Goal: Task Accomplishment & Management: Manage account settings

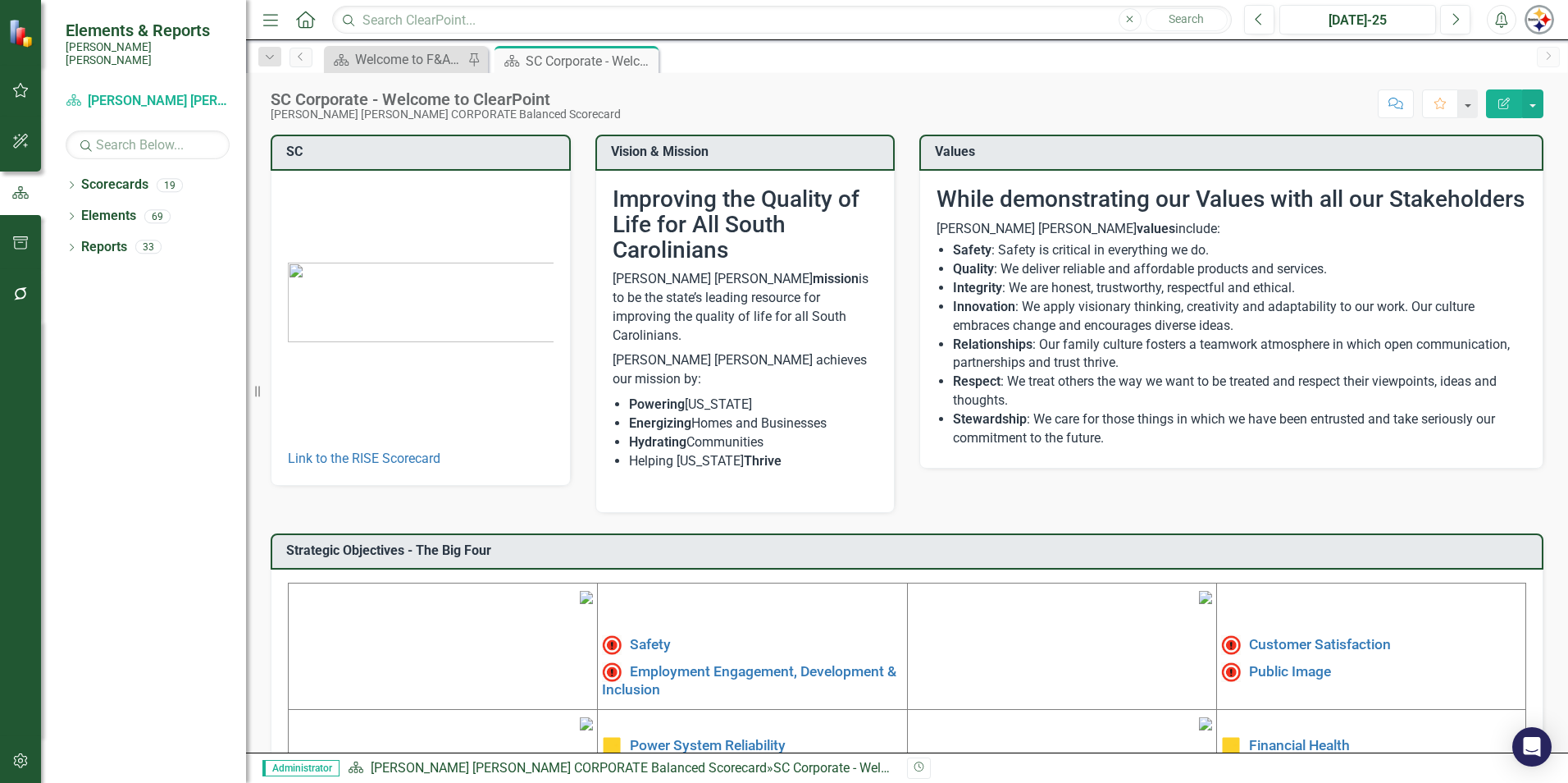
click at [24, 752] on button "button" at bounding box center [21, 762] width 36 height 35
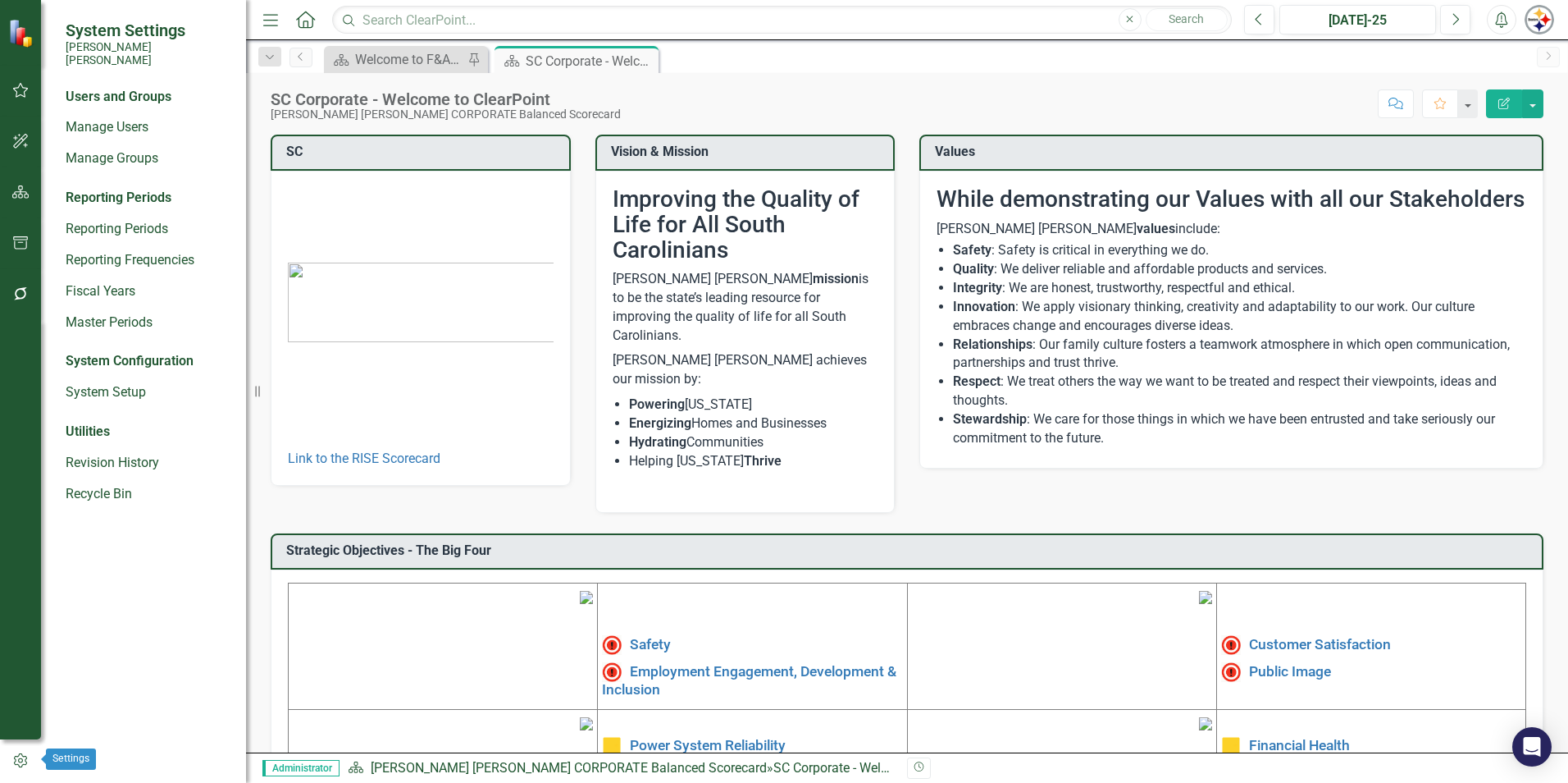
click at [17, 763] on icon "button" at bounding box center [20, 760] width 18 height 14
click at [109, 121] on link "Manage Users" at bounding box center [147, 128] width 164 height 19
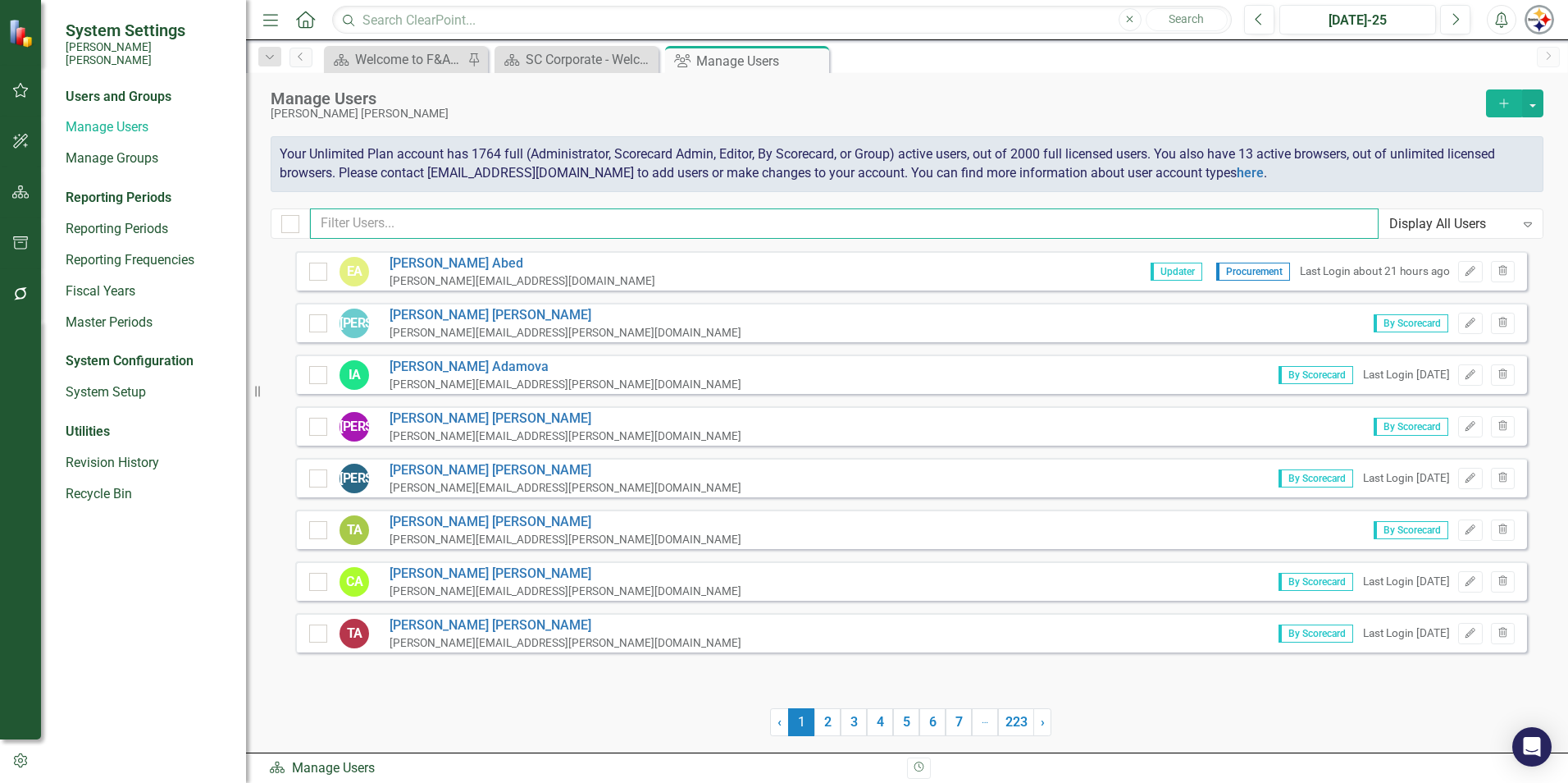
click at [496, 225] on input "text" at bounding box center [844, 224] width 1069 height 31
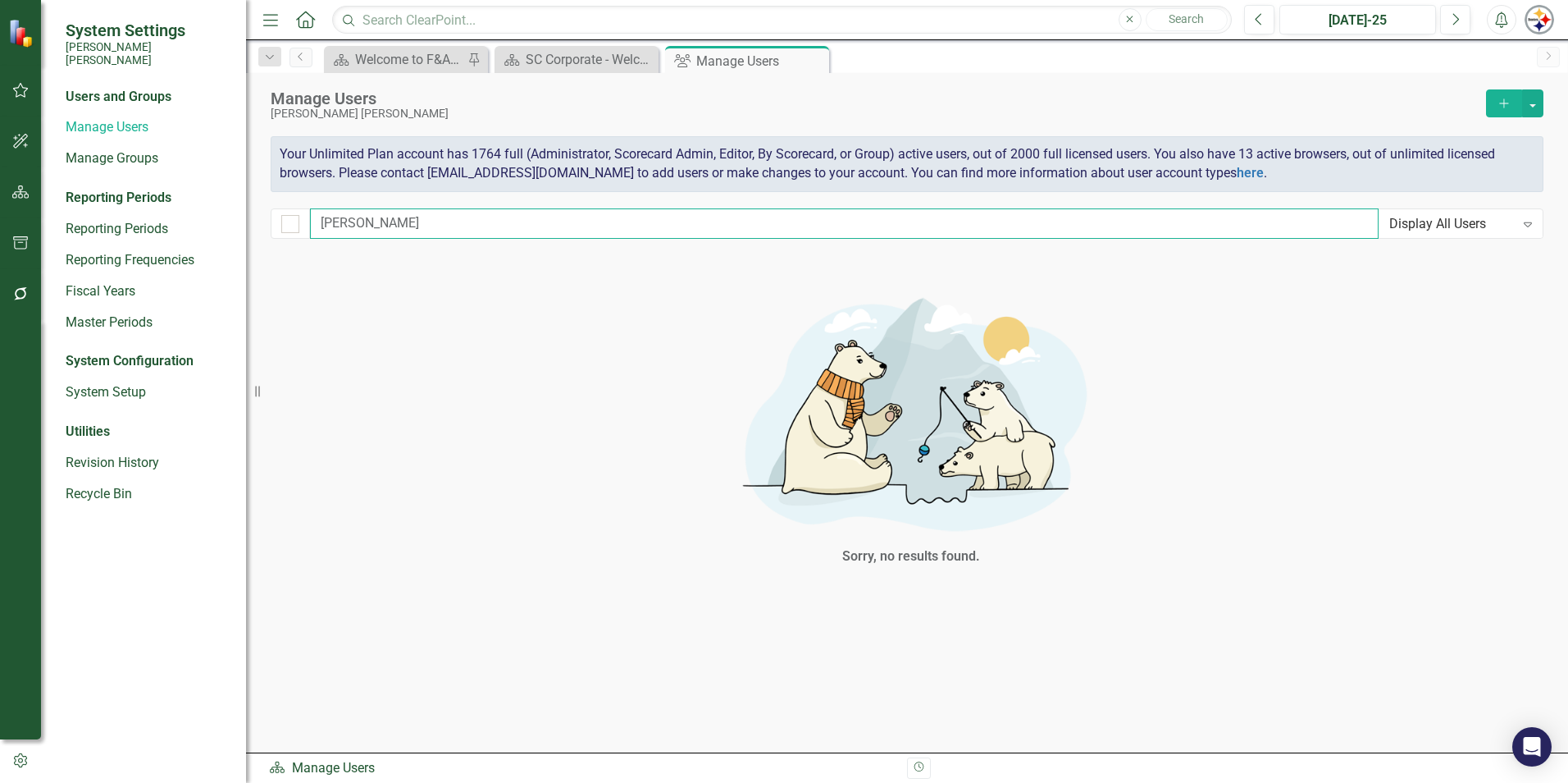
click at [387, 210] on input "[PERSON_NAME]" at bounding box center [844, 224] width 1069 height 31
drag, startPoint x: 361, startPoint y: 215, endPoint x: 221, endPoint y: 215, distance: 140.0
click at [222, 215] on div "System Settings [PERSON_NAME] [PERSON_NAME] Users and Groups Manage Users Manag…" at bounding box center [784, 391] width 1568 height 783
drag, startPoint x: 417, startPoint y: 223, endPoint x: 398, endPoint y: 222, distance: 19.0
click at [417, 223] on input "[PERSON_NAME]" at bounding box center [844, 224] width 1069 height 31
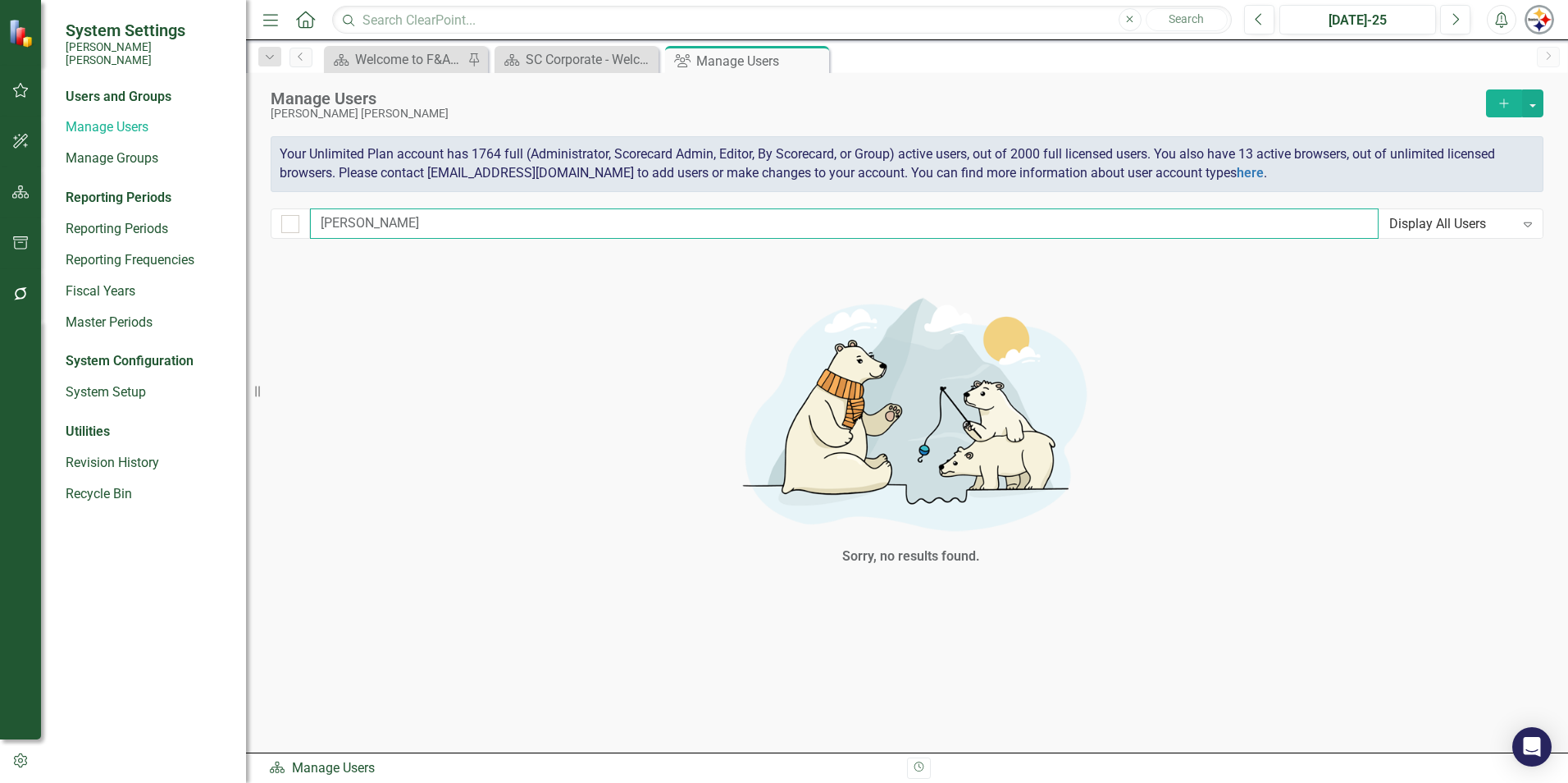
drag, startPoint x: 390, startPoint y: 220, endPoint x: 254, endPoint y: 220, distance: 136.0
click at [254, 220] on div "System Settings [PERSON_NAME] [PERSON_NAME] Users and Groups Manage Users Manag…" at bounding box center [784, 391] width 1568 height 783
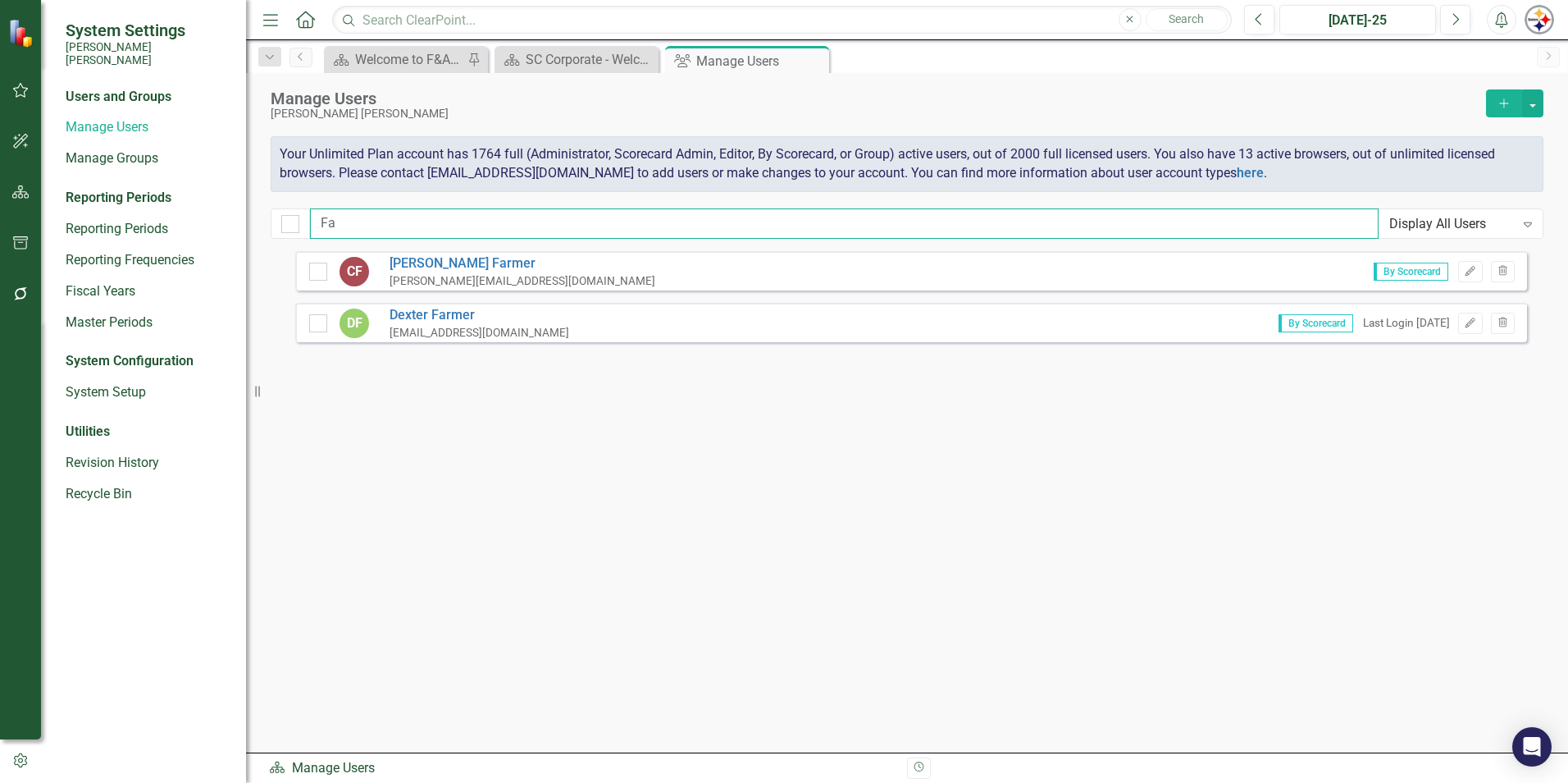
type input "F"
drag, startPoint x: 406, startPoint y: 222, endPoint x: 179, endPoint y: 195, distance: 228.6
click at [179, 196] on div "System Settings [PERSON_NAME] [PERSON_NAME] Users and Groups Manage Users Manag…" at bounding box center [784, 391] width 1568 height 783
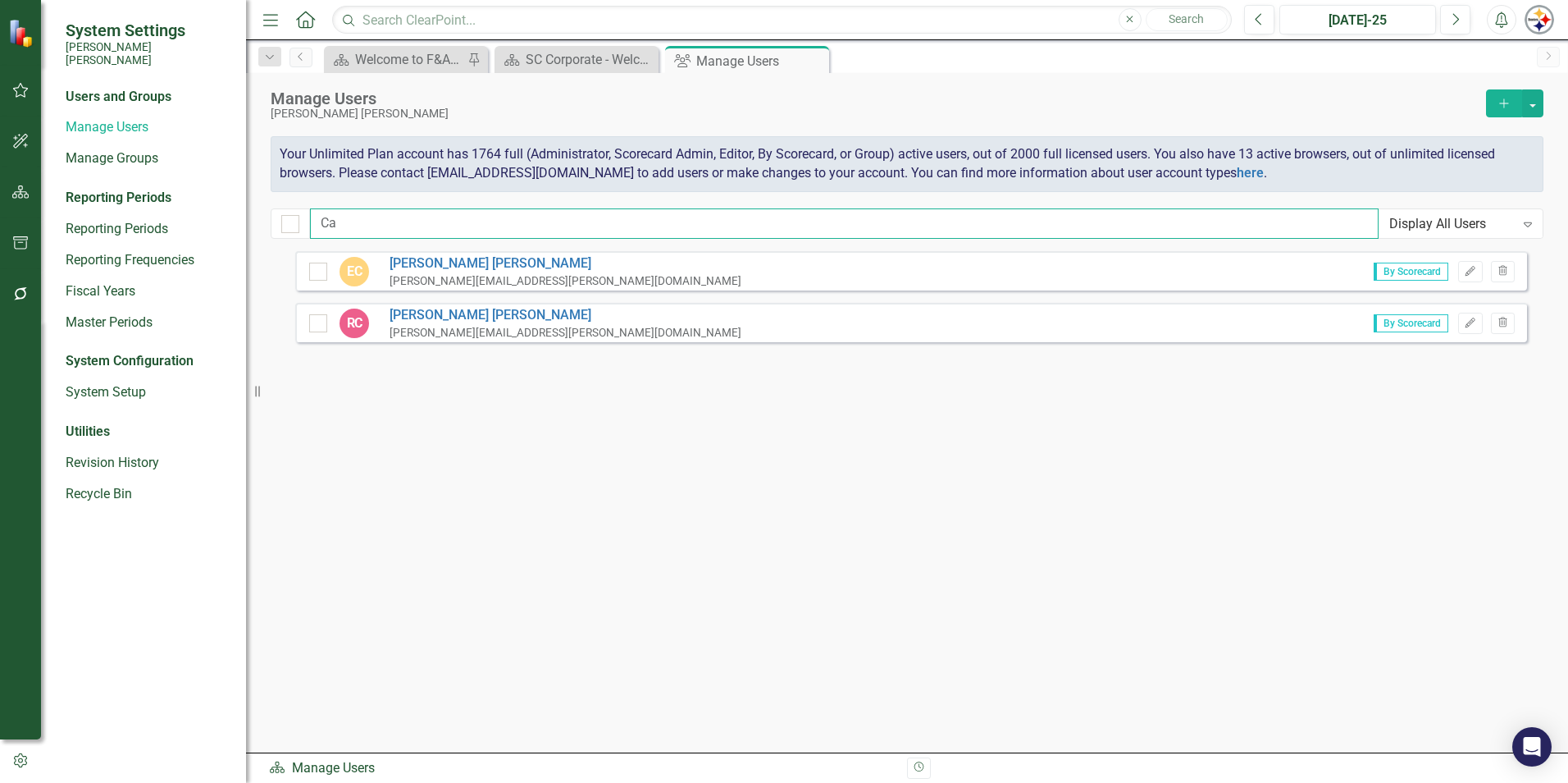
type input "C"
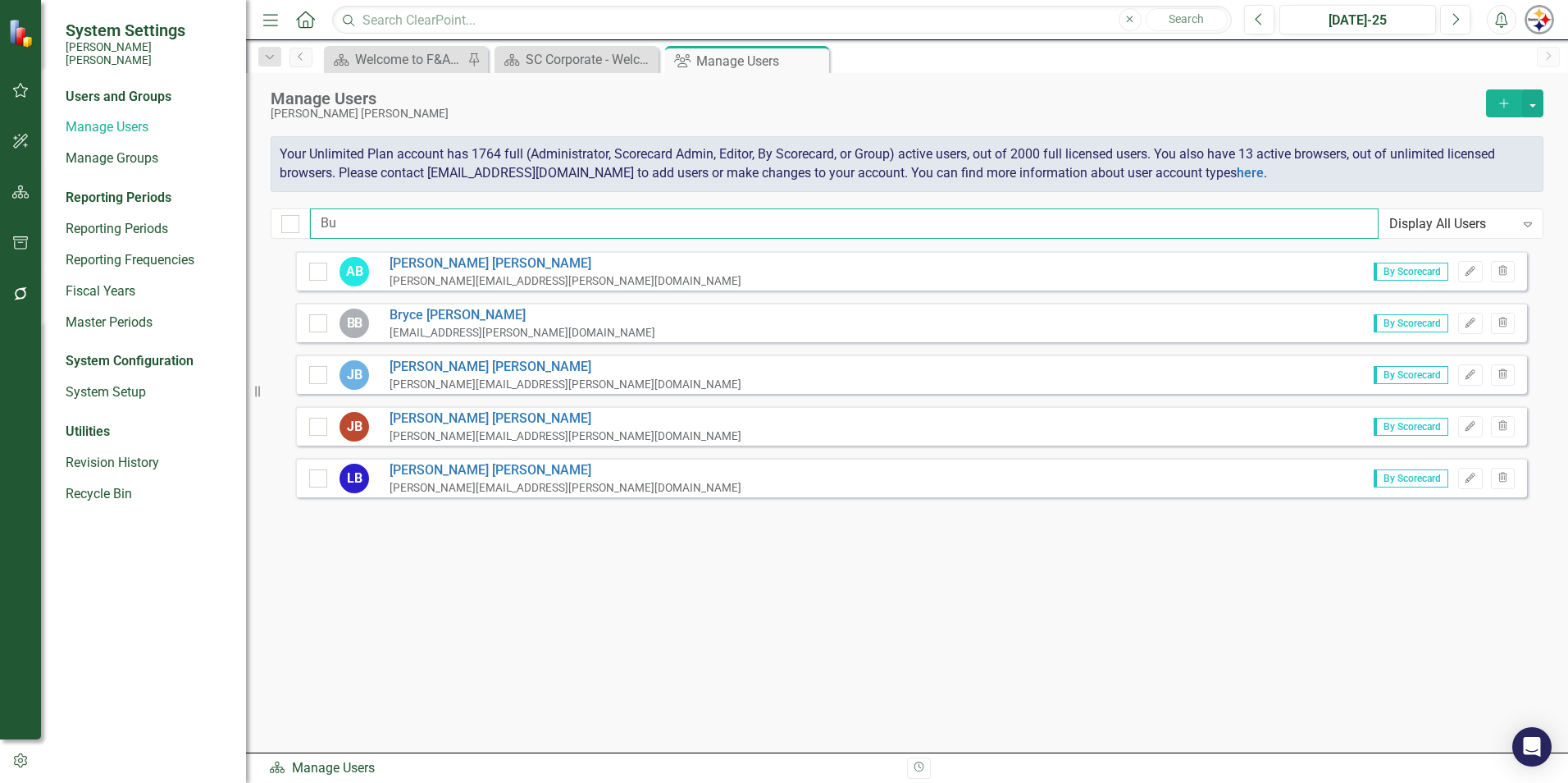
type input "B"
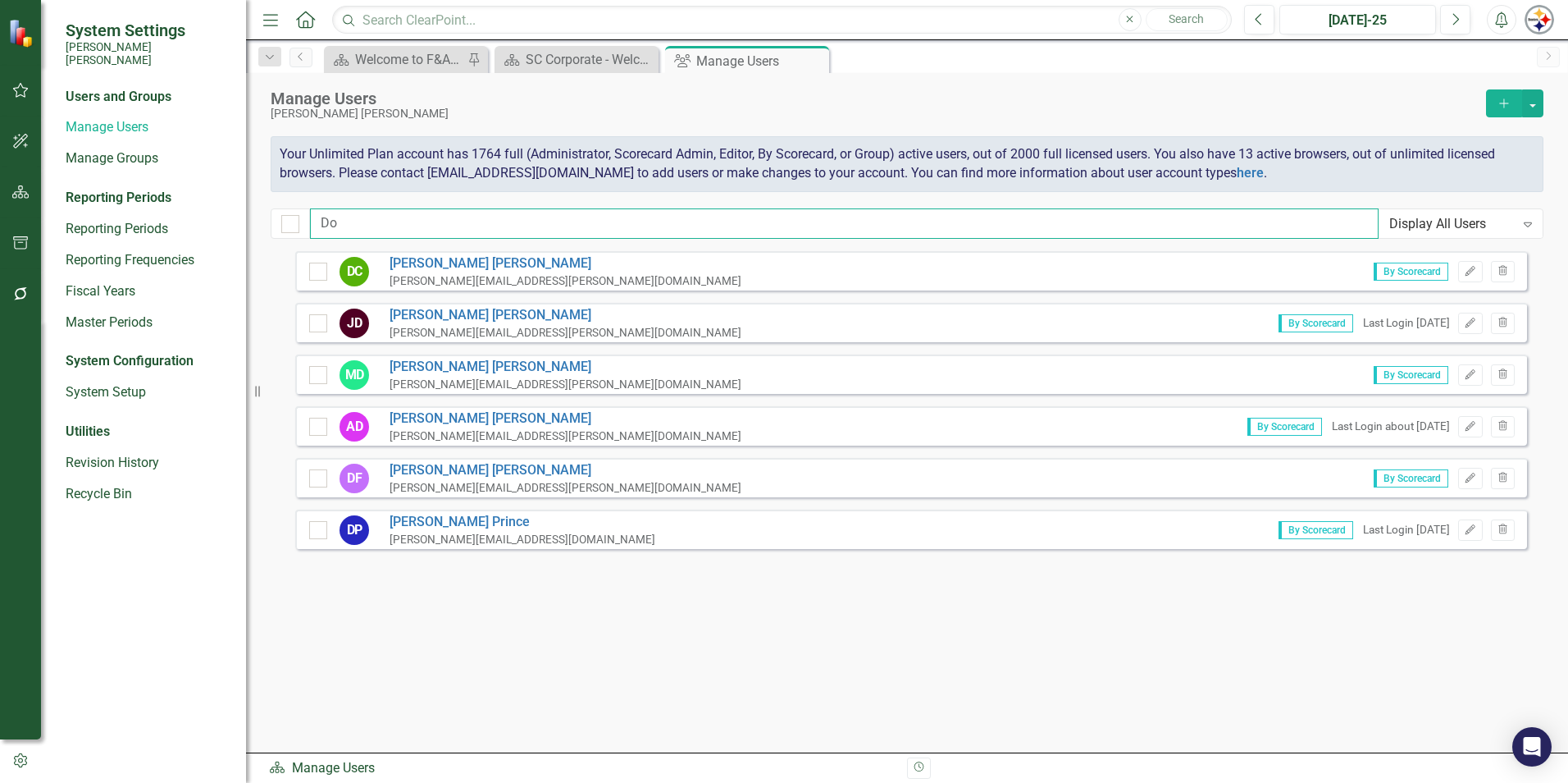
type input "D"
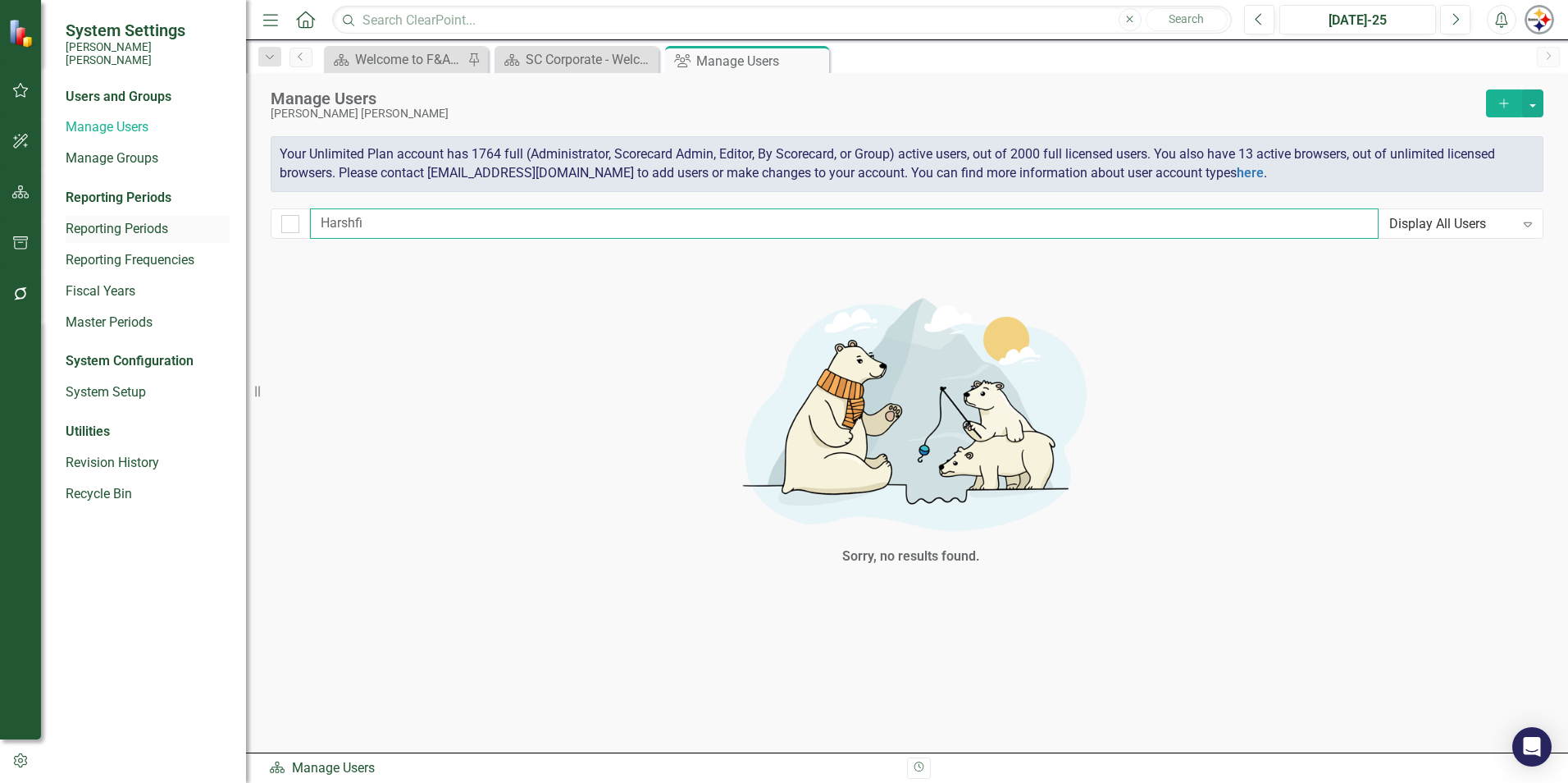
drag, startPoint x: 402, startPoint y: 221, endPoint x: 203, endPoint y: 223, distance: 199.0
click at [203, 223] on div "System Settings [PERSON_NAME] [PERSON_NAME] Users and Groups Manage Users Manag…" at bounding box center [784, 391] width 1568 height 783
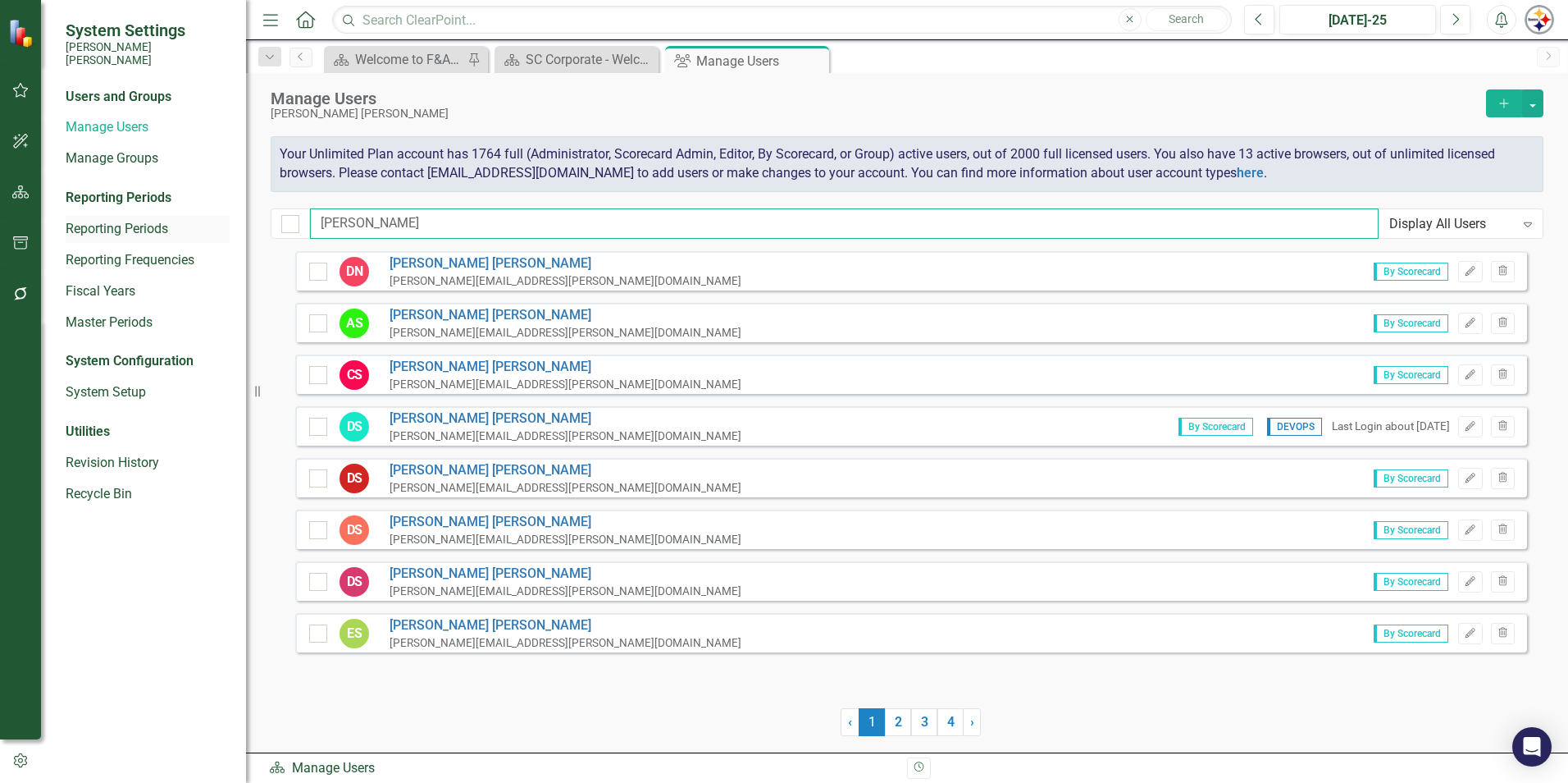
drag, startPoint x: 374, startPoint y: 228, endPoint x: 212, endPoint y: 209, distance: 163.1
click at [212, 209] on div "System Settings [PERSON_NAME] [PERSON_NAME] Users and Groups Manage Users Manag…" at bounding box center [784, 391] width 1568 height 783
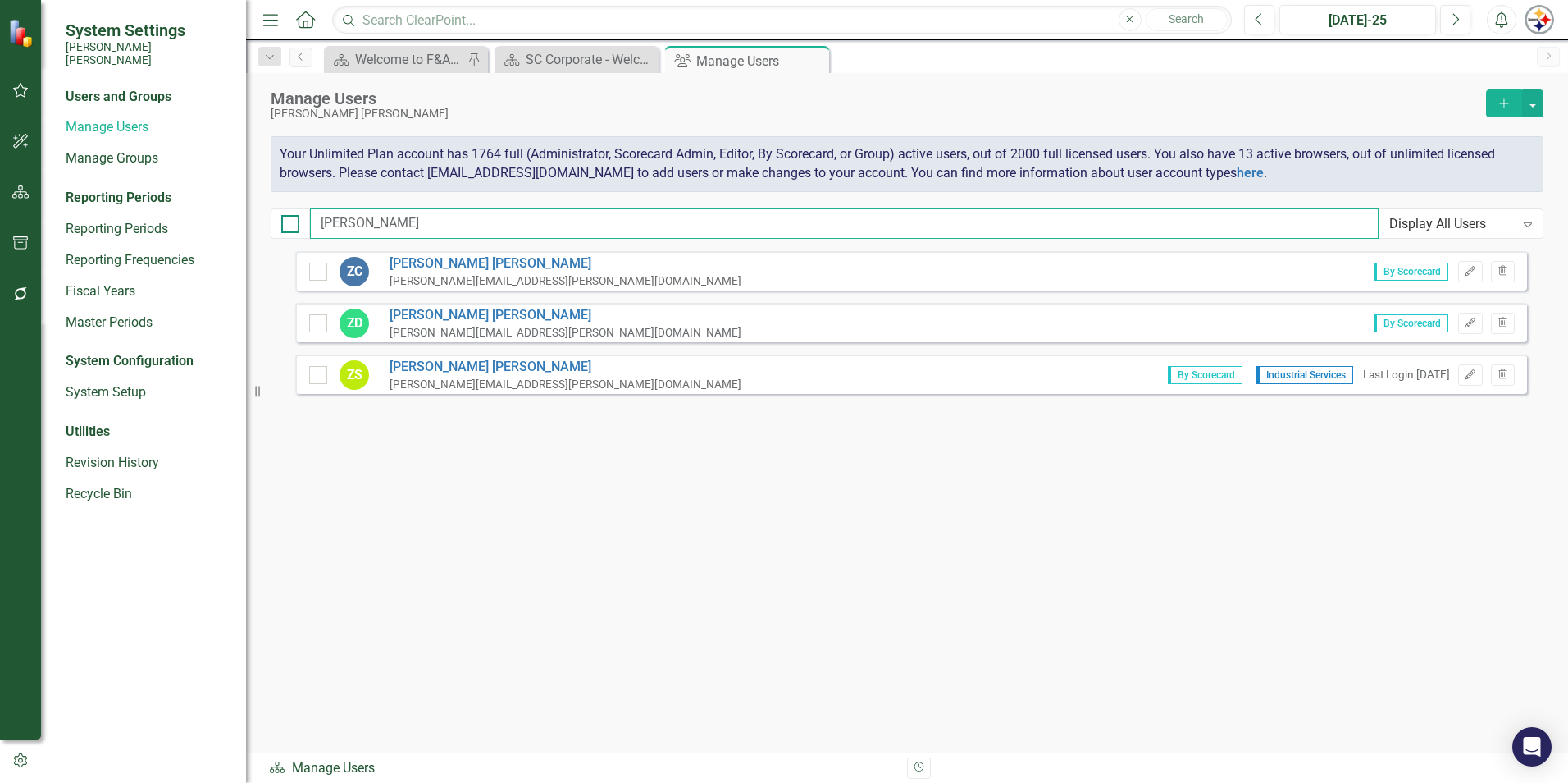
drag, startPoint x: 392, startPoint y: 225, endPoint x: 291, endPoint y: 224, distance: 101.0
click at [291, 224] on div "[PERSON_NAME] Display All Users Expand" at bounding box center [907, 224] width 1273 height 31
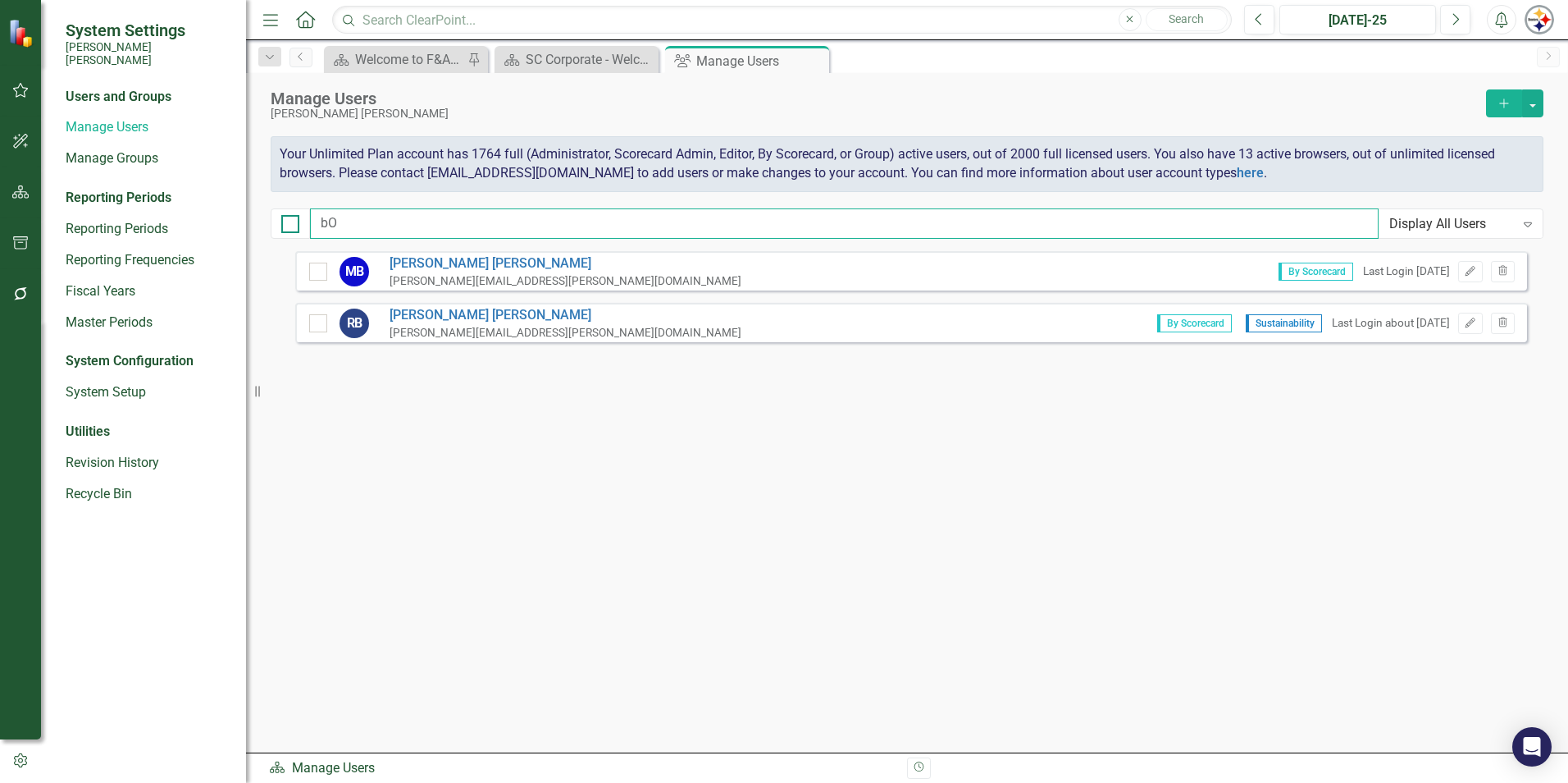
type input "b"
drag, startPoint x: 395, startPoint y: 227, endPoint x: 154, endPoint y: 205, distance: 242.0
click at [155, 205] on div "System Settings [PERSON_NAME] [PERSON_NAME] Users and Groups Manage Users Manag…" at bounding box center [784, 391] width 1568 height 783
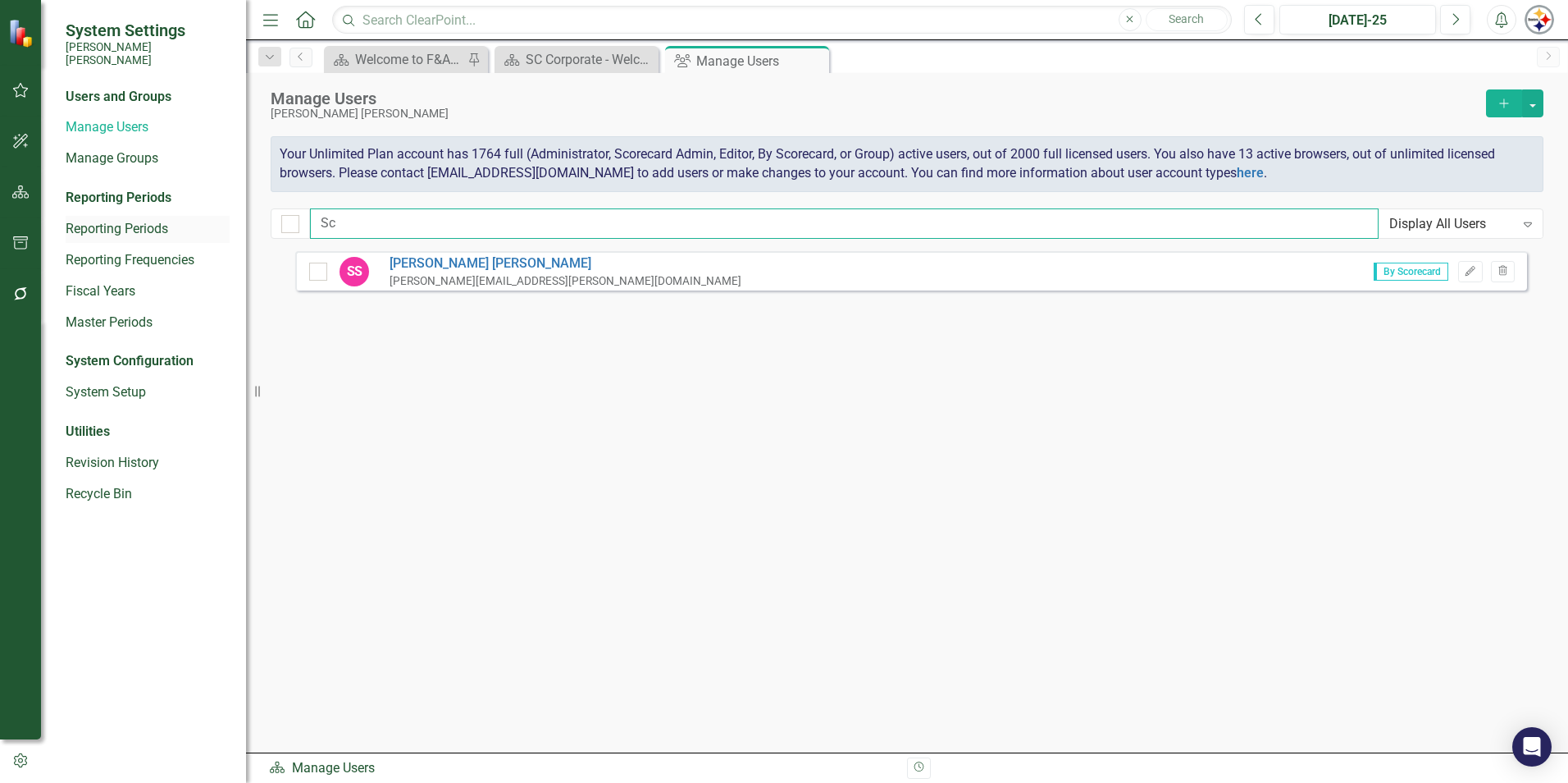
type input "S"
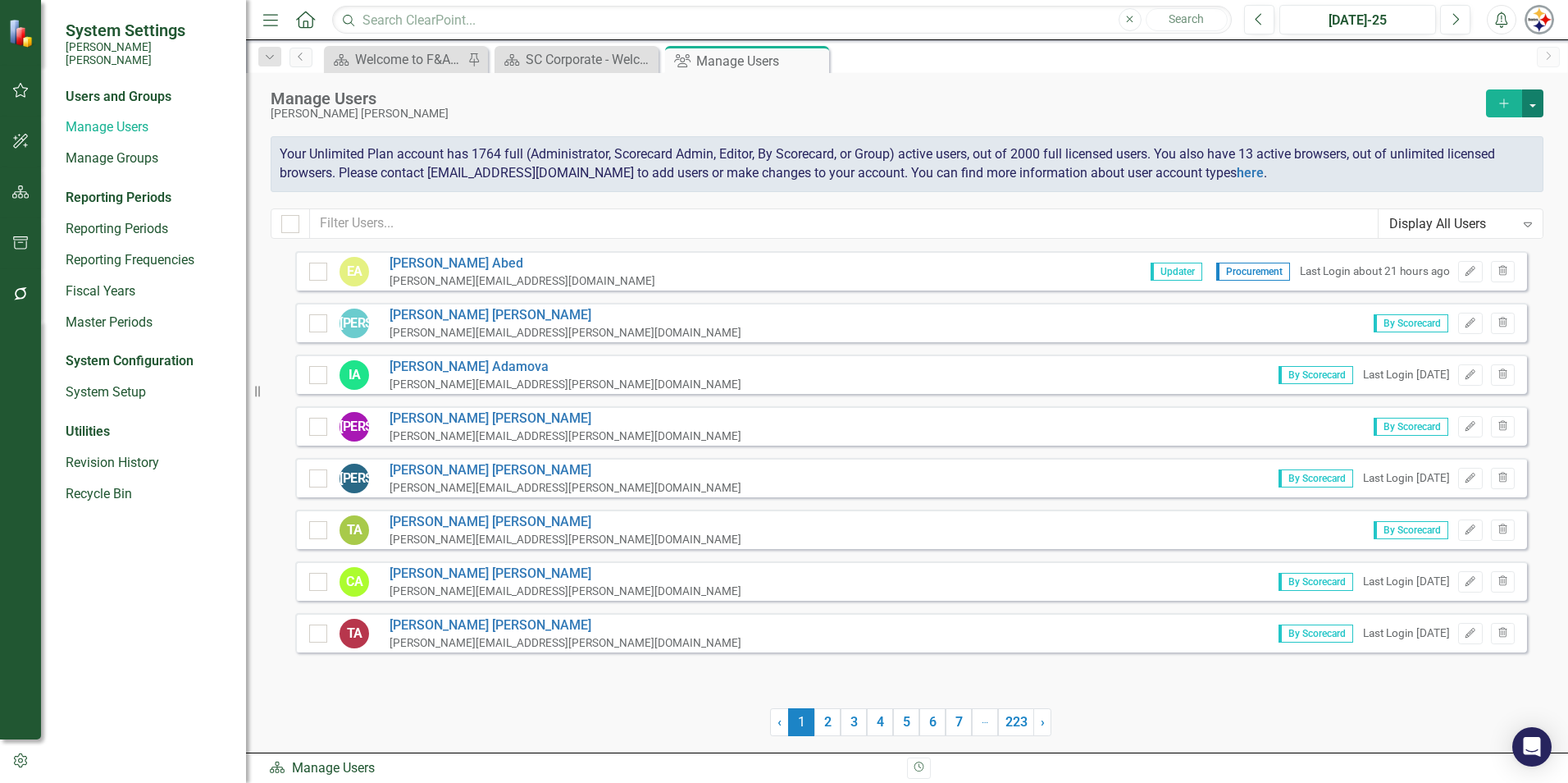
click at [1537, 104] on button "button" at bounding box center [1532, 103] width 21 height 28
click at [1487, 170] on link "Add Multiple Add Multiple Users" at bounding box center [1467, 164] width 152 height 31
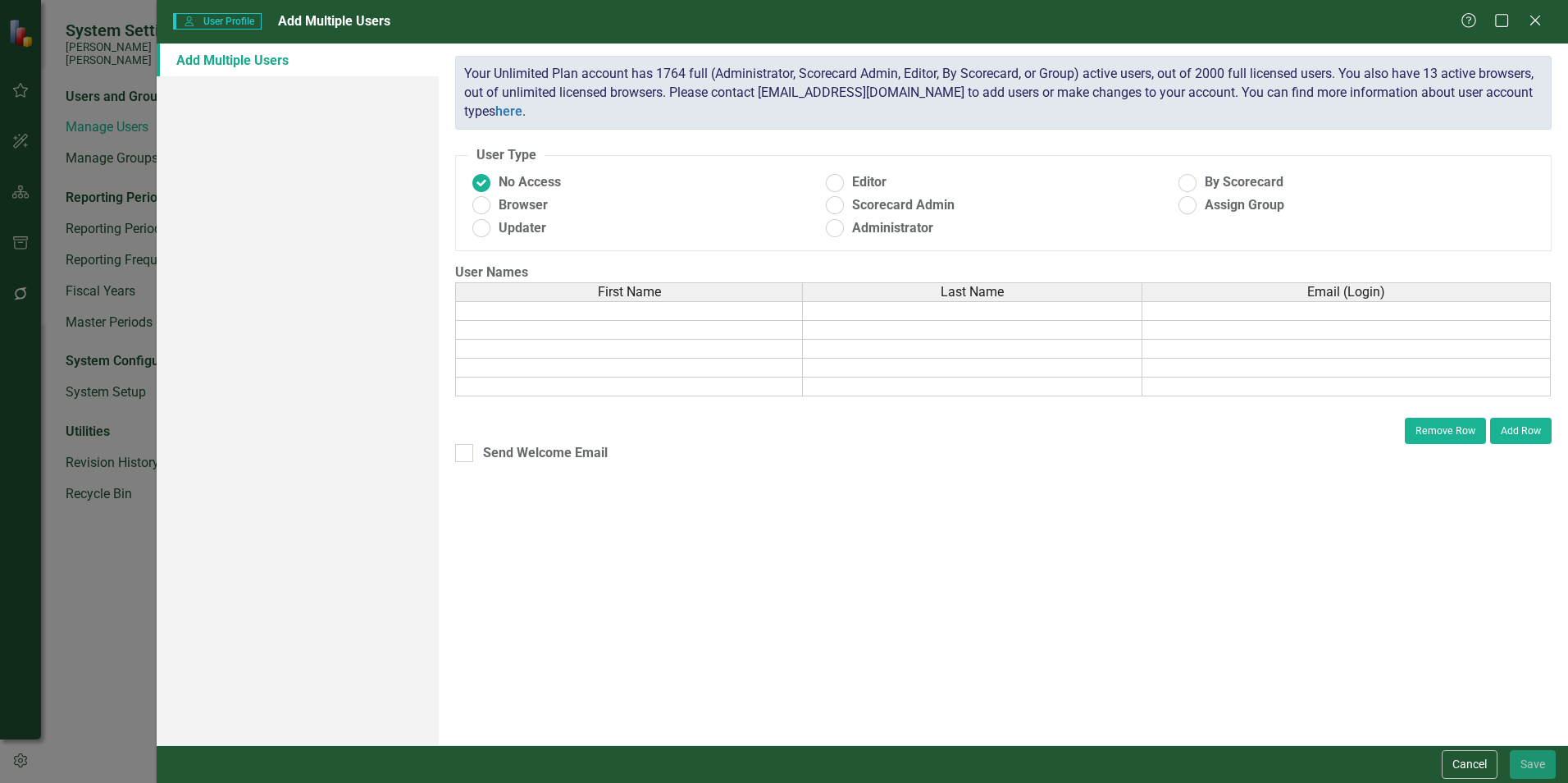
click at [571, 310] on td at bounding box center [629, 310] width 348 height 19
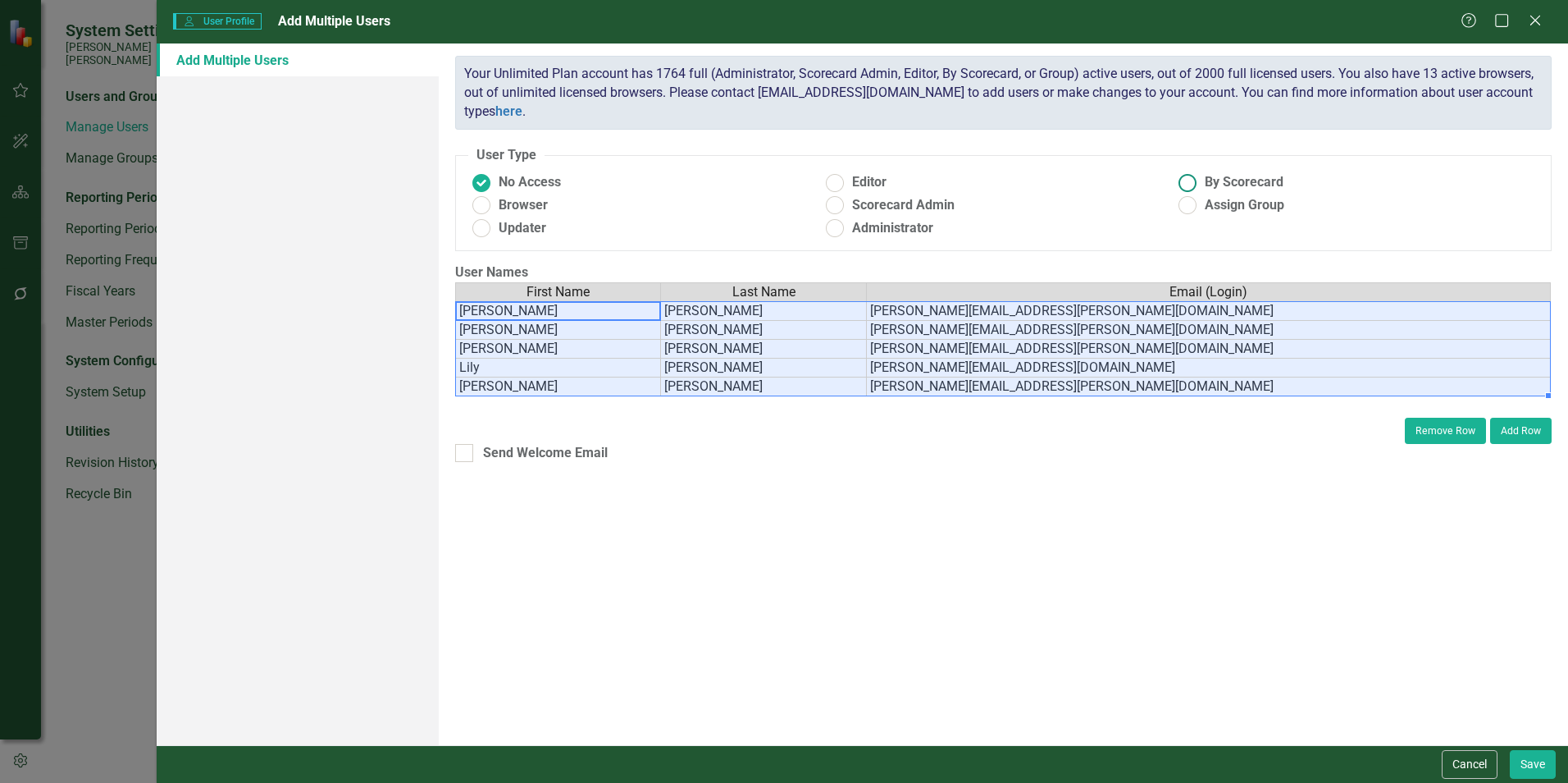
click at [1188, 187] on ins at bounding box center [1188, 183] width 25 height 25
click at [1188, 187] on input "By Scorecard" at bounding box center [1188, 183] width 25 height 25
radio input "true"
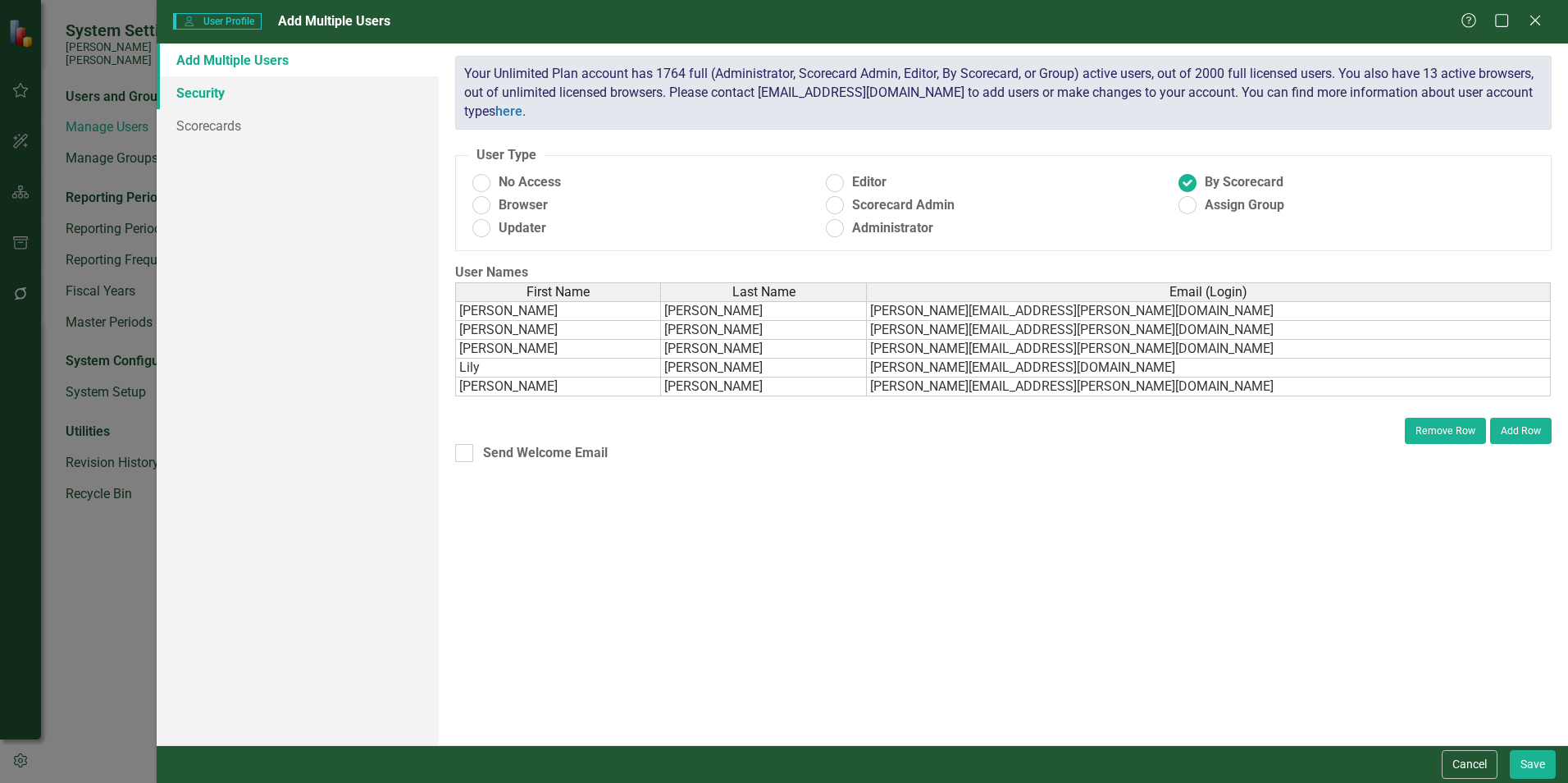
click at [211, 96] on link "Security" at bounding box center [298, 92] width 282 height 33
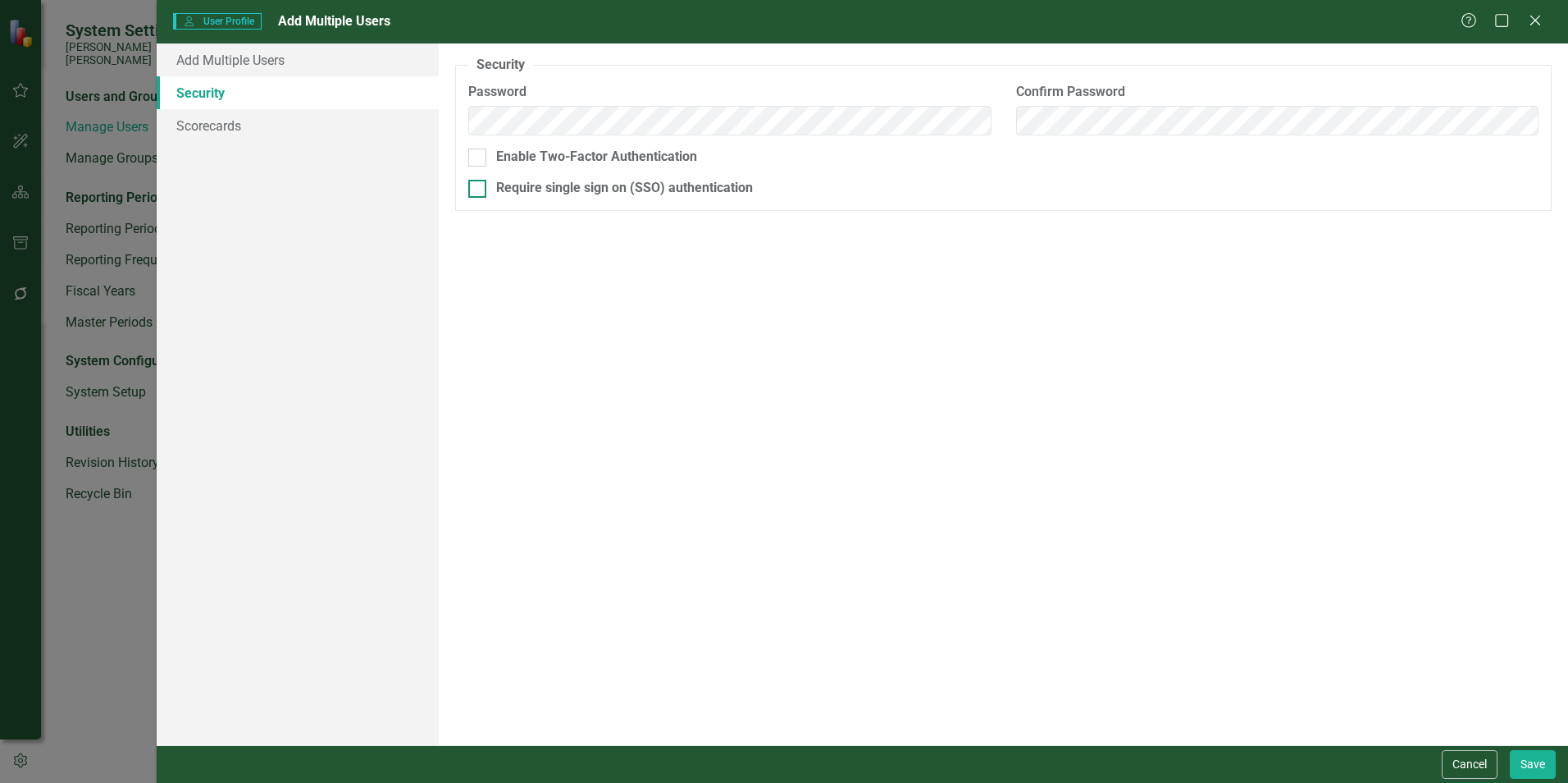
click at [475, 190] on div at bounding box center [477, 188] width 18 height 18
click at [475, 190] on input "Require single sign on (SSO) authentication" at bounding box center [473, 184] width 11 height 11
checkbox input "true"
click at [251, 121] on link "Scorecards" at bounding box center [298, 126] width 282 height 33
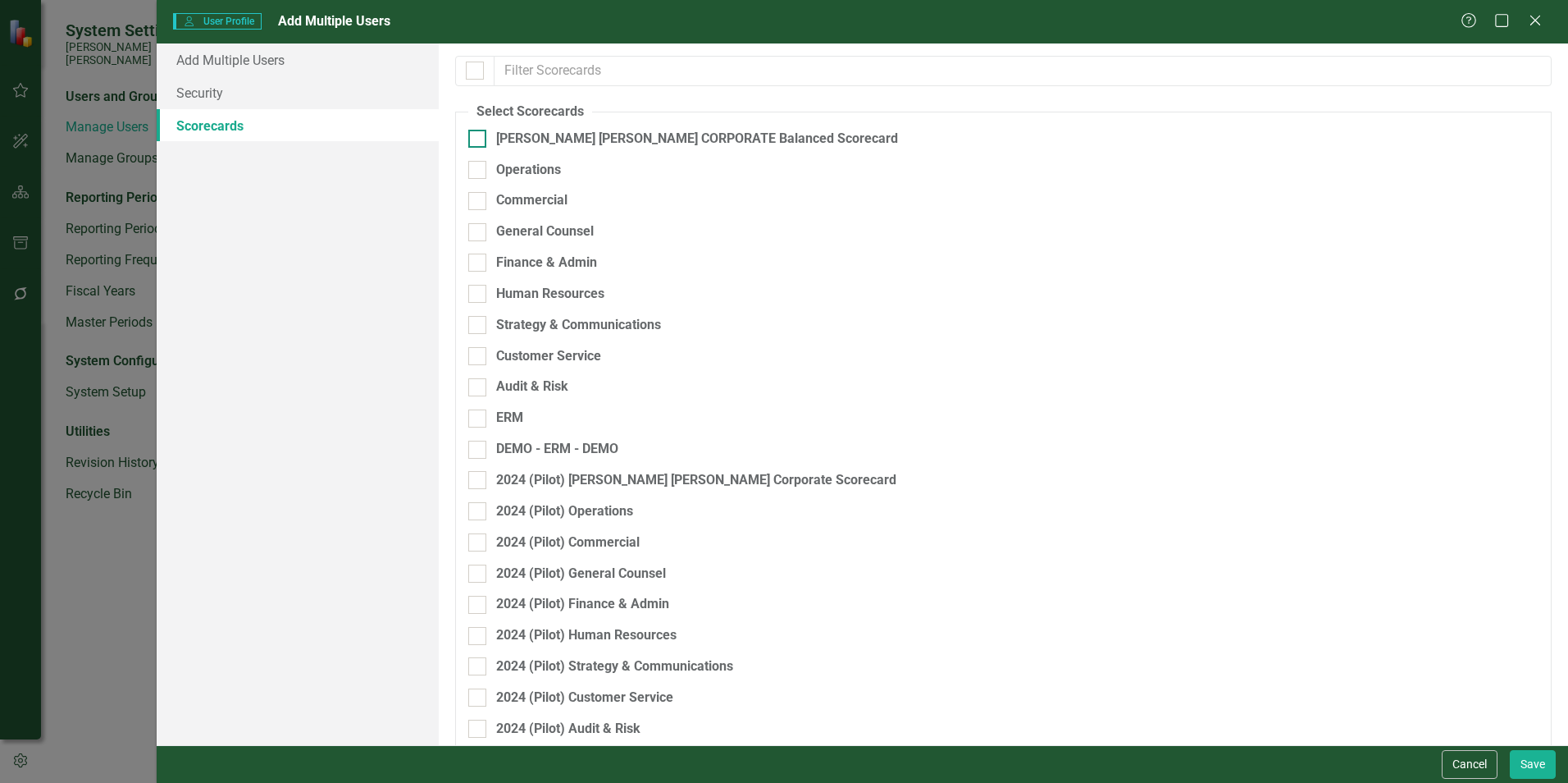
click at [474, 139] on input "[PERSON_NAME] [PERSON_NAME] CORPORATE Balanced Scorecard" at bounding box center [473, 135] width 11 height 11
checkbox input "true"
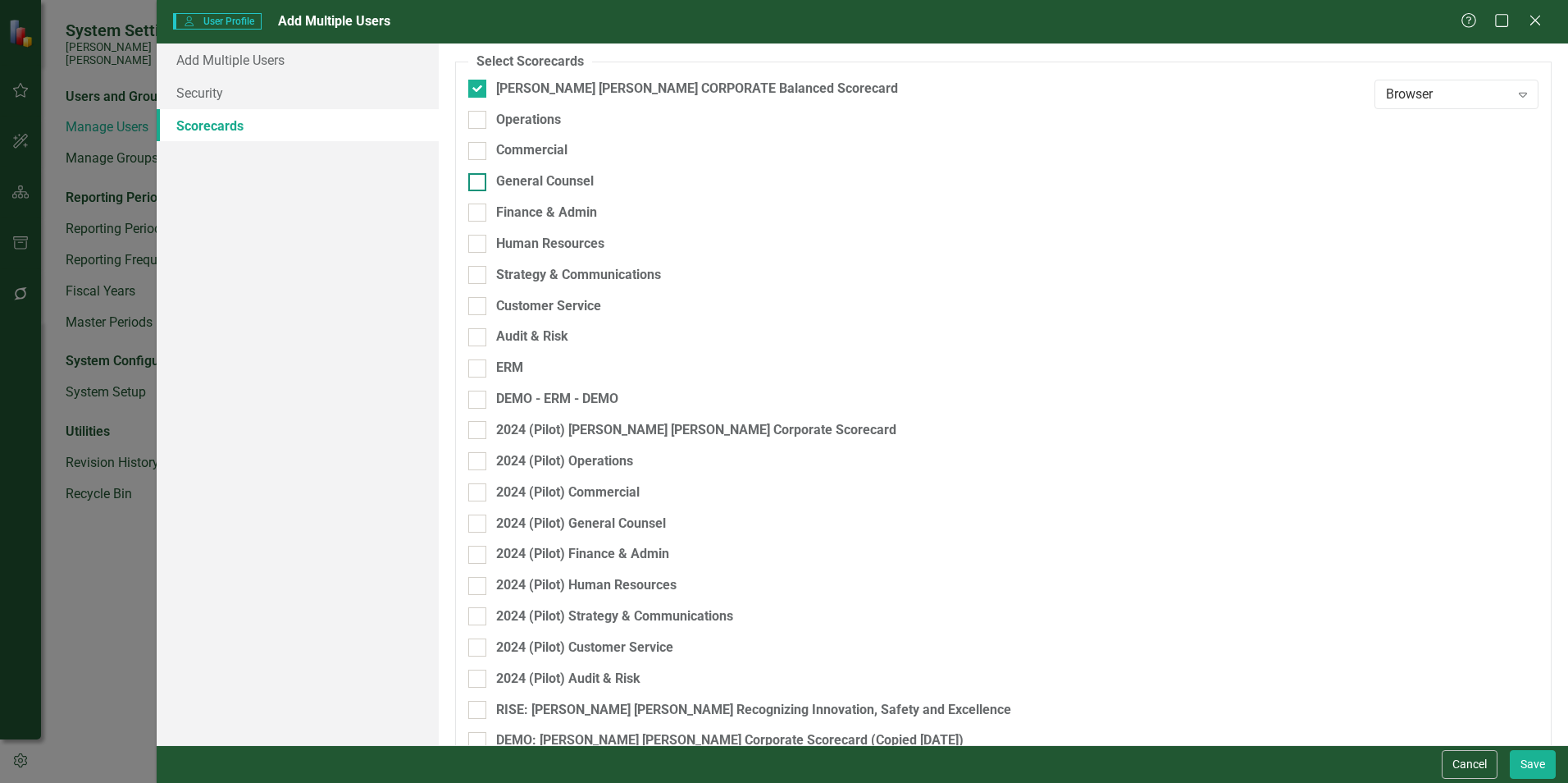
scroll to position [111, 0]
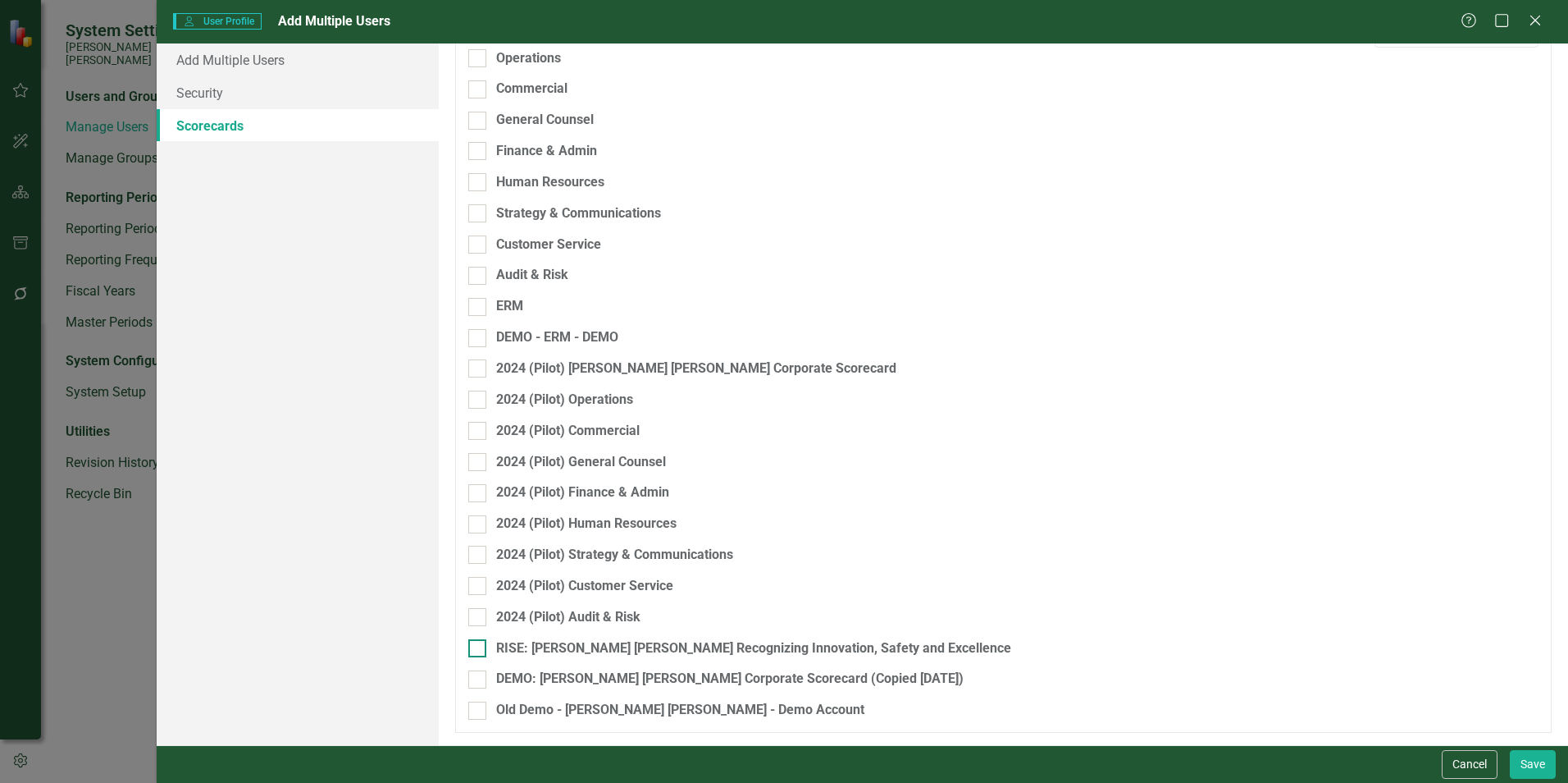
click at [482, 647] on div at bounding box center [477, 648] width 18 height 18
click at [479, 647] on input "RISE: [PERSON_NAME] [PERSON_NAME] Recognizing Innovation, Safety and Excellence" at bounding box center [473, 644] width 11 height 11
checkbox input "true"
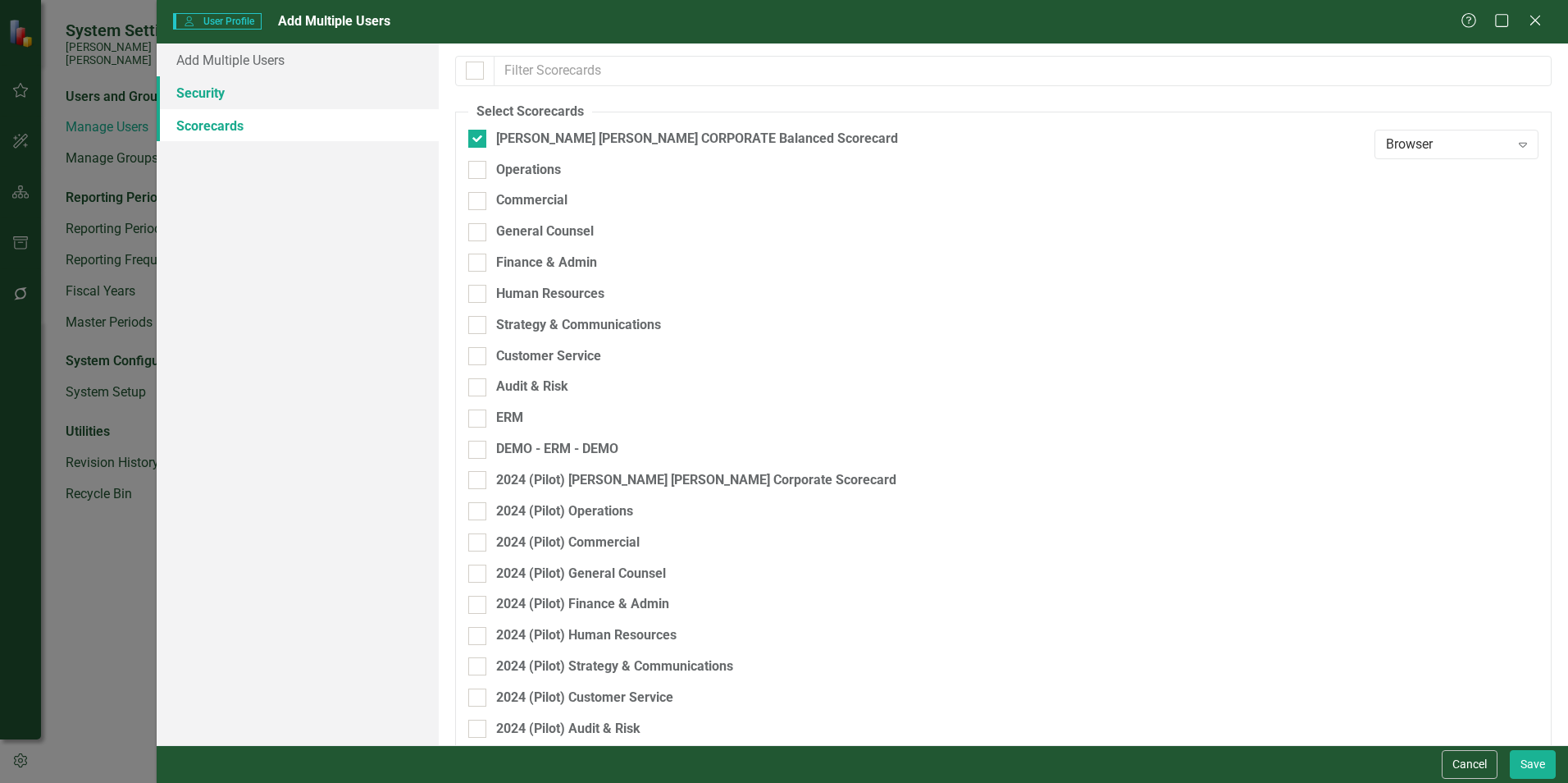
click at [200, 97] on link "Security" at bounding box center [298, 92] width 282 height 33
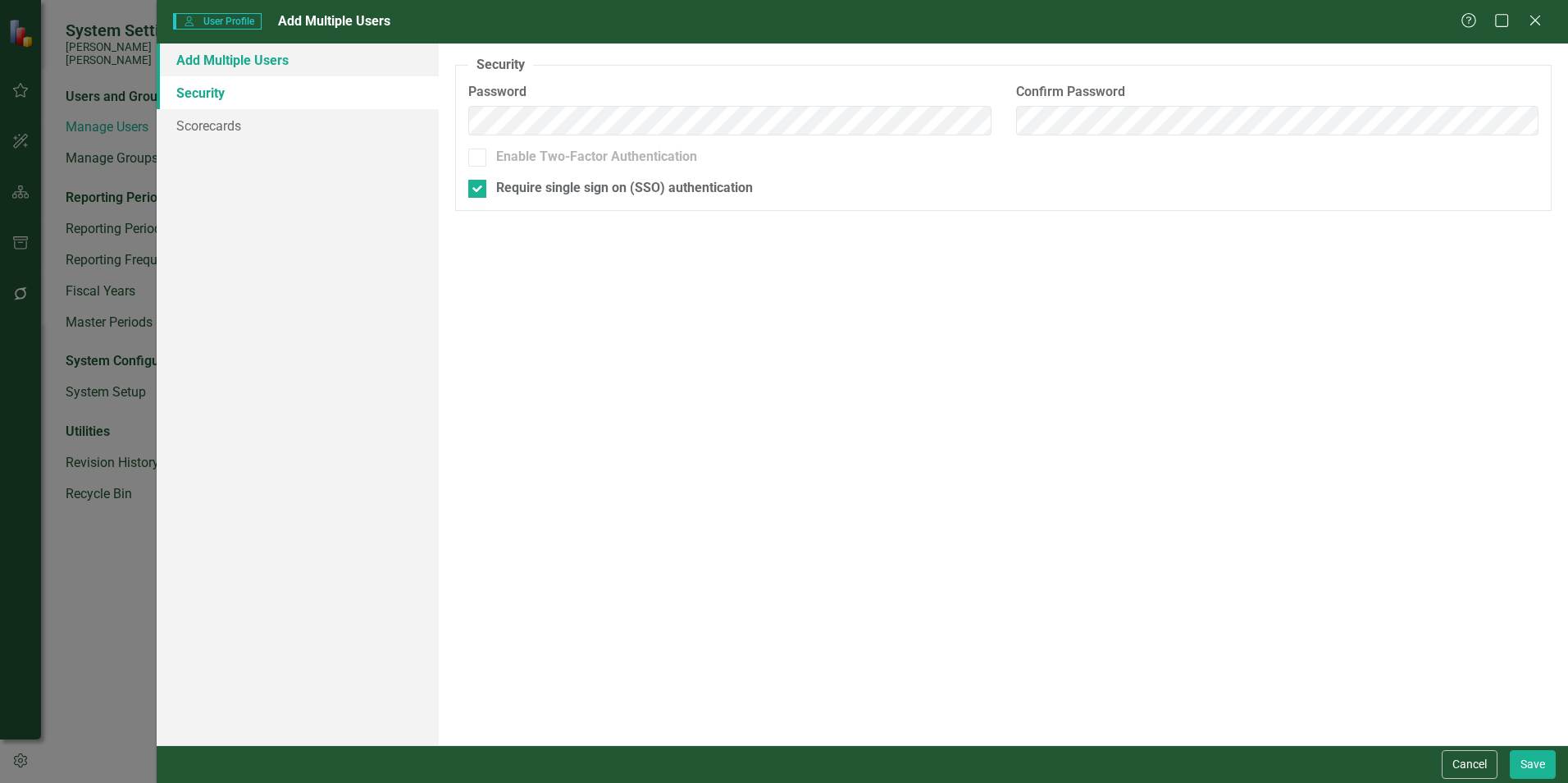
click at [200, 61] on link "Add Multiple Users" at bounding box center [298, 60] width 282 height 33
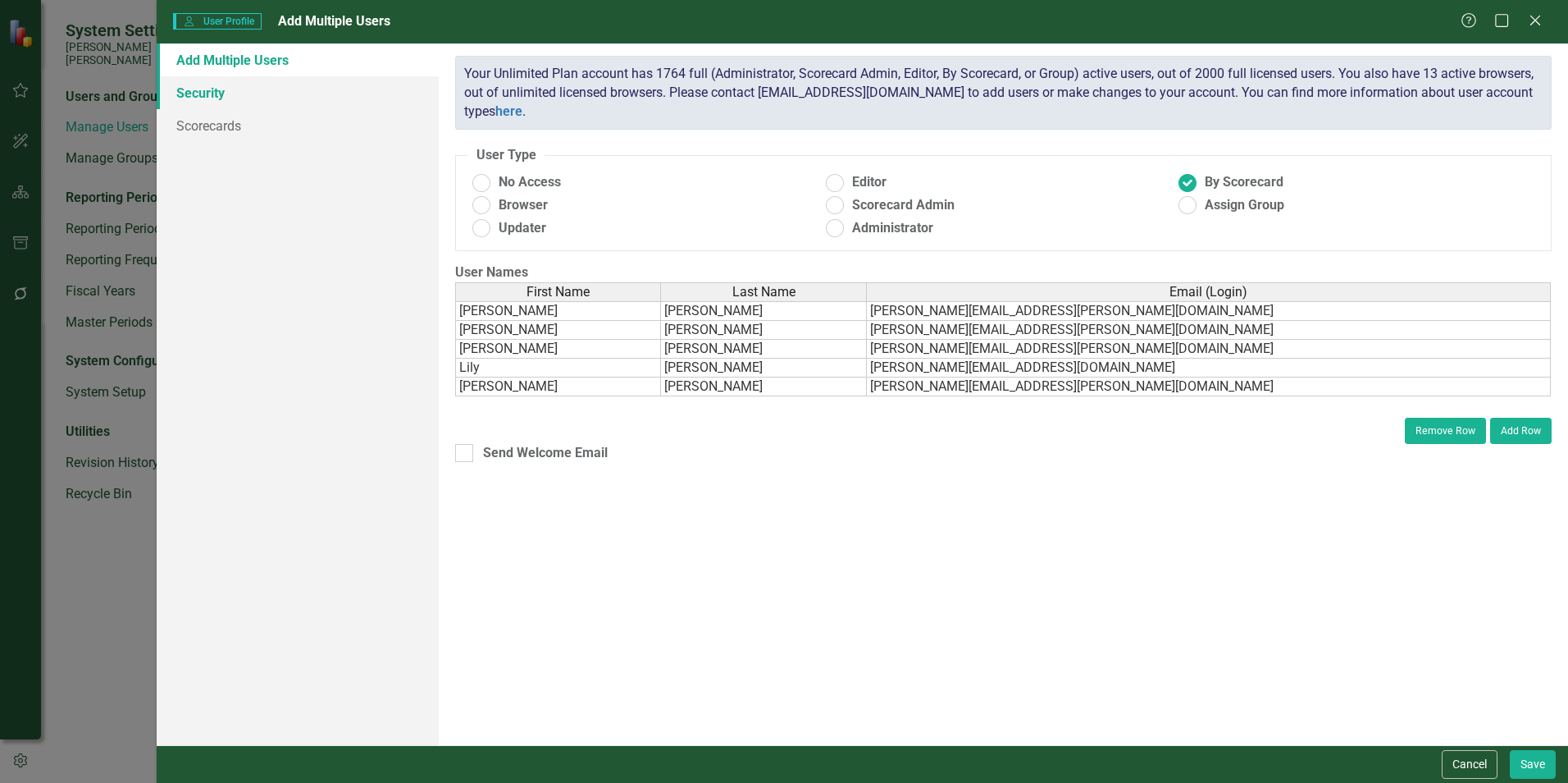
click at [214, 98] on link "Security" at bounding box center [298, 92] width 282 height 33
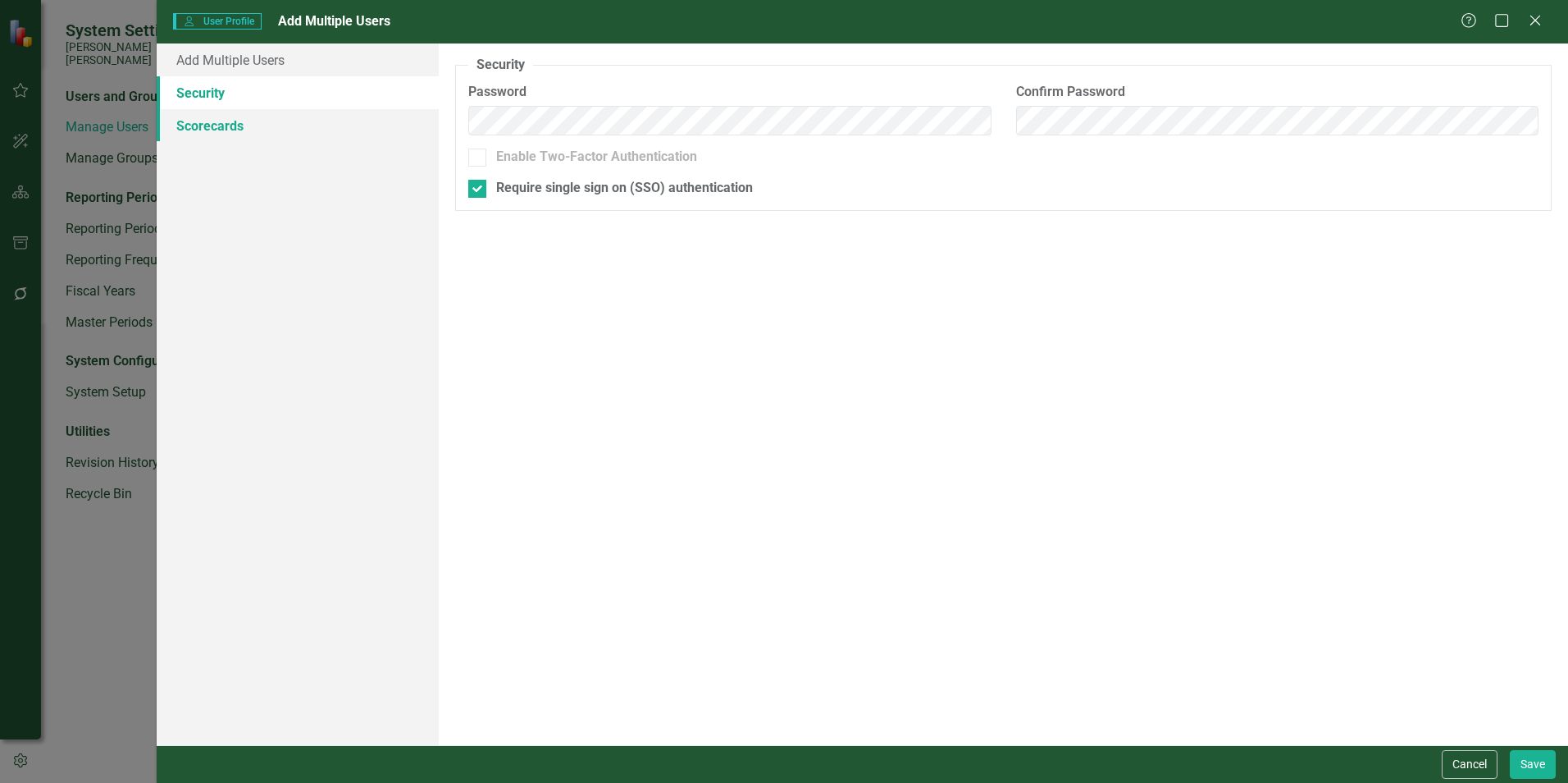
click at [213, 121] on link "Scorecards" at bounding box center [298, 126] width 282 height 33
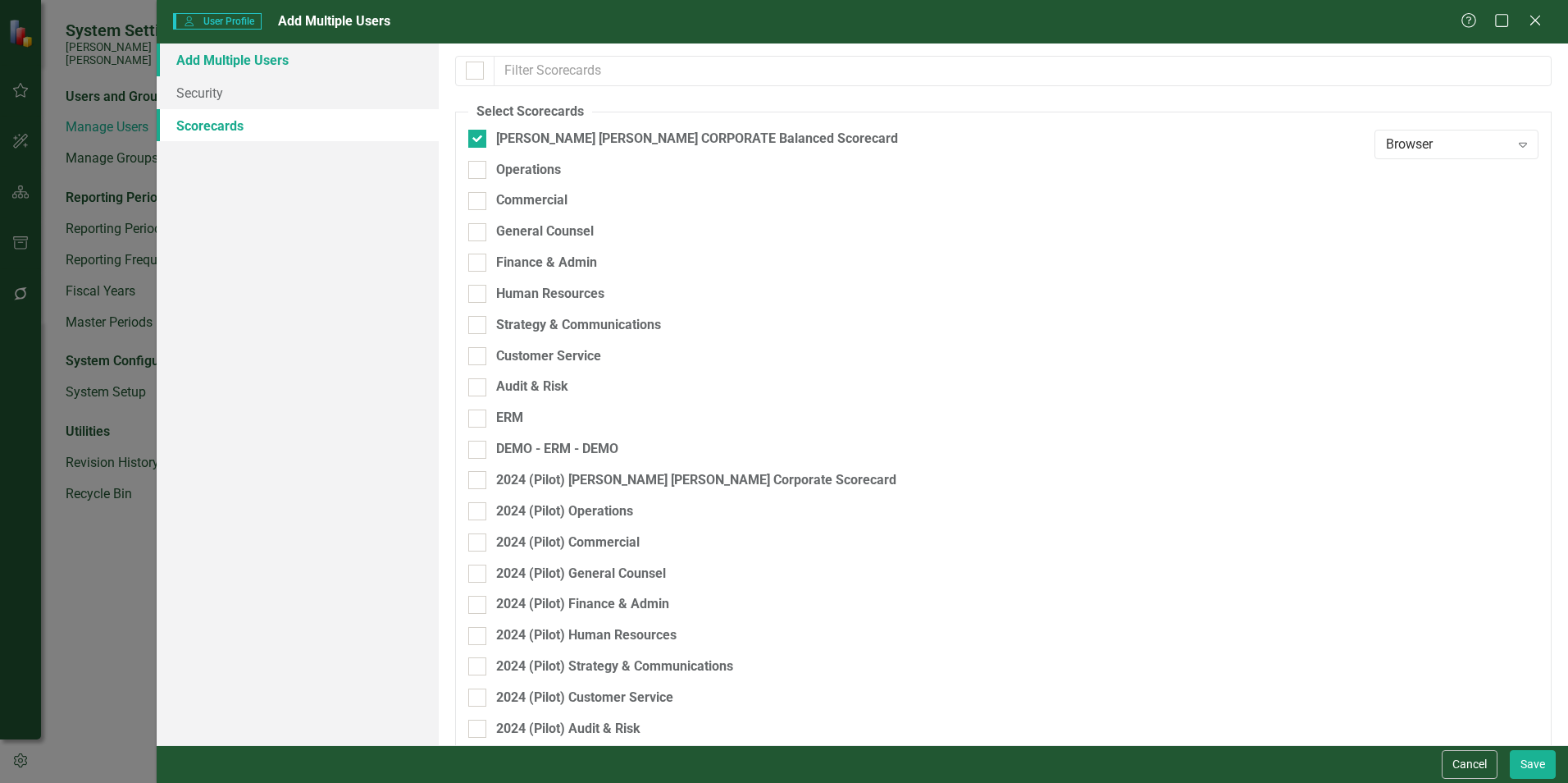
click at [202, 62] on link "Add Multiple Users" at bounding box center [298, 60] width 282 height 33
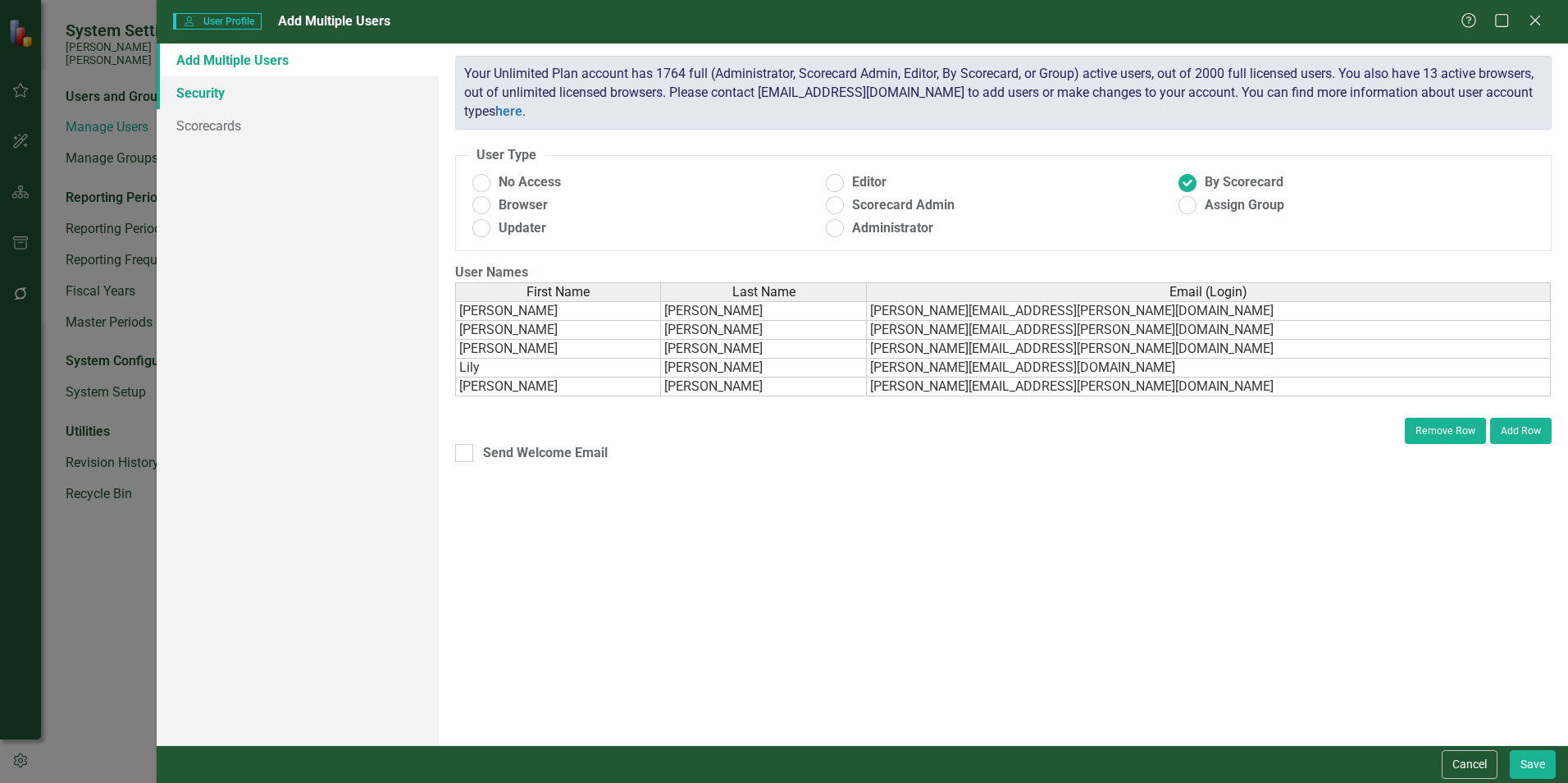
click at [222, 96] on link "Security" at bounding box center [298, 92] width 282 height 33
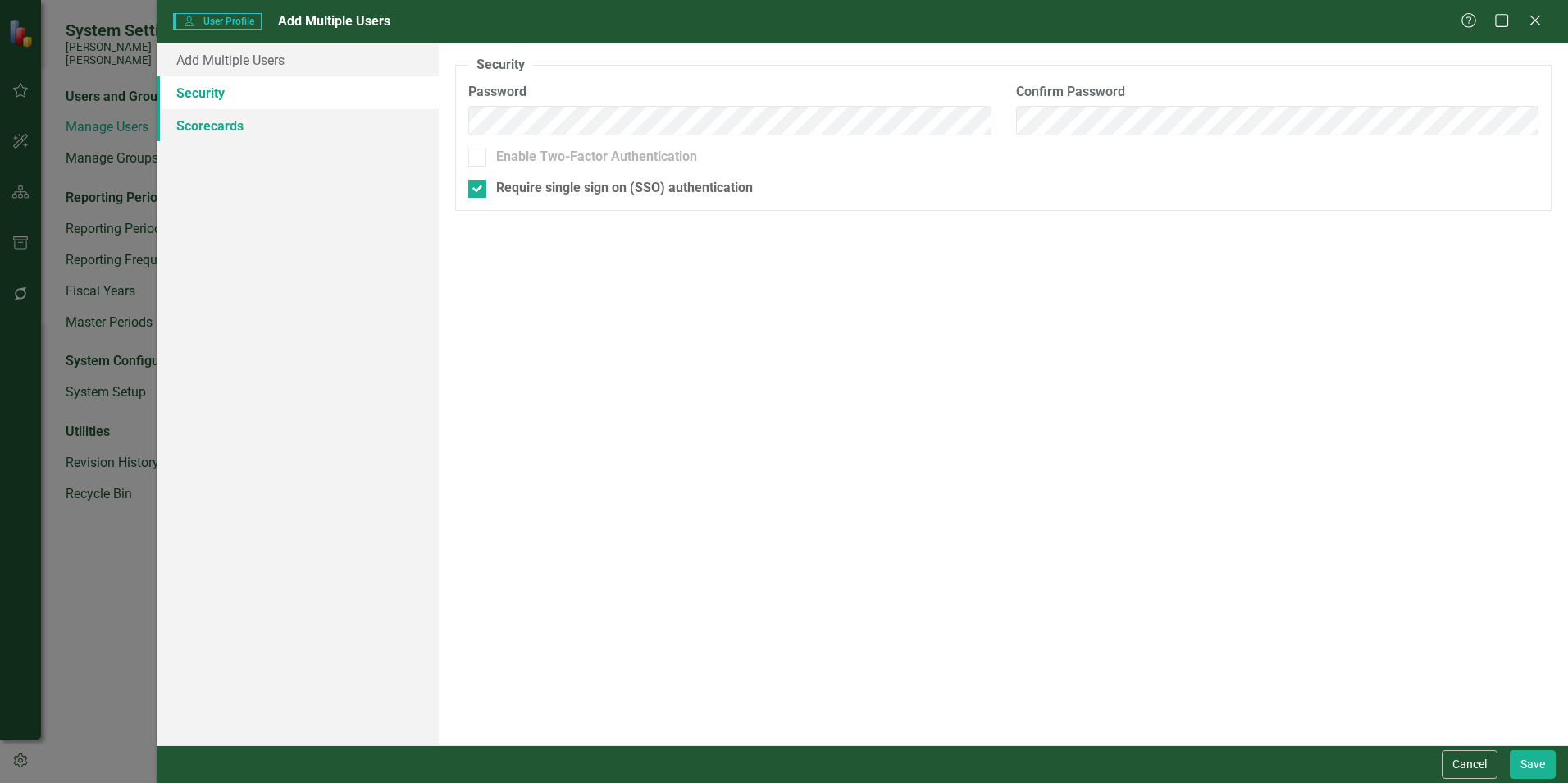
click at [222, 122] on link "Scorecards" at bounding box center [298, 126] width 282 height 33
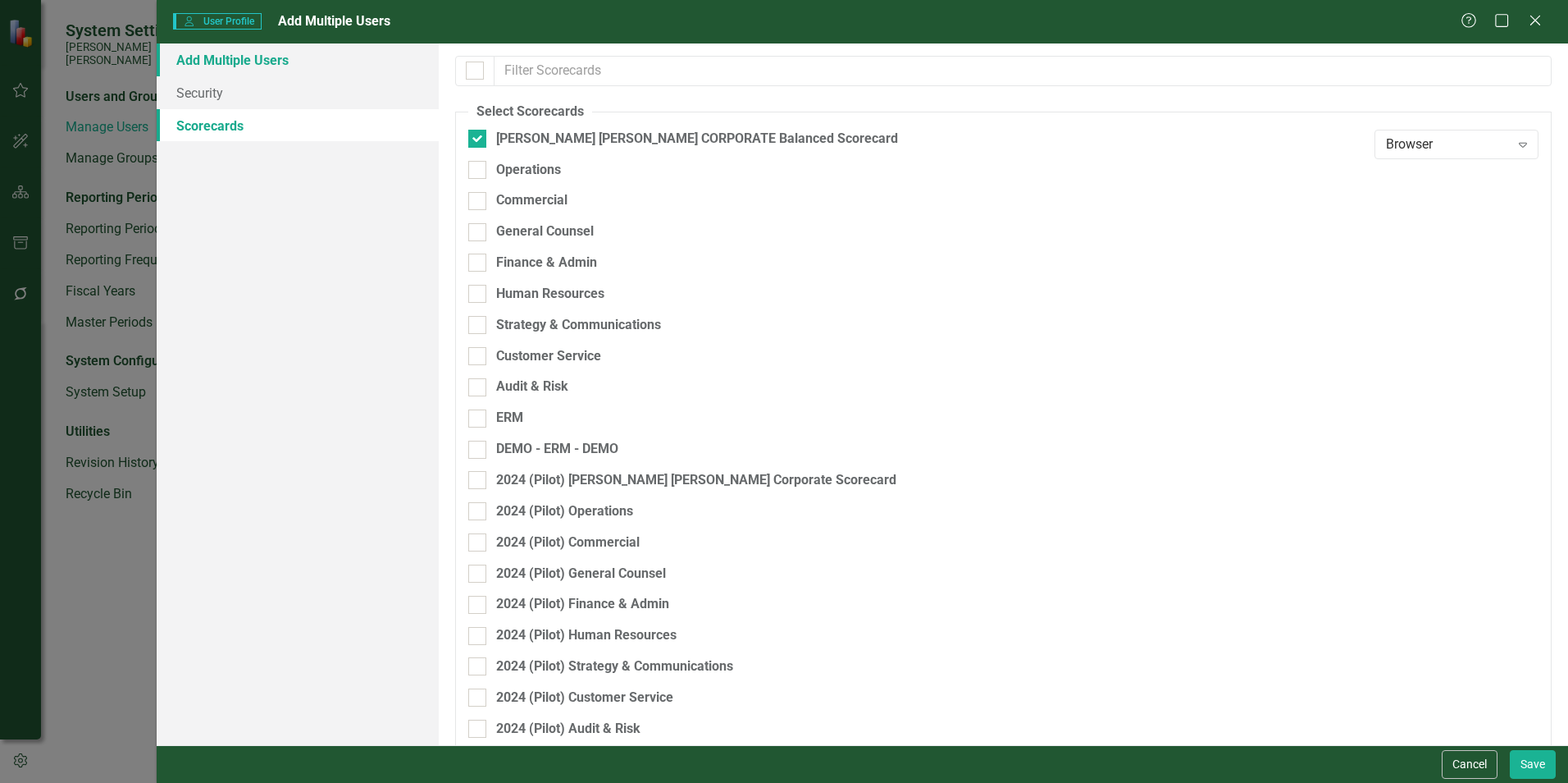
click at [218, 64] on link "Add Multiple Users" at bounding box center [298, 60] width 282 height 33
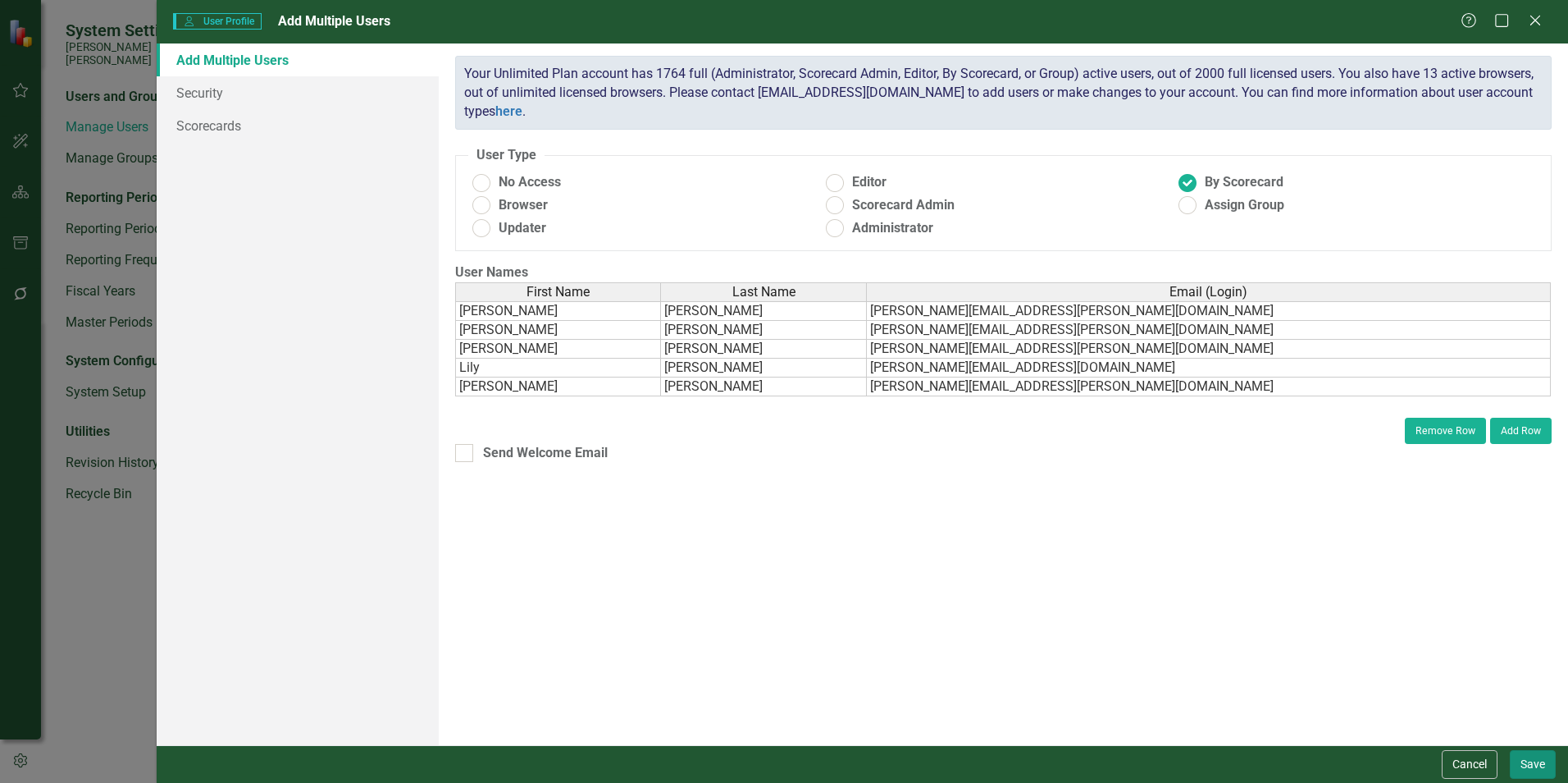
click at [1546, 762] on button "Save" at bounding box center [1532, 765] width 46 height 29
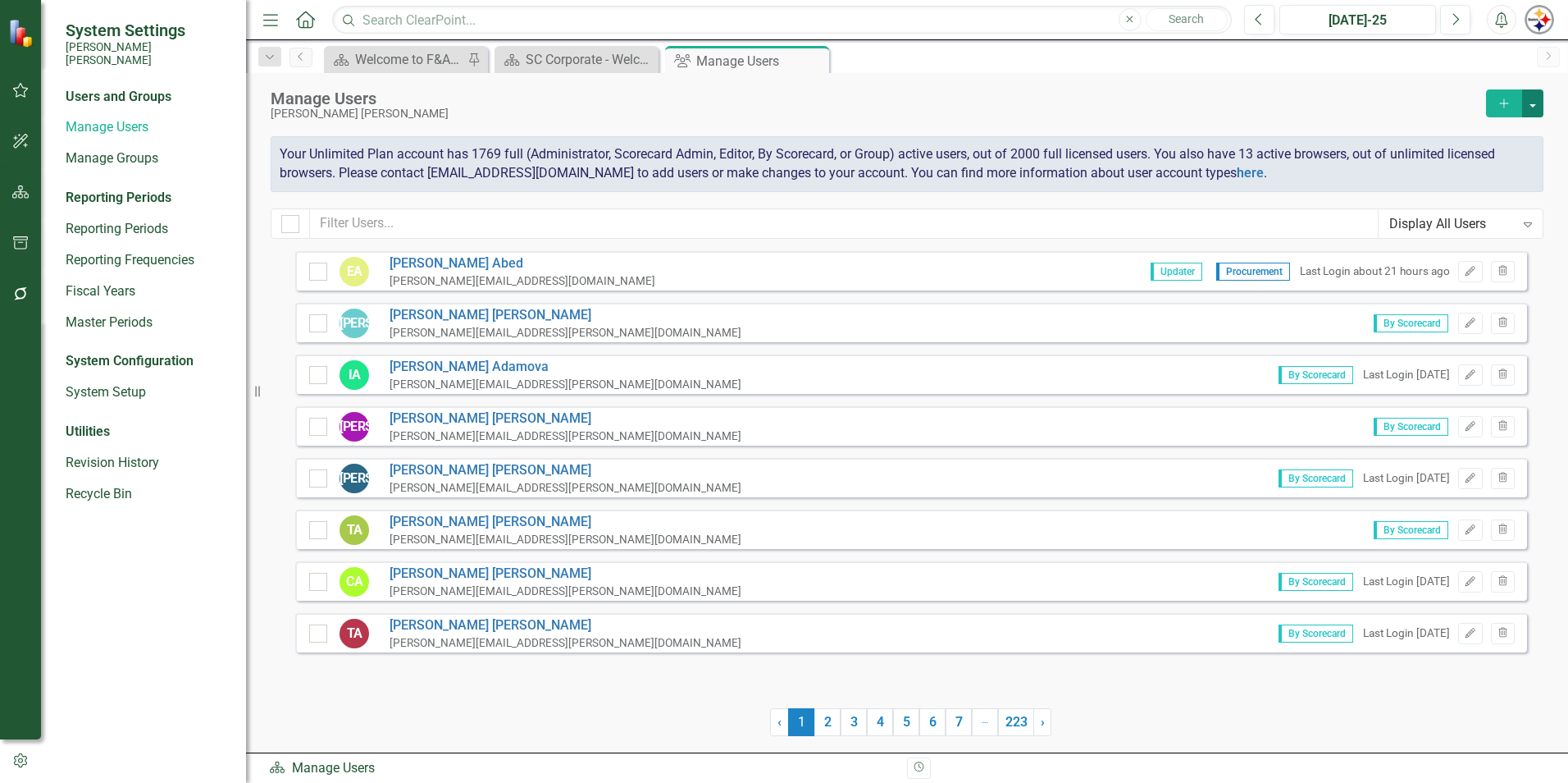
click at [1534, 103] on button "button" at bounding box center [1532, 103] width 21 height 28
click at [1492, 156] on link "Add Multiple Add Multiple Users" at bounding box center [1467, 164] width 152 height 31
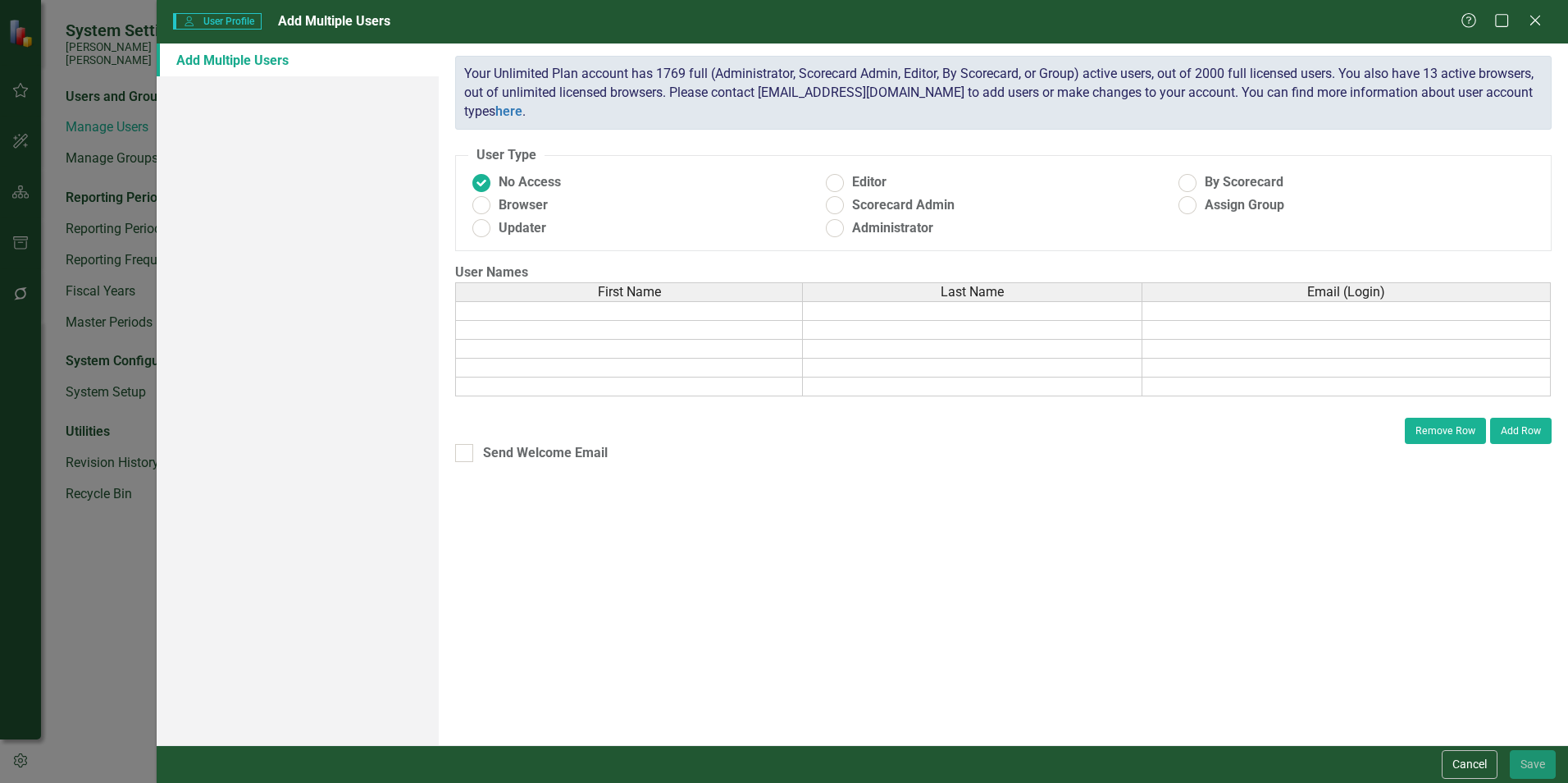
click at [494, 312] on td at bounding box center [629, 310] width 348 height 19
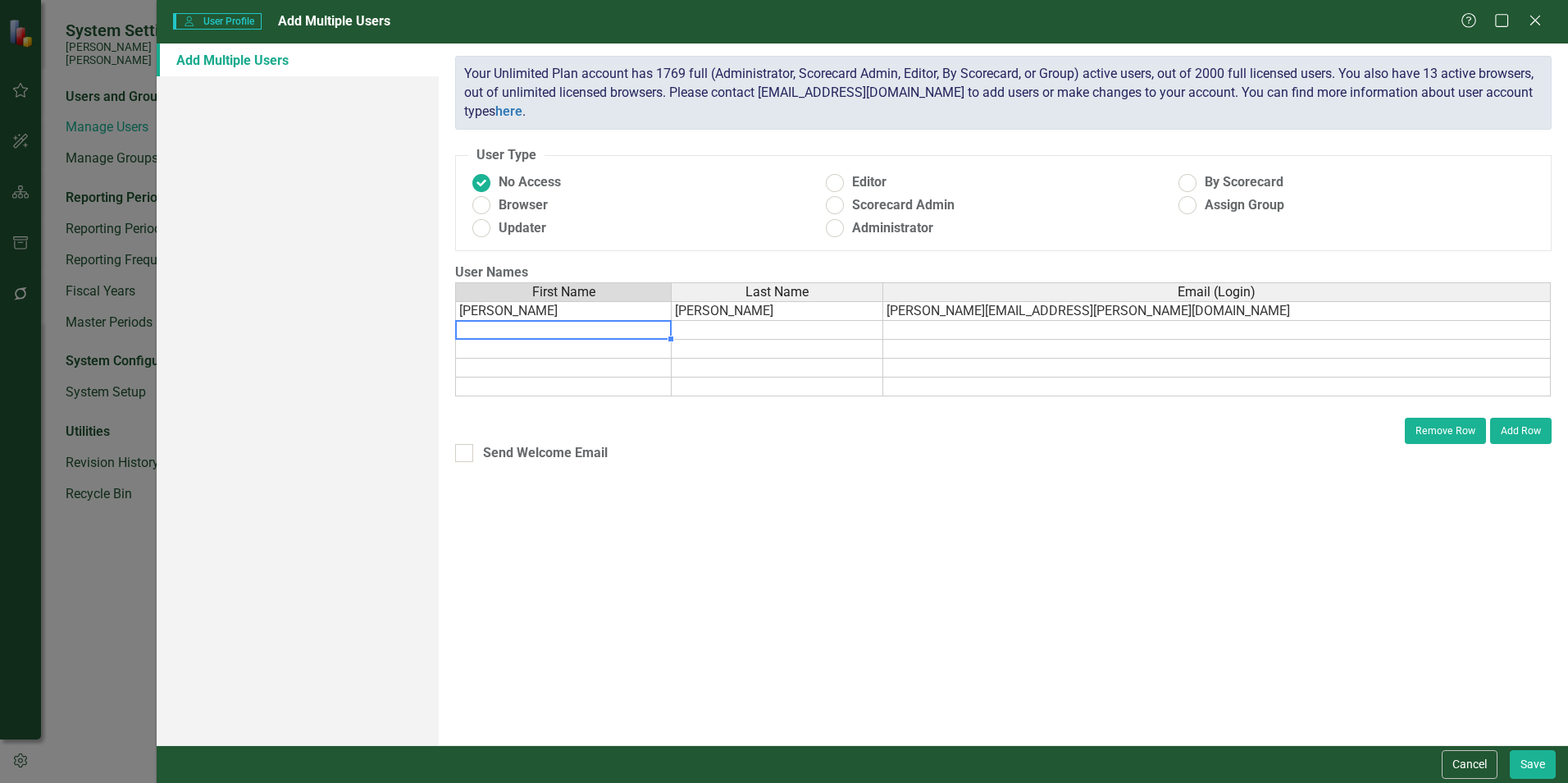
click at [492, 336] on td at bounding box center [563, 330] width 216 height 19
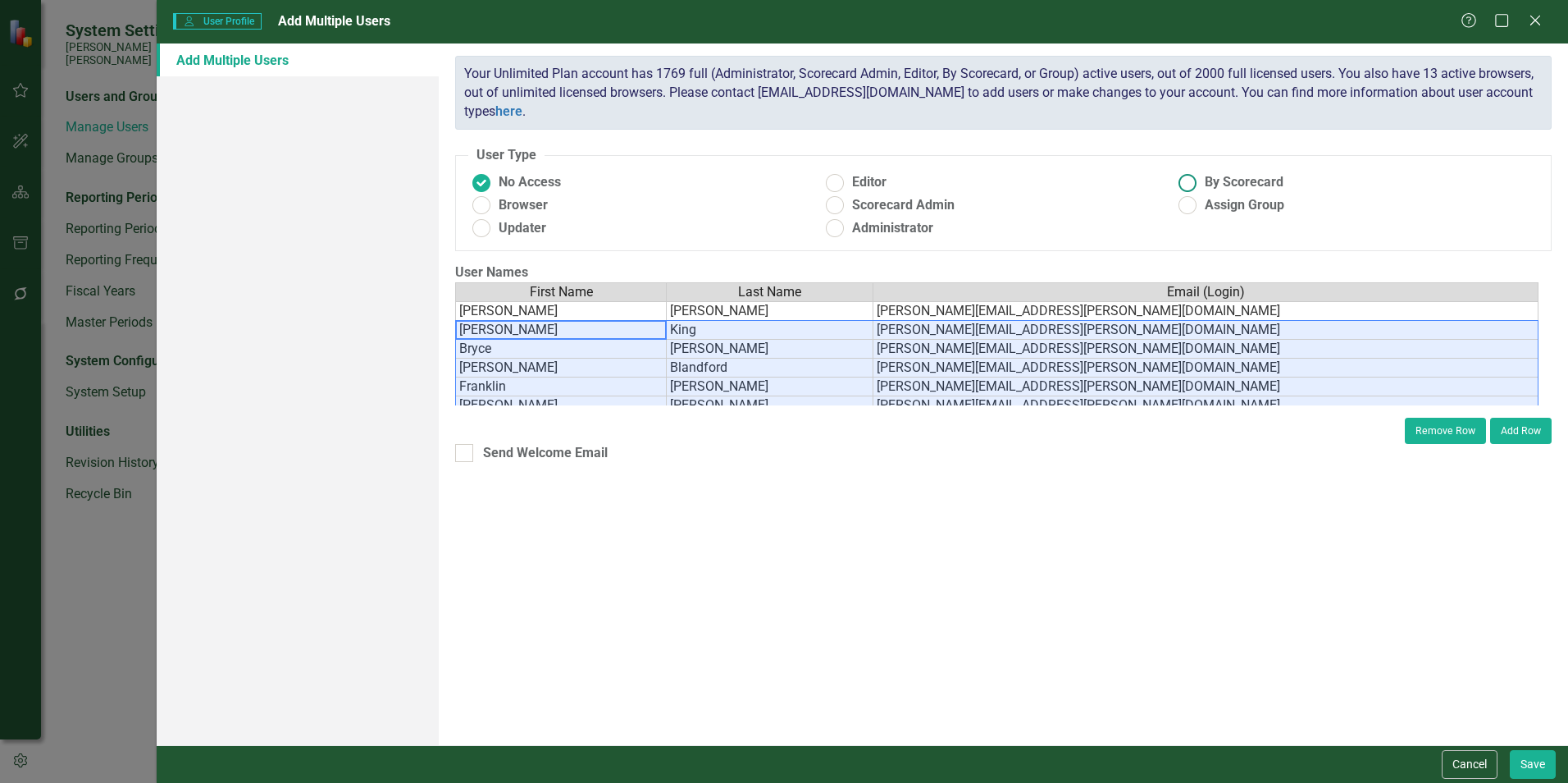
click at [1190, 183] on ins at bounding box center [1188, 183] width 25 height 25
click at [1190, 183] on input "By Scorecard" at bounding box center [1188, 183] width 25 height 25
radio input "true"
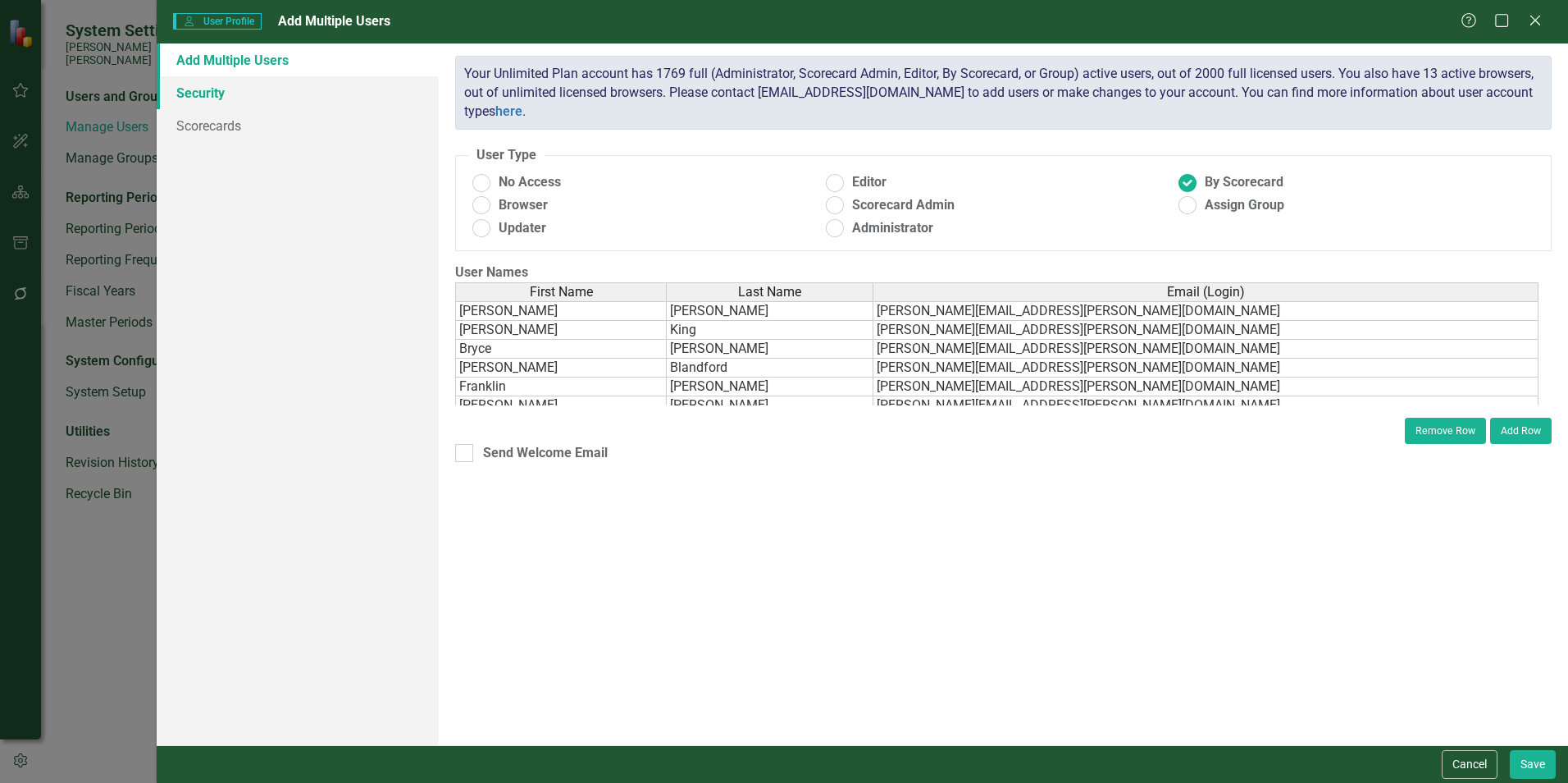
click at [182, 98] on link "Security" at bounding box center [298, 92] width 282 height 33
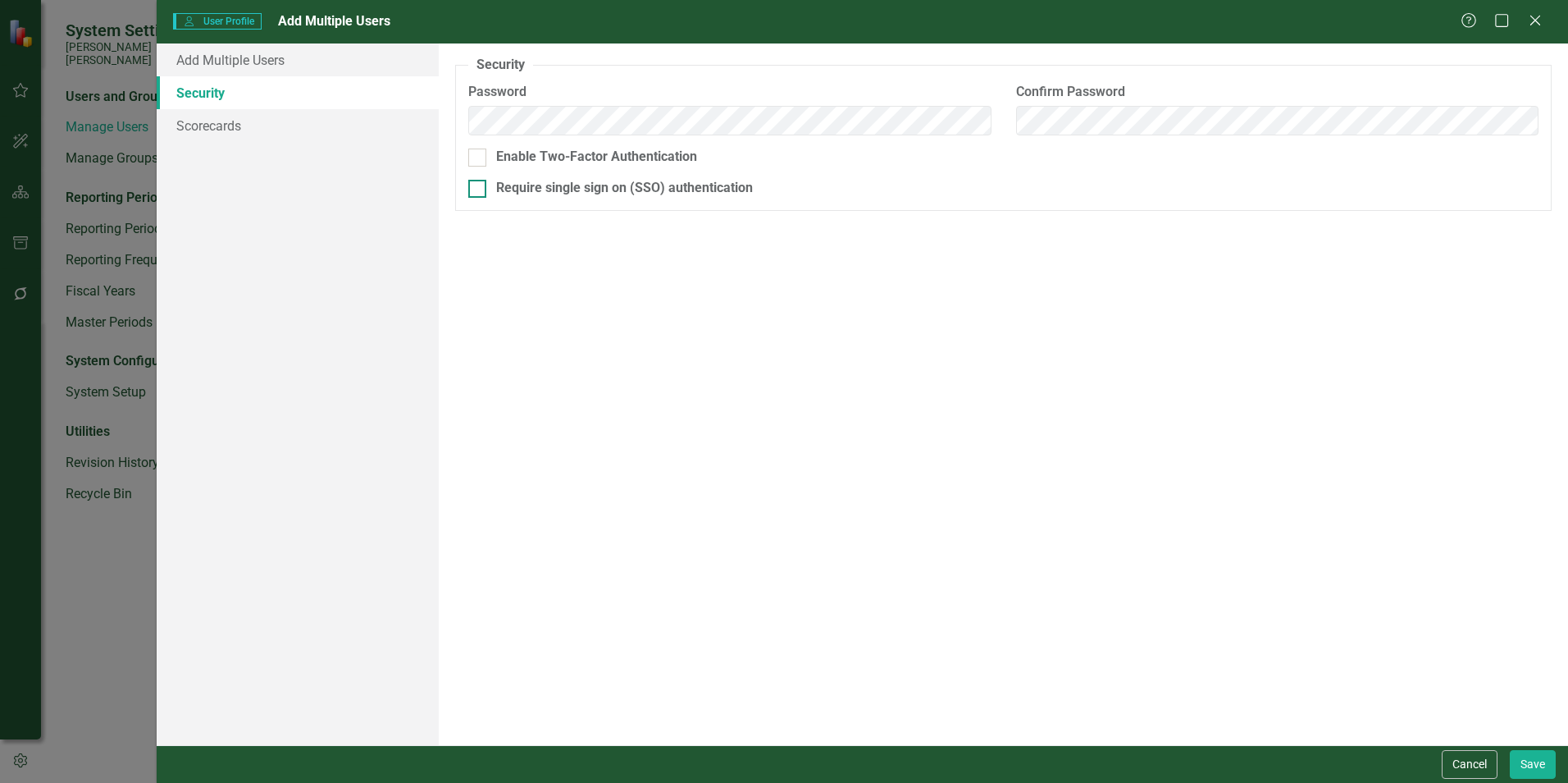
click at [485, 191] on div at bounding box center [477, 188] width 18 height 18
click at [479, 190] on input "Require single sign on (SSO) authentication" at bounding box center [473, 184] width 11 height 11
checkbox input "true"
click at [206, 131] on link "Scorecards" at bounding box center [298, 126] width 282 height 33
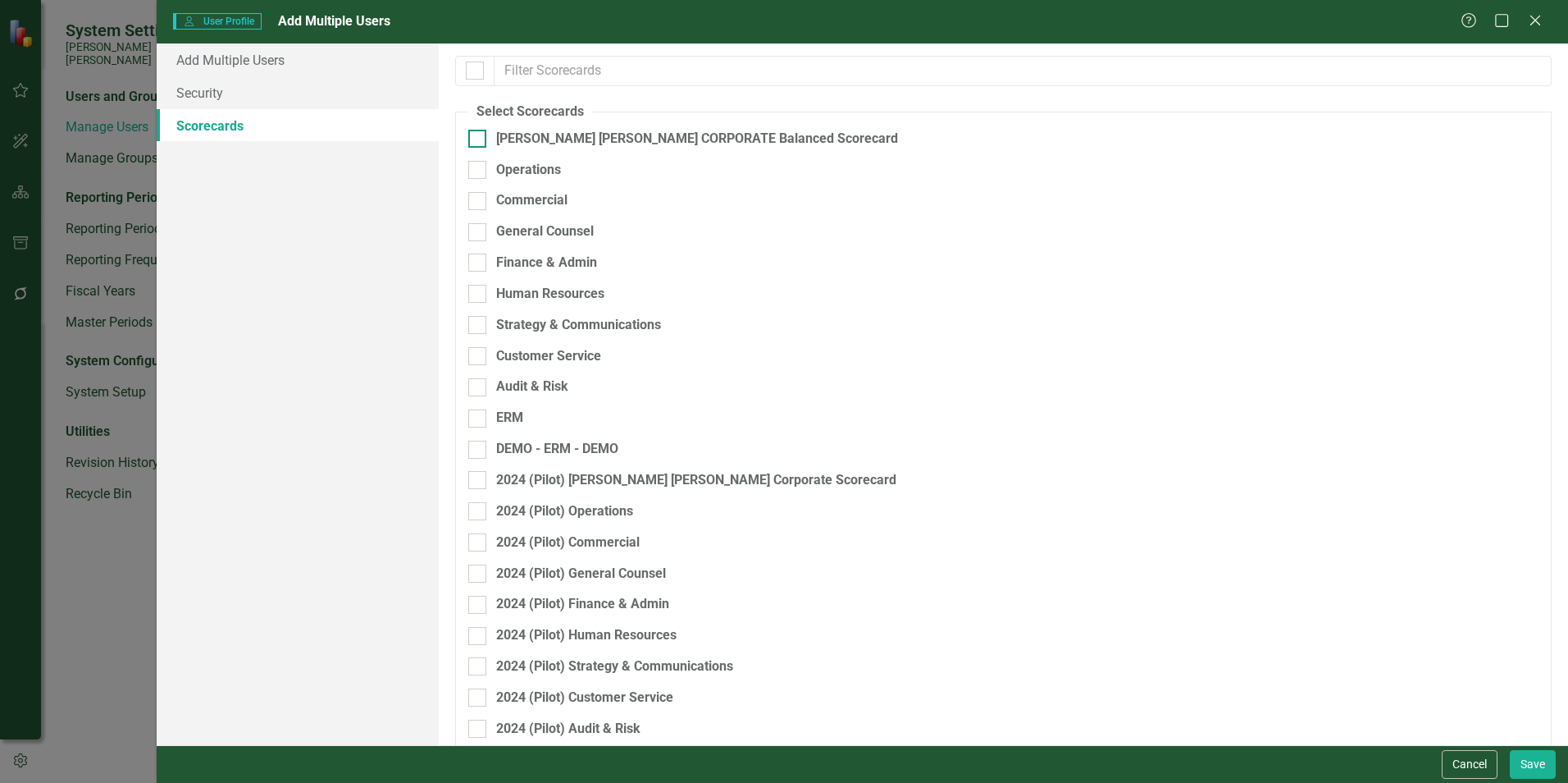
click at [480, 137] on div at bounding box center [477, 138] width 18 height 18
click at [479, 137] on input "[PERSON_NAME] [PERSON_NAME] CORPORATE Balanced Scorecard" at bounding box center [473, 135] width 11 height 11
checkbox input "true"
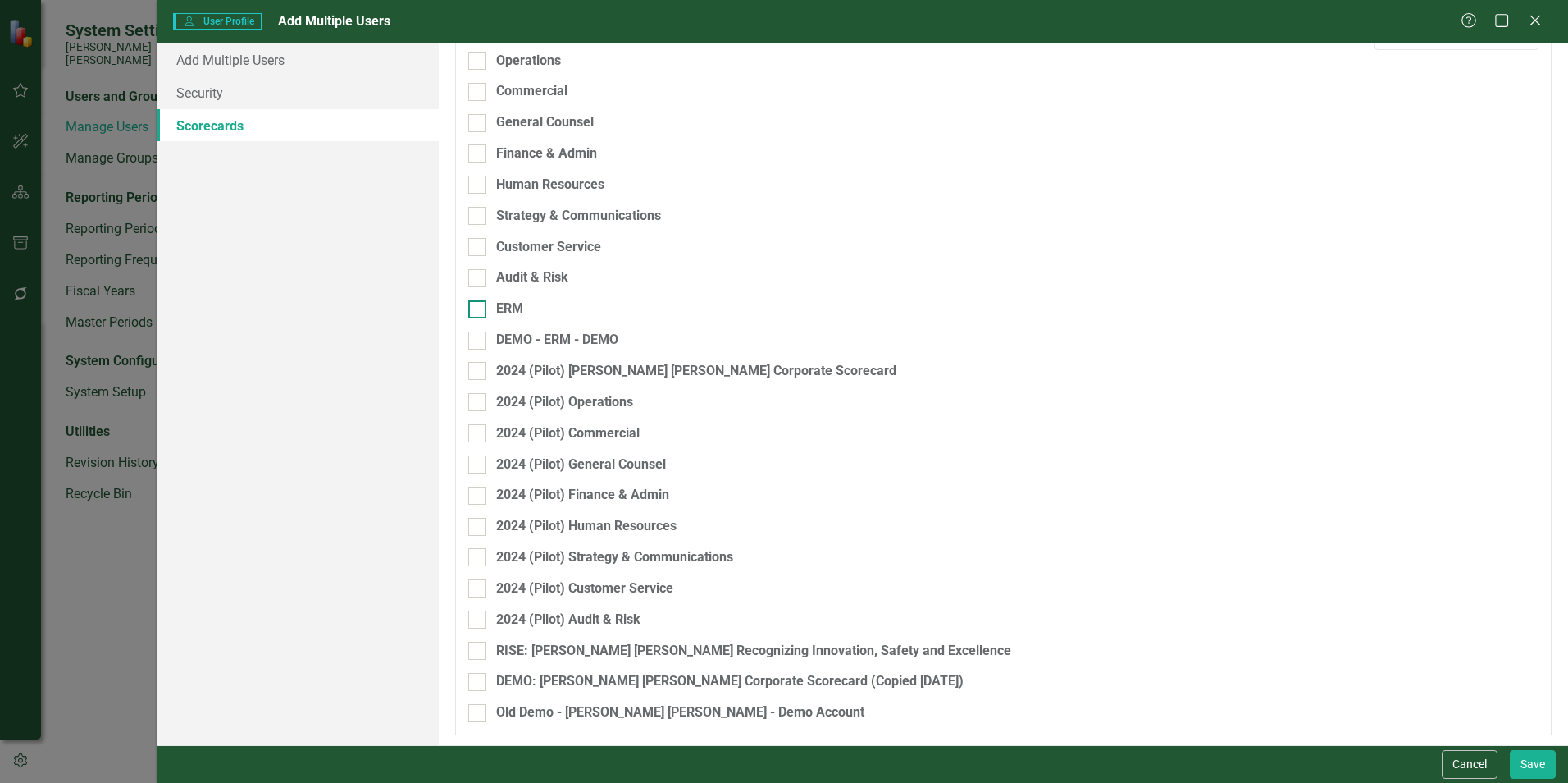
scroll to position [111, 0]
click at [481, 650] on div at bounding box center [477, 648] width 18 height 18
click at [479, 649] on input "RISE: [PERSON_NAME] [PERSON_NAME] Recognizing Innovation, Safety and Excellence" at bounding box center [473, 644] width 11 height 11
checkbox input "true"
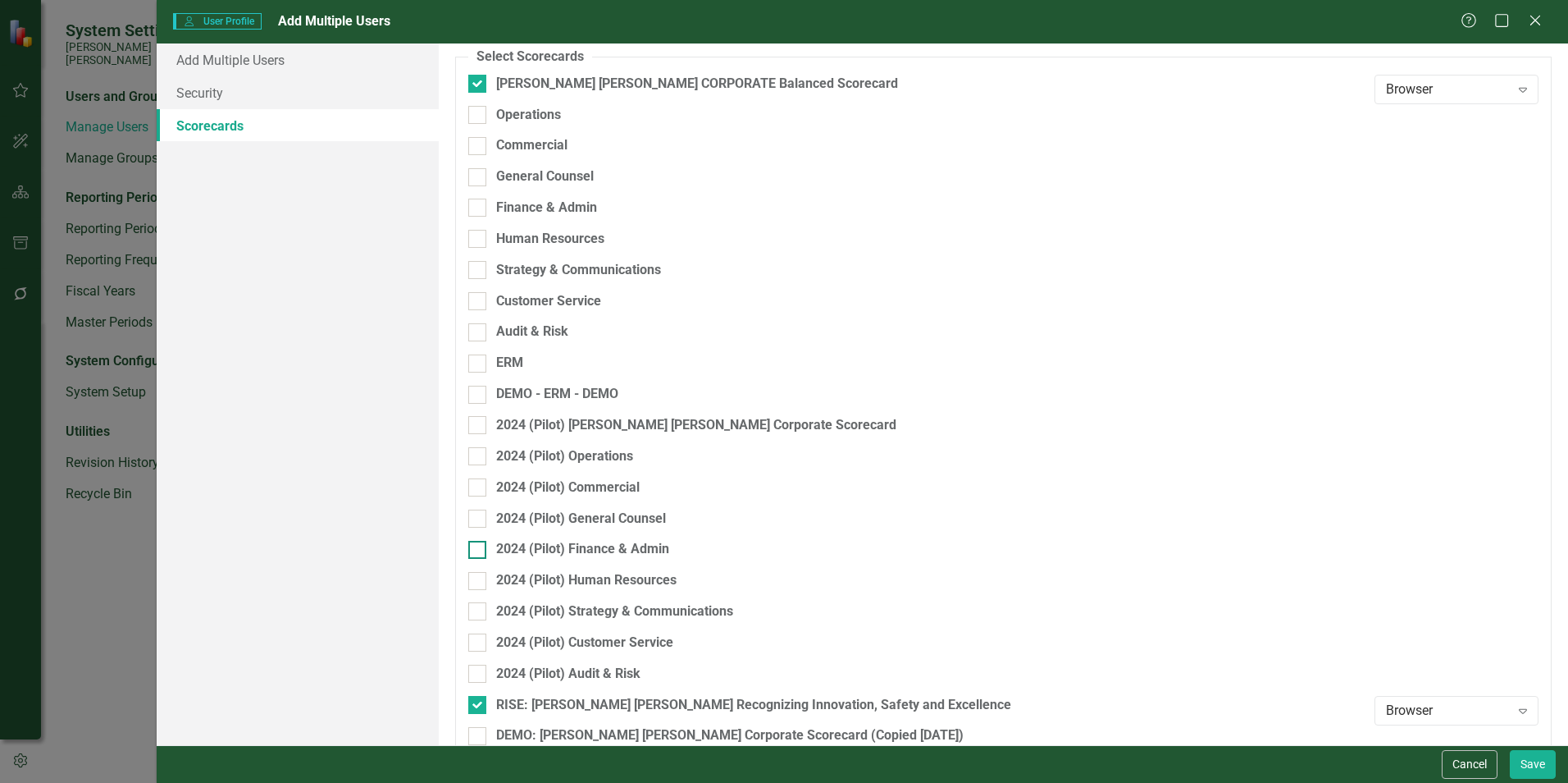
scroll to position [0, 0]
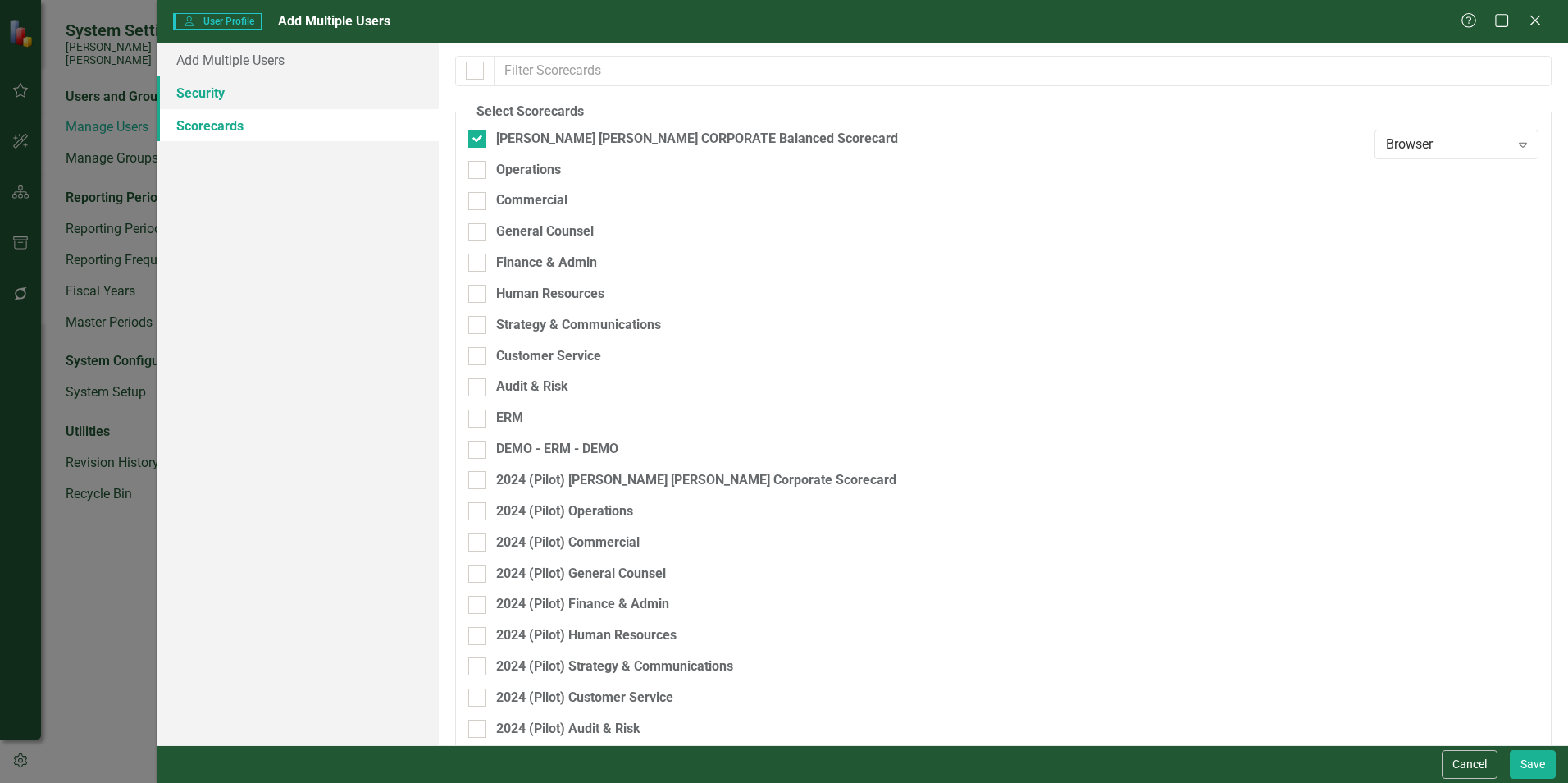
click at [172, 98] on link "Security" at bounding box center [298, 92] width 282 height 33
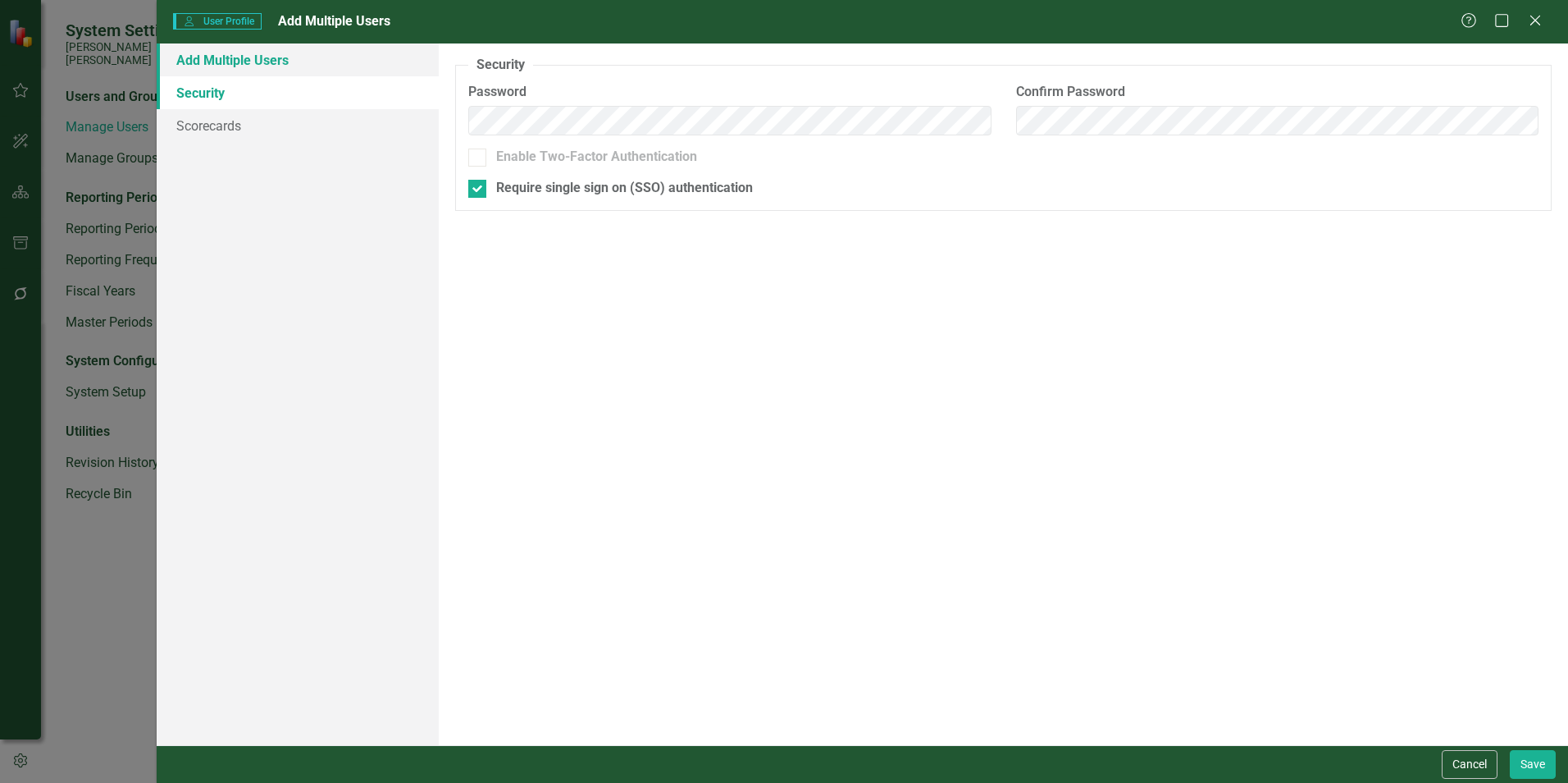
click at [205, 69] on link "Add Multiple Users" at bounding box center [298, 60] width 282 height 33
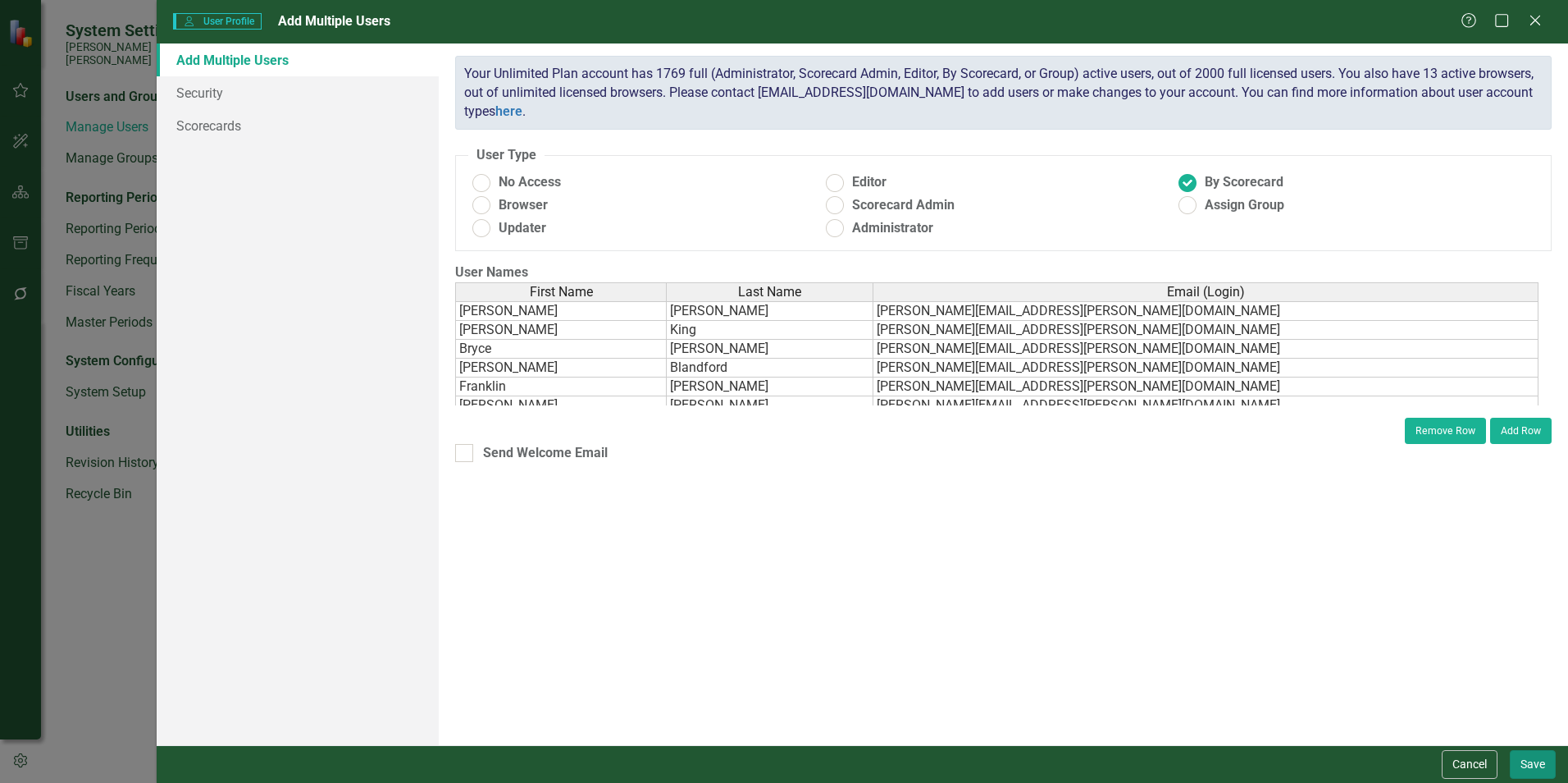
click at [1542, 770] on button "Save" at bounding box center [1532, 765] width 46 height 29
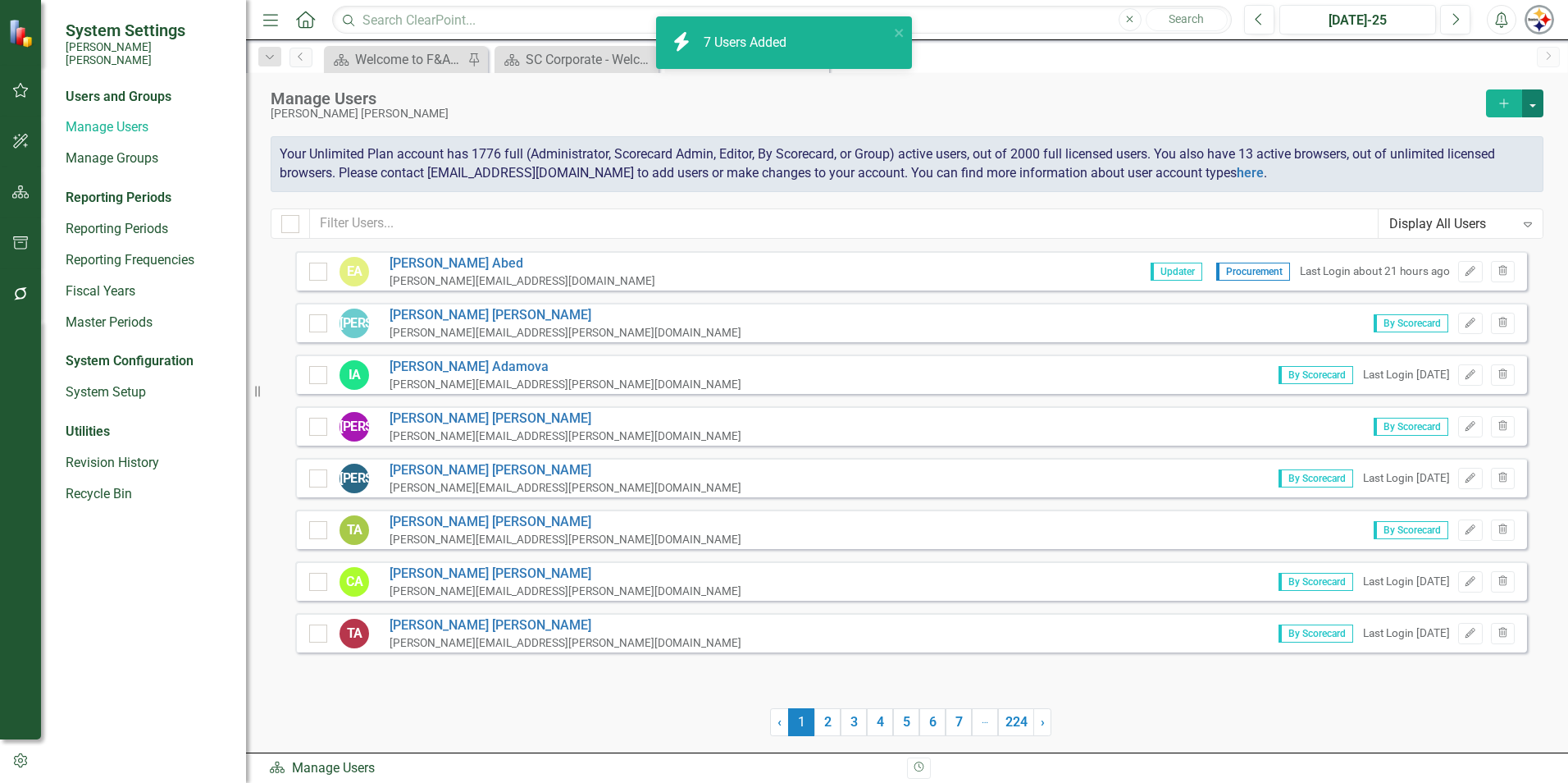
click at [1539, 115] on button "button" at bounding box center [1532, 103] width 21 height 28
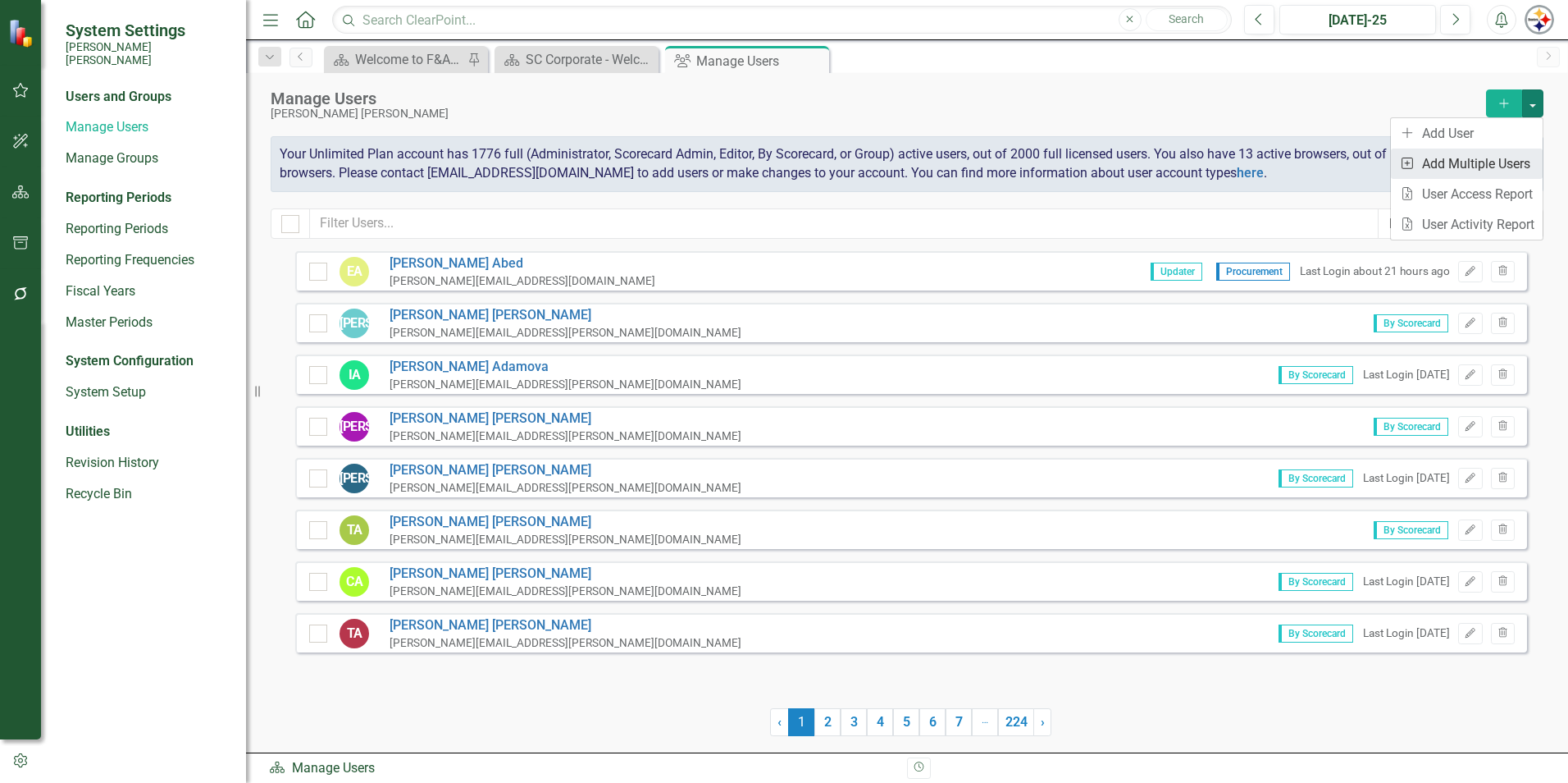
click at [1489, 171] on link "Add Multiple Add Multiple Users" at bounding box center [1467, 164] width 152 height 31
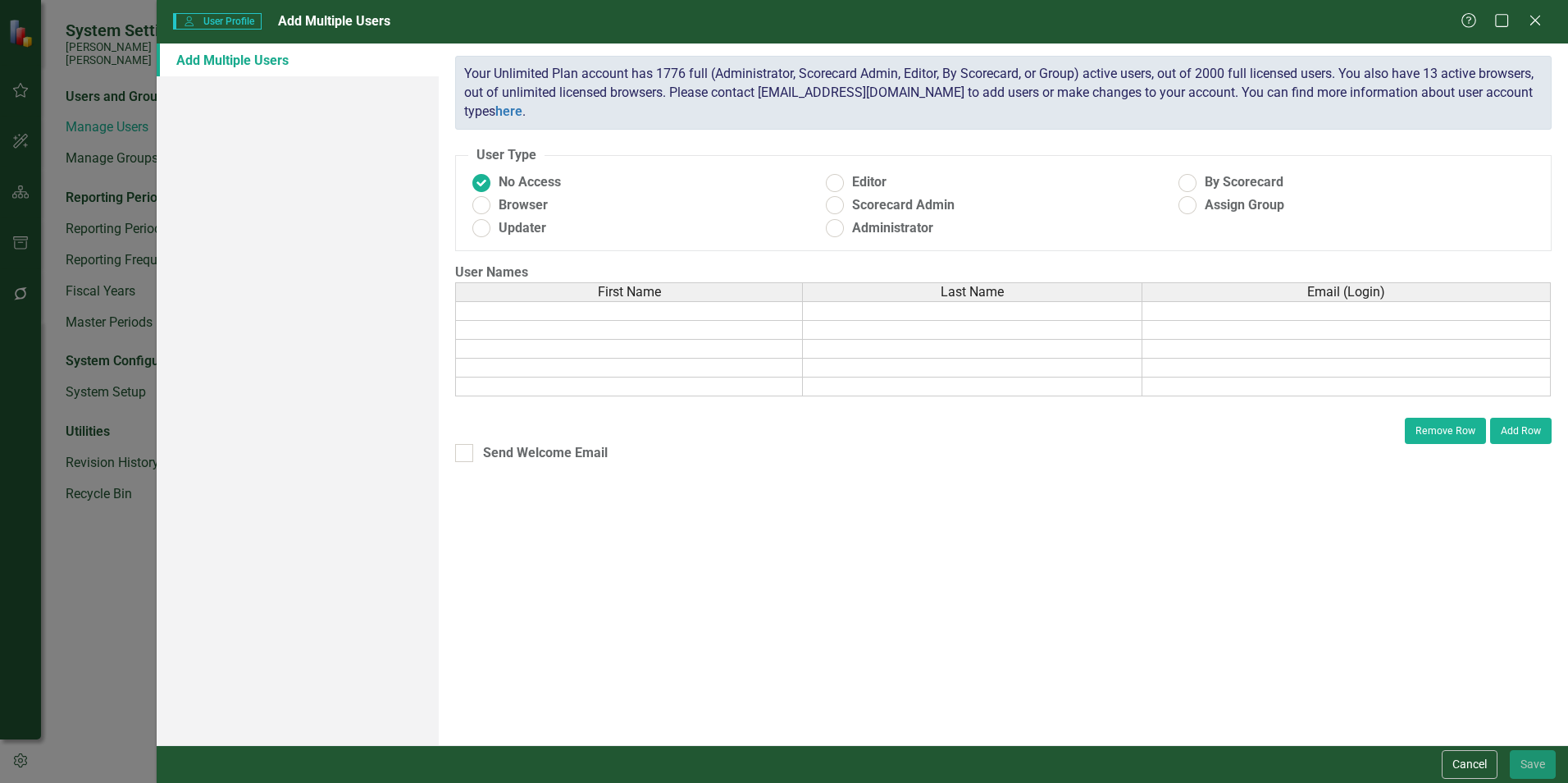
click at [615, 315] on td at bounding box center [629, 310] width 348 height 19
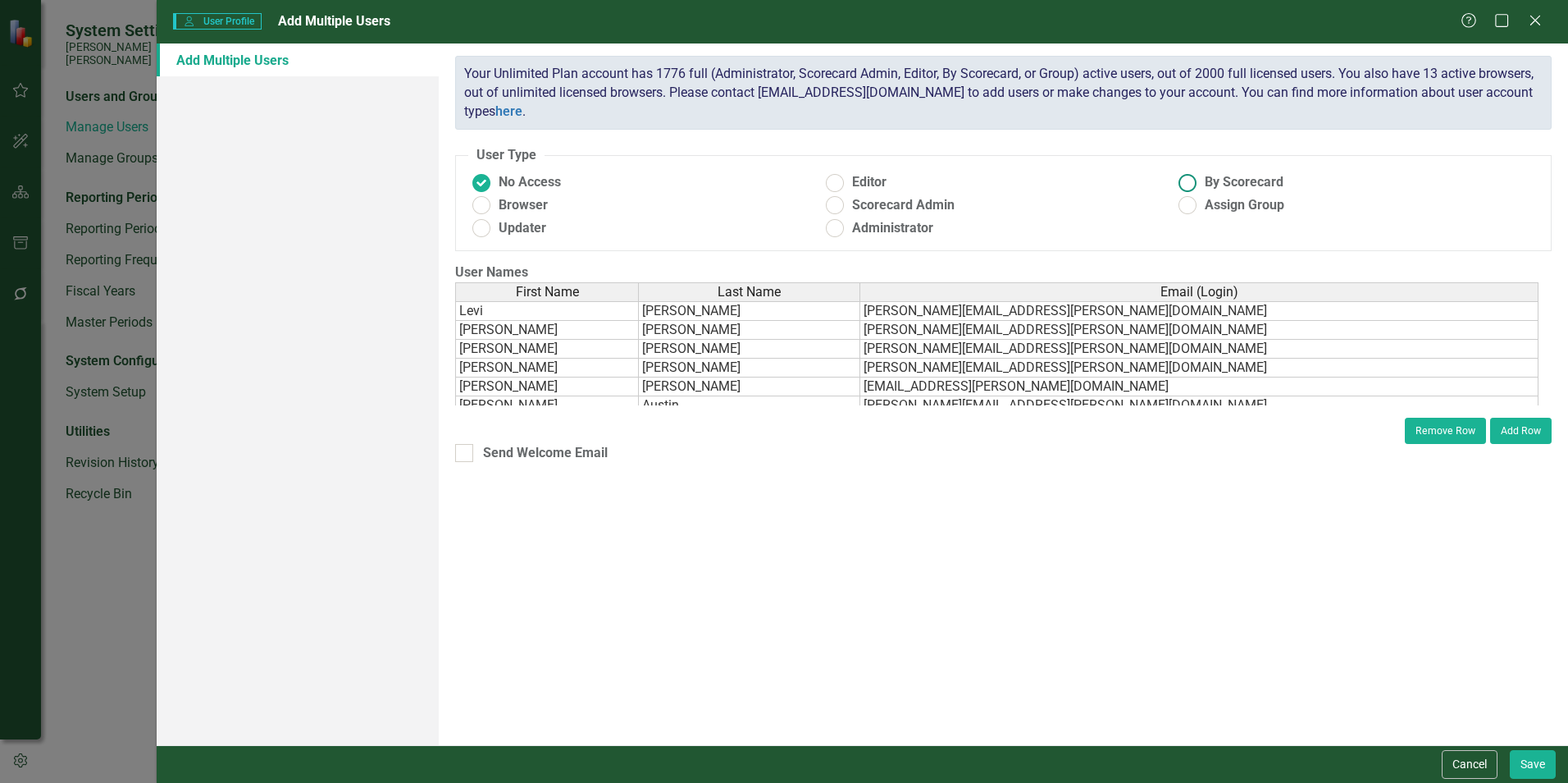
click at [1206, 184] on span "By Scorecard" at bounding box center [1244, 183] width 79 height 19
click at [1200, 184] on input "By Scorecard" at bounding box center [1188, 183] width 25 height 25
radio input "true"
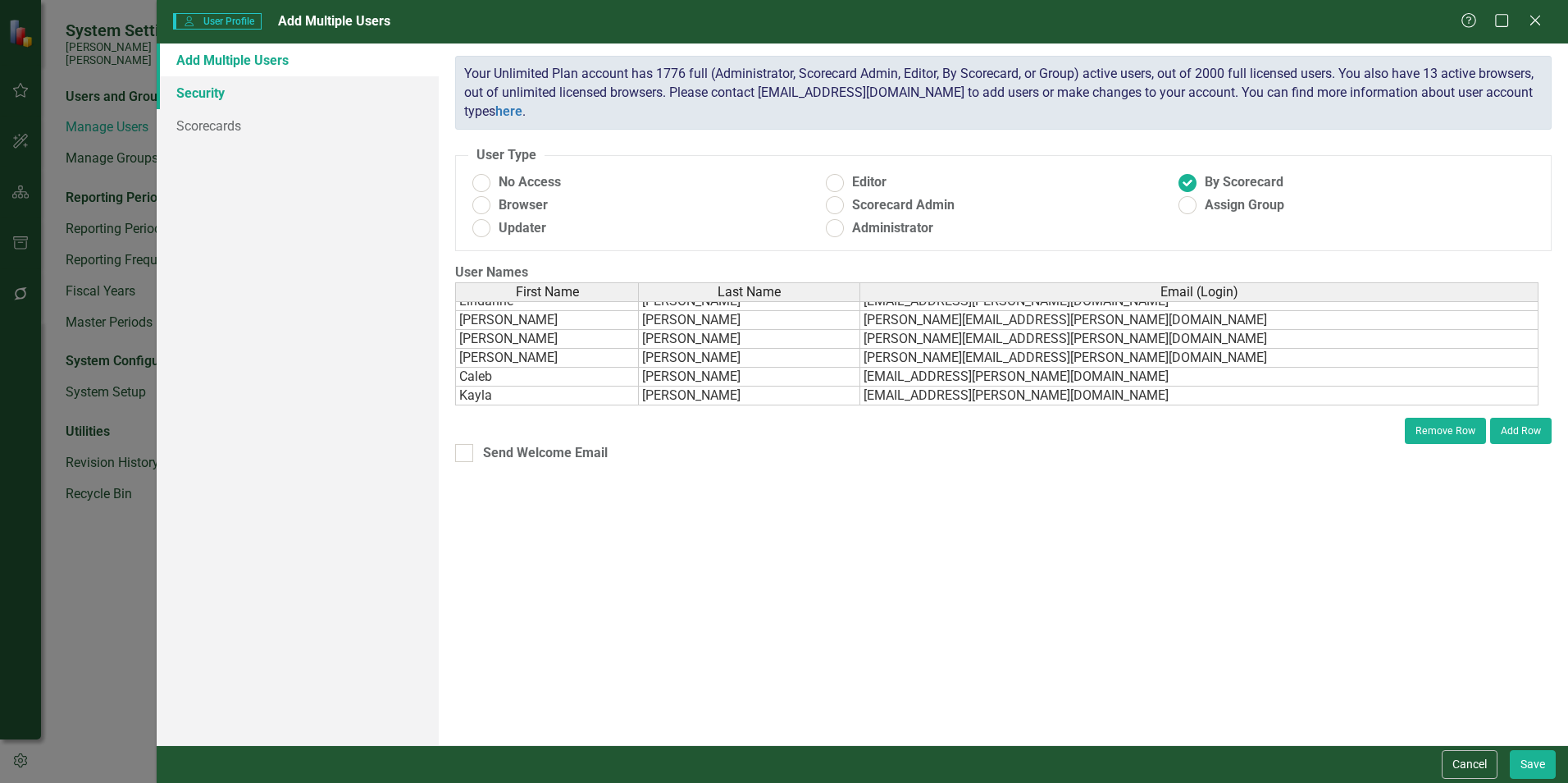
click at [232, 94] on link "Security" at bounding box center [298, 92] width 282 height 33
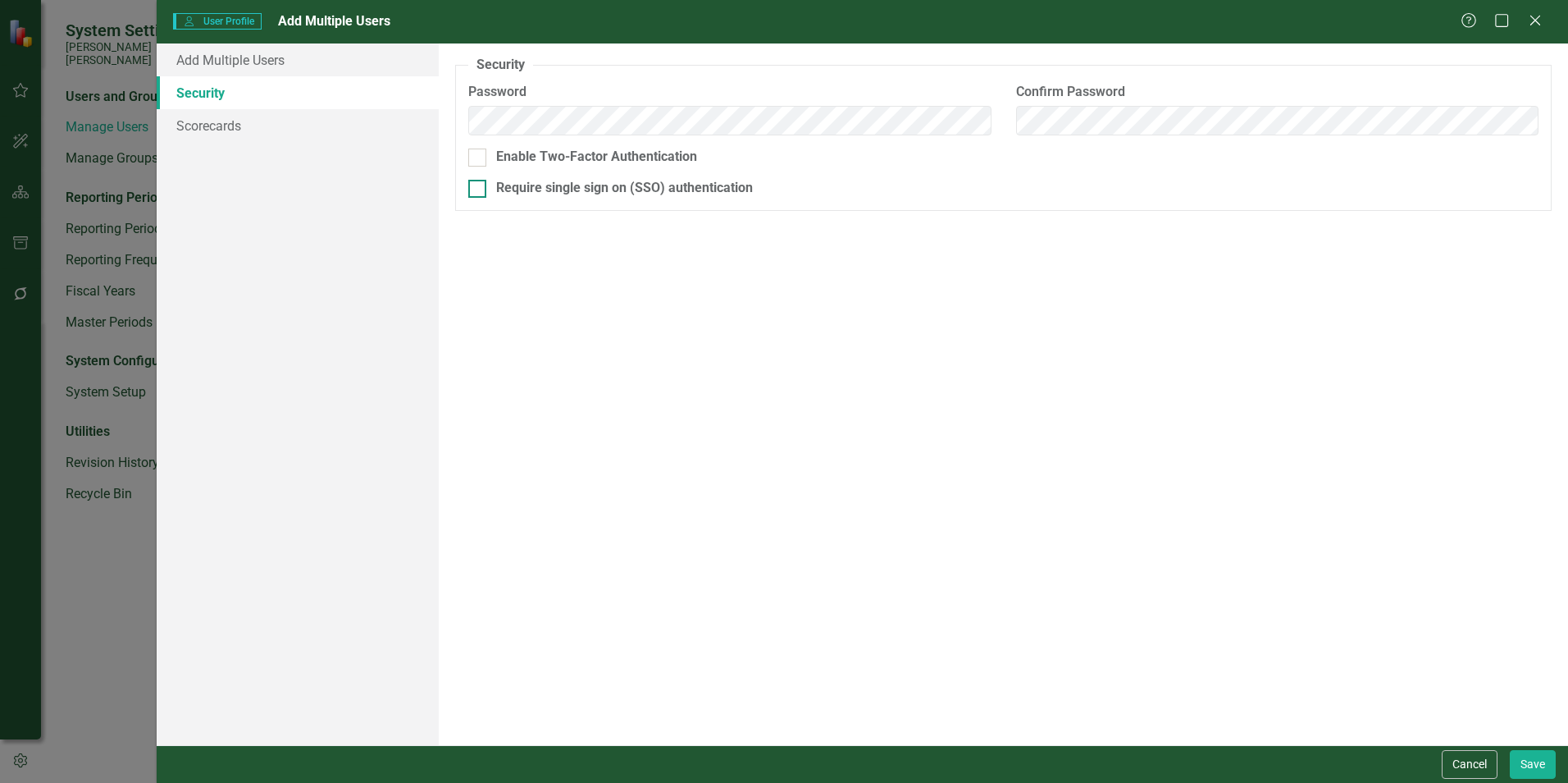
click at [480, 186] on div at bounding box center [477, 188] width 18 height 18
click at [479, 186] on input "Require single sign on (SSO) authentication" at bounding box center [473, 184] width 11 height 11
checkbox input "true"
click at [229, 119] on link "Scorecards" at bounding box center [298, 126] width 282 height 33
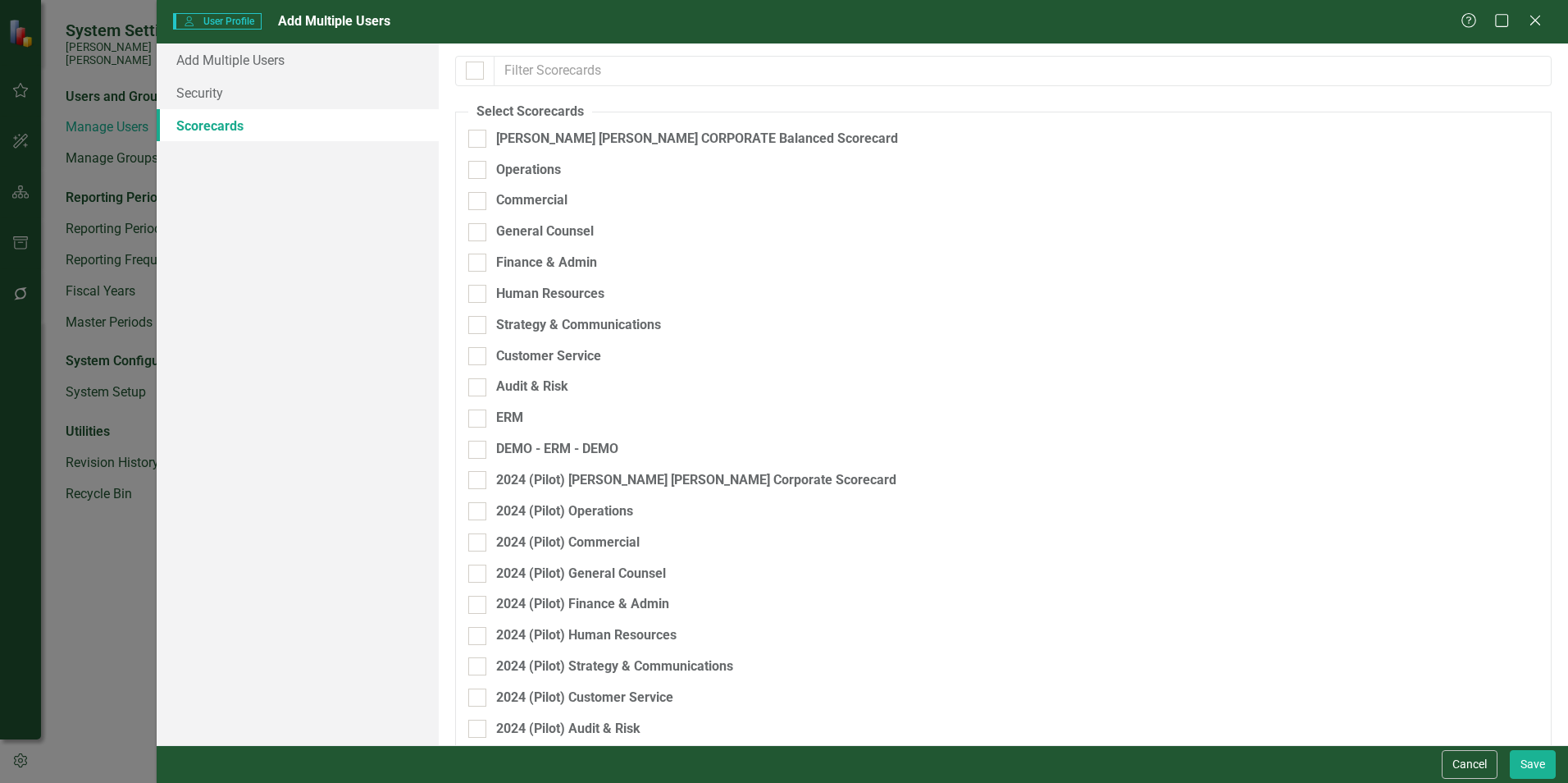
checkbox input "false"
click at [475, 146] on div at bounding box center [477, 138] width 18 height 18
click at [475, 140] on input "[PERSON_NAME] [PERSON_NAME] CORPORATE Balanced Scorecard" at bounding box center [473, 135] width 11 height 11
checkbox input "true"
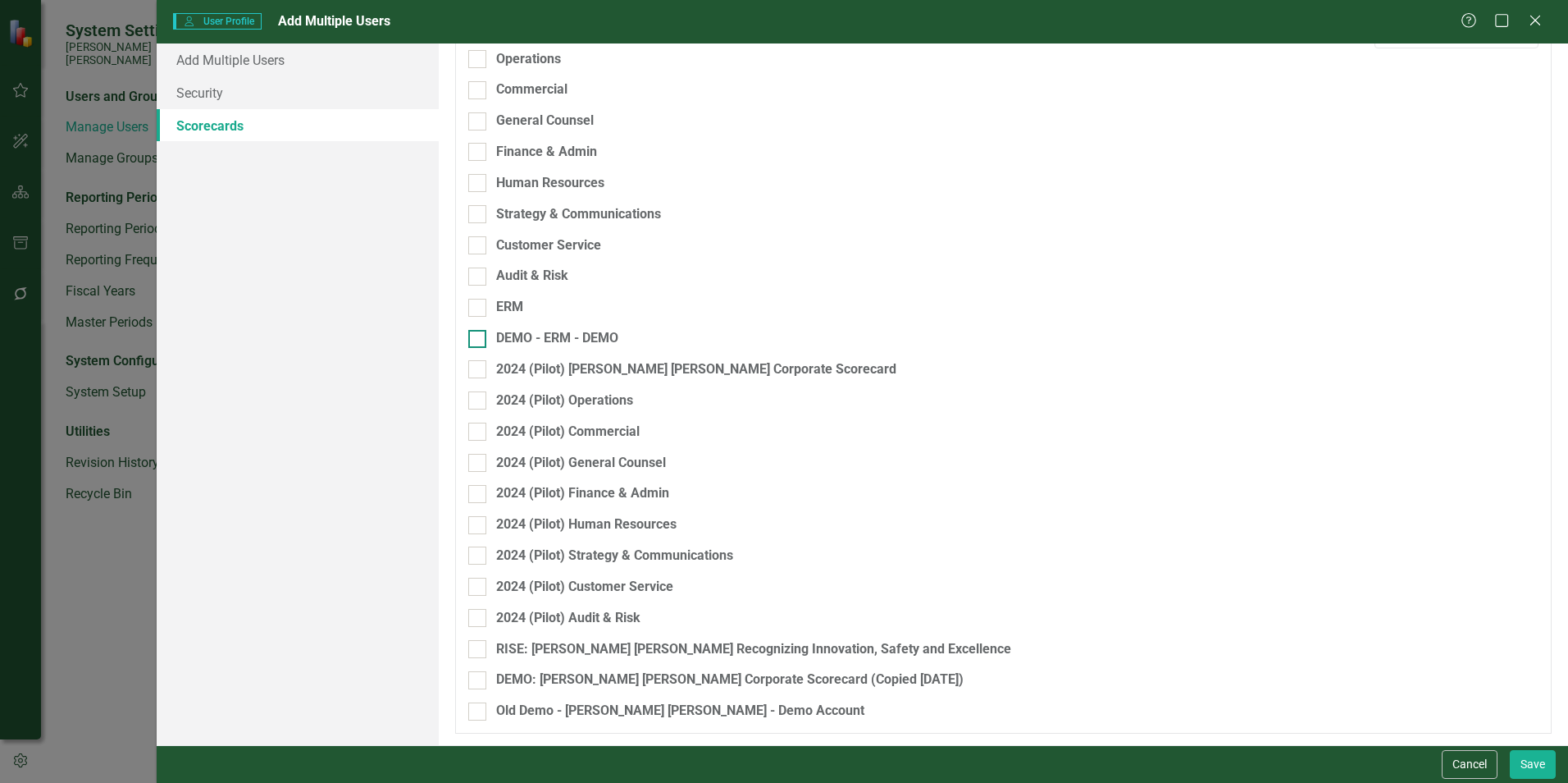
scroll to position [111, 0]
click at [483, 649] on div at bounding box center [477, 648] width 18 height 18
click at [479, 649] on input "RISE: [PERSON_NAME] [PERSON_NAME] Recognizing Innovation, Safety and Excellence" at bounding box center [473, 644] width 11 height 11
checkbox input "true"
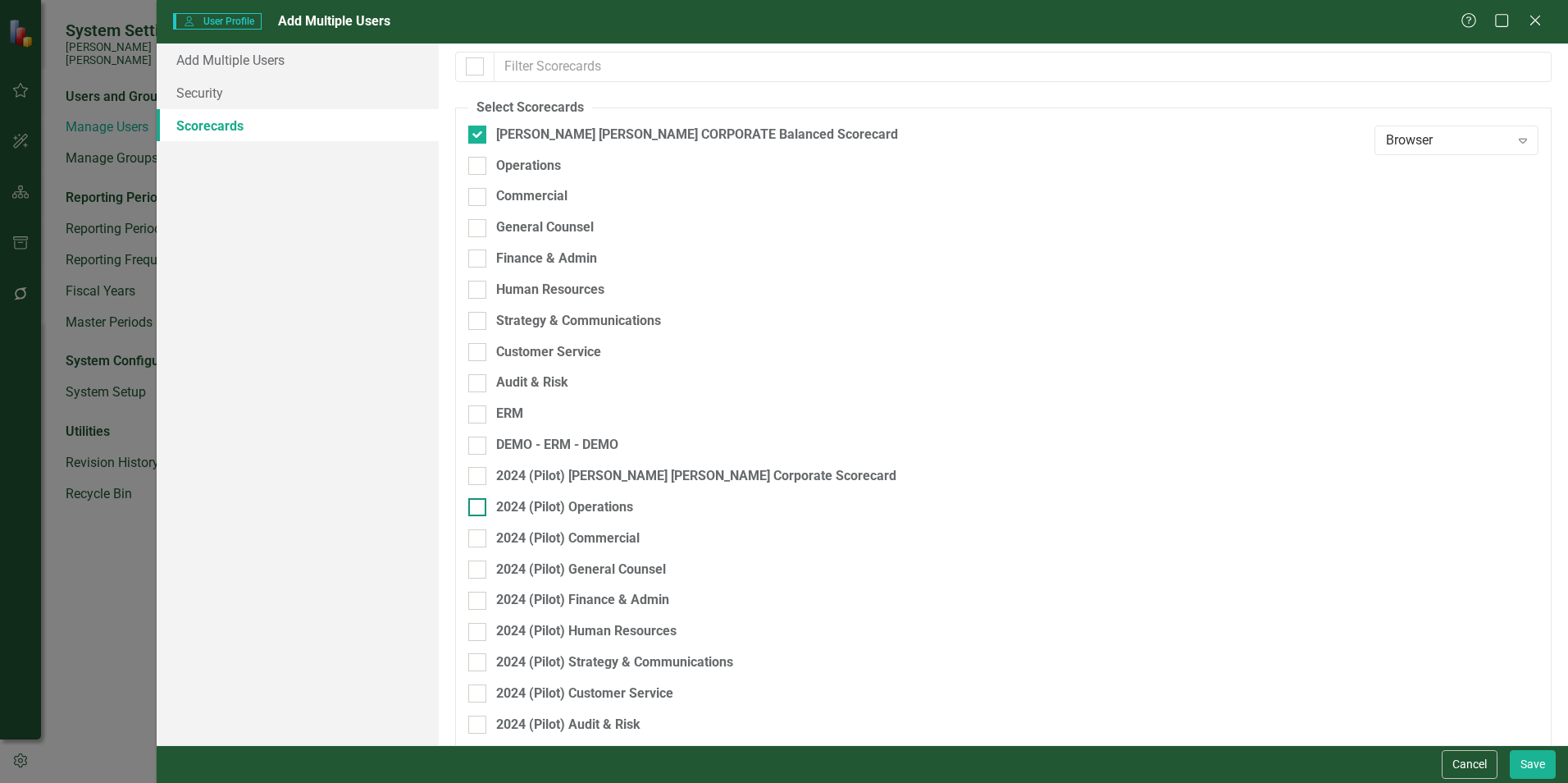
scroll to position [0, 0]
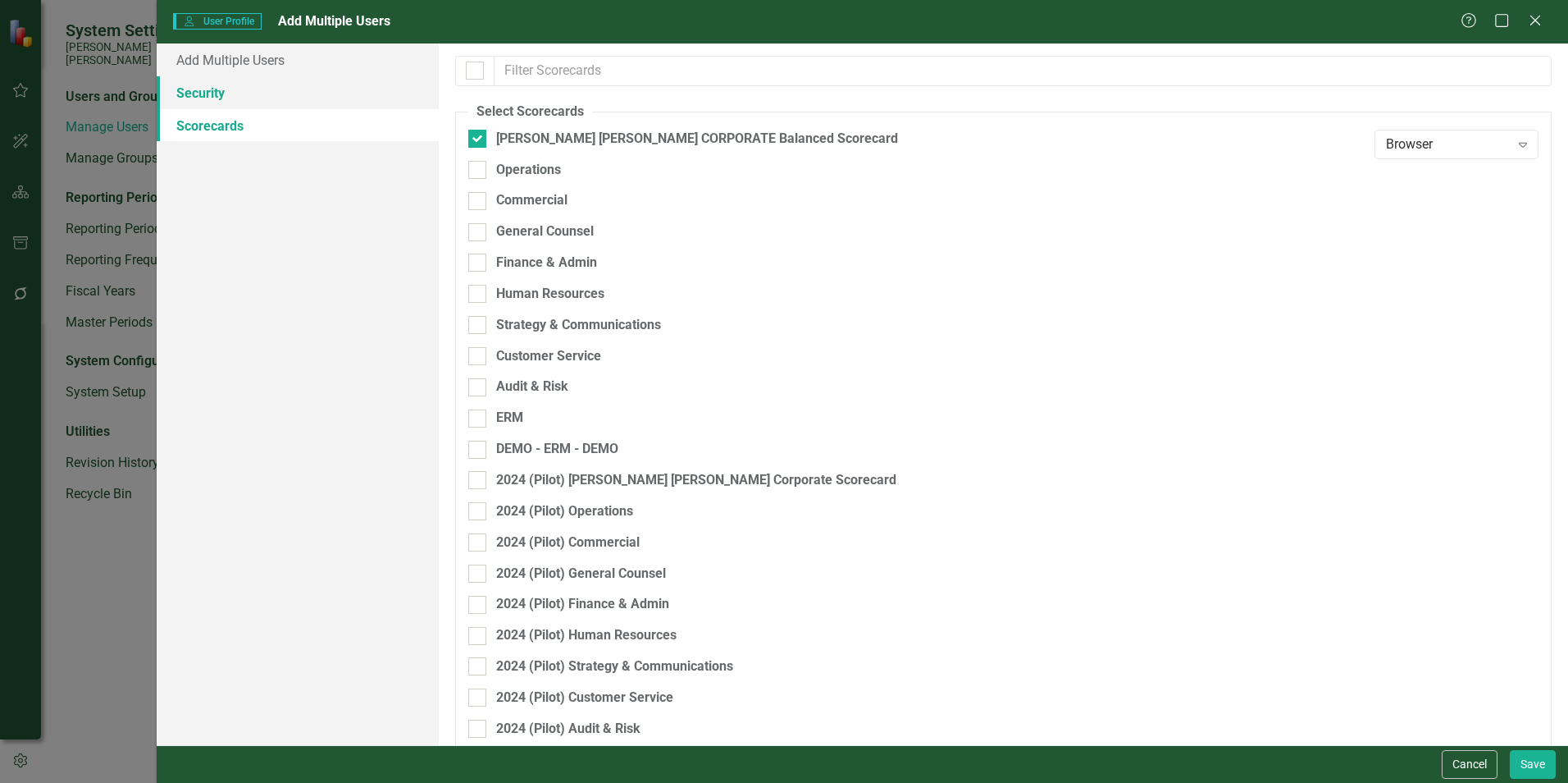
click at [220, 93] on link "Security" at bounding box center [298, 92] width 282 height 33
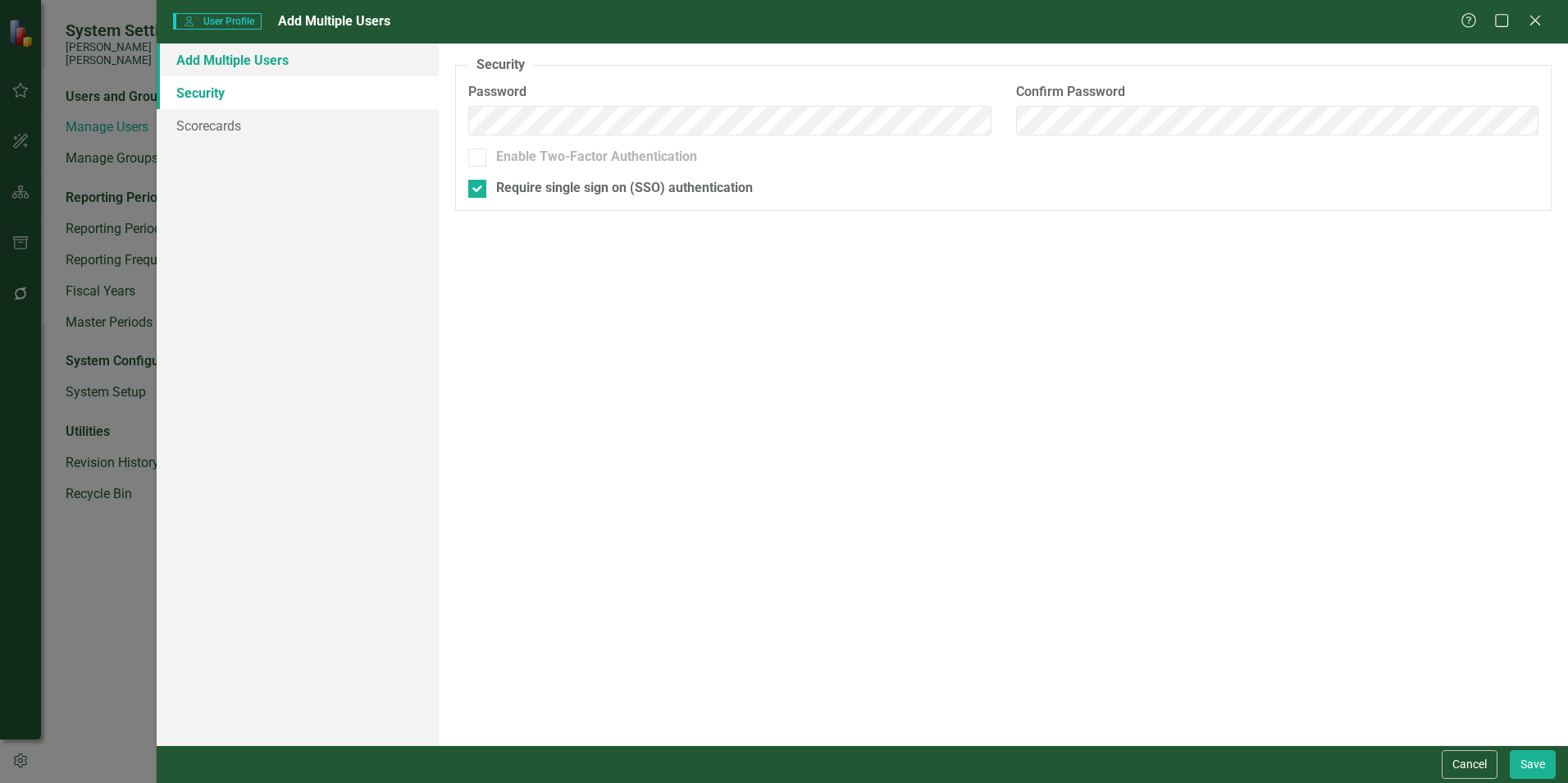
click at [223, 62] on link "Add Multiple Users" at bounding box center [298, 60] width 282 height 33
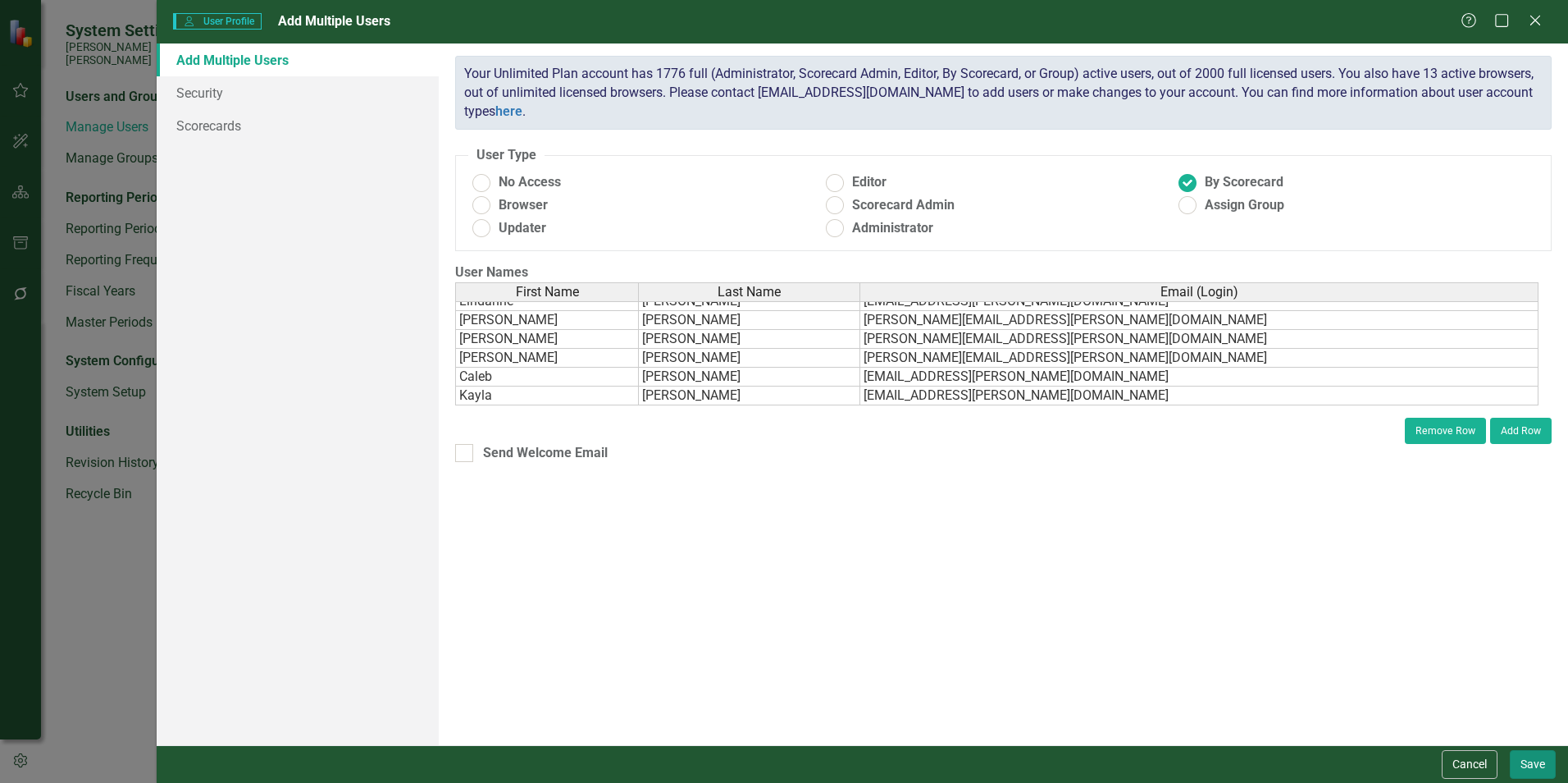
click at [1536, 764] on button "Save" at bounding box center [1532, 765] width 46 height 29
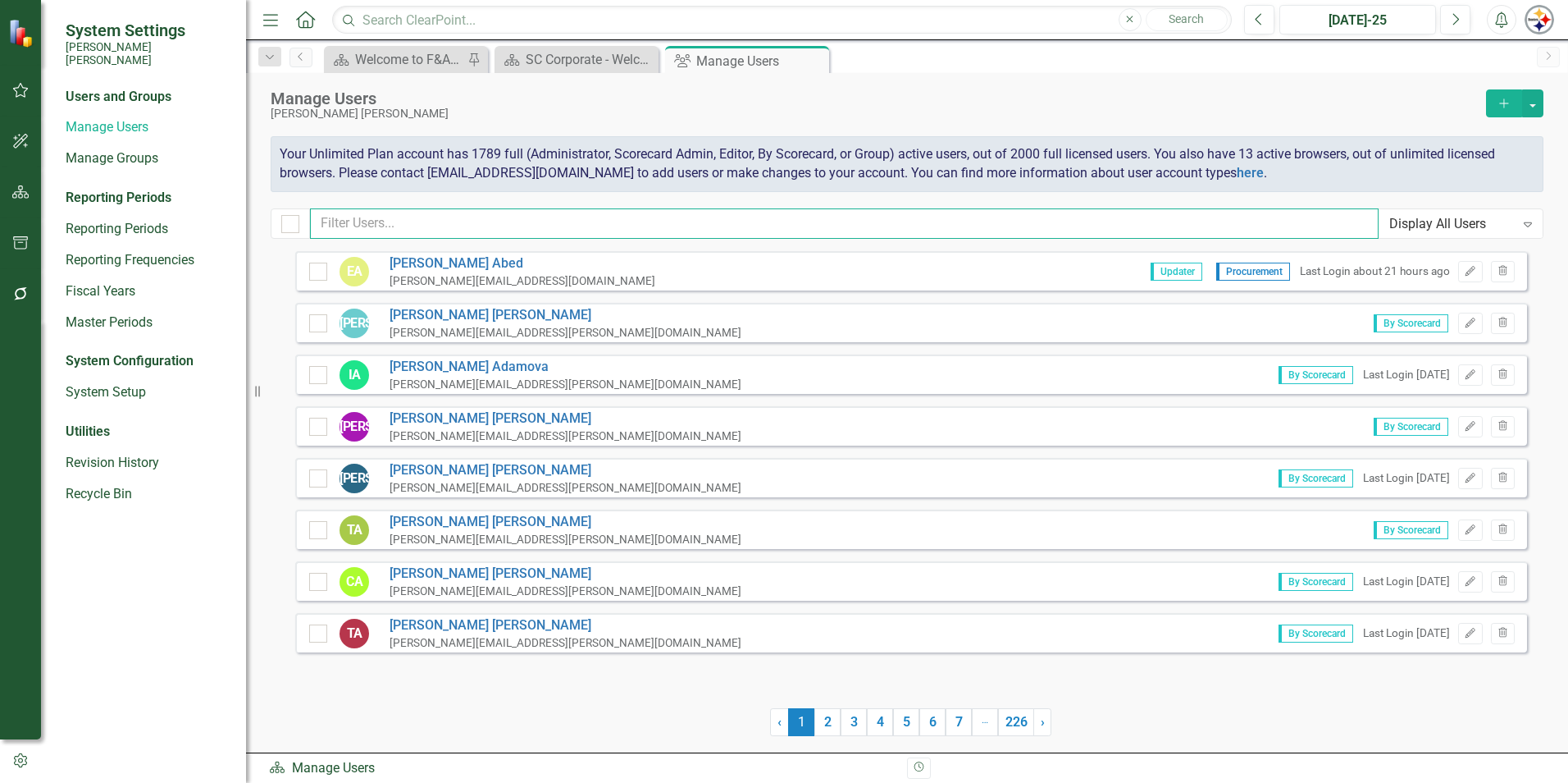
click at [358, 220] on input "text" at bounding box center [844, 224] width 1069 height 31
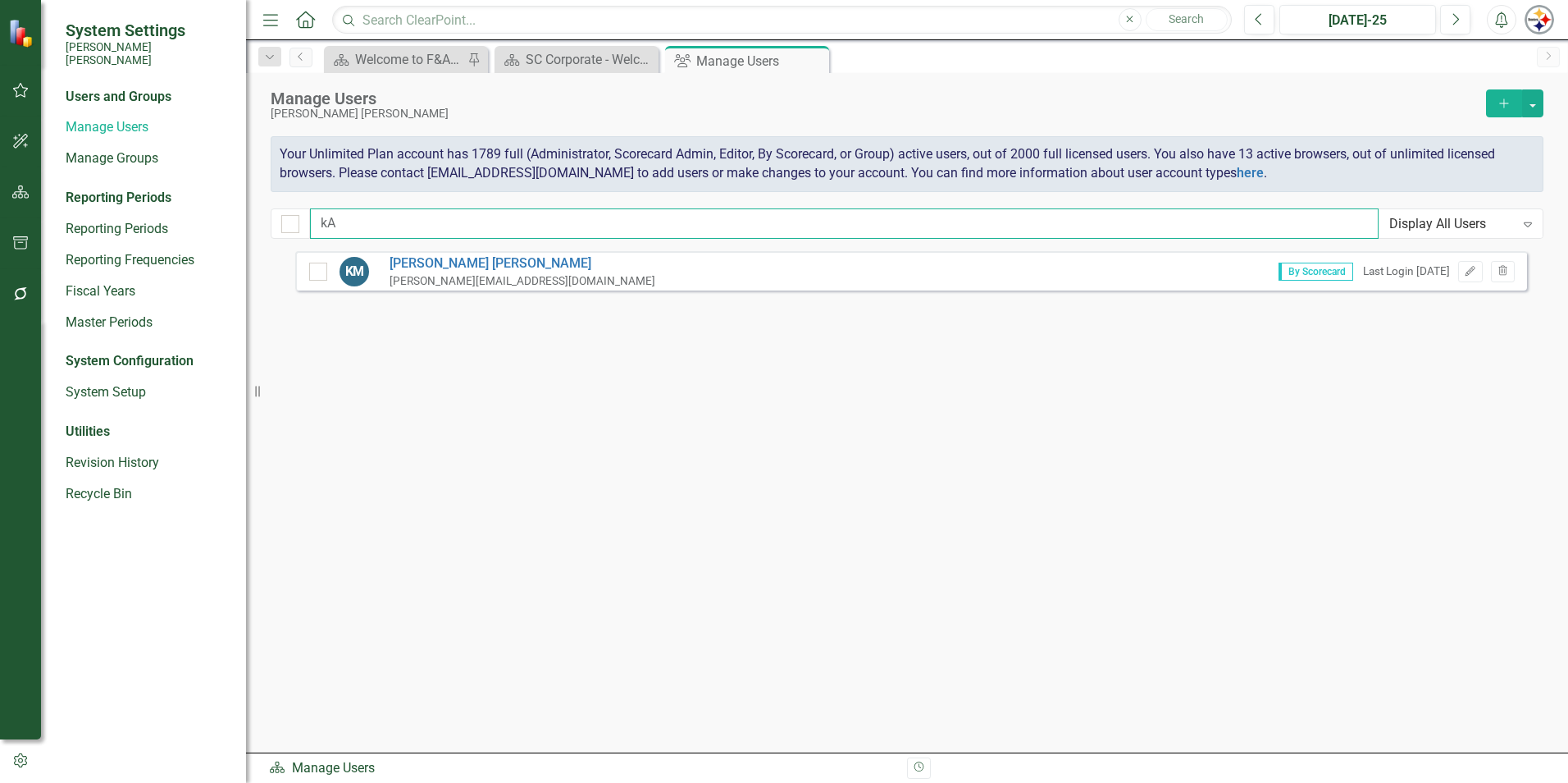
type input "k"
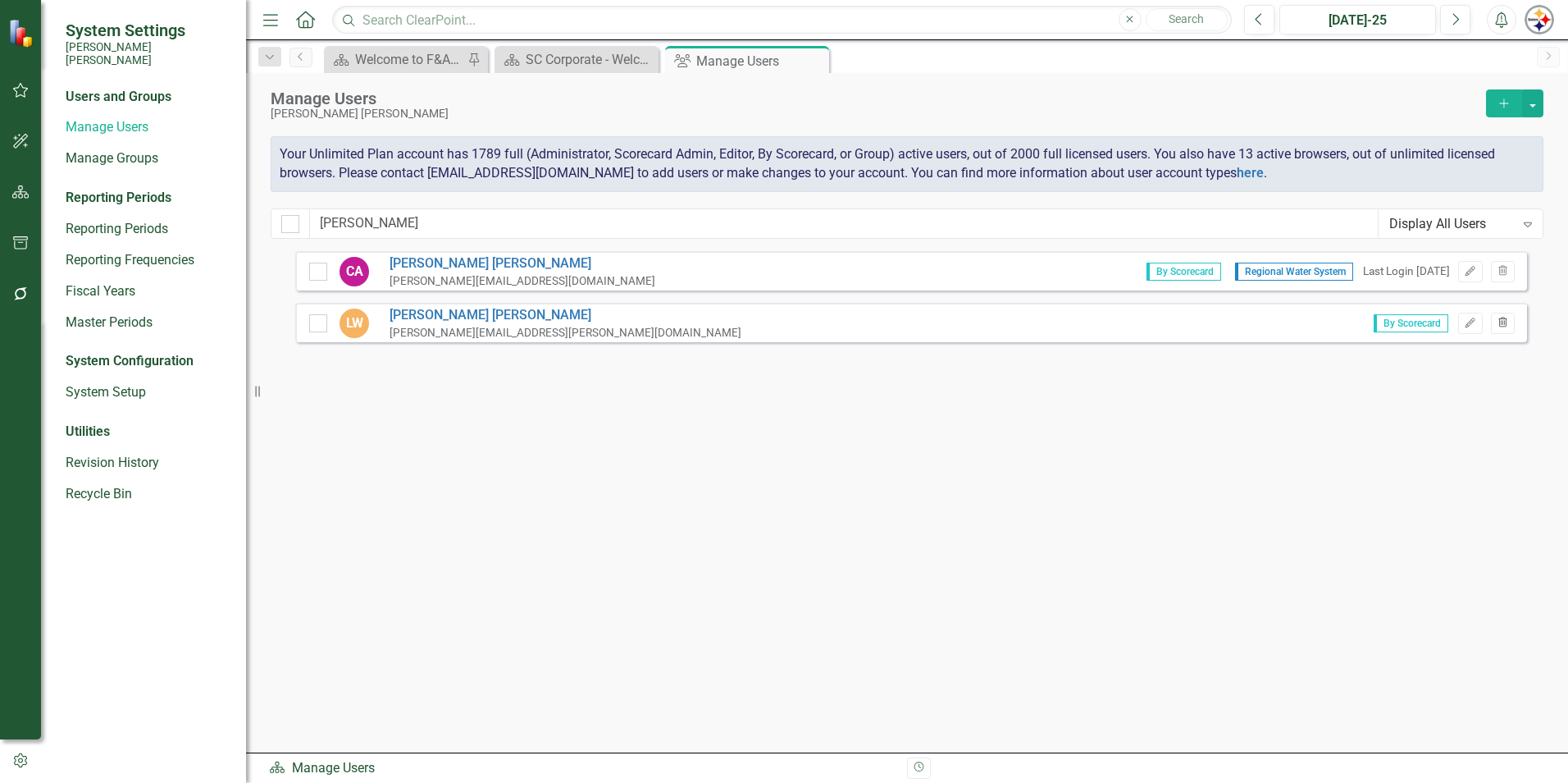
click at [1505, 324] on icon "Trash" at bounding box center [1503, 323] width 12 height 10
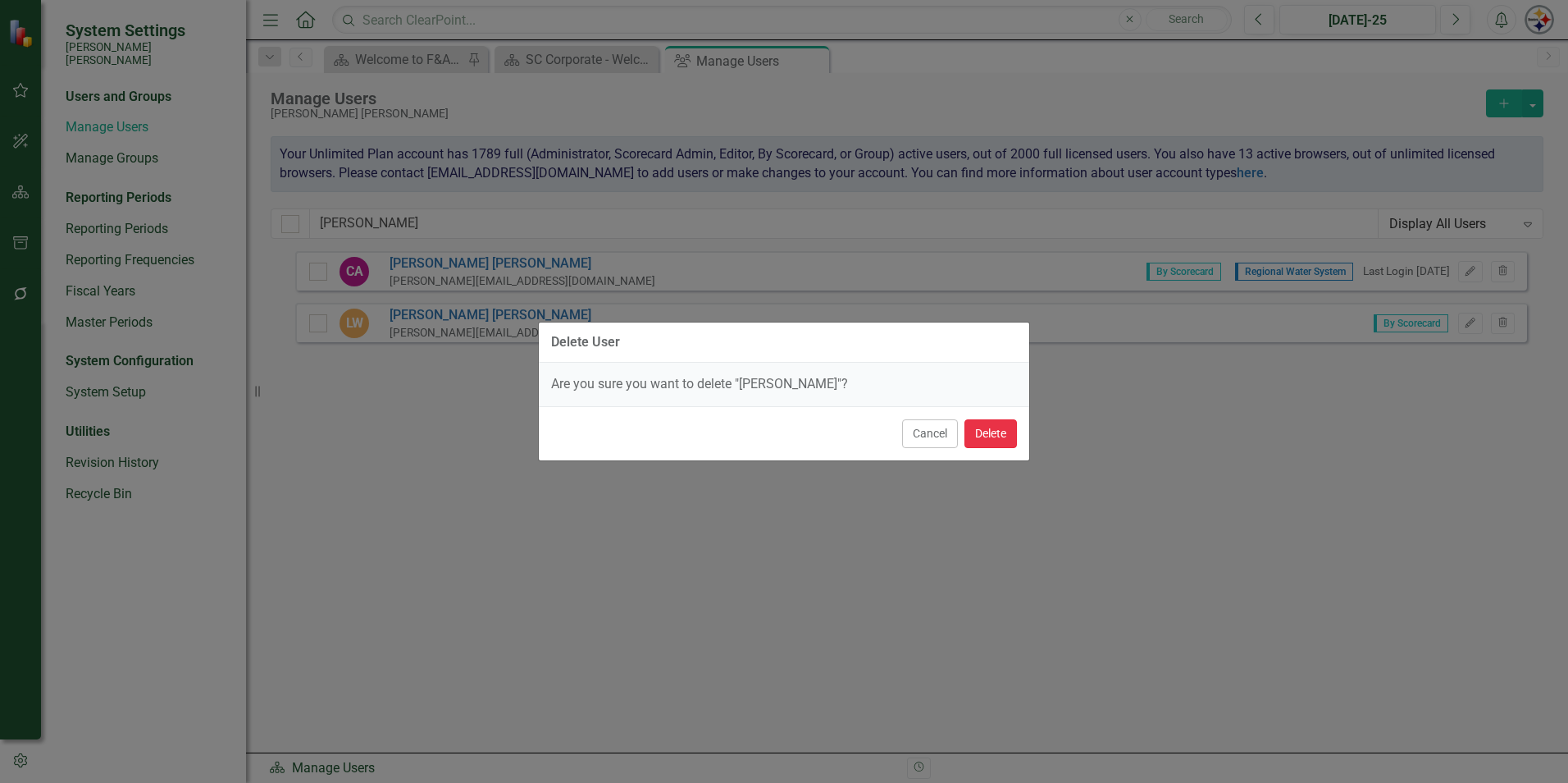
click at [975, 430] on button "Delete" at bounding box center [990, 433] width 53 height 29
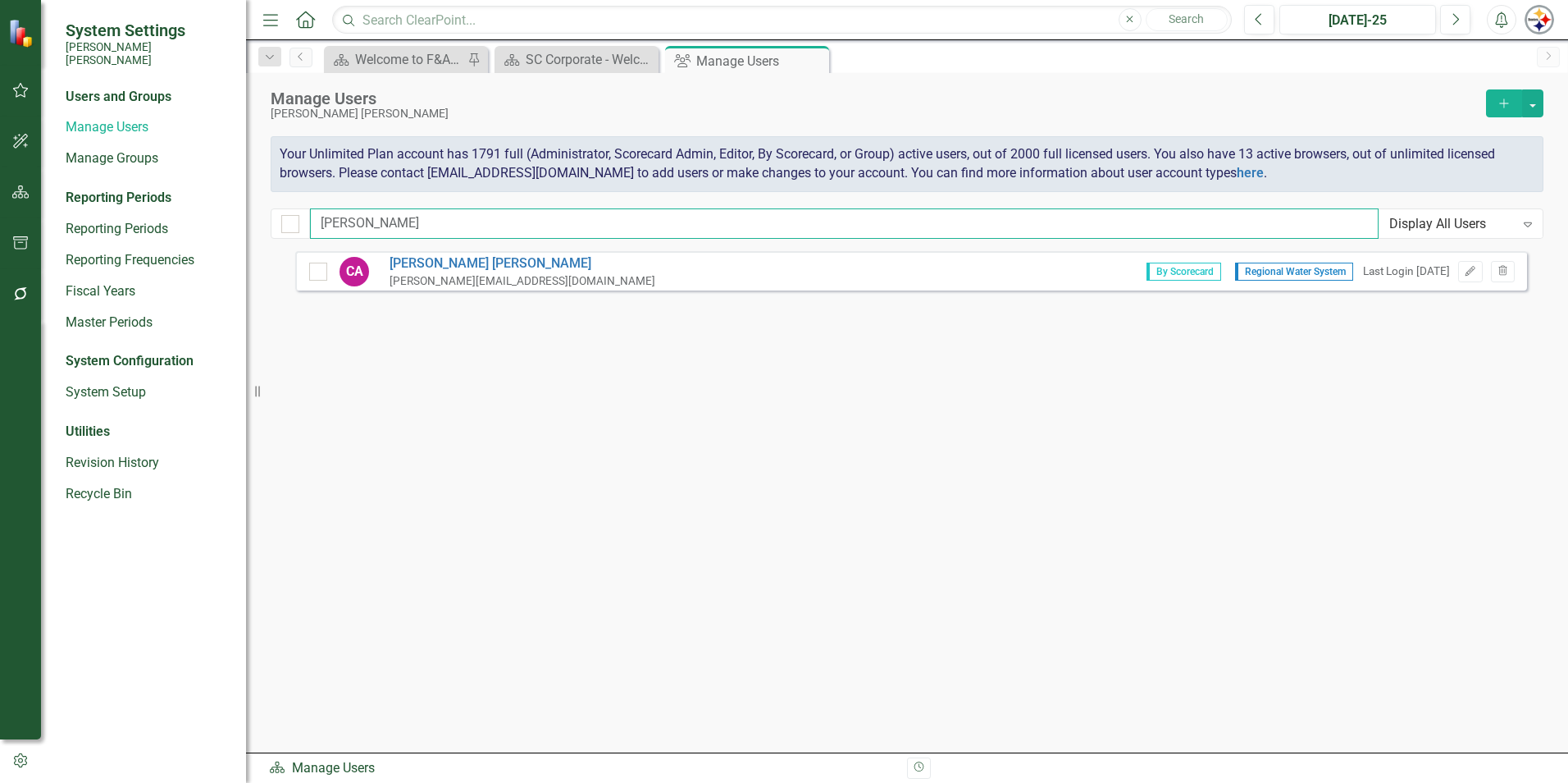
click at [383, 223] on input "[PERSON_NAME]" at bounding box center [844, 224] width 1069 height 31
drag, startPoint x: 363, startPoint y: 221, endPoint x: 255, endPoint y: 220, distance: 108.0
click at [256, 220] on div "System Settings [PERSON_NAME] [PERSON_NAME] Users and Groups Manage Users Manag…" at bounding box center [784, 391] width 1568 height 783
click at [1502, 271] on icon "Trash" at bounding box center [1503, 272] width 12 height 10
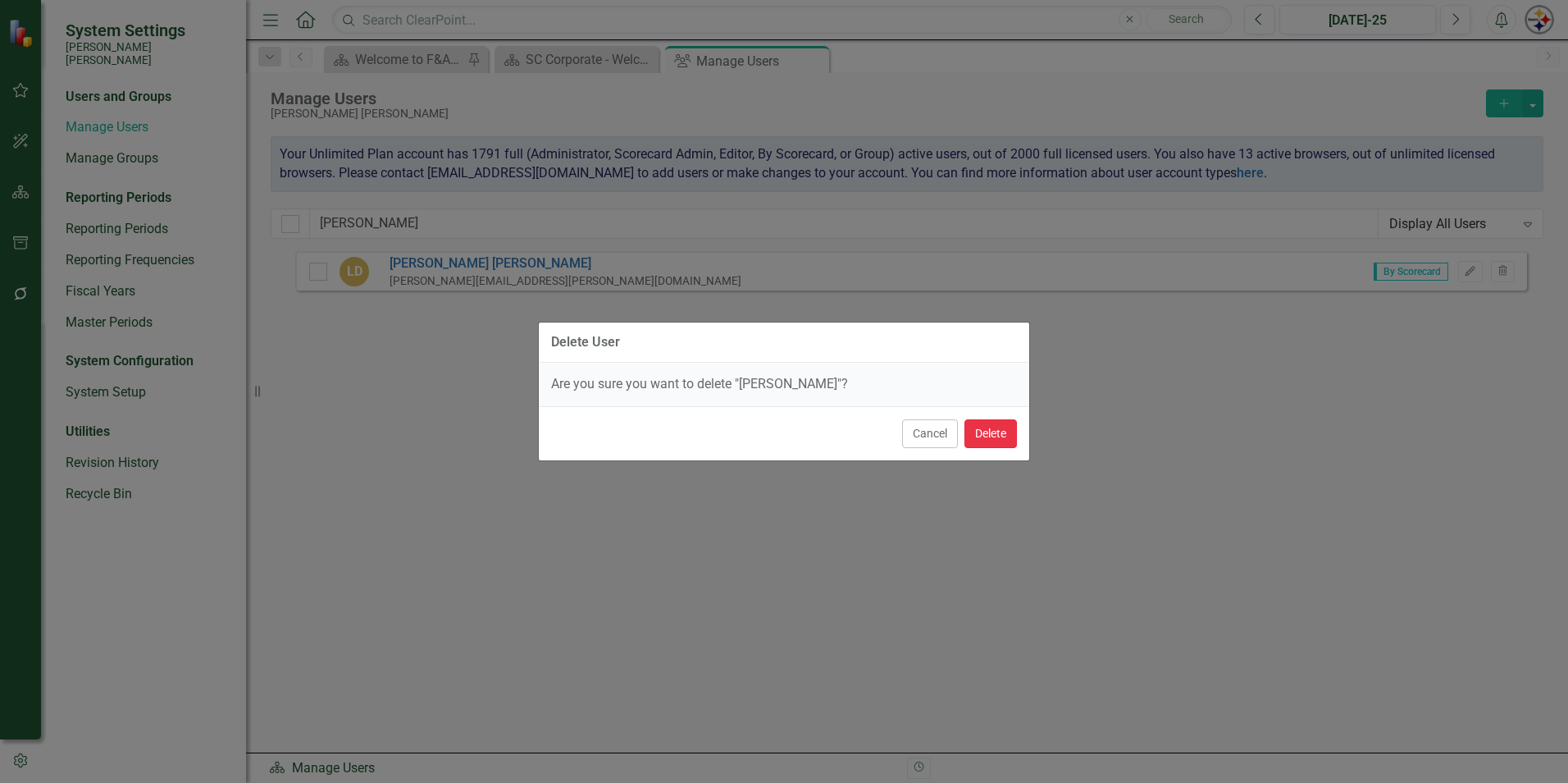
click at [993, 444] on button "Delete" at bounding box center [990, 433] width 53 height 29
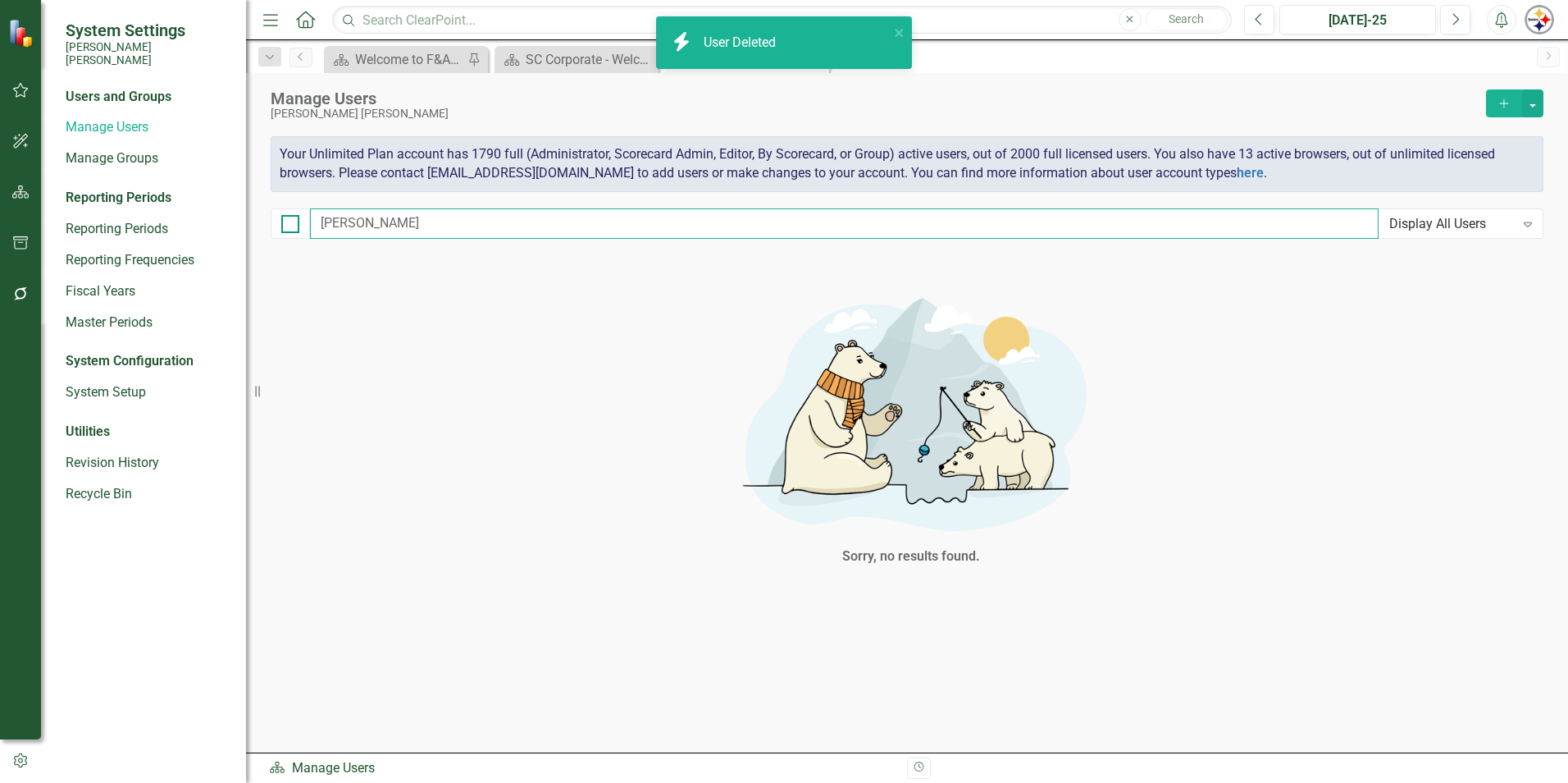
drag, startPoint x: 371, startPoint y: 222, endPoint x: 285, endPoint y: 214, distance: 86.4
click at [285, 214] on div "[PERSON_NAME] Display All Users Expand" at bounding box center [907, 224] width 1273 height 31
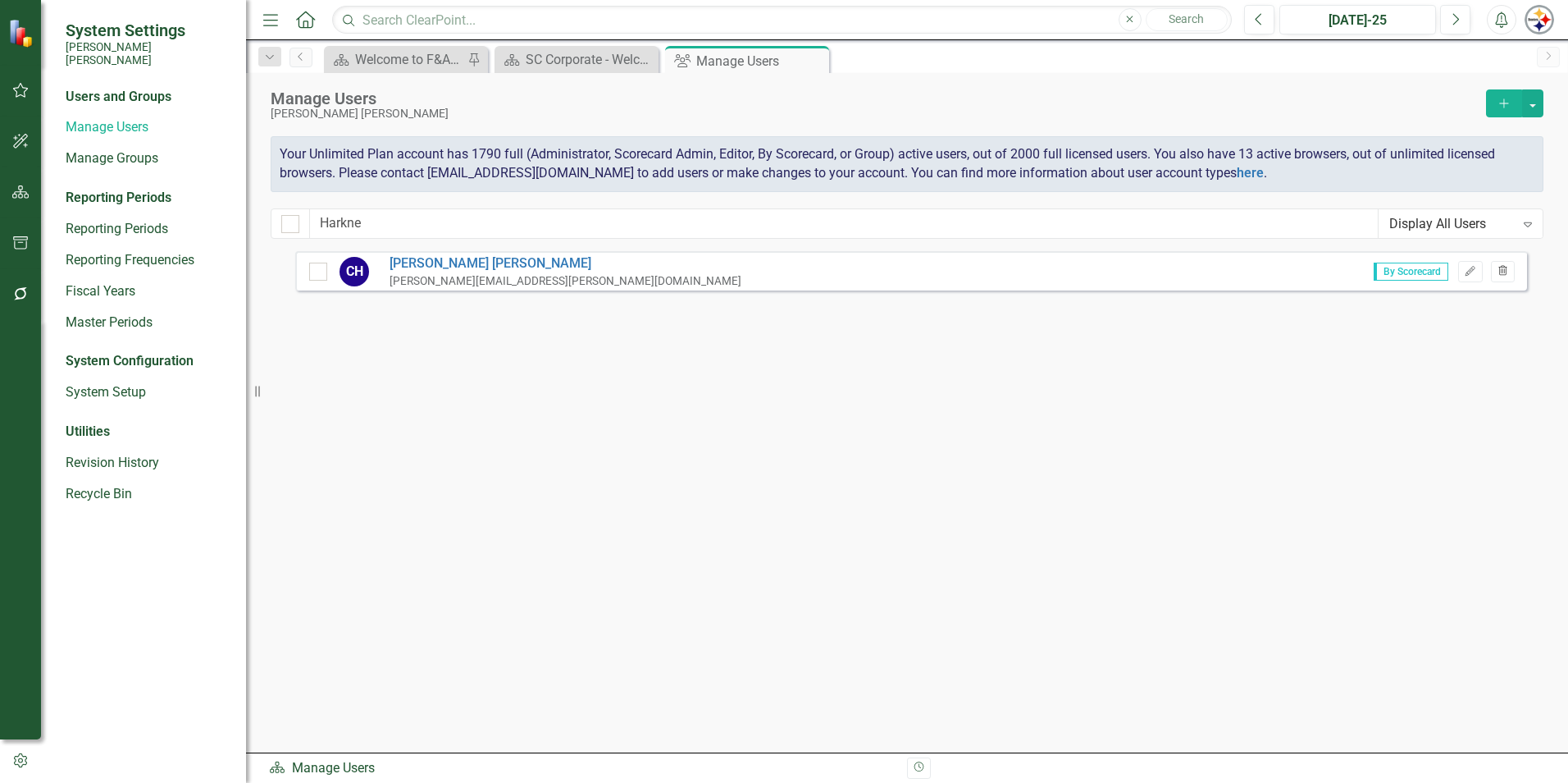
click at [1504, 271] on icon "Trash" at bounding box center [1503, 272] width 12 height 10
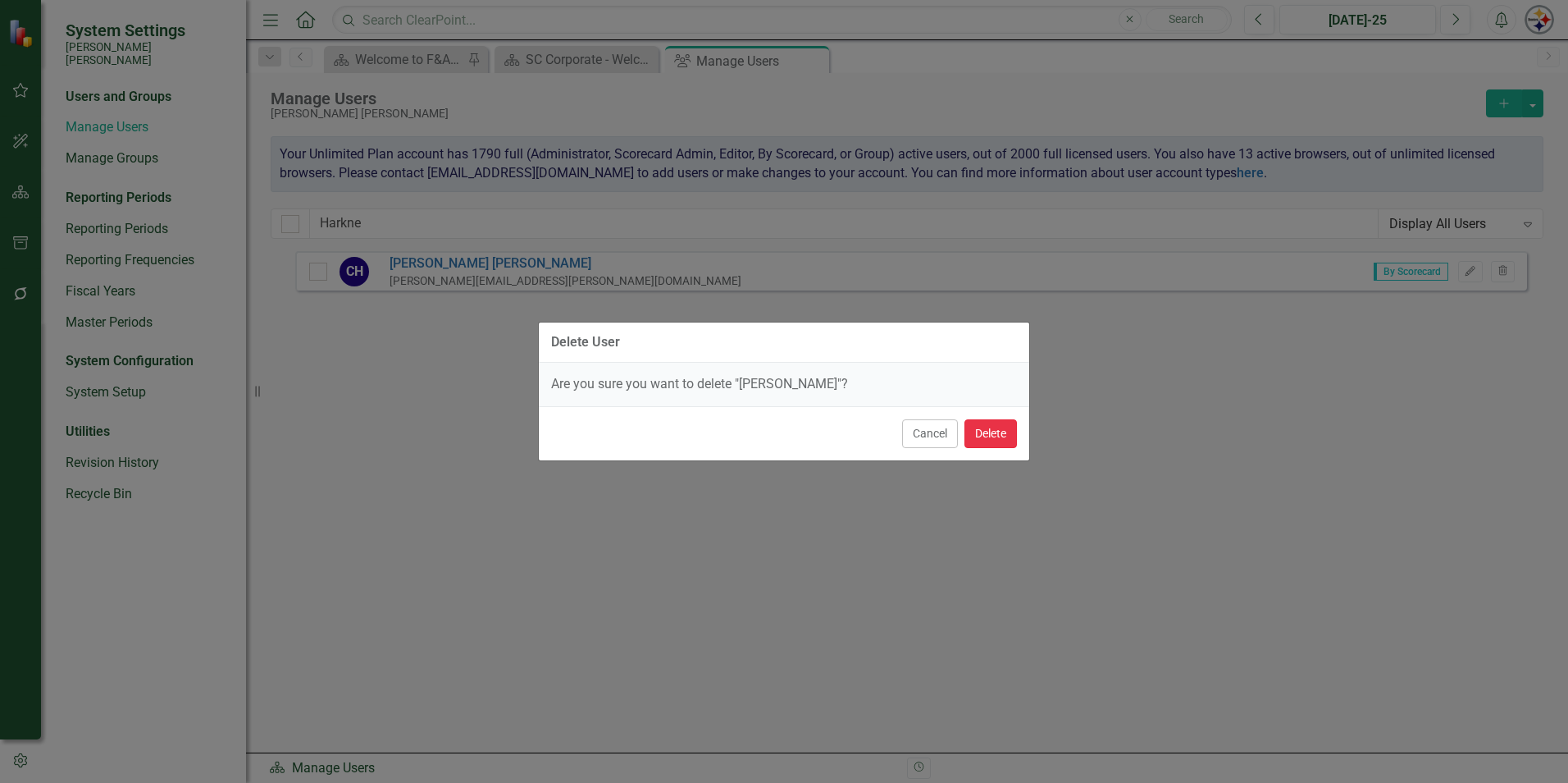
click at [989, 440] on button "Delete" at bounding box center [990, 433] width 53 height 29
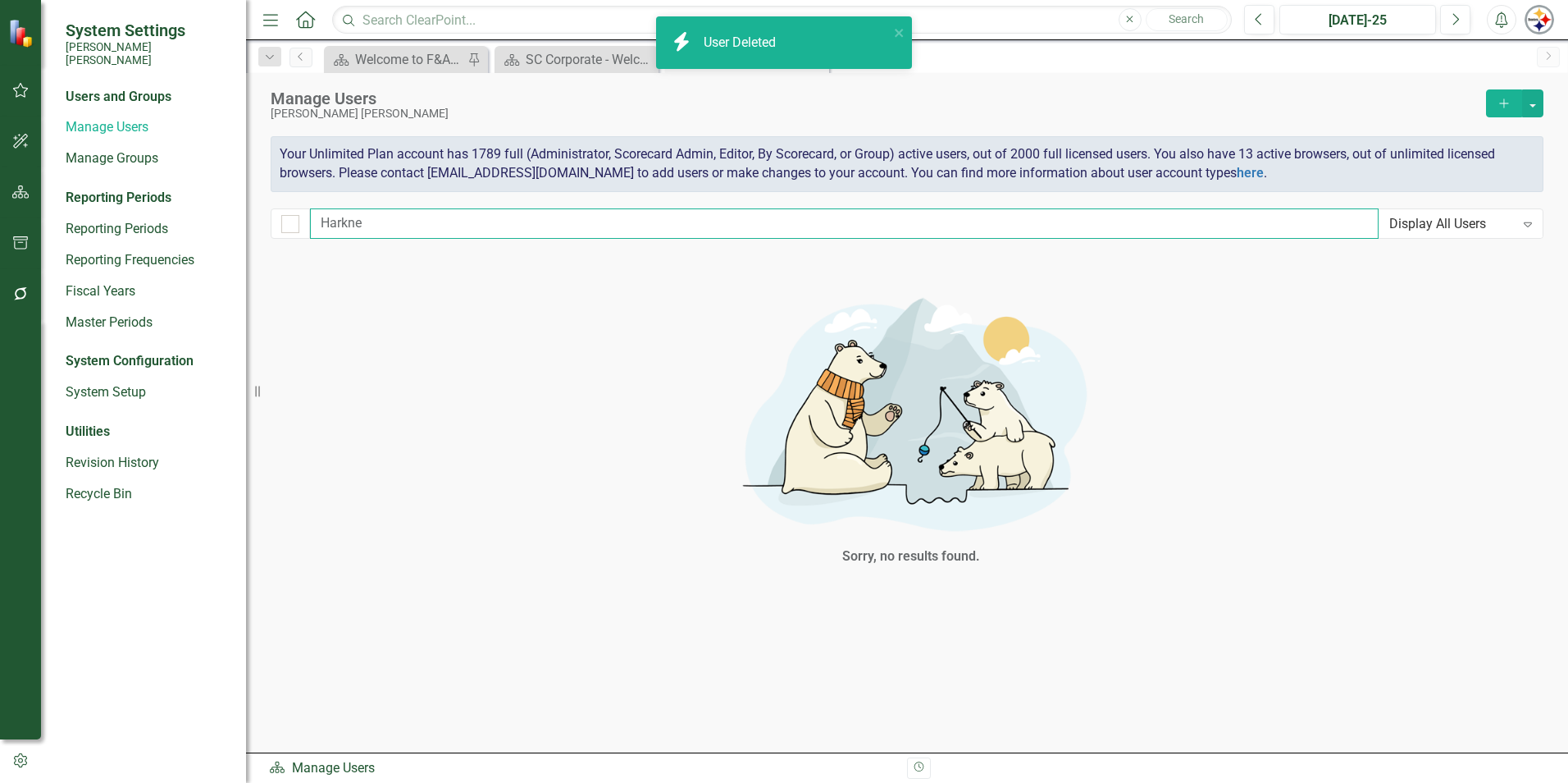
click at [375, 223] on input "Harkne" at bounding box center [844, 224] width 1069 height 31
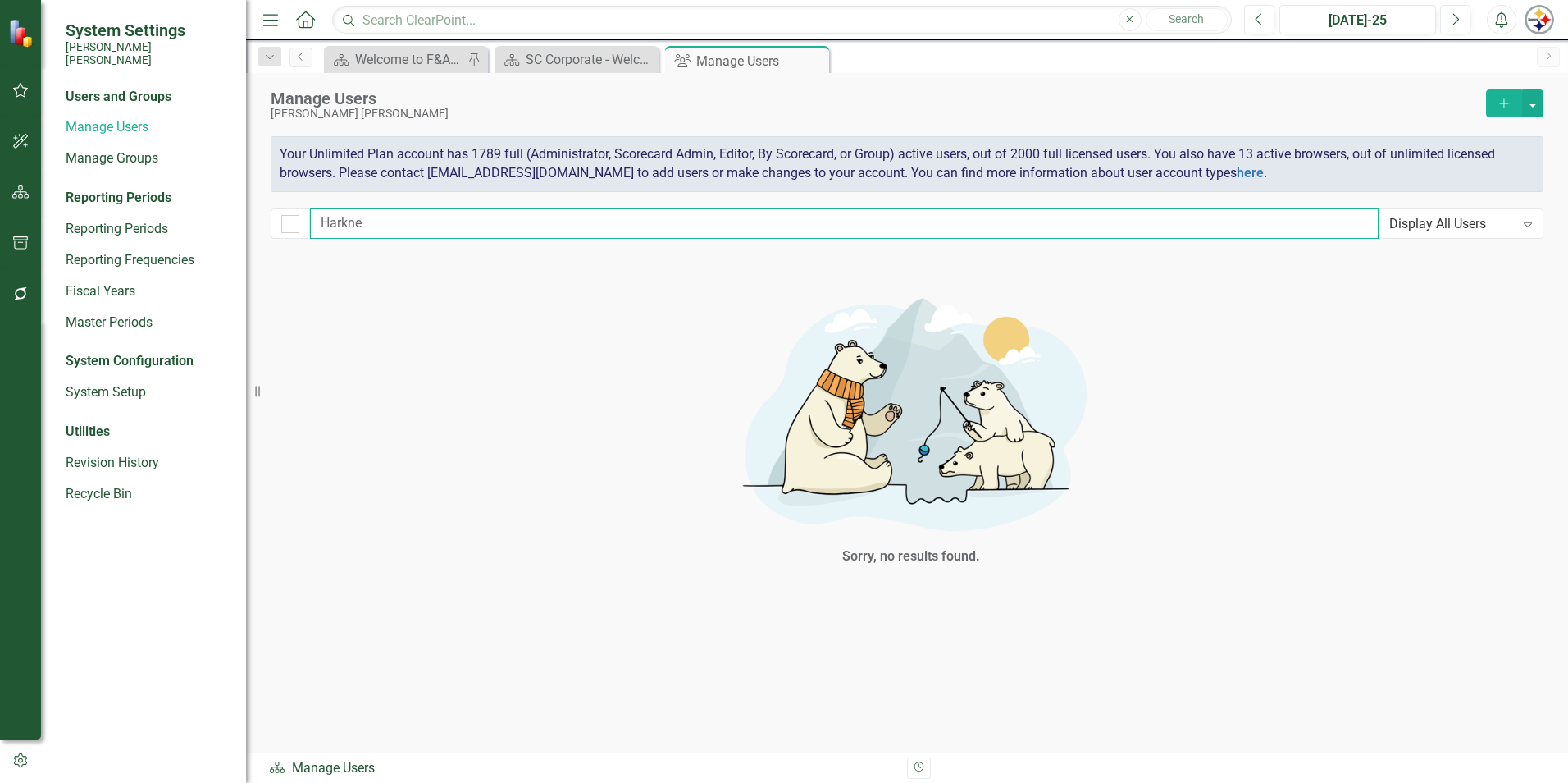
drag, startPoint x: 383, startPoint y: 223, endPoint x: 277, endPoint y: 226, distance: 106.0
click at [277, 226] on div "Harkne Display All Users Expand" at bounding box center [907, 224] width 1273 height 31
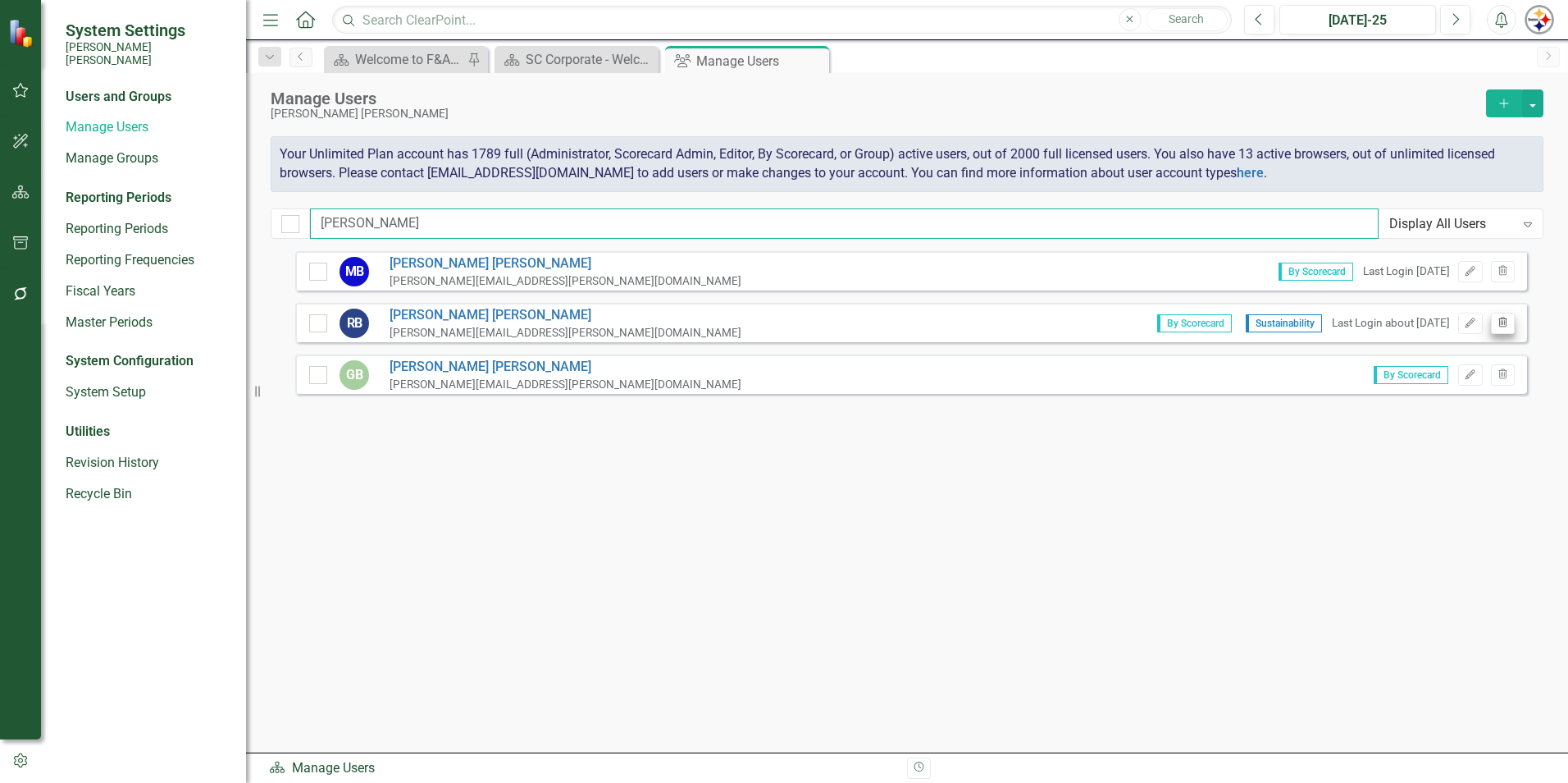
type input "[PERSON_NAME]"
click at [1508, 327] on icon "Trash" at bounding box center [1503, 323] width 12 height 10
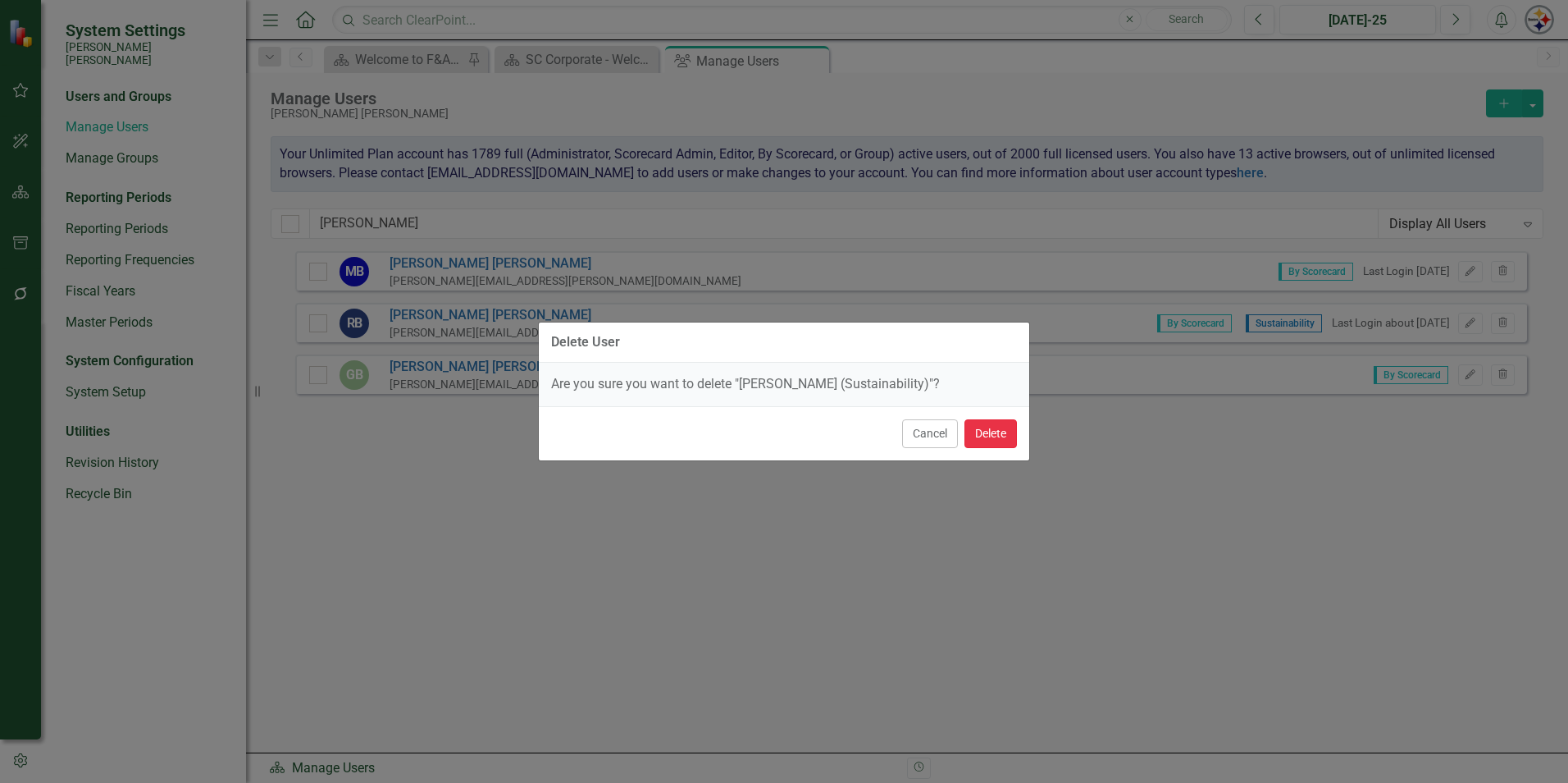
click at [995, 436] on button "Delete" at bounding box center [990, 433] width 53 height 29
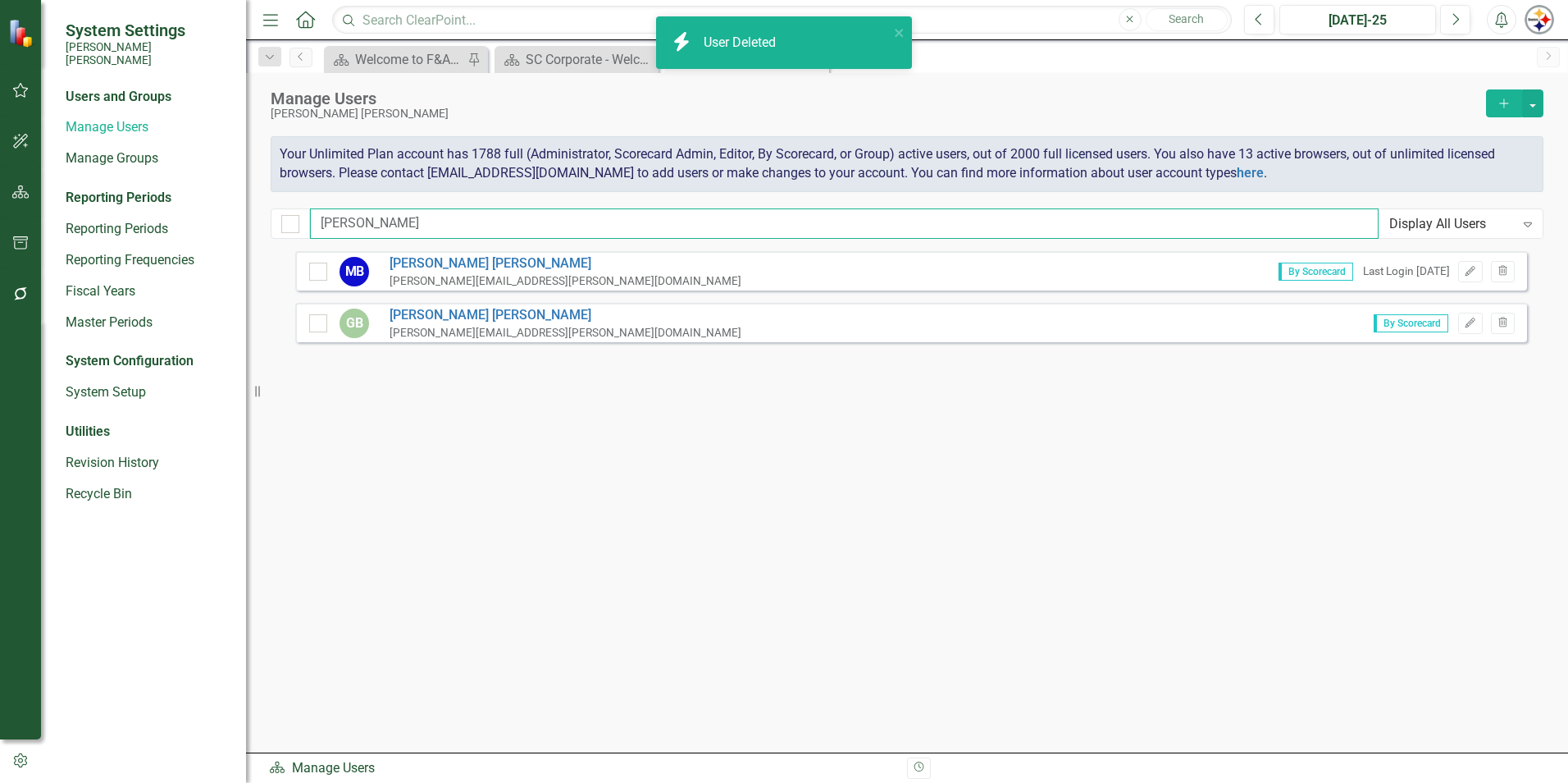
drag, startPoint x: 368, startPoint y: 220, endPoint x: 274, endPoint y: 220, distance: 94.0
click at [274, 220] on div "[PERSON_NAME] Display All Users Expand" at bounding box center [907, 224] width 1273 height 31
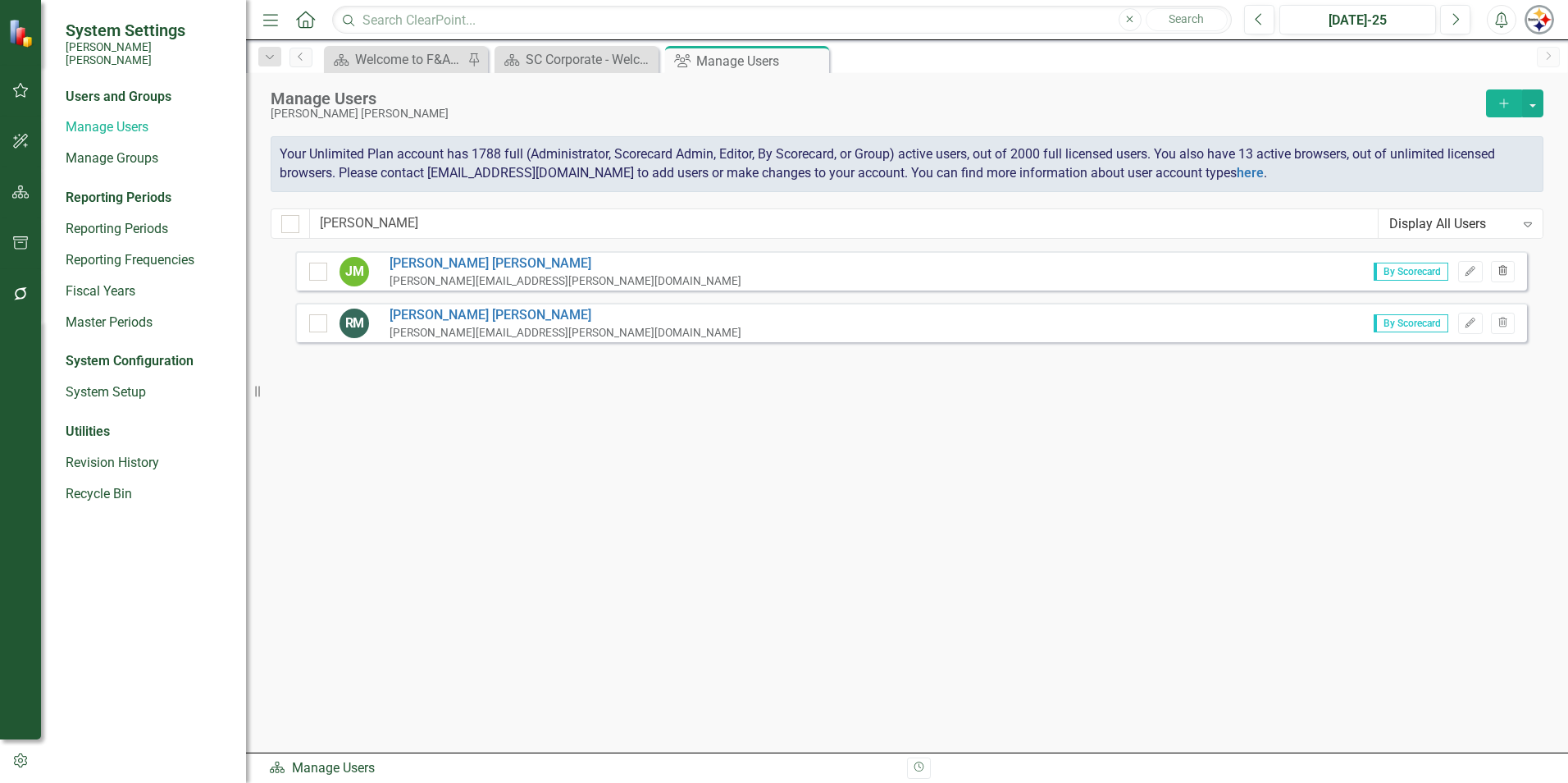
click at [1492, 263] on button "Trash" at bounding box center [1503, 272] width 24 height 21
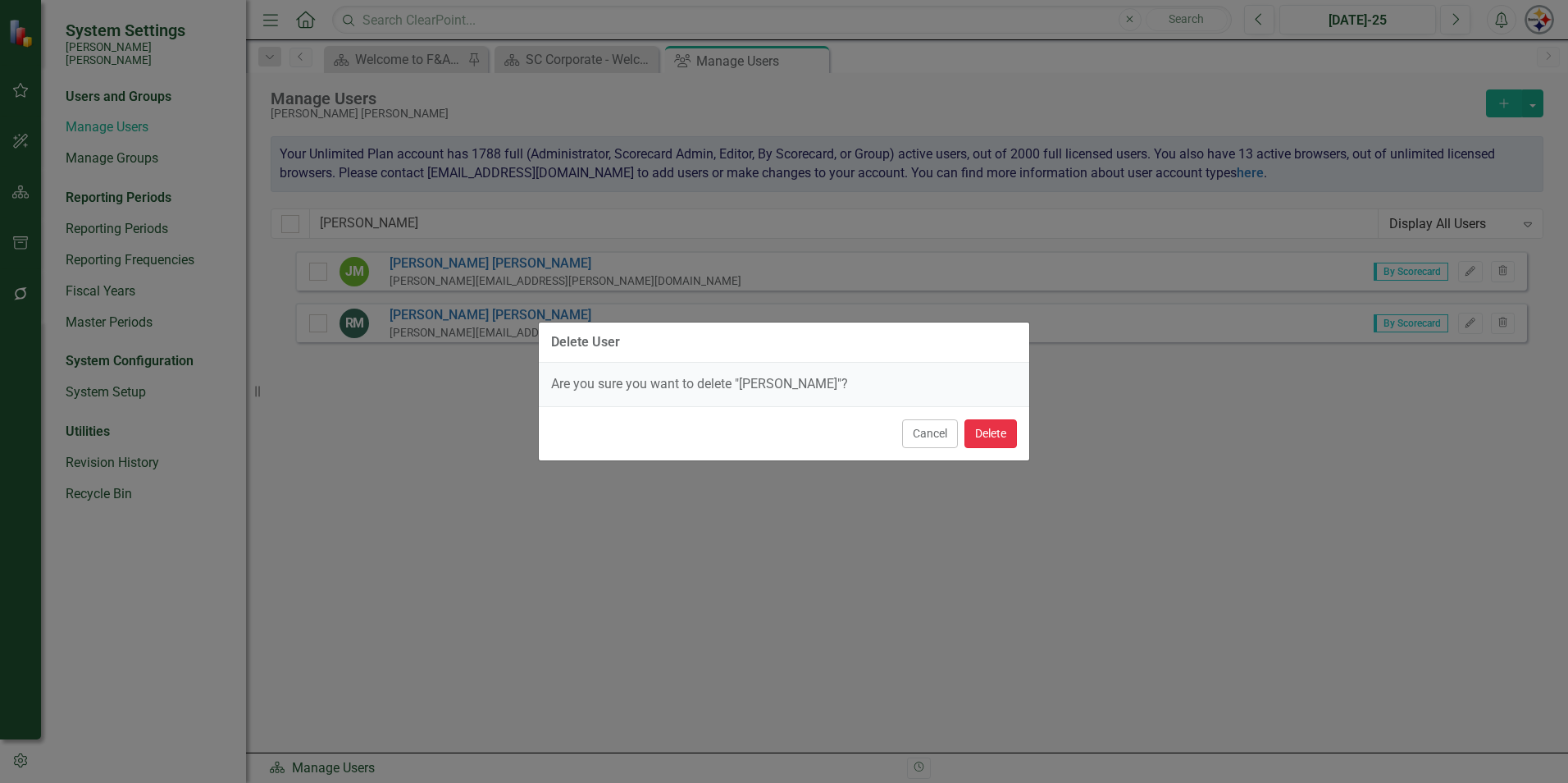
click at [998, 435] on button "Delete" at bounding box center [990, 433] width 53 height 29
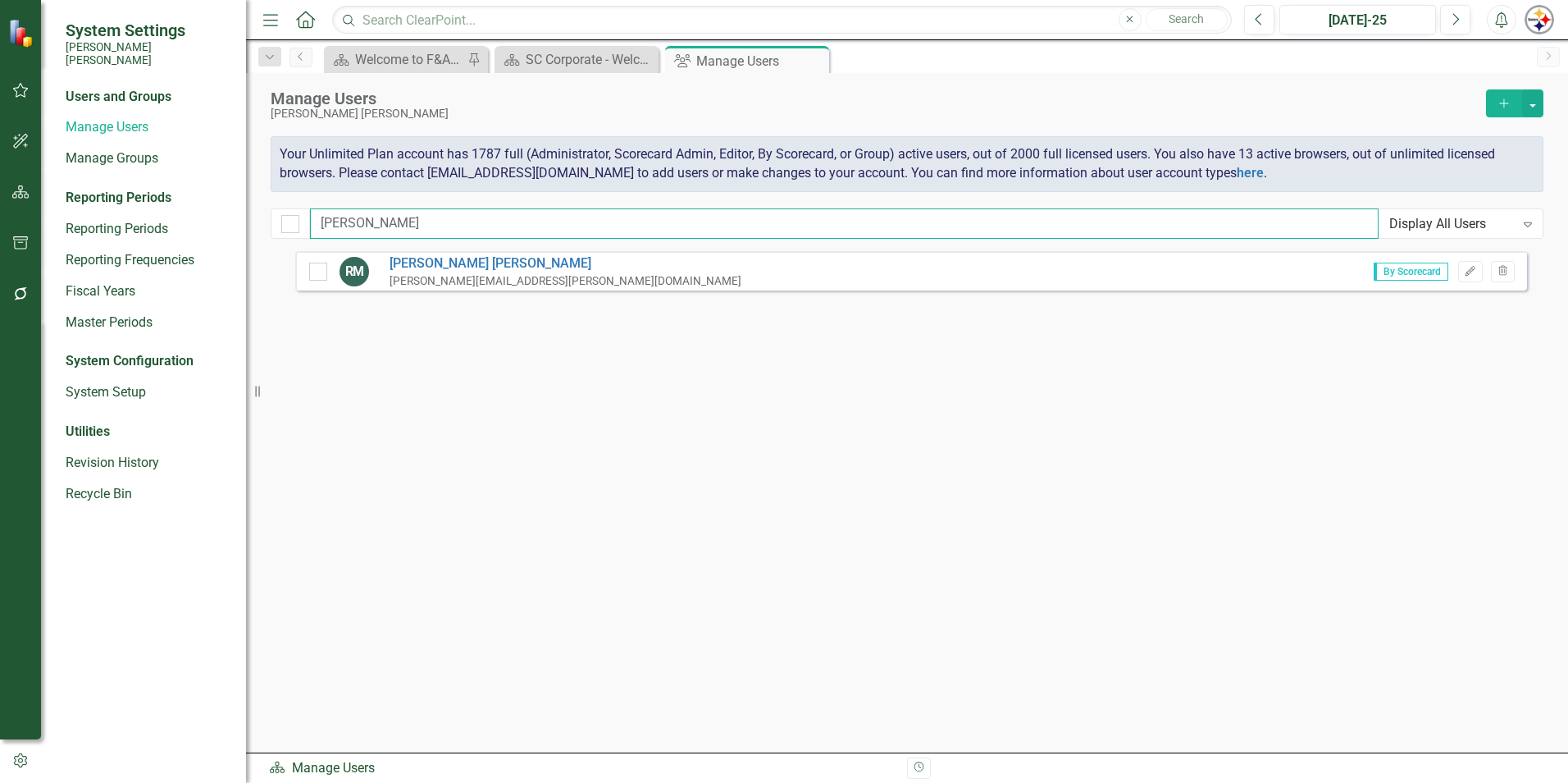
drag, startPoint x: 363, startPoint y: 218, endPoint x: 237, endPoint y: 223, distance: 126.1
click at [238, 222] on div "System Settings [PERSON_NAME] [PERSON_NAME] Users and Groups Manage Users Manag…" at bounding box center [784, 391] width 1568 height 783
click at [1506, 264] on button "Trash" at bounding box center [1503, 272] width 24 height 21
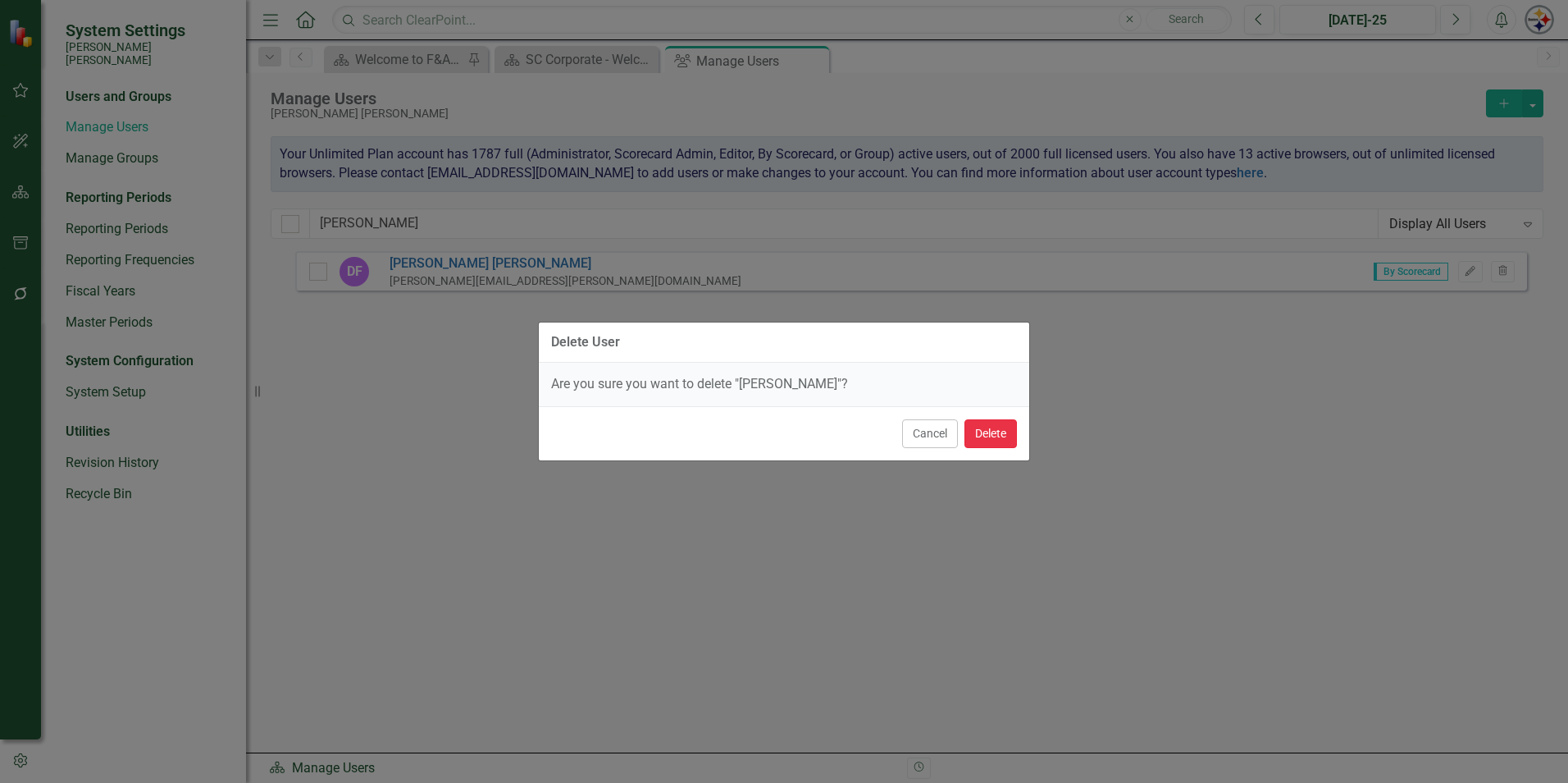
click at [1007, 426] on button "Delete" at bounding box center [990, 433] width 53 height 29
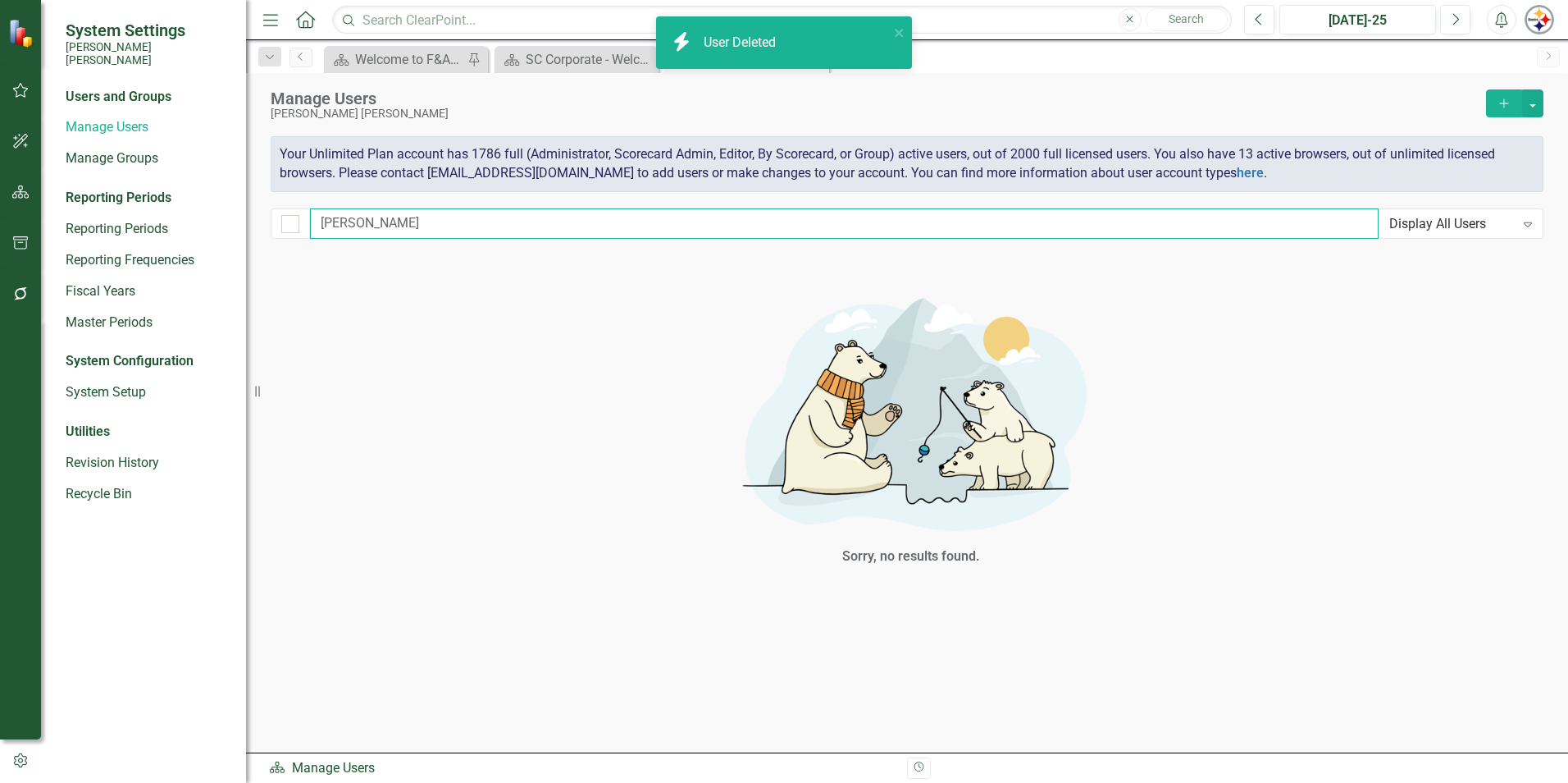
drag, startPoint x: 377, startPoint y: 223, endPoint x: 255, endPoint y: 223, distance: 122.0
click at [255, 223] on div "System Settings [PERSON_NAME] [PERSON_NAME] Users and Groups Manage Users Manag…" at bounding box center [784, 391] width 1568 height 783
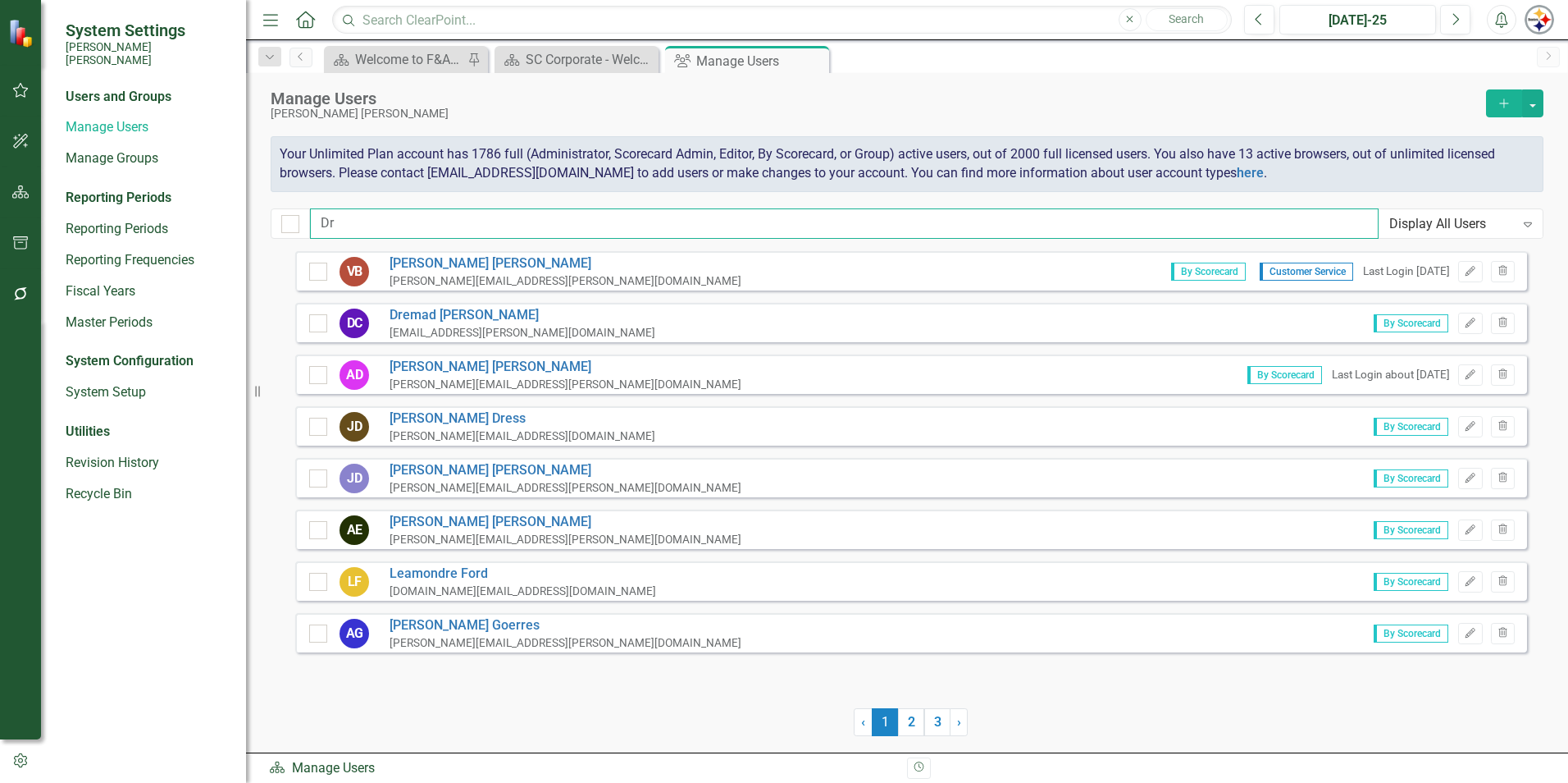
type input "D"
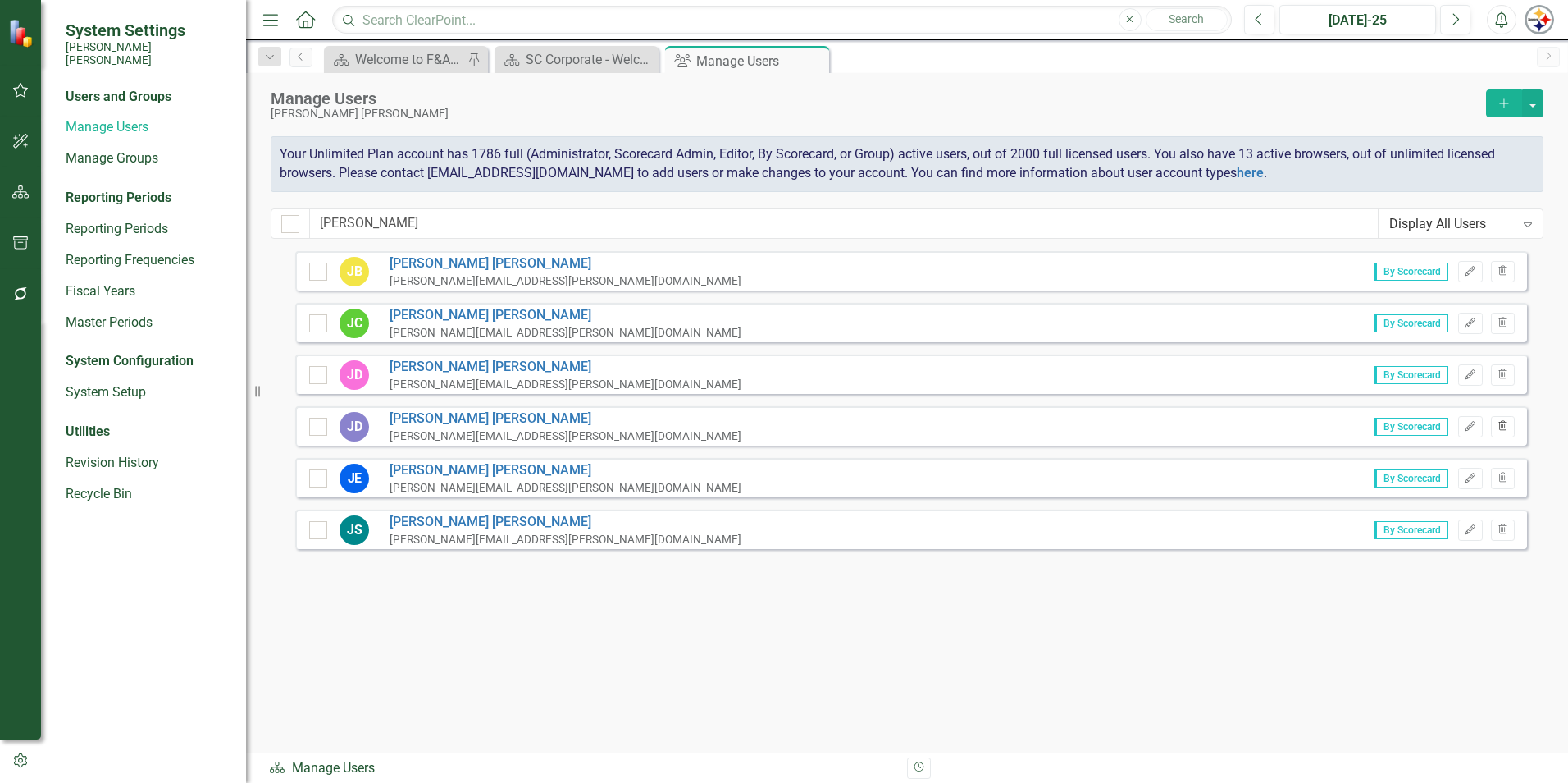
click at [1503, 428] on icon "button" at bounding box center [1502, 425] width 9 height 10
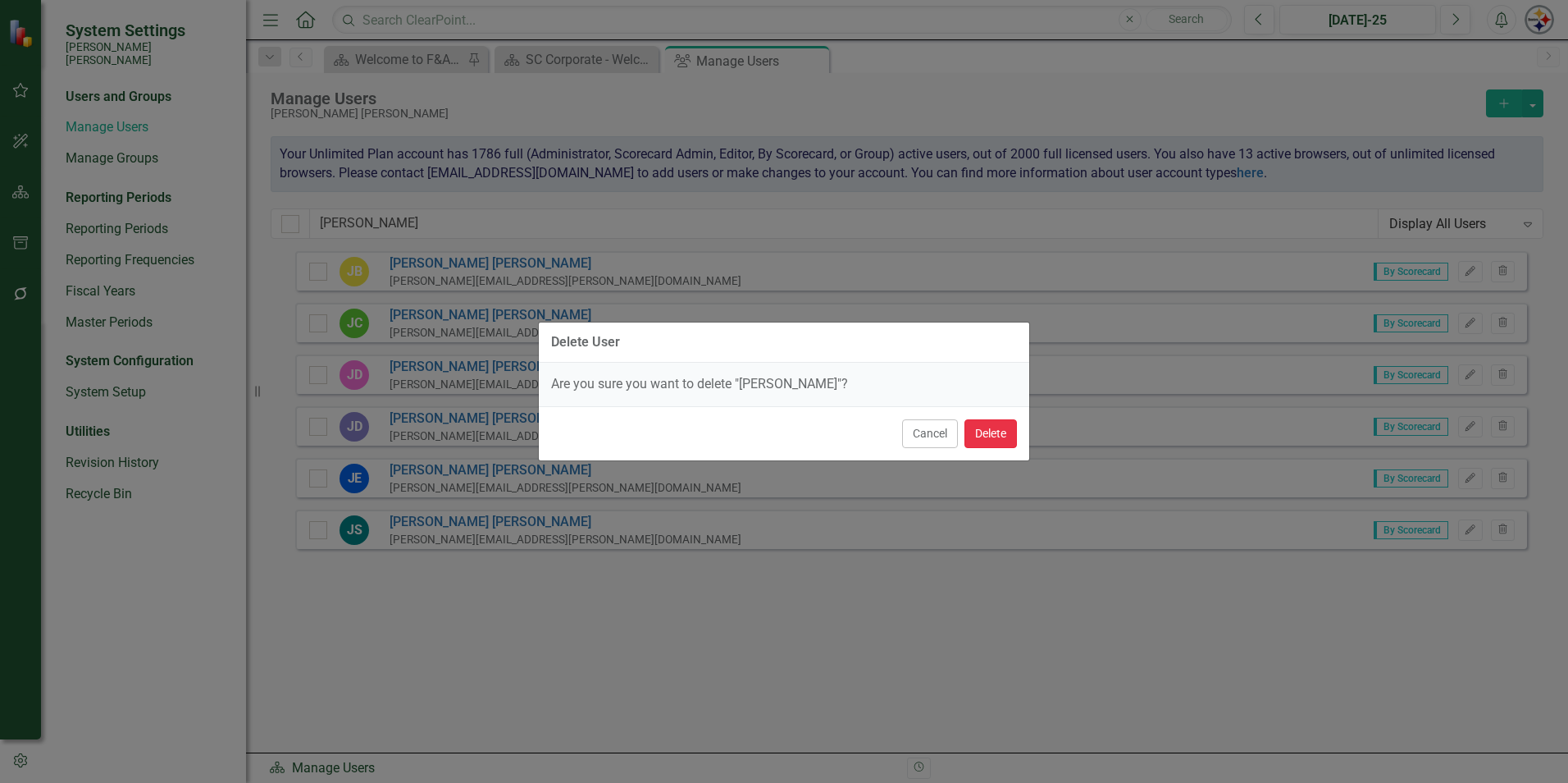
click at [996, 436] on button "Delete" at bounding box center [990, 433] width 53 height 29
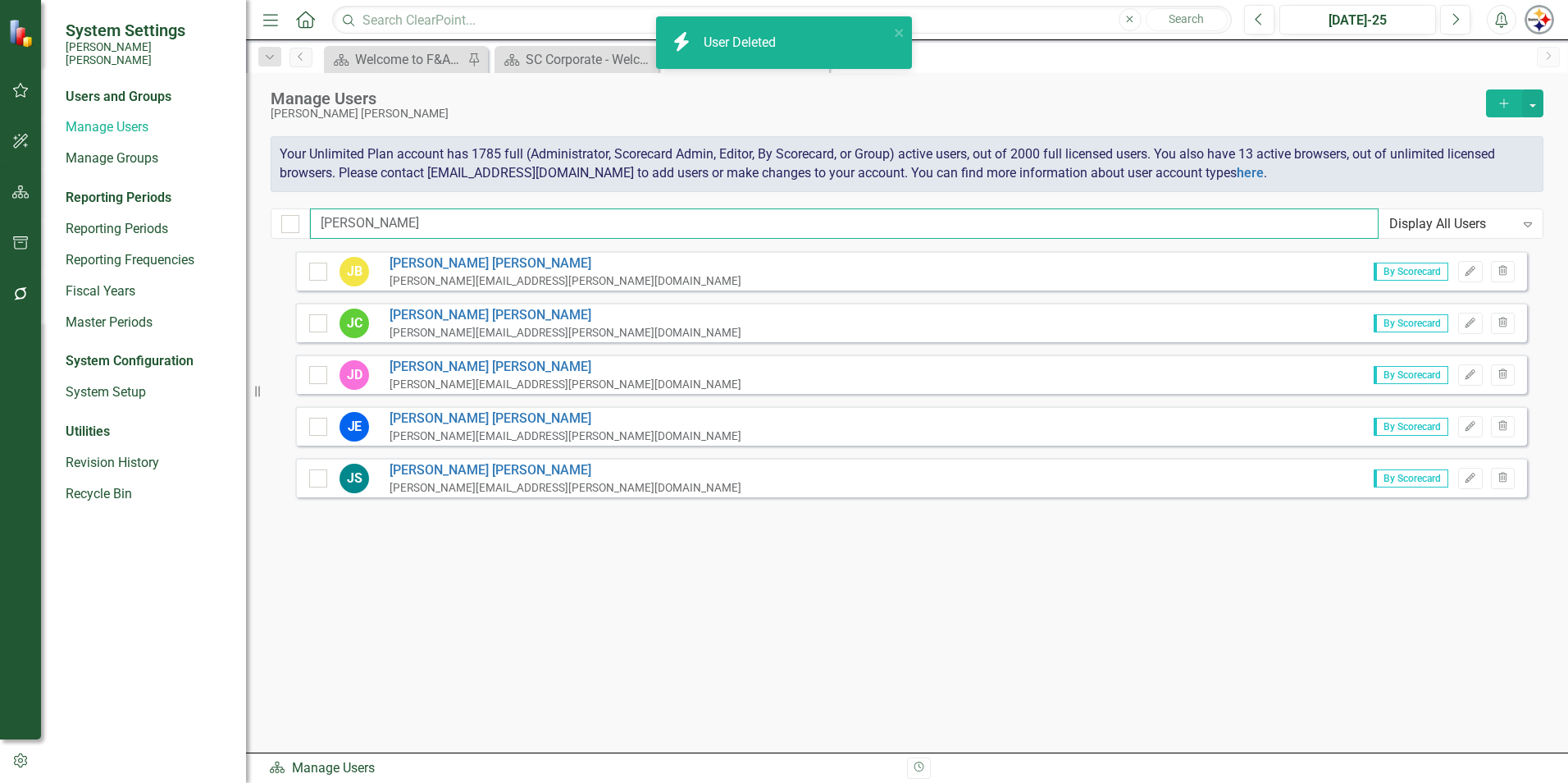
drag, startPoint x: 367, startPoint y: 223, endPoint x: 247, endPoint y: 222, distance: 120.0
click at [248, 222] on div "System Settings [PERSON_NAME] [PERSON_NAME] Users and Groups Manage Users Manag…" at bounding box center [784, 391] width 1568 height 783
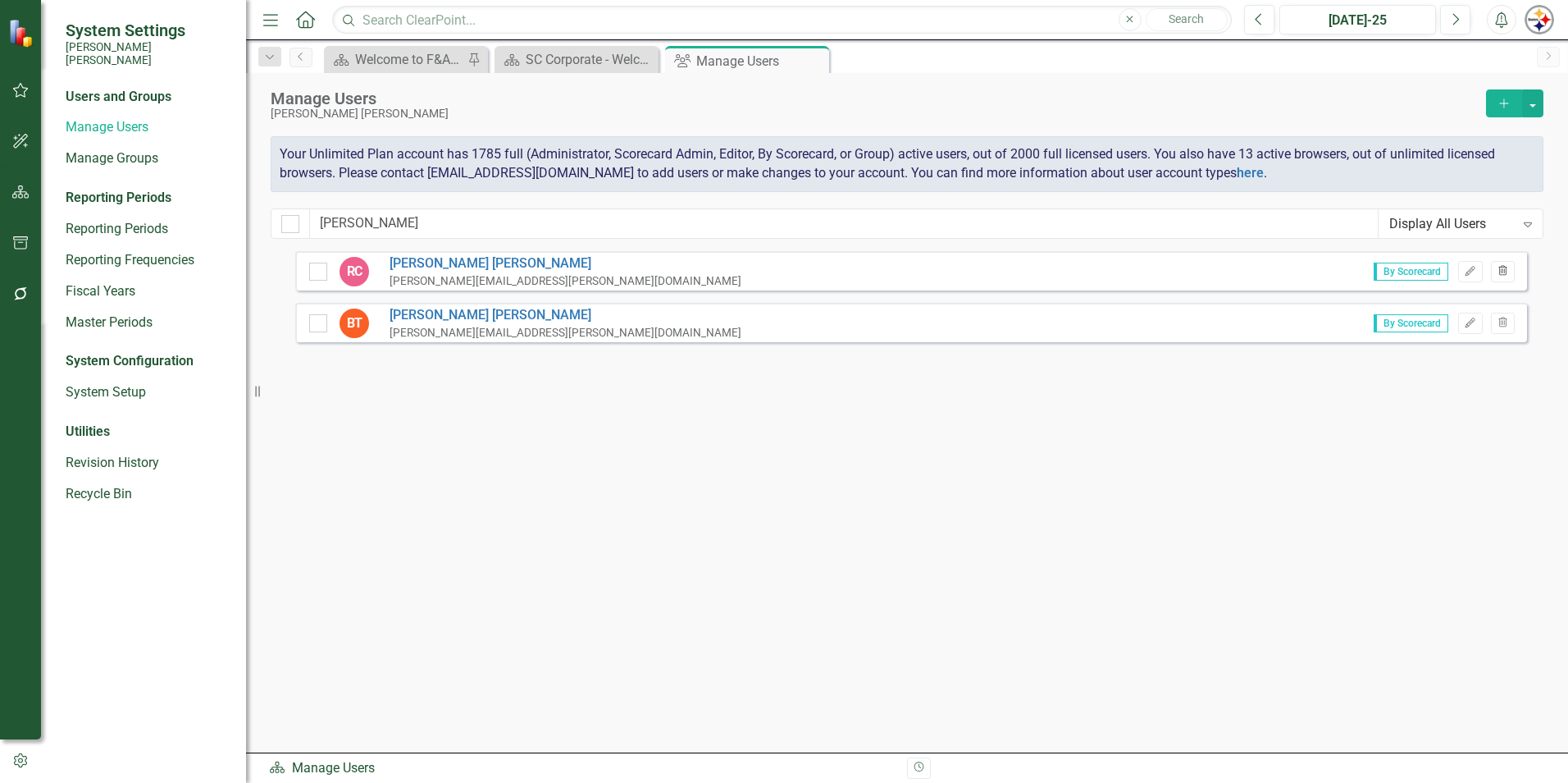
click at [1501, 273] on icon "Trash" at bounding box center [1503, 272] width 12 height 10
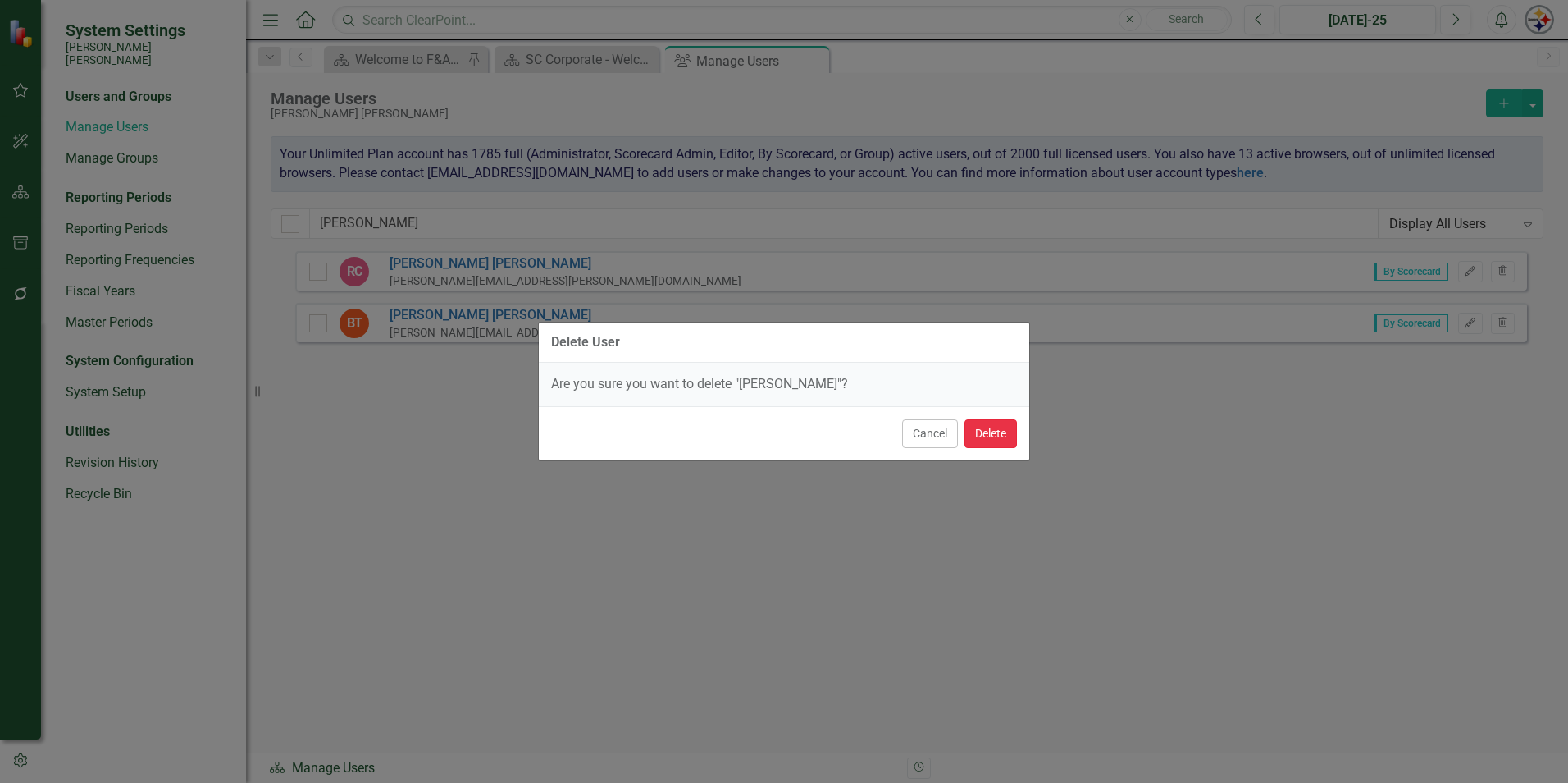
click at [996, 432] on button "Delete" at bounding box center [990, 433] width 53 height 29
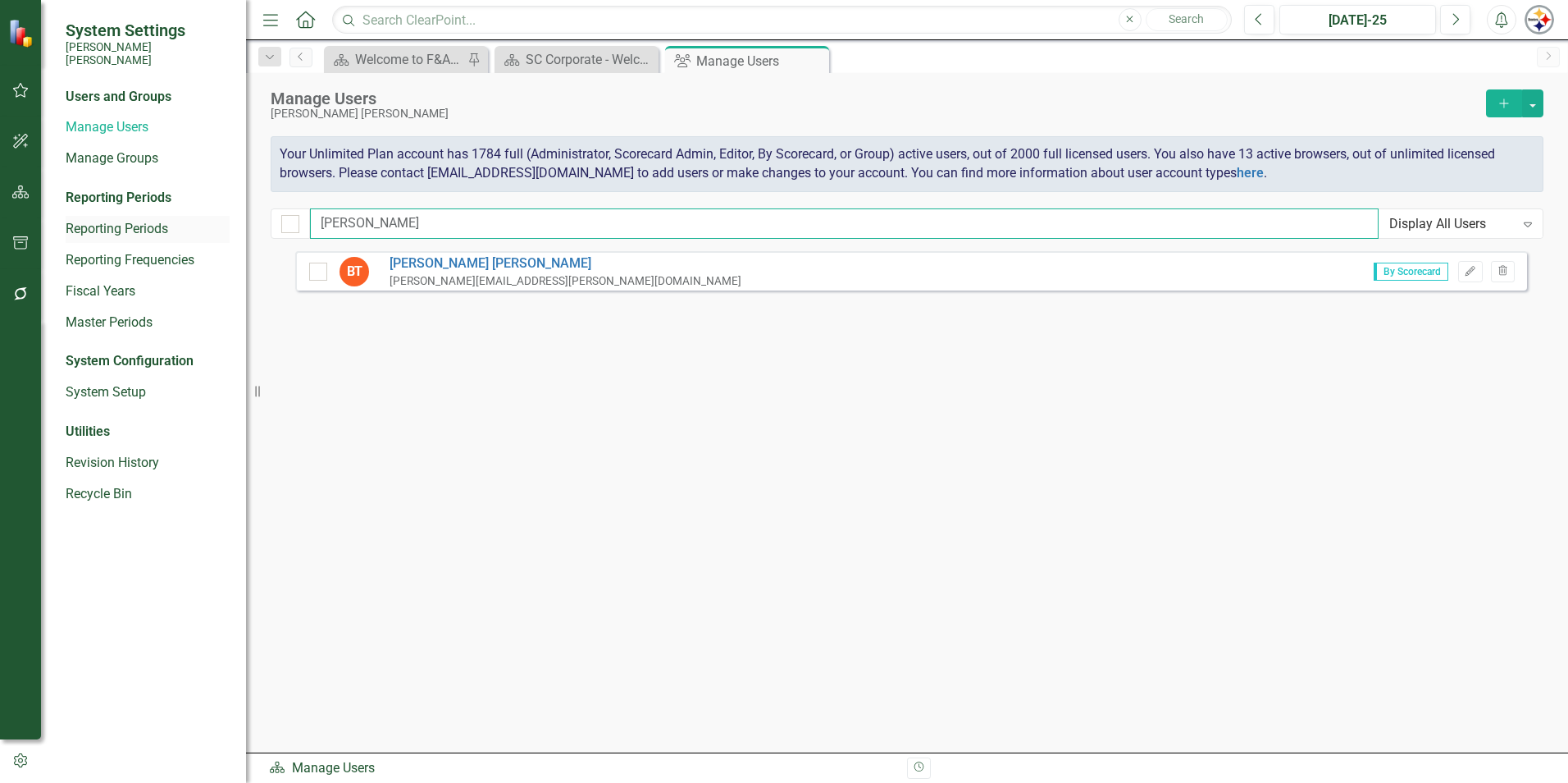
drag, startPoint x: 359, startPoint y: 219, endPoint x: 181, endPoint y: 213, distance: 178.1
click at [181, 214] on div "System Settings [PERSON_NAME] [PERSON_NAME] Users and Groups Manage Users Manag…" at bounding box center [784, 391] width 1568 height 783
click at [1498, 268] on icon "Trash" at bounding box center [1503, 272] width 12 height 10
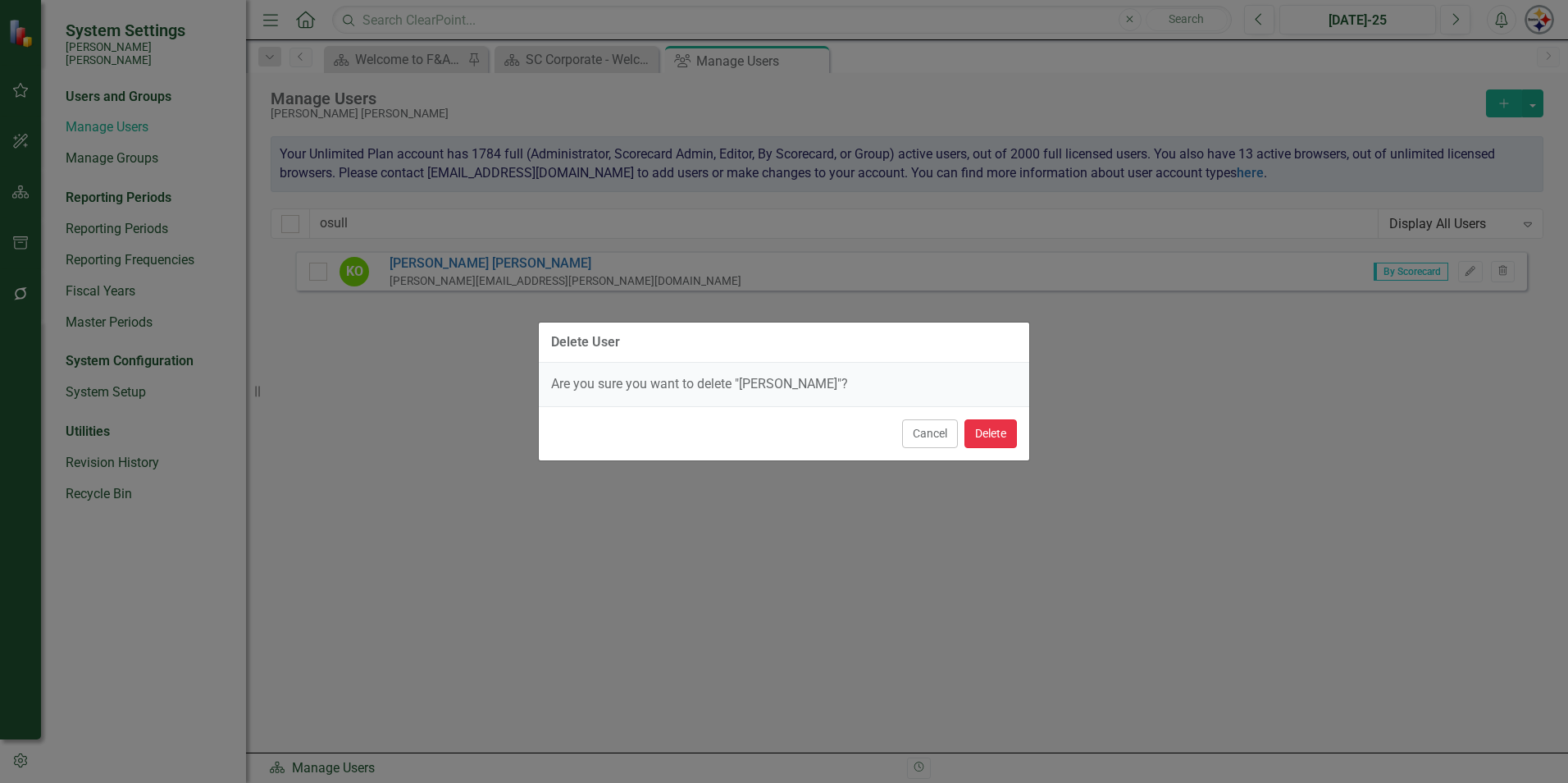
click at [989, 442] on button "Delete" at bounding box center [990, 433] width 53 height 29
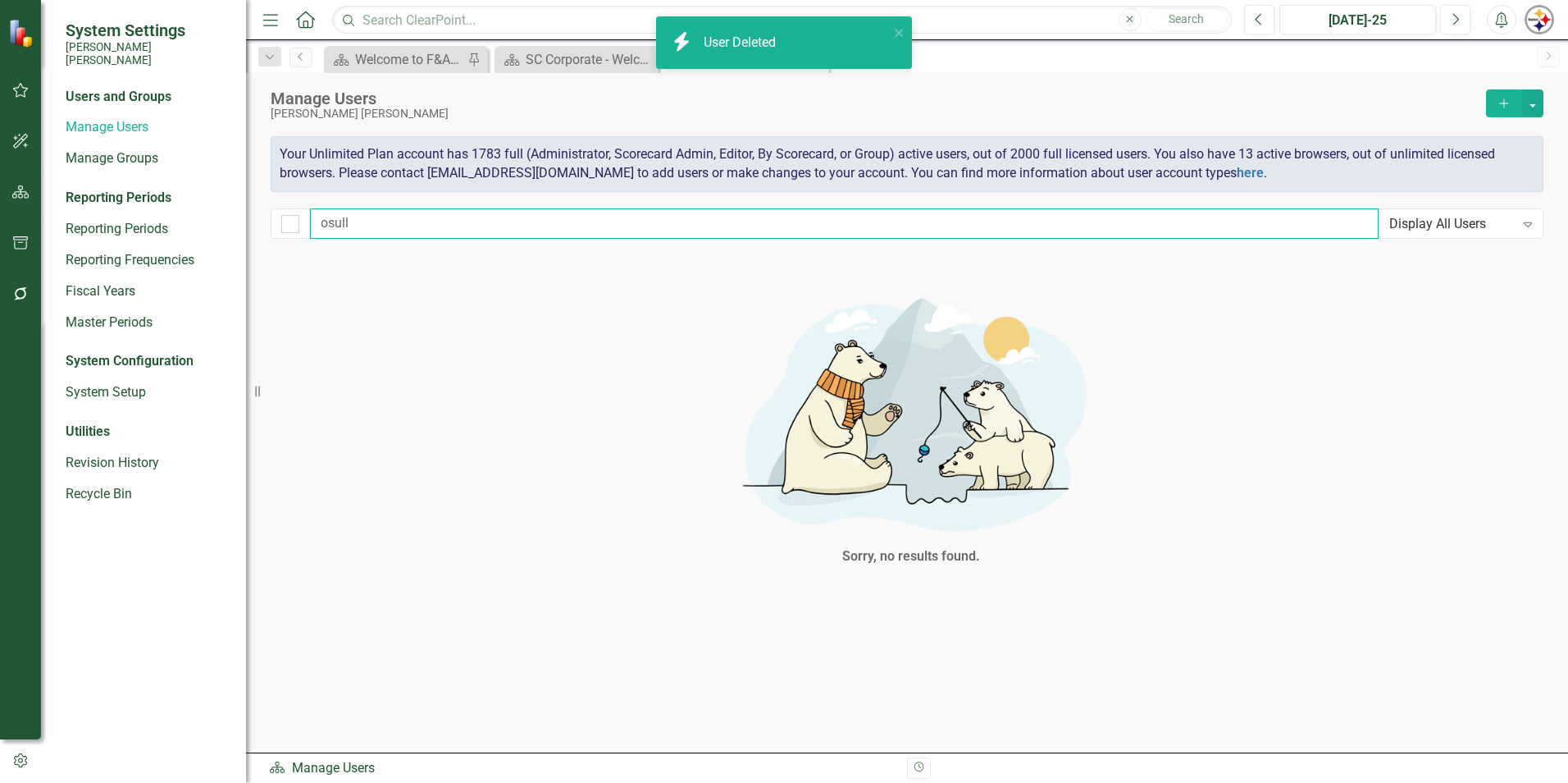
drag, startPoint x: 362, startPoint y: 219, endPoint x: 279, endPoint y: 220, distance: 83.0
click at [279, 220] on div "osull Display All Users Expand" at bounding box center [907, 224] width 1273 height 31
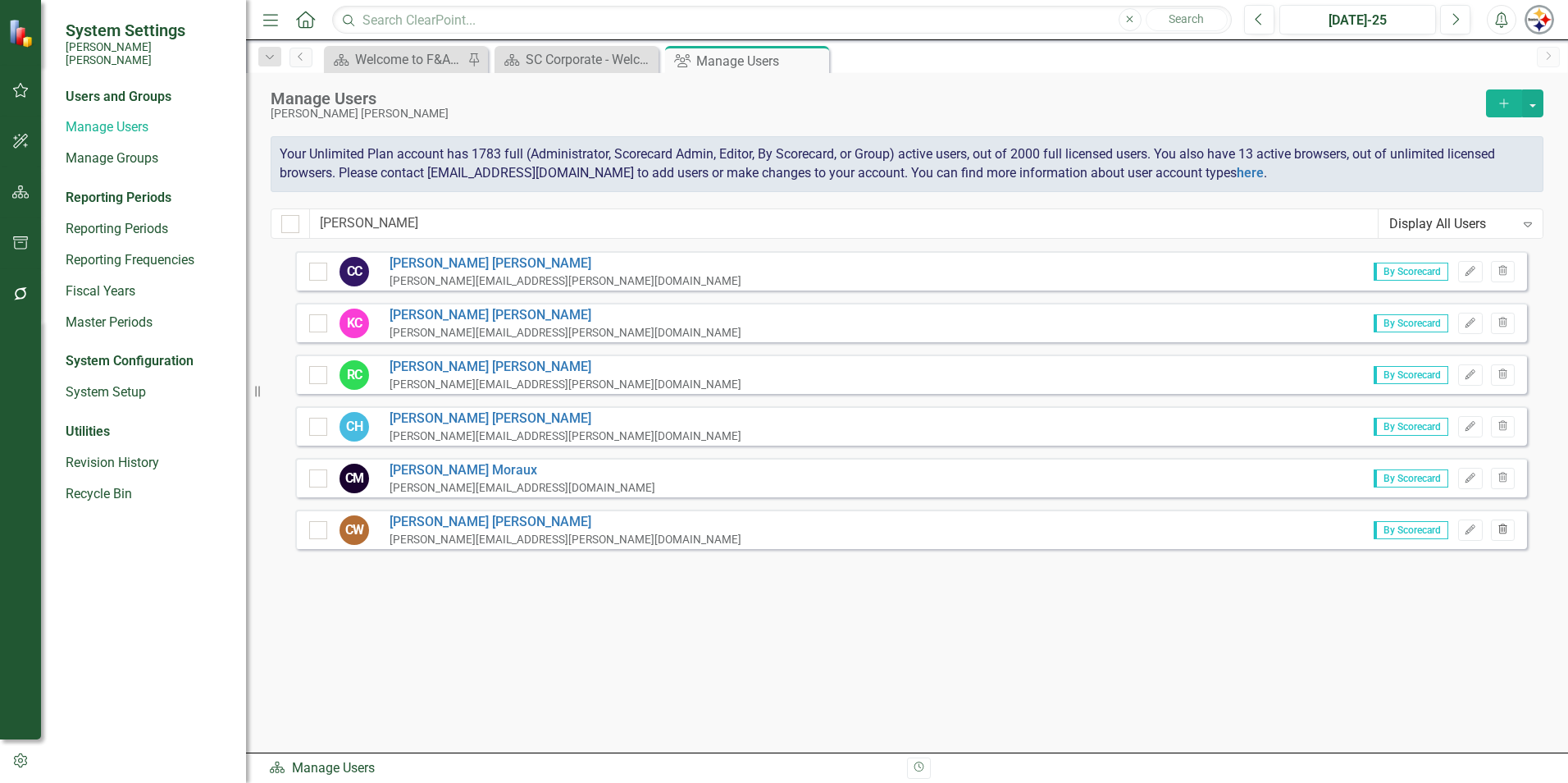
click at [1495, 531] on button "Trash" at bounding box center [1503, 530] width 24 height 21
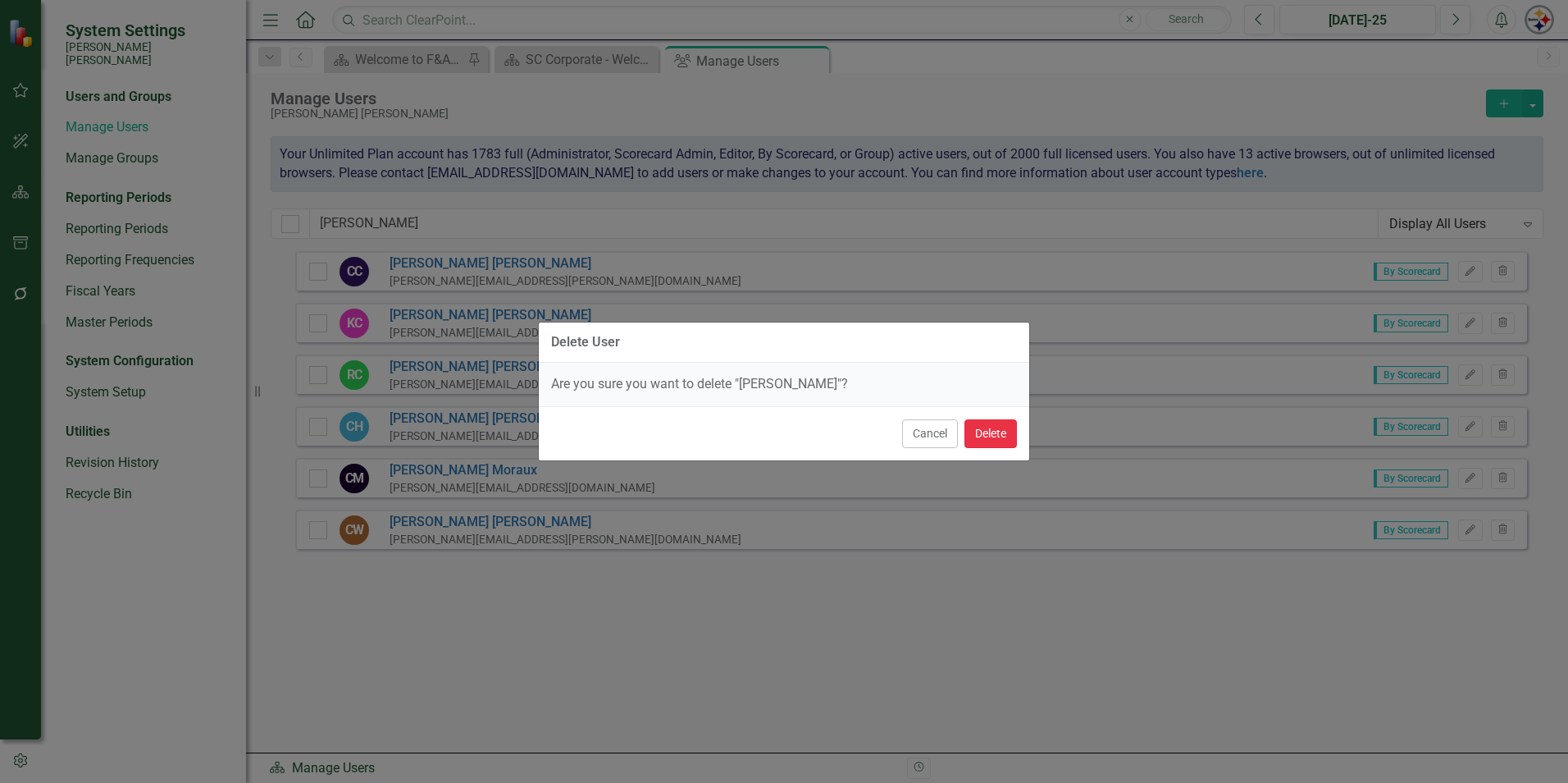
click at [1003, 441] on button "Delete" at bounding box center [990, 433] width 53 height 29
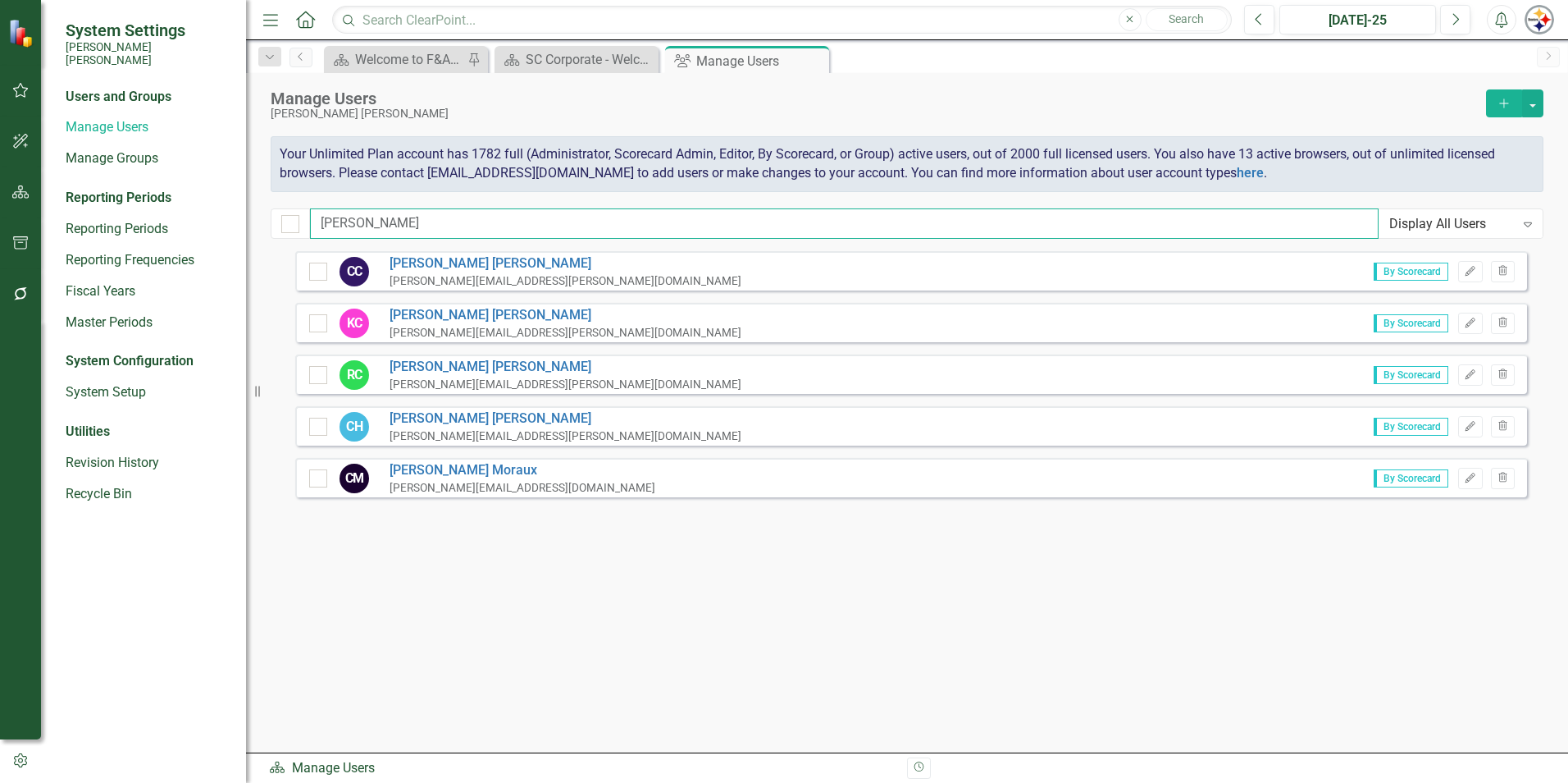
click at [391, 234] on input "[PERSON_NAME]" at bounding box center [844, 224] width 1069 height 31
click at [212, 221] on div "System Settings [PERSON_NAME] [PERSON_NAME] Users and Groups Manage Users Manag…" at bounding box center [784, 391] width 1568 height 783
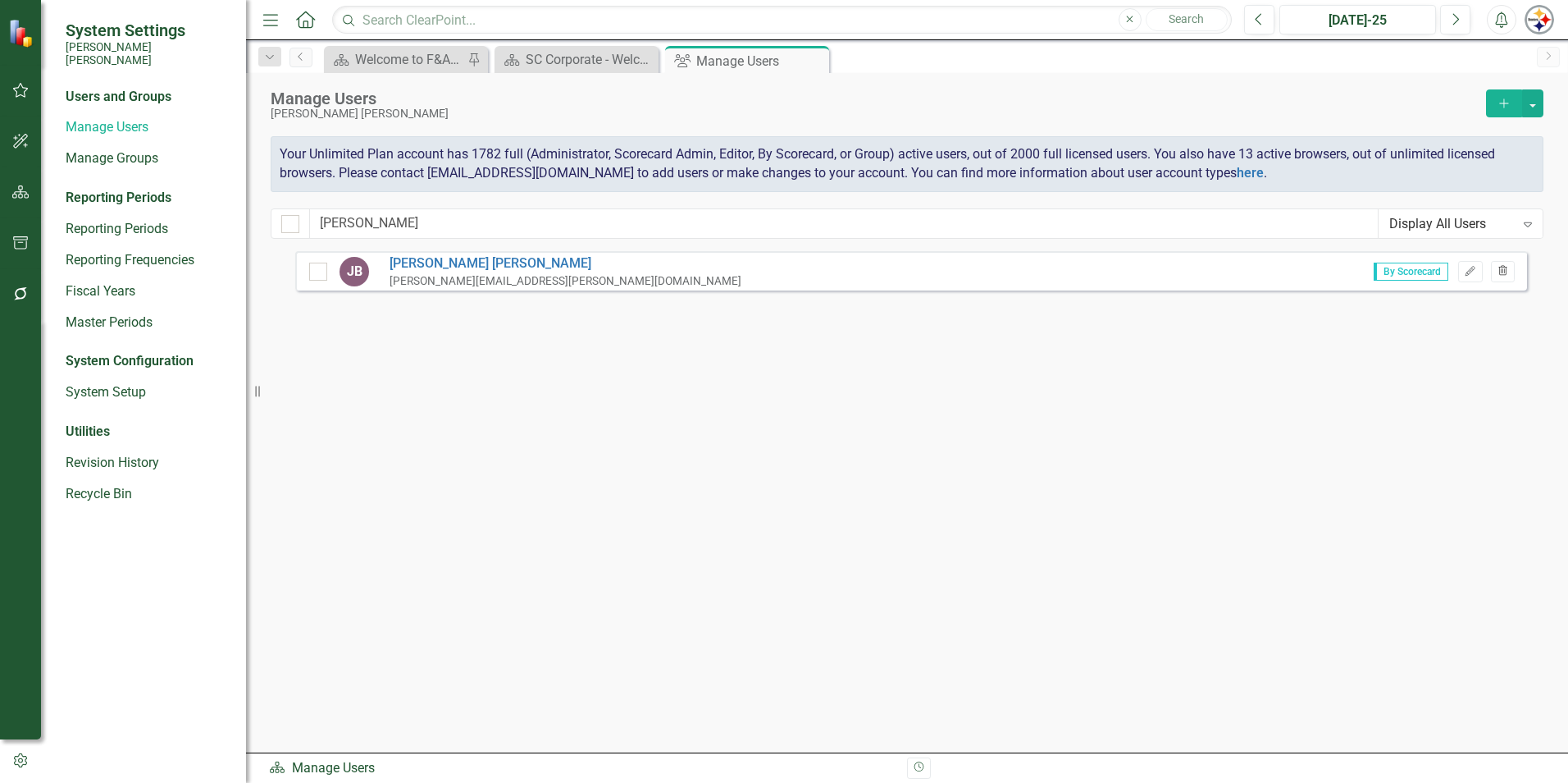
click at [1503, 267] on icon "button" at bounding box center [1502, 270] width 9 height 10
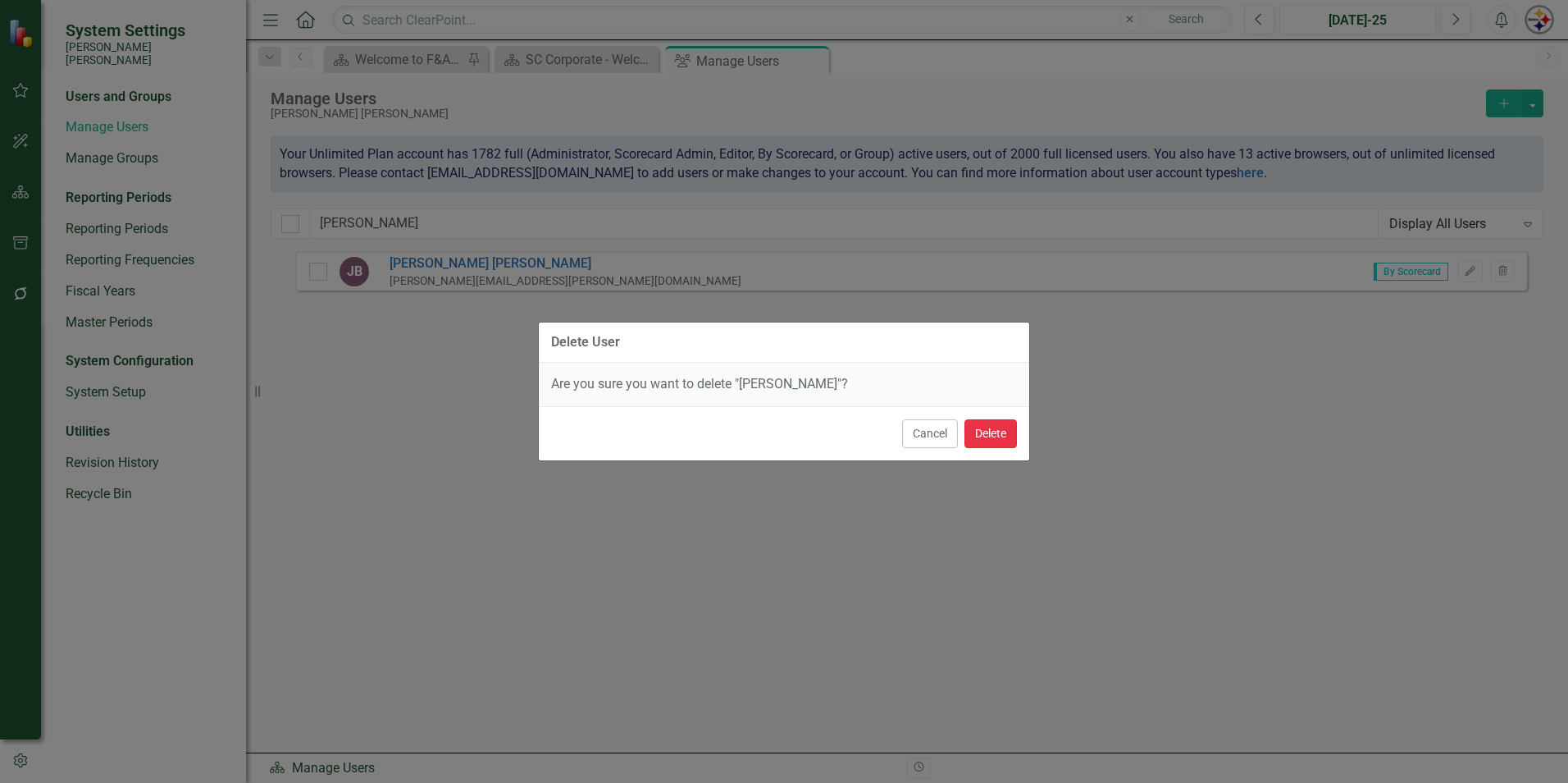
click at [992, 426] on button "Delete" at bounding box center [990, 433] width 53 height 29
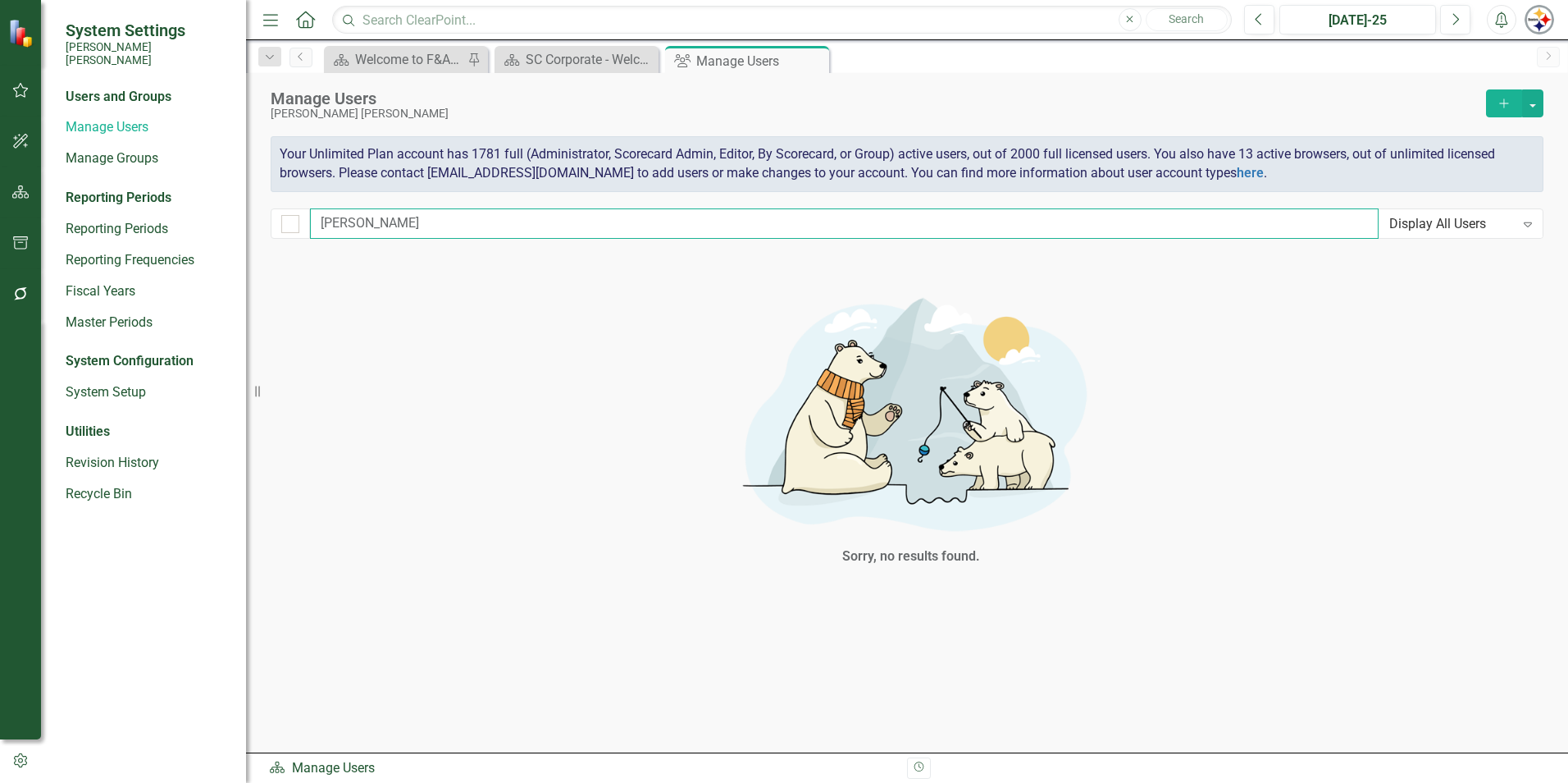
click at [371, 222] on input "[PERSON_NAME]" at bounding box center [844, 224] width 1069 height 31
drag, startPoint x: 357, startPoint y: 222, endPoint x: 241, endPoint y: 217, distance: 116.1
click at [243, 218] on div "System Settings [PERSON_NAME] [PERSON_NAME] Users and Groups Manage Users Manag…" at bounding box center [784, 391] width 1568 height 783
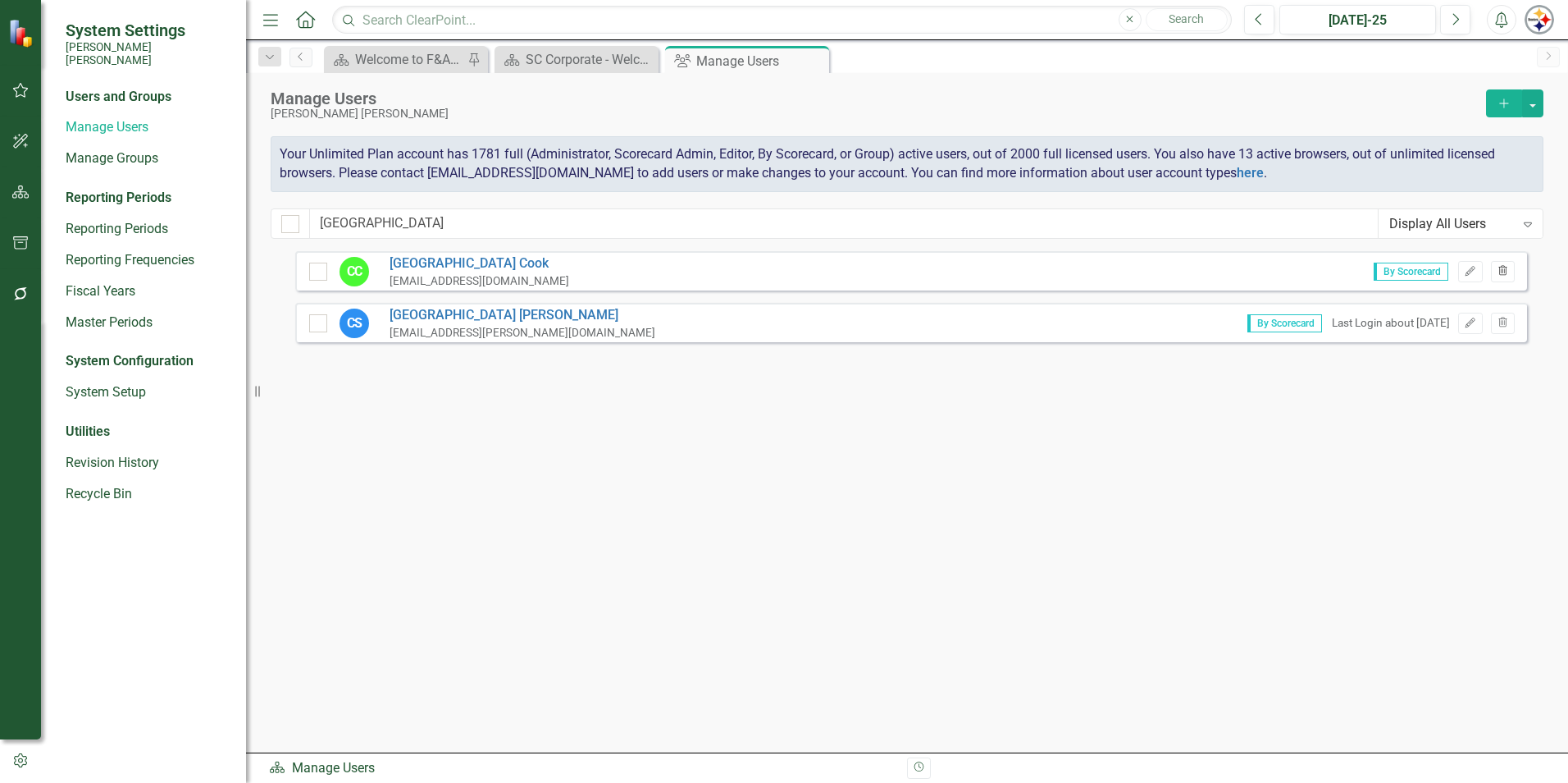
click at [1503, 267] on icon "Trash" at bounding box center [1503, 272] width 12 height 10
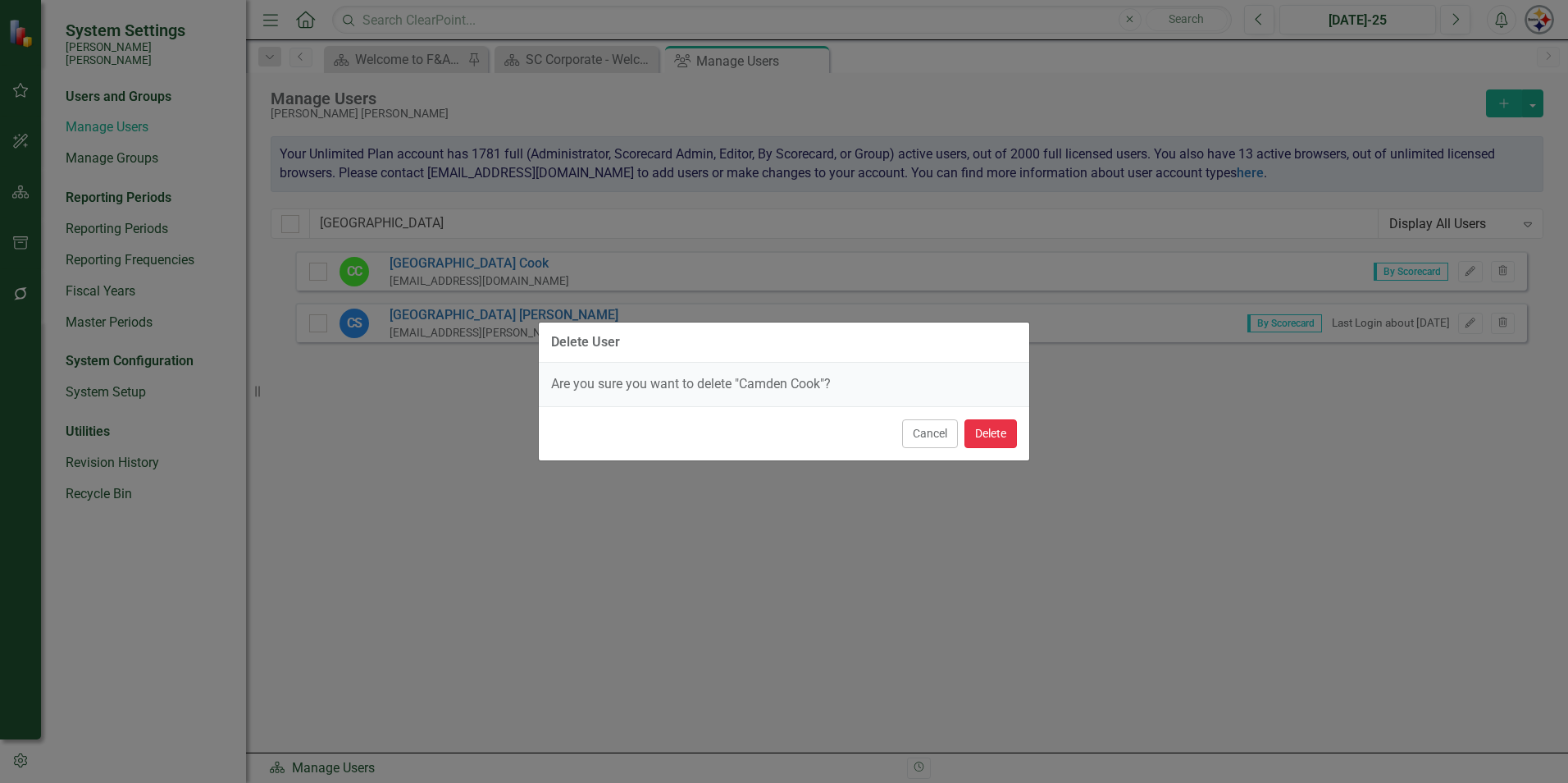
click at [980, 435] on button "Delete" at bounding box center [990, 433] width 53 height 29
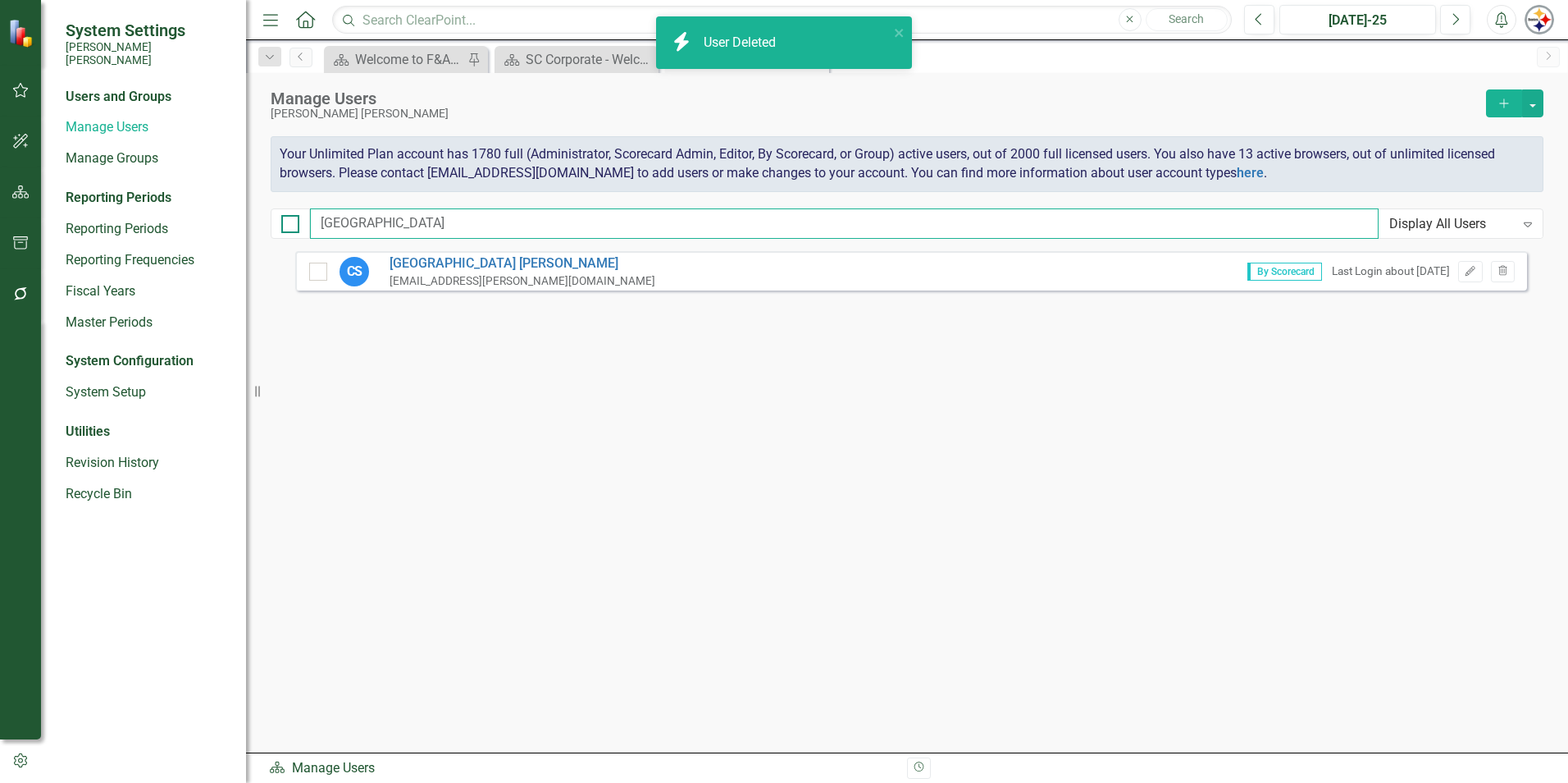
drag, startPoint x: 389, startPoint y: 222, endPoint x: 293, endPoint y: 222, distance: 96.0
click at [293, 222] on div "Camden Display All Users Expand" at bounding box center [907, 224] width 1273 height 31
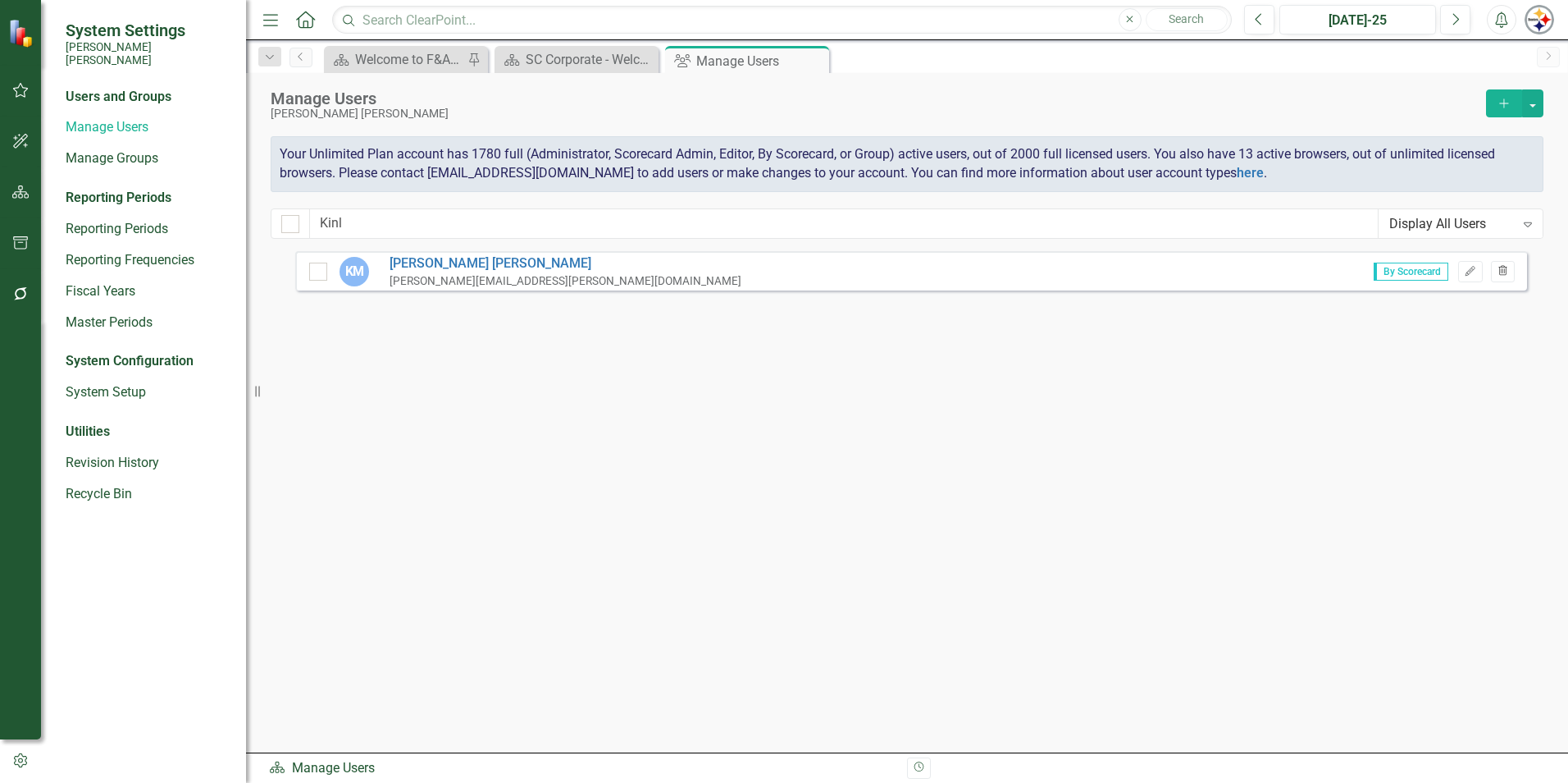
click at [1507, 277] on button "Trash" at bounding box center [1503, 272] width 24 height 21
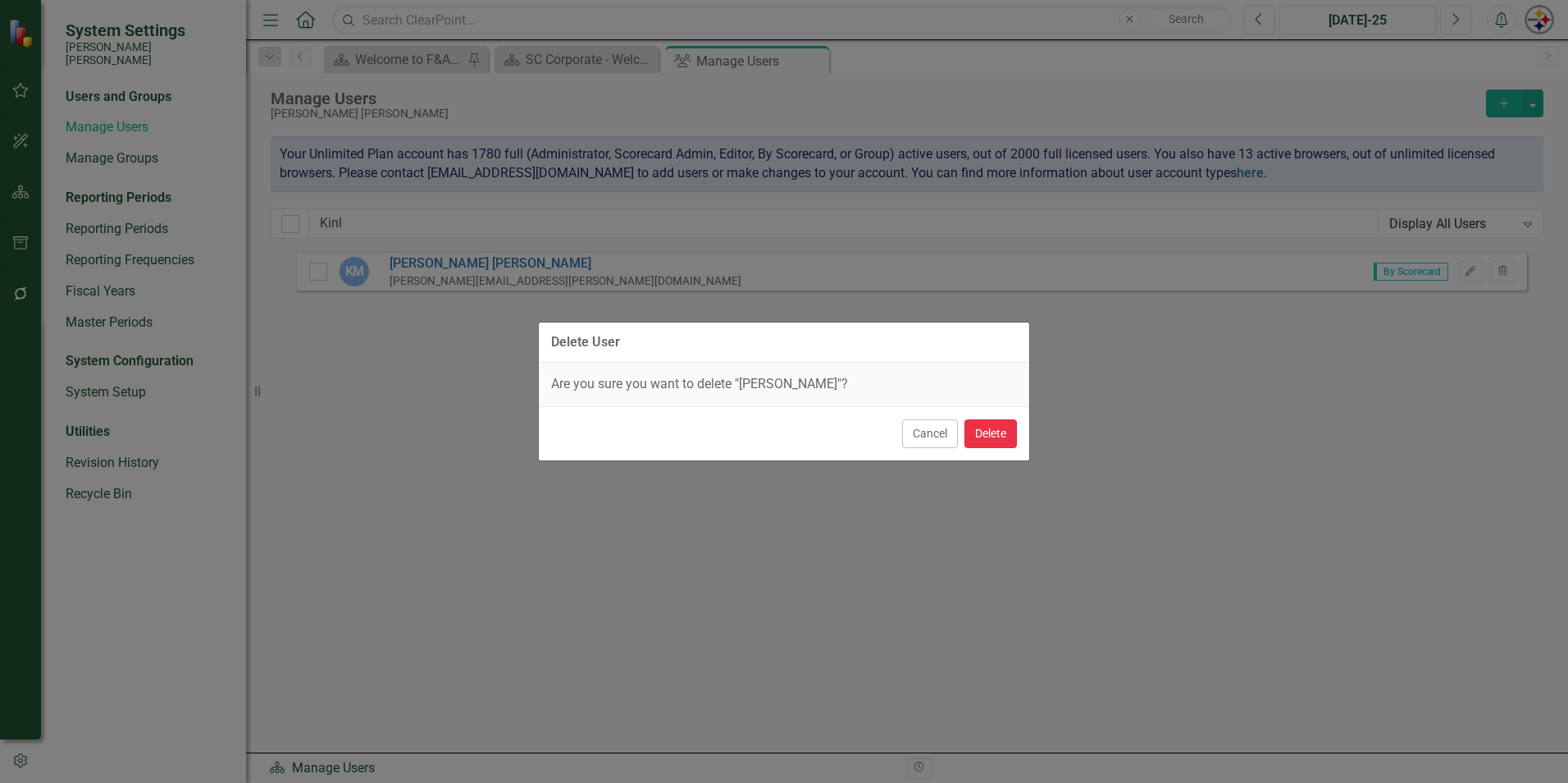
click at [1005, 457] on div "Cancel Delete" at bounding box center [784, 433] width 491 height 54
click at [988, 426] on button "Delete" at bounding box center [990, 433] width 53 height 29
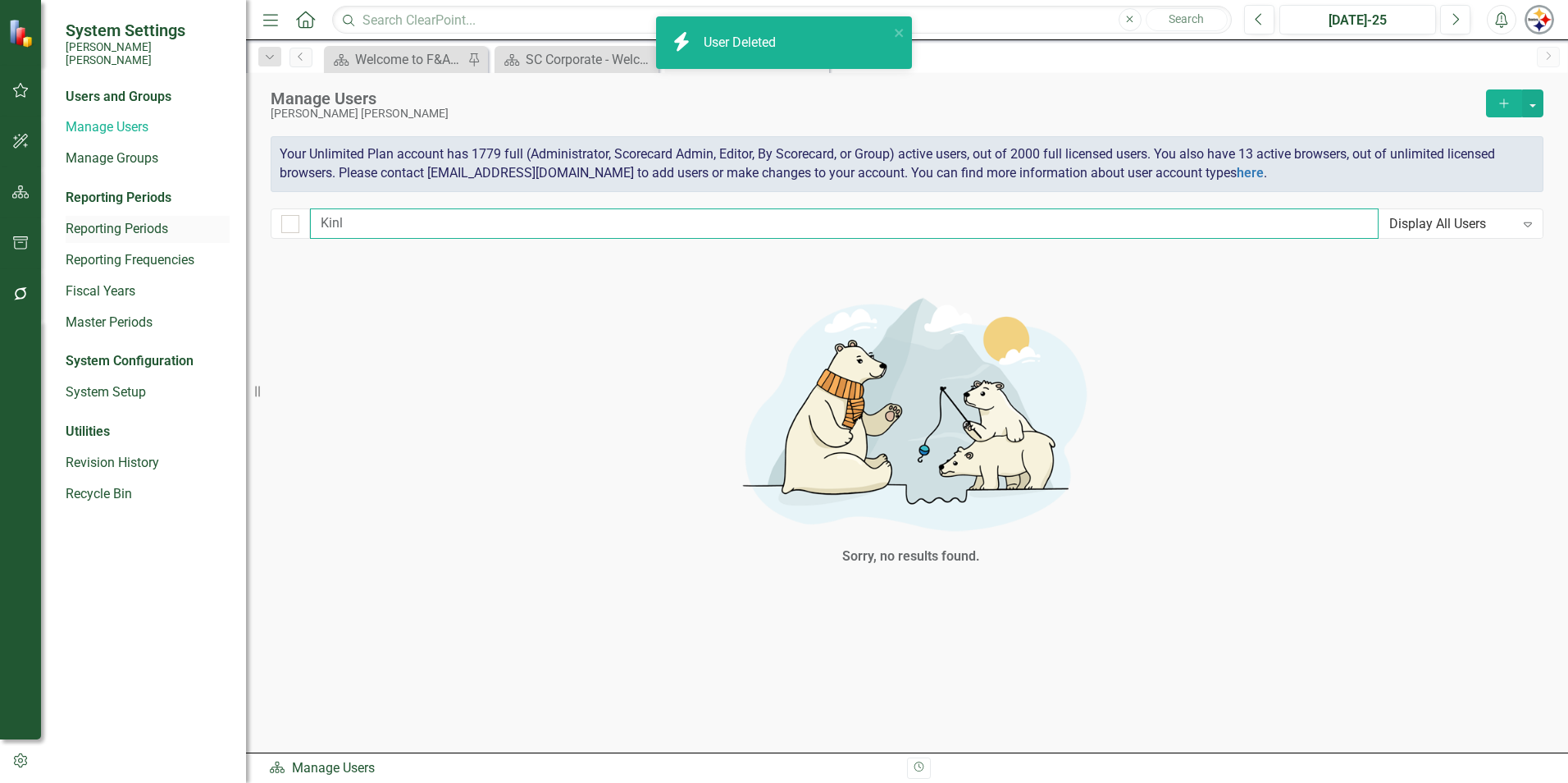
drag, startPoint x: 365, startPoint y: 216, endPoint x: 205, endPoint y: 222, distance: 160.1
click at [205, 222] on div "System Settings [PERSON_NAME] [PERSON_NAME] Users and Groups Manage Users Manag…" at bounding box center [784, 391] width 1568 height 783
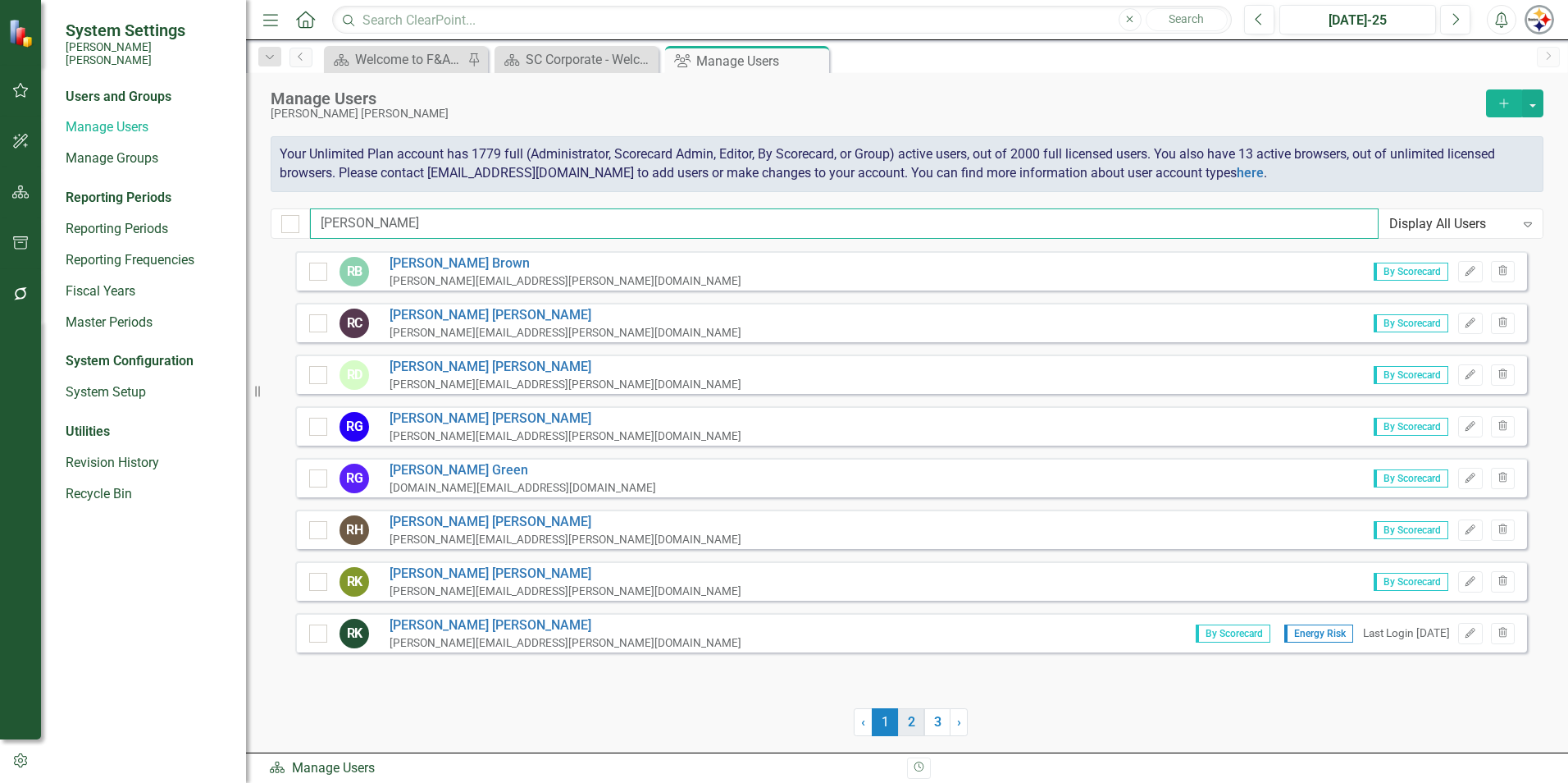
type input "[PERSON_NAME]"
click at [914, 718] on link "2" at bounding box center [910, 722] width 26 height 28
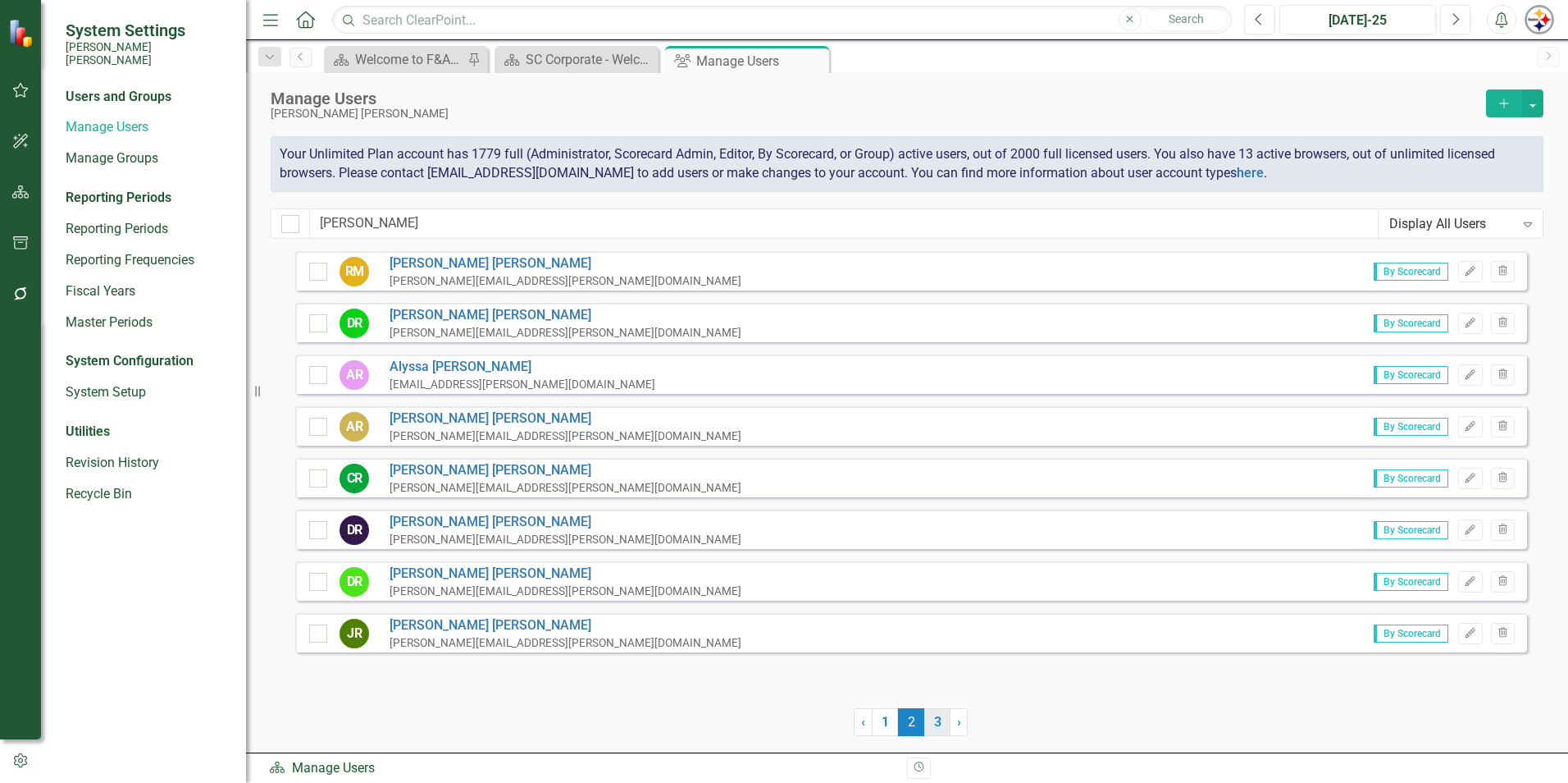
click at [938, 716] on link "3" at bounding box center [937, 722] width 26 height 28
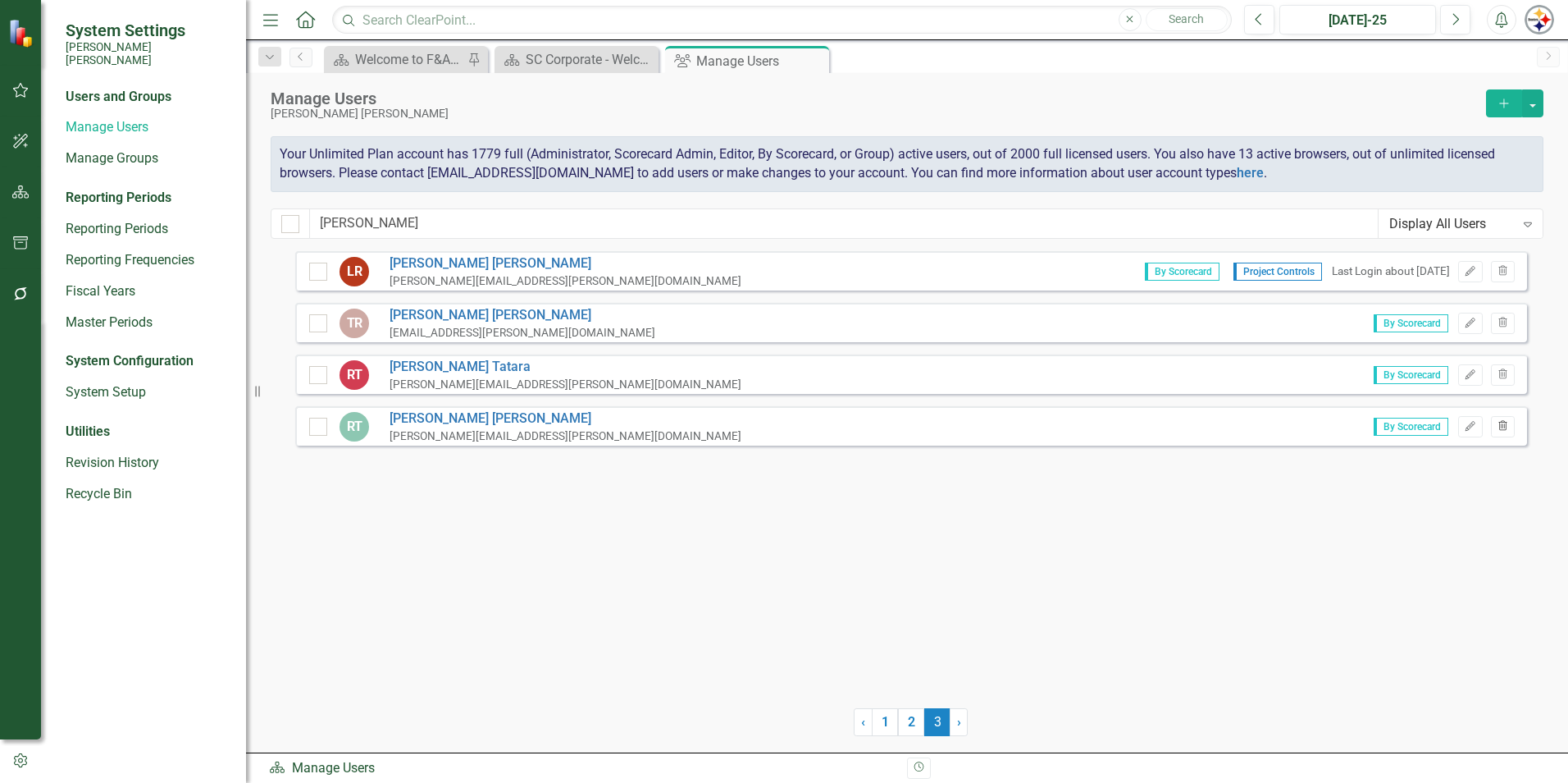
click at [1498, 428] on icon "Trash" at bounding box center [1503, 427] width 12 height 10
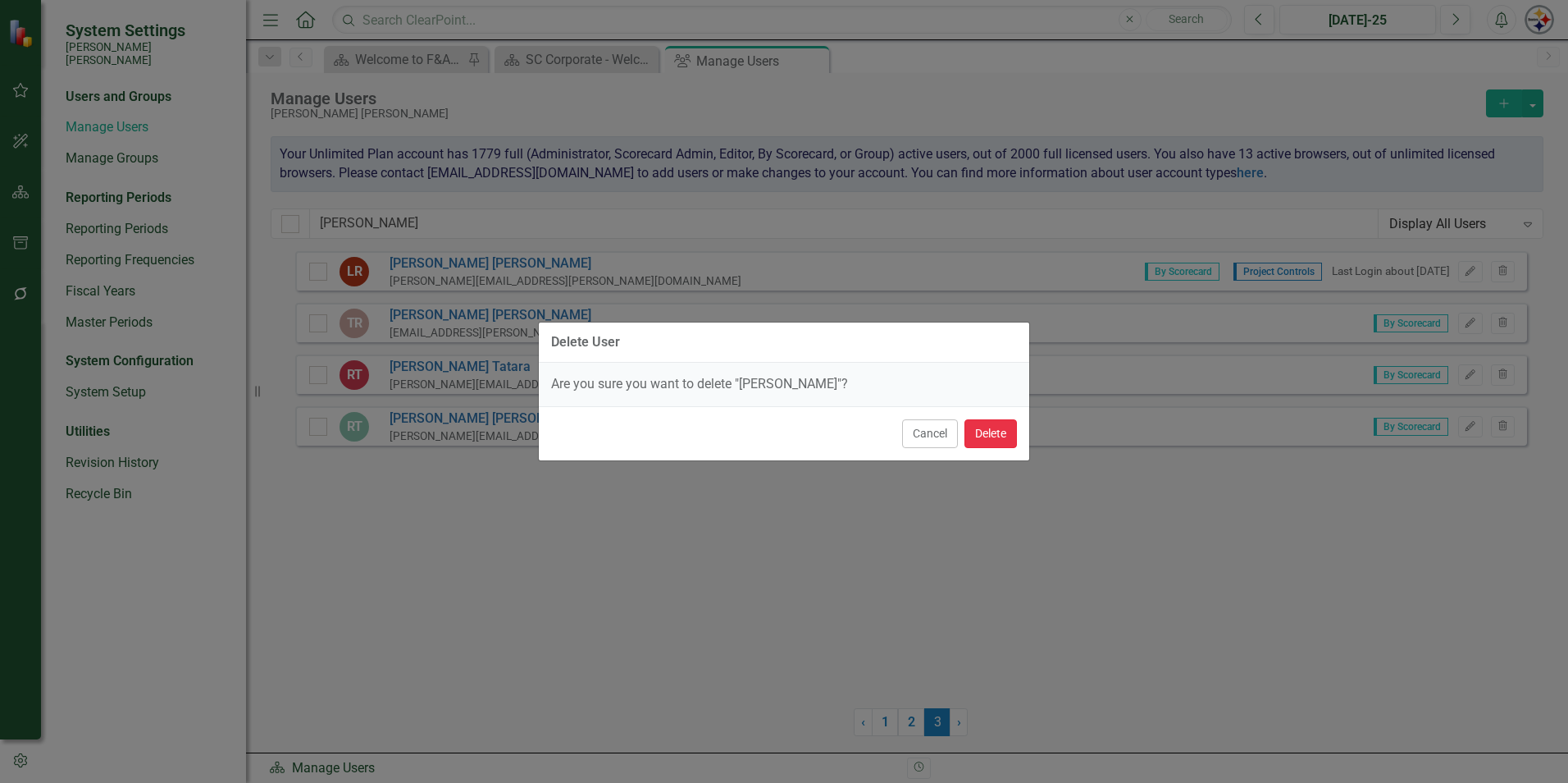
click at [998, 429] on button "Delete" at bounding box center [990, 433] width 53 height 29
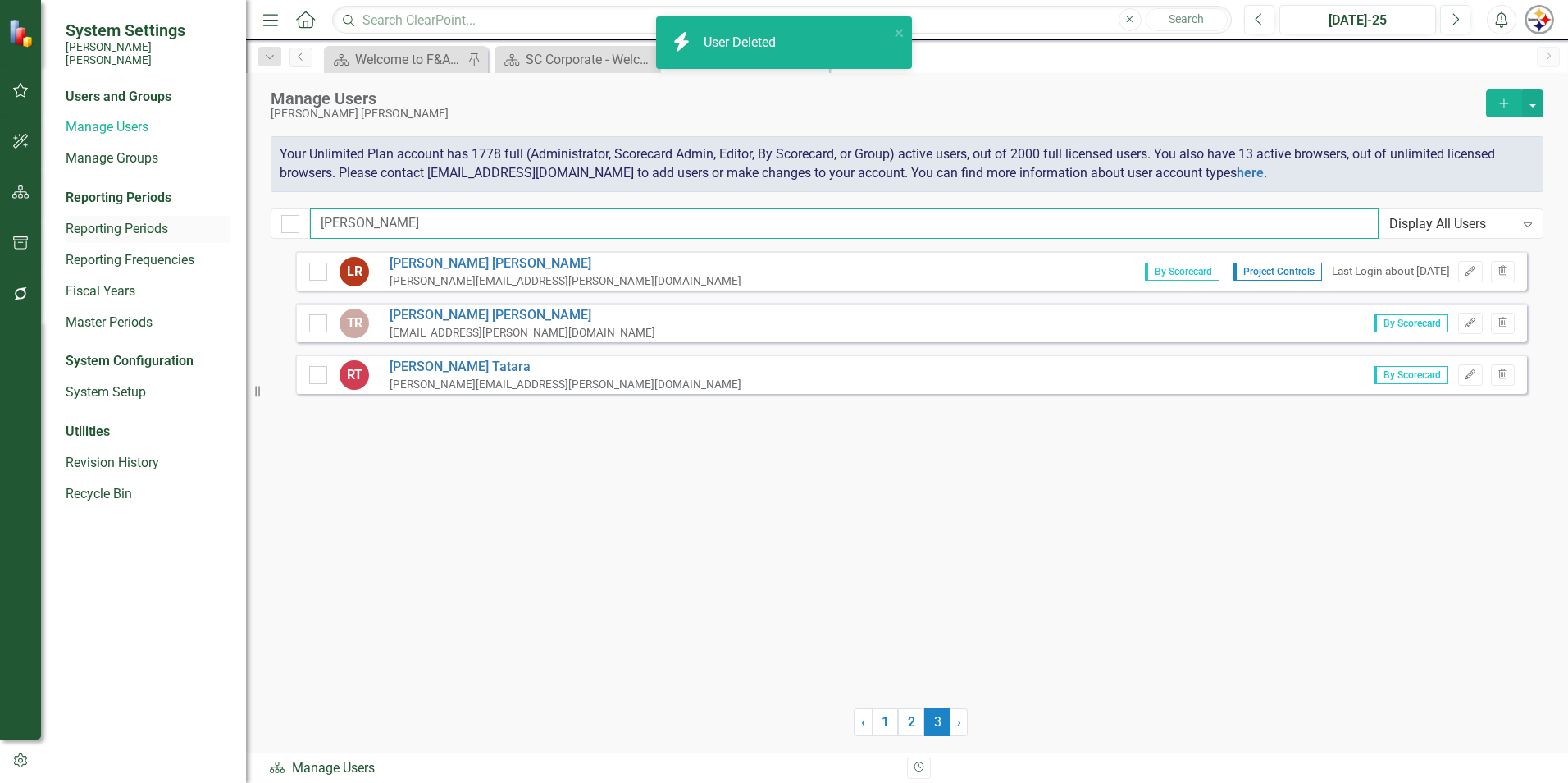
drag, startPoint x: 384, startPoint y: 223, endPoint x: 222, endPoint y: 222, distance: 162.0
click at [222, 222] on div "System Settings [PERSON_NAME] [PERSON_NAME] Users and Groups Manage Users Manag…" at bounding box center [784, 391] width 1568 height 783
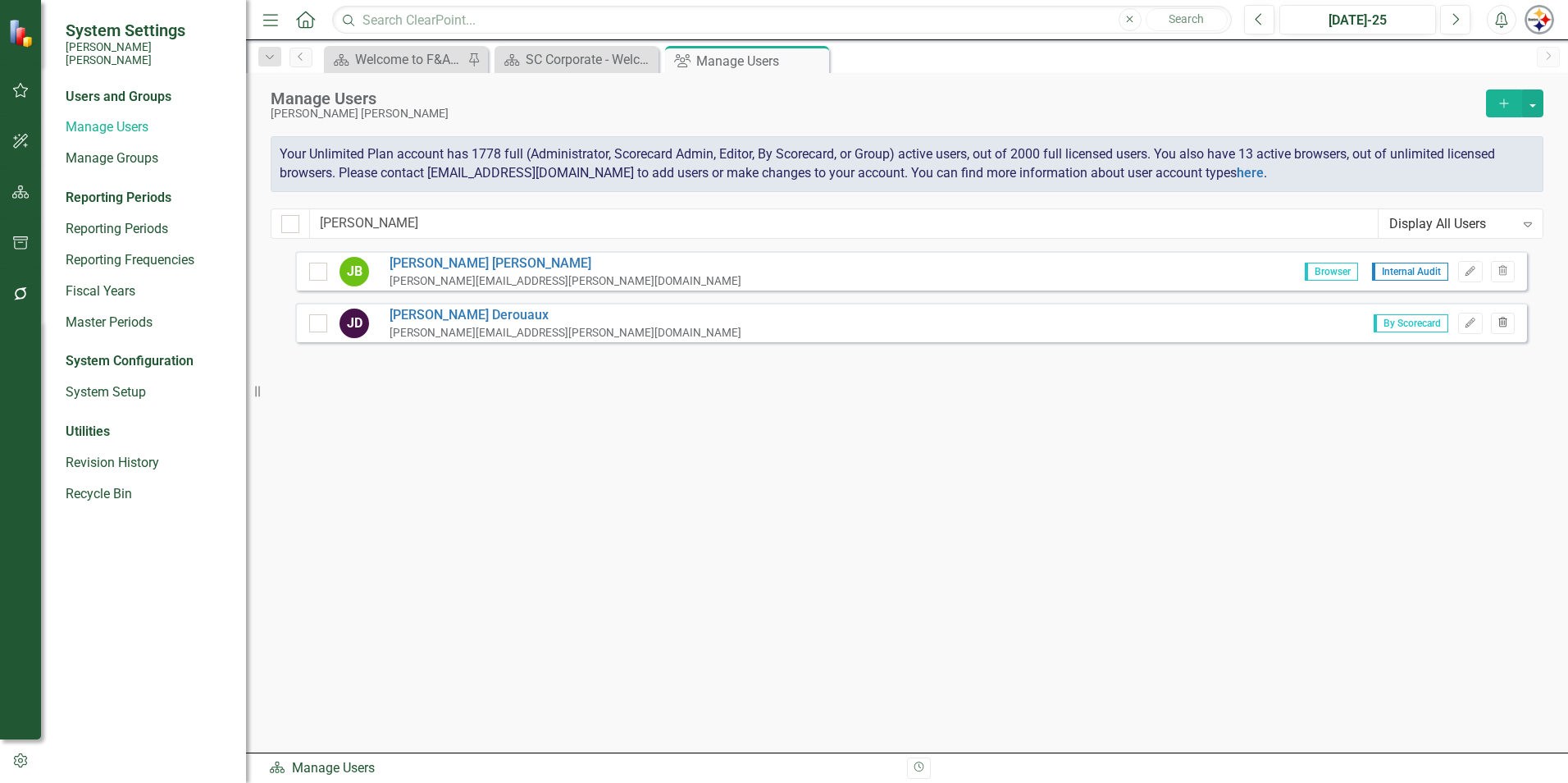
click at [1499, 318] on icon "Trash" at bounding box center [1503, 323] width 12 height 10
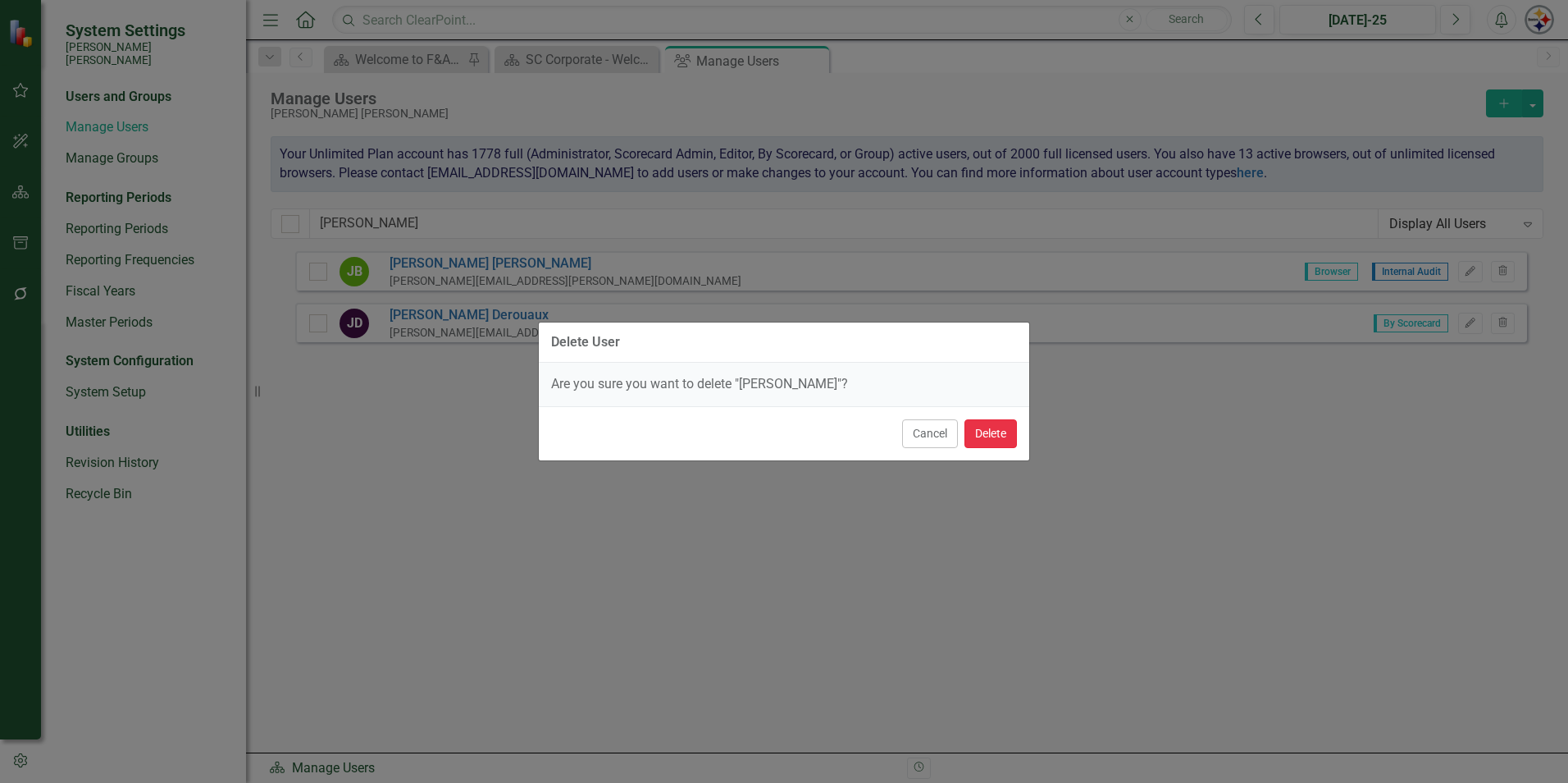
click at [997, 441] on button "Delete" at bounding box center [990, 433] width 53 height 29
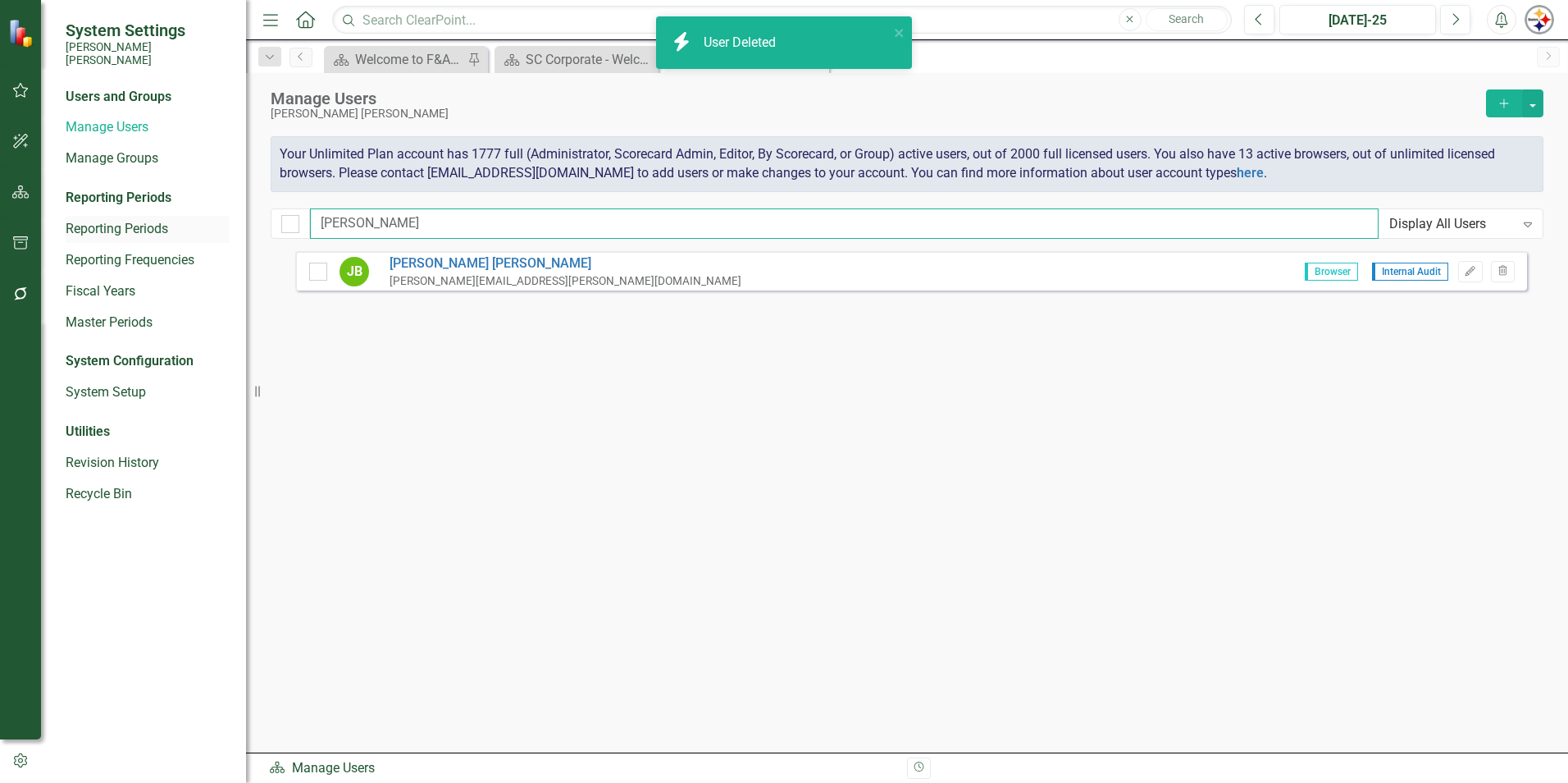
drag, startPoint x: 380, startPoint y: 211, endPoint x: 109, endPoint y: 219, distance: 271.1
click at [109, 221] on div "System Settings [PERSON_NAME] [PERSON_NAME] Users and Groups Manage Users Manag…" at bounding box center [784, 391] width 1568 height 783
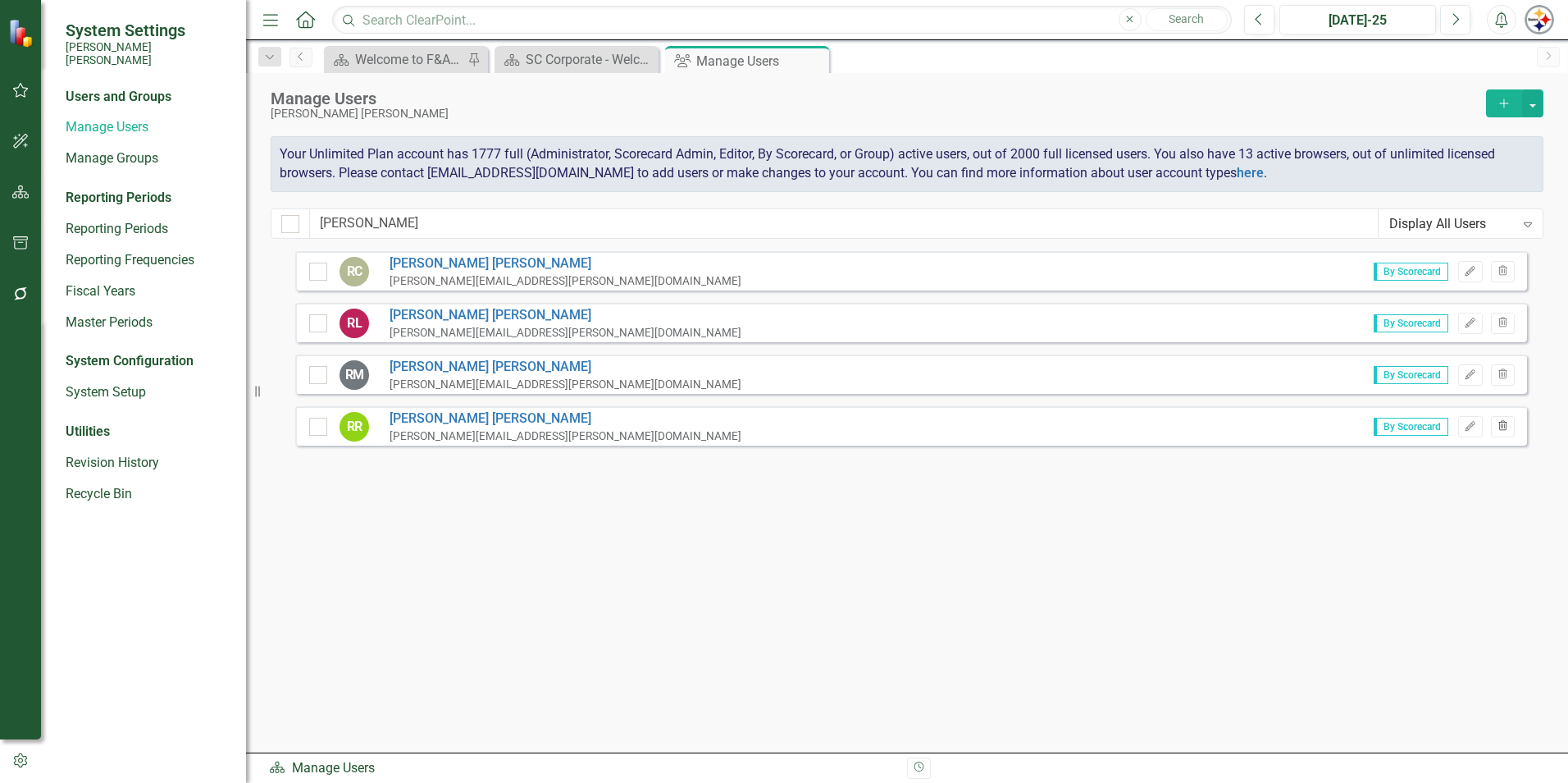
click at [1509, 431] on button "Trash" at bounding box center [1503, 427] width 24 height 21
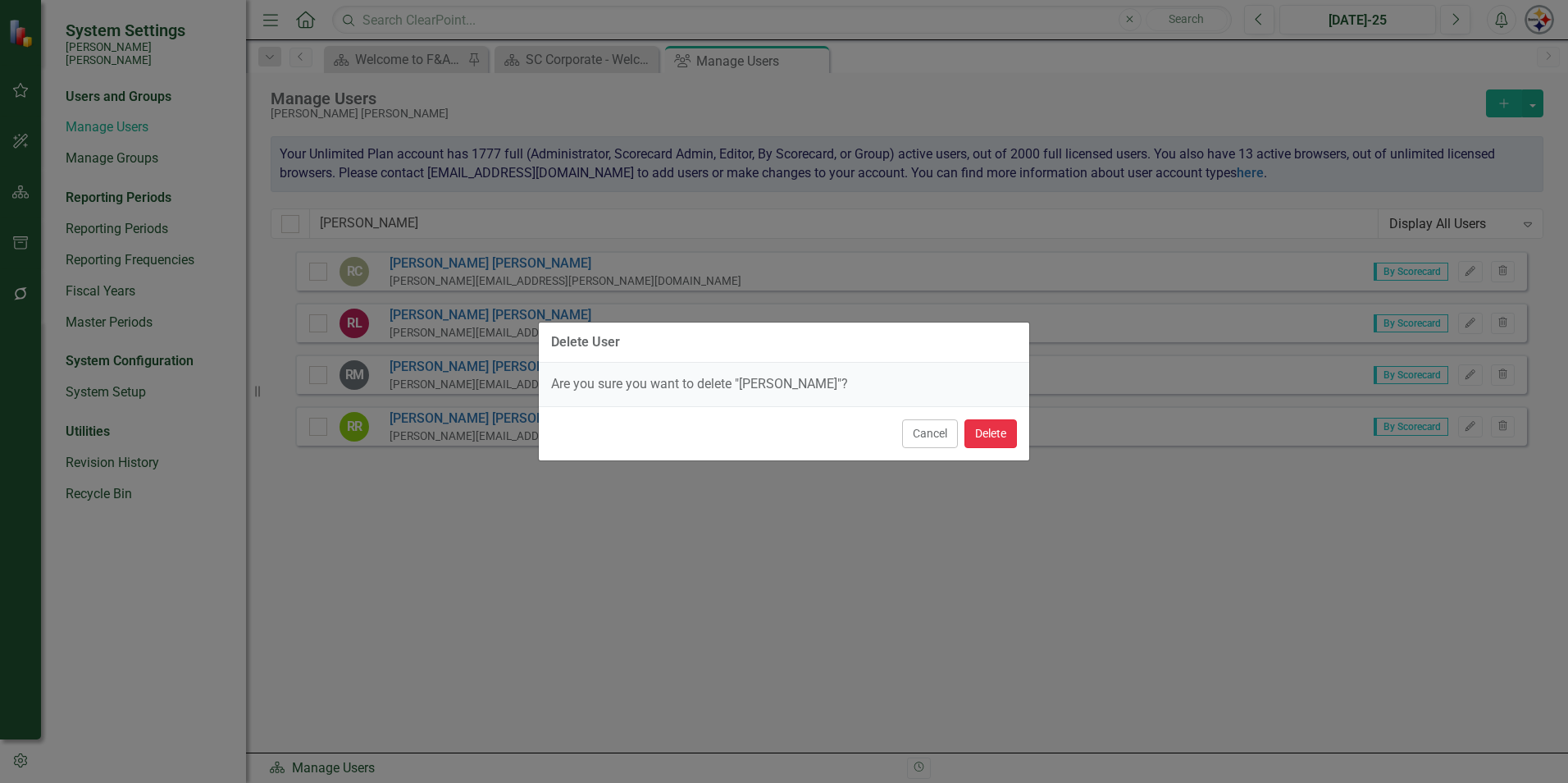
click at [998, 438] on button "Delete" at bounding box center [990, 433] width 53 height 29
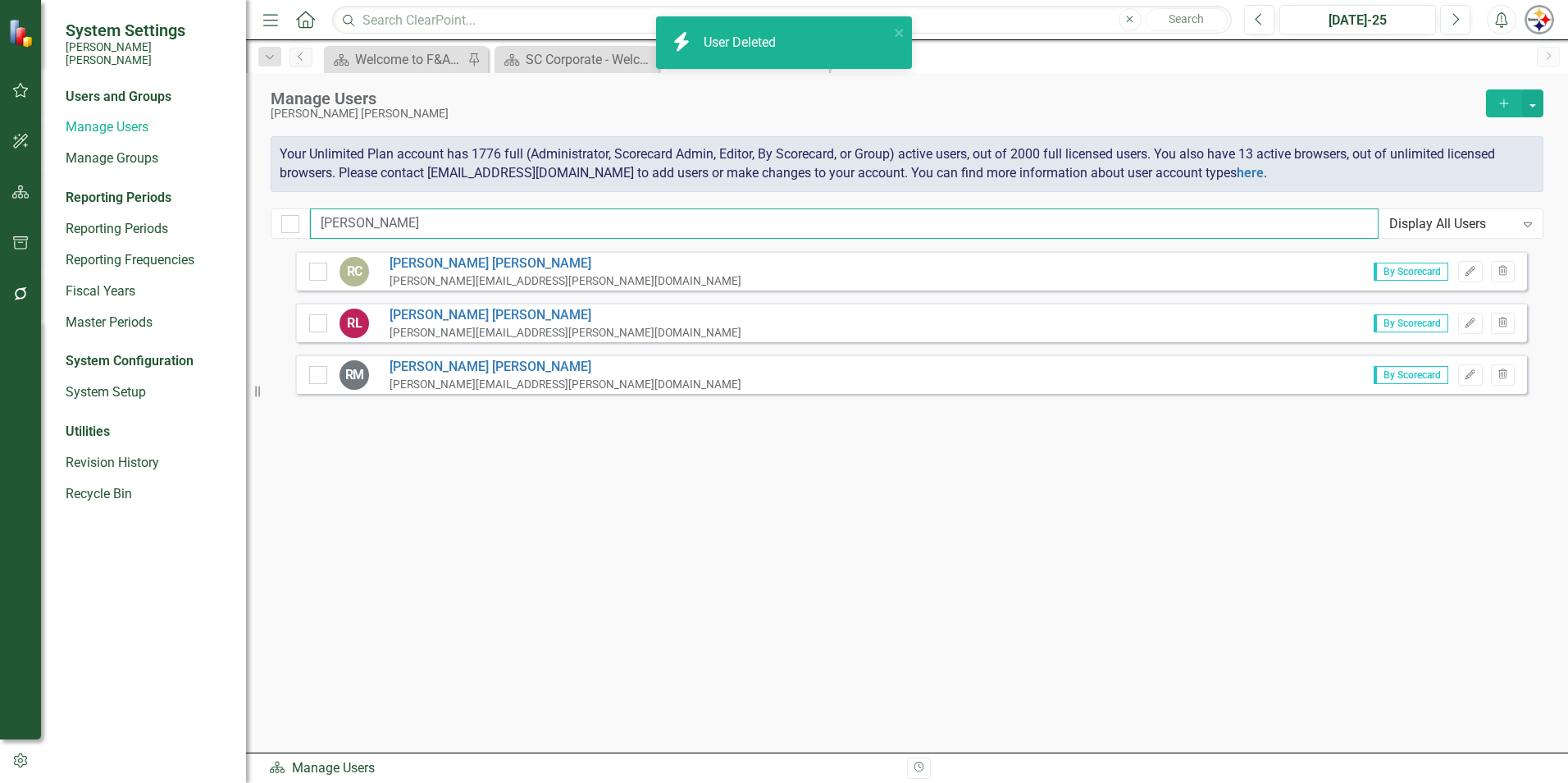
click at [351, 227] on input "[PERSON_NAME]" at bounding box center [844, 224] width 1069 height 31
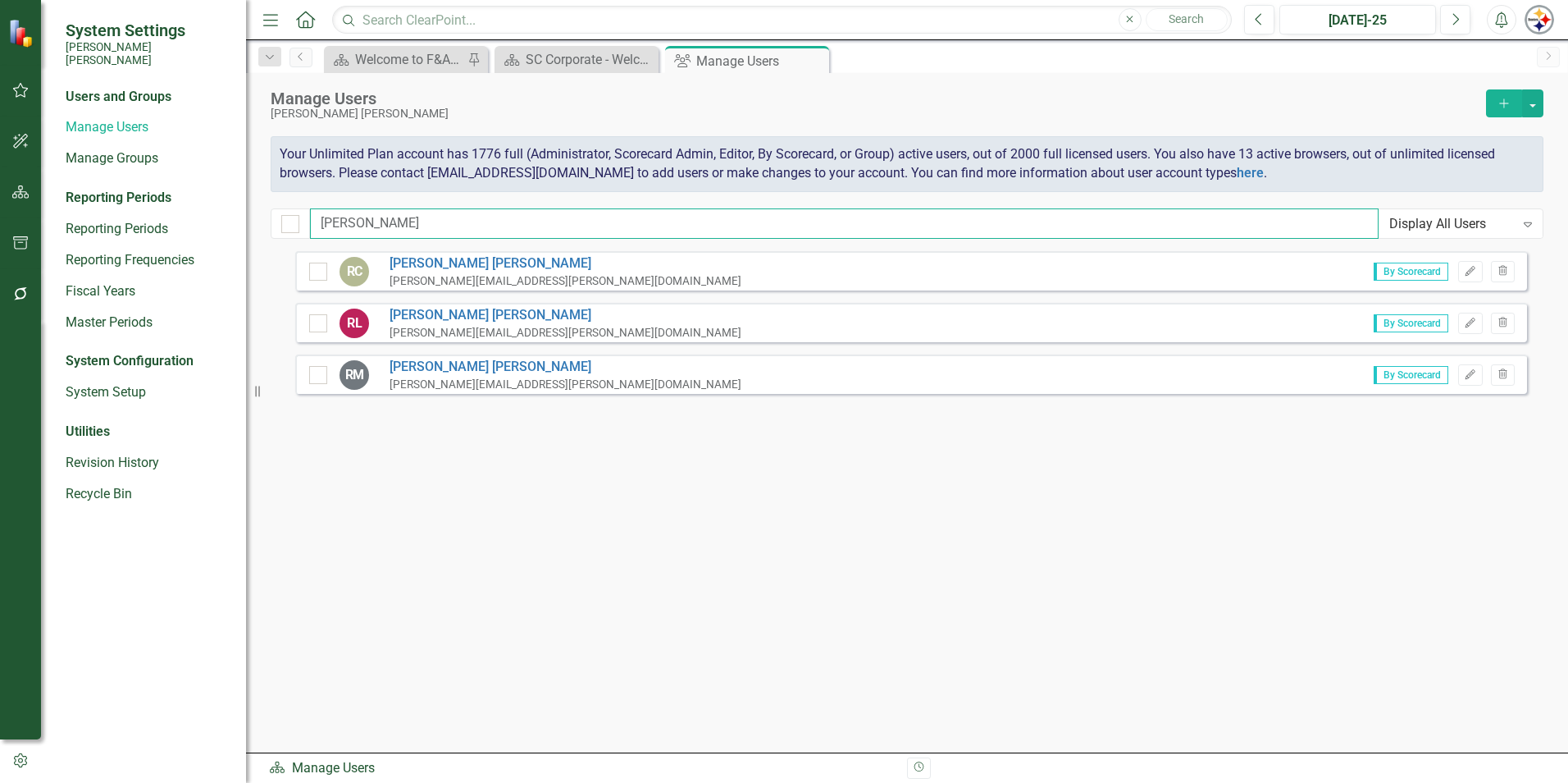
drag, startPoint x: 357, startPoint y: 222, endPoint x: 261, endPoint y: 216, distance: 96.2
click at [265, 216] on div "Manage Users [PERSON_NAME] [PERSON_NAME] Add Your Unlimited Plan account has 17…" at bounding box center [906, 161] width 1322 height 178
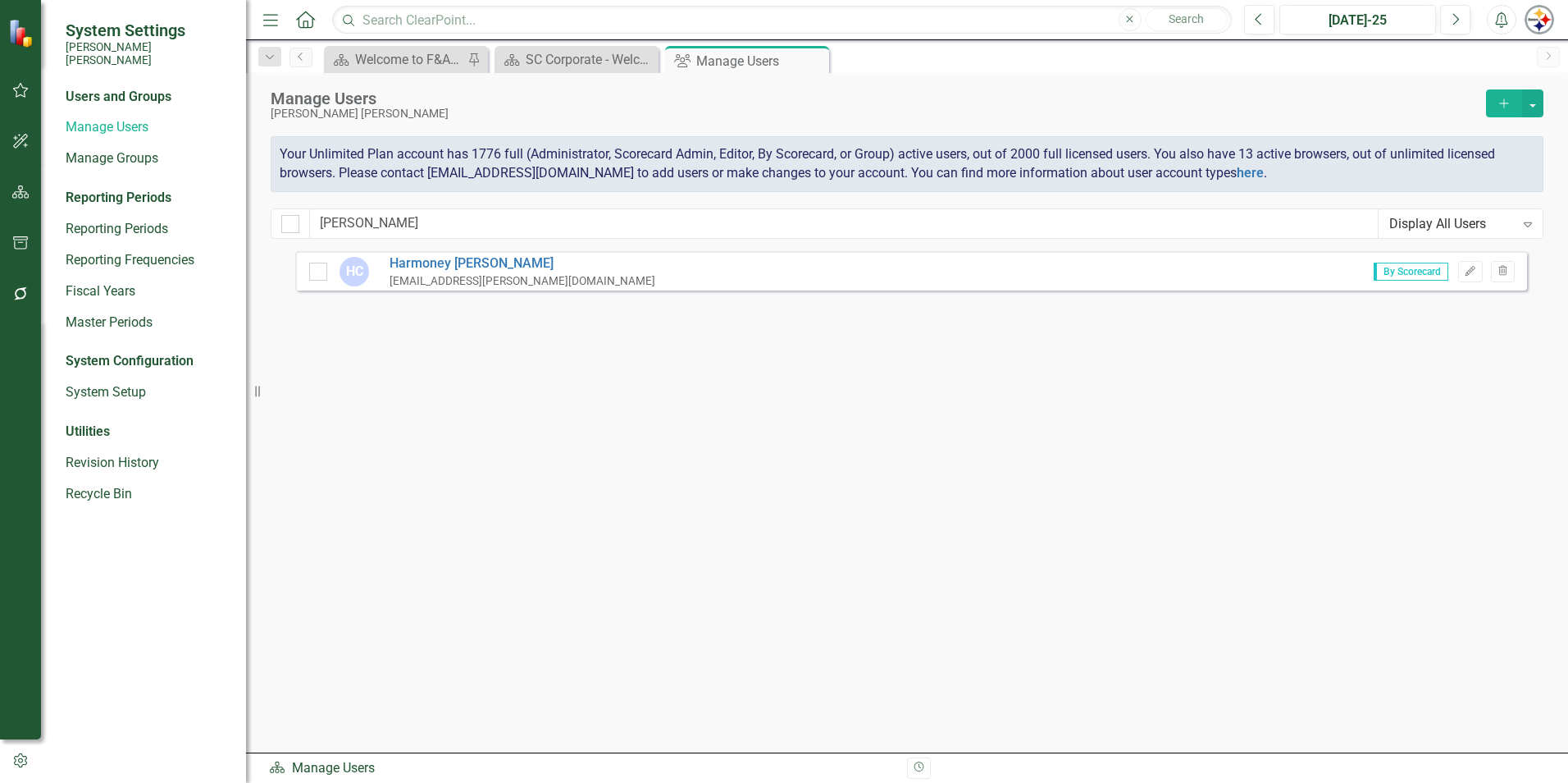
click at [1489, 270] on div "By Scorecard Edit Trash" at bounding box center [1438, 272] width 154 height 21
click at [1494, 273] on button "Trash" at bounding box center [1503, 272] width 24 height 21
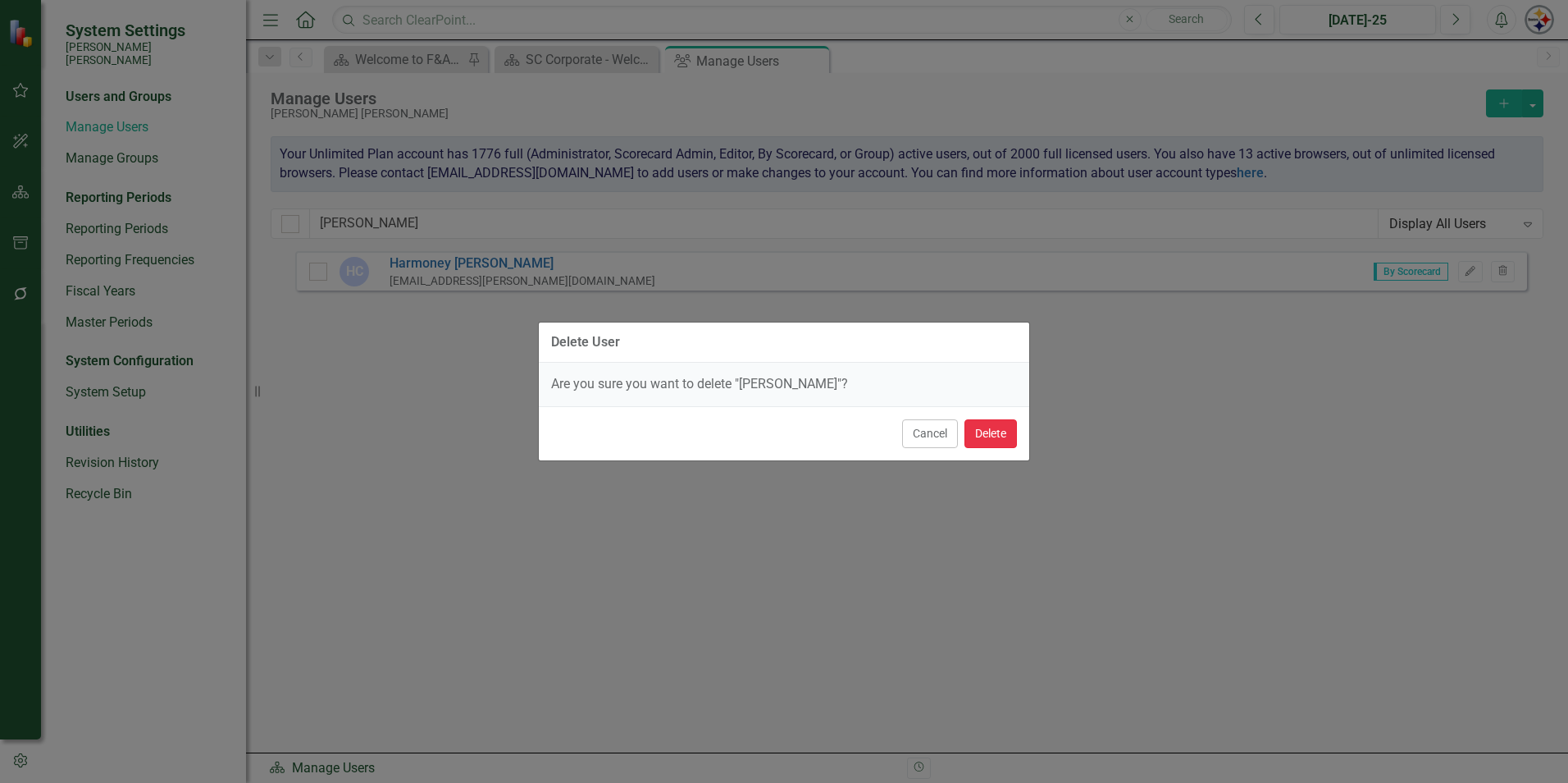
click at [996, 430] on button "Delete" at bounding box center [990, 433] width 53 height 29
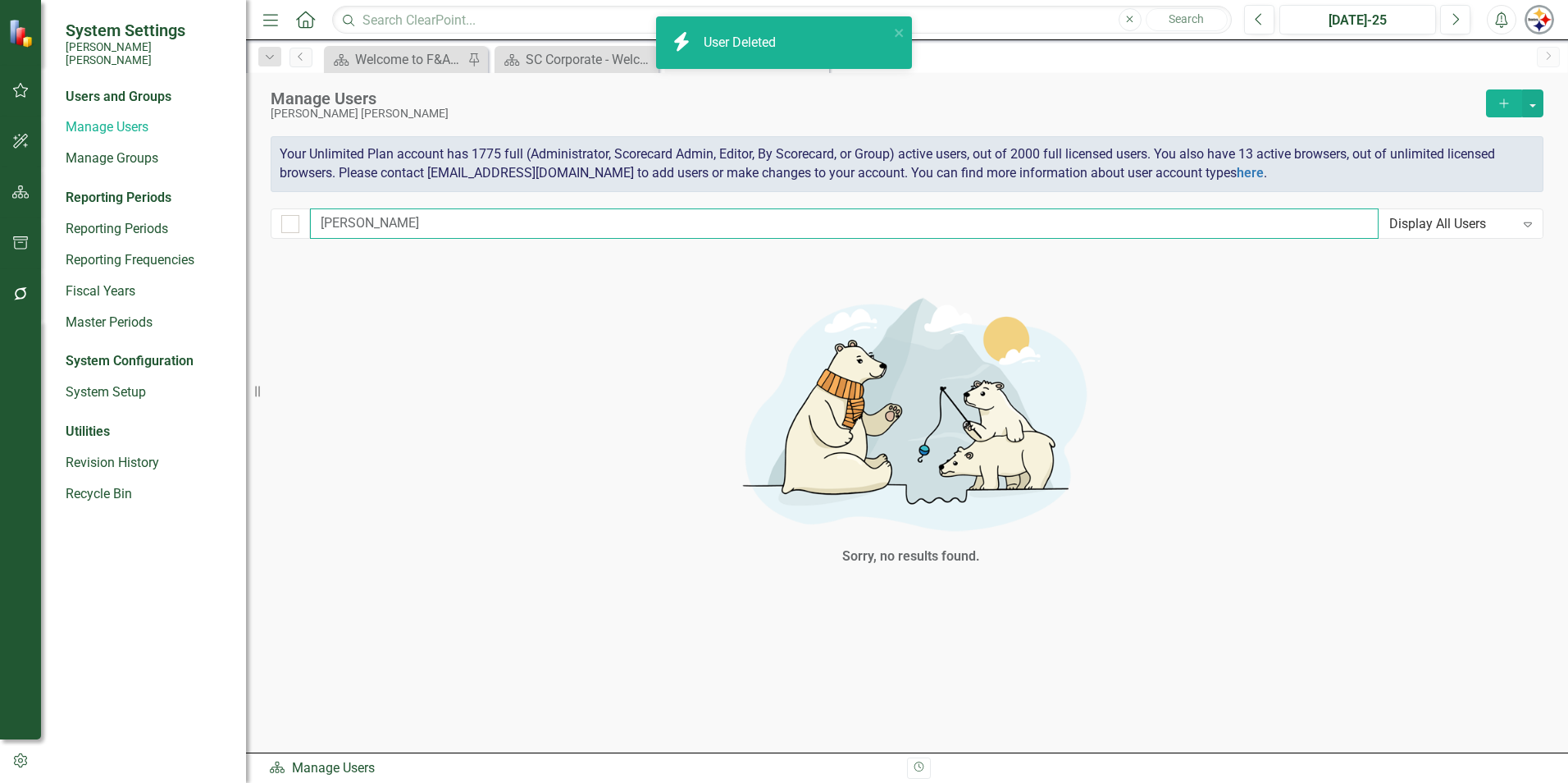
drag, startPoint x: 385, startPoint y: 222, endPoint x: 277, endPoint y: 221, distance: 108.0
click at [283, 222] on div "[PERSON_NAME] Display All Users Expand" at bounding box center [907, 224] width 1273 height 31
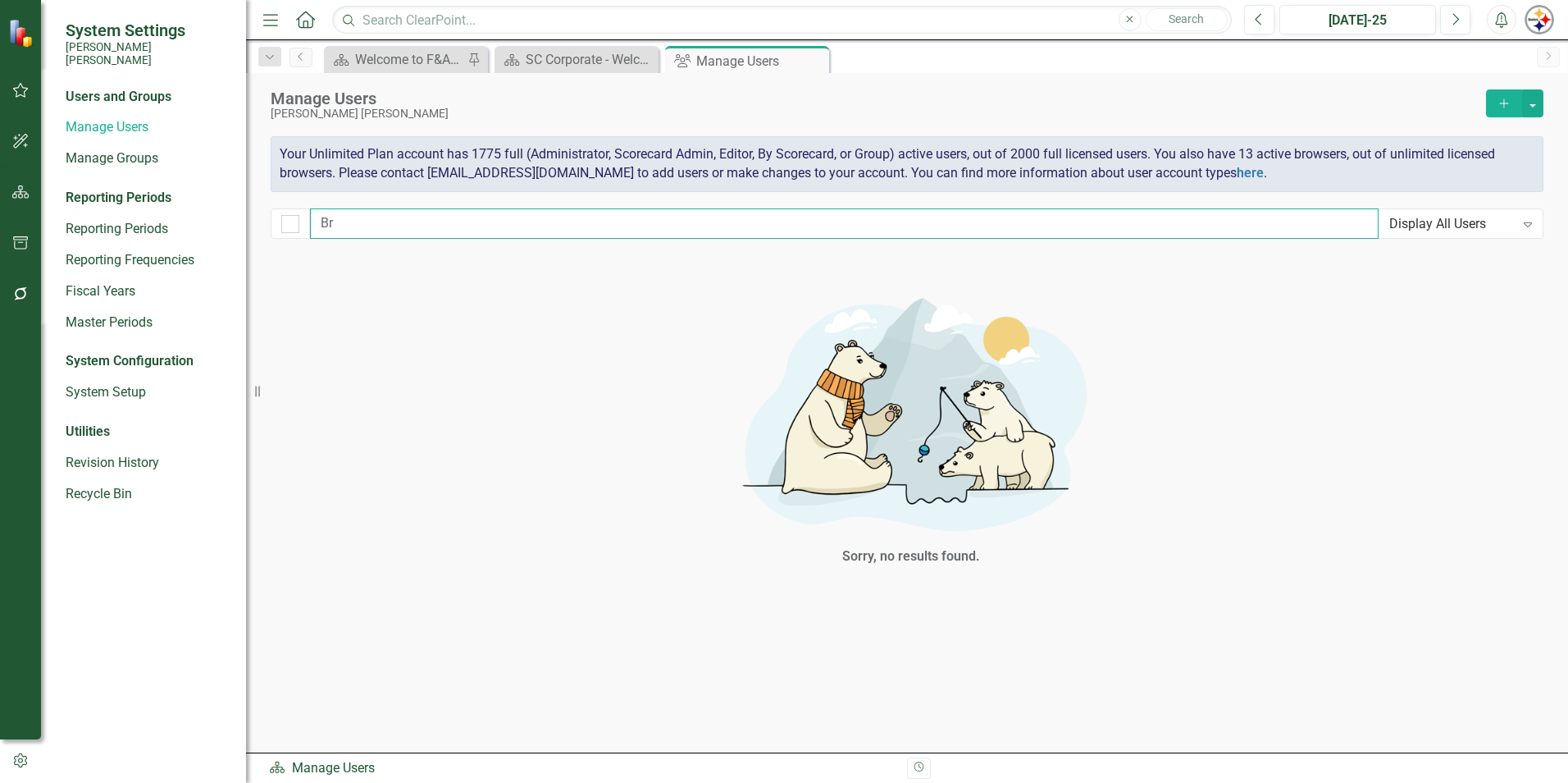
type input "B"
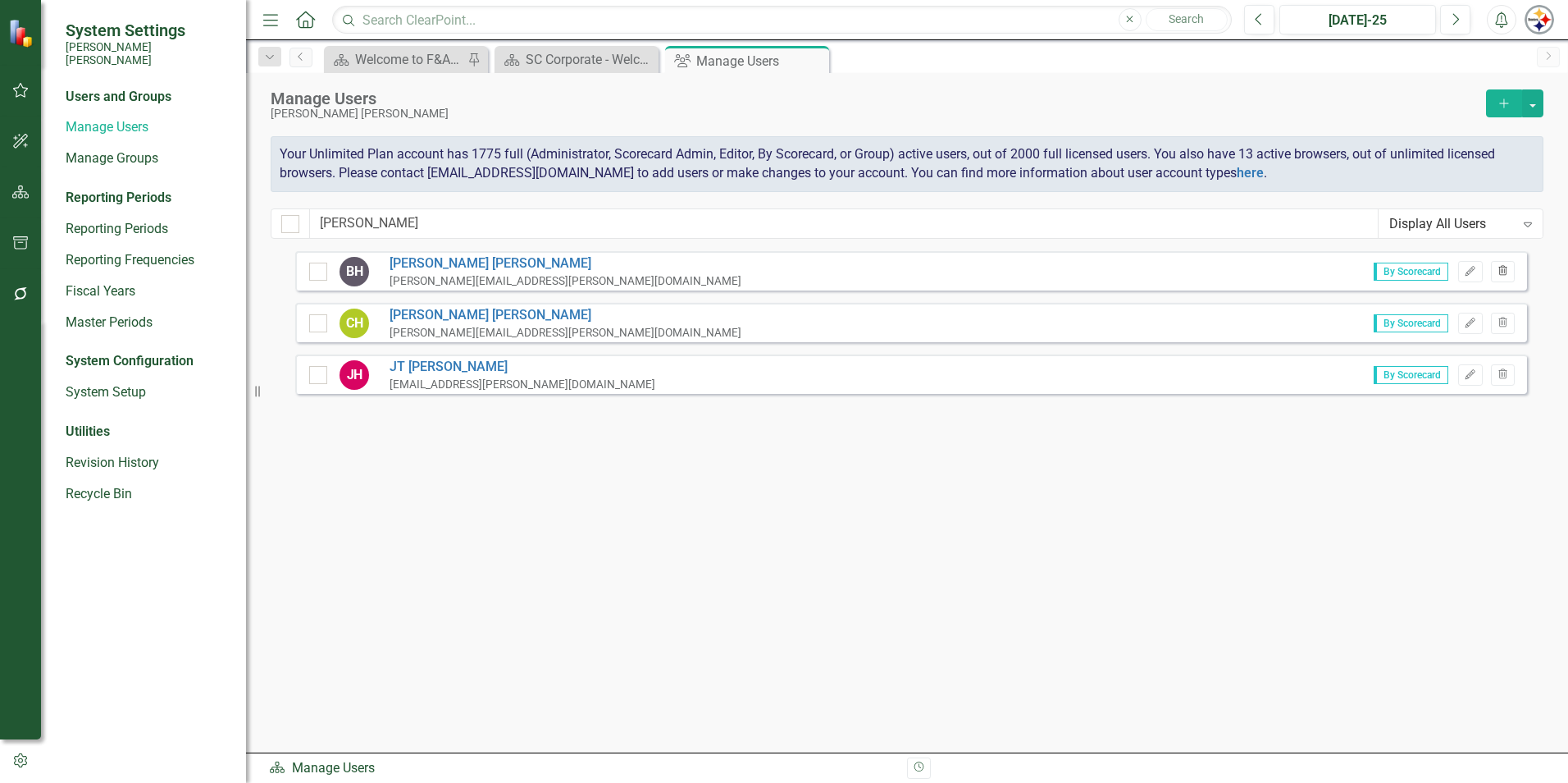
click at [1494, 269] on button "Trash" at bounding box center [1503, 272] width 24 height 21
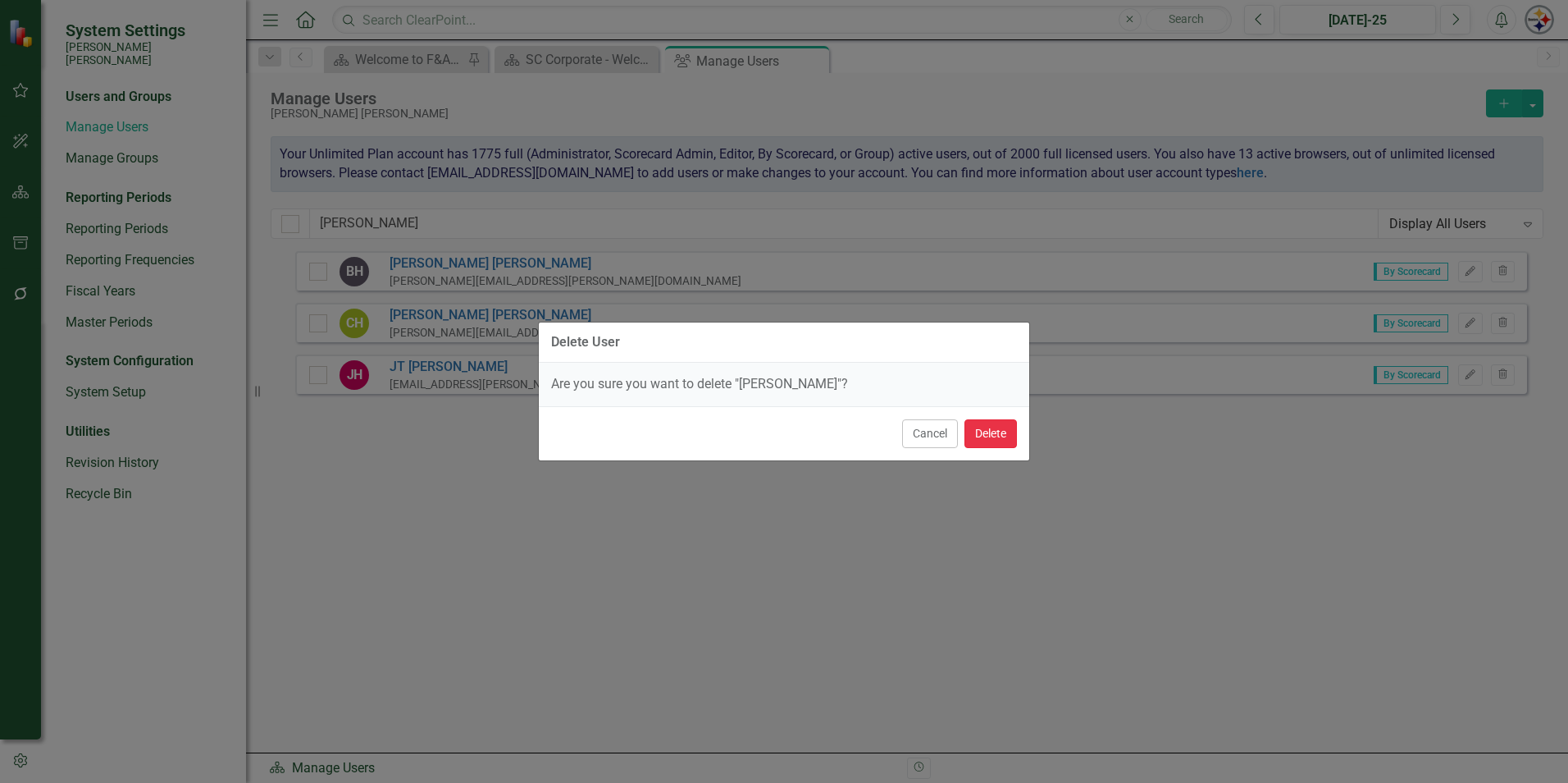
click at [978, 430] on button "Delete" at bounding box center [990, 433] width 53 height 29
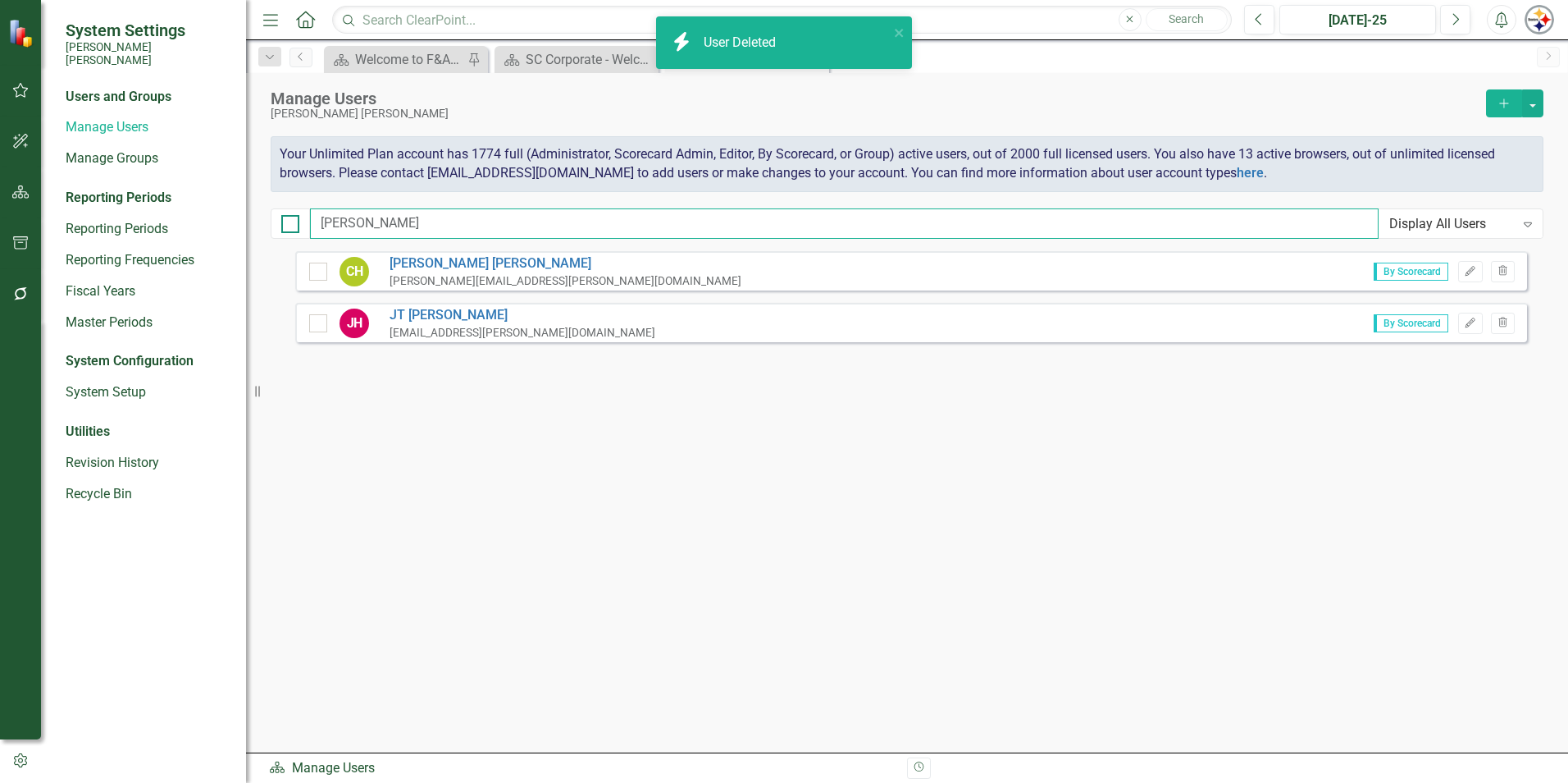
drag, startPoint x: 375, startPoint y: 227, endPoint x: 288, endPoint y: 224, distance: 87.1
click at [288, 224] on div "[PERSON_NAME] Display All Users Expand" at bounding box center [907, 224] width 1273 height 31
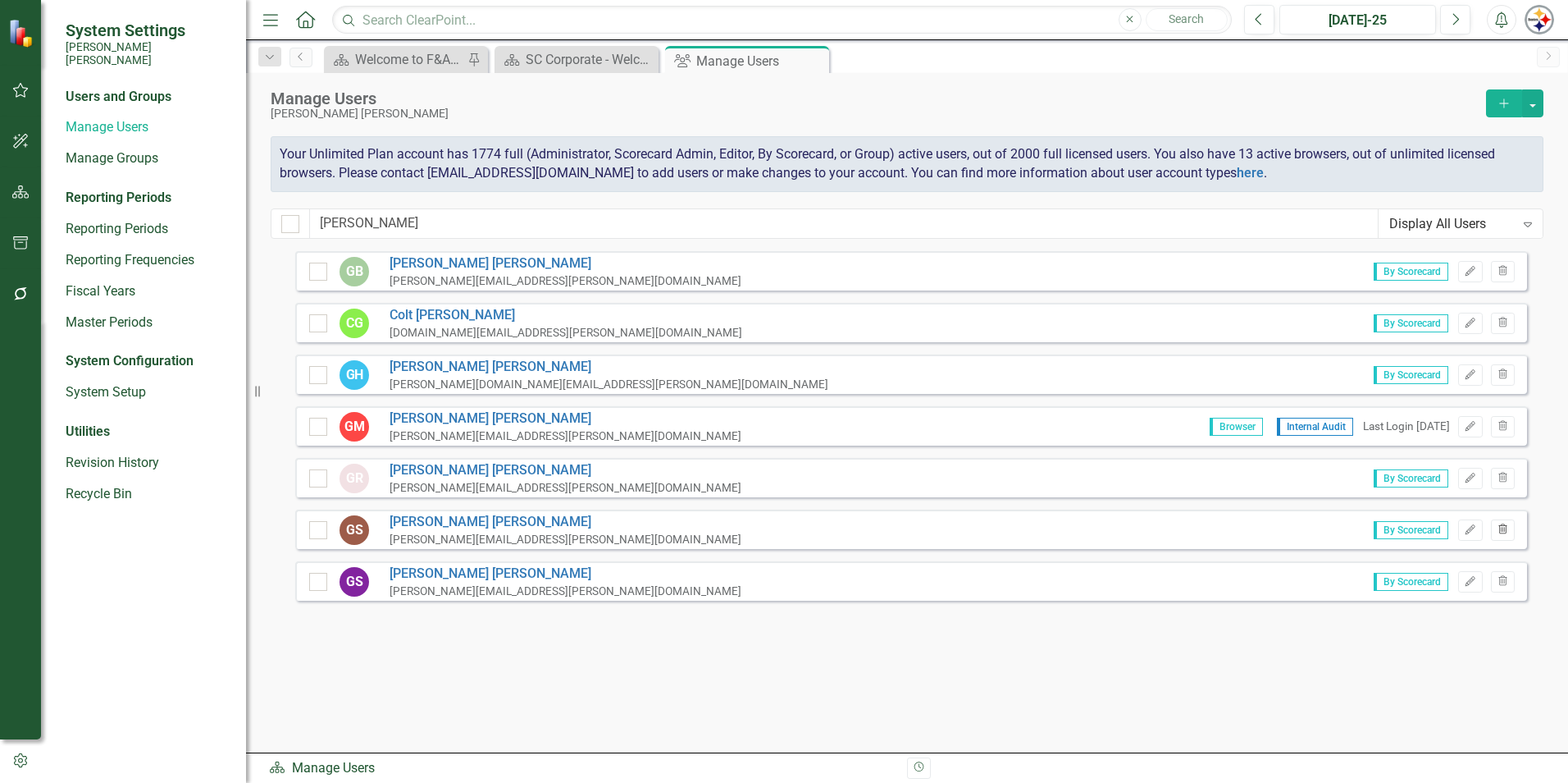
click at [1504, 534] on icon "Trash" at bounding box center [1503, 530] width 12 height 10
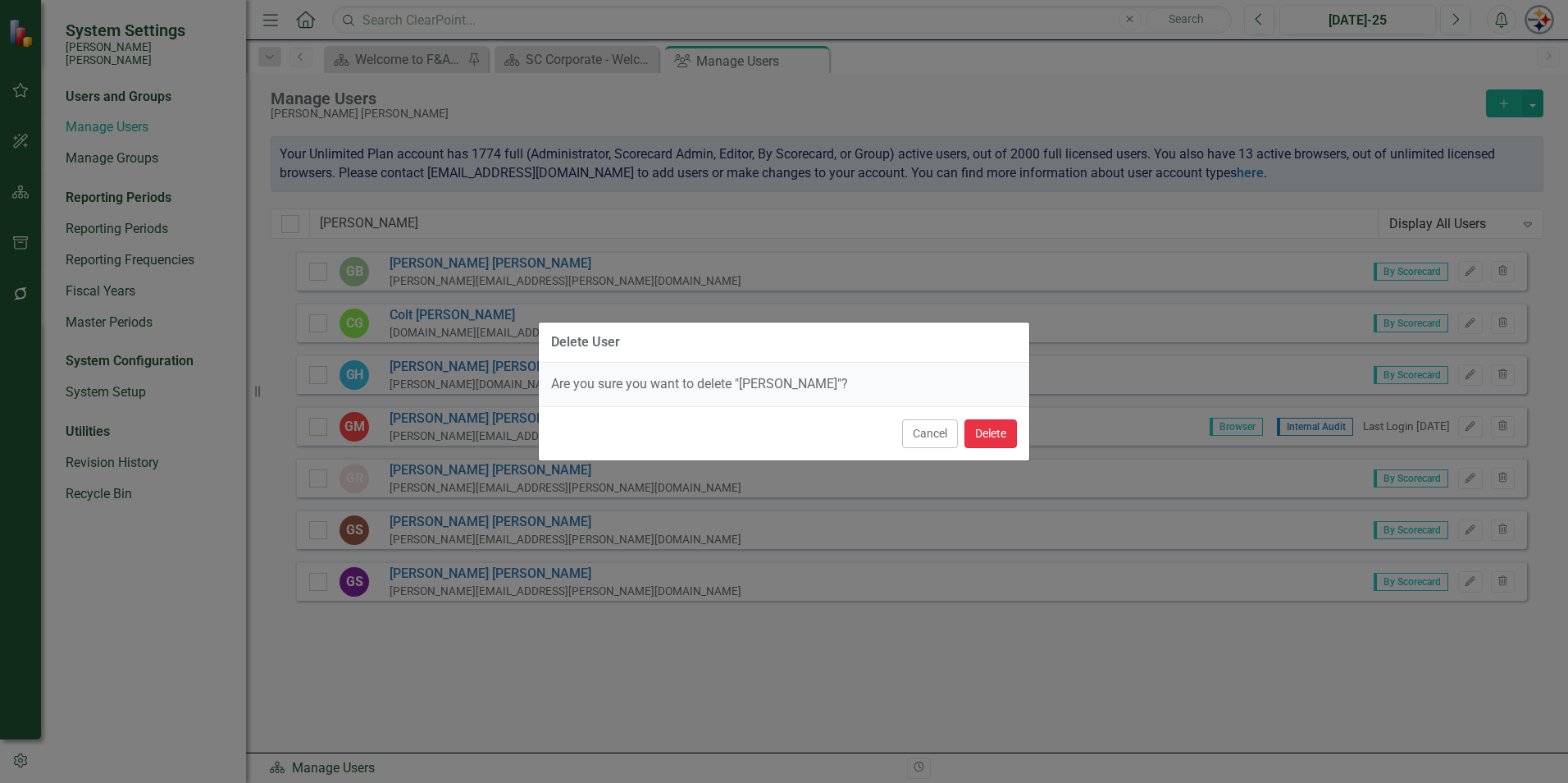
click at [1003, 435] on button "Delete" at bounding box center [990, 433] width 53 height 29
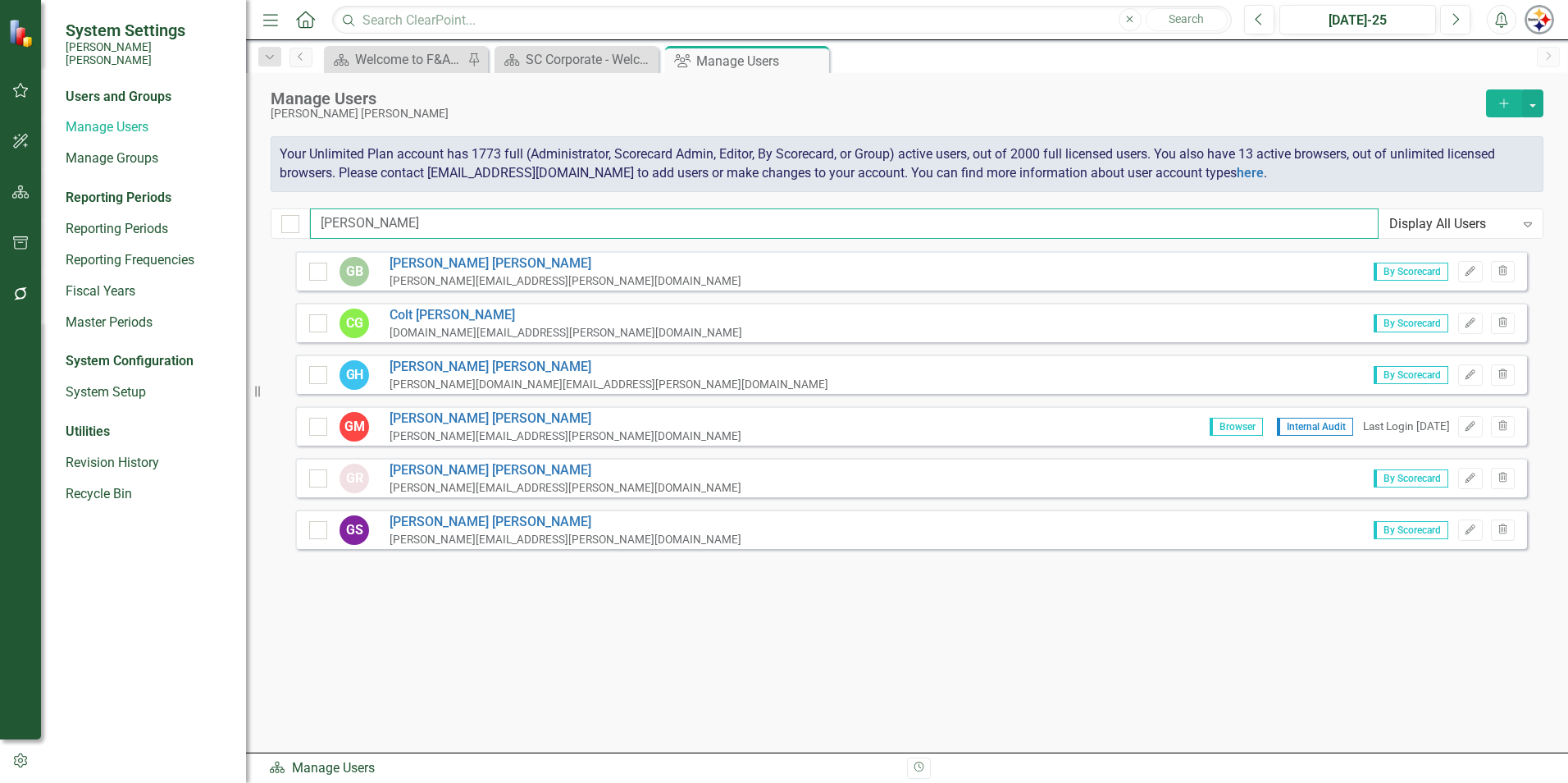
drag, startPoint x: 361, startPoint y: 222, endPoint x: 229, endPoint y: 222, distance: 132.0
click at [230, 222] on div "System Settings [PERSON_NAME] [PERSON_NAME] Users and Groups Manage Users Manag…" at bounding box center [784, 391] width 1568 height 783
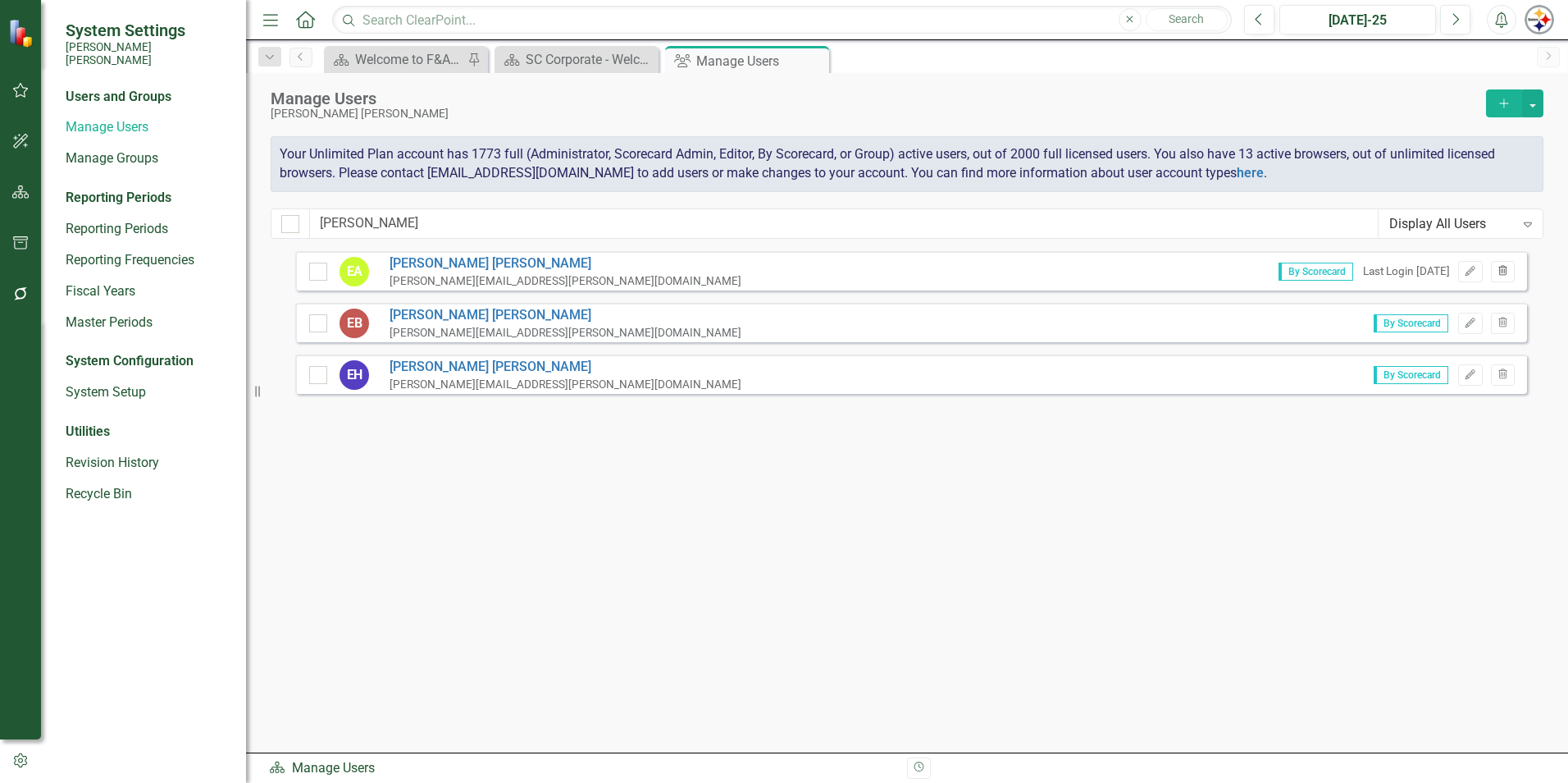
click at [1505, 269] on icon "Trash" at bounding box center [1503, 272] width 12 height 10
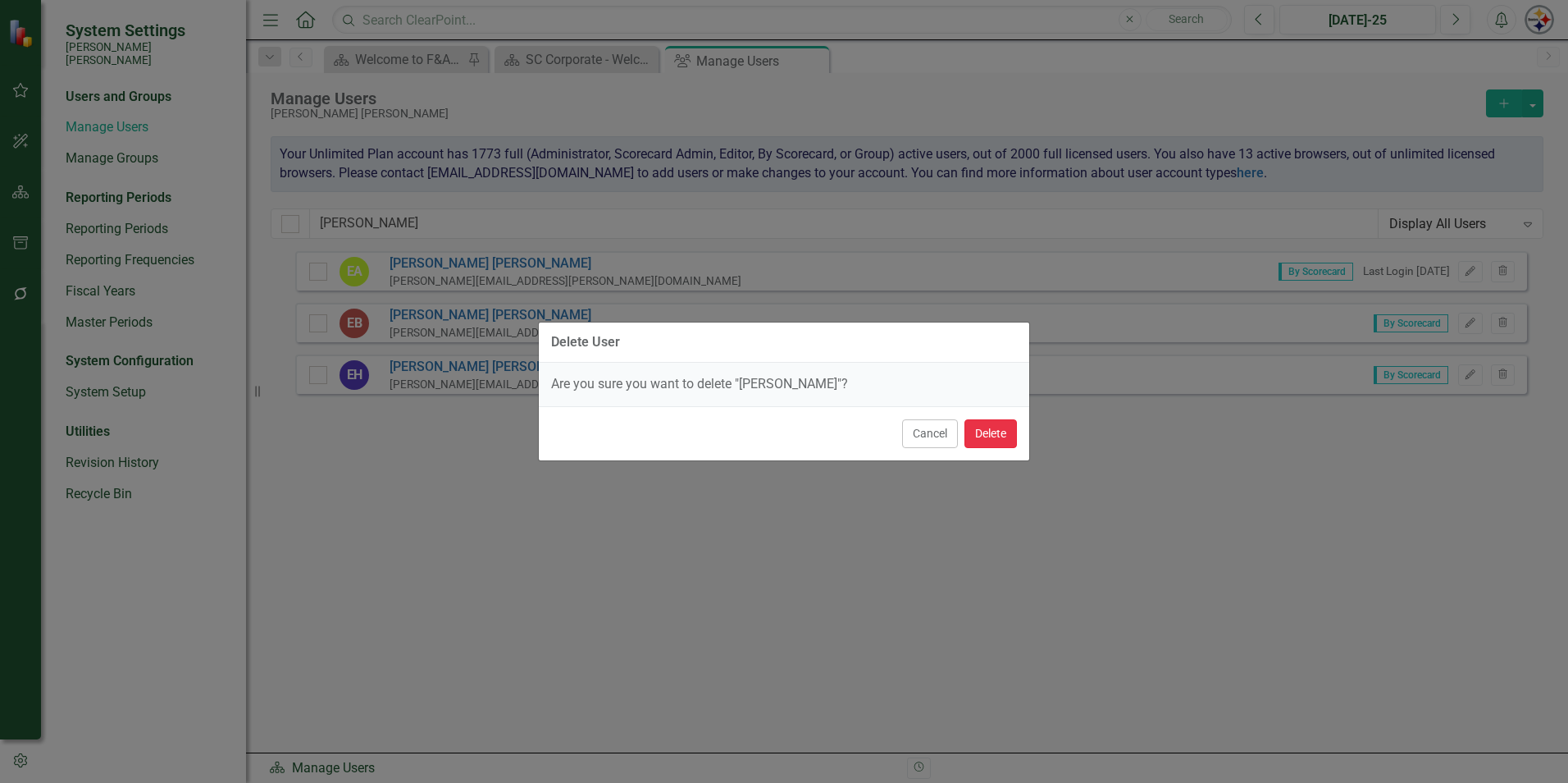
click at [1003, 431] on button "Delete" at bounding box center [990, 433] width 53 height 29
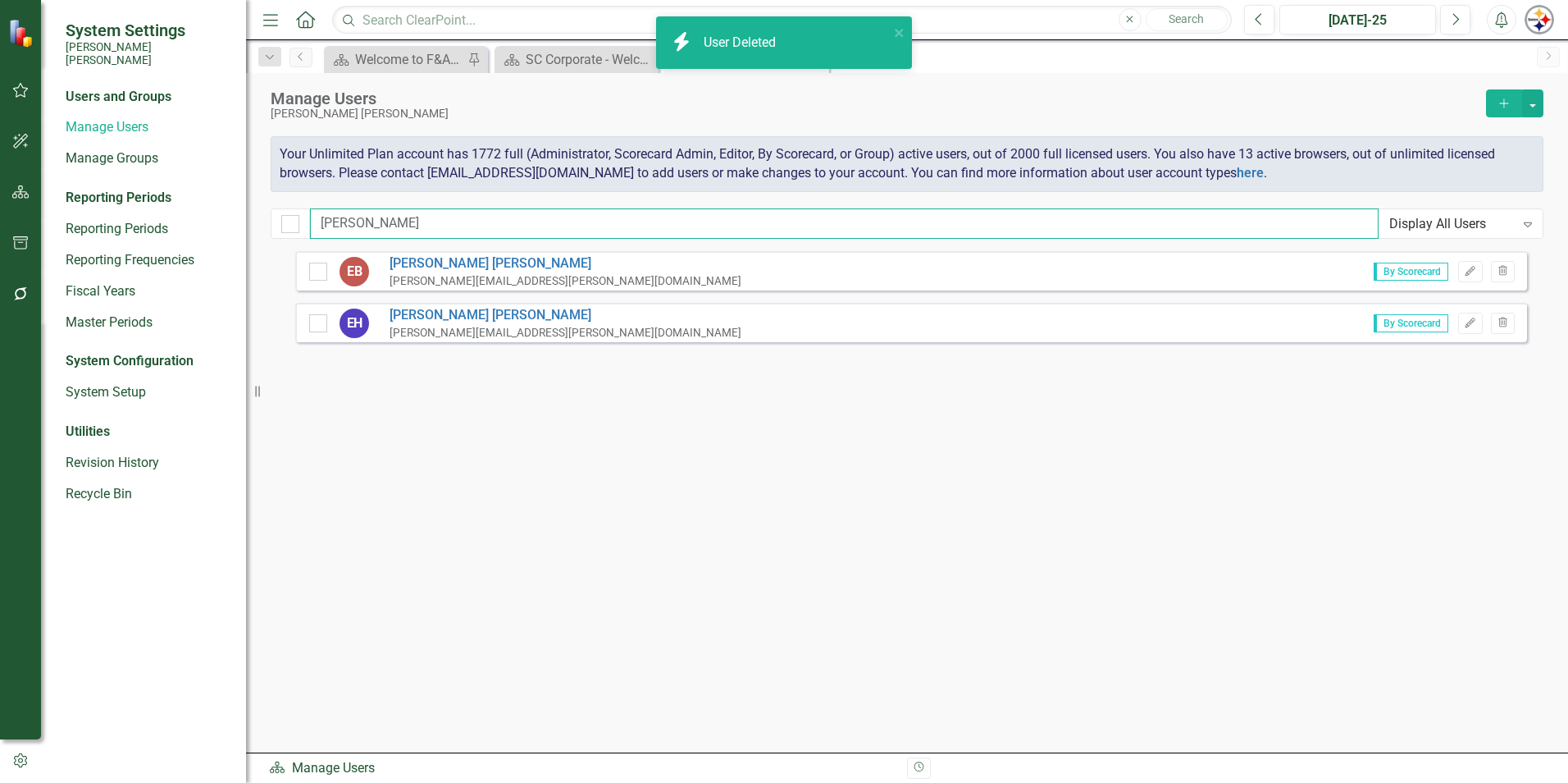
click at [368, 222] on input "[PERSON_NAME]" at bounding box center [844, 224] width 1069 height 31
drag, startPoint x: 397, startPoint y: 223, endPoint x: 299, endPoint y: 223, distance: 98.0
click at [299, 223] on div "[PERSON_NAME] Display All Users Expand" at bounding box center [907, 224] width 1273 height 31
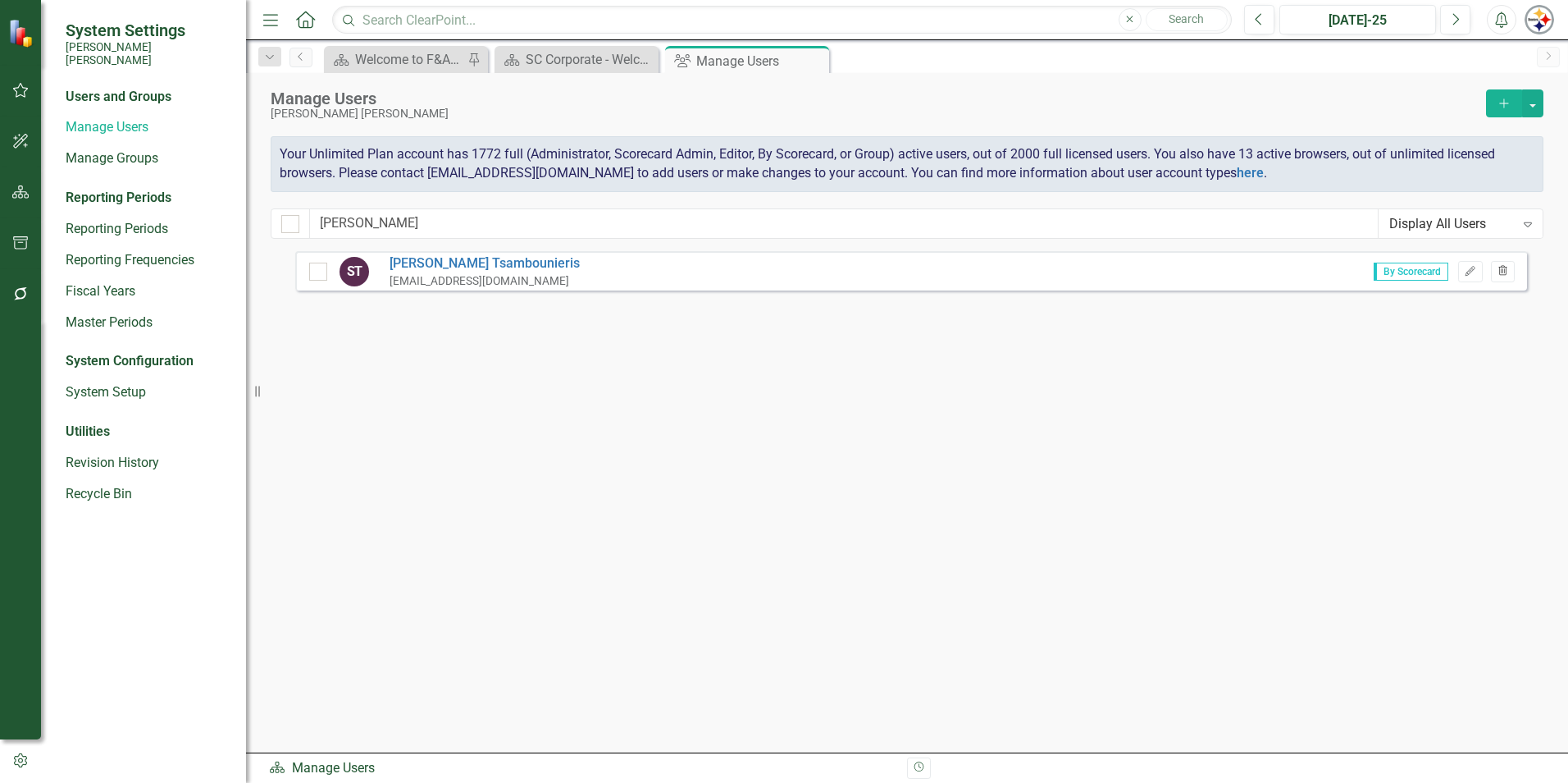
click at [1501, 273] on icon "Trash" at bounding box center [1503, 272] width 12 height 10
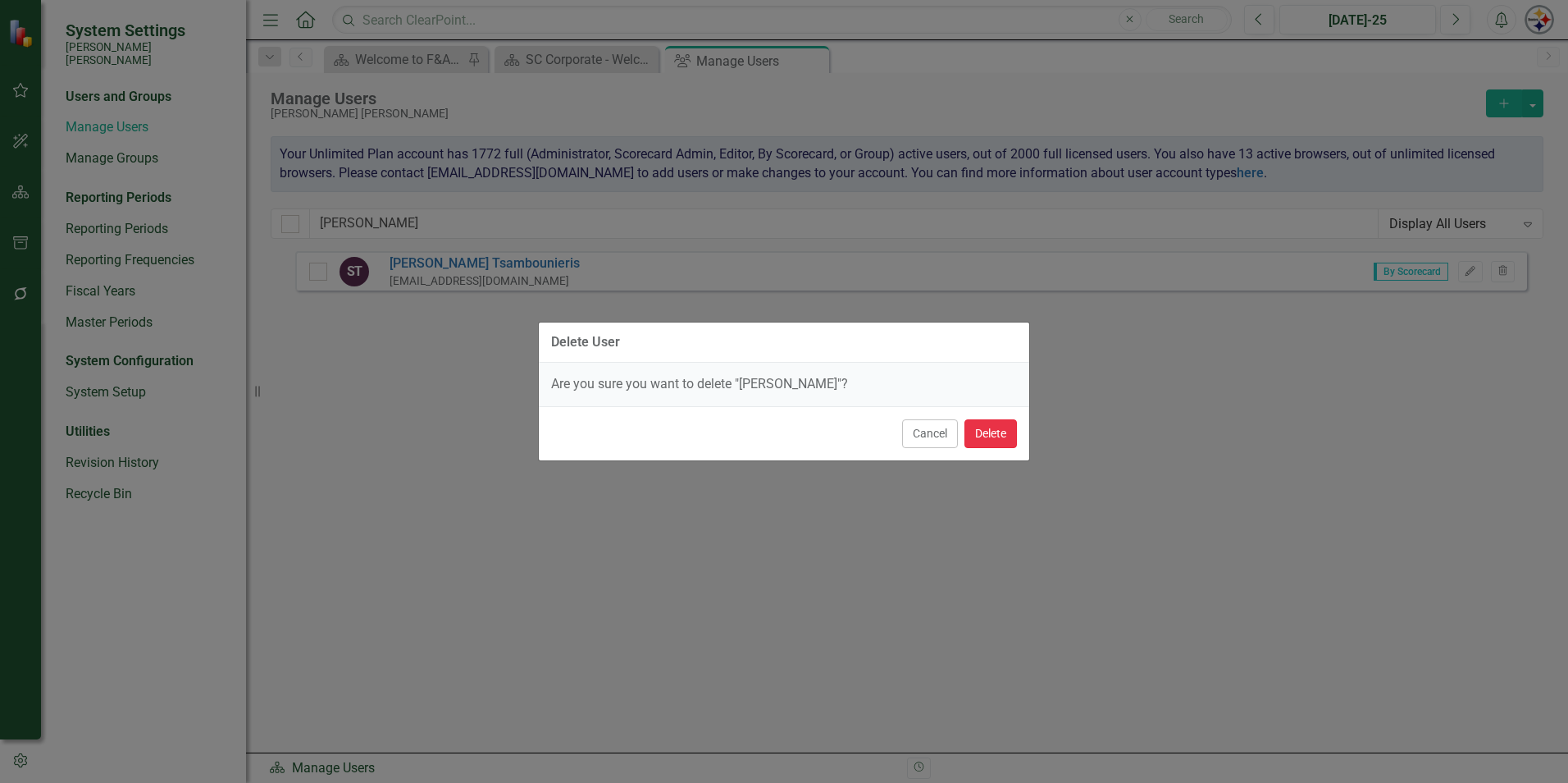
click at [974, 439] on button "Delete" at bounding box center [990, 433] width 53 height 29
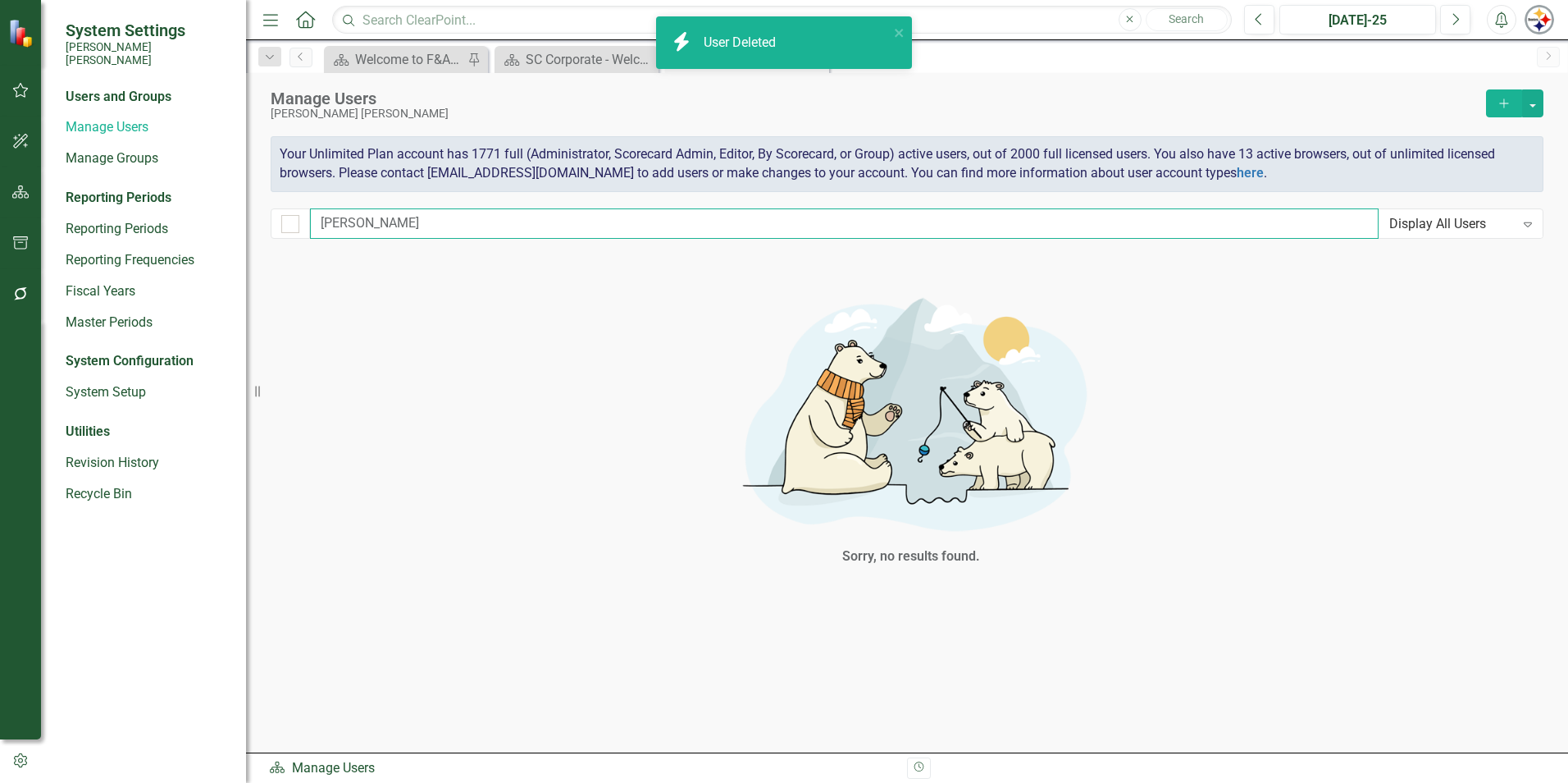
click at [385, 219] on input "[PERSON_NAME]" at bounding box center [844, 224] width 1069 height 31
drag, startPoint x: 350, startPoint y: 226, endPoint x: 222, endPoint y: 222, distance: 128.1
click at [247, 226] on div "System Settings [PERSON_NAME] [PERSON_NAME] Users and Groups Manage Users Manag…" at bounding box center [784, 391] width 1568 height 783
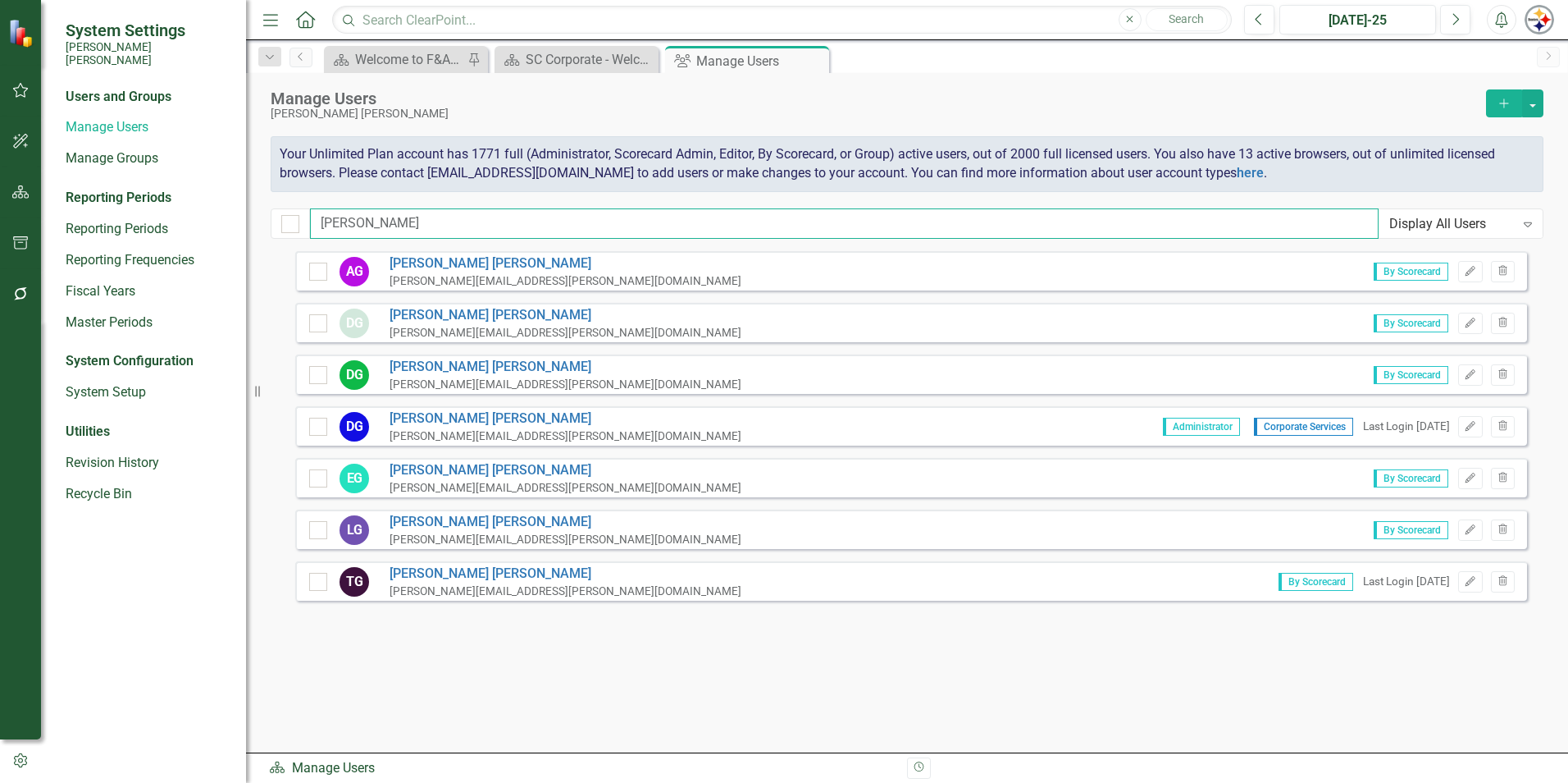
drag, startPoint x: 374, startPoint y: 216, endPoint x: 242, endPoint y: 217, distance: 132.0
click at [244, 217] on div "System Settings [PERSON_NAME] [PERSON_NAME] Users and Groups Manage Users Manag…" at bounding box center [784, 391] width 1568 height 783
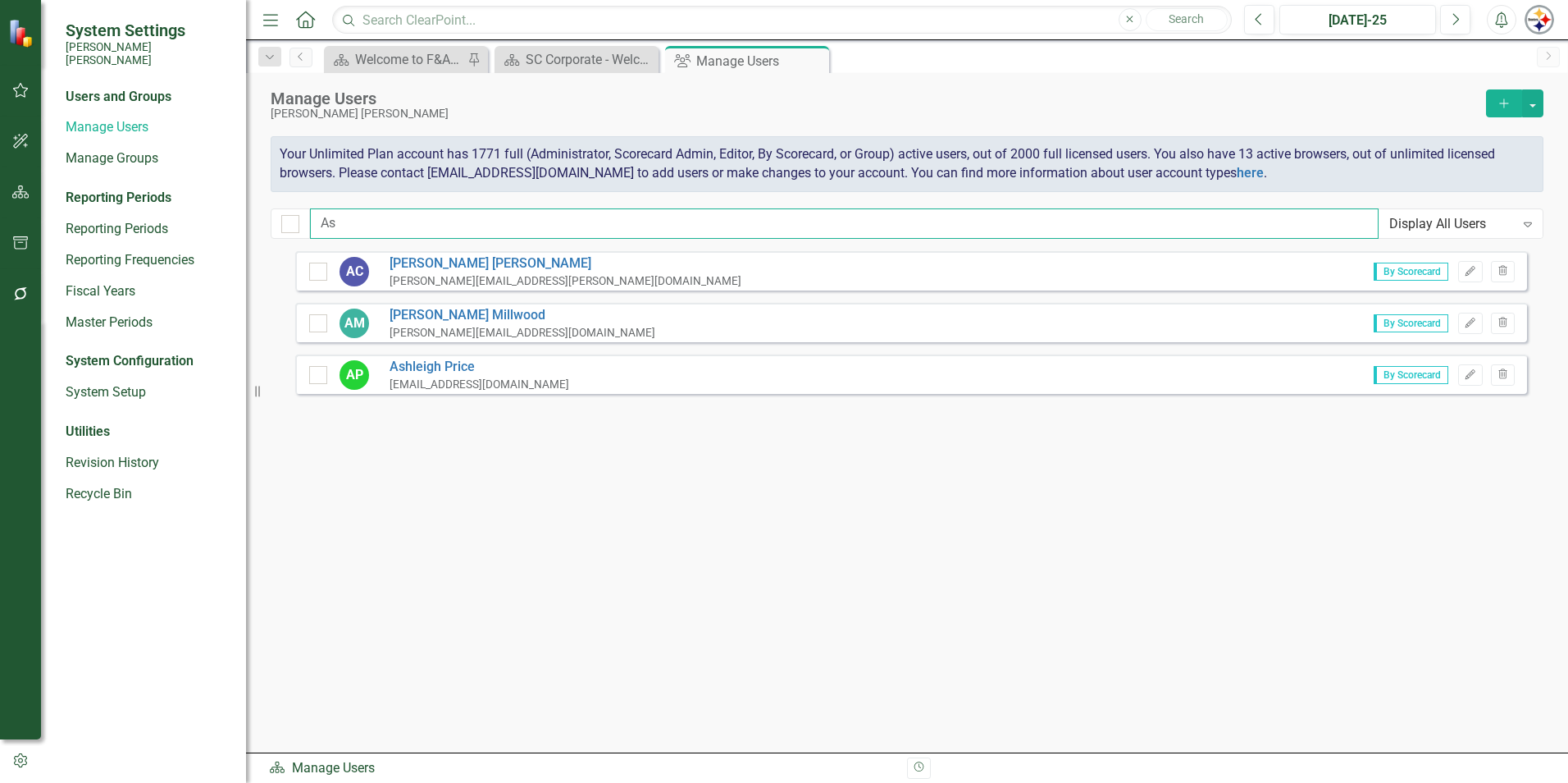
type input "A"
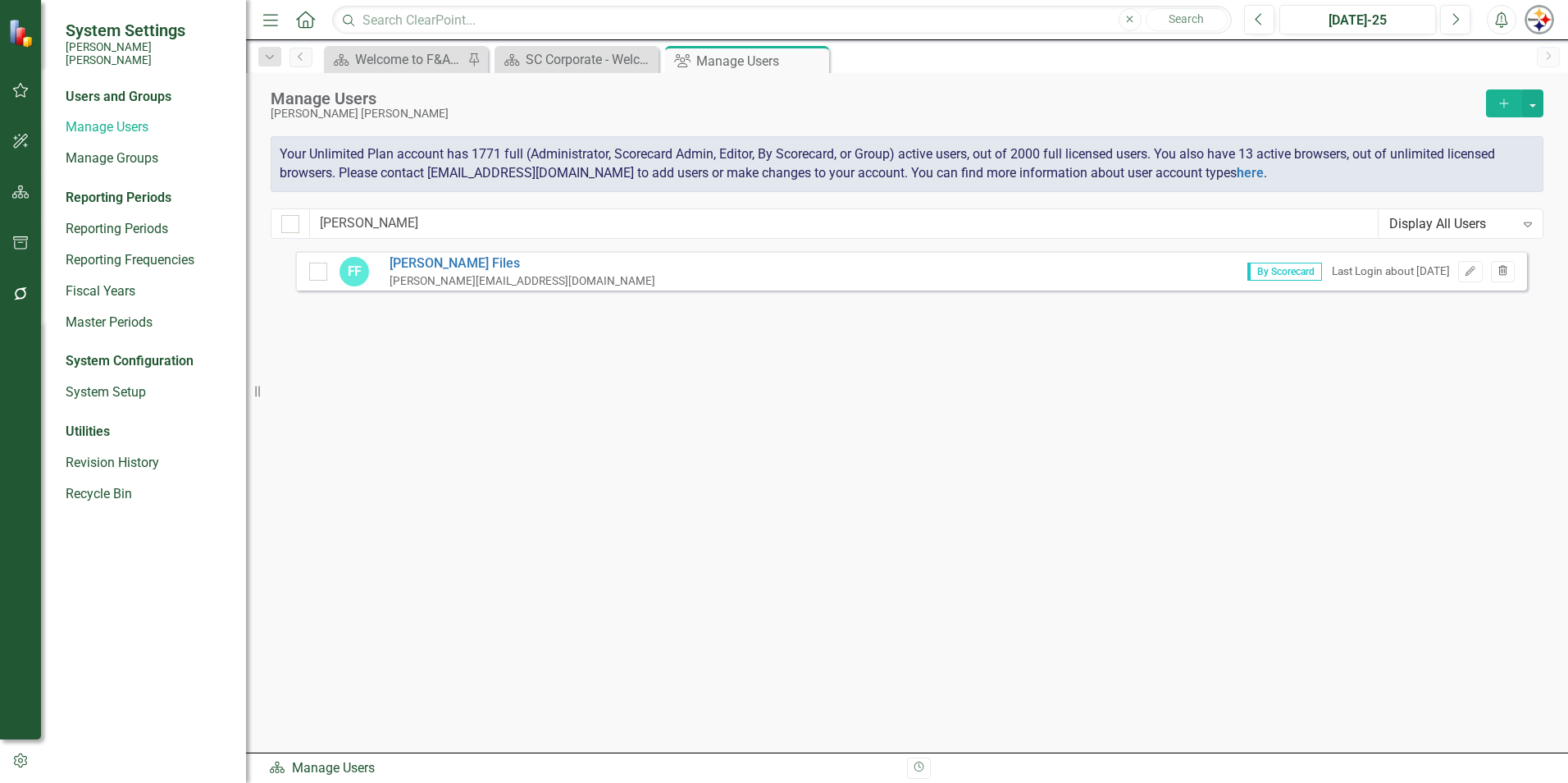
click at [1504, 271] on icon "Trash" at bounding box center [1503, 272] width 12 height 10
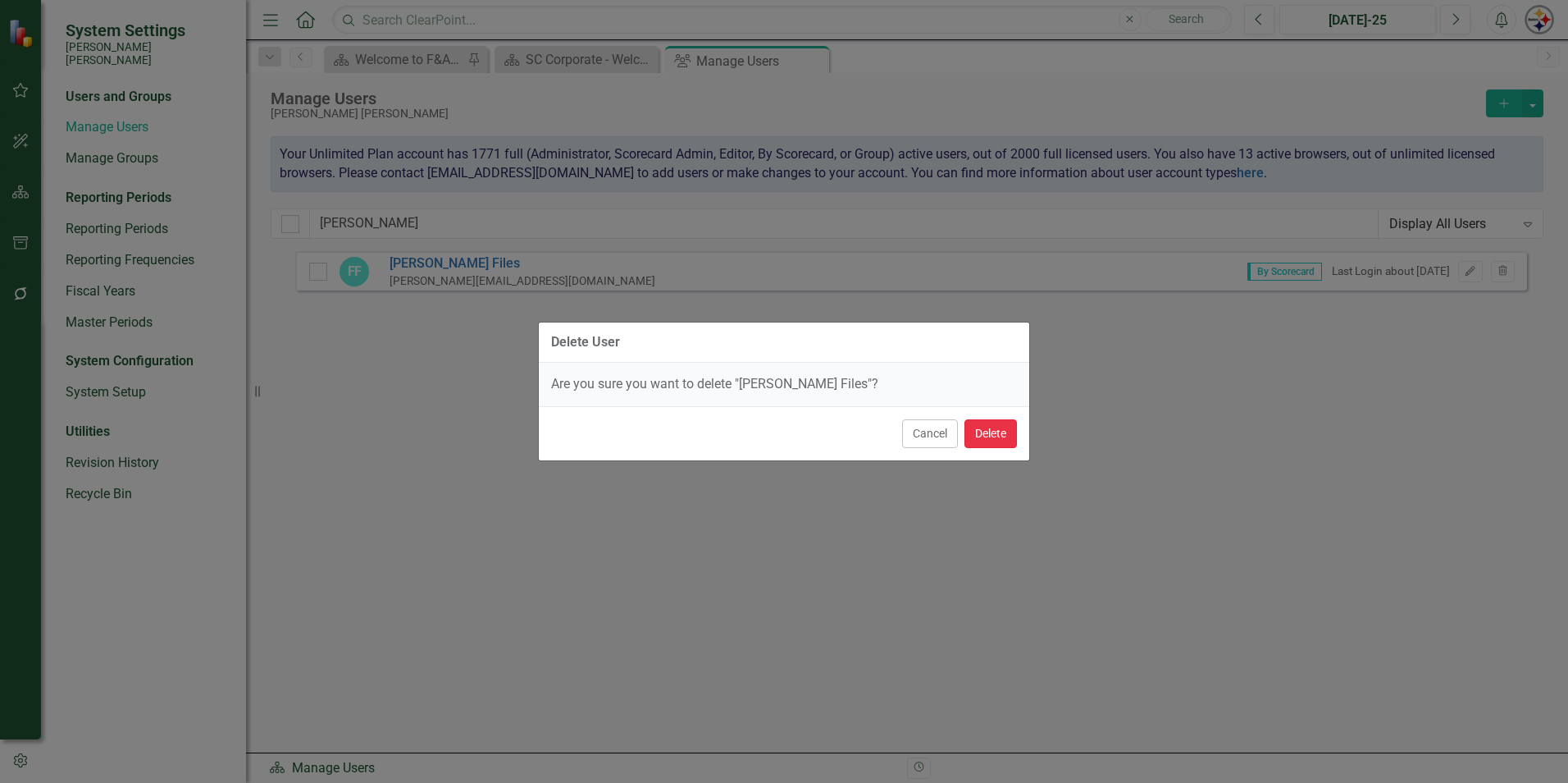
drag, startPoint x: 1009, startPoint y: 431, endPoint x: 982, endPoint y: 430, distance: 27.0
click at [1008, 431] on button "Delete" at bounding box center [990, 433] width 53 height 29
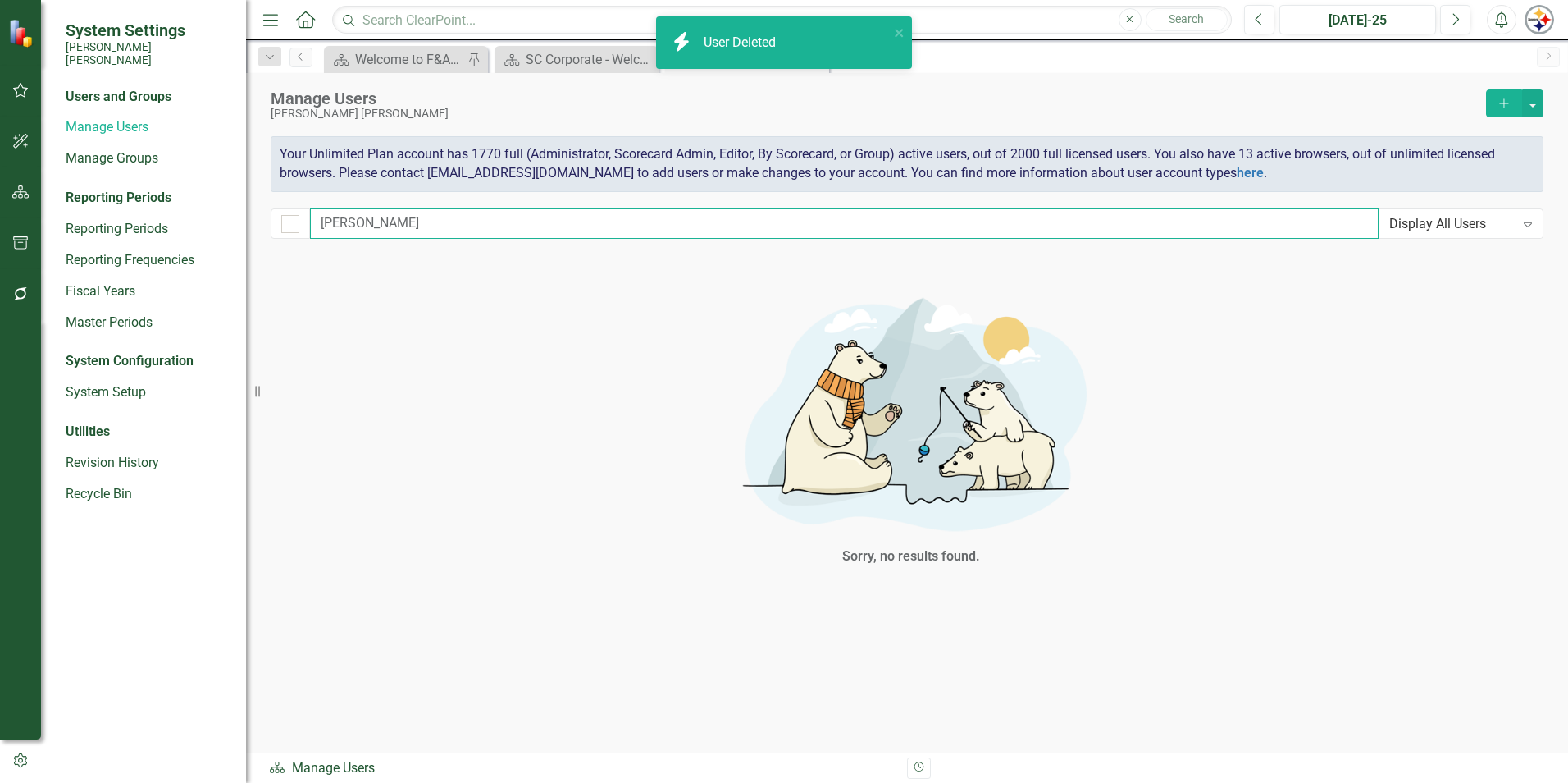
click at [398, 222] on input "[PERSON_NAME]" at bounding box center [844, 224] width 1069 height 31
drag, startPoint x: 413, startPoint y: 222, endPoint x: 182, endPoint y: 223, distance: 231.0
click at [182, 223] on div "System Settings [PERSON_NAME] [PERSON_NAME] Users and Groups Manage Users Manag…" at bounding box center [784, 391] width 1568 height 783
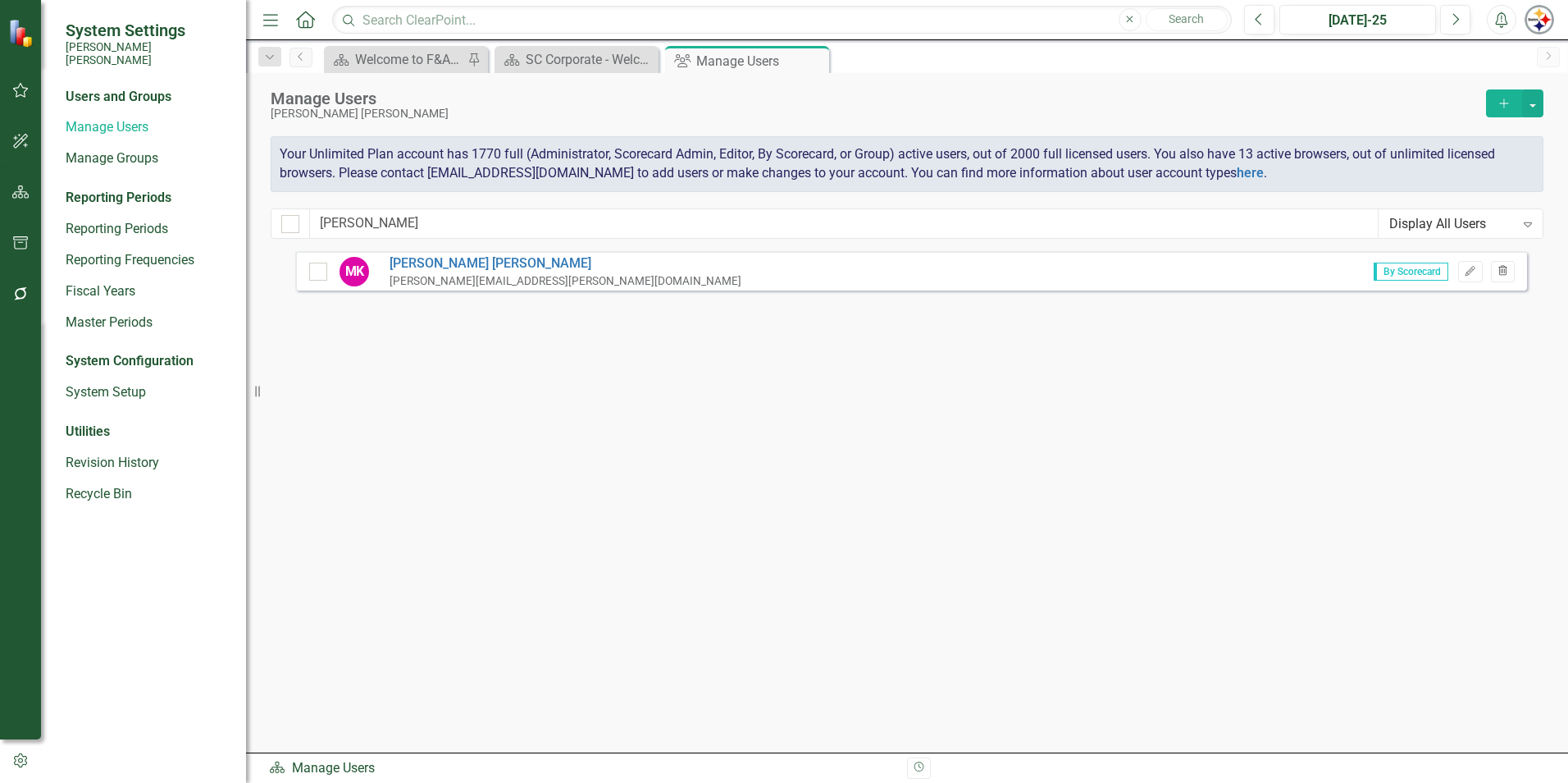
click at [1507, 267] on icon "Trash" at bounding box center [1503, 272] width 12 height 10
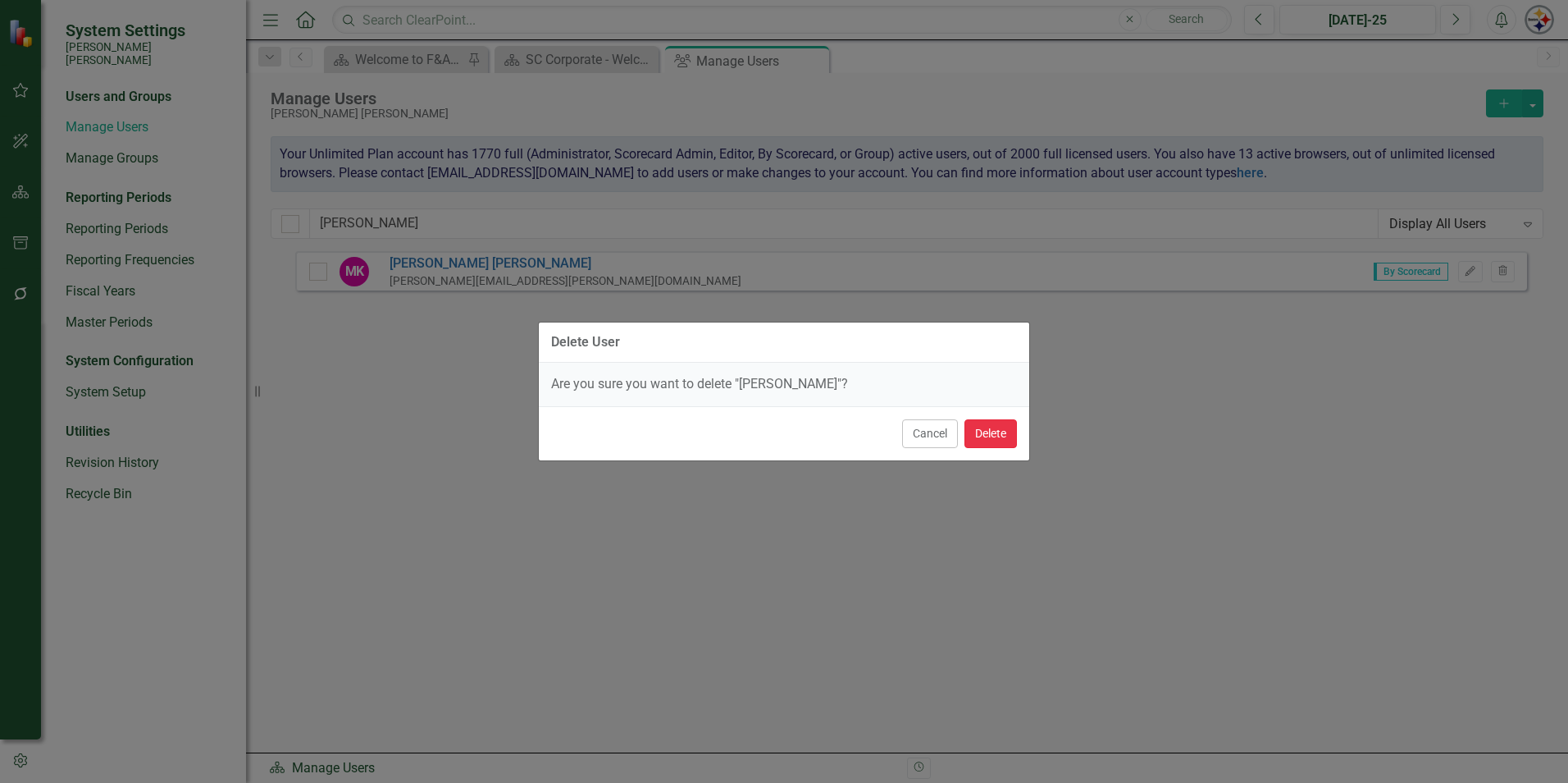
click at [1003, 428] on button "Delete" at bounding box center [990, 433] width 53 height 29
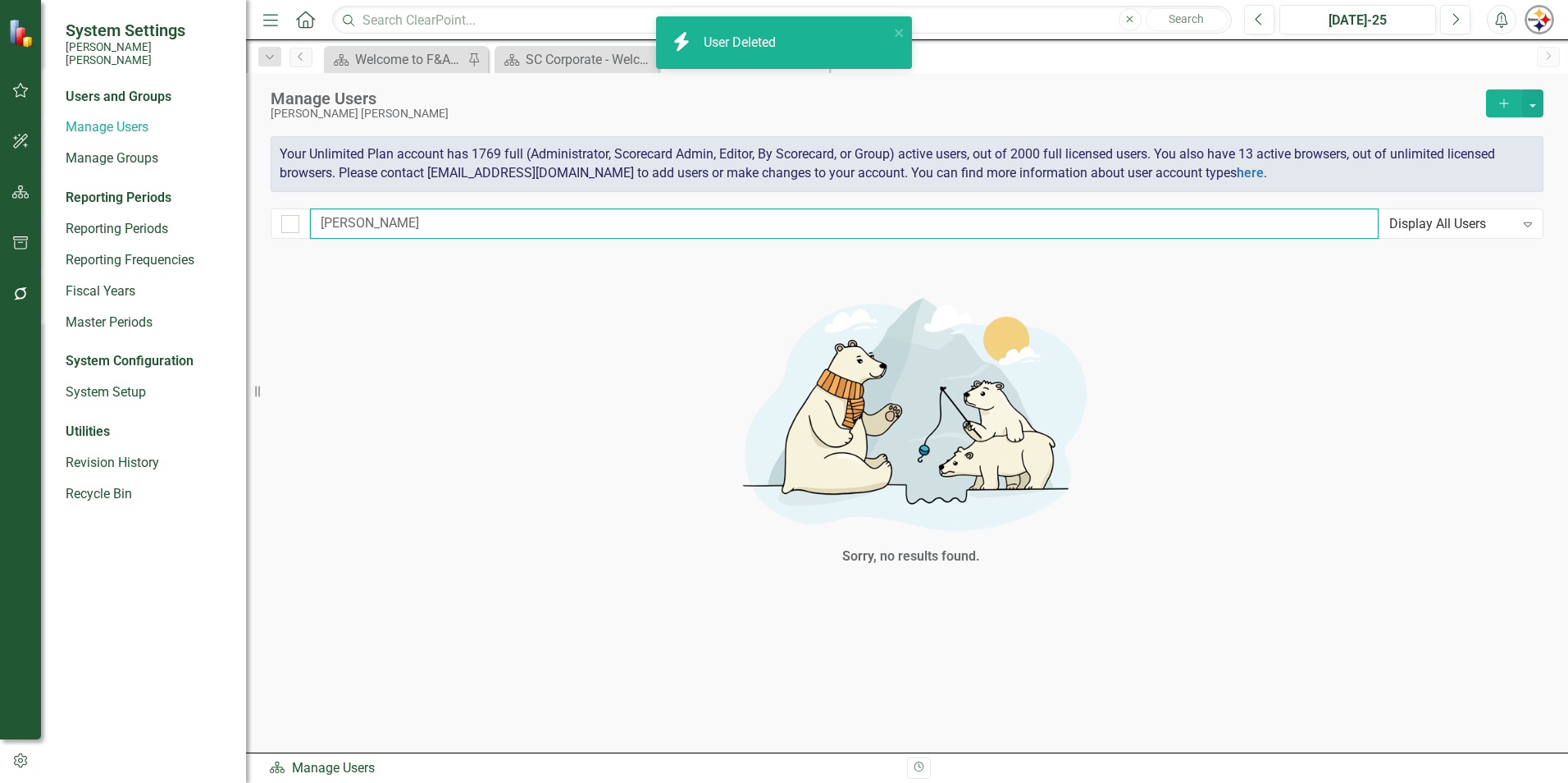
click at [403, 229] on input "[PERSON_NAME]" at bounding box center [844, 224] width 1069 height 31
drag, startPoint x: 233, startPoint y: 228, endPoint x: 219, endPoint y: 228, distance: 14.0
click at [220, 228] on div "System Settings [PERSON_NAME] [PERSON_NAME] Users and Groups Manage Users Manag…" at bounding box center [784, 391] width 1568 height 783
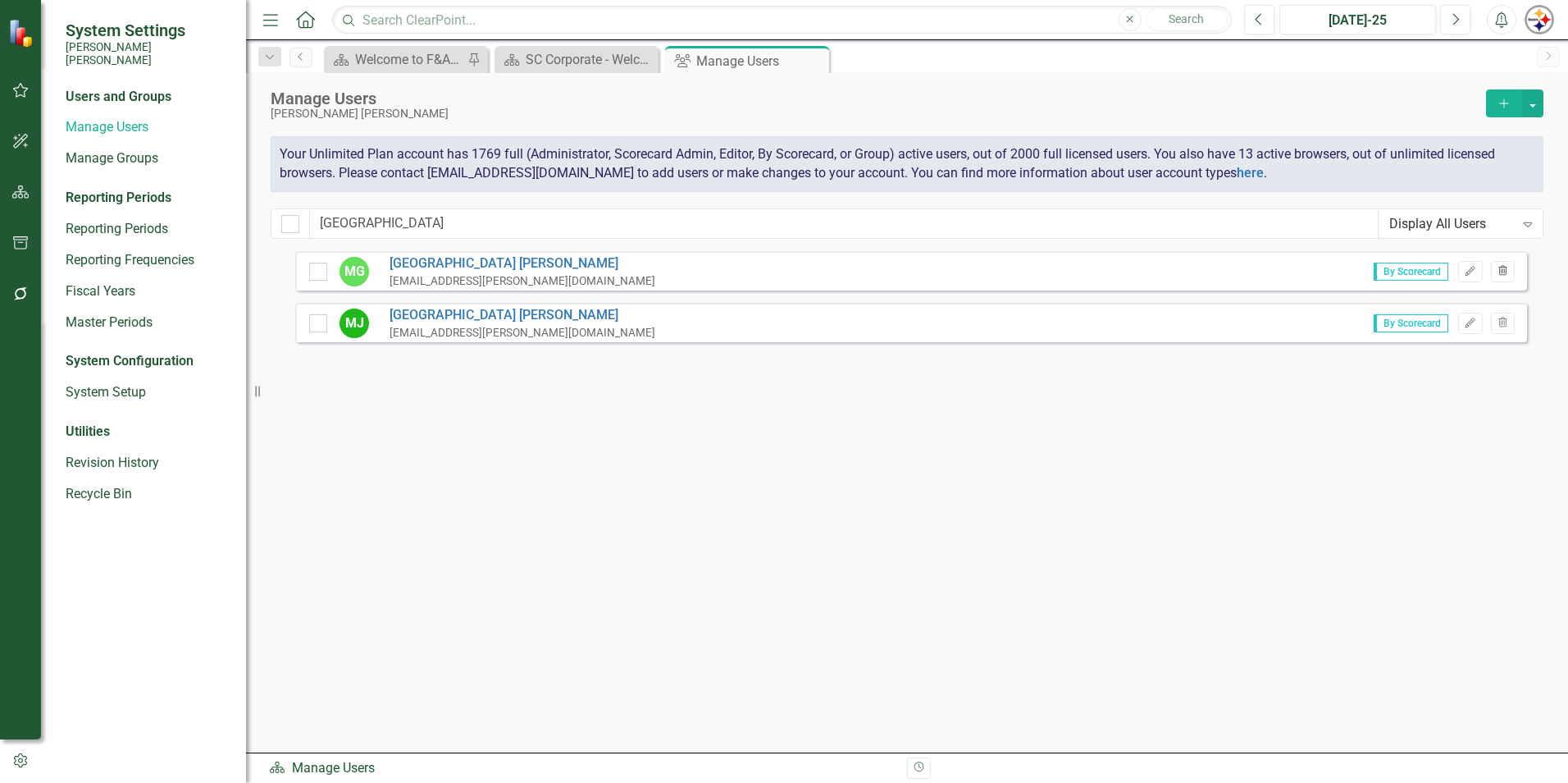
click at [1493, 277] on button "Trash" at bounding box center [1503, 272] width 24 height 21
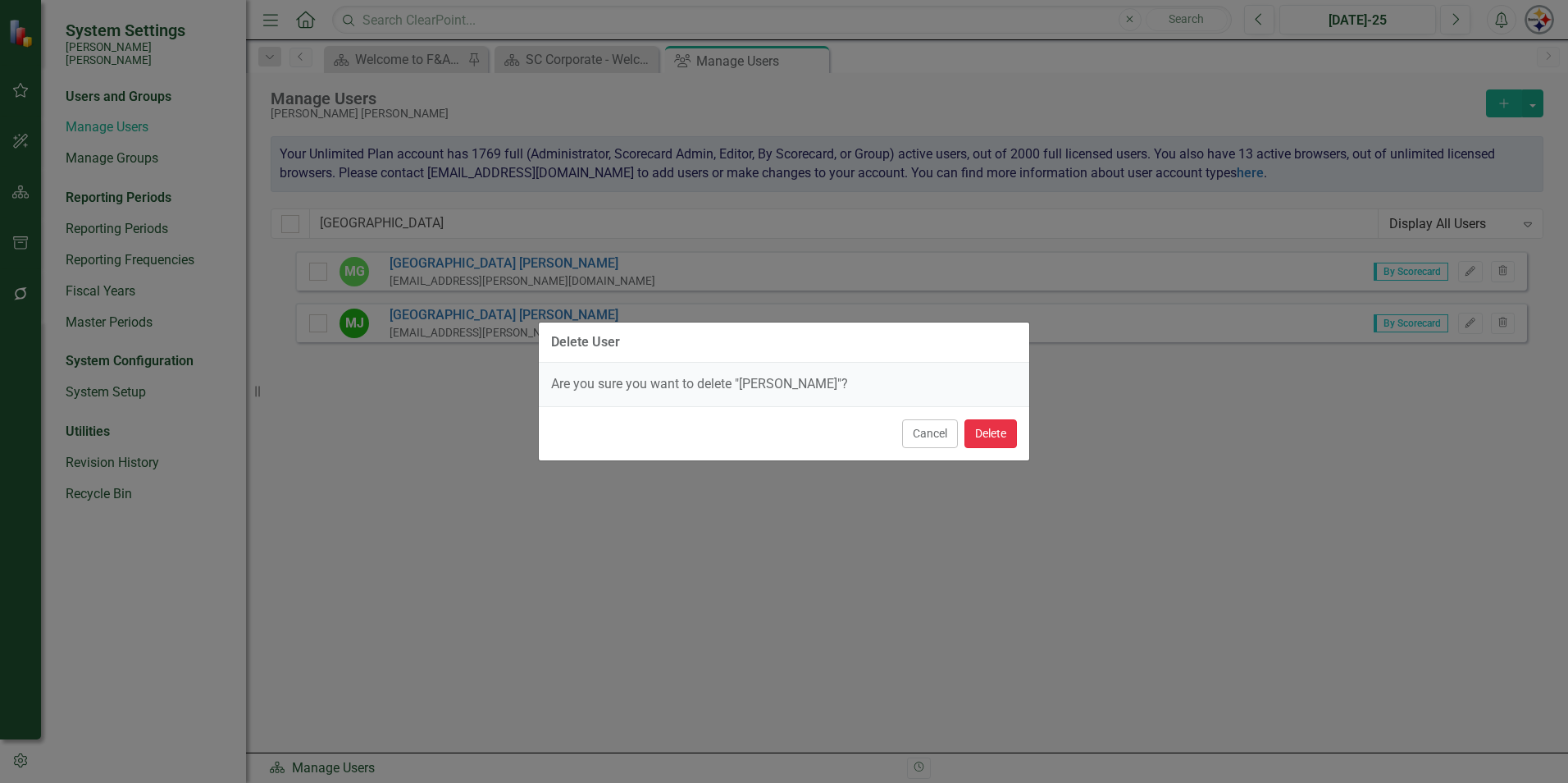
click at [1004, 434] on button "Delete" at bounding box center [990, 433] width 53 height 29
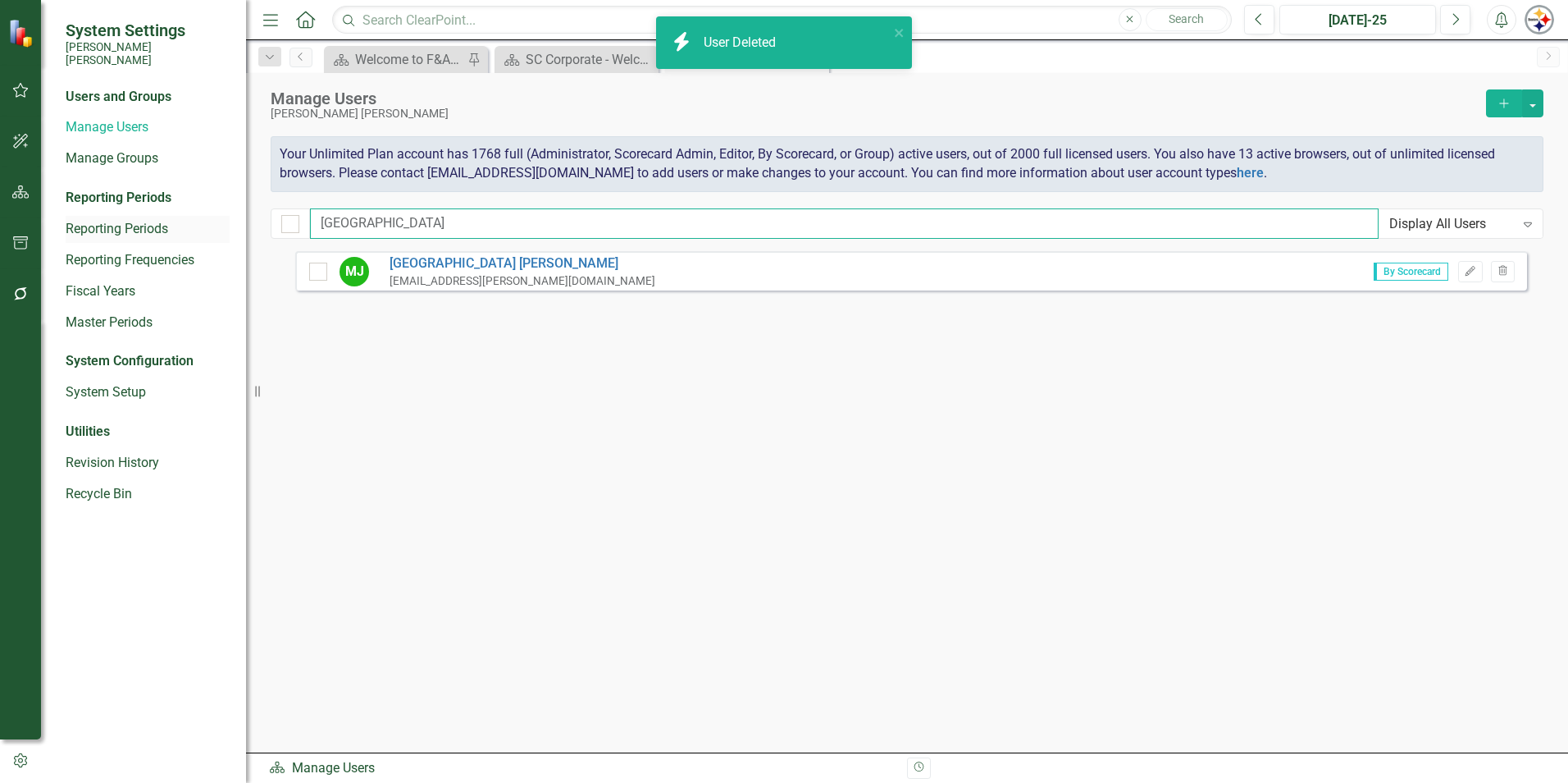
drag, startPoint x: 390, startPoint y: 220, endPoint x: 222, endPoint y: 224, distance: 168.0
click at [222, 224] on div "System Settings [PERSON_NAME] [PERSON_NAME] Users and Groups Manage Users Manag…" at bounding box center [784, 391] width 1568 height 783
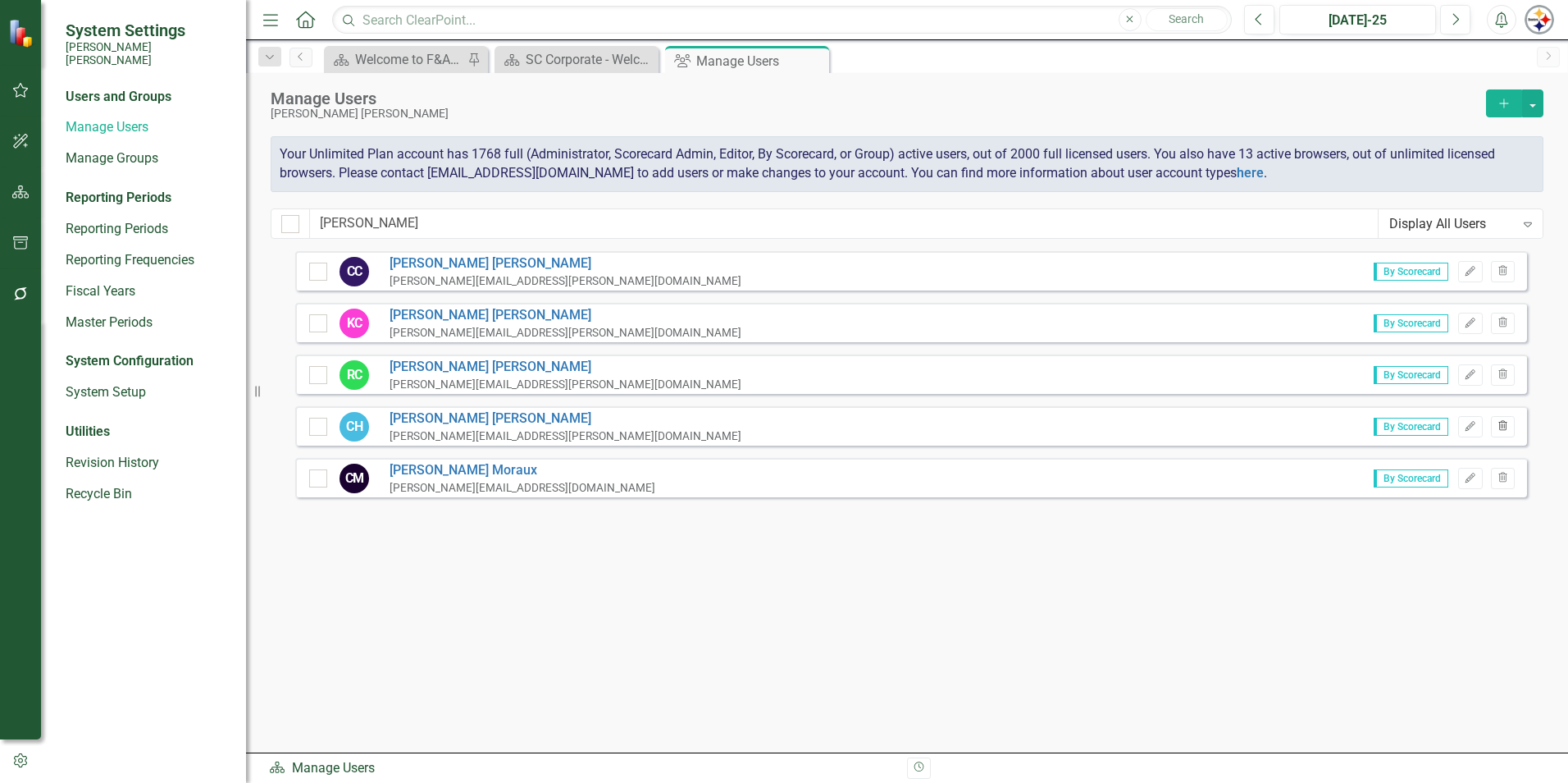
click at [1503, 432] on button "Trash" at bounding box center [1503, 427] width 24 height 21
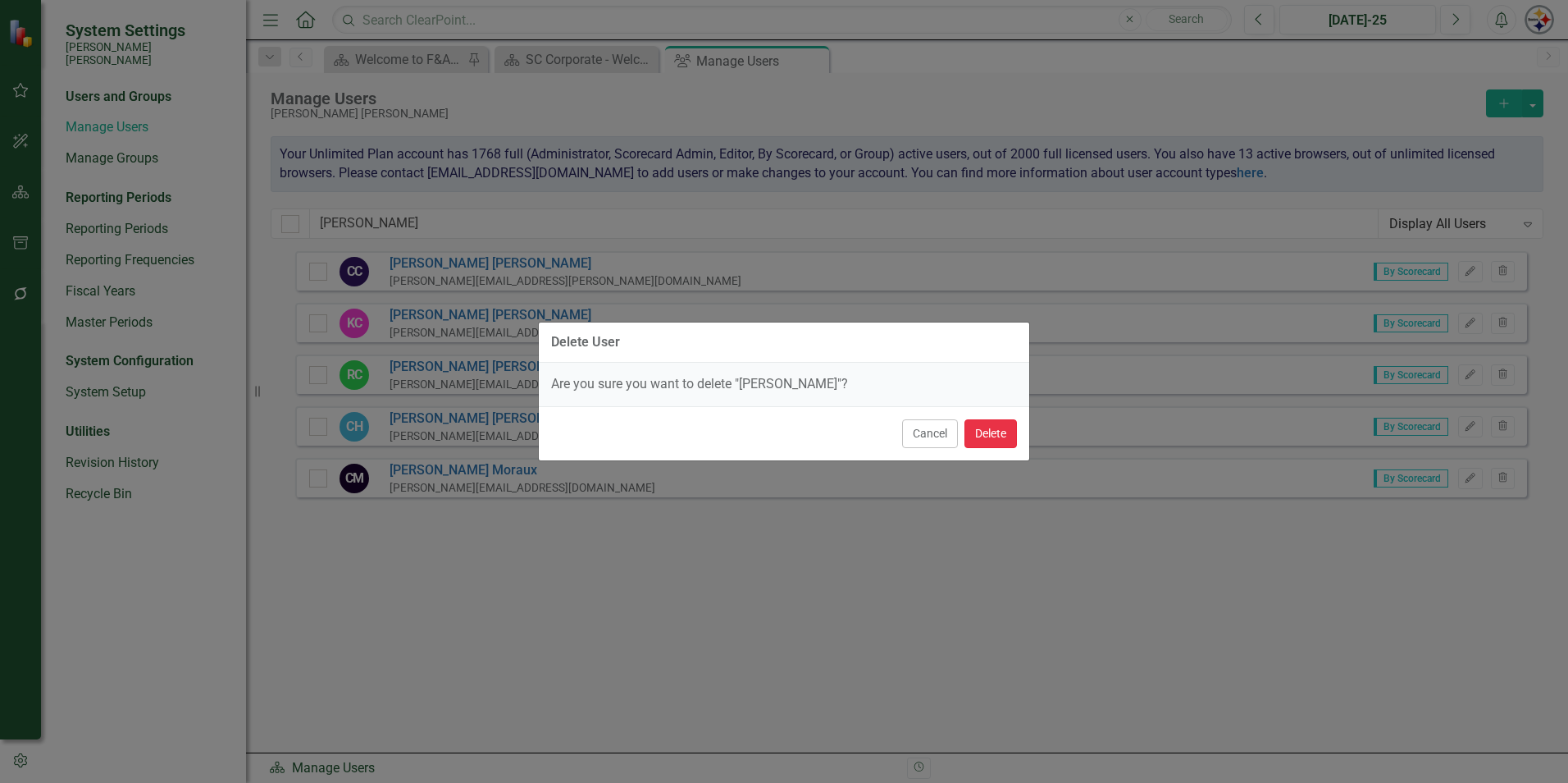
click at [1004, 438] on button "Delete" at bounding box center [990, 433] width 53 height 29
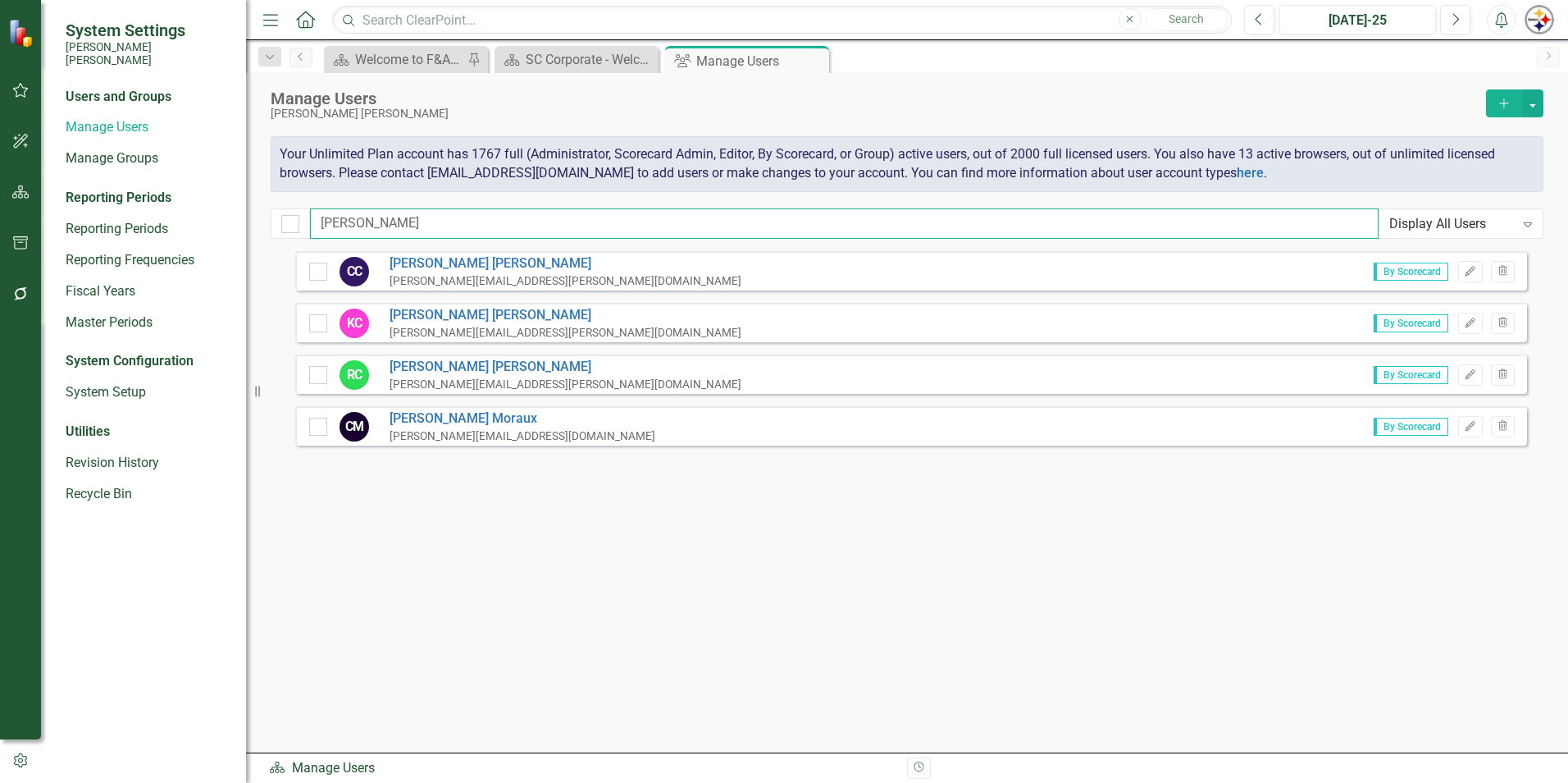
drag, startPoint x: 397, startPoint y: 224, endPoint x: 127, endPoint y: 232, distance: 270.1
click at [127, 232] on div "System Settings [PERSON_NAME] [PERSON_NAME] Users and Groups Manage Users Manag…" at bounding box center [784, 391] width 1568 height 783
click at [1503, 268] on icon "button" at bounding box center [1502, 270] width 9 height 10
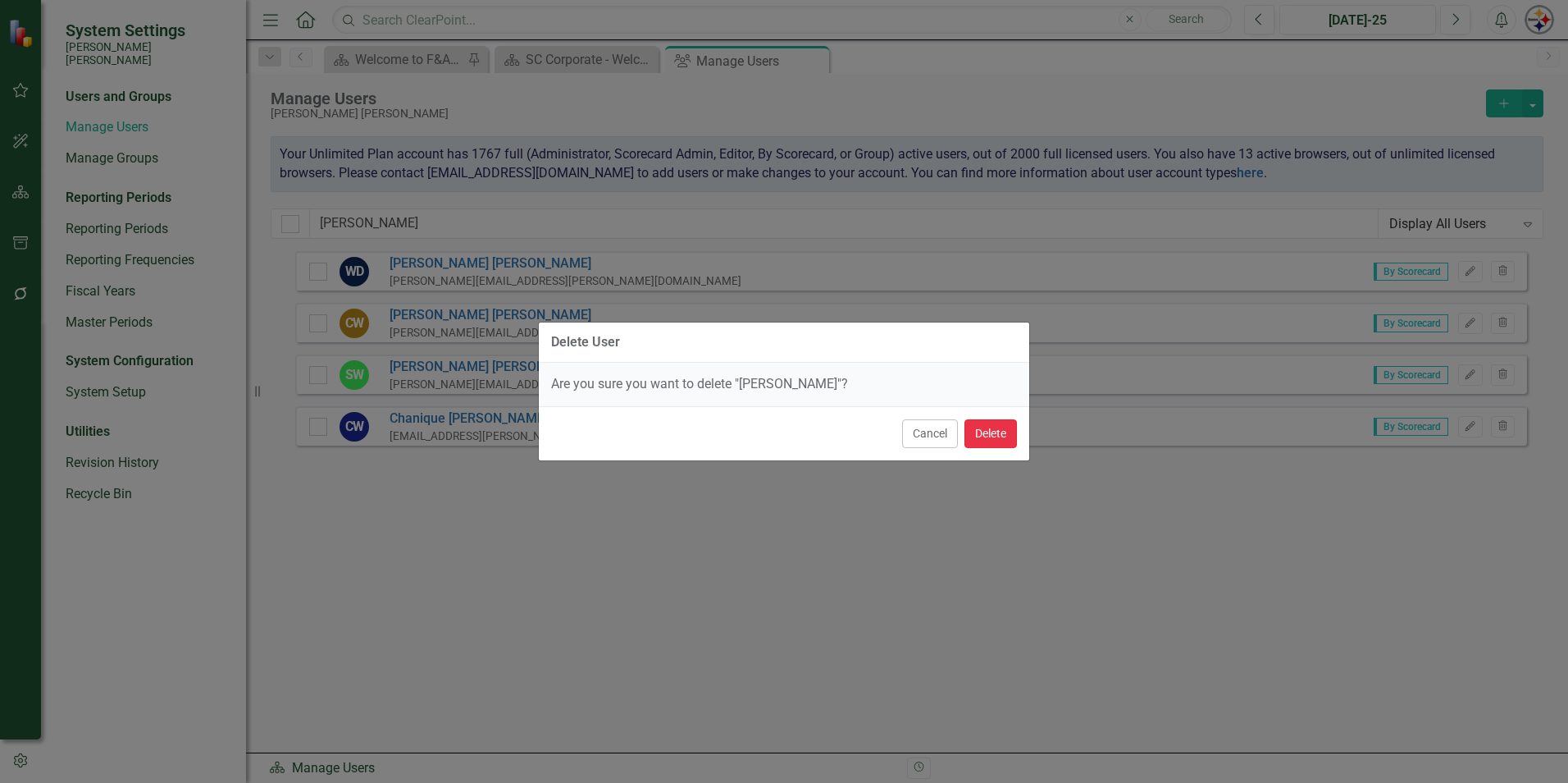
click at [1008, 437] on button "Delete" at bounding box center [990, 433] width 53 height 29
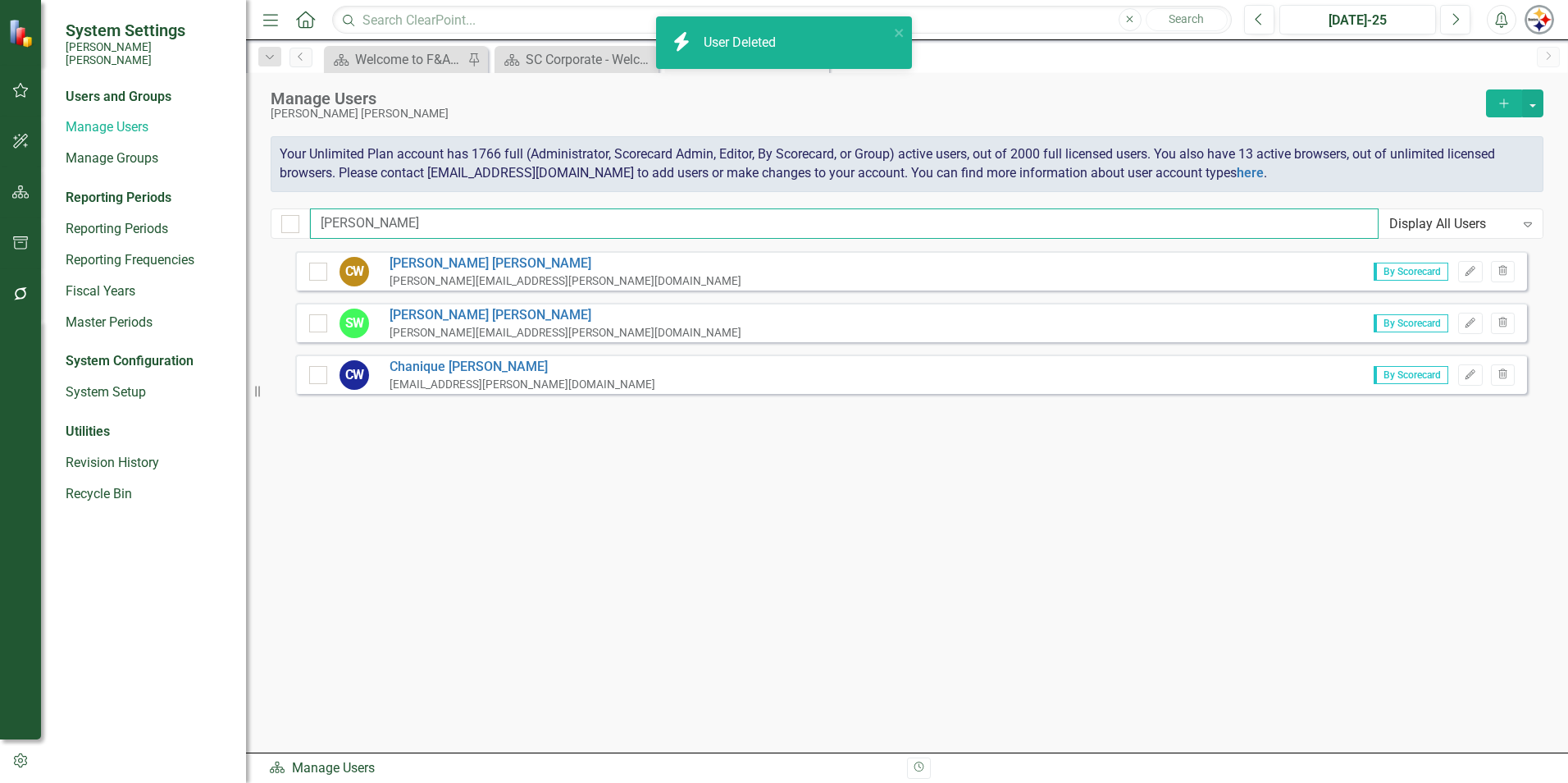
drag, startPoint x: 379, startPoint y: 225, endPoint x: 256, endPoint y: 220, distance: 123.1
click at [256, 220] on div "System Settings [PERSON_NAME] [PERSON_NAME] Users and Groups Manage Users Manag…" at bounding box center [784, 391] width 1568 height 783
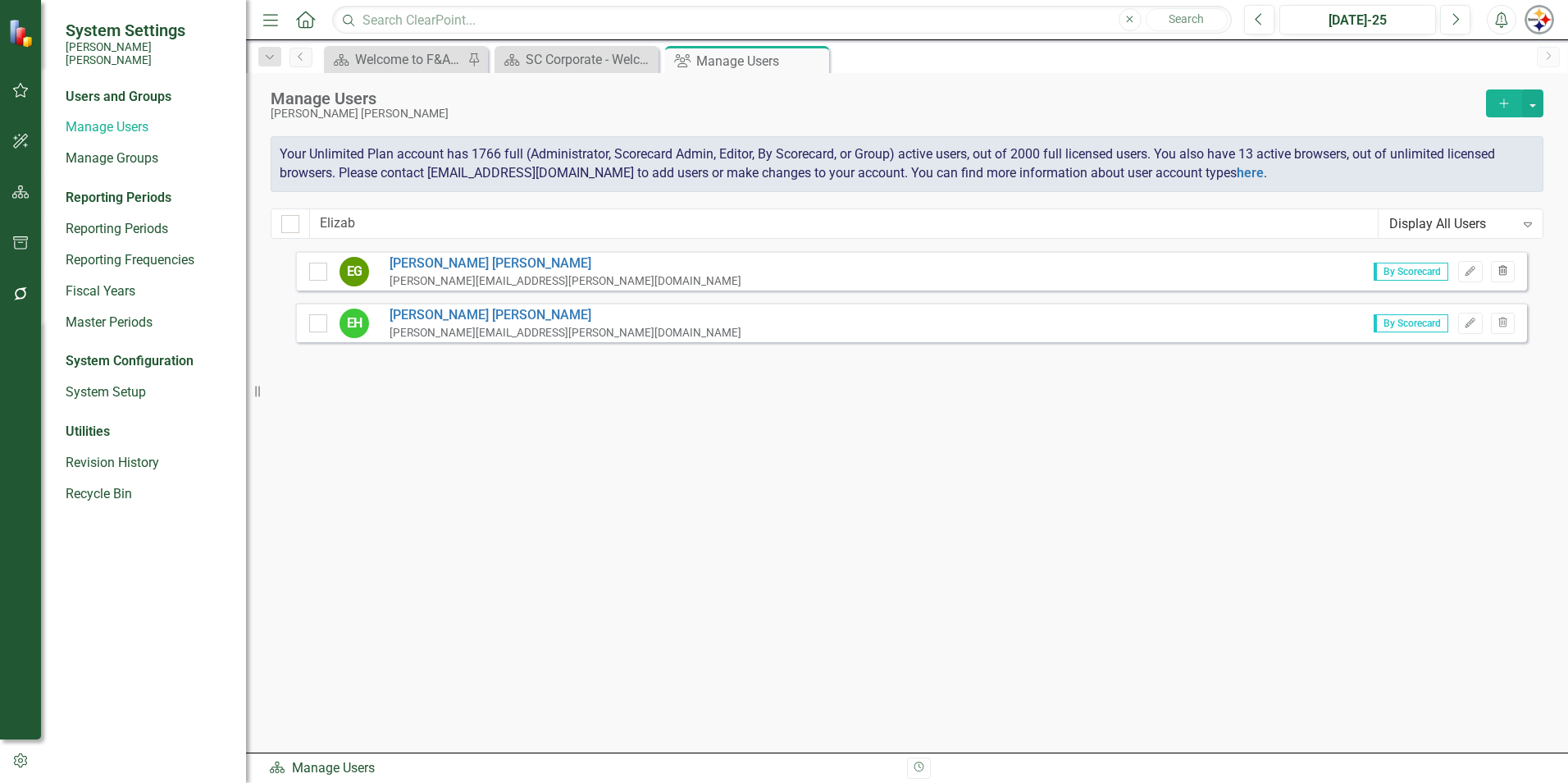
click at [1505, 279] on button "Trash" at bounding box center [1503, 272] width 24 height 21
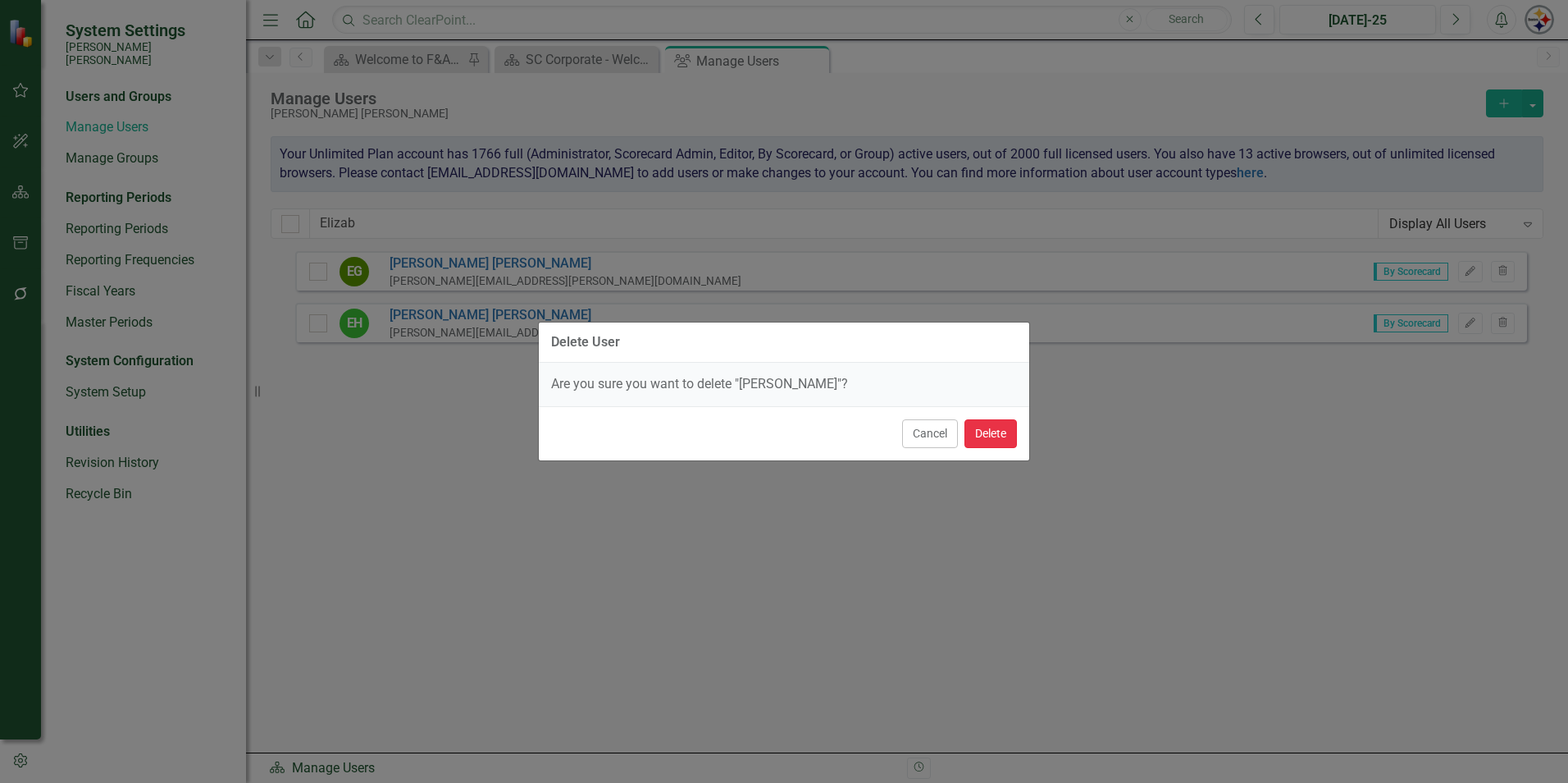
click at [996, 437] on button "Delete" at bounding box center [990, 433] width 53 height 29
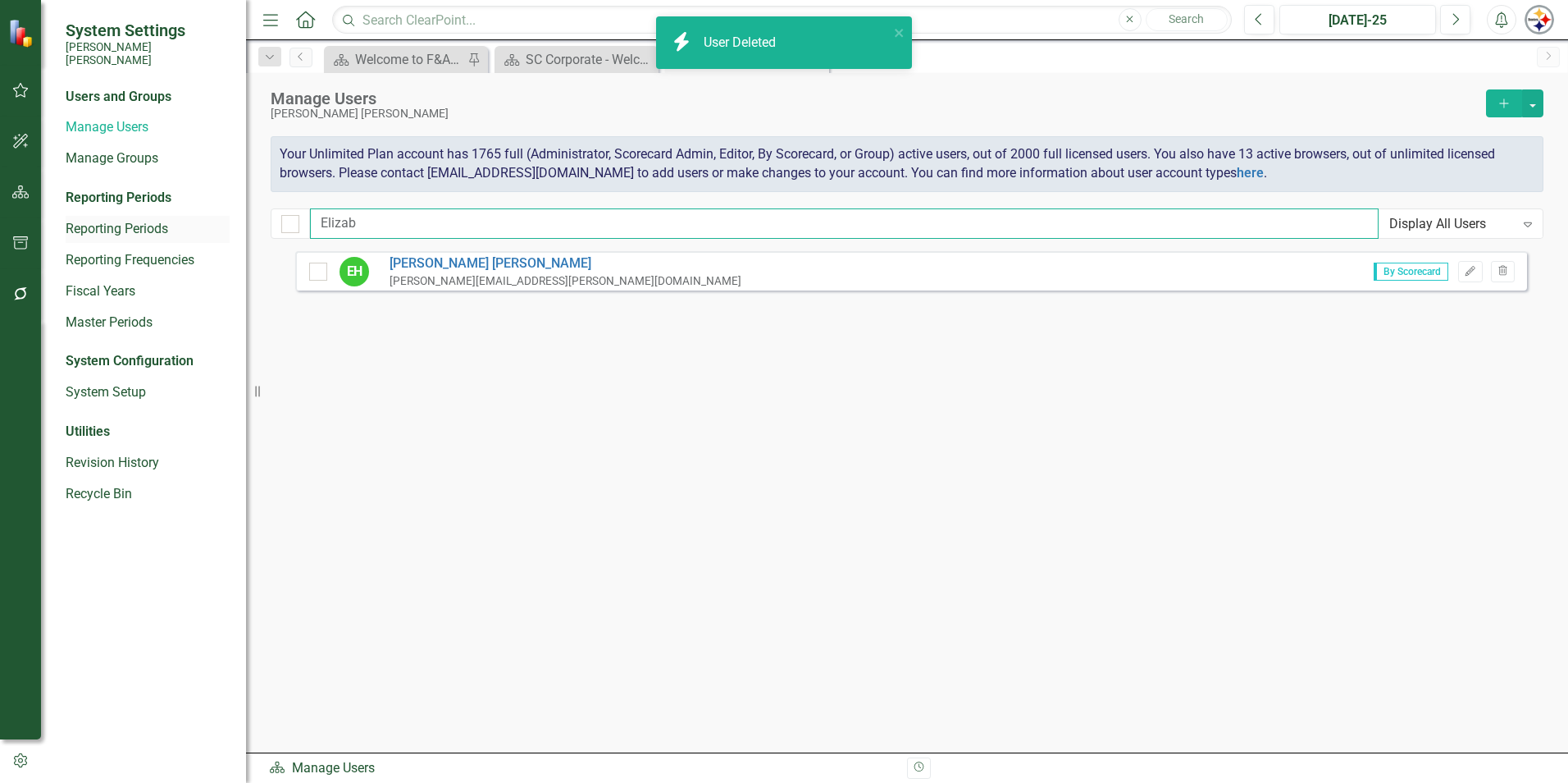
drag, startPoint x: 368, startPoint y: 225, endPoint x: 209, endPoint y: 227, distance: 159.0
click at [209, 227] on div "System Settings [PERSON_NAME] [PERSON_NAME] Users and Groups Manage Users Manag…" at bounding box center [784, 391] width 1568 height 783
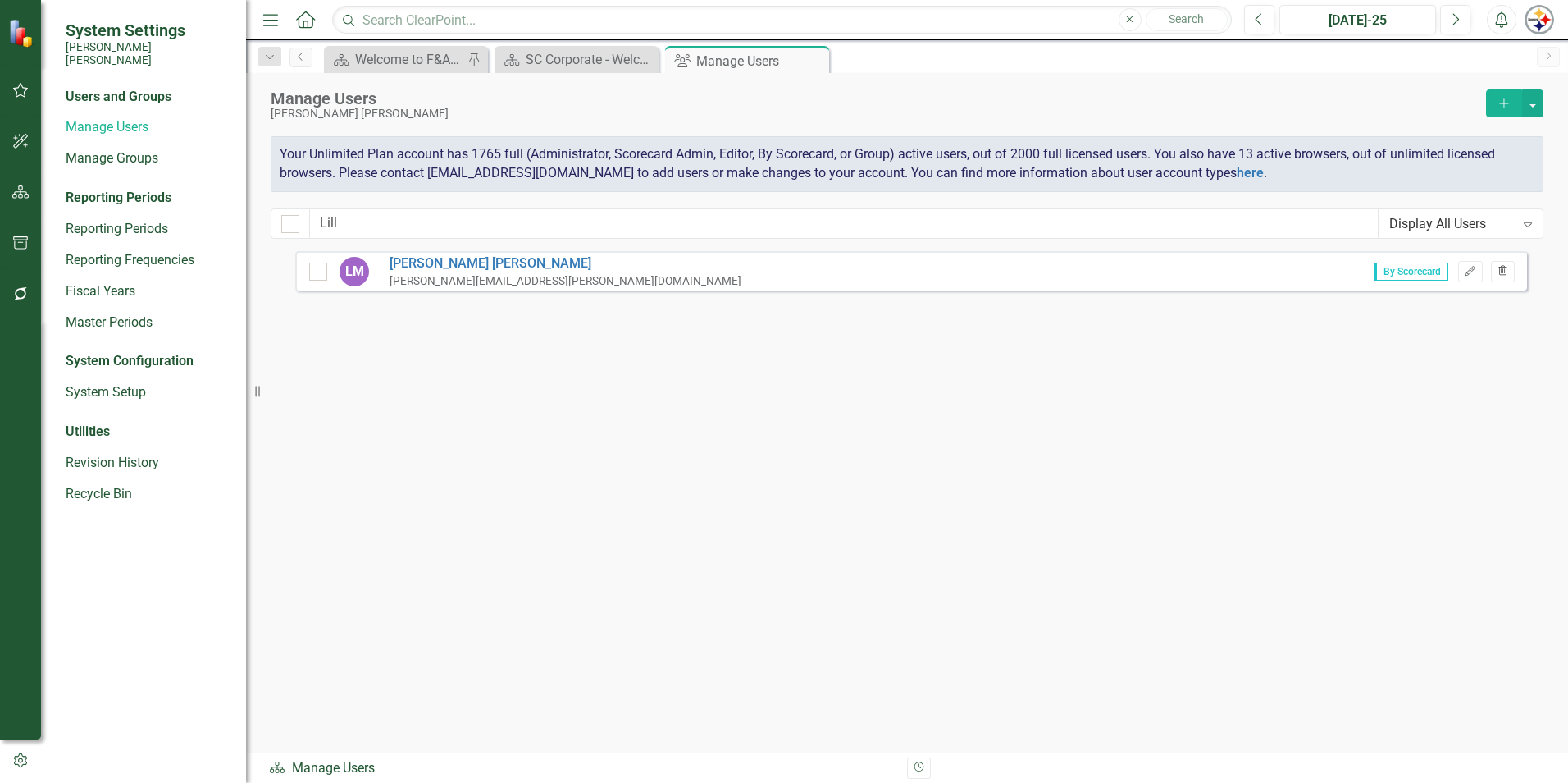
click at [1507, 270] on icon "Trash" at bounding box center [1503, 272] width 12 height 10
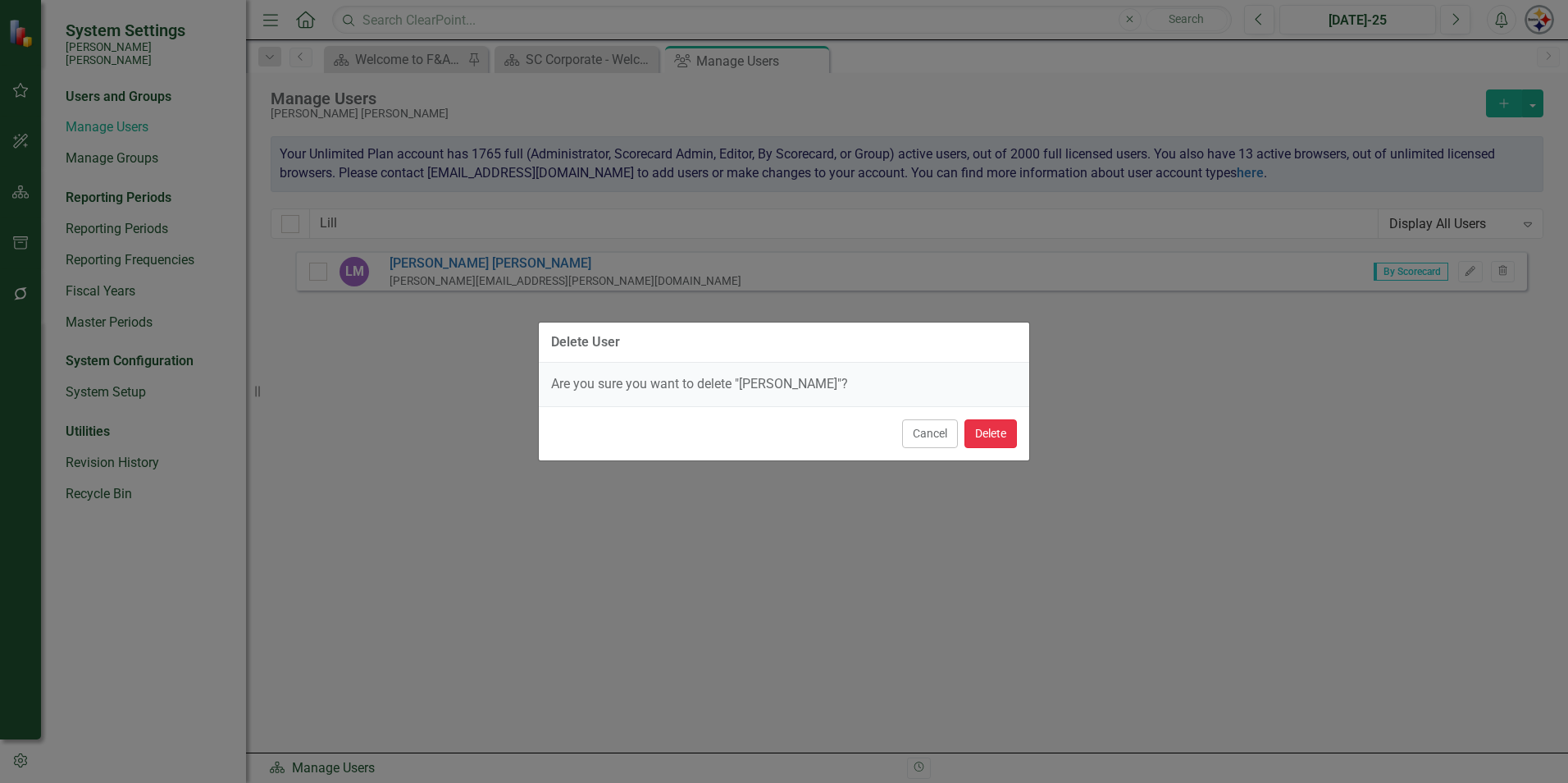
click at [1003, 434] on button "Delete" at bounding box center [990, 433] width 53 height 29
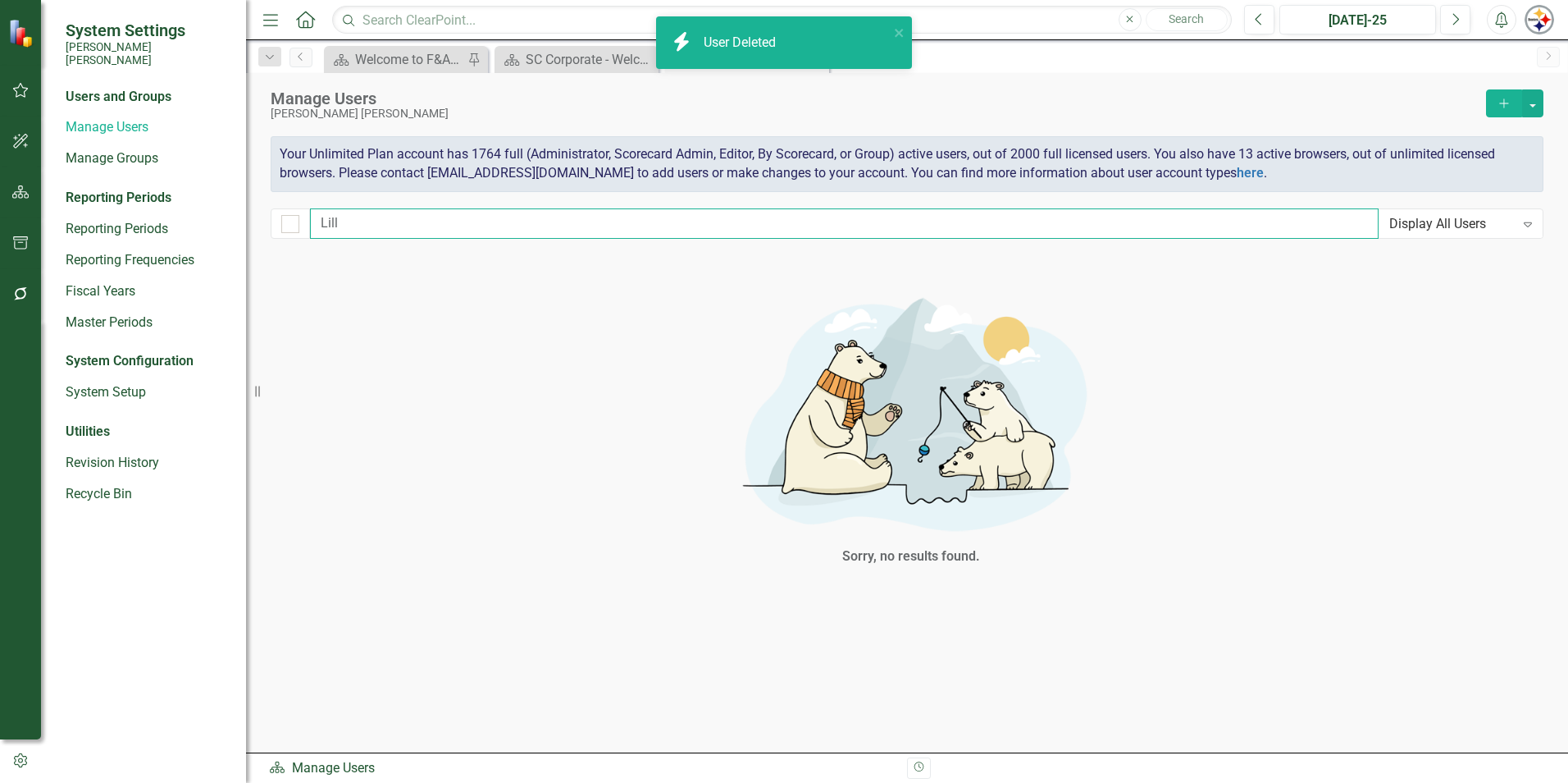
drag, startPoint x: 373, startPoint y: 222, endPoint x: 229, endPoint y: 219, distance: 144.0
click at [229, 219] on div "System Settings [PERSON_NAME] [PERSON_NAME] Users and Groups Manage Users Manag…" at bounding box center [784, 391] width 1568 height 783
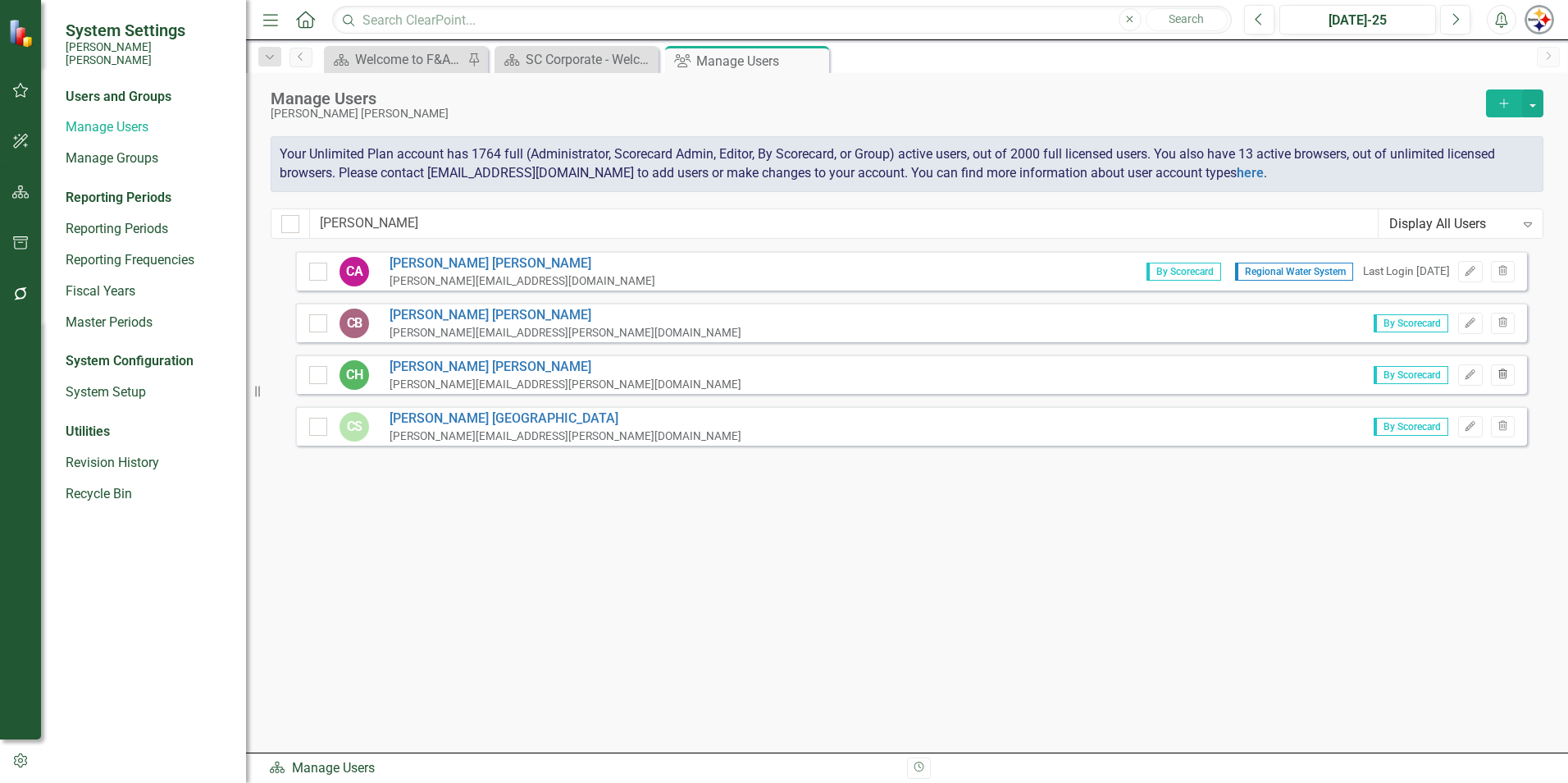
click at [1504, 380] on button "Trash" at bounding box center [1503, 375] width 24 height 21
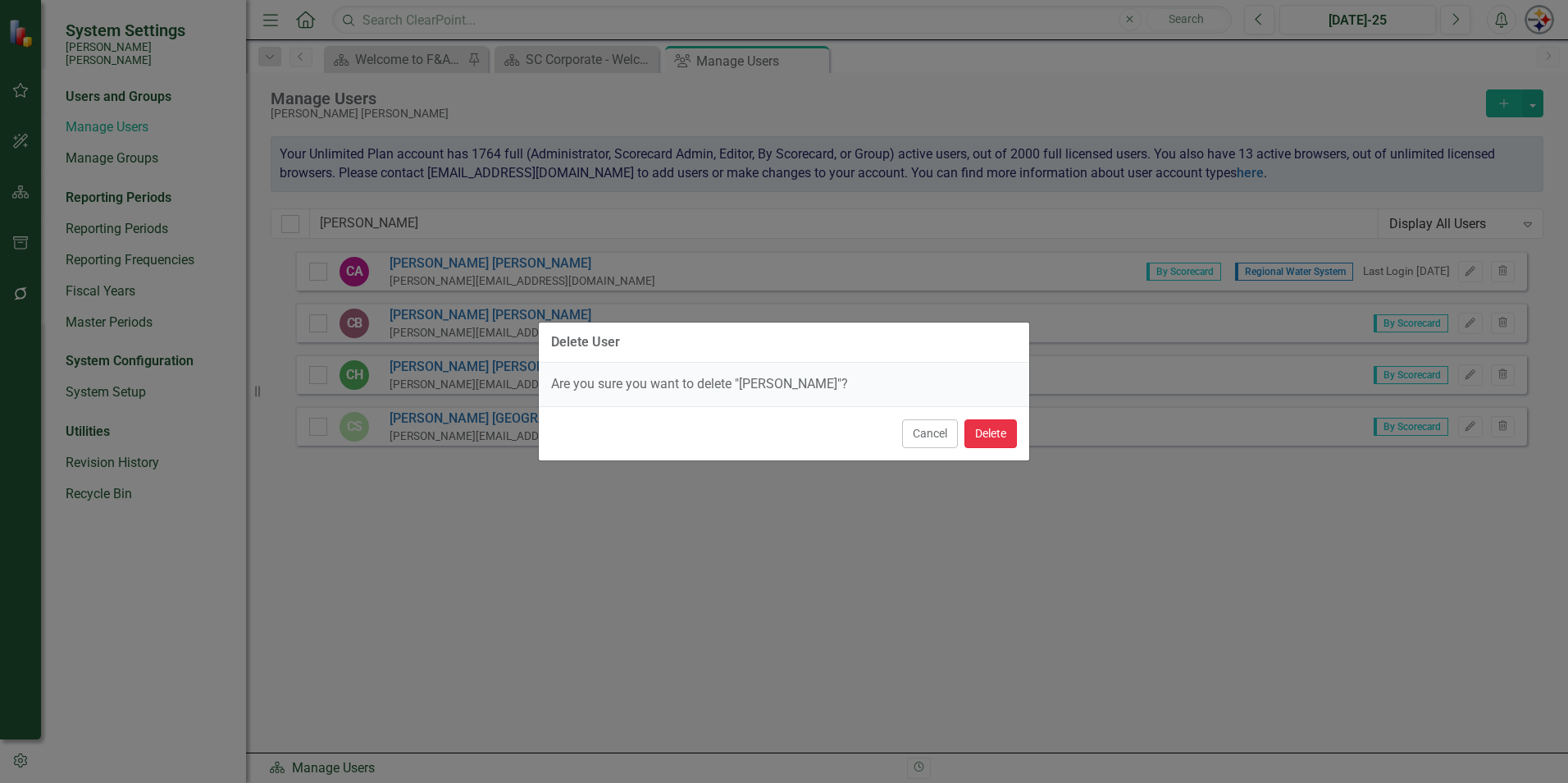
click at [1005, 438] on button "Delete" at bounding box center [990, 433] width 53 height 29
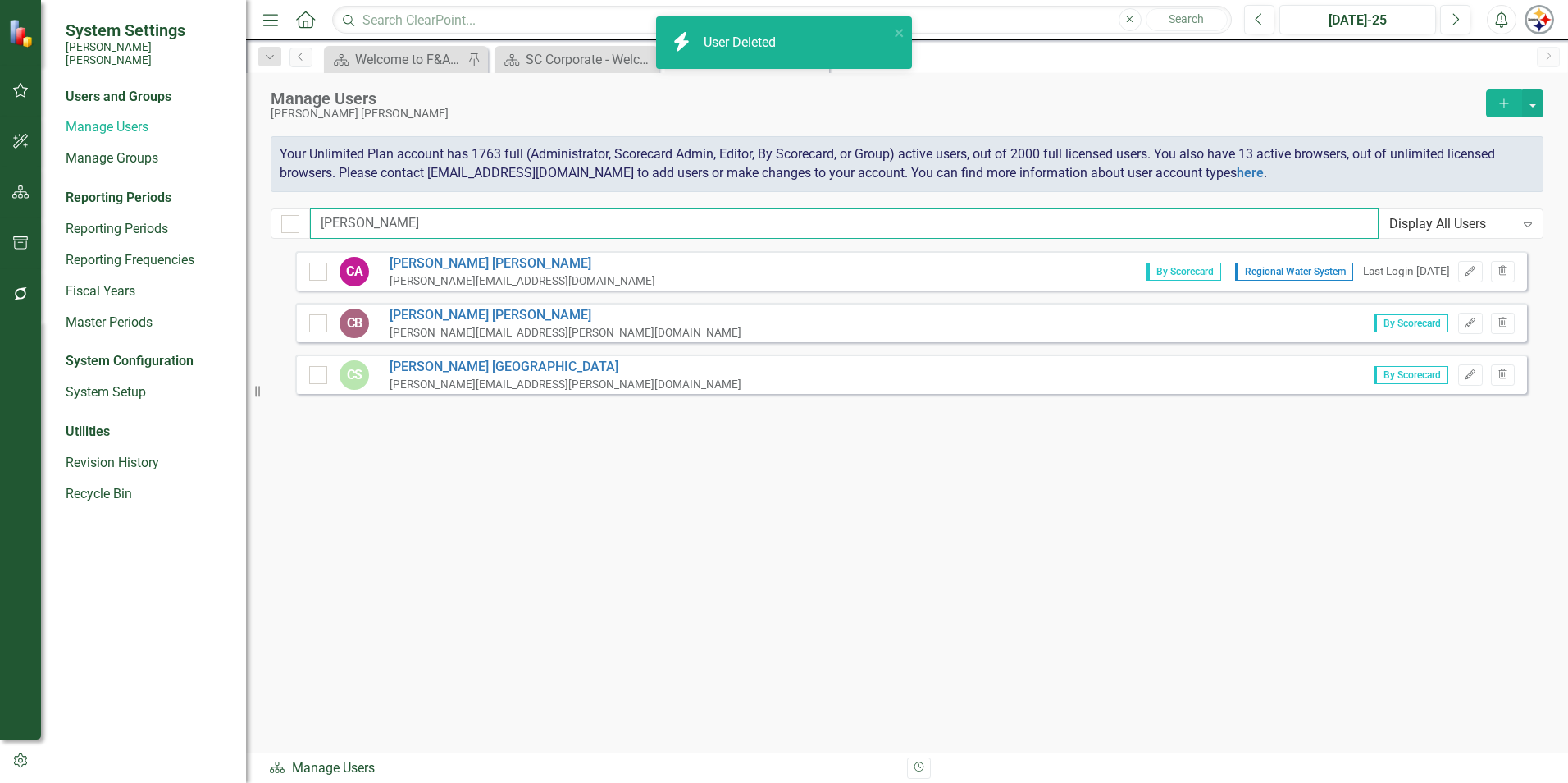
click at [393, 219] on input "[PERSON_NAME]" at bounding box center [844, 224] width 1069 height 31
drag, startPoint x: 303, startPoint y: 222, endPoint x: 284, endPoint y: 222, distance: 19.0
click at [291, 222] on div "[PERSON_NAME] Display All Users Expand" at bounding box center [907, 224] width 1273 height 31
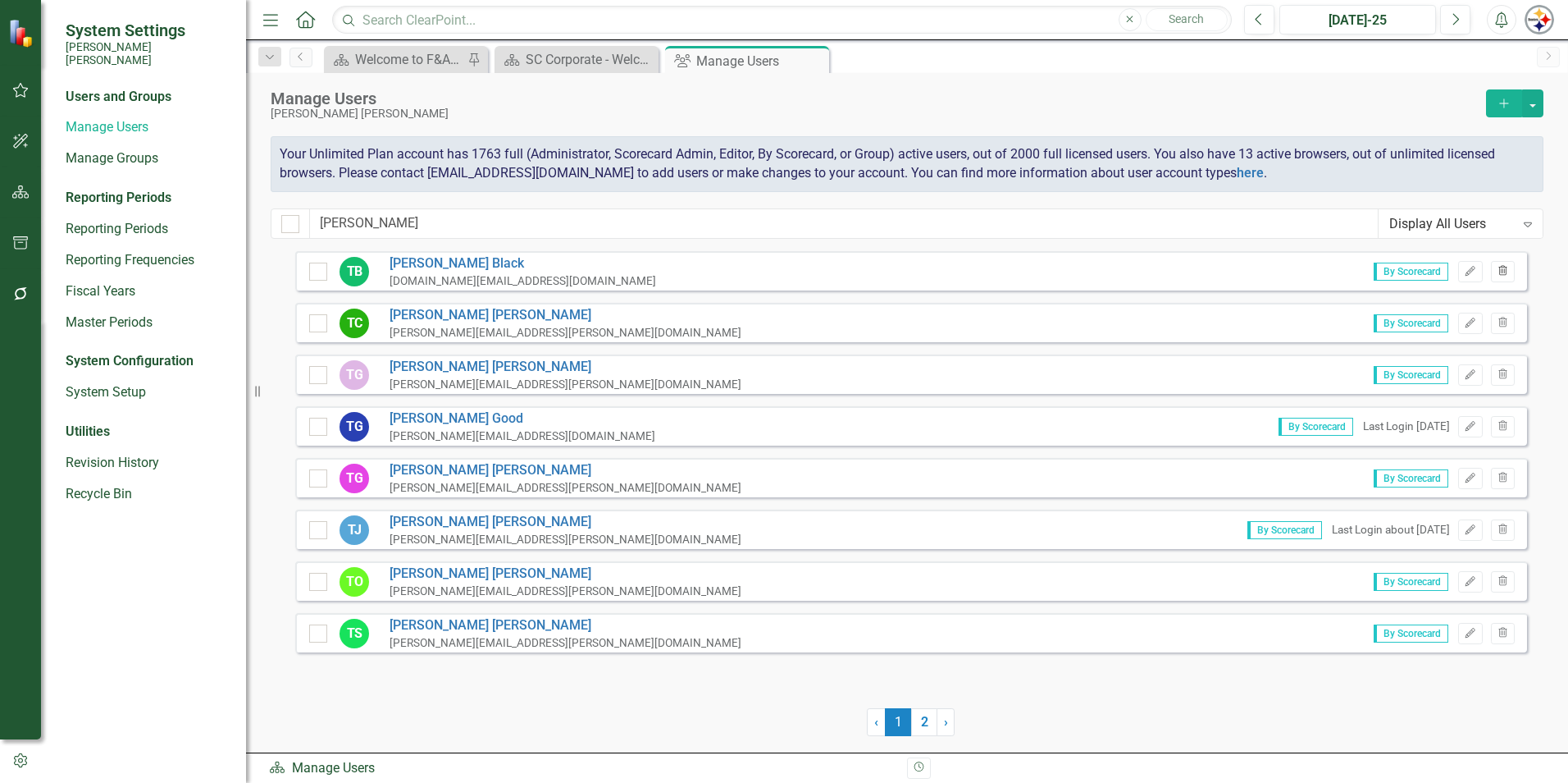
click at [1498, 268] on icon "Trash" at bounding box center [1503, 272] width 12 height 10
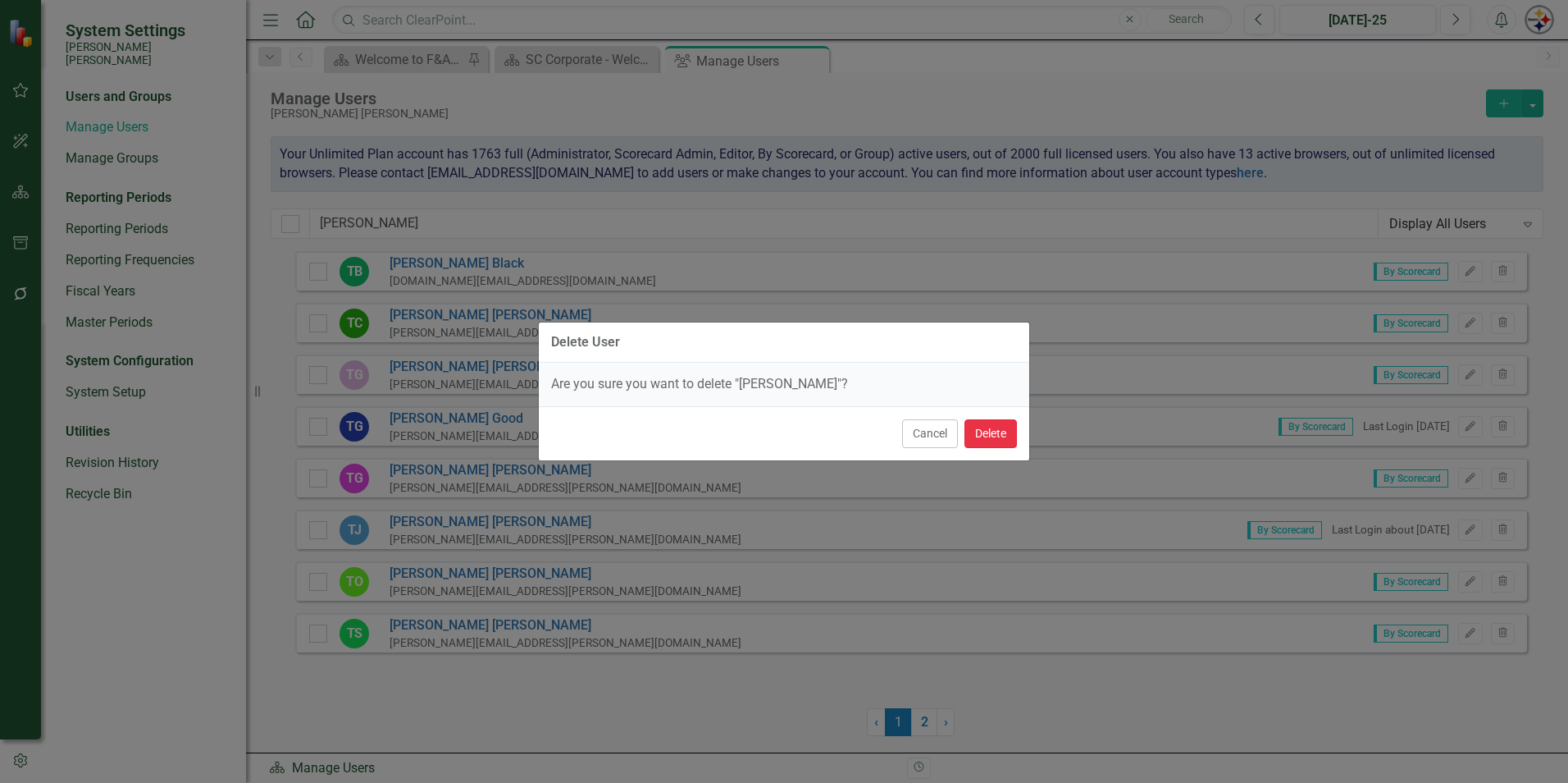
click at [995, 428] on button "Delete" at bounding box center [990, 433] width 53 height 29
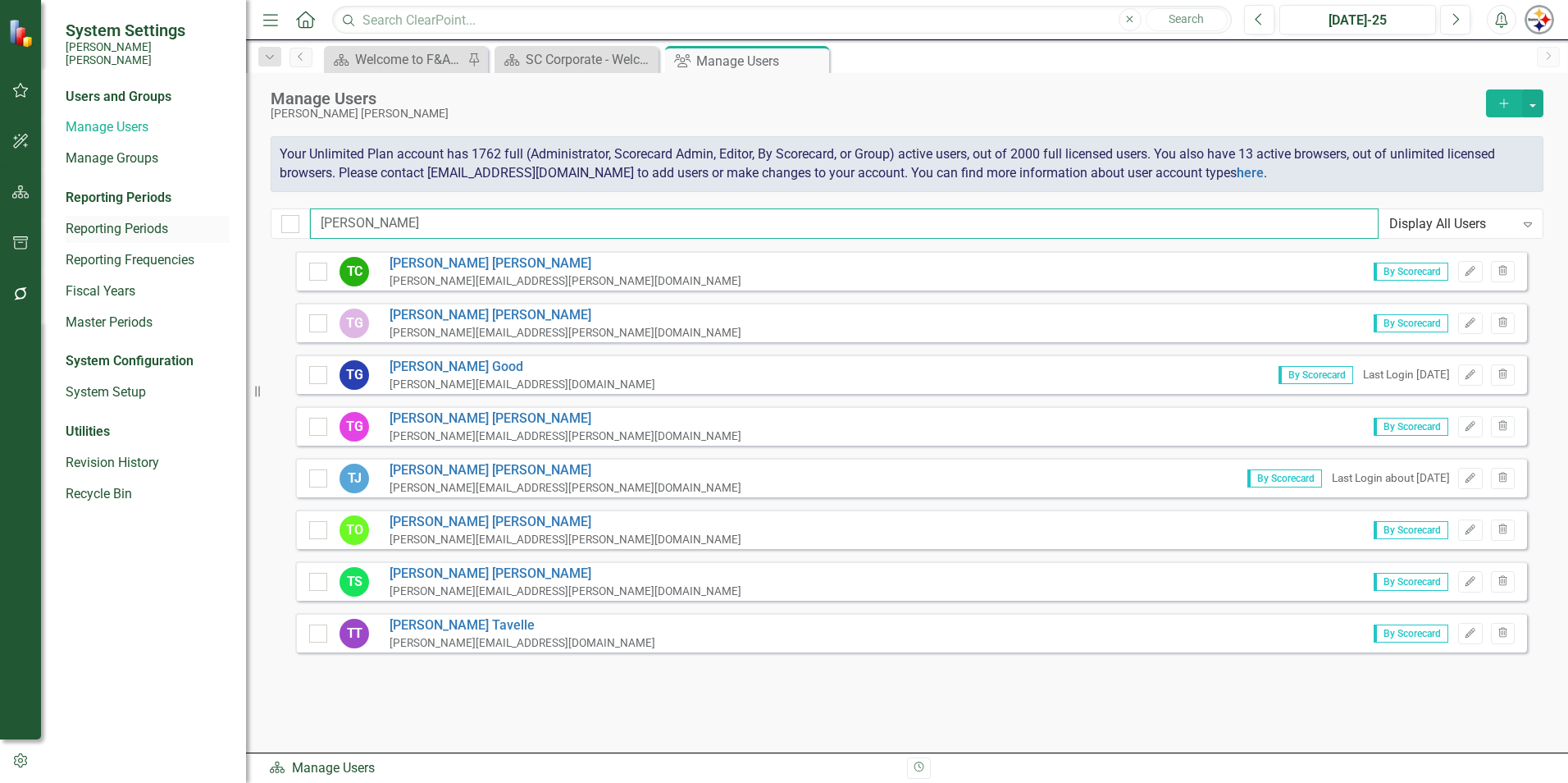
drag, startPoint x: 371, startPoint y: 223, endPoint x: 122, endPoint y: 223, distance: 249.0
click at [122, 223] on div "System Settings [PERSON_NAME] [PERSON_NAME] Users and Groups Manage Users Manag…" at bounding box center [784, 391] width 1568 height 783
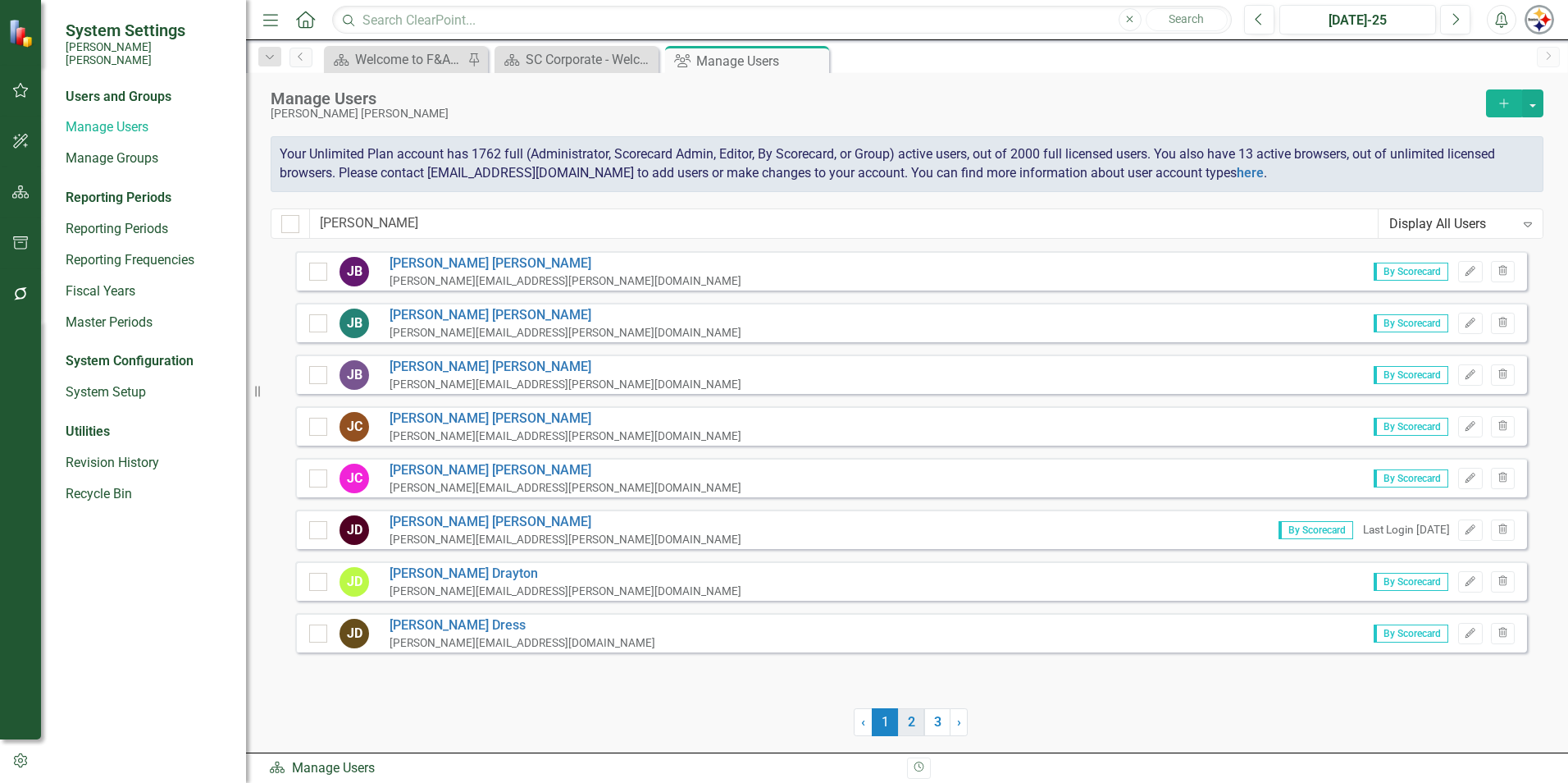
click at [906, 726] on link "2" at bounding box center [910, 722] width 26 height 28
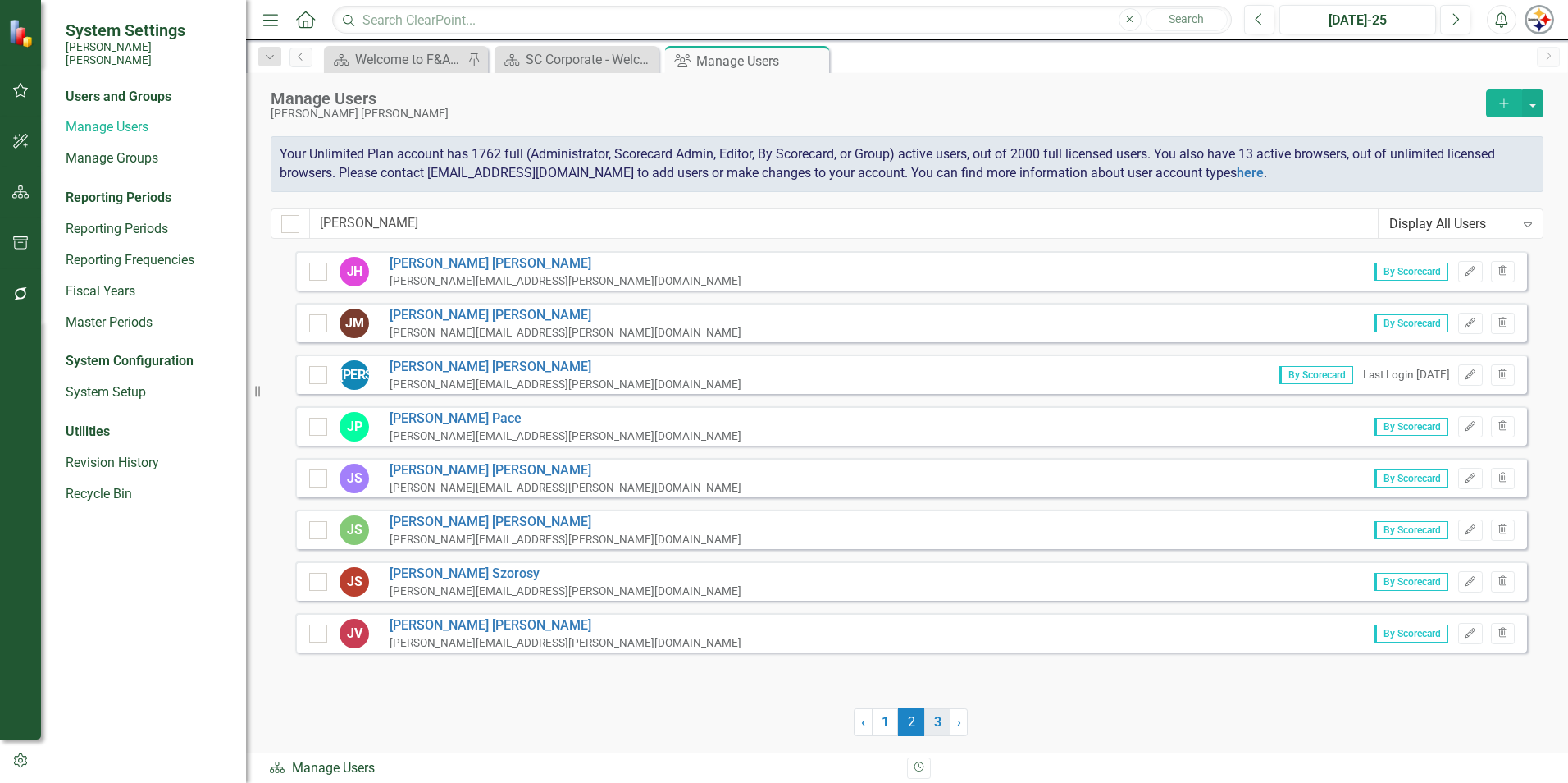
click at [940, 722] on link "3" at bounding box center [937, 722] width 26 height 28
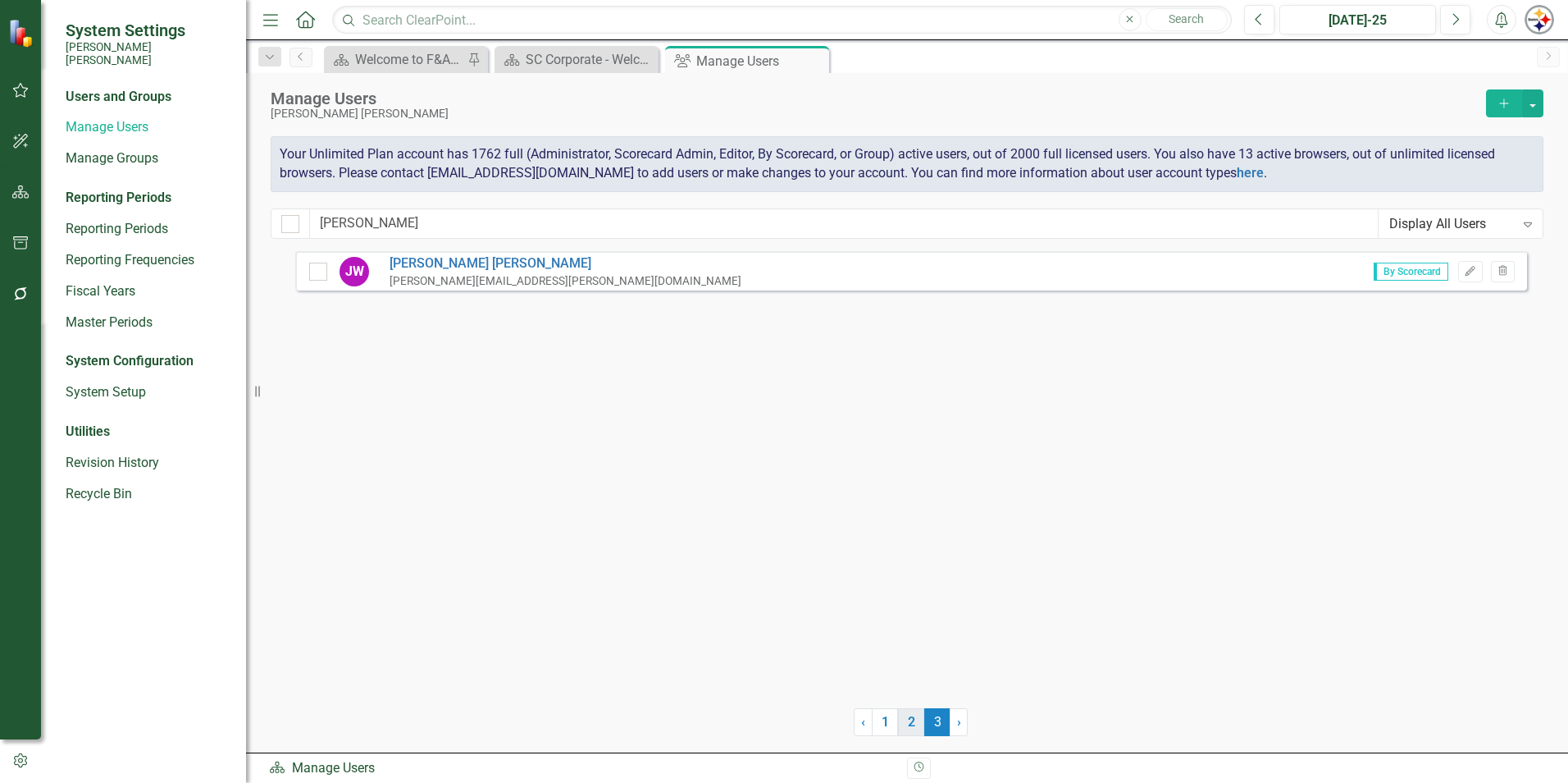
click at [912, 712] on link "2" at bounding box center [910, 722] width 26 height 28
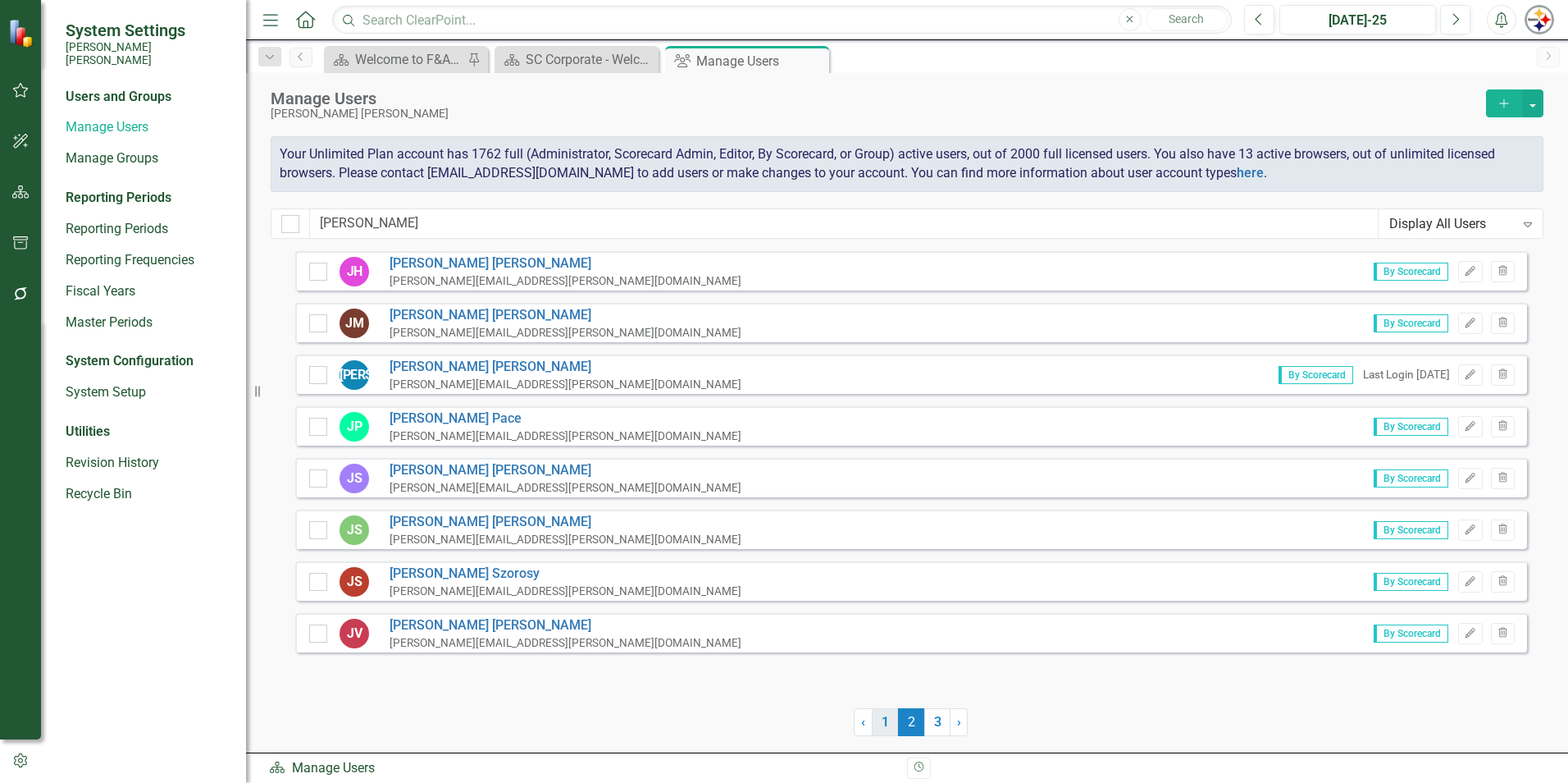
click at [885, 718] on link "1" at bounding box center [884, 722] width 26 height 28
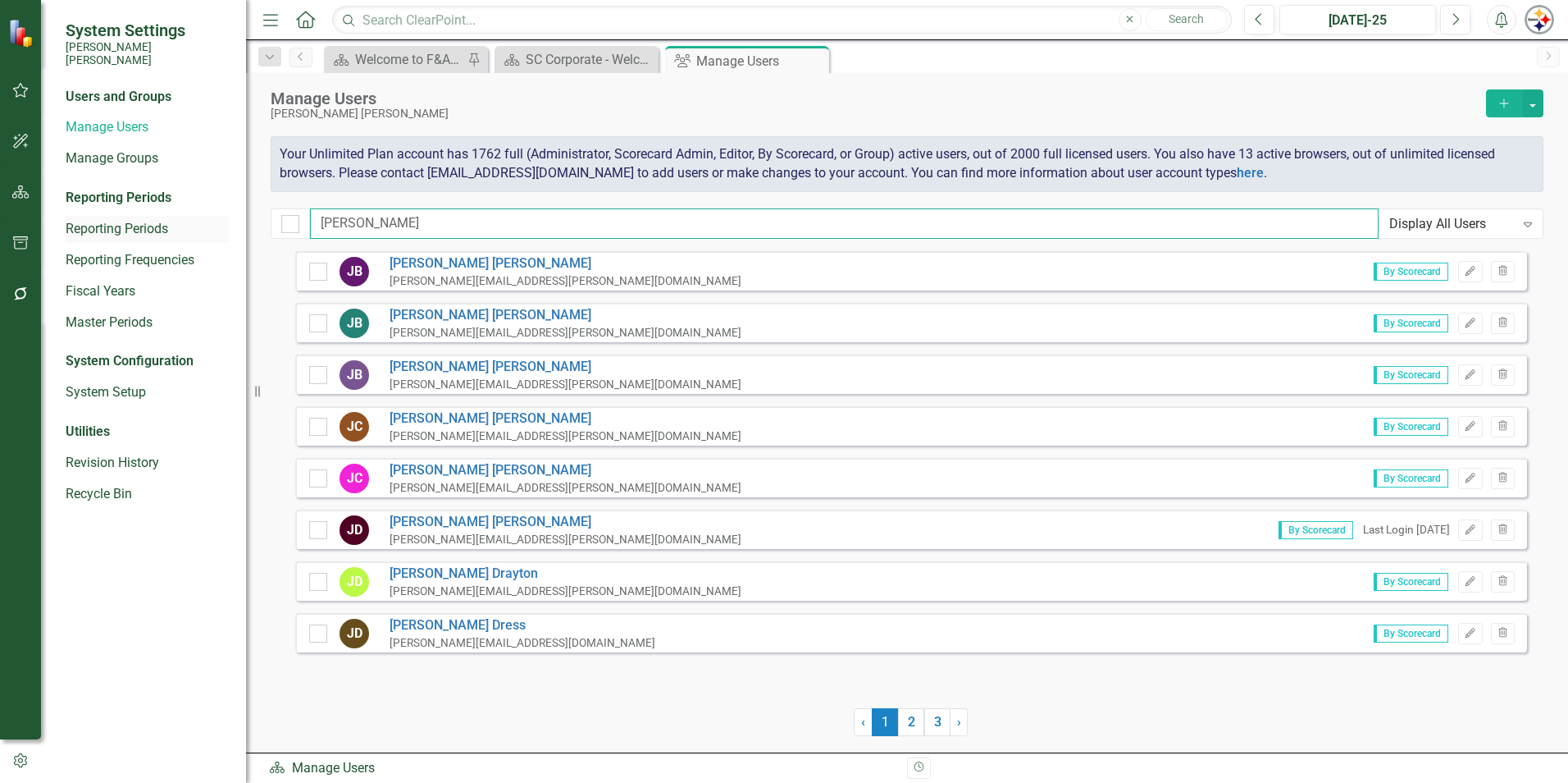
drag, startPoint x: 398, startPoint y: 217, endPoint x: 187, endPoint y: 217, distance: 211.0
click at [188, 217] on div "System Settings [PERSON_NAME] [PERSON_NAME] Users and Groups Manage Users Manag…" at bounding box center [784, 391] width 1568 height 783
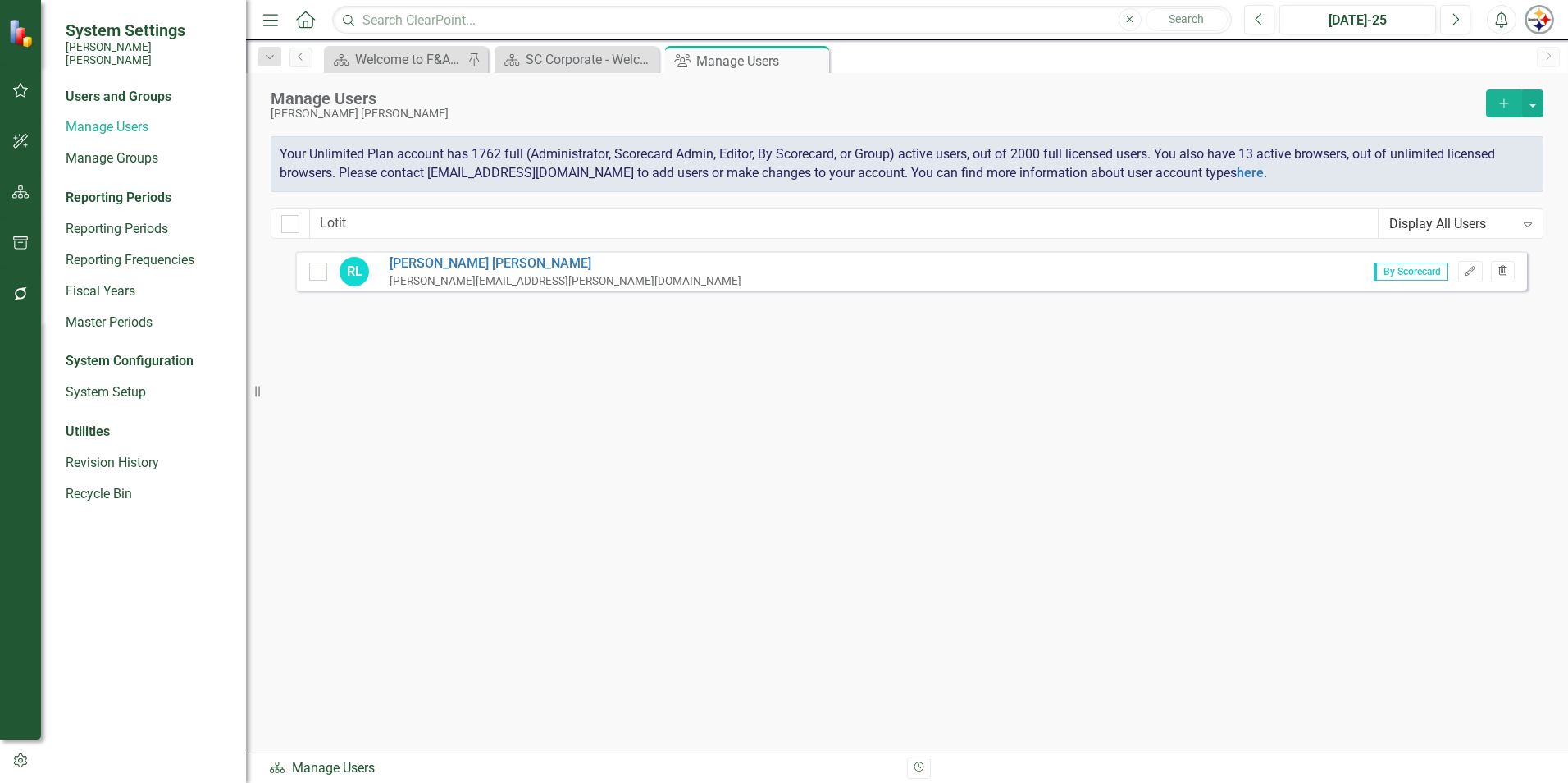
click at [1509, 273] on button "Trash" at bounding box center [1503, 272] width 24 height 21
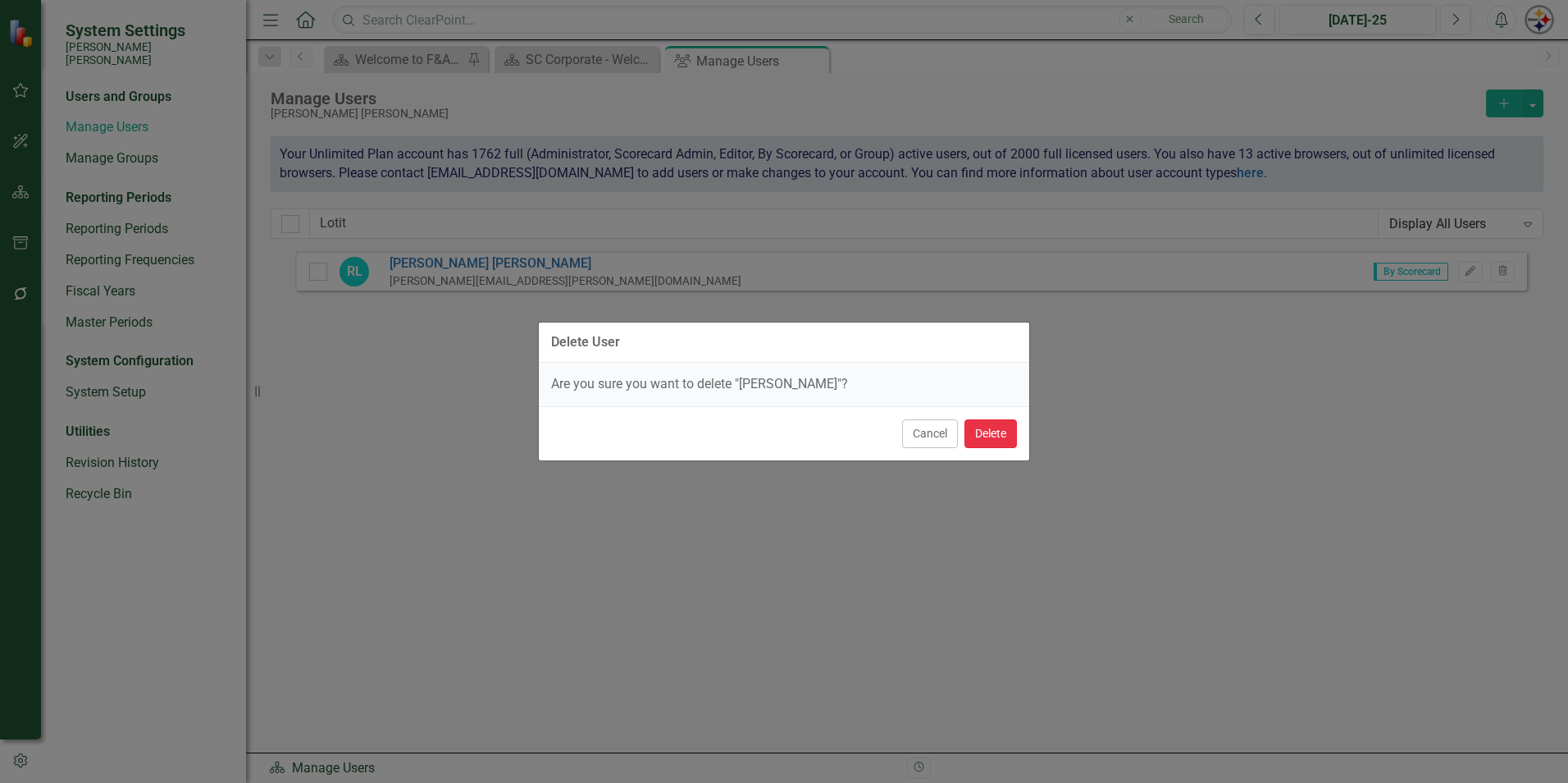
click at [1002, 433] on button "Delete" at bounding box center [990, 433] width 53 height 29
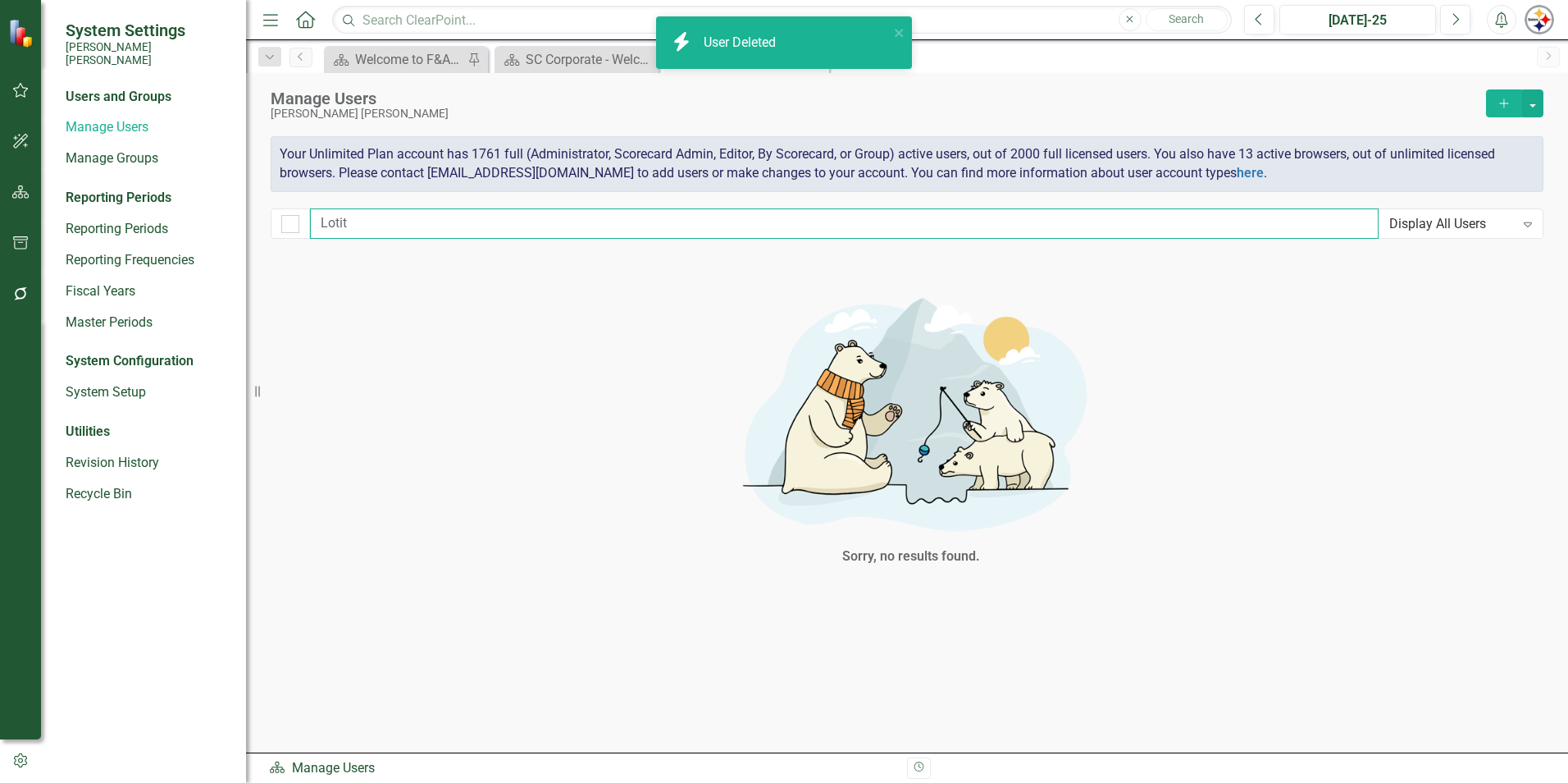
drag, startPoint x: 404, startPoint y: 216, endPoint x: 237, endPoint y: 216, distance: 167.0
click at [237, 216] on div "System Settings [PERSON_NAME] [PERSON_NAME] Users and Groups Manage Users Manag…" at bounding box center [784, 391] width 1568 height 783
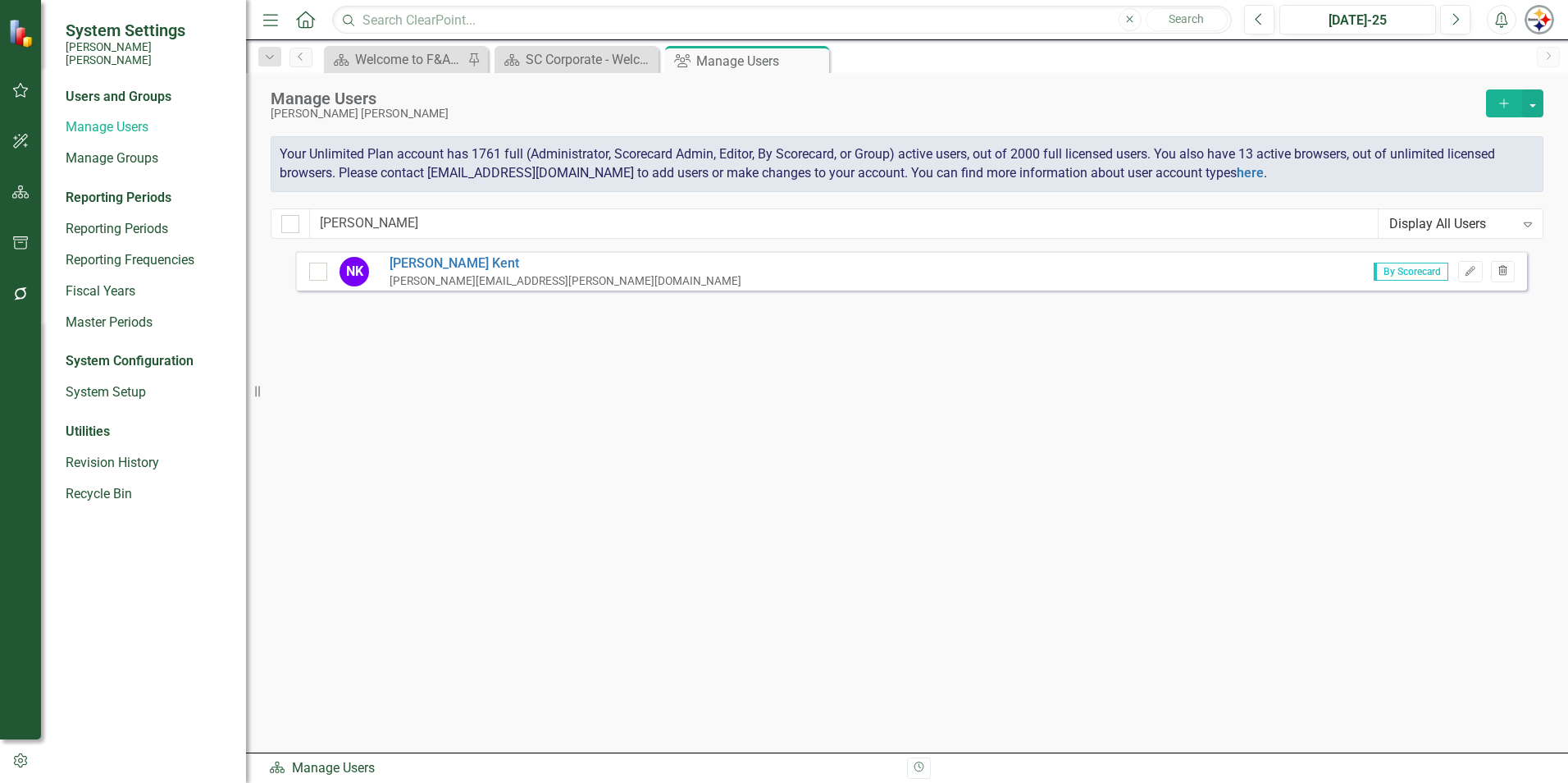
click at [1497, 275] on icon "Trash" at bounding box center [1503, 272] width 12 height 10
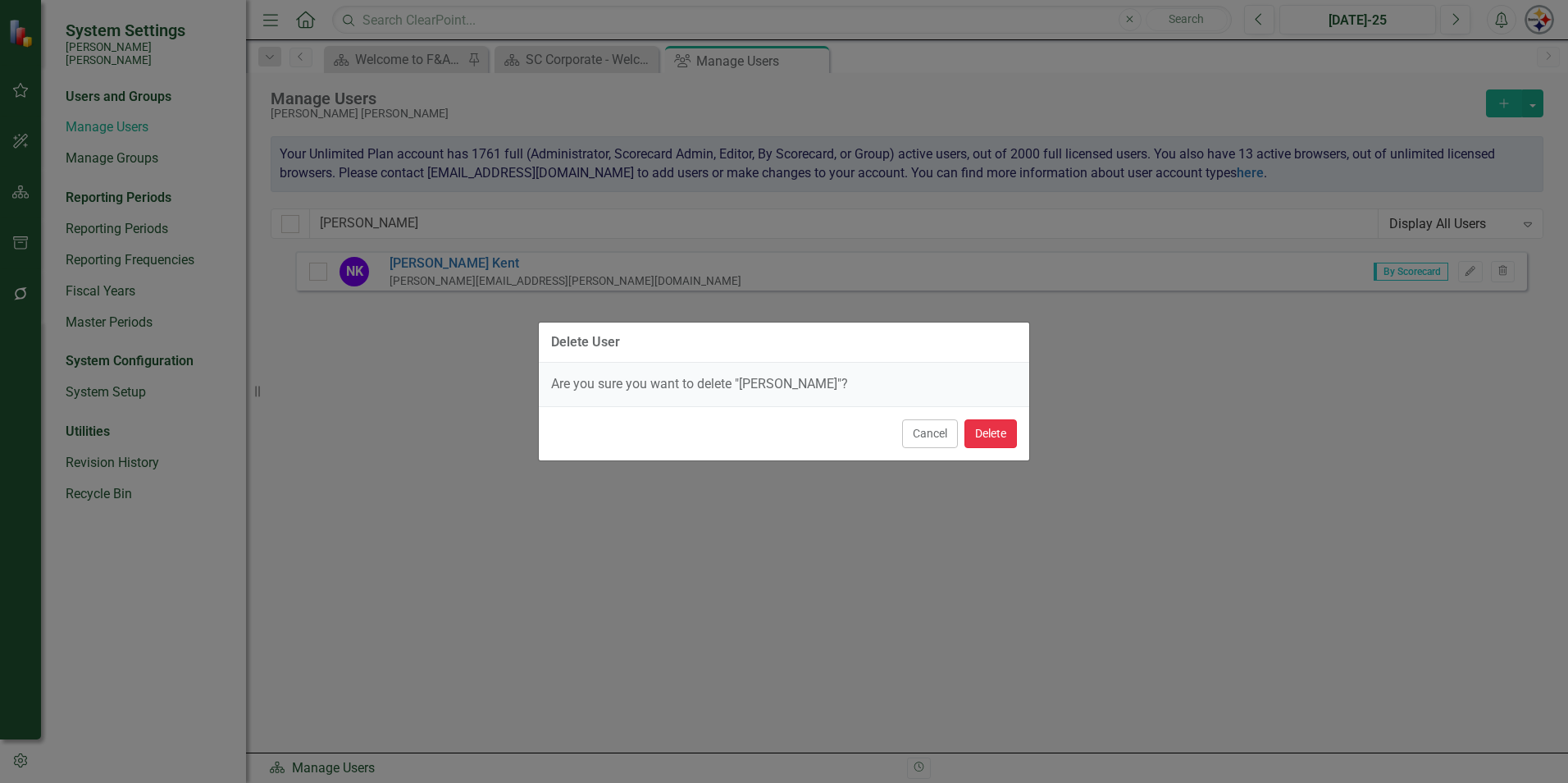
click at [994, 434] on button "Delete" at bounding box center [990, 433] width 53 height 29
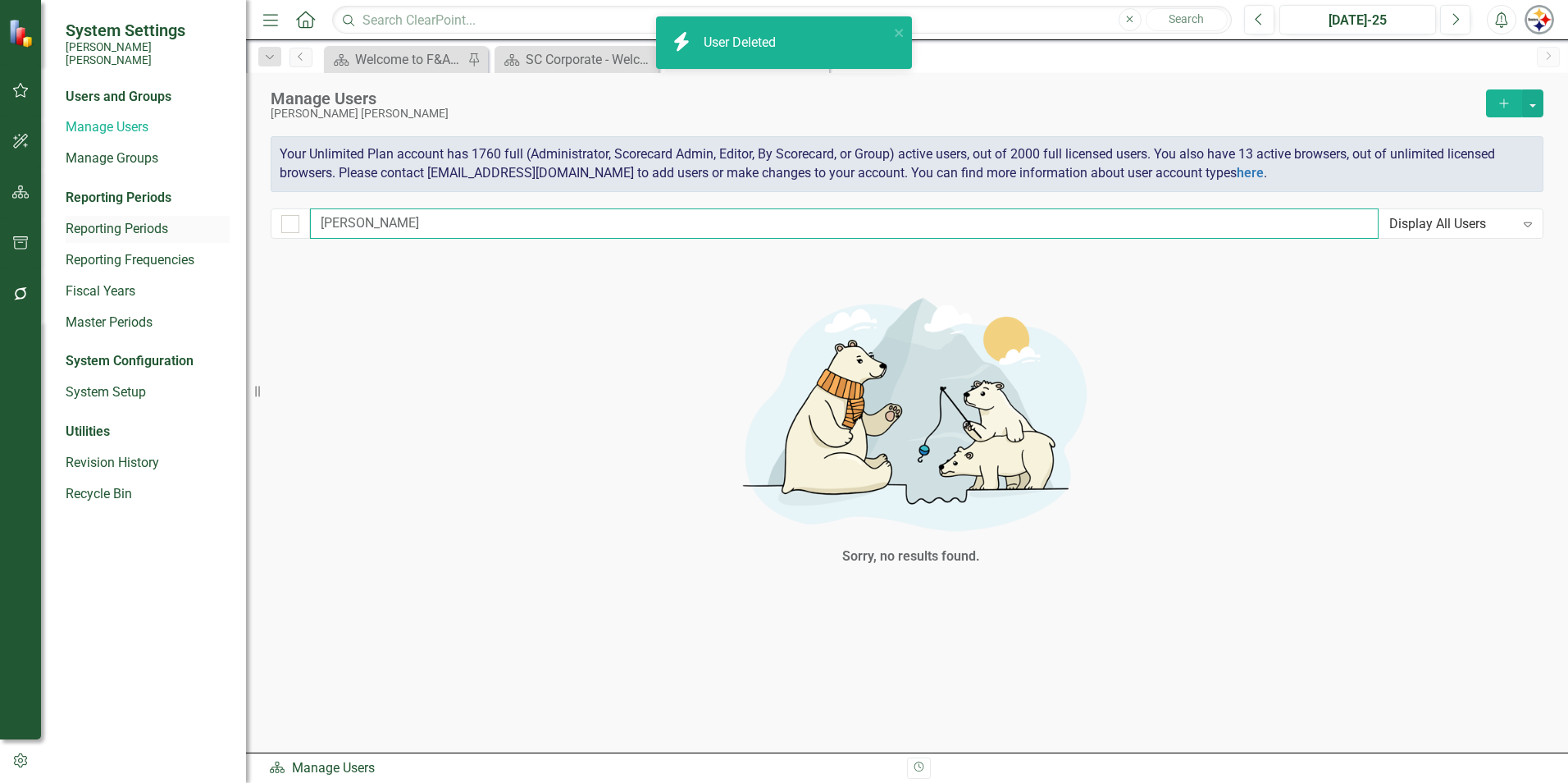
drag, startPoint x: 368, startPoint y: 239, endPoint x: 187, endPoint y: 228, distance: 181.3
click at [187, 228] on div "System Settings [PERSON_NAME] [PERSON_NAME] Users and Groups Manage Users Manag…" at bounding box center [784, 391] width 1568 height 783
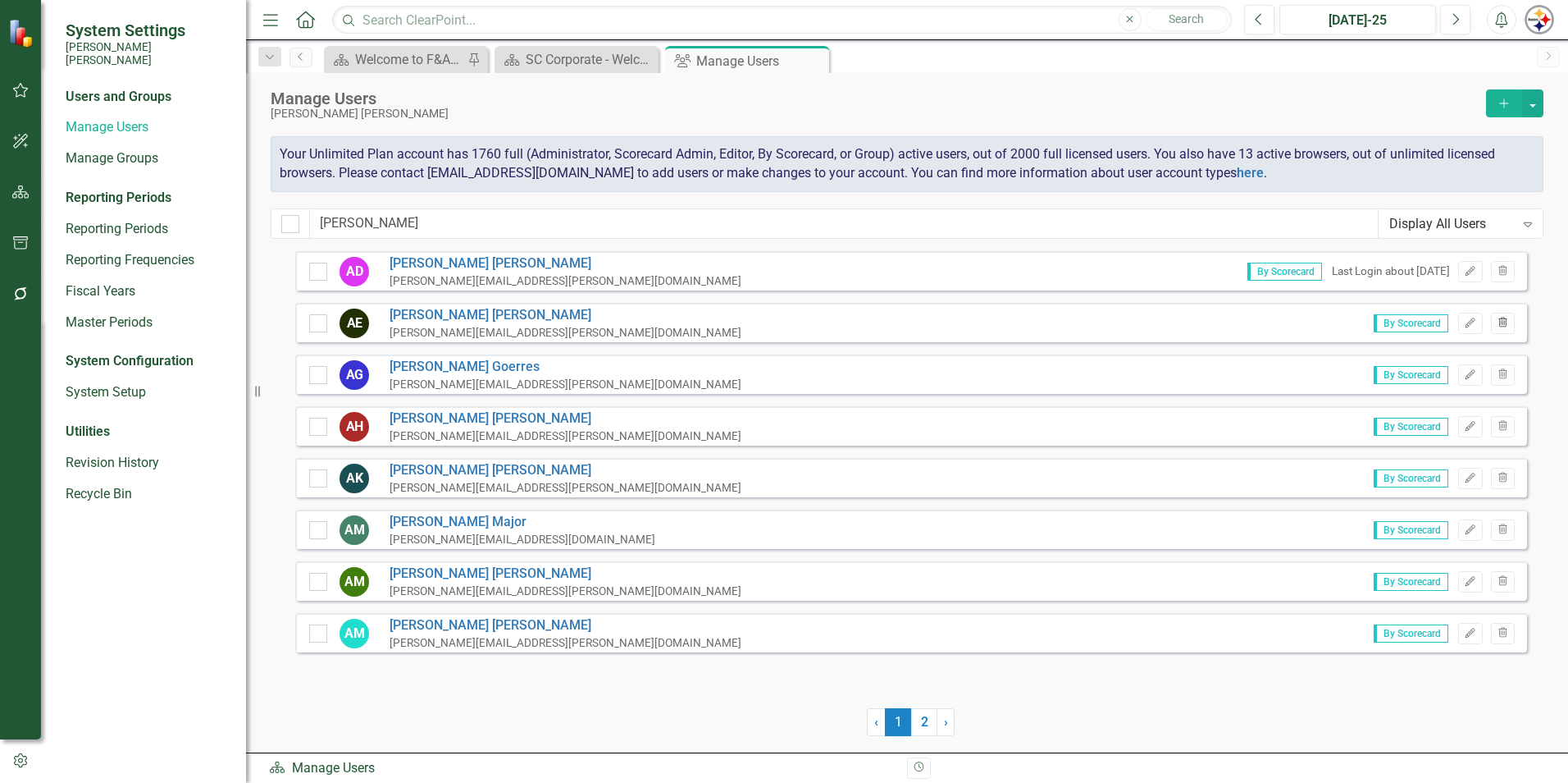
click at [1508, 327] on icon "Trash" at bounding box center [1503, 323] width 12 height 10
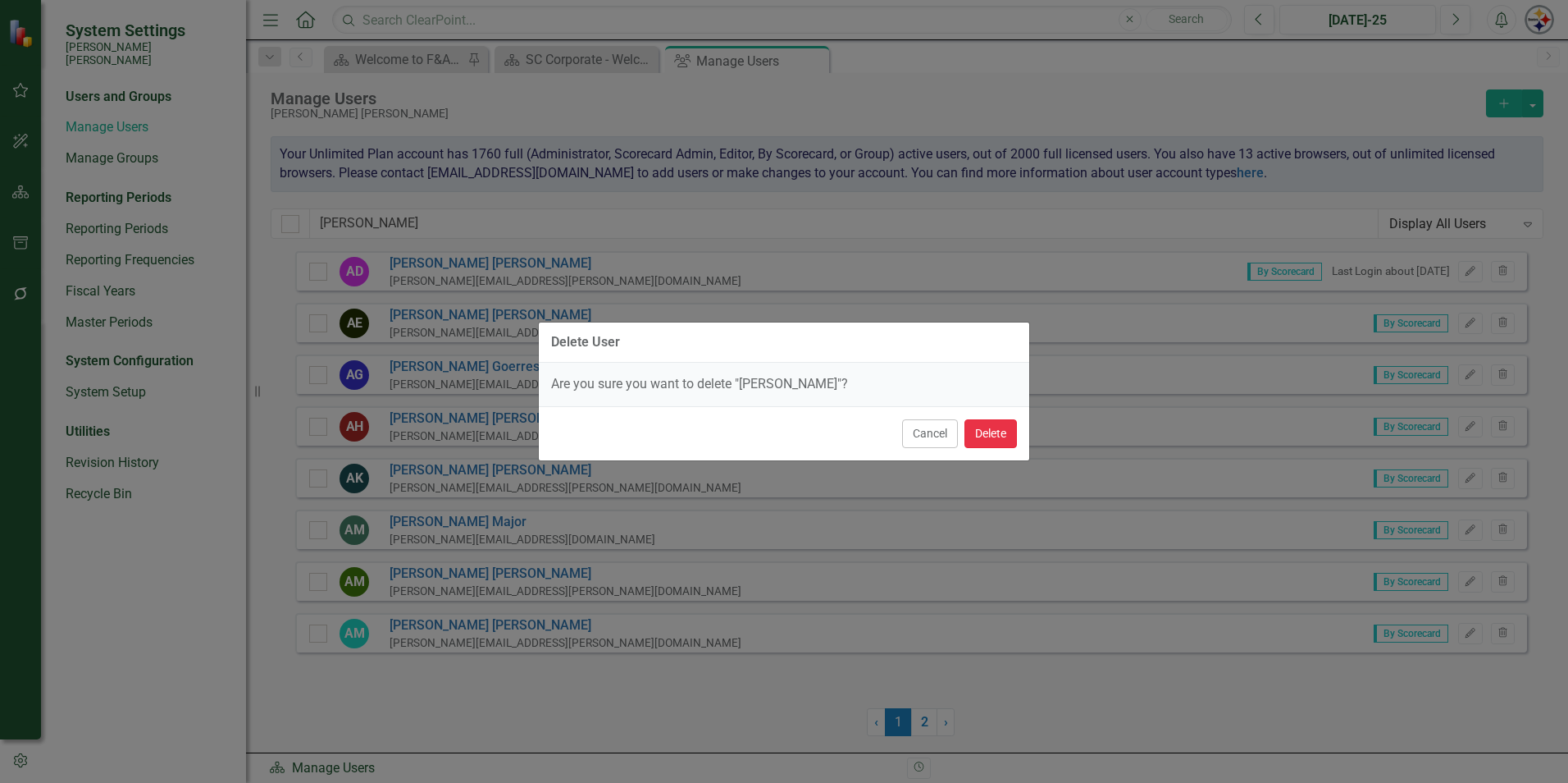
click at [995, 439] on button "Delete" at bounding box center [990, 433] width 53 height 29
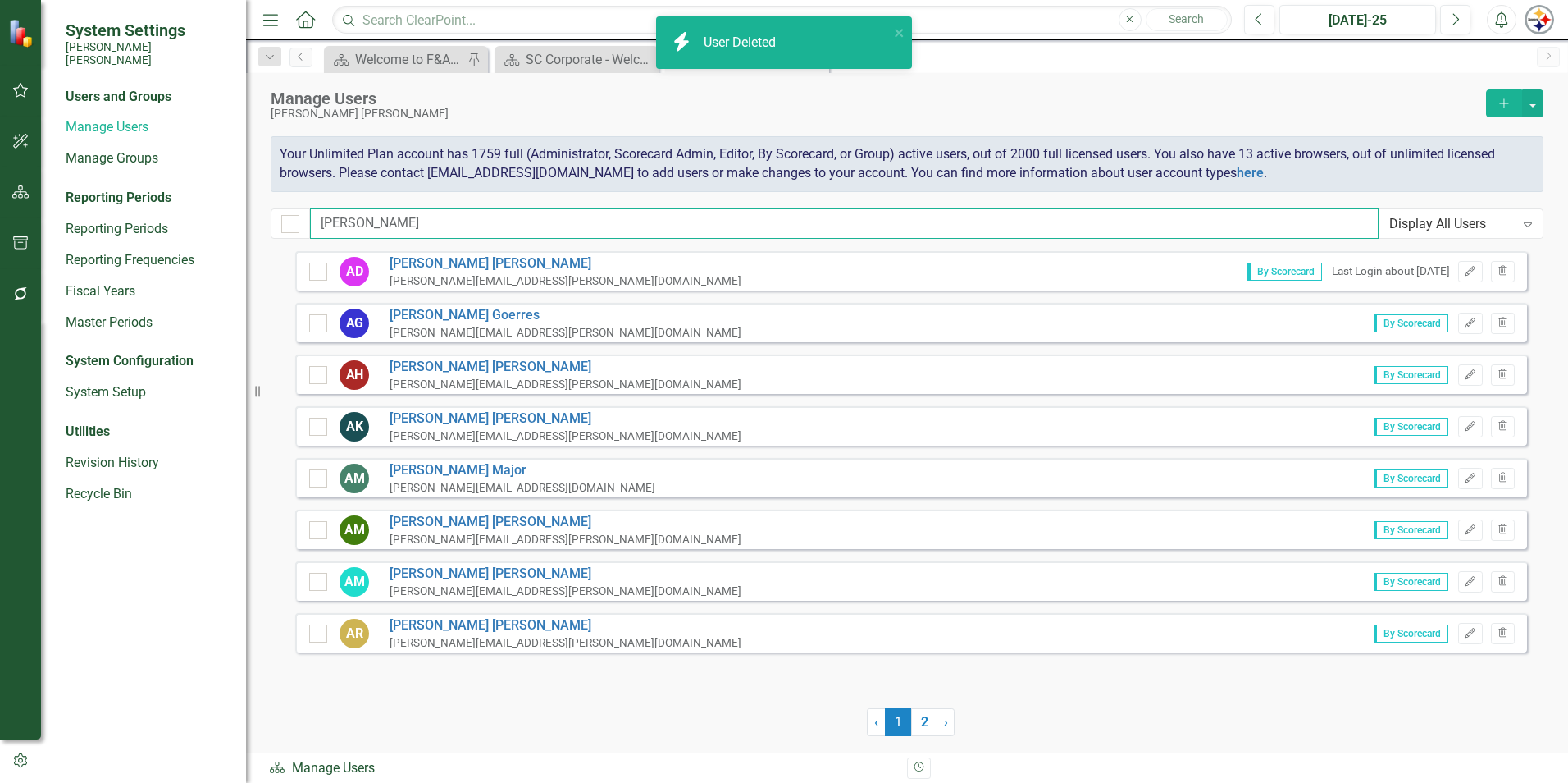
drag, startPoint x: 369, startPoint y: 214, endPoint x: 255, endPoint y: 221, distance: 114.2
click at [255, 221] on div "System Settings [PERSON_NAME] [PERSON_NAME] Users and Groups Manage Users Manag…" at bounding box center [784, 391] width 1568 height 783
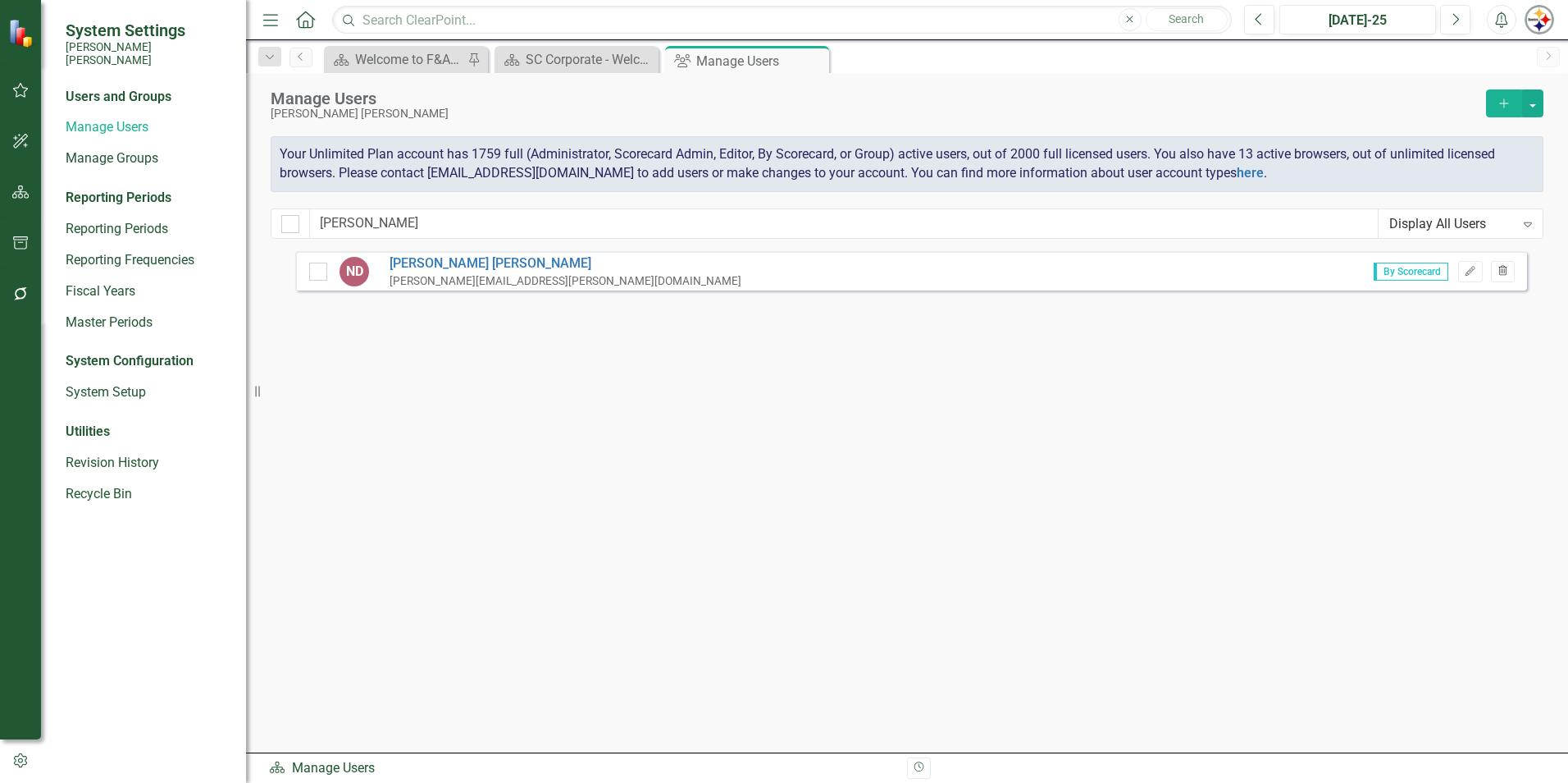
click at [1508, 270] on icon "Trash" at bounding box center [1503, 272] width 12 height 10
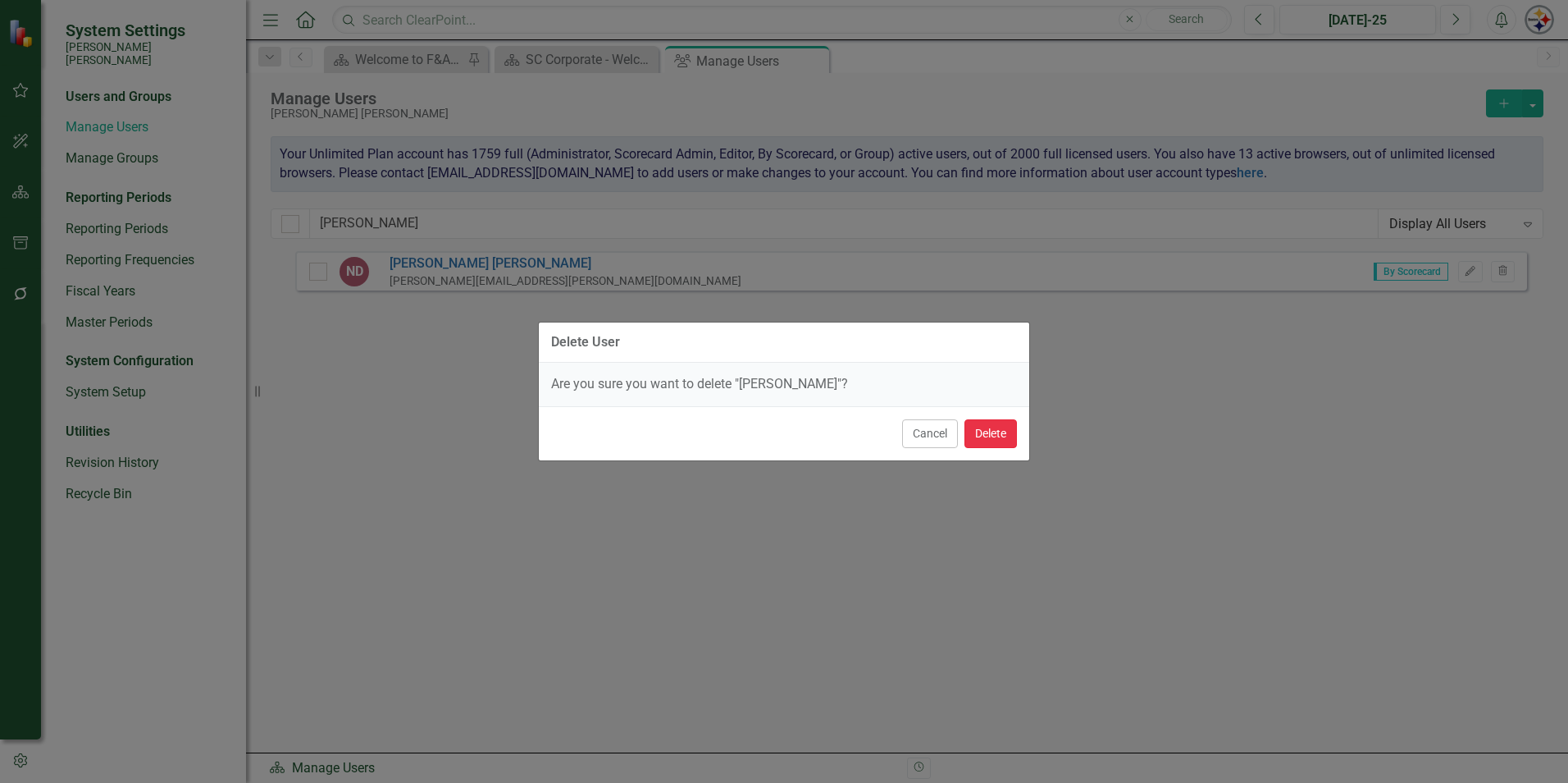
click at [987, 428] on button "Delete" at bounding box center [990, 433] width 53 height 29
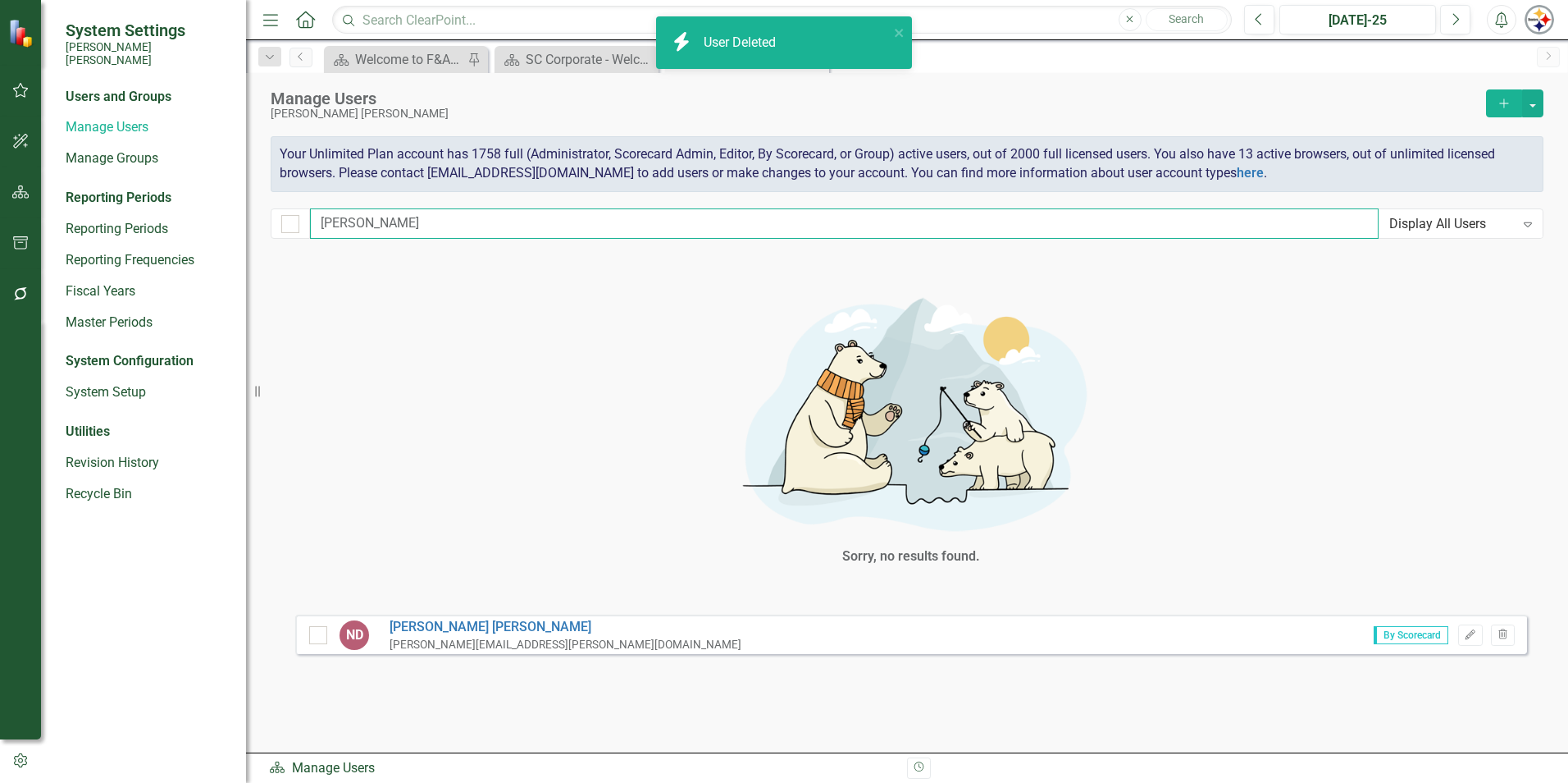
drag, startPoint x: 383, startPoint y: 222, endPoint x: 260, endPoint y: 222, distance: 123.0
click at [260, 222] on div "Manage Users [PERSON_NAME] [PERSON_NAME] Add Your Unlimited Plan account has 17…" at bounding box center [906, 161] width 1322 height 178
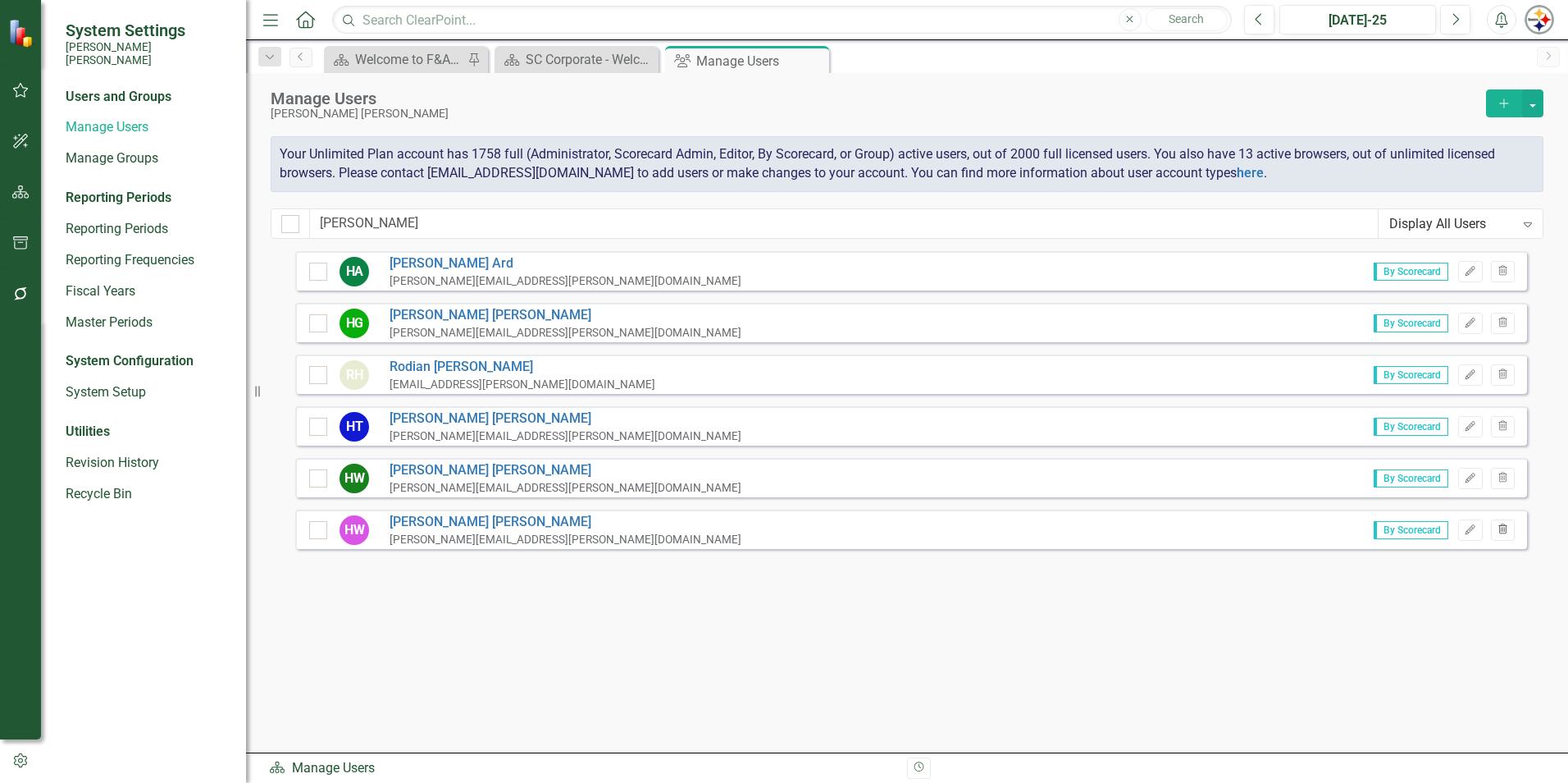
click at [1501, 537] on button "Trash" at bounding box center [1503, 530] width 24 height 21
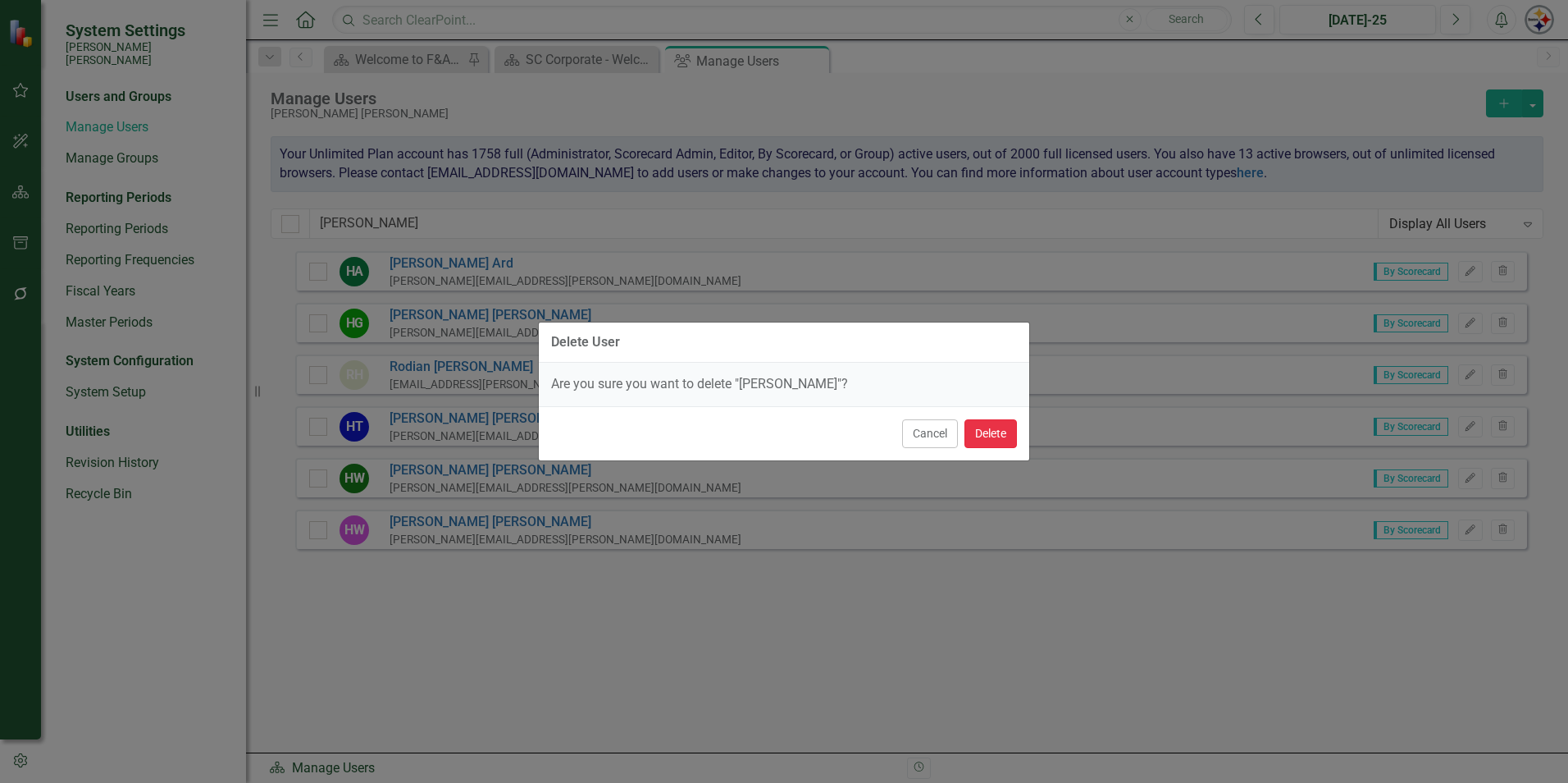
click at [1010, 437] on button "Delete" at bounding box center [990, 433] width 53 height 29
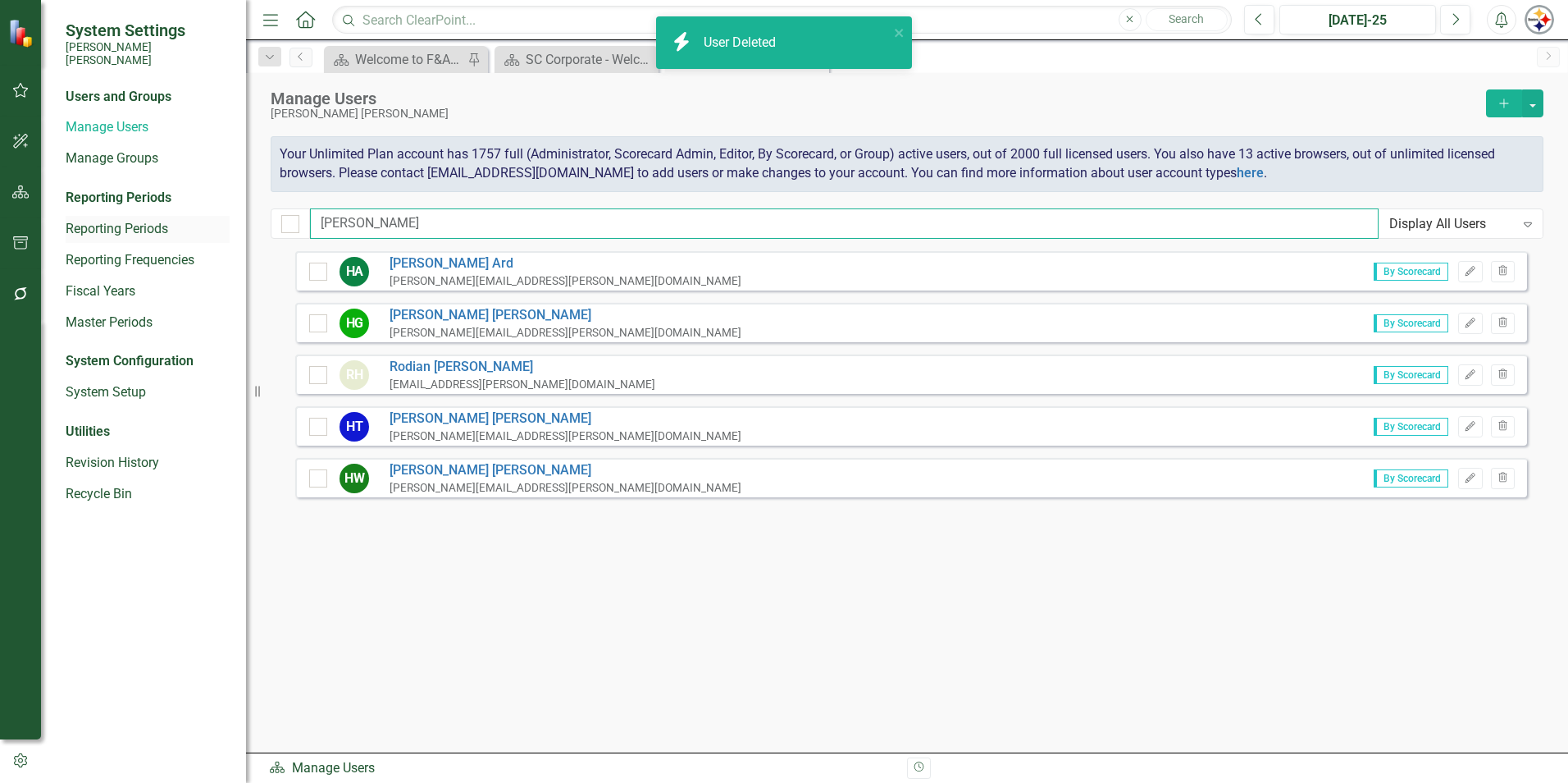
drag, startPoint x: 341, startPoint y: 228, endPoint x: 175, endPoint y: 222, distance: 166.1
click at [253, 228] on div "System Settings [PERSON_NAME] [PERSON_NAME] Users and Groups Manage Users Manag…" at bounding box center [784, 391] width 1568 height 783
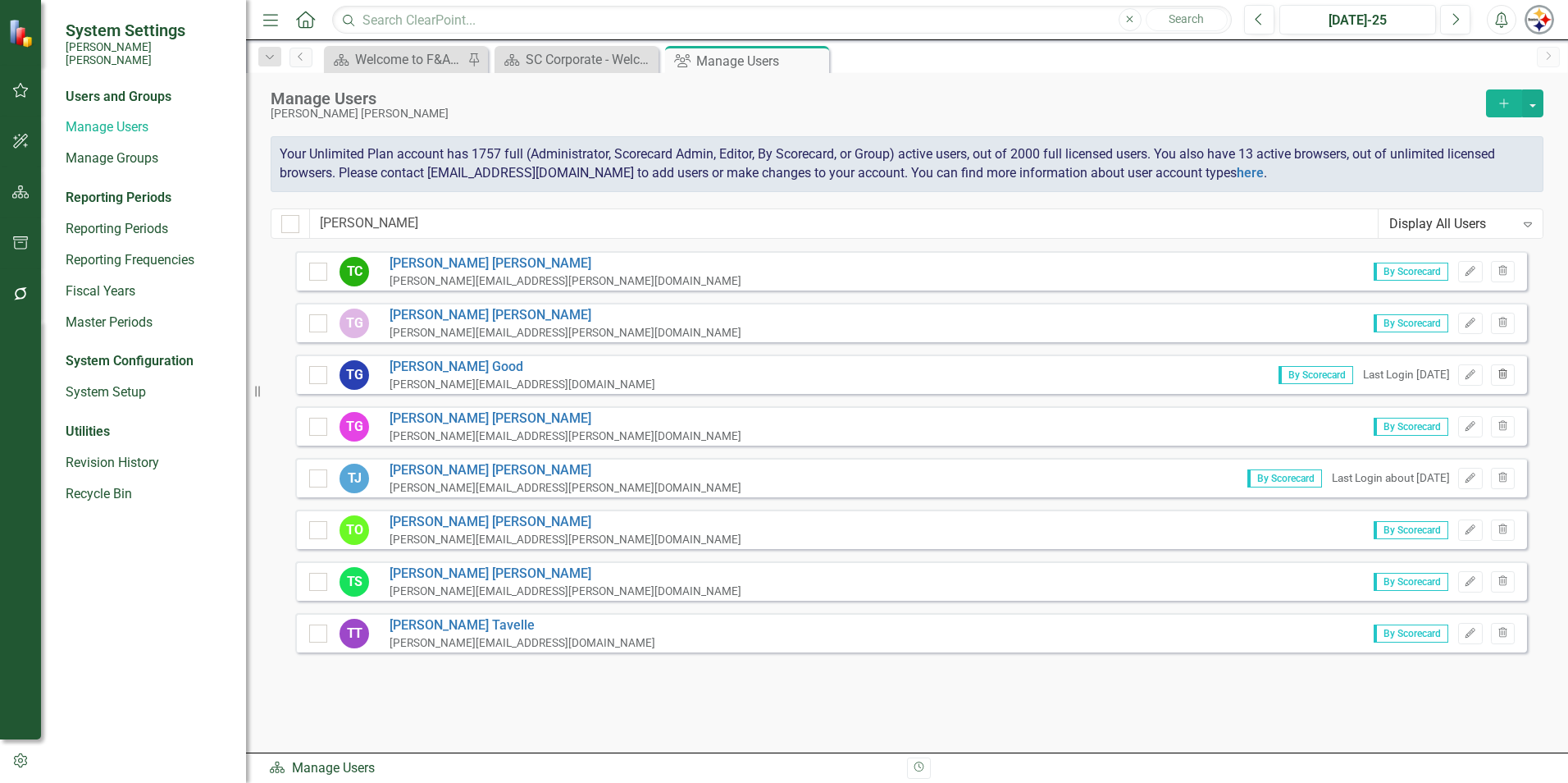
click at [1510, 379] on button "Trash" at bounding box center [1503, 375] width 24 height 21
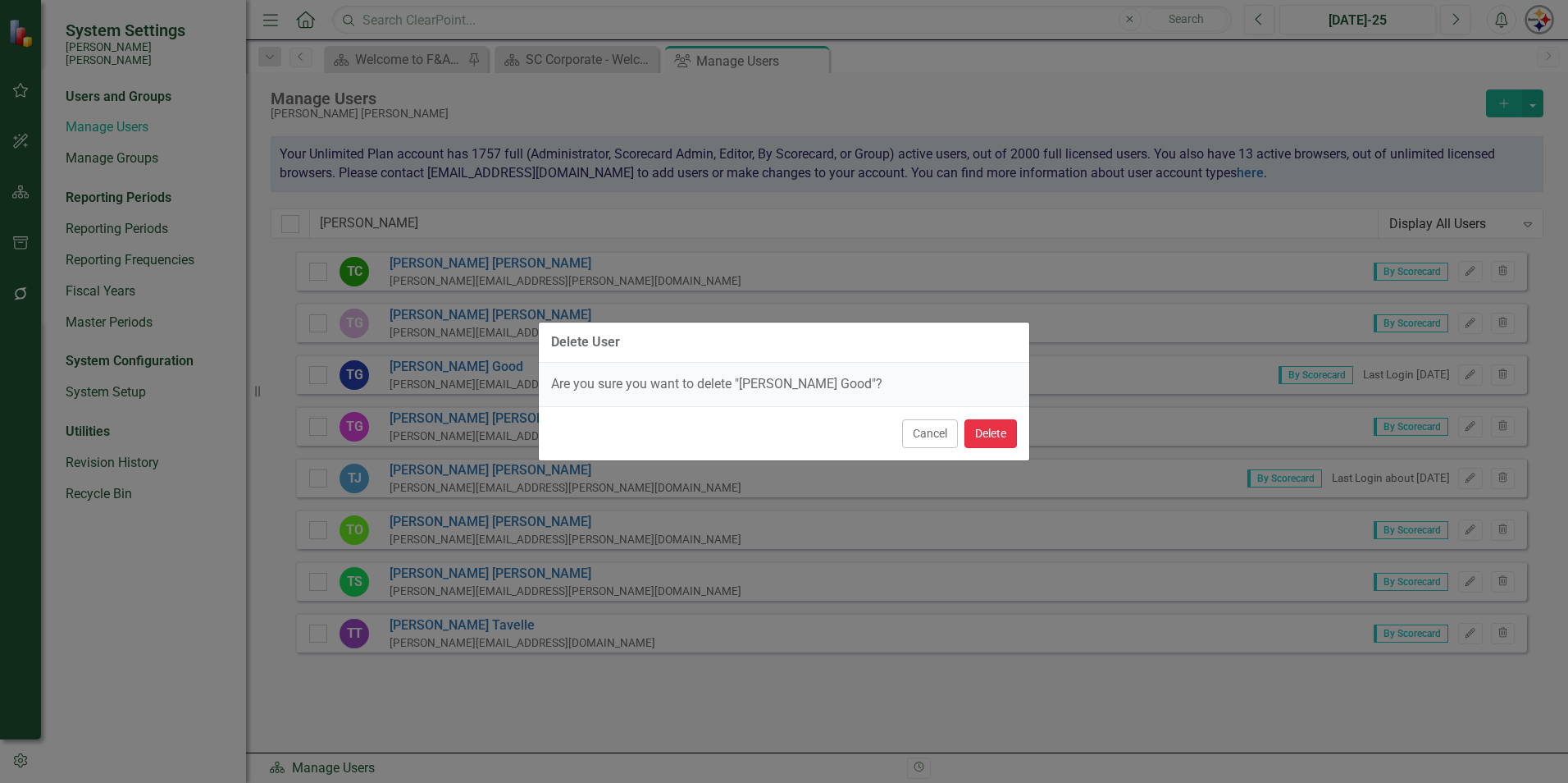
click at [1008, 430] on button "Delete" at bounding box center [990, 433] width 53 height 29
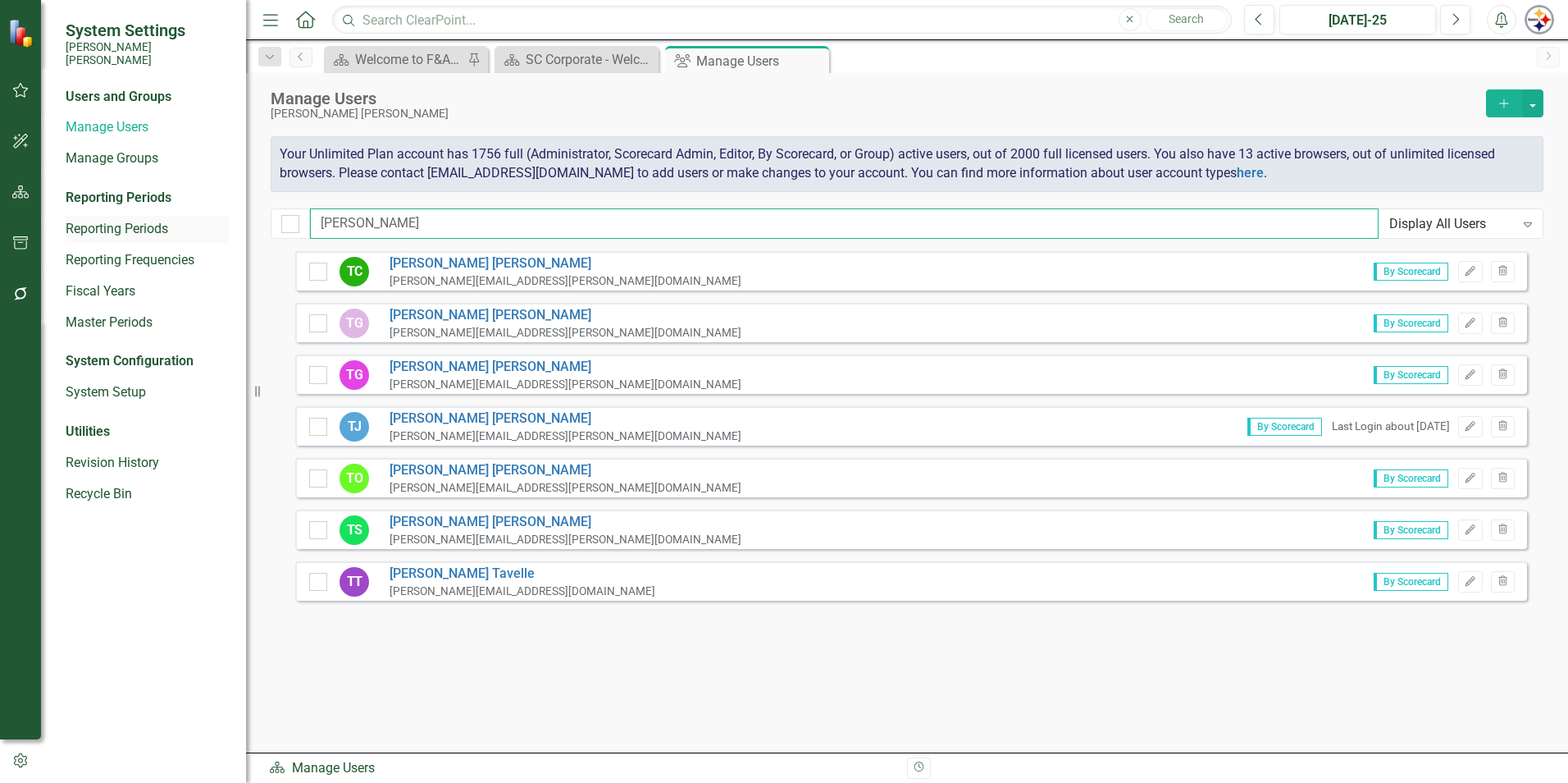
drag, startPoint x: 325, startPoint y: 224, endPoint x: 81, endPoint y: 223, distance: 244.0
click at [82, 224] on div "System Settings [PERSON_NAME] [PERSON_NAME] Users and Groups Manage Users Manag…" at bounding box center [784, 391] width 1568 height 783
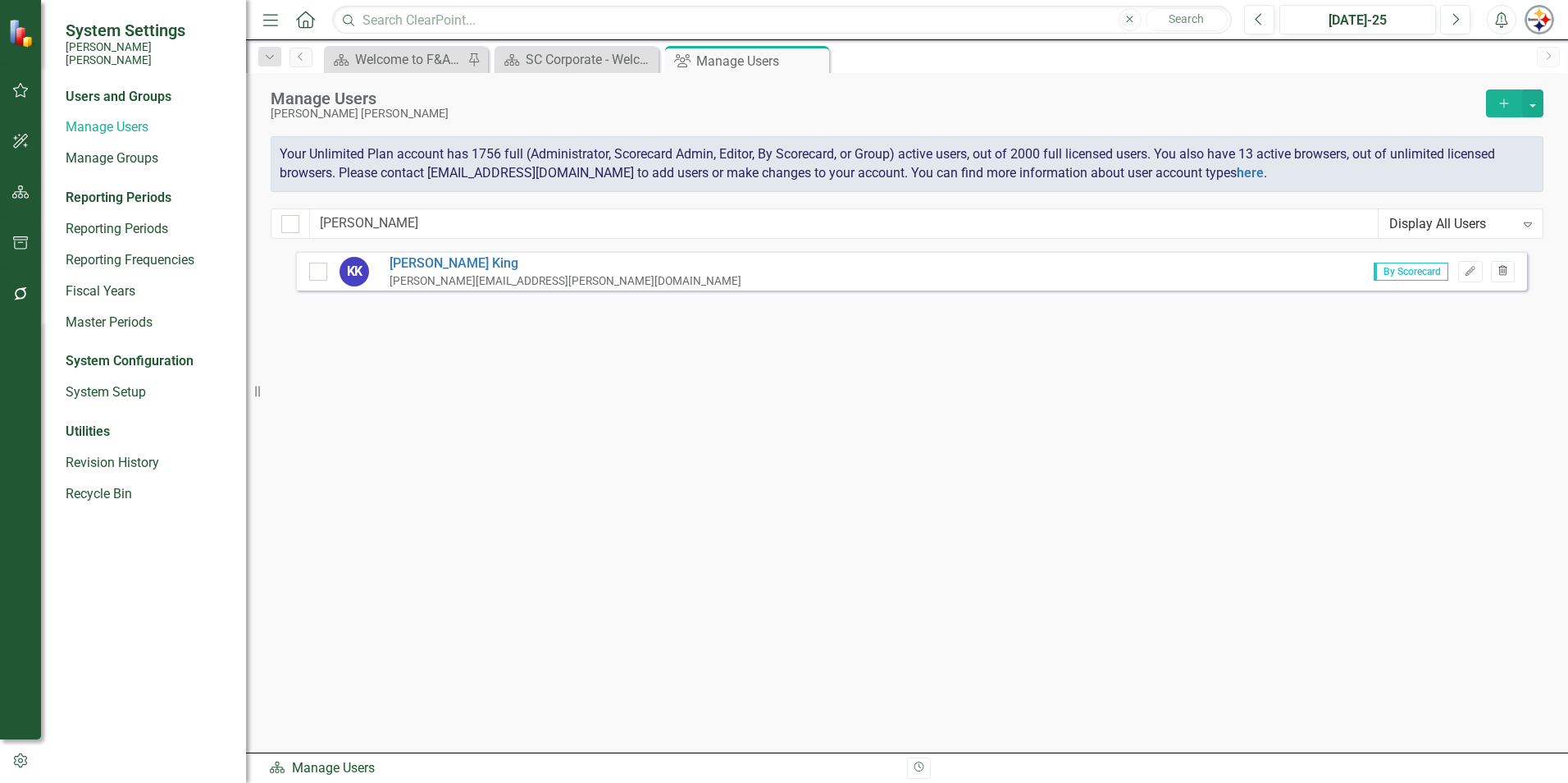
click at [1509, 273] on button "Trash" at bounding box center [1503, 272] width 24 height 21
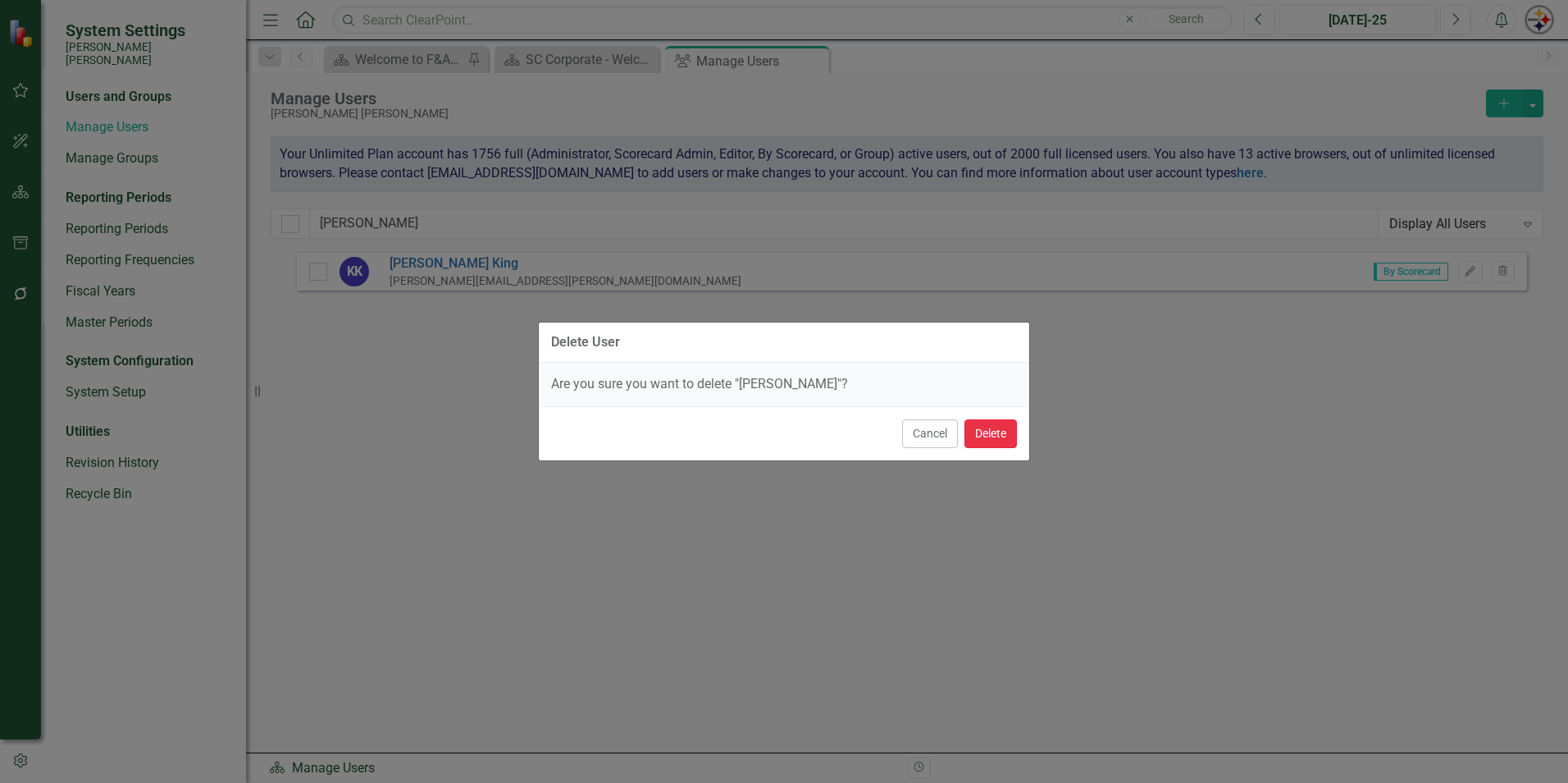
click at [984, 433] on button "Delete" at bounding box center [990, 433] width 53 height 29
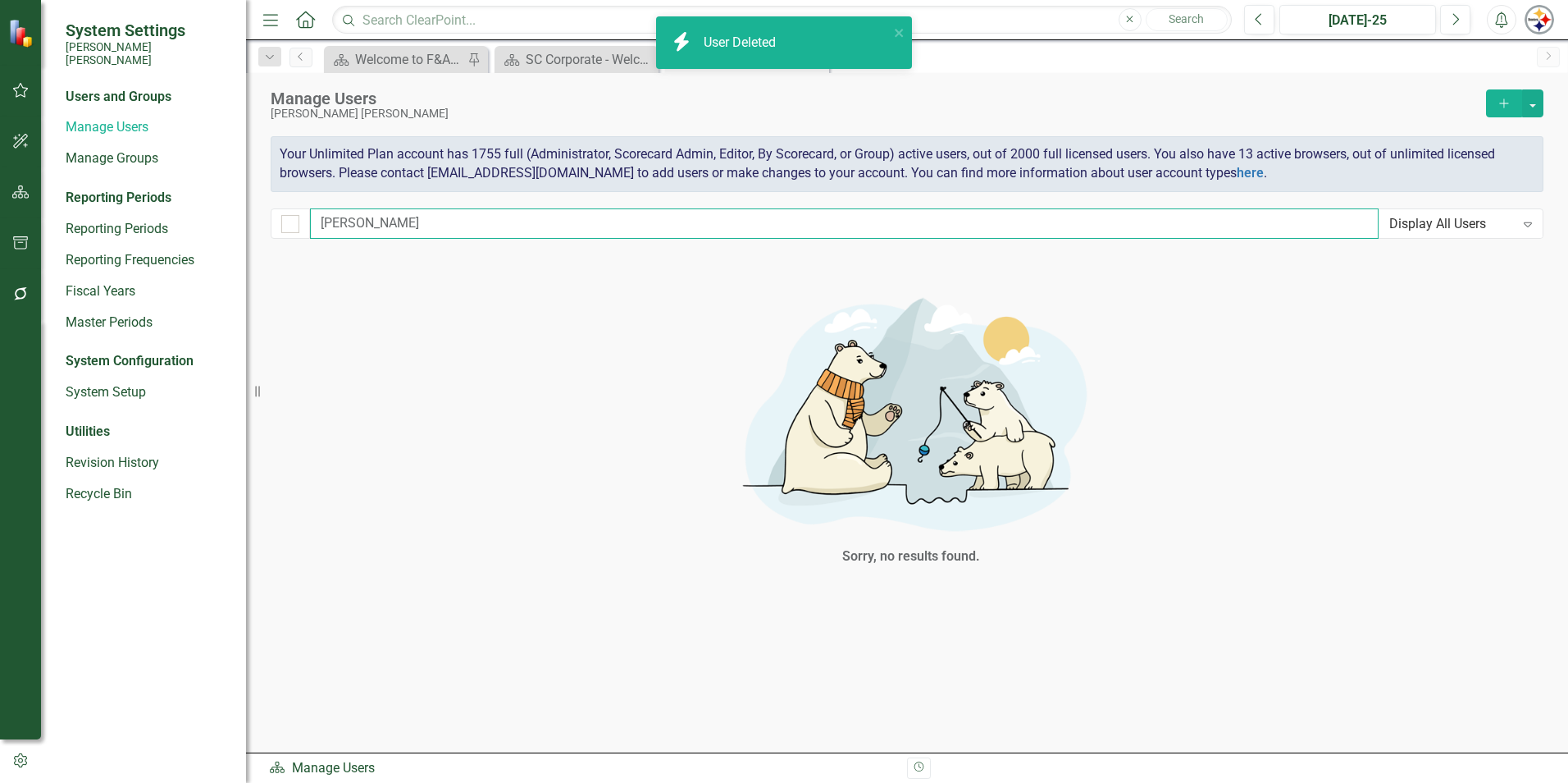
click at [388, 222] on input "[PERSON_NAME]" at bounding box center [844, 224] width 1069 height 31
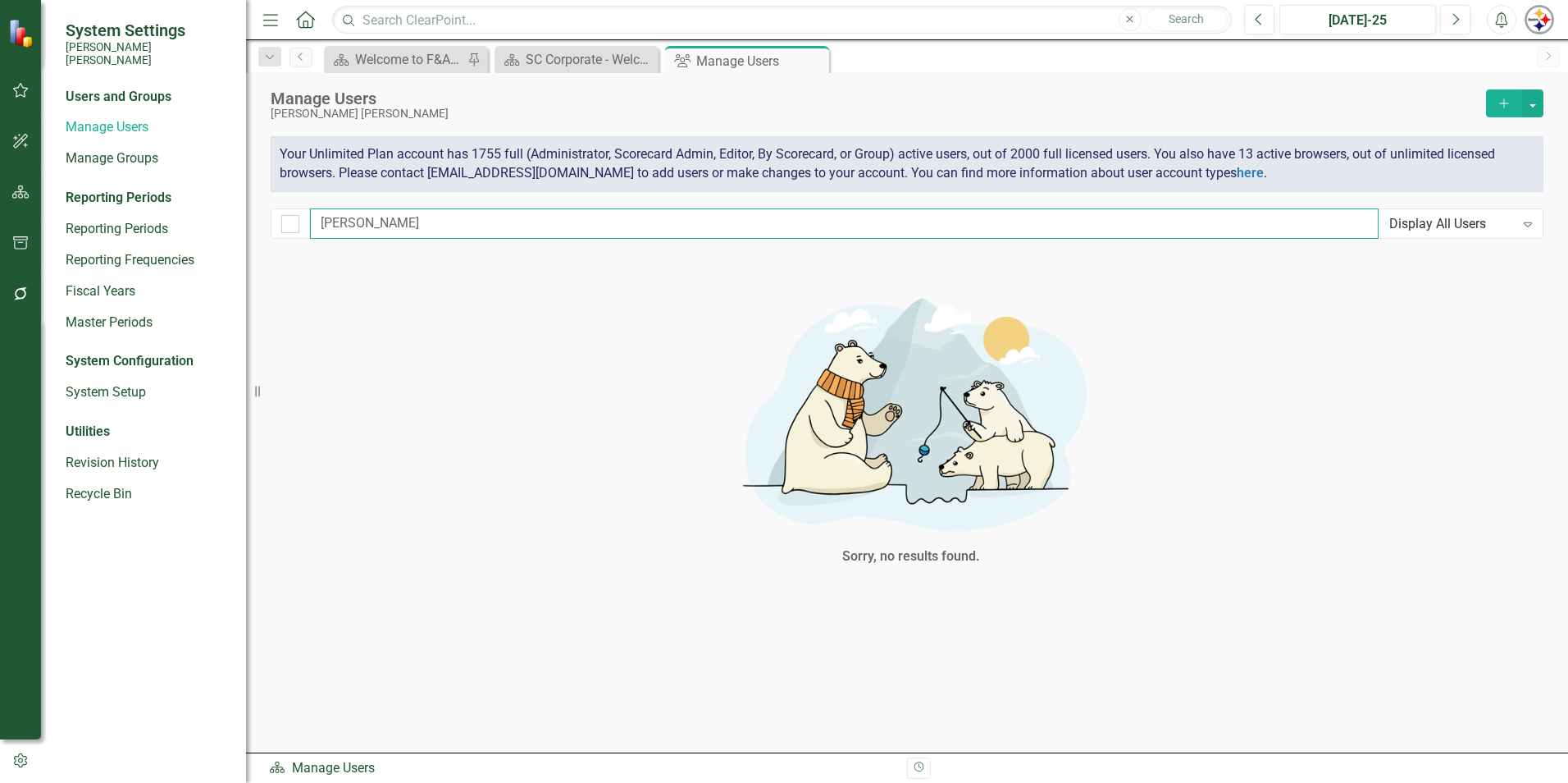
drag, startPoint x: 400, startPoint y: 222, endPoint x: 266, endPoint y: 217, distance: 134.1
click at [266, 217] on div "Manage Users [PERSON_NAME] [PERSON_NAME] Add Your Unlimited Plan account has 17…" at bounding box center [906, 161] width 1322 height 178
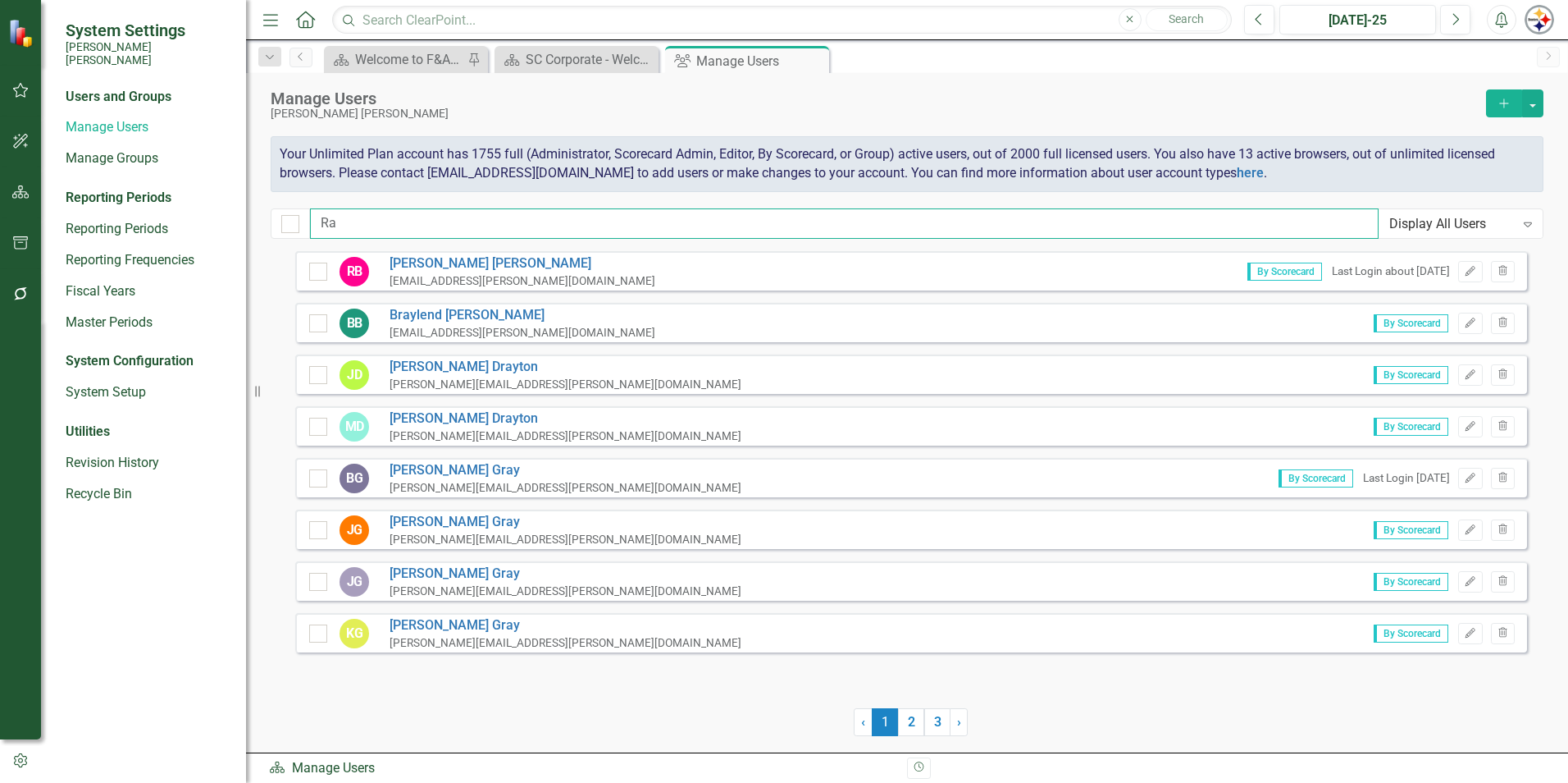
type input "R"
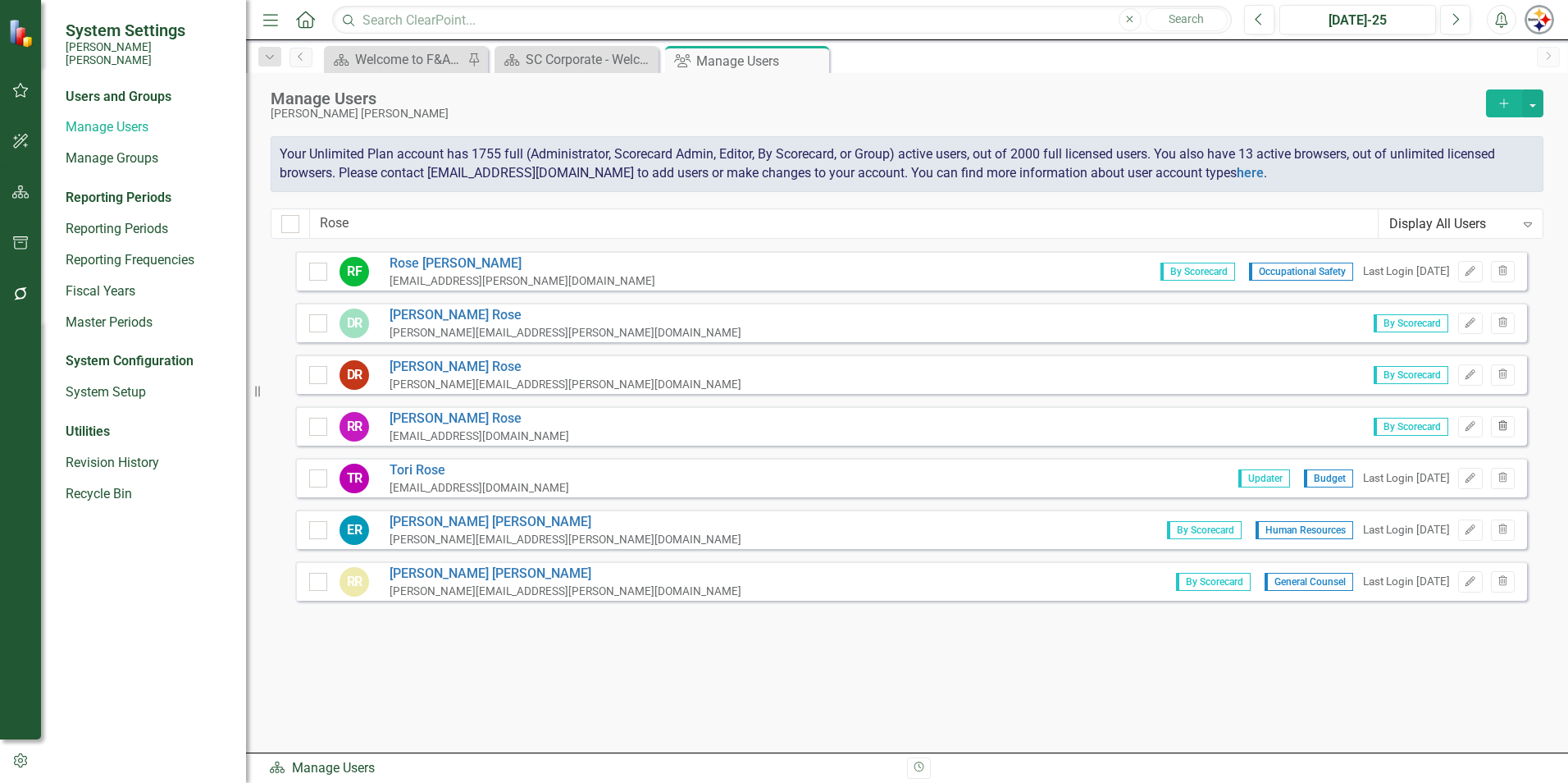
click at [1506, 426] on icon "Trash" at bounding box center [1503, 427] width 12 height 10
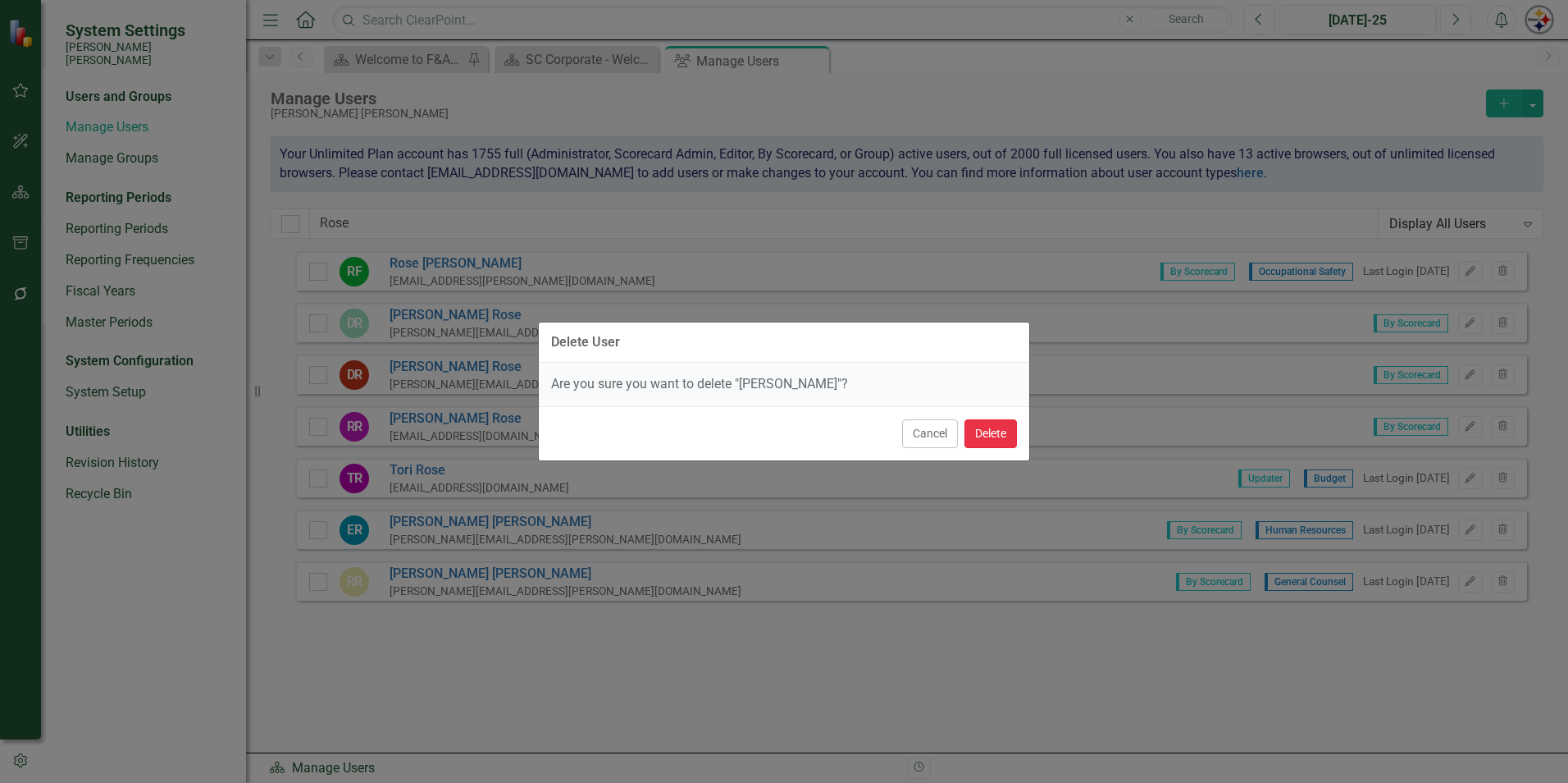
click at [1004, 436] on button "Delete" at bounding box center [990, 433] width 53 height 29
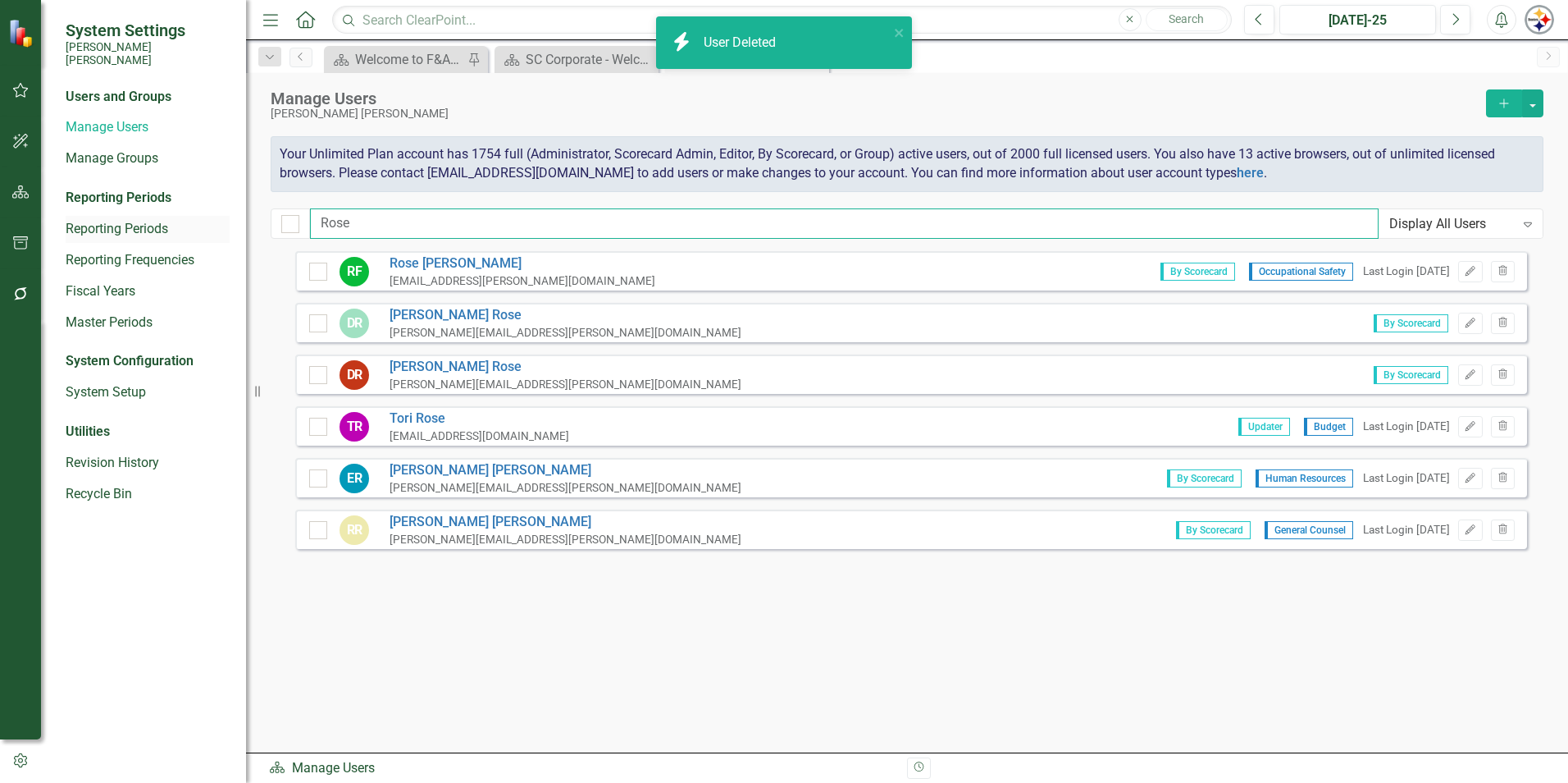
drag, startPoint x: 361, startPoint y: 220, endPoint x: 224, endPoint y: 220, distance: 137.0
click at [224, 220] on div "System Settings [PERSON_NAME] [PERSON_NAME] Users and Groups Manage Users Manag…" at bounding box center [784, 391] width 1568 height 783
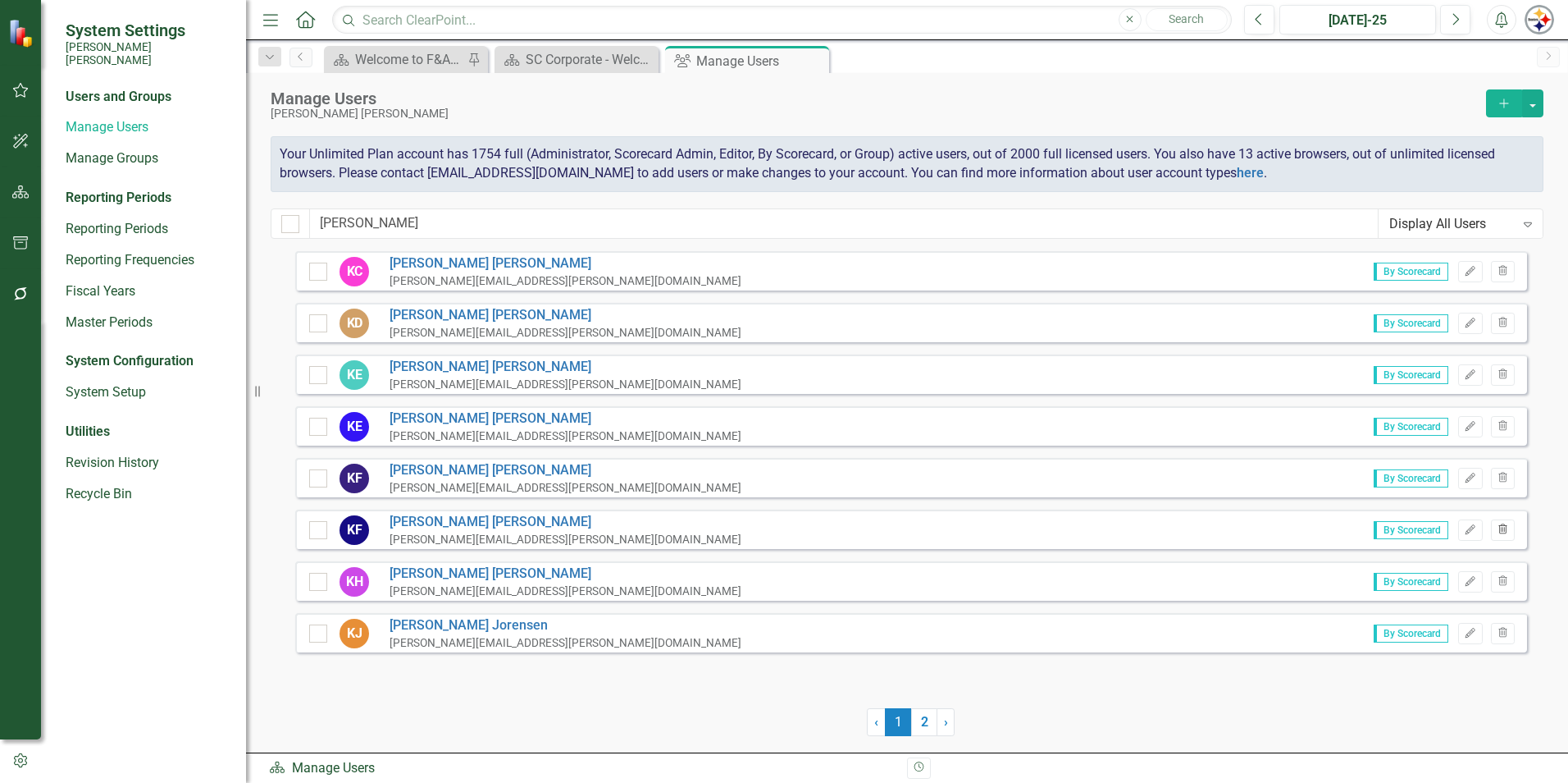
click at [1495, 526] on button "Trash" at bounding box center [1503, 530] width 24 height 21
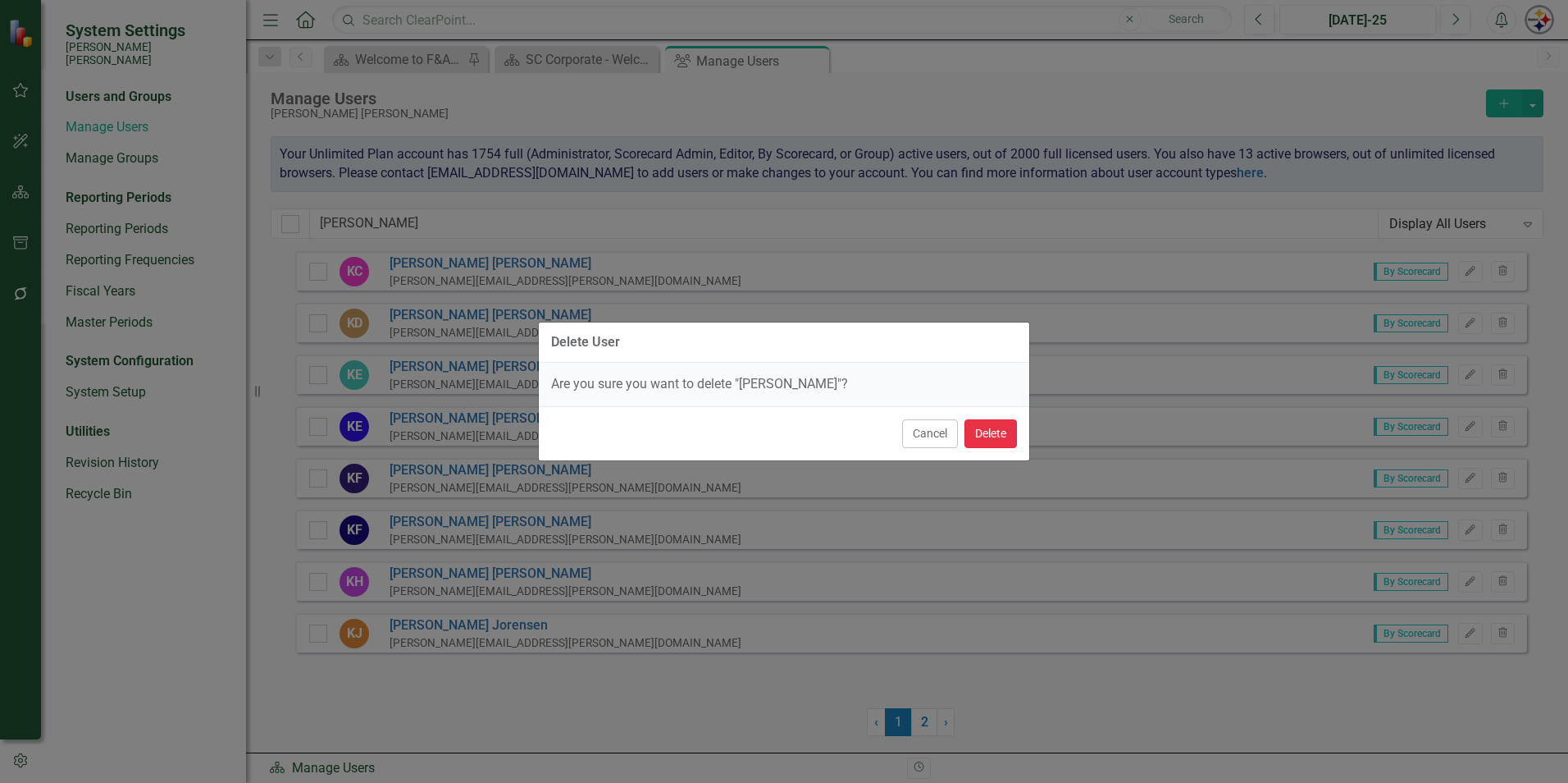
click at [976, 434] on button "Delete" at bounding box center [990, 433] width 53 height 29
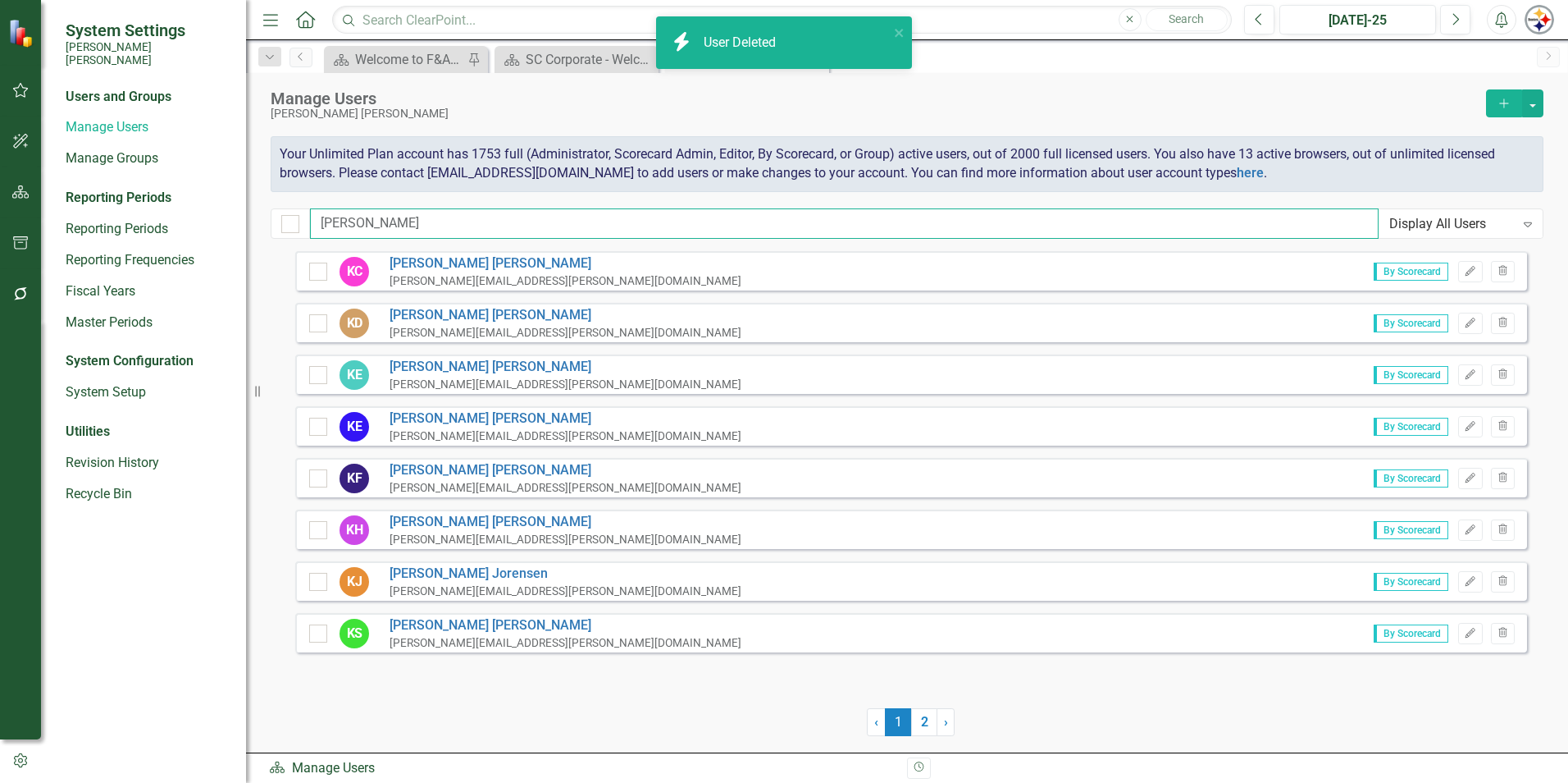
drag, startPoint x: 388, startPoint y: 219, endPoint x: 241, endPoint y: 215, distance: 147.1
click at [242, 216] on div "System Settings [PERSON_NAME] [PERSON_NAME] Users and Groups Manage Users Manag…" at bounding box center [784, 391] width 1568 height 783
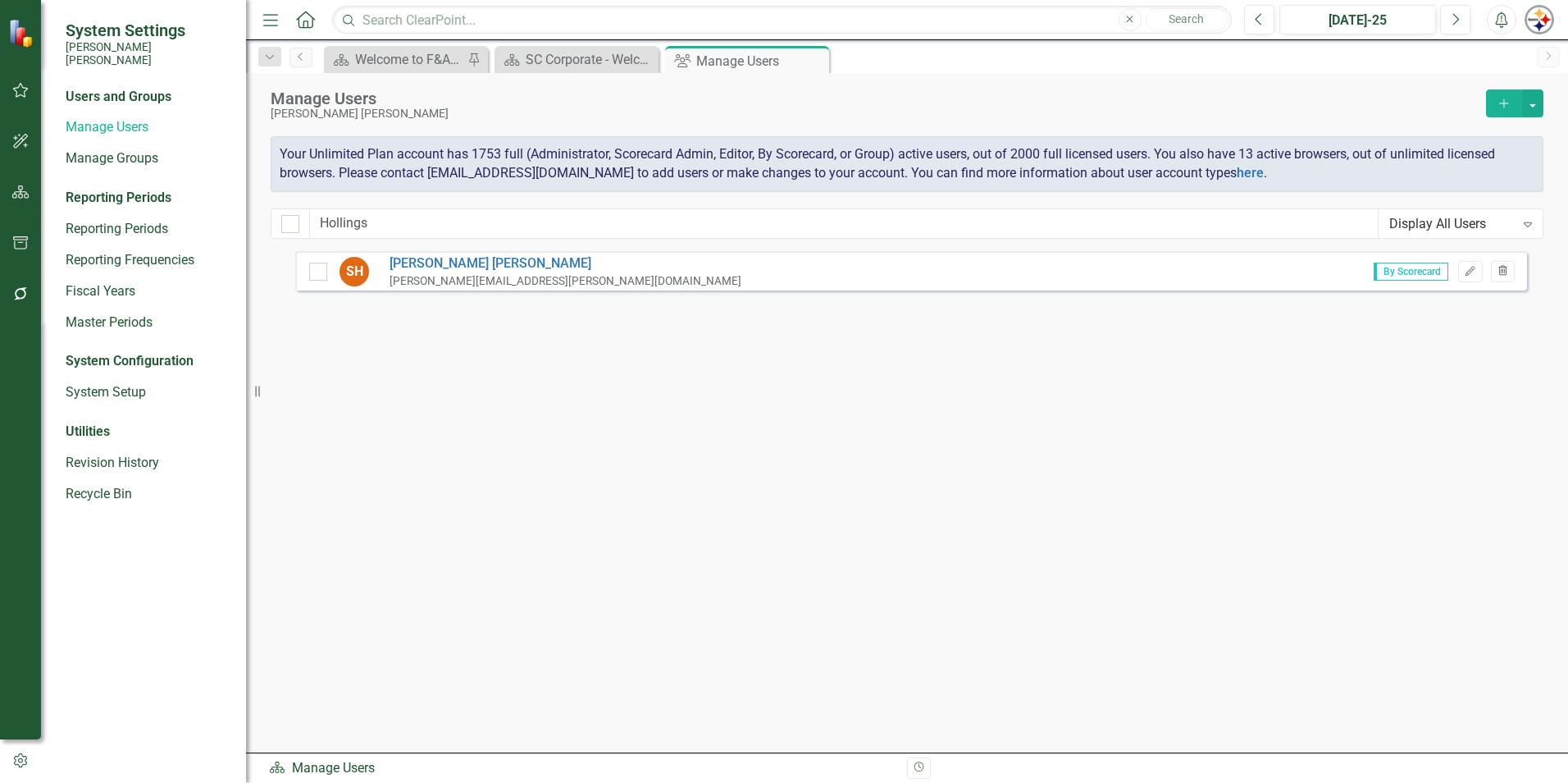
click at [1505, 272] on icon "Trash" at bounding box center [1503, 272] width 12 height 10
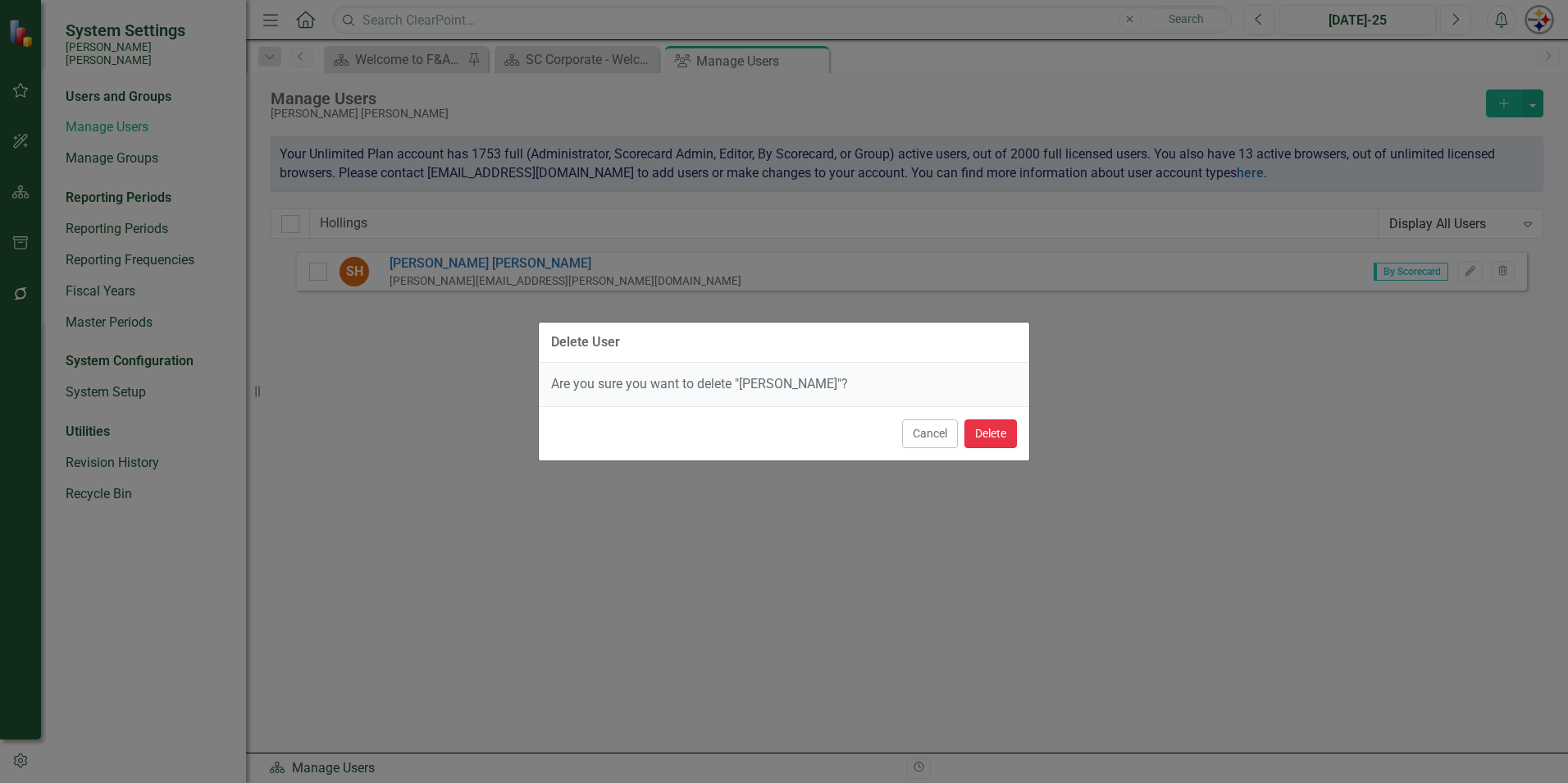
click at [982, 444] on button "Delete" at bounding box center [990, 433] width 53 height 29
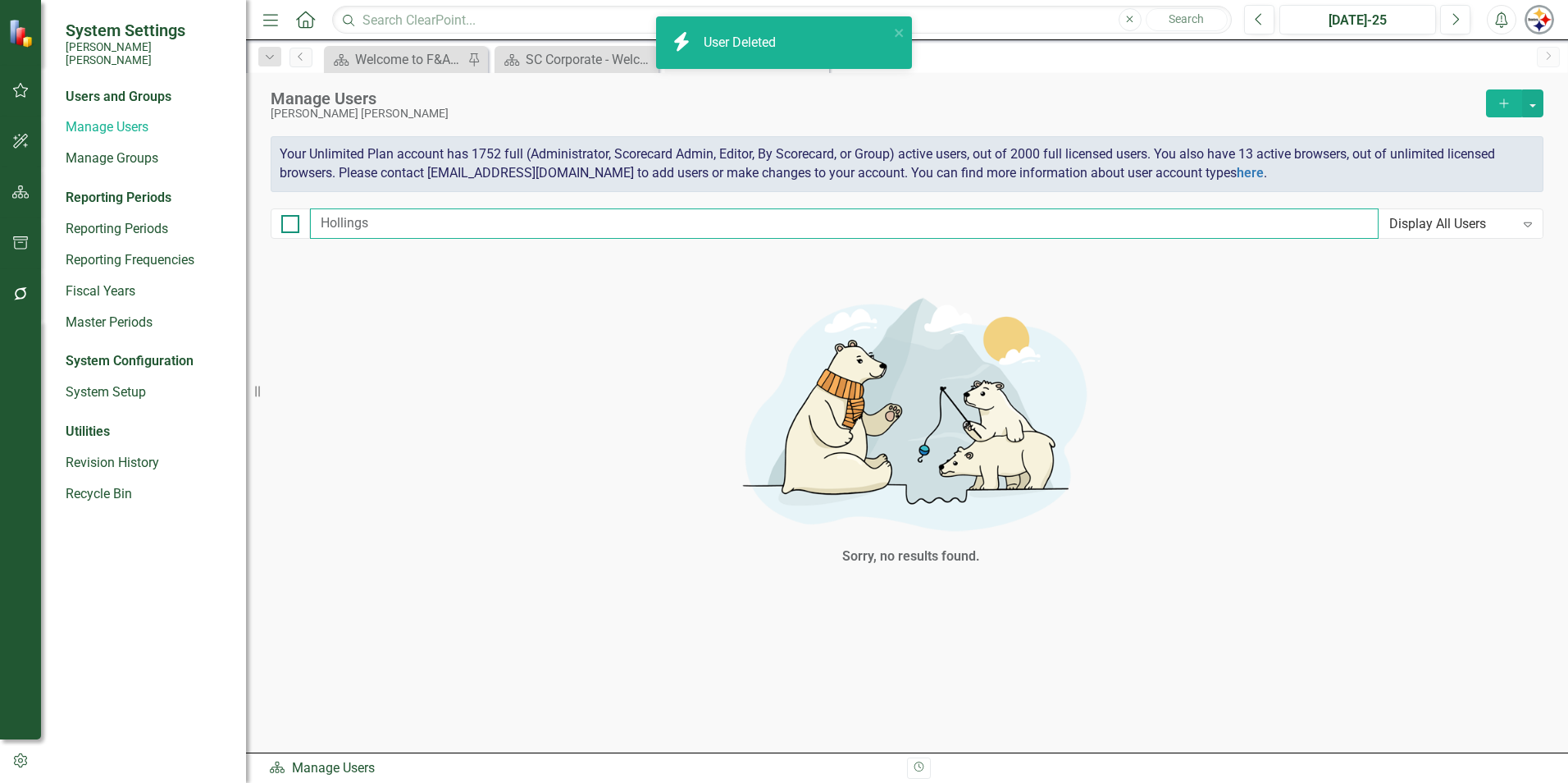
drag, startPoint x: 395, startPoint y: 227, endPoint x: 291, endPoint y: 221, distance: 104.2
click at [291, 221] on div "Hollings Display All Users Expand" at bounding box center [907, 224] width 1273 height 31
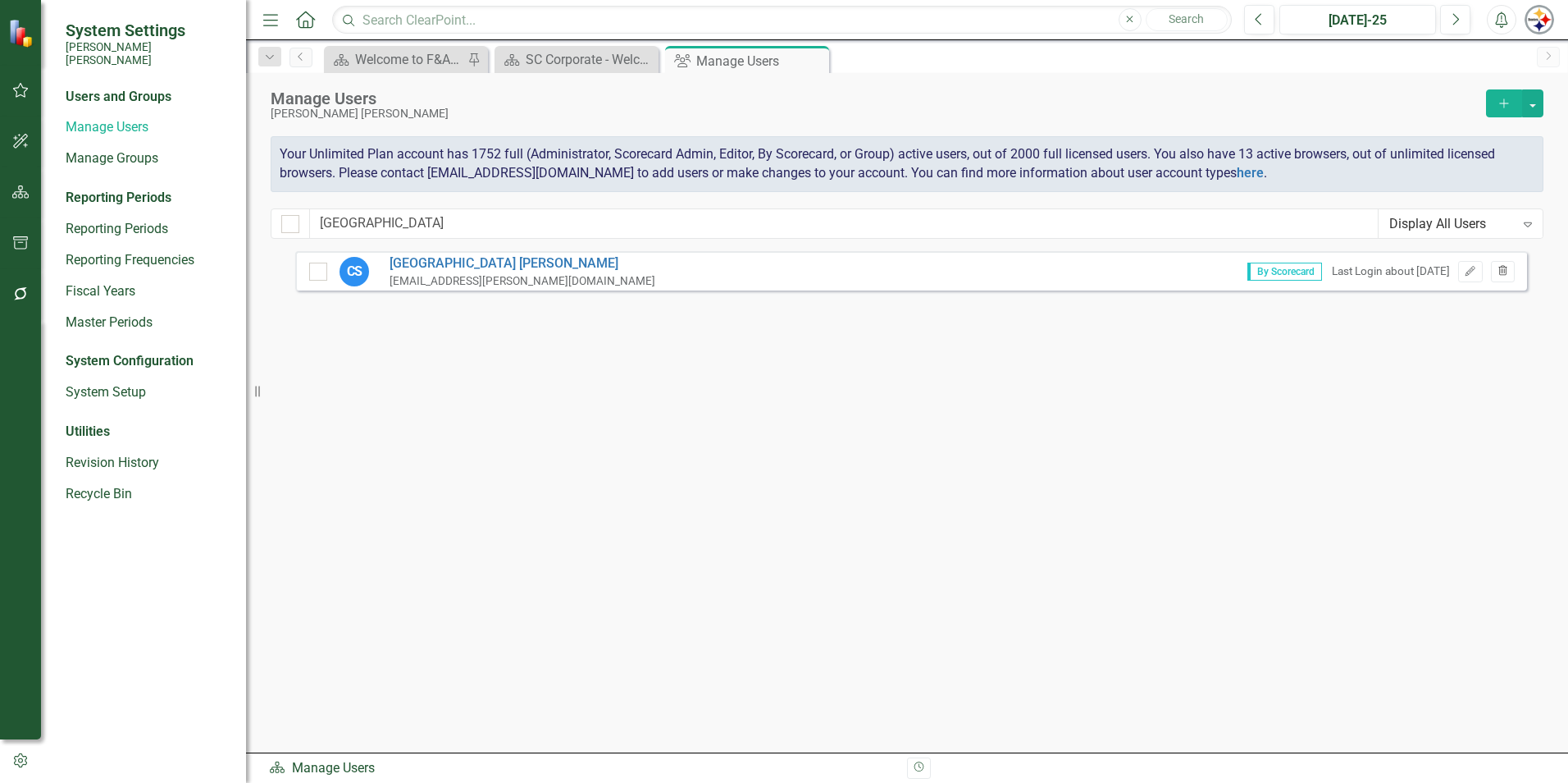
click at [1504, 274] on icon "Trash" at bounding box center [1503, 272] width 12 height 10
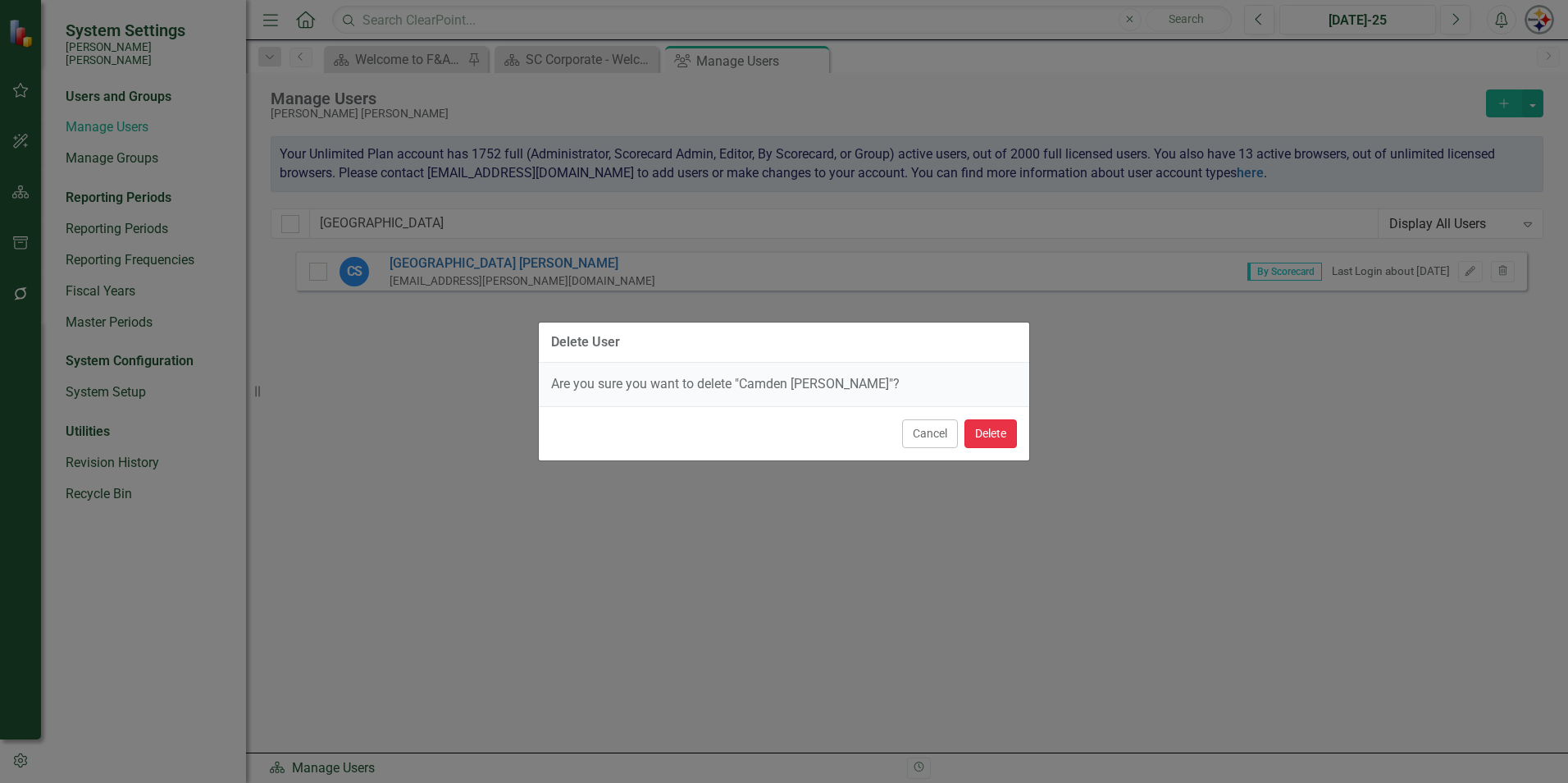
click at [1000, 427] on button "Delete" at bounding box center [990, 433] width 53 height 29
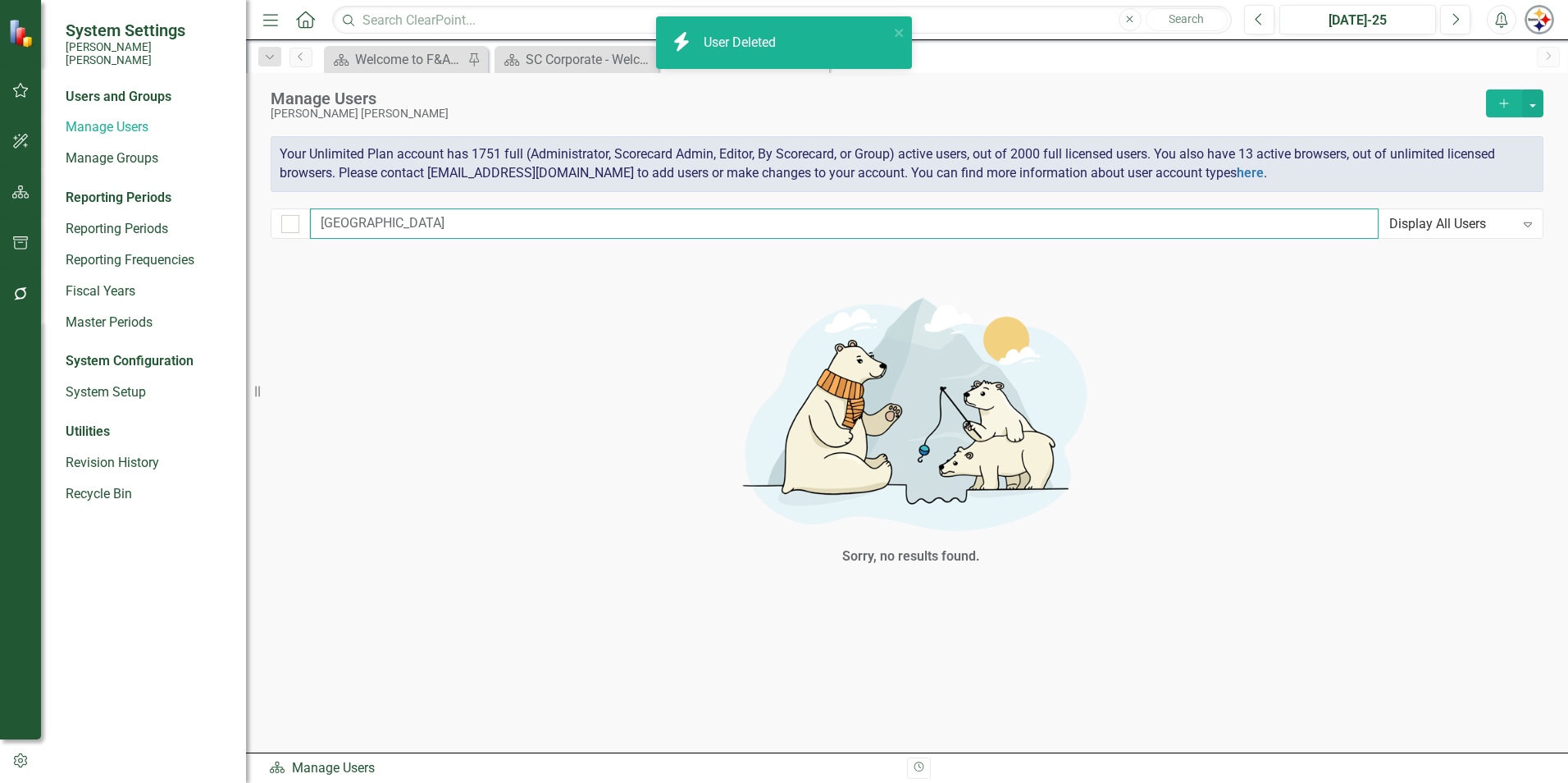
drag, startPoint x: 388, startPoint y: 222, endPoint x: 278, endPoint y: 221, distance: 110.0
click at [278, 221] on div "Camden Display All Users Expand" at bounding box center [907, 224] width 1273 height 31
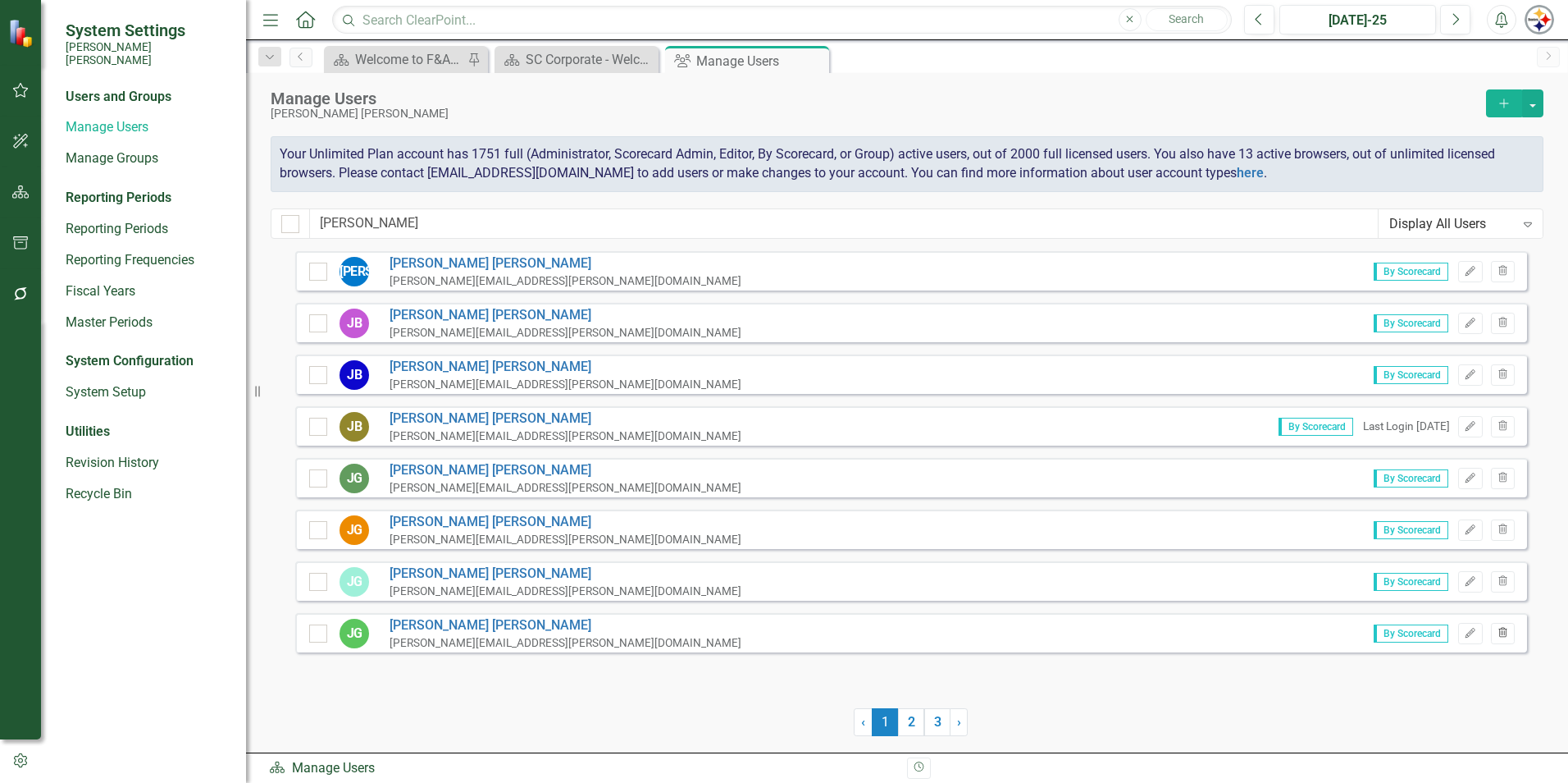
click at [1508, 632] on icon "Trash" at bounding box center [1503, 633] width 12 height 10
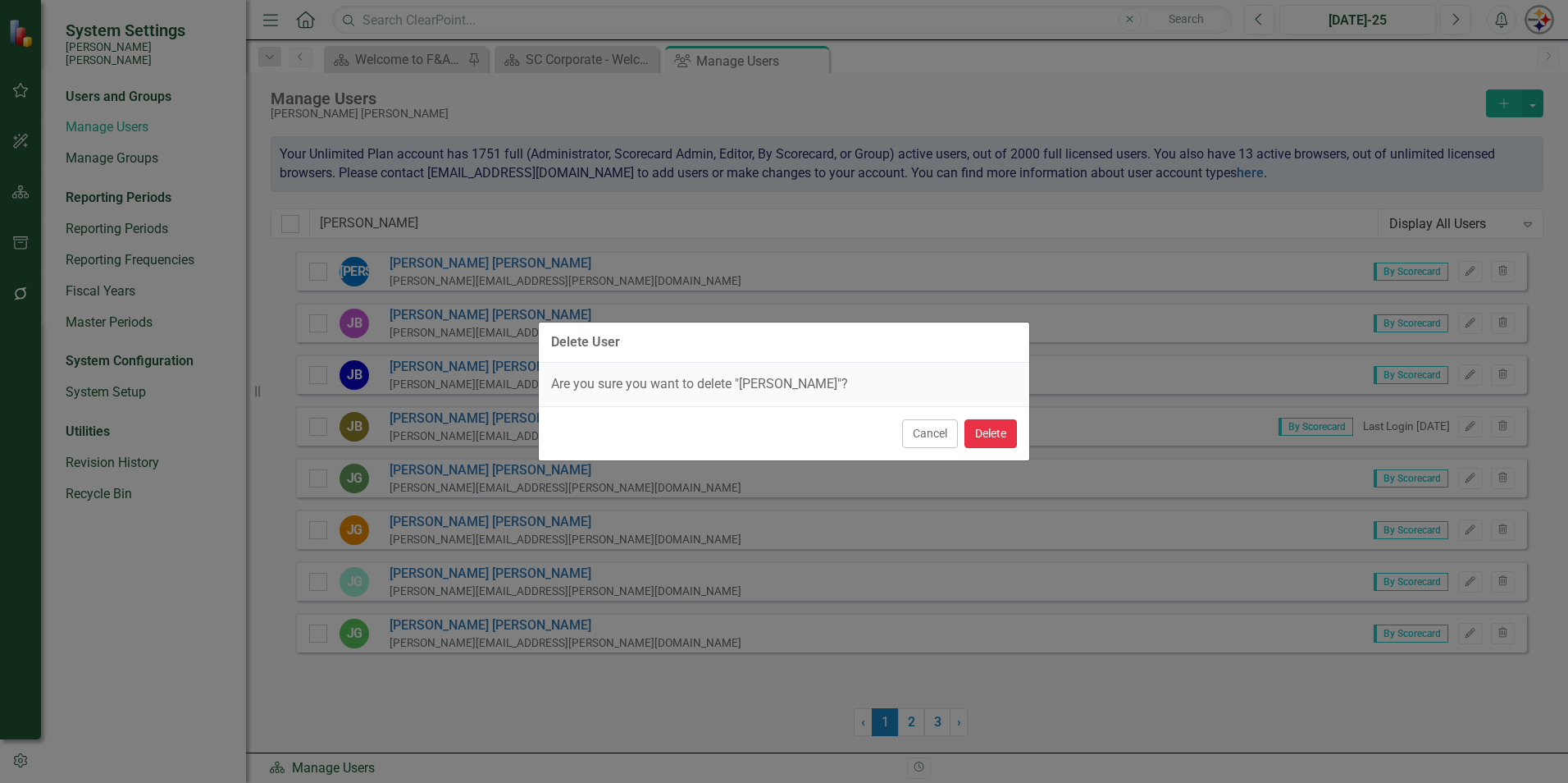
click at [983, 434] on button "Delete" at bounding box center [990, 433] width 53 height 29
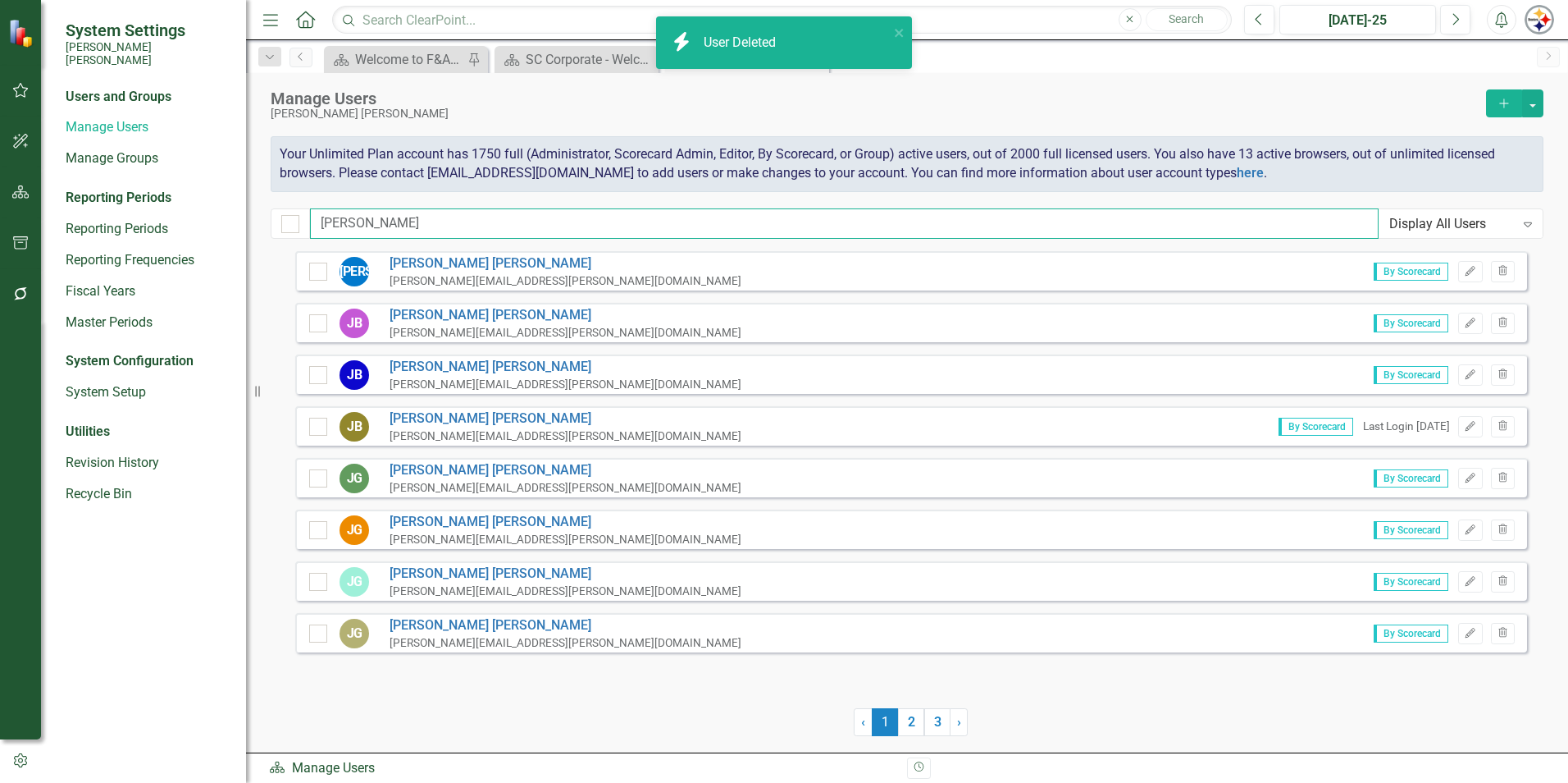
click at [388, 223] on input "[PERSON_NAME]" at bounding box center [844, 224] width 1069 height 31
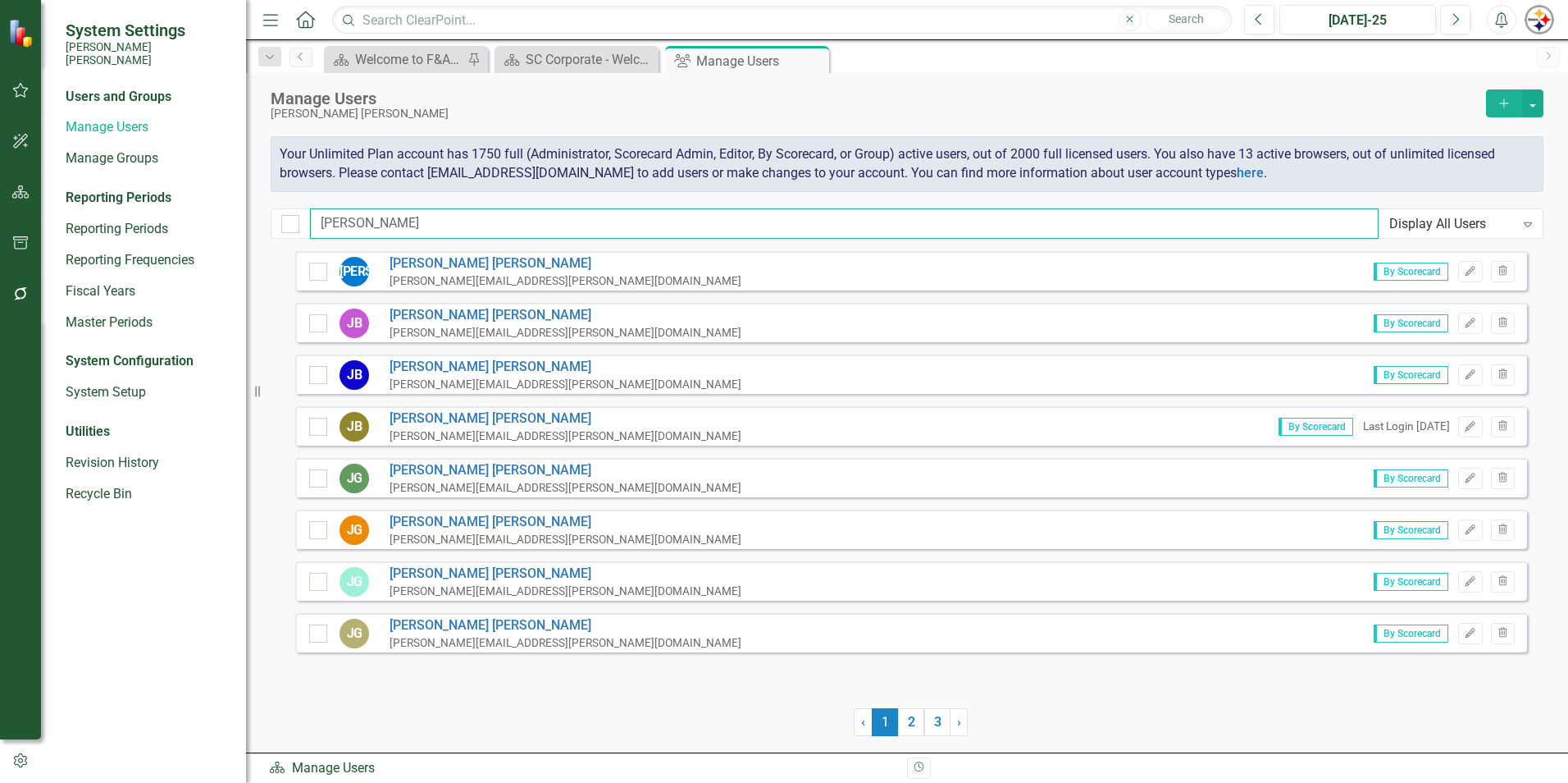
drag, startPoint x: 414, startPoint y: 222, endPoint x: 250, endPoint y: 222, distance: 164.0
click at [251, 222] on div "System Settings [PERSON_NAME] [PERSON_NAME] Users and Groups Manage Users Manag…" at bounding box center [784, 391] width 1568 height 783
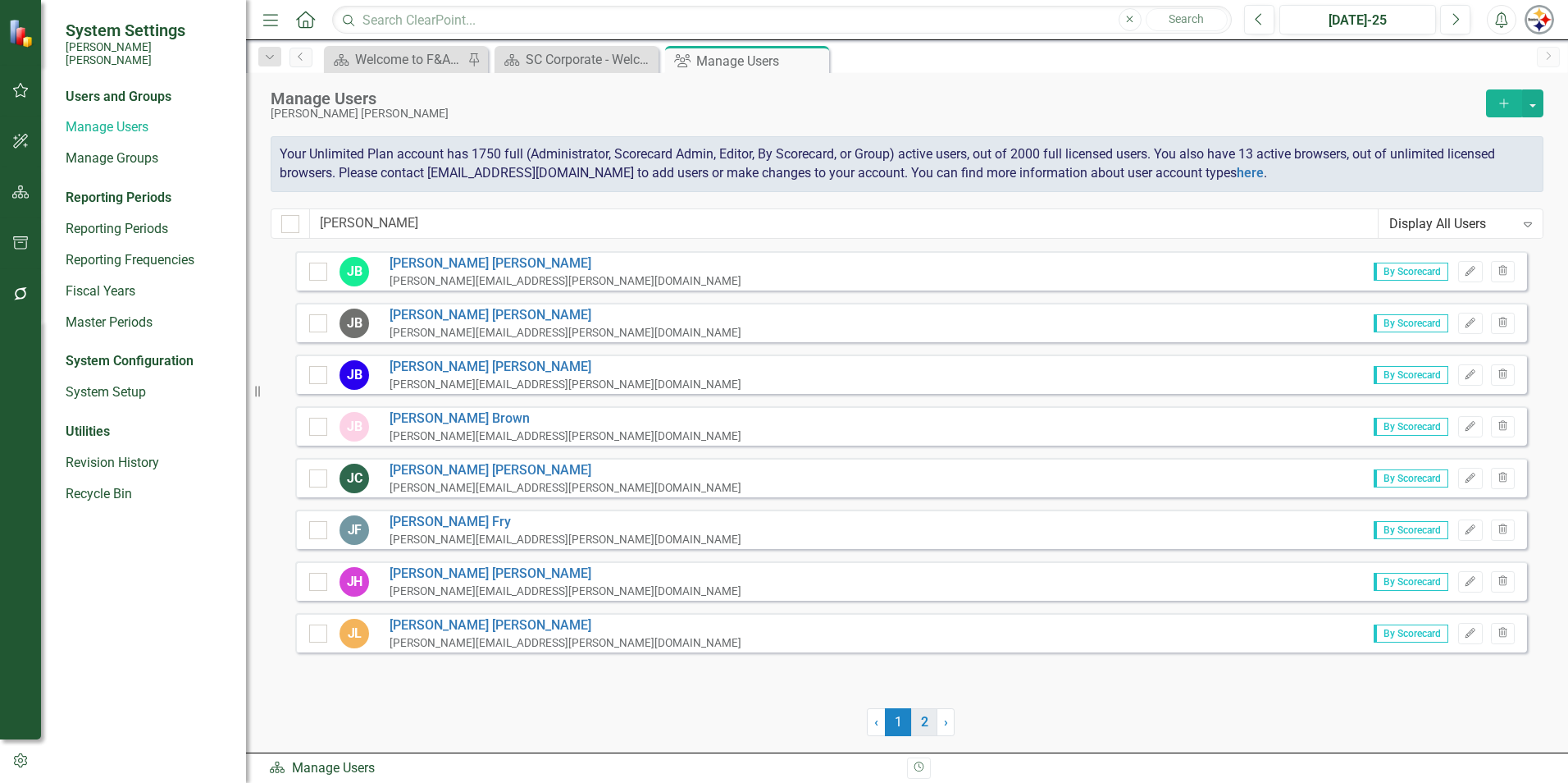
click at [924, 724] on link "2" at bounding box center [924, 722] width 26 height 28
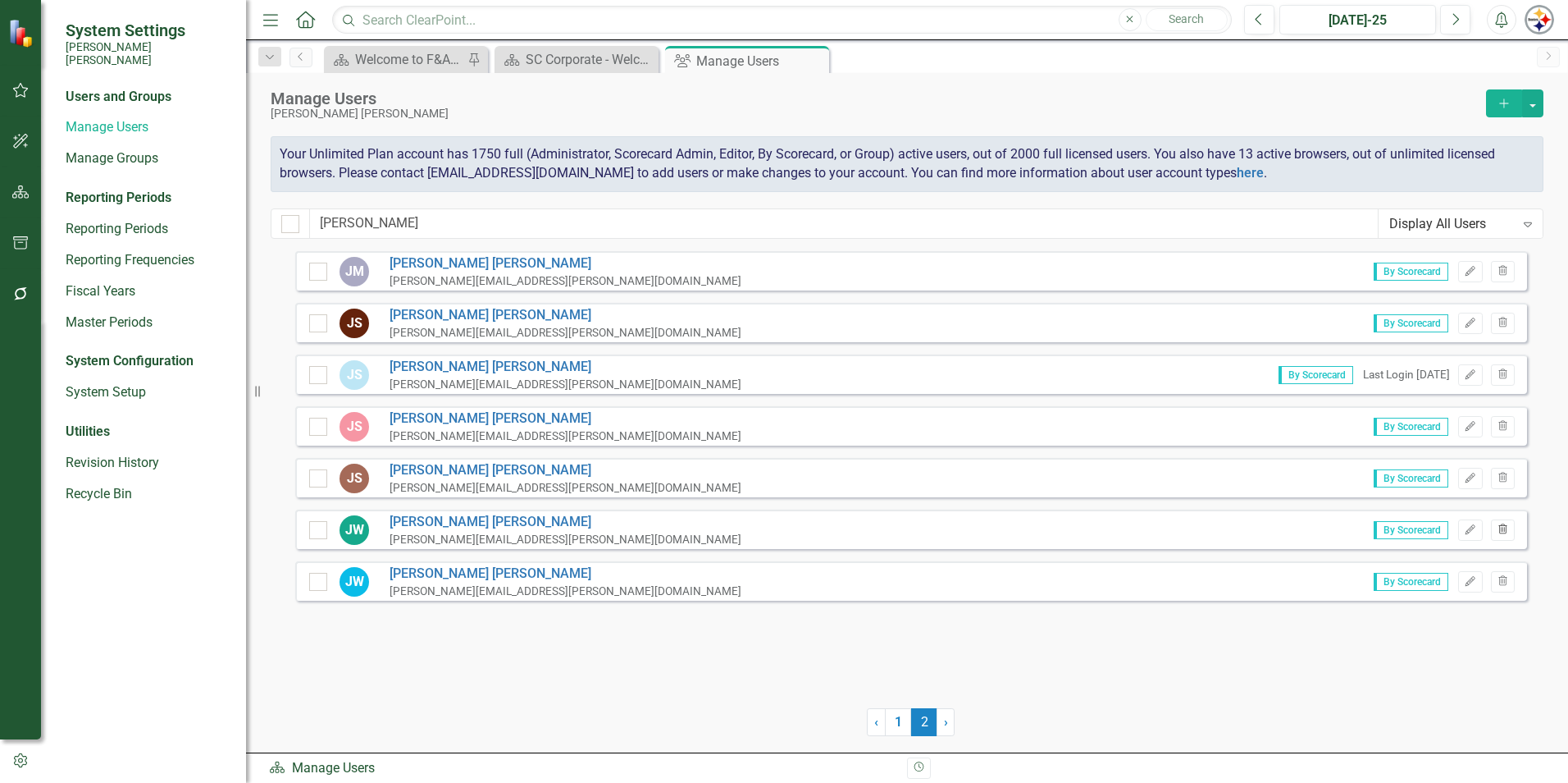
click at [1500, 534] on icon "Trash" at bounding box center [1503, 530] width 12 height 10
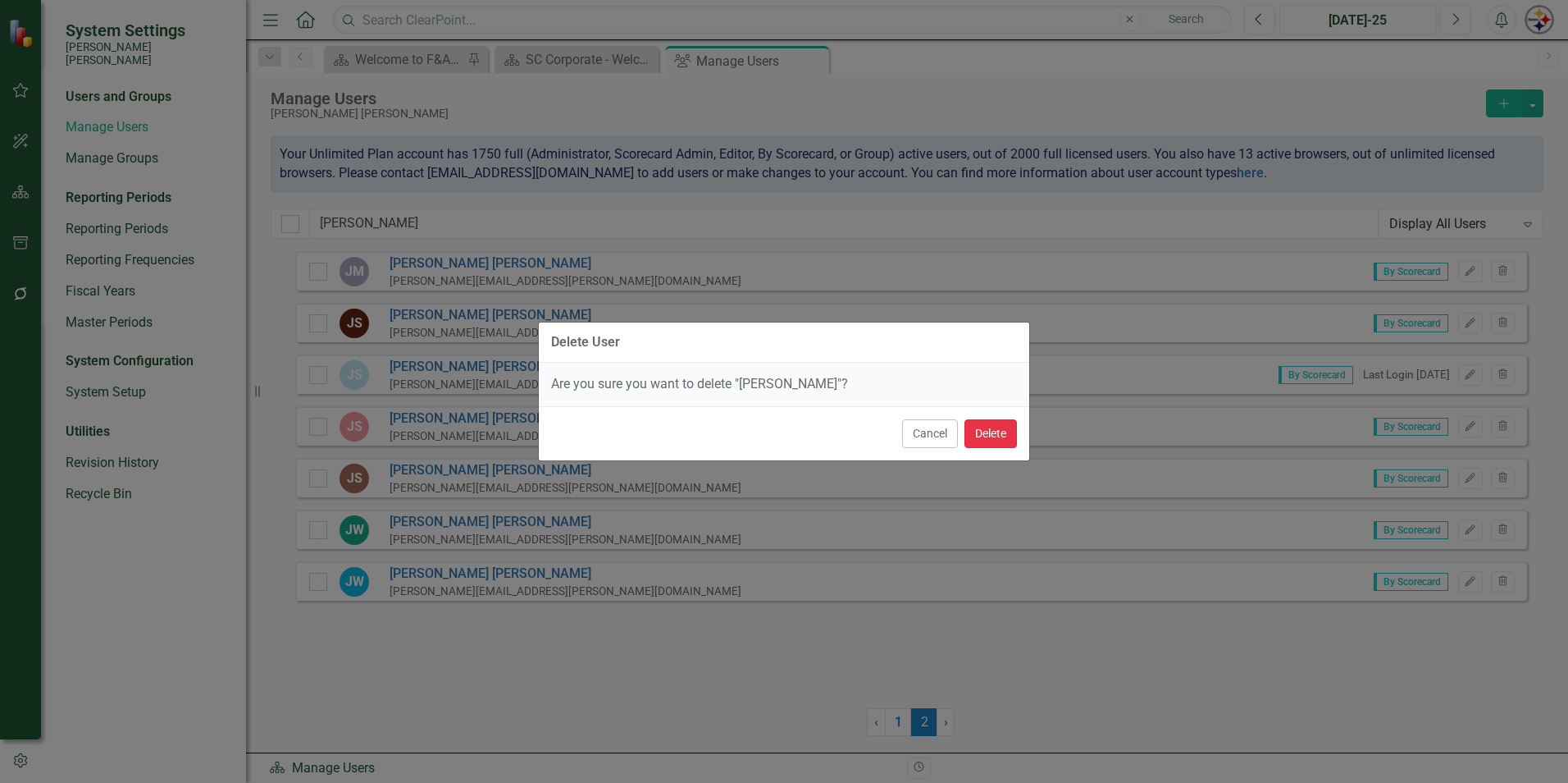
click at [1003, 435] on button "Delete" at bounding box center [990, 433] width 53 height 29
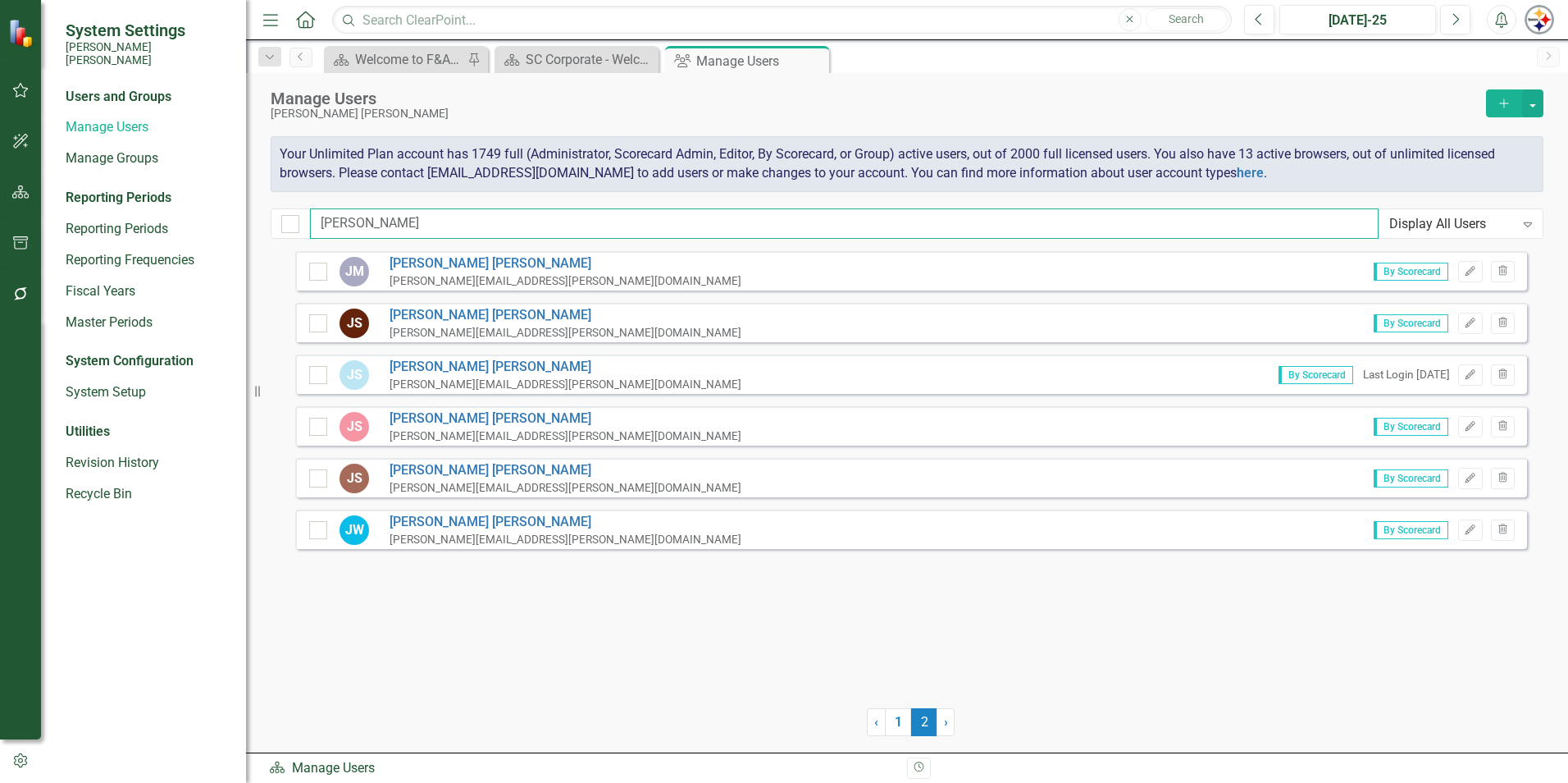
click at [374, 216] on input "[PERSON_NAME]" at bounding box center [844, 224] width 1069 height 31
drag, startPoint x: 388, startPoint y: 217, endPoint x: 257, endPoint y: 216, distance: 131.0
click at [266, 217] on div "Manage Users [PERSON_NAME] [PERSON_NAME] Add Your Unlimited Plan account has 17…" at bounding box center [906, 161] width 1322 height 178
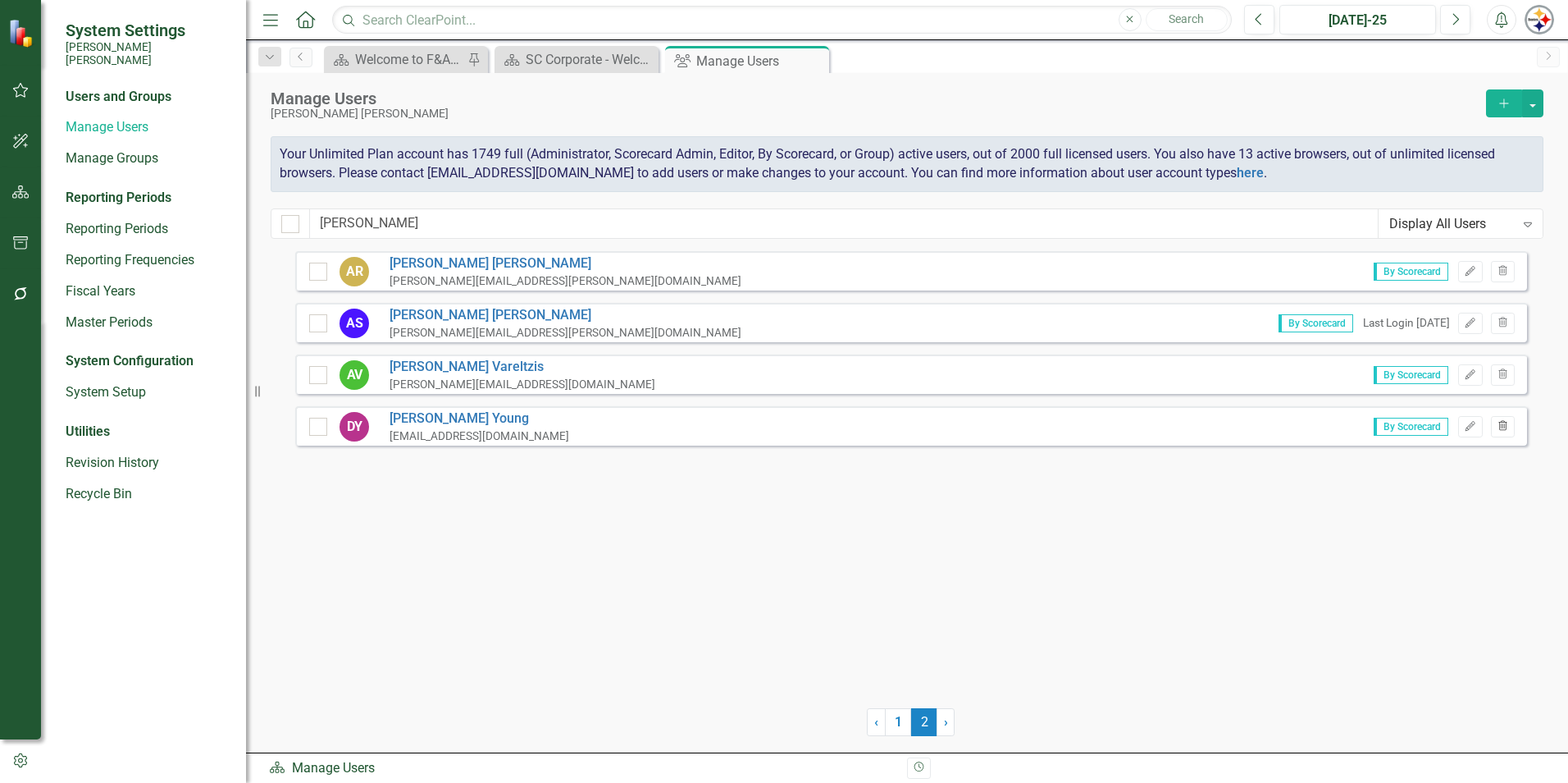
click at [1506, 422] on icon "button" at bounding box center [1502, 425] width 9 height 10
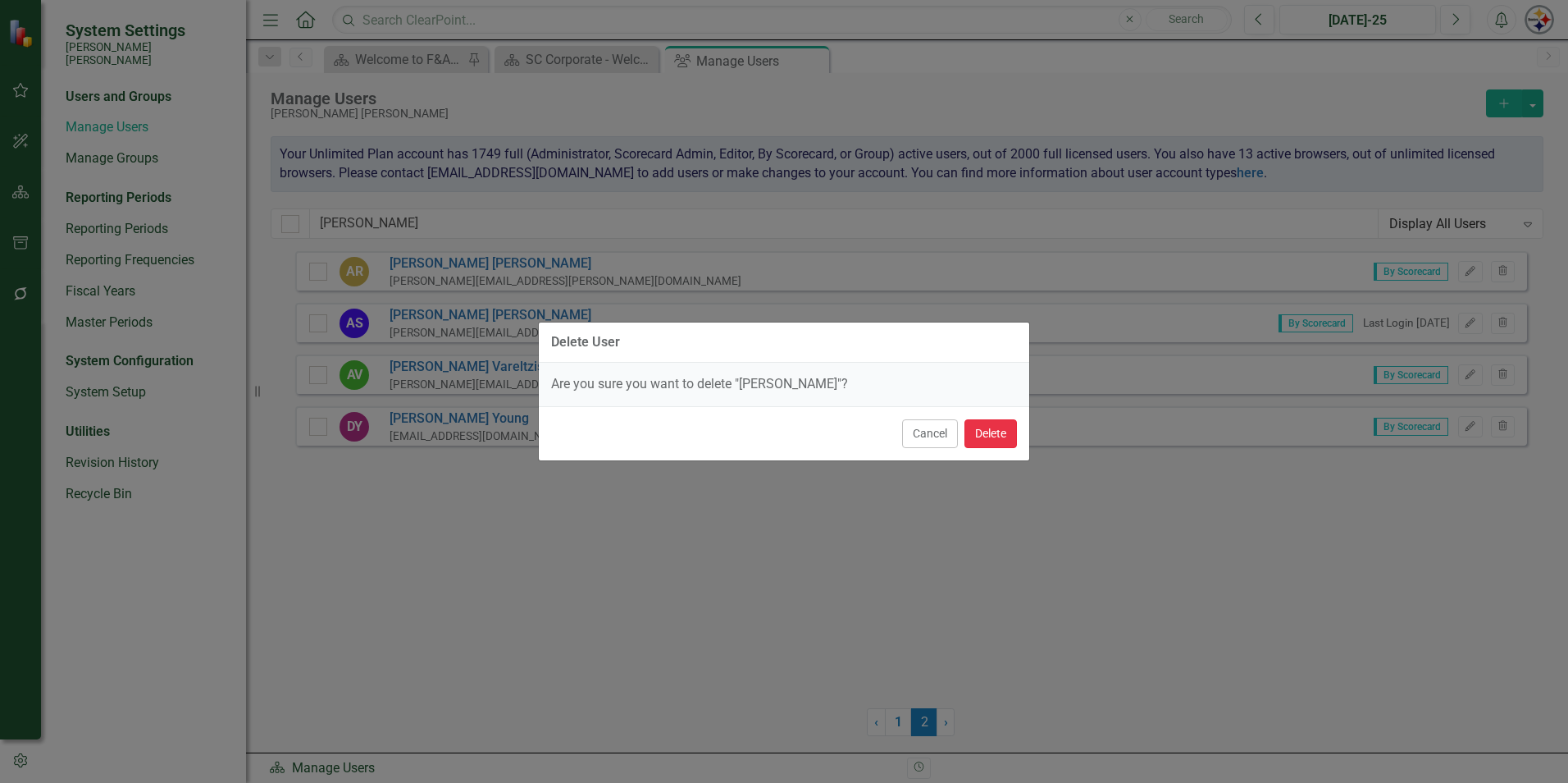
click at [1007, 431] on button "Delete" at bounding box center [990, 433] width 53 height 29
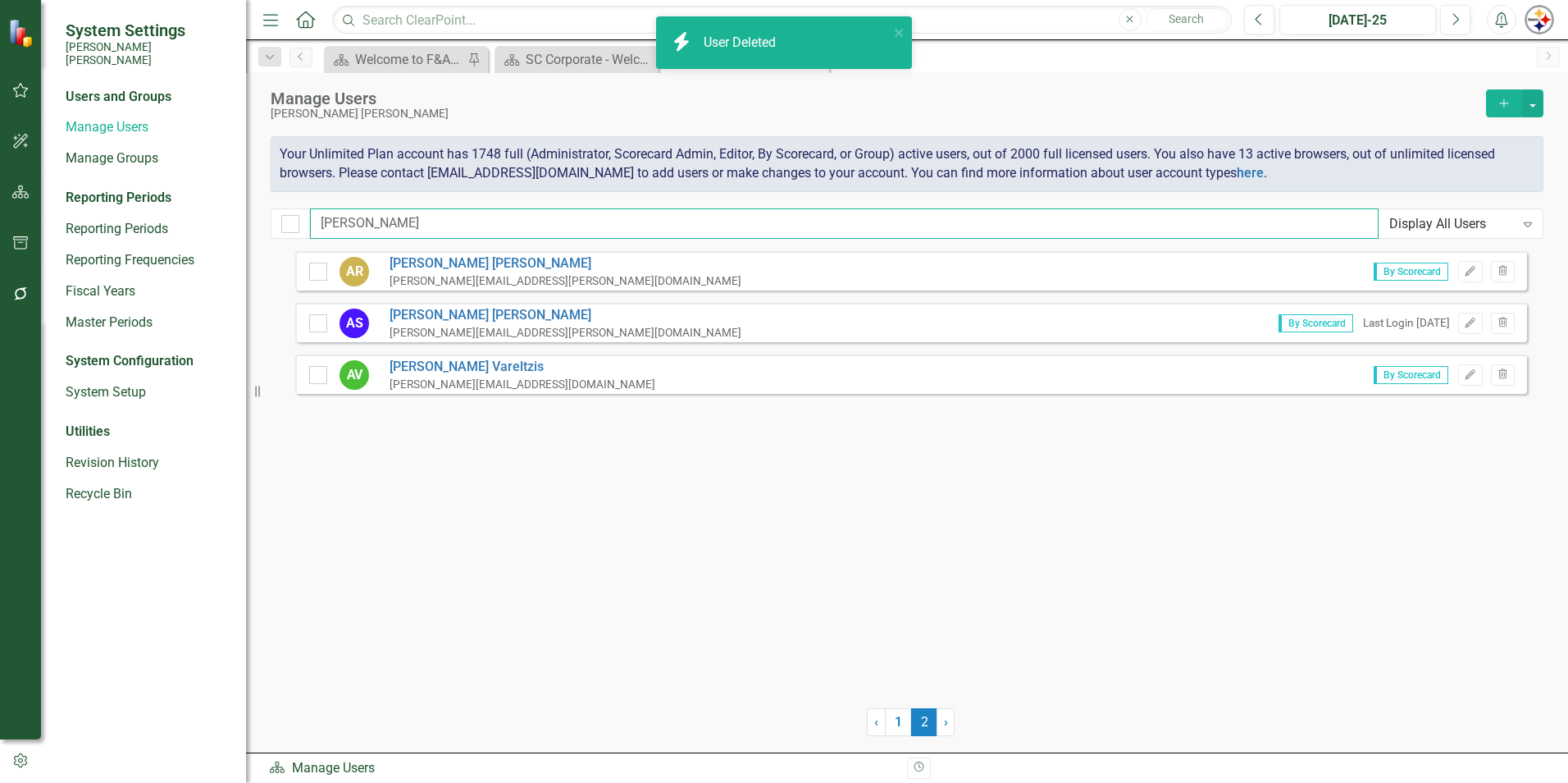
click at [346, 212] on input "[PERSON_NAME]" at bounding box center [844, 224] width 1069 height 31
drag, startPoint x: 394, startPoint y: 223, endPoint x: 76, endPoint y: 213, distance: 318.2
click at [81, 215] on div "System Settings [PERSON_NAME] [PERSON_NAME] Users and Groups Manage Users Manag…" at bounding box center [784, 391] width 1568 height 783
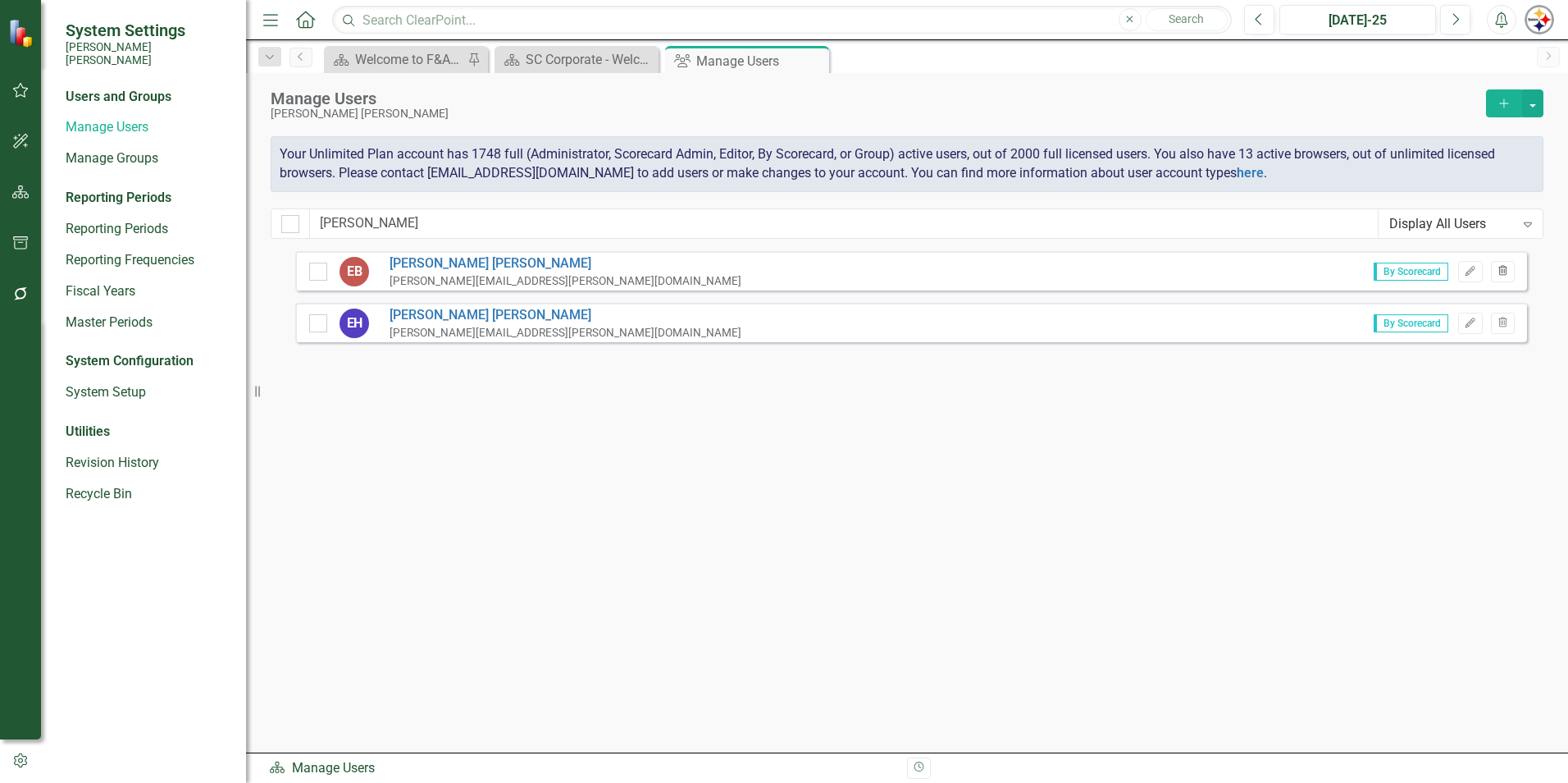
click at [1501, 269] on icon "button" at bounding box center [1502, 270] width 9 height 10
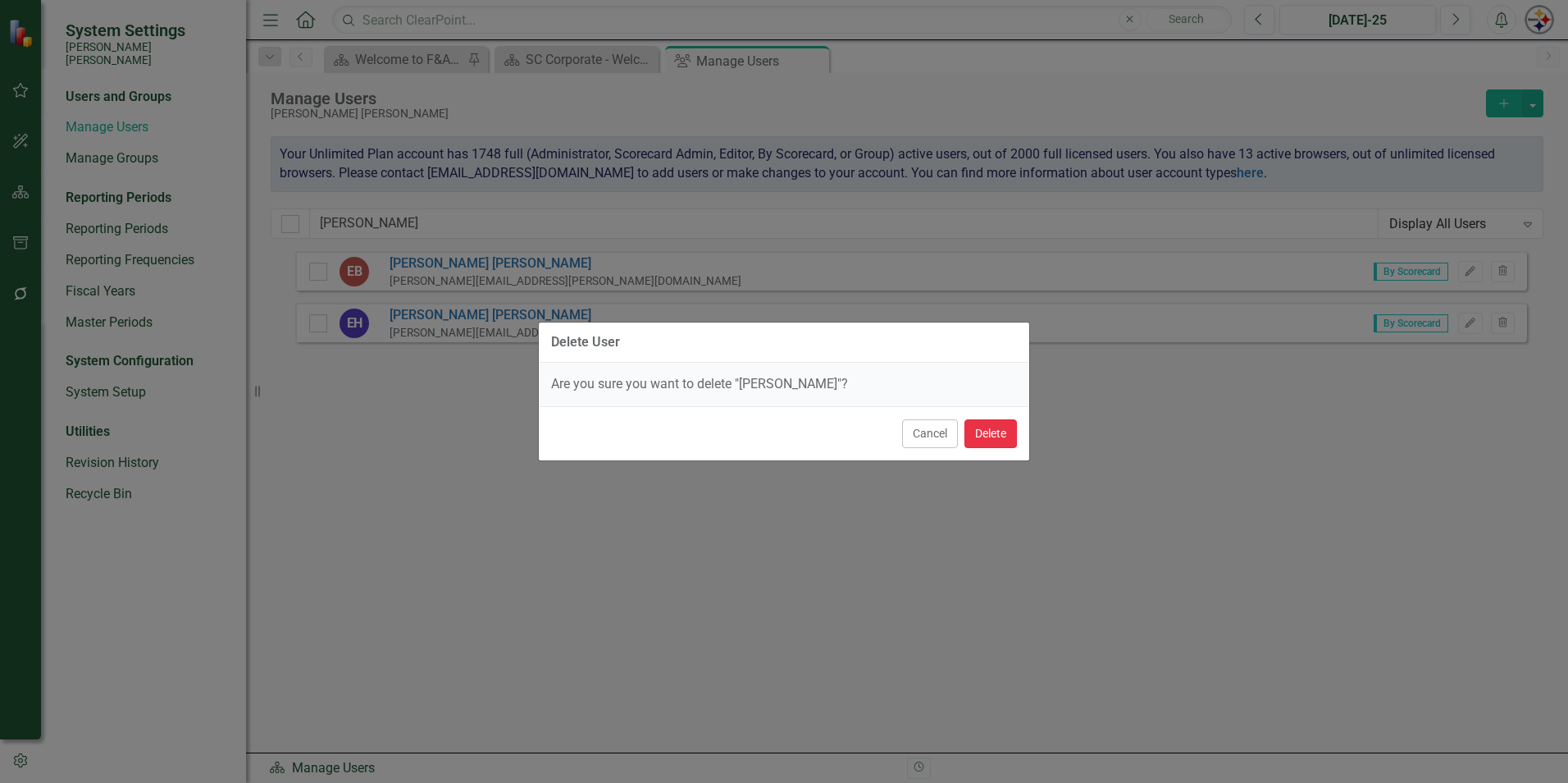
click at [1001, 427] on button "Delete" at bounding box center [990, 433] width 53 height 29
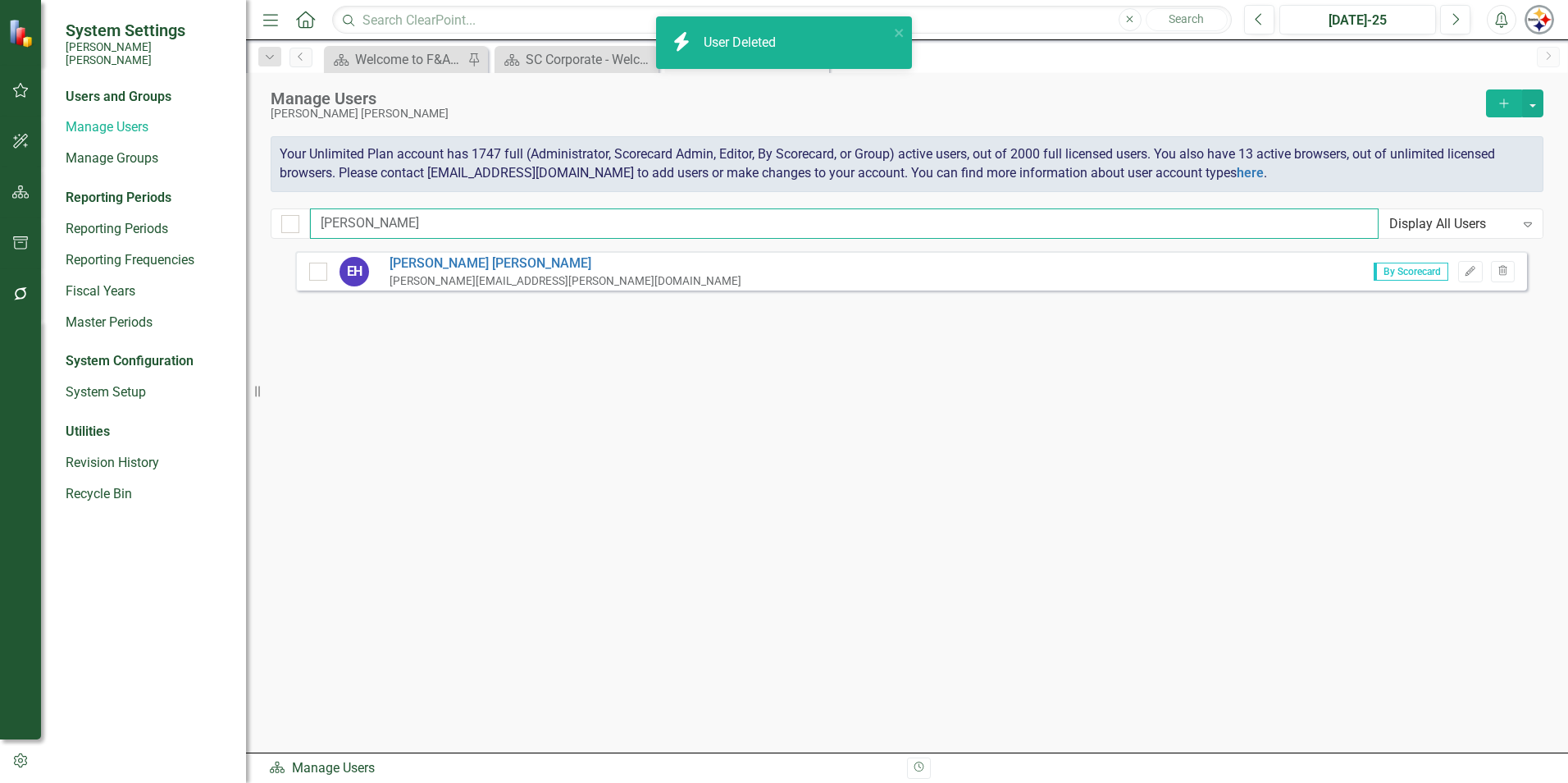
drag, startPoint x: 296, startPoint y: 224, endPoint x: 244, endPoint y: 224, distance: 52.0
click at [245, 224] on div "System Settings [PERSON_NAME] [PERSON_NAME] Users and Groups Manage Users Manag…" at bounding box center [784, 391] width 1568 height 783
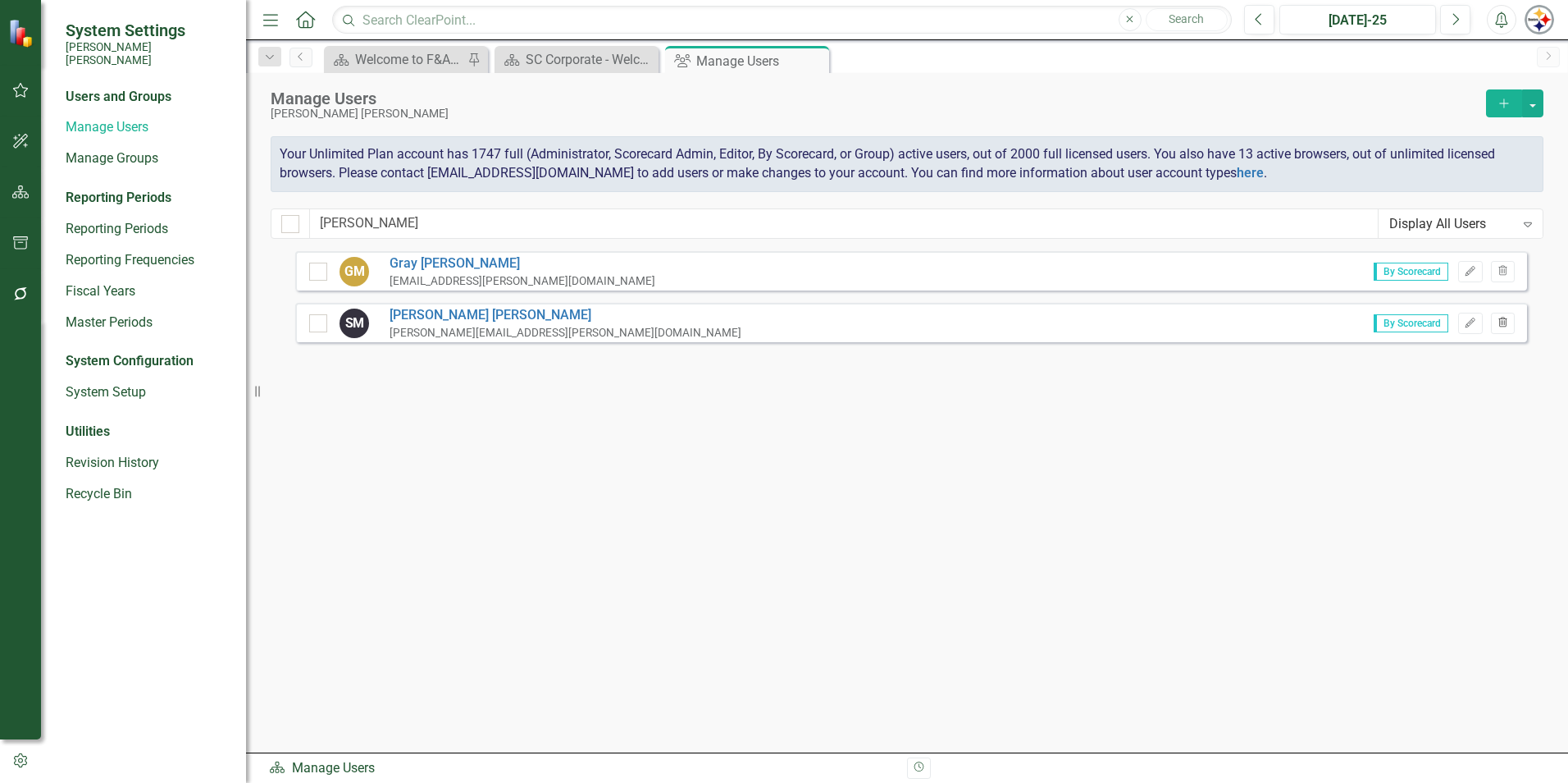
click at [1503, 320] on icon "button" at bounding box center [1502, 322] width 9 height 10
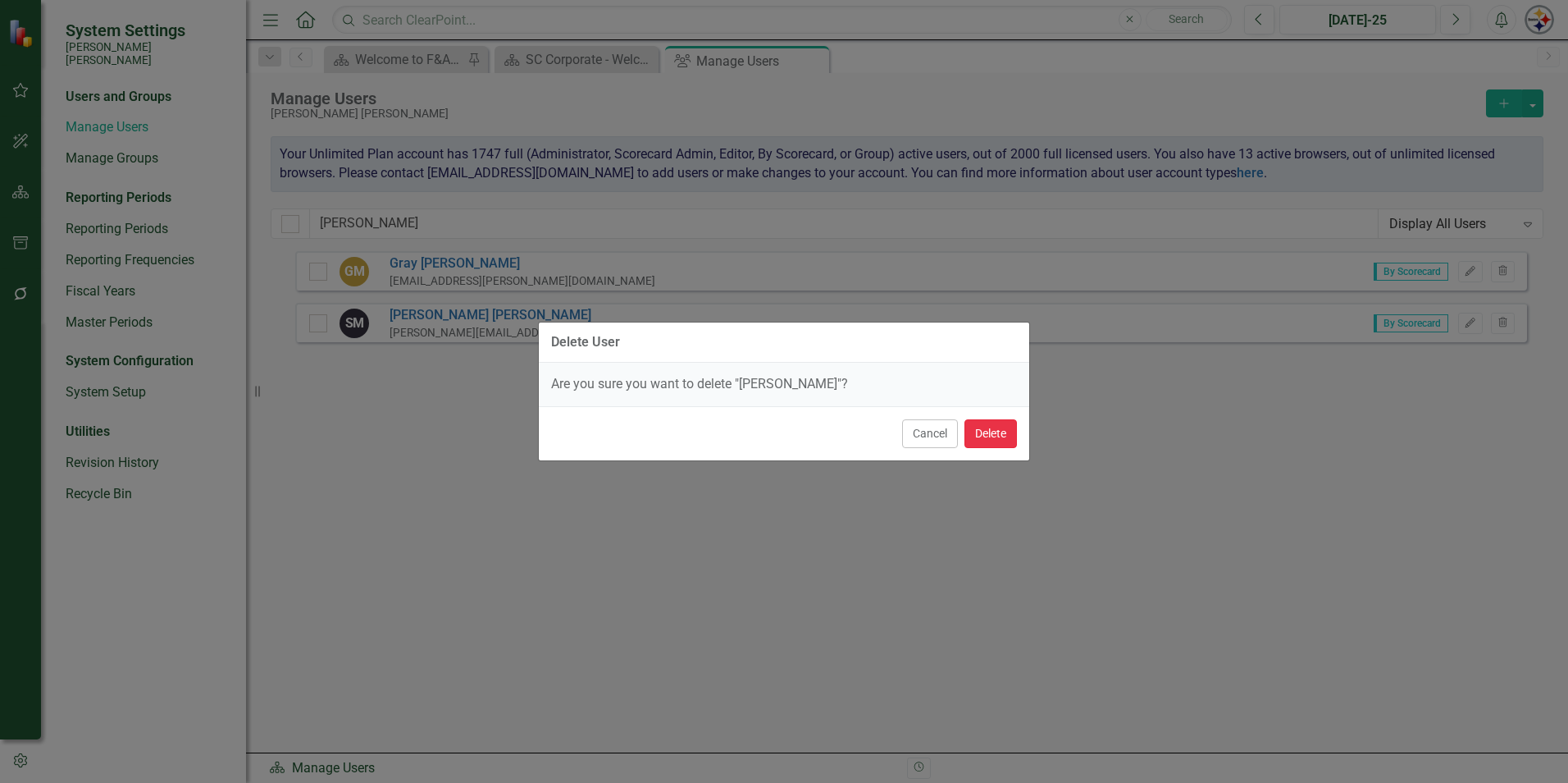
click at [991, 432] on button "Delete" at bounding box center [990, 433] width 53 height 29
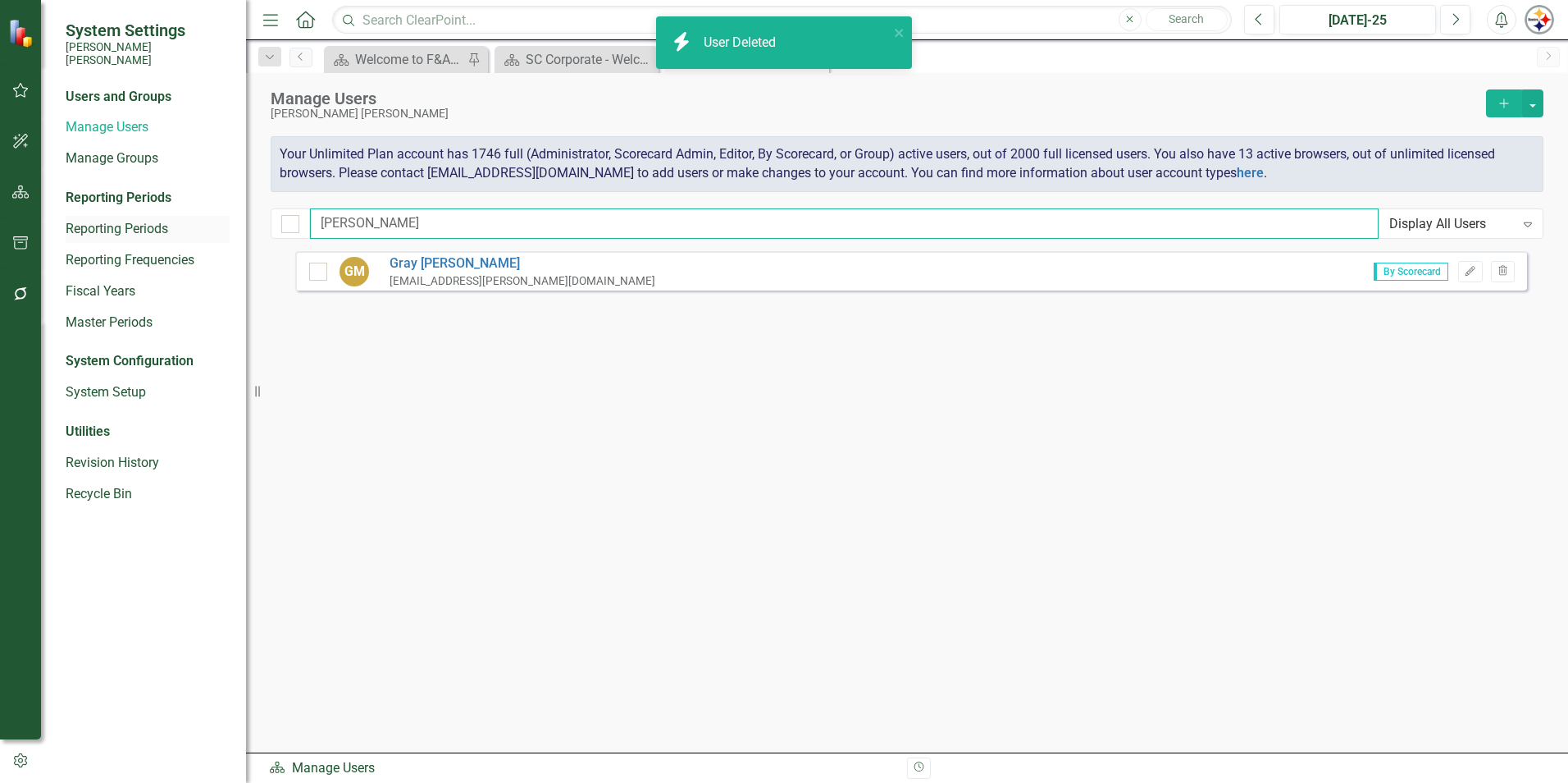
drag, startPoint x: 389, startPoint y: 219, endPoint x: 219, endPoint y: 218, distance: 170.0
click at [222, 219] on div "System Settings [PERSON_NAME] [PERSON_NAME] Users and Groups Manage Users Manag…" at bounding box center [784, 391] width 1568 height 783
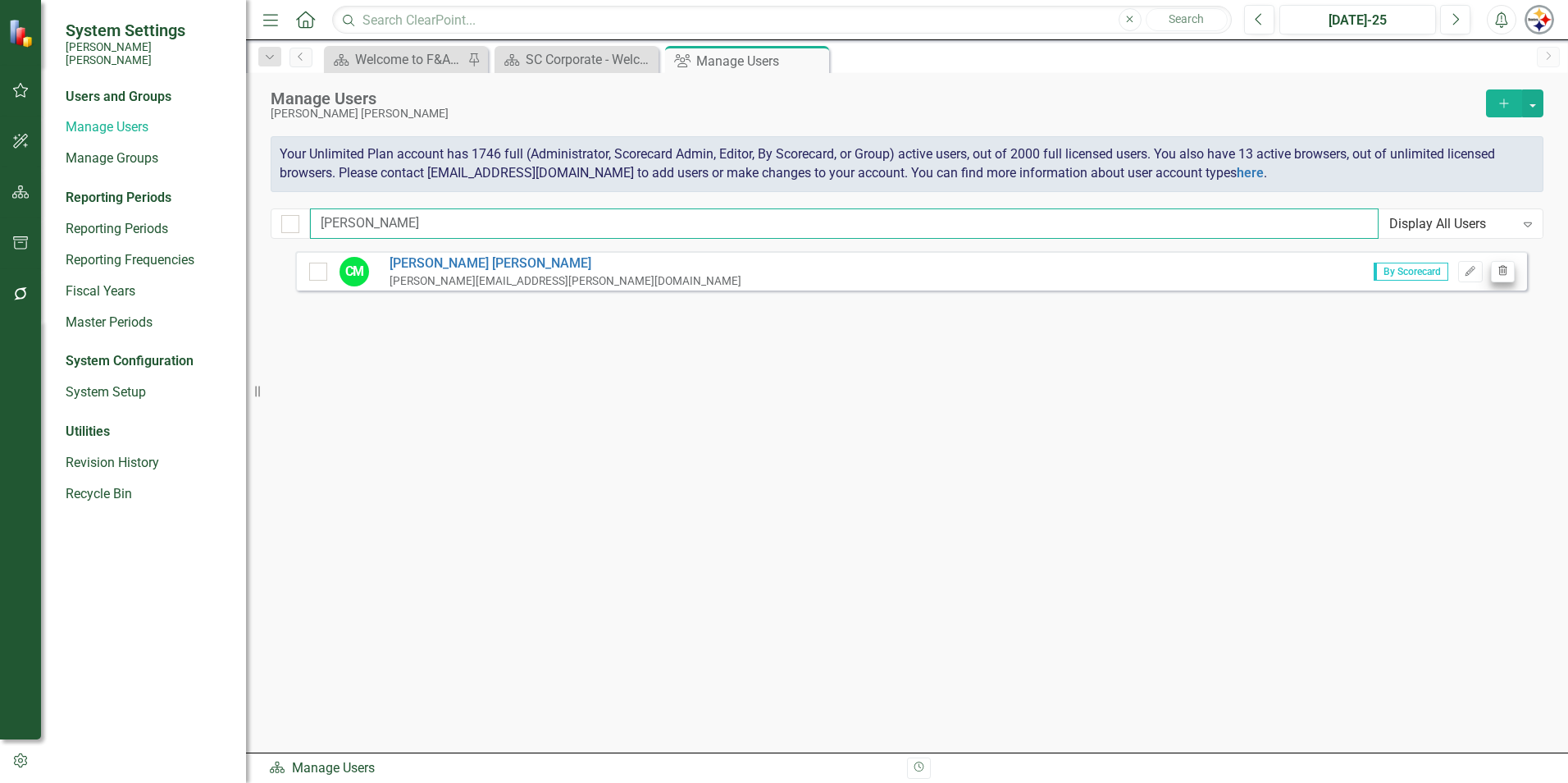
type input "[PERSON_NAME]"
click at [1508, 267] on button "Trash" at bounding box center [1503, 272] width 24 height 21
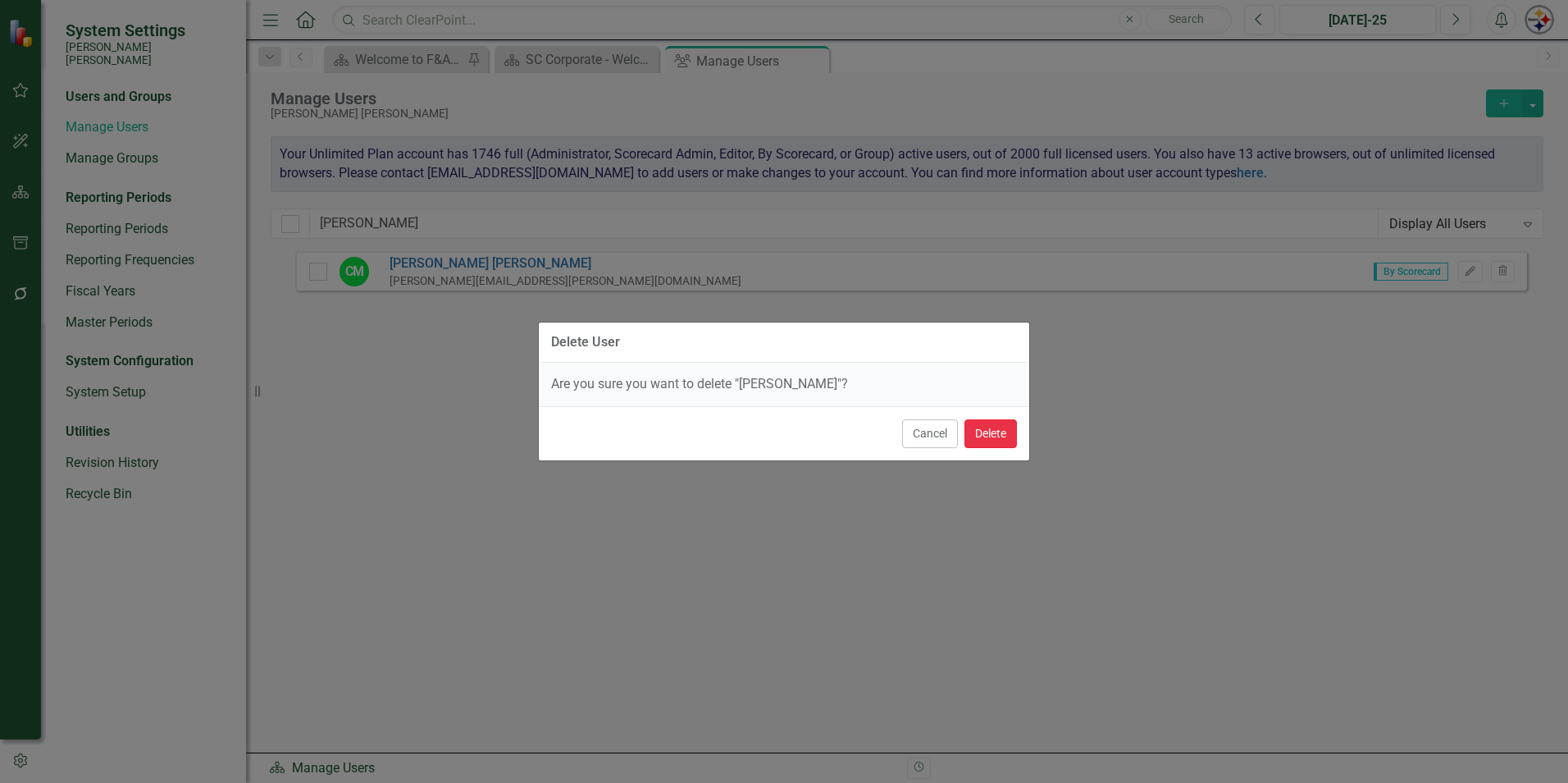
click at [984, 436] on button "Delete" at bounding box center [990, 433] width 53 height 29
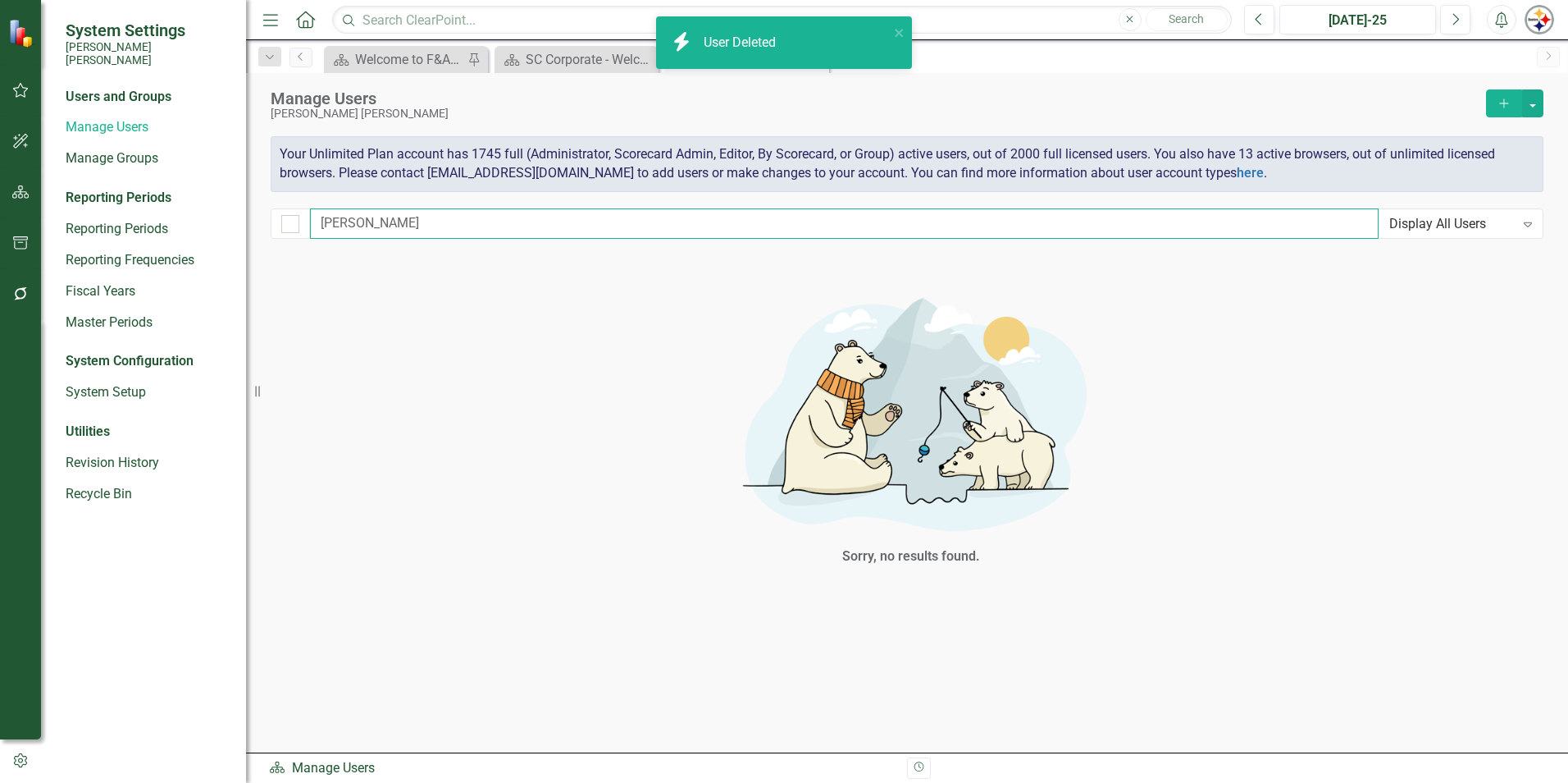
drag, startPoint x: 285, startPoint y: 219, endPoint x: 273, endPoint y: 217, distance: 12.2
click at [278, 219] on div "[PERSON_NAME] Display All Users Expand" at bounding box center [907, 224] width 1273 height 31
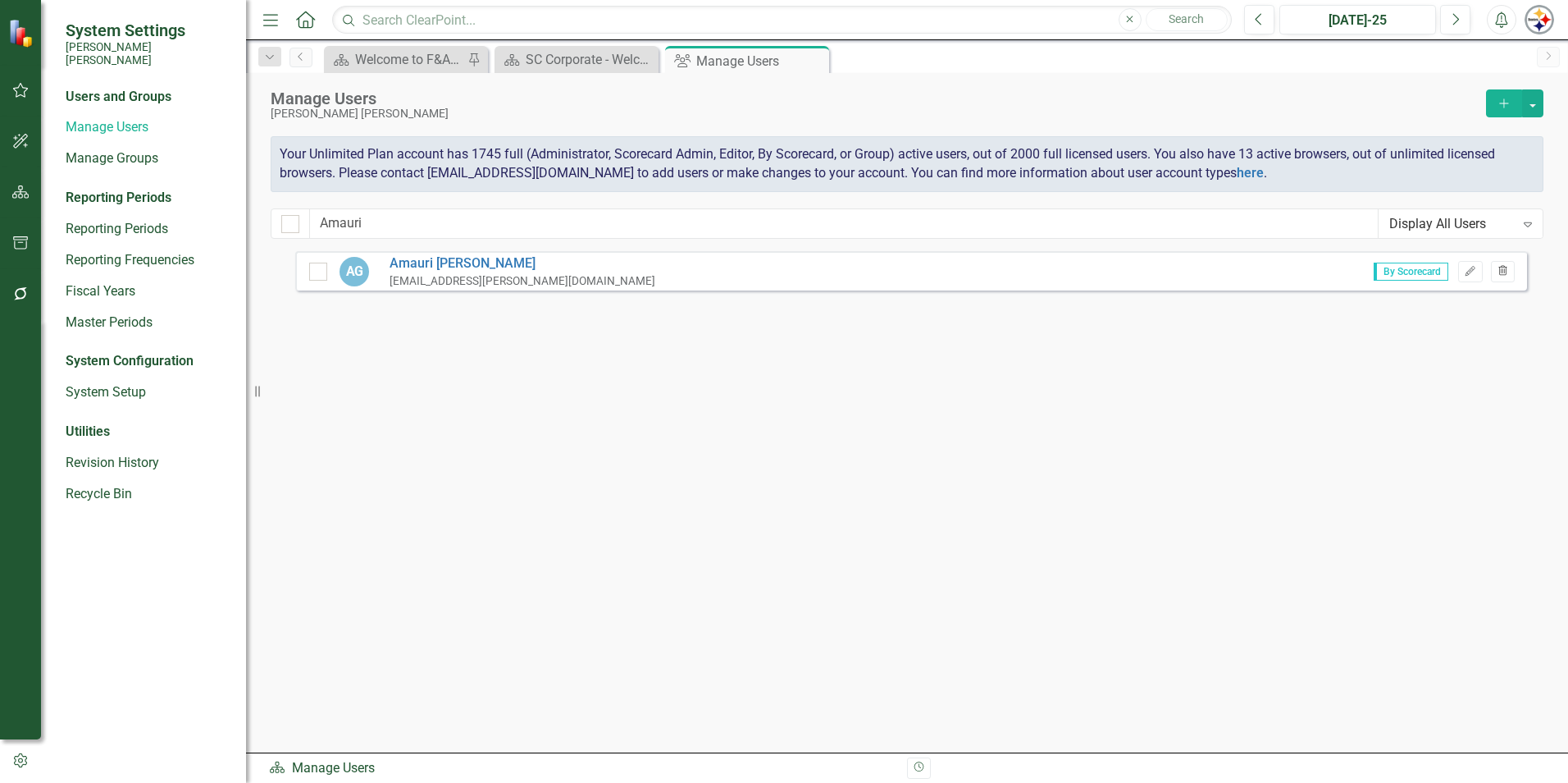
click at [1500, 281] on button "Trash" at bounding box center [1503, 272] width 24 height 21
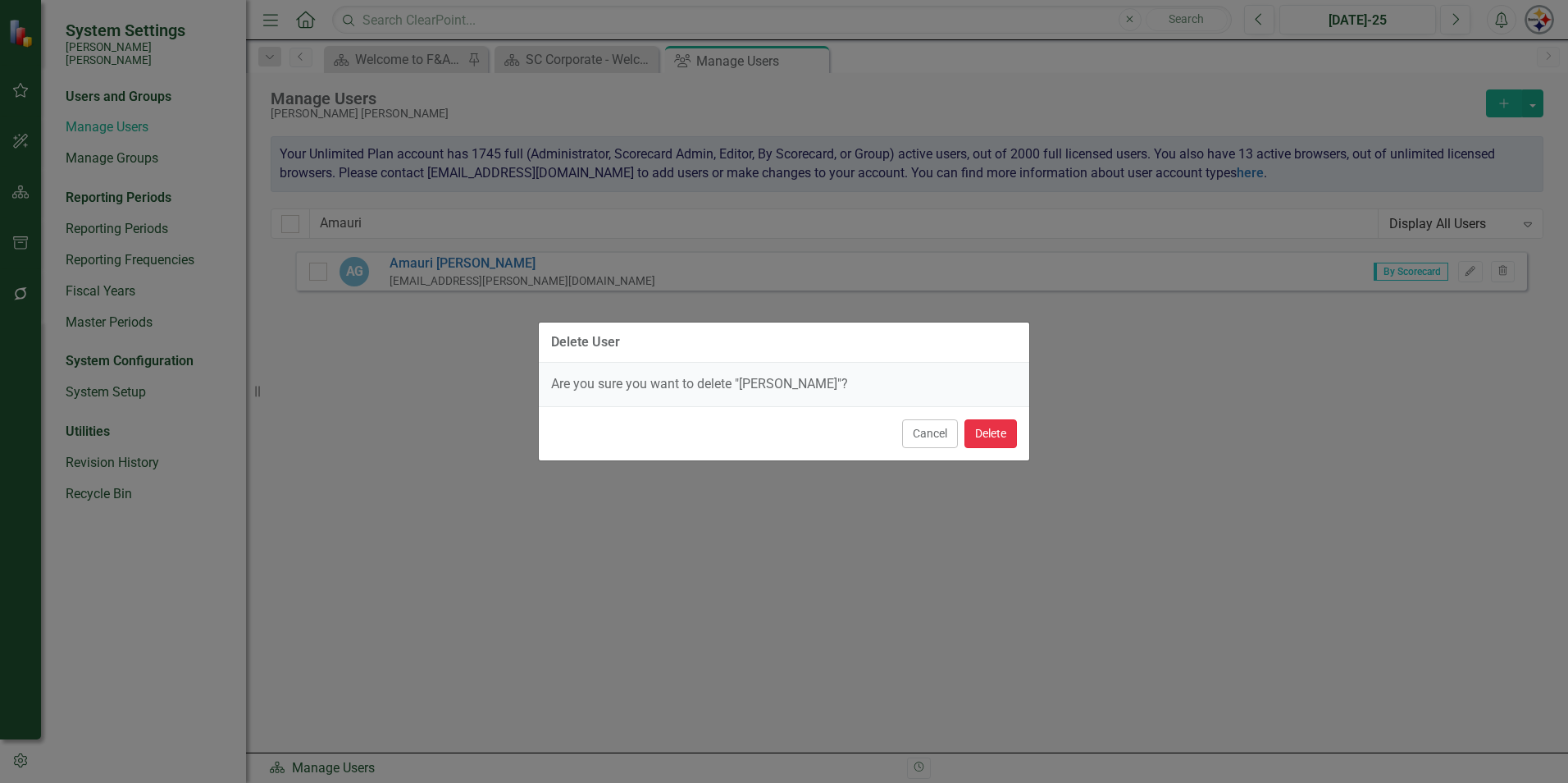
click at [1006, 434] on button "Delete" at bounding box center [990, 433] width 53 height 29
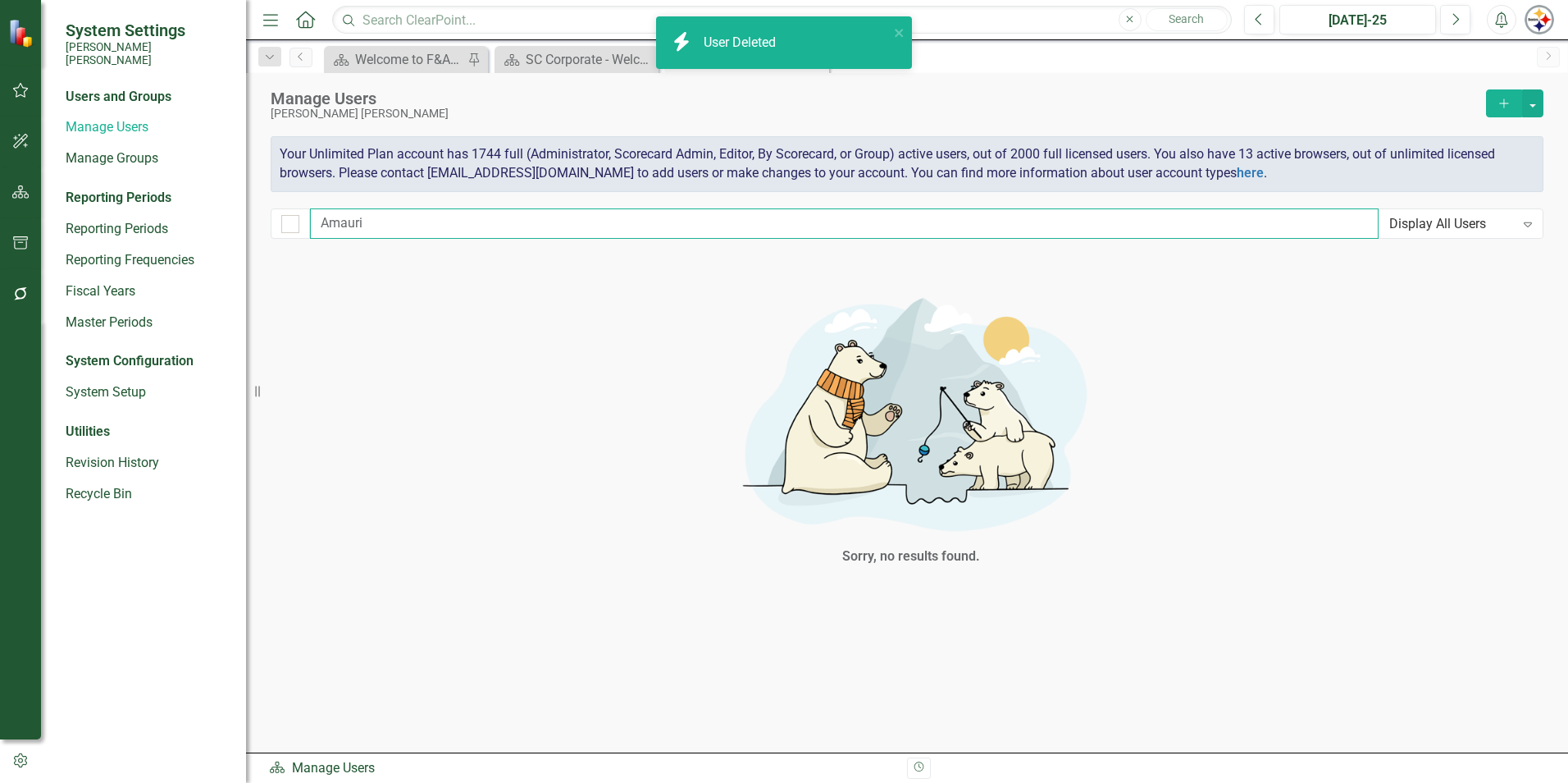
drag, startPoint x: 385, startPoint y: 224, endPoint x: 242, endPoint y: 224, distance: 143.0
click at [242, 224] on div "System Settings [PERSON_NAME] [PERSON_NAME] Users and Groups Manage Users Manag…" at bounding box center [784, 391] width 1568 height 783
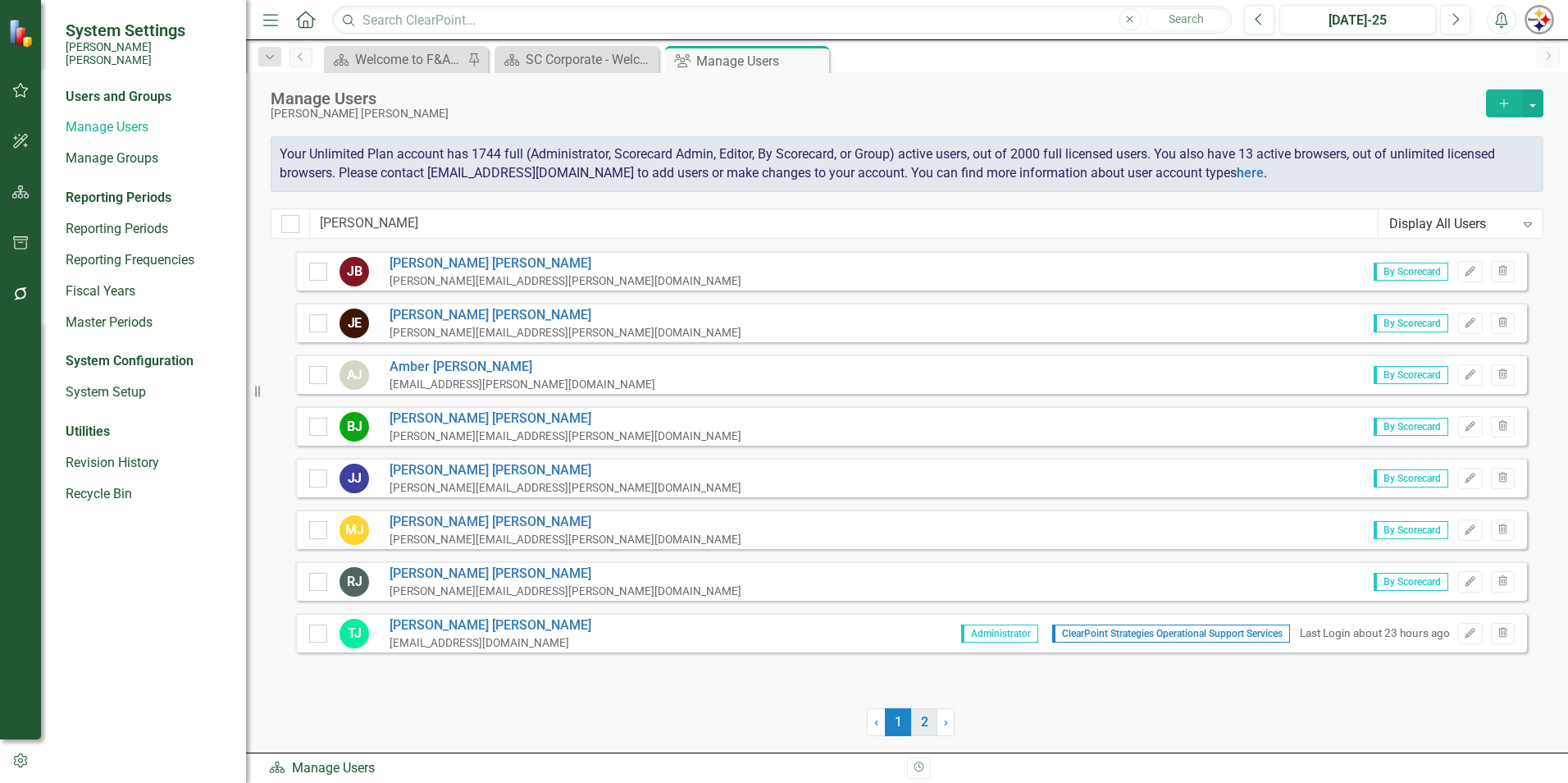
click at [929, 721] on link "2" at bounding box center [924, 722] width 26 height 28
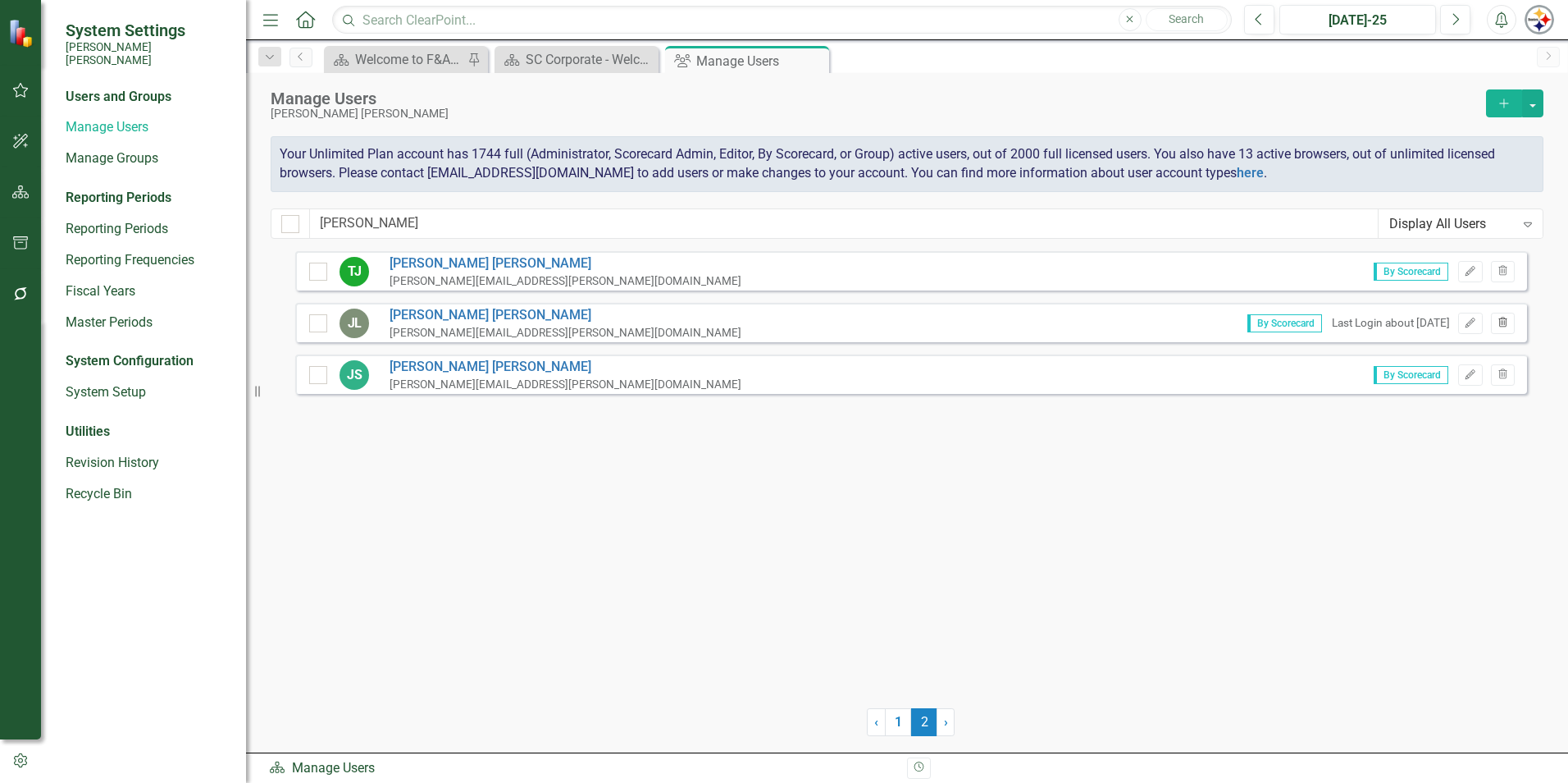
click at [1504, 324] on icon "Trash" at bounding box center [1503, 323] width 12 height 10
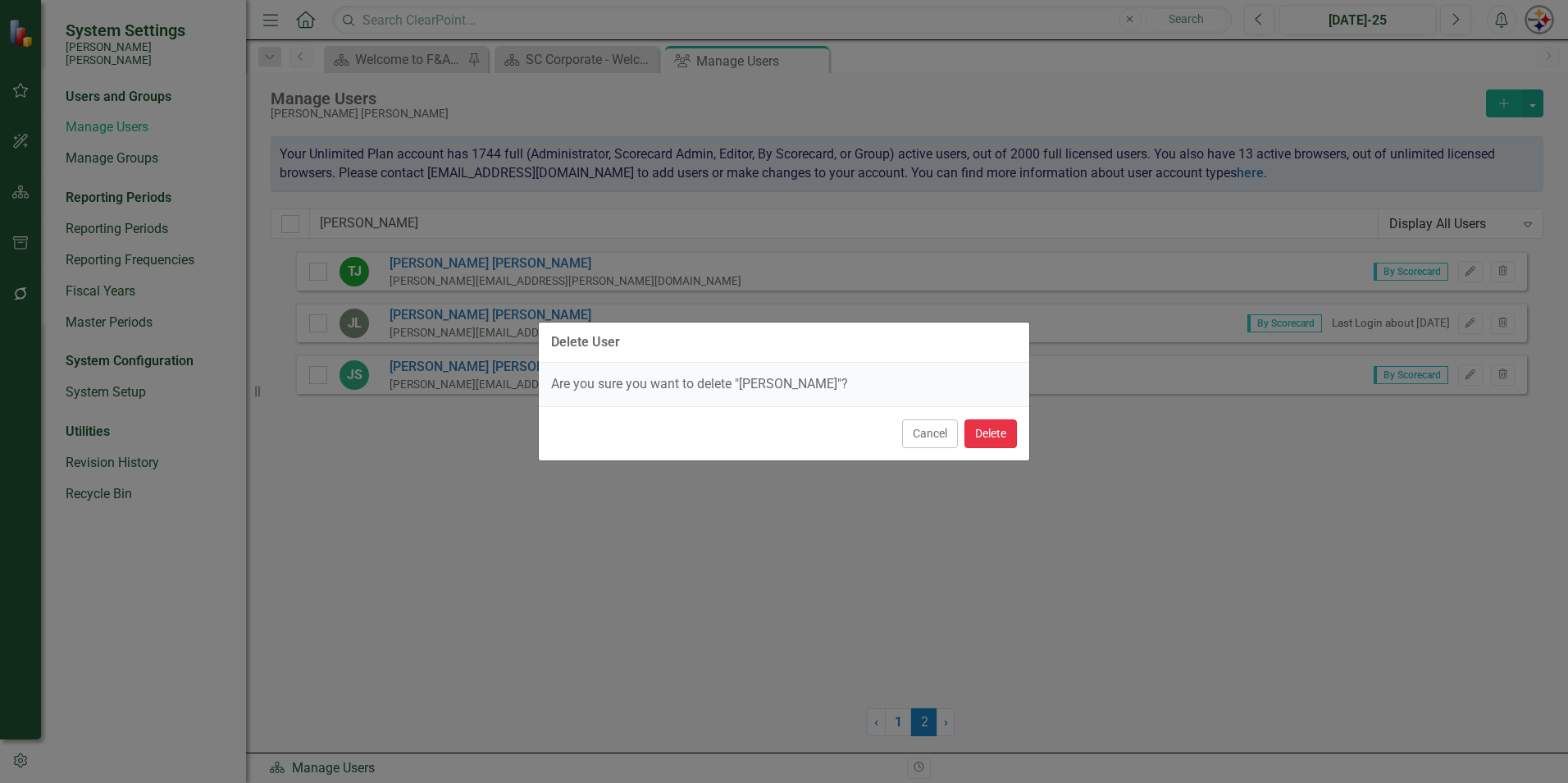
click at [992, 439] on button "Delete" at bounding box center [990, 433] width 53 height 29
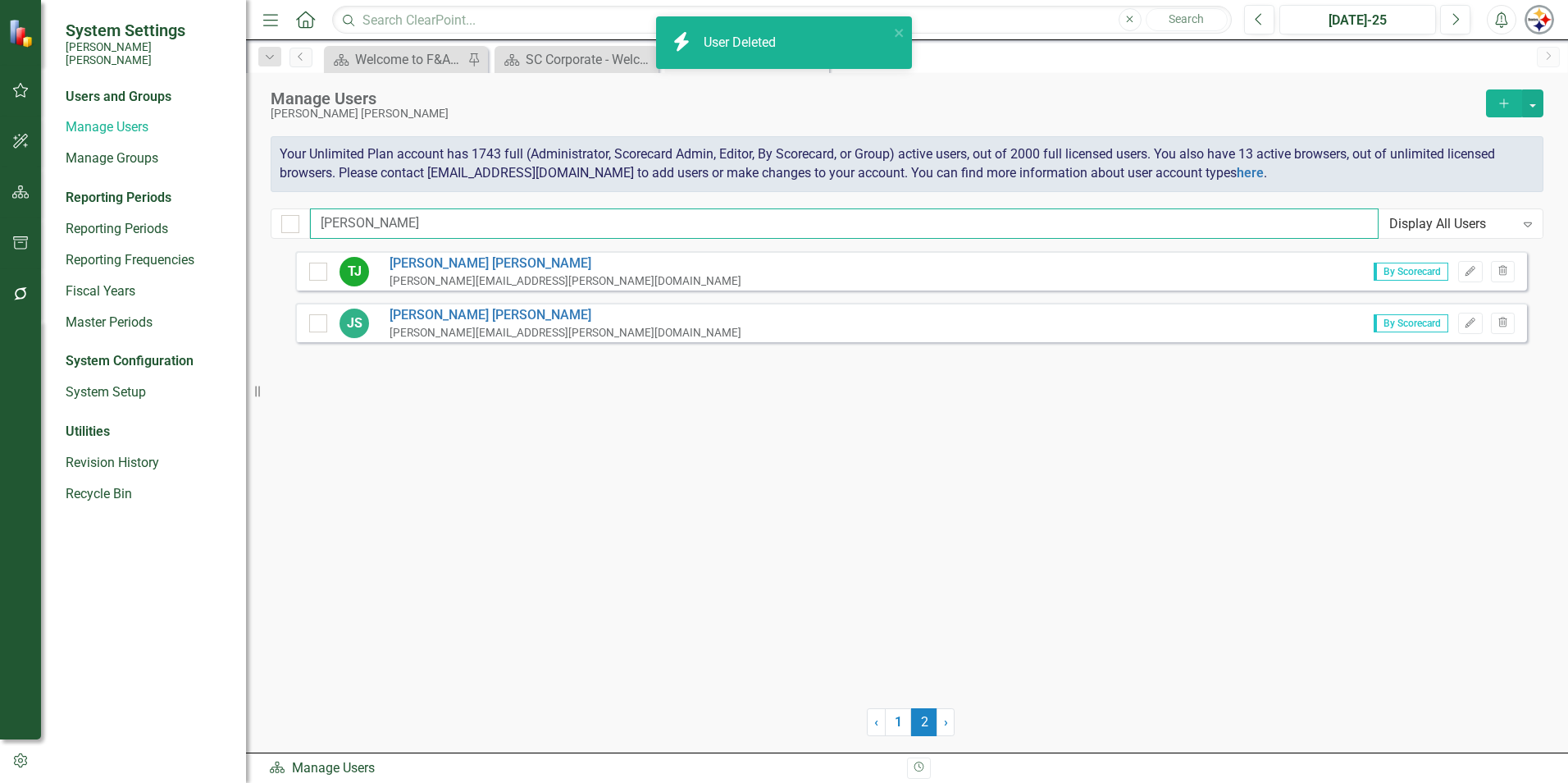
drag, startPoint x: 393, startPoint y: 217, endPoint x: 260, endPoint y: 205, distance: 133.5
click at [261, 206] on div "Manage Users [PERSON_NAME] [PERSON_NAME] Add Your Unlimited Plan account has 17…" at bounding box center [906, 161] width 1322 height 178
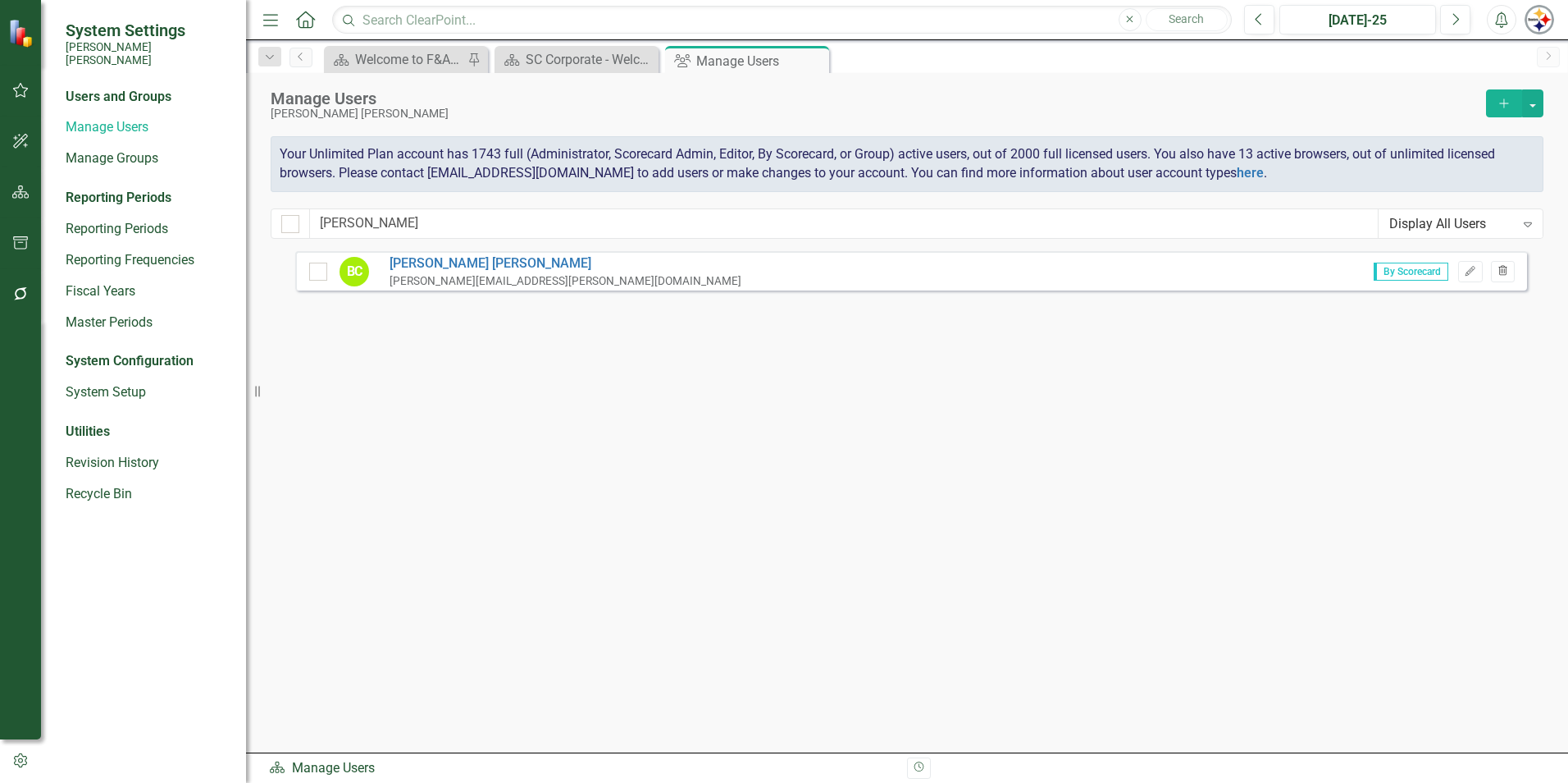
click at [1503, 272] on icon "Trash" at bounding box center [1503, 272] width 12 height 10
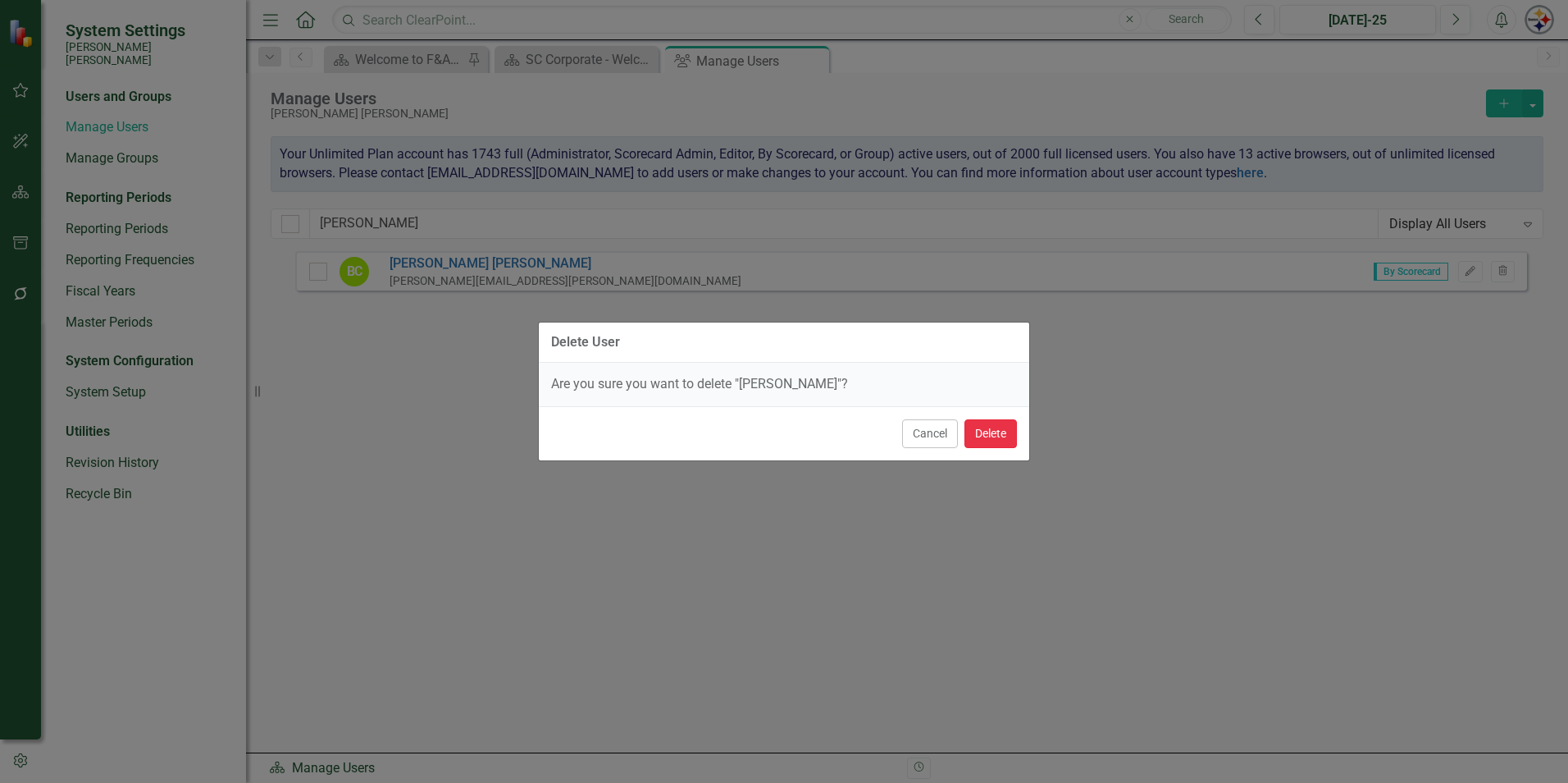
click at [1001, 429] on button "Delete" at bounding box center [990, 433] width 53 height 29
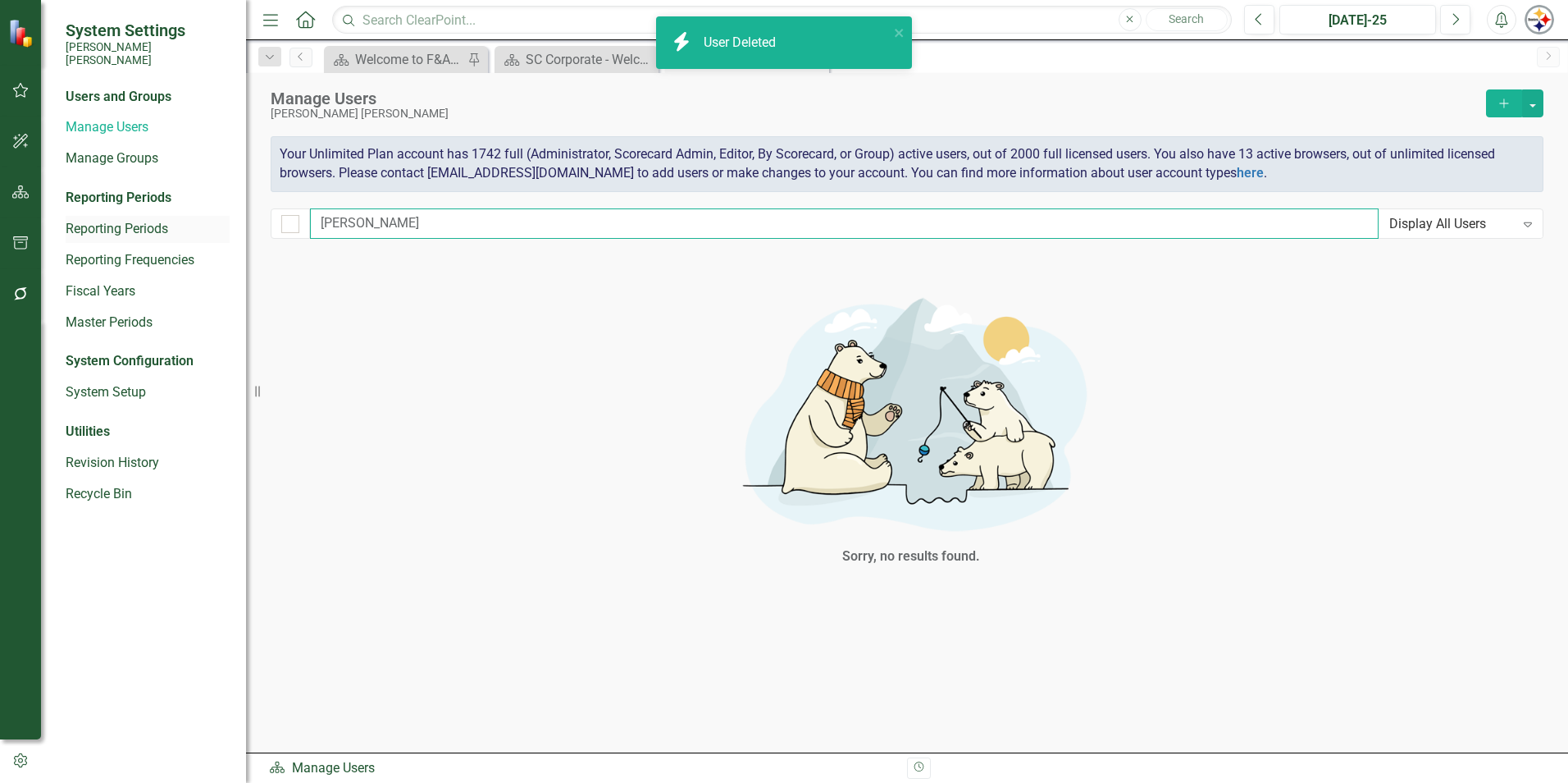
drag, startPoint x: 279, startPoint y: 223, endPoint x: 223, endPoint y: 220, distance: 56.1
click at [225, 221] on div "System Settings [PERSON_NAME] [PERSON_NAME] Users and Groups Manage Users Manag…" at bounding box center [784, 391] width 1568 height 783
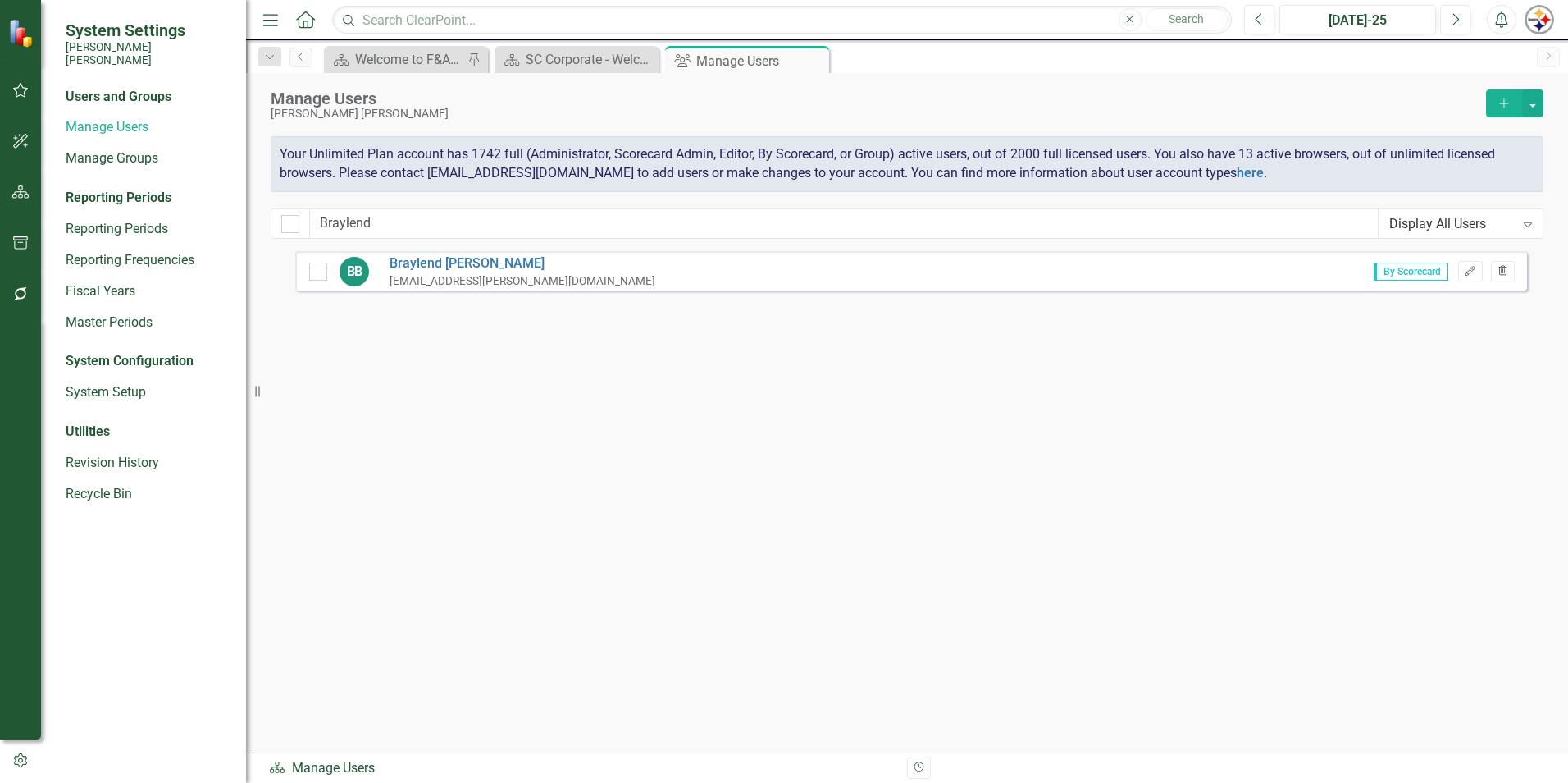
click at [1504, 277] on button "Trash" at bounding box center [1503, 272] width 24 height 21
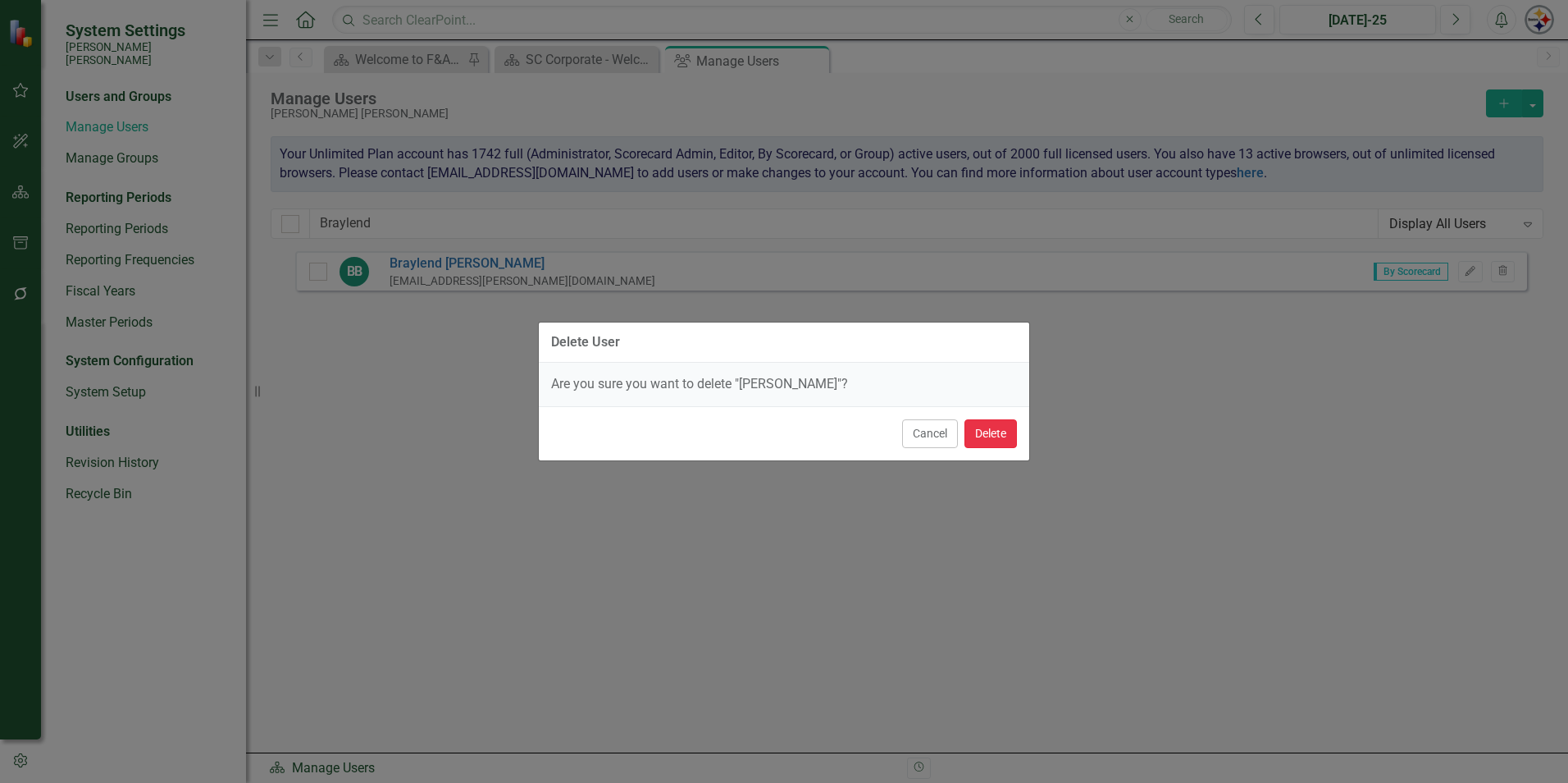
click at [997, 433] on button "Delete" at bounding box center [990, 433] width 53 height 29
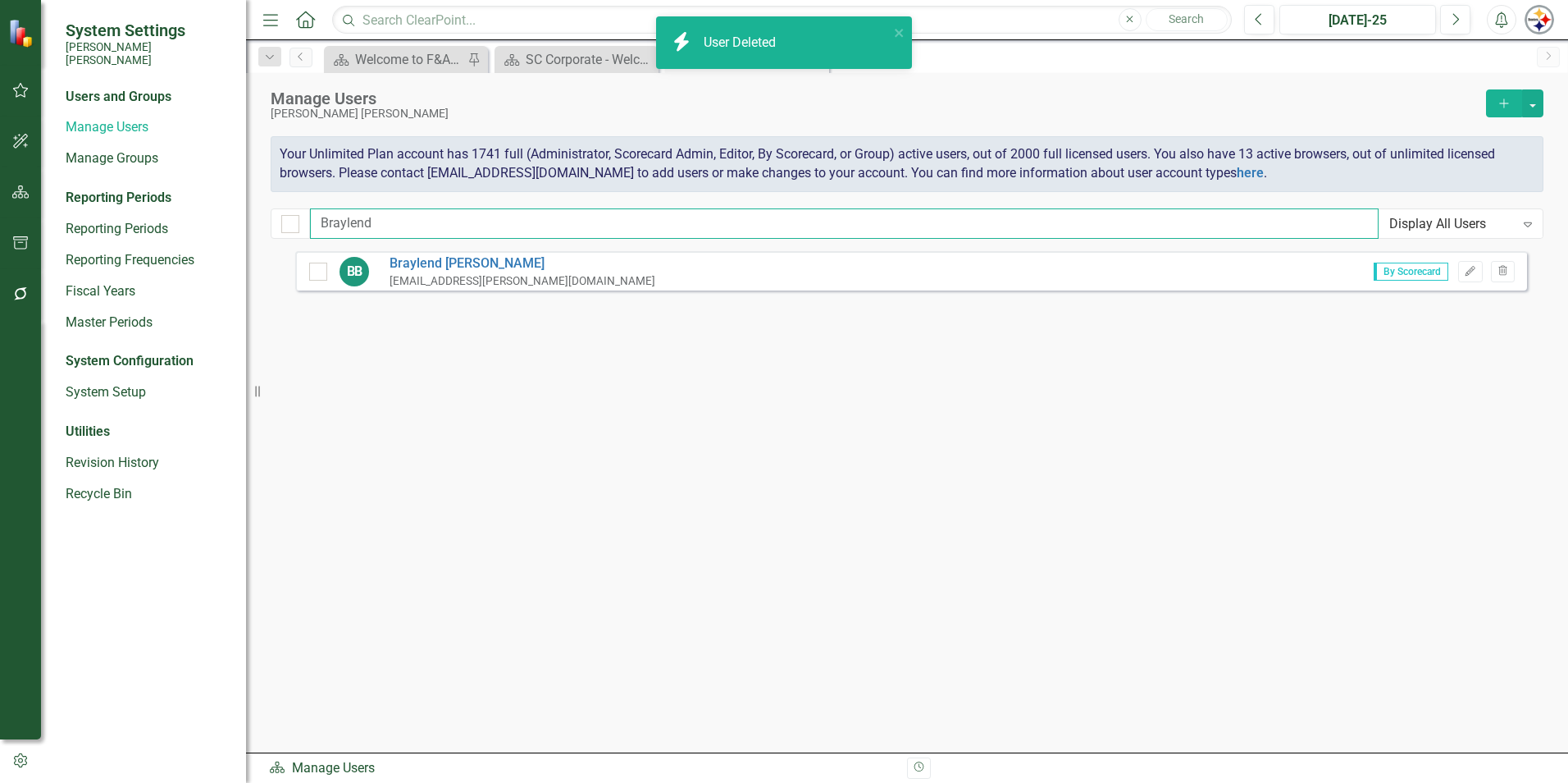
click at [404, 225] on input "Braylend" at bounding box center [844, 224] width 1069 height 31
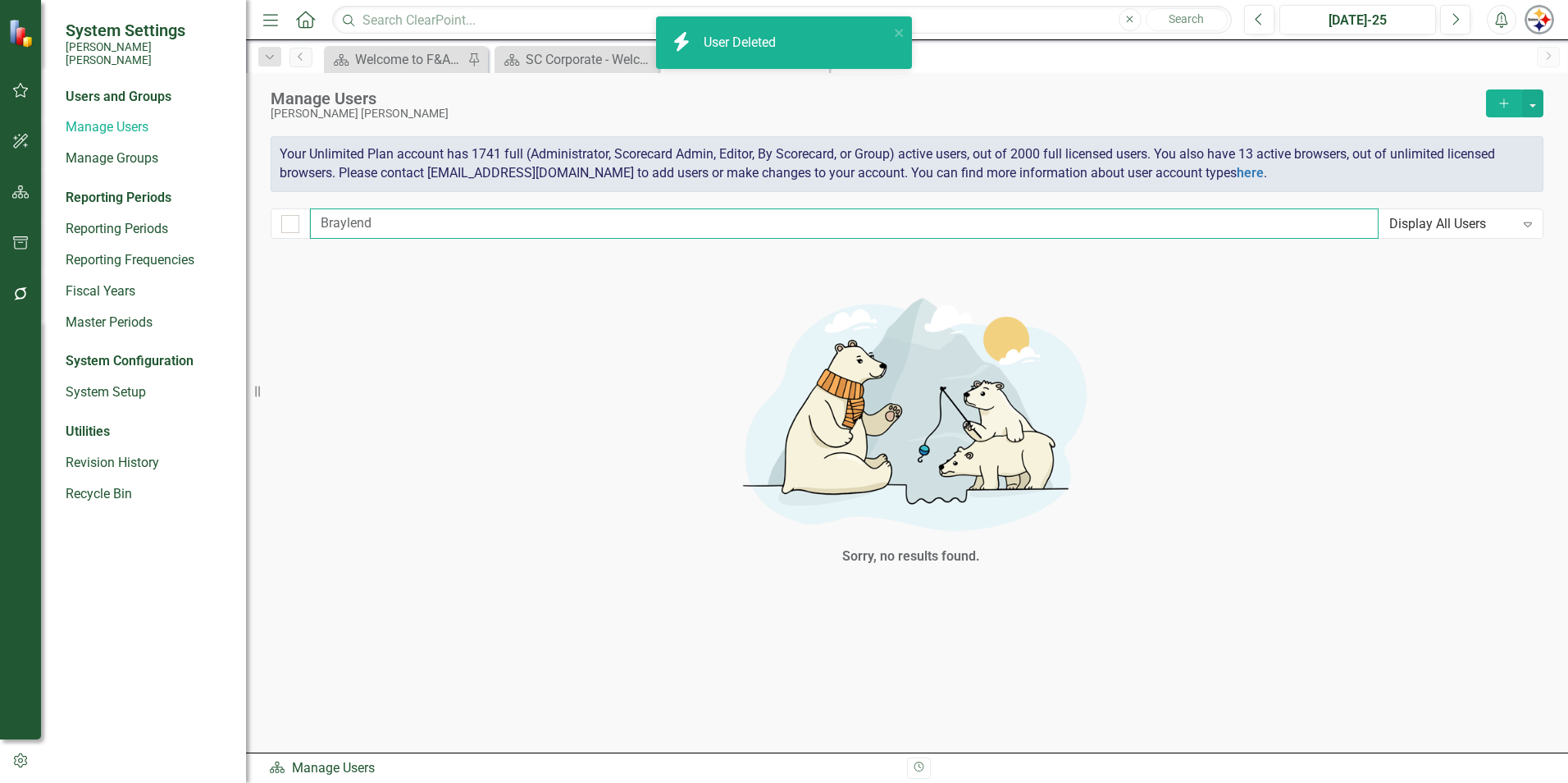
drag, startPoint x: 387, startPoint y: 211, endPoint x: 278, endPoint y: 214, distance: 109.0
click at [278, 214] on div "Braylend Display All Users Expand" at bounding box center [907, 224] width 1273 height 31
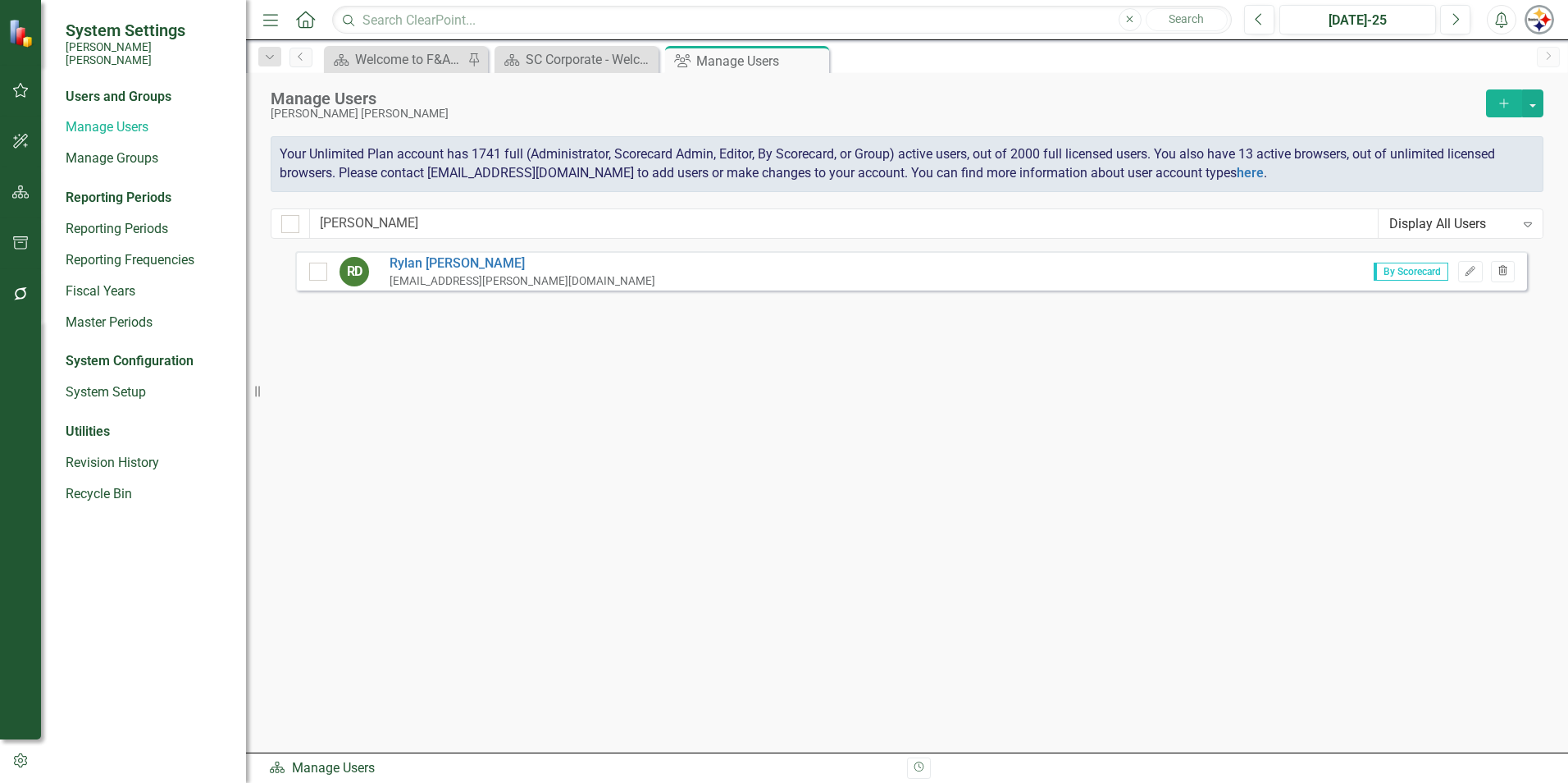
click at [1509, 269] on button "Trash" at bounding box center [1503, 272] width 24 height 21
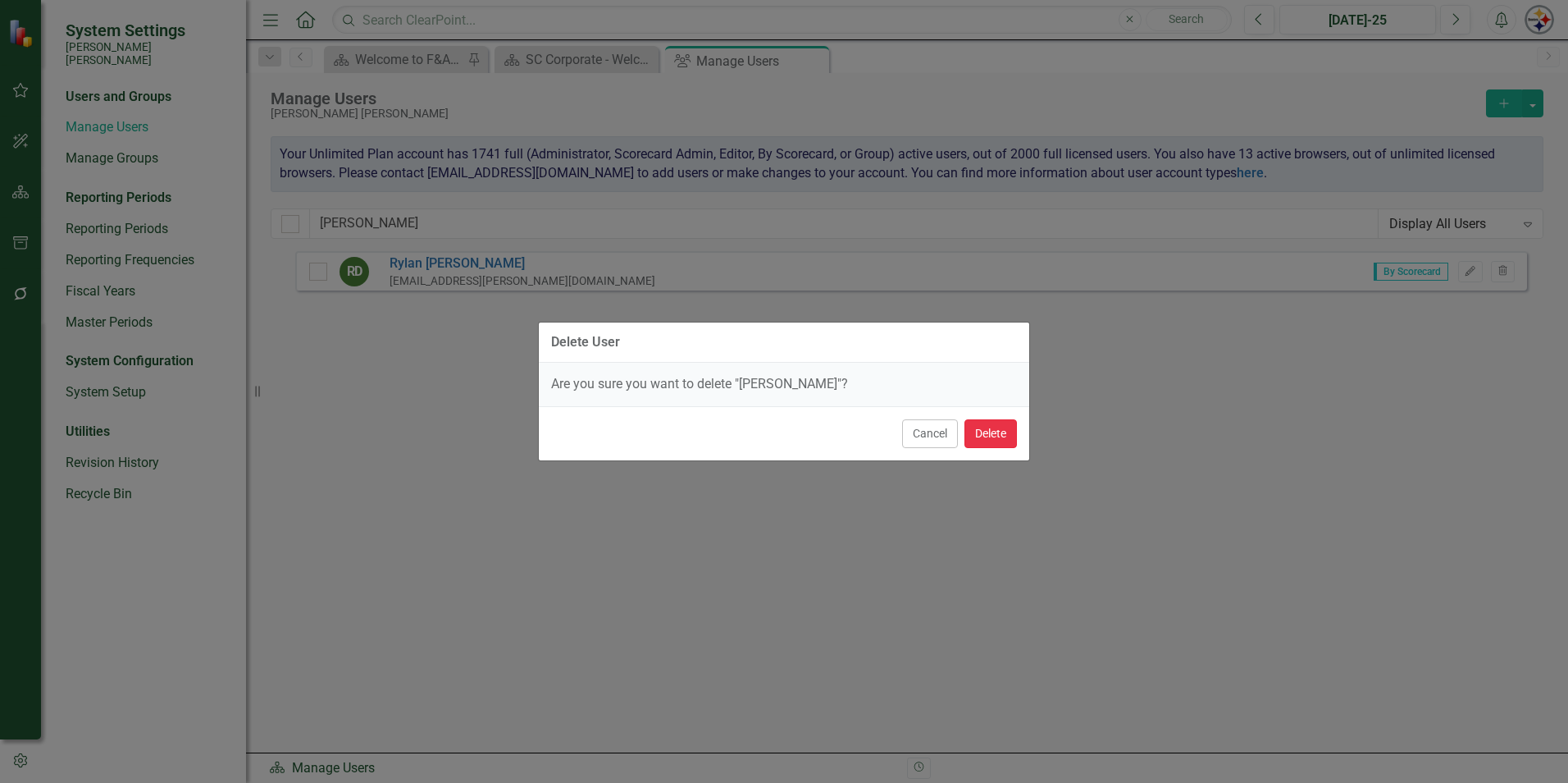
click at [992, 430] on button "Delete" at bounding box center [990, 433] width 53 height 29
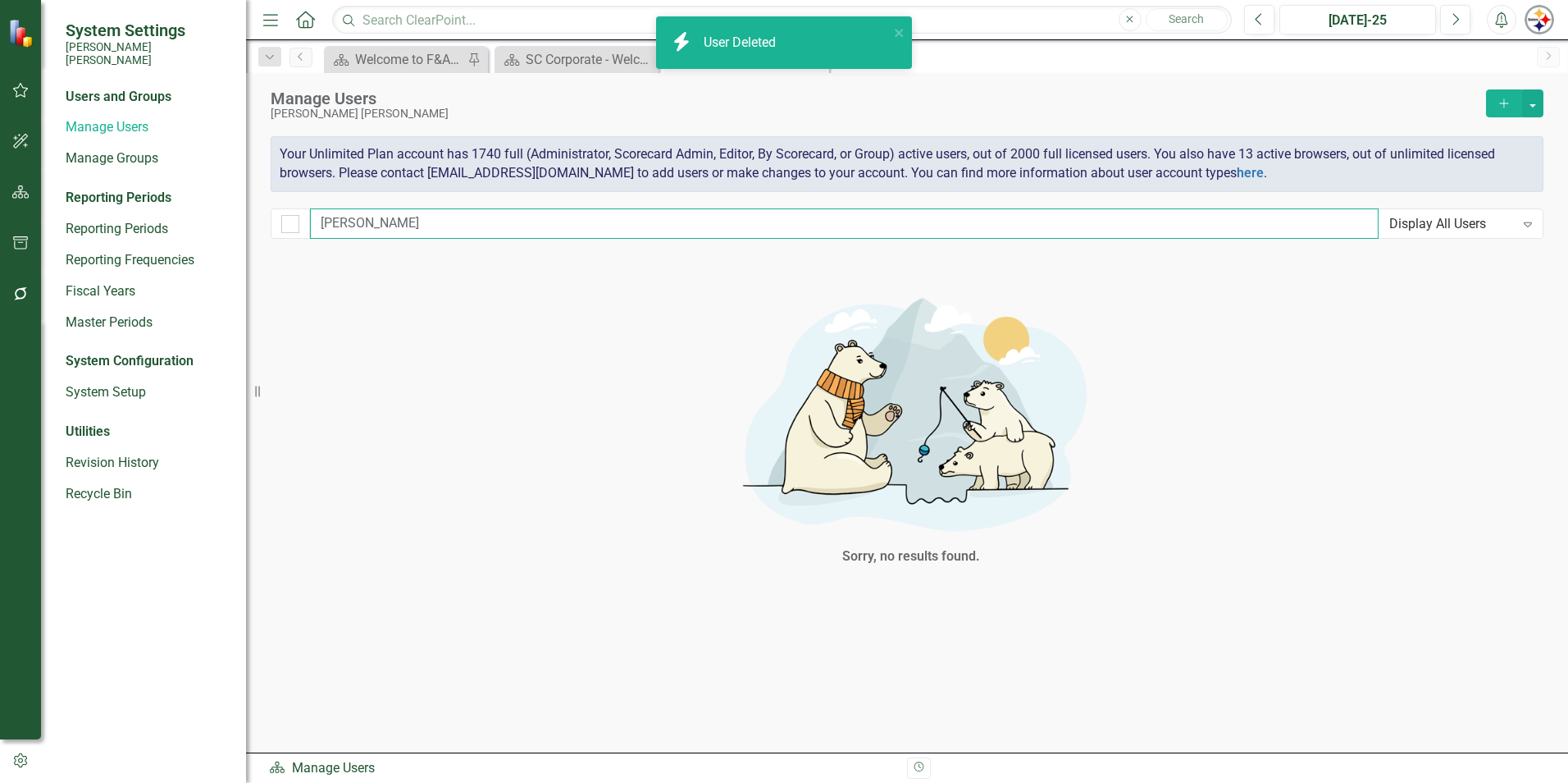
drag, startPoint x: 367, startPoint y: 229, endPoint x: 211, endPoint y: 231, distance: 156.0
click at [211, 231] on div "System Settings [PERSON_NAME] [PERSON_NAME] Users and Groups Manage Users Manag…" at bounding box center [784, 391] width 1568 height 783
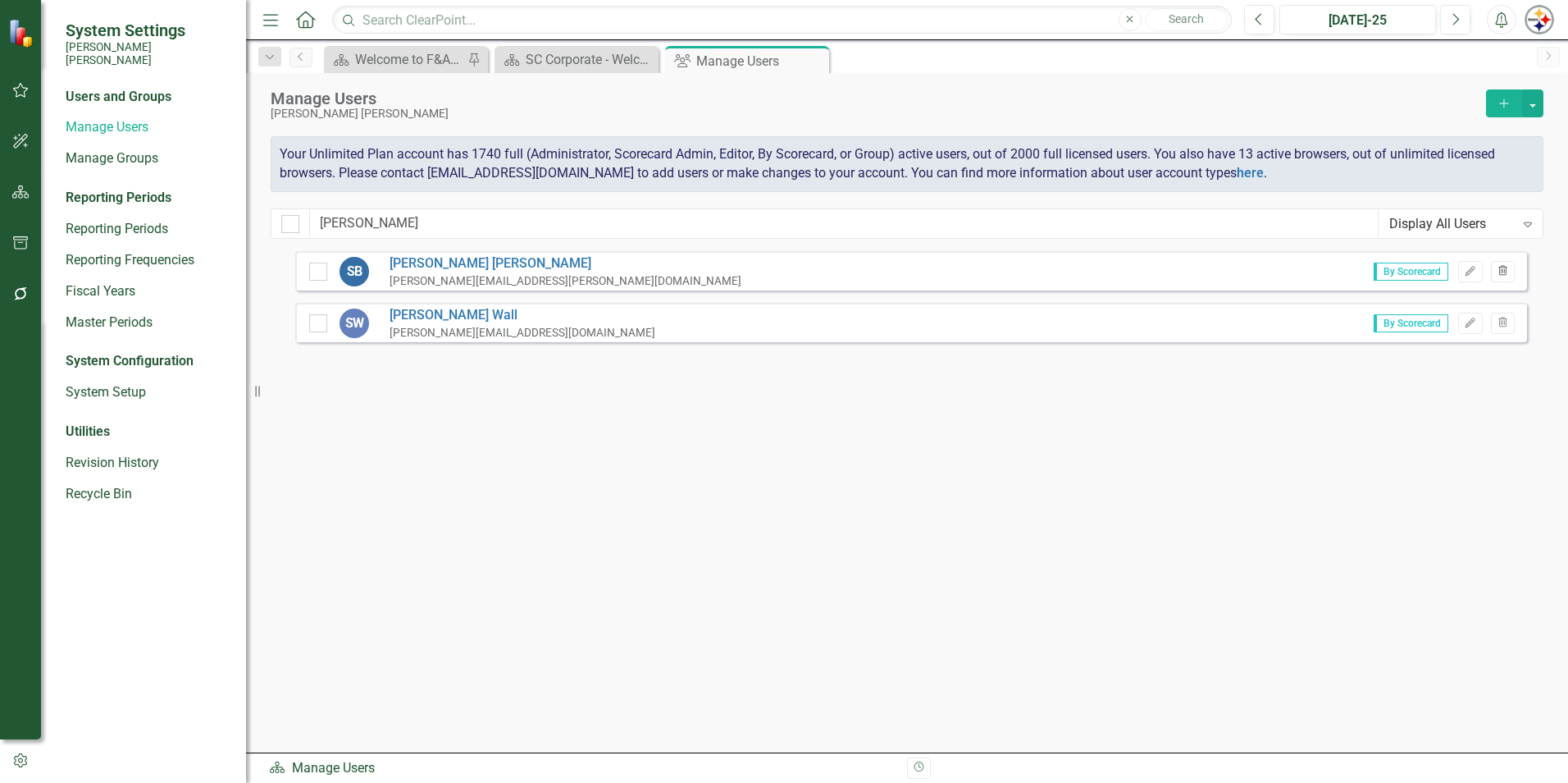
click at [1492, 267] on button "Trash" at bounding box center [1503, 272] width 24 height 21
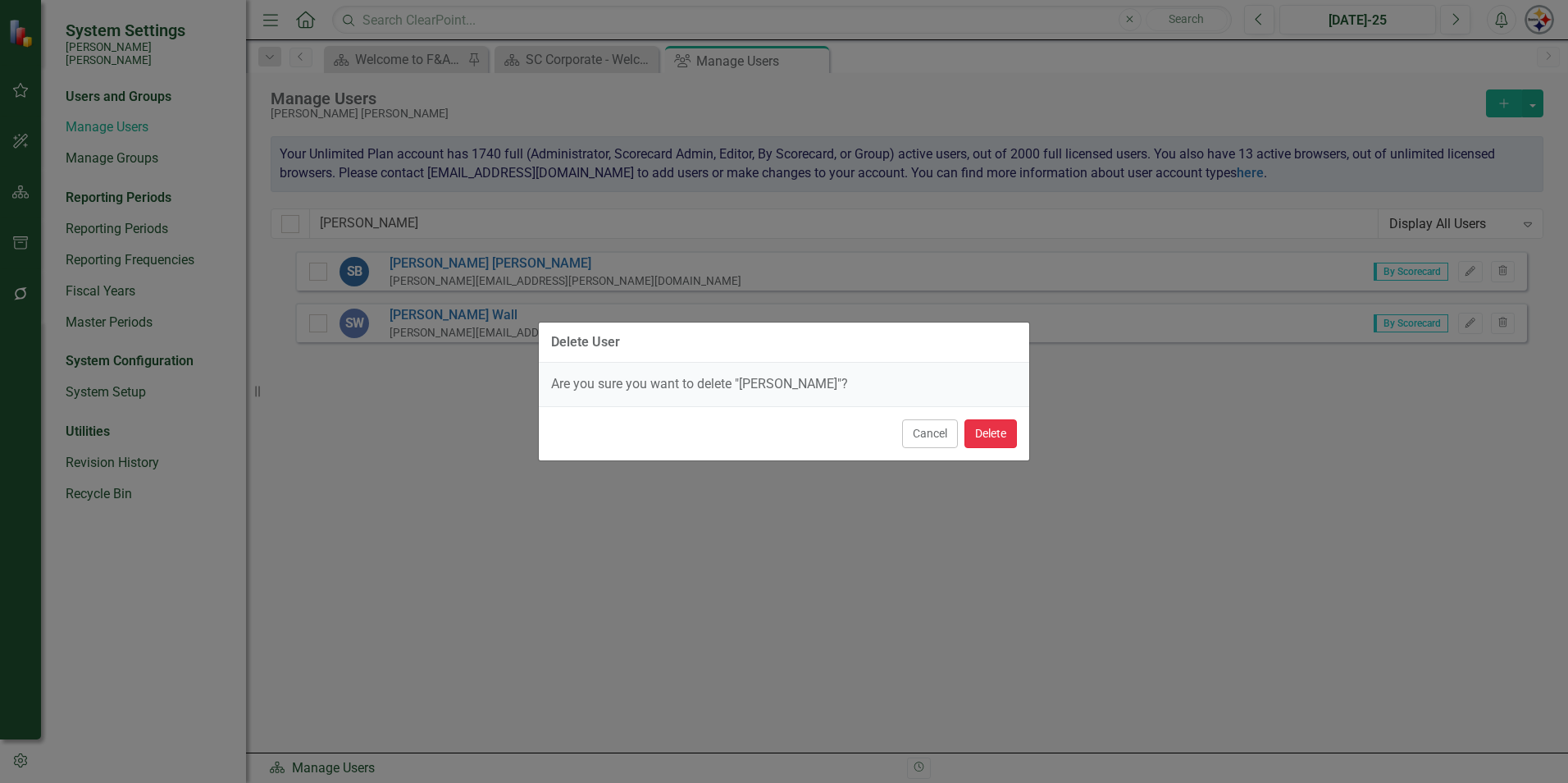
click at [979, 435] on button "Delete" at bounding box center [990, 433] width 53 height 29
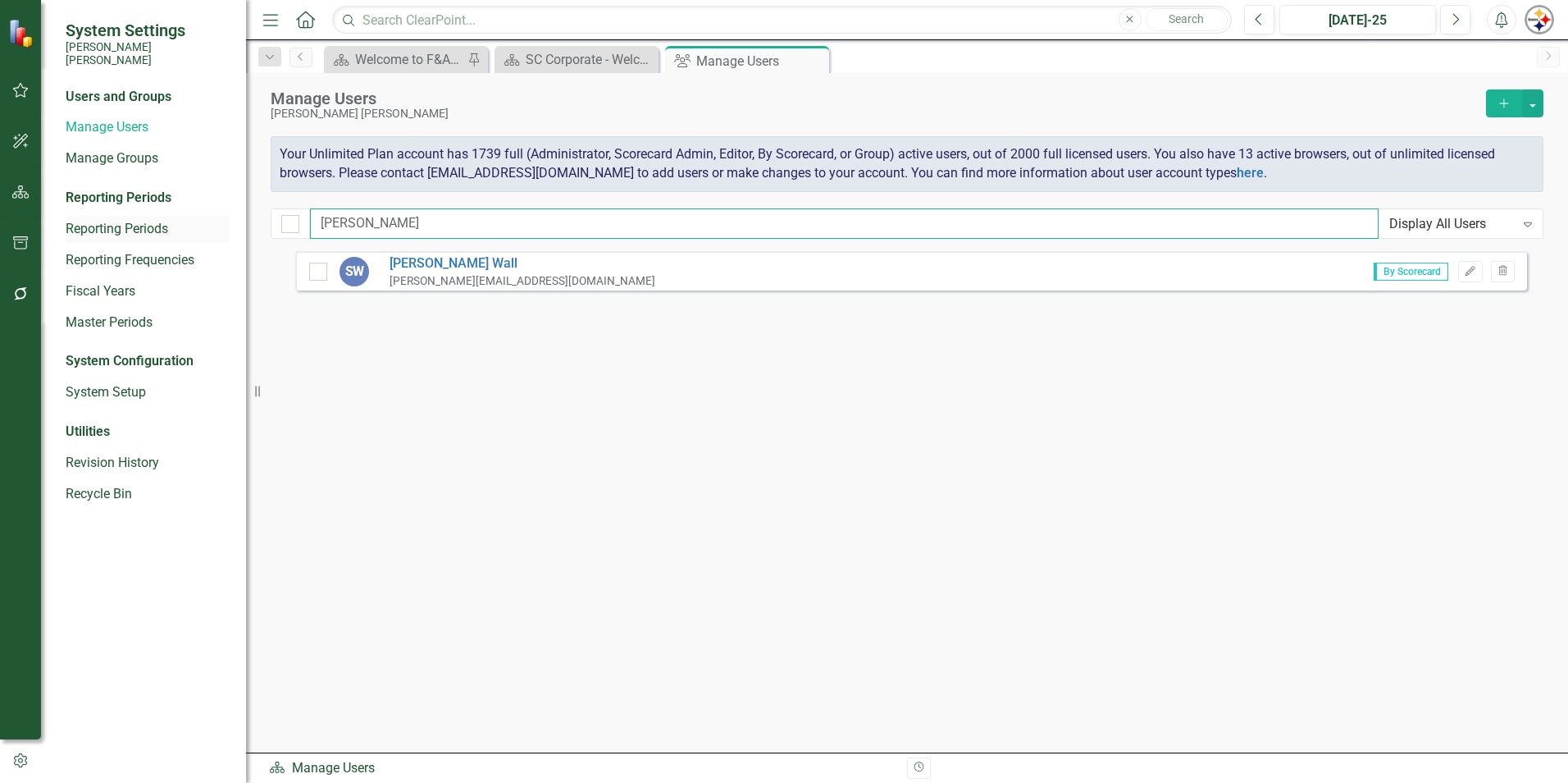
drag, startPoint x: 350, startPoint y: 215, endPoint x: 182, endPoint y: 217, distance: 168.0
click at [182, 217] on div "System Settings [PERSON_NAME] [PERSON_NAME] Users and Groups Manage Users Manag…" at bounding box center [784, 391] width 1568 height 783
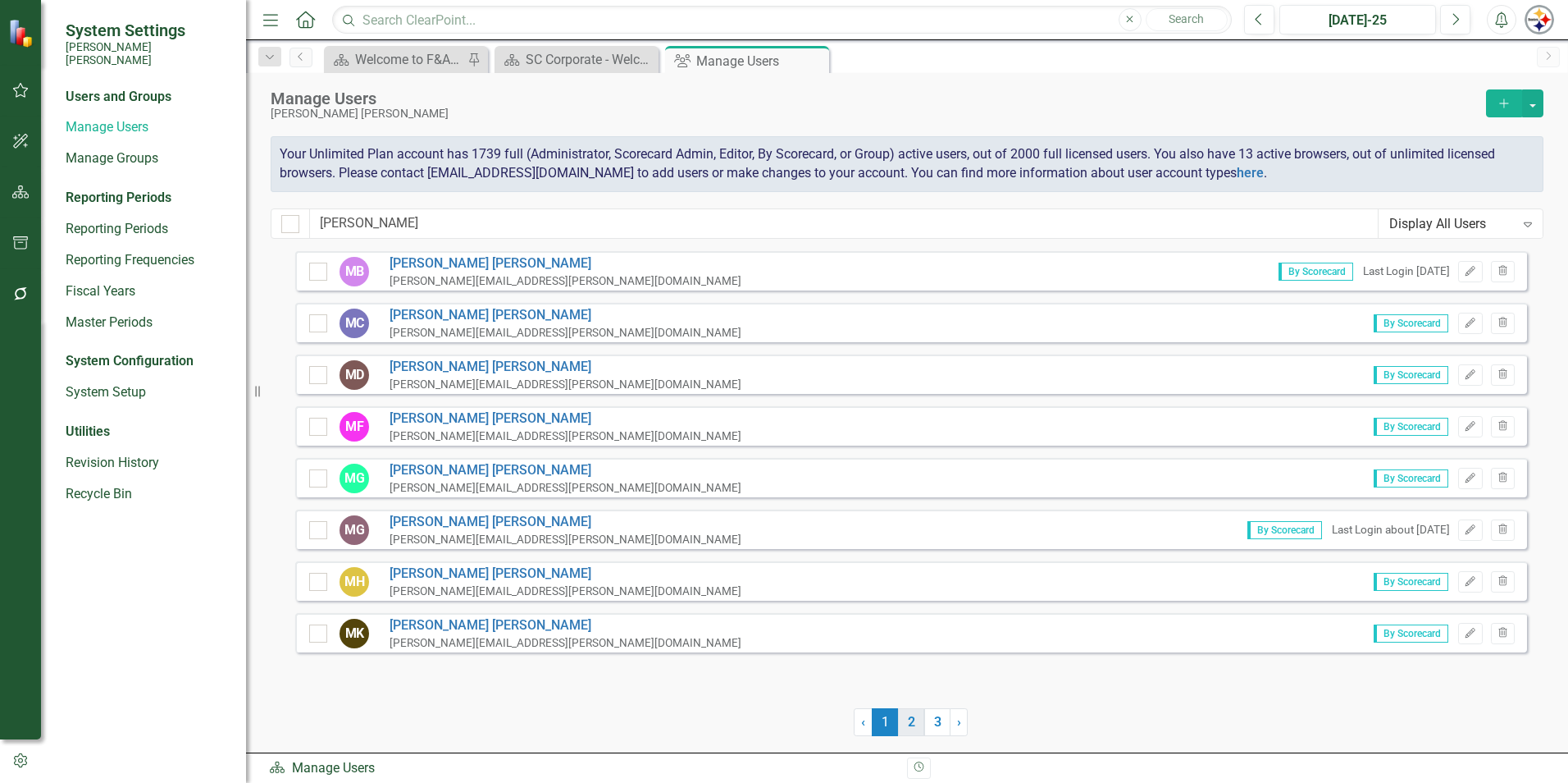
click at [903, 721] on link "2" at bounding box center [910, 722] width 26 height 28
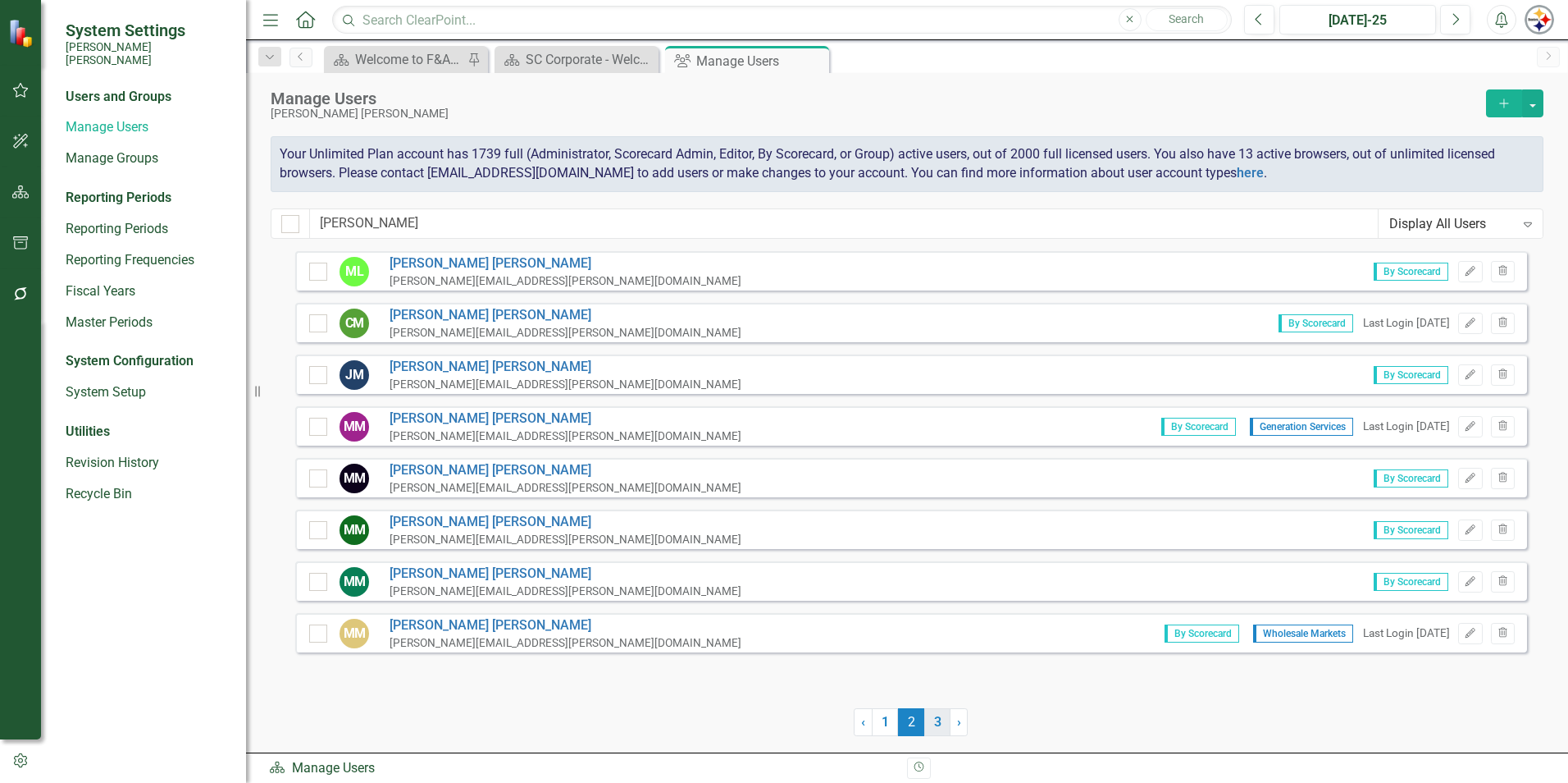
click at [929, 724] on link "3" at bounding box center [937, 722] width 26 height 28
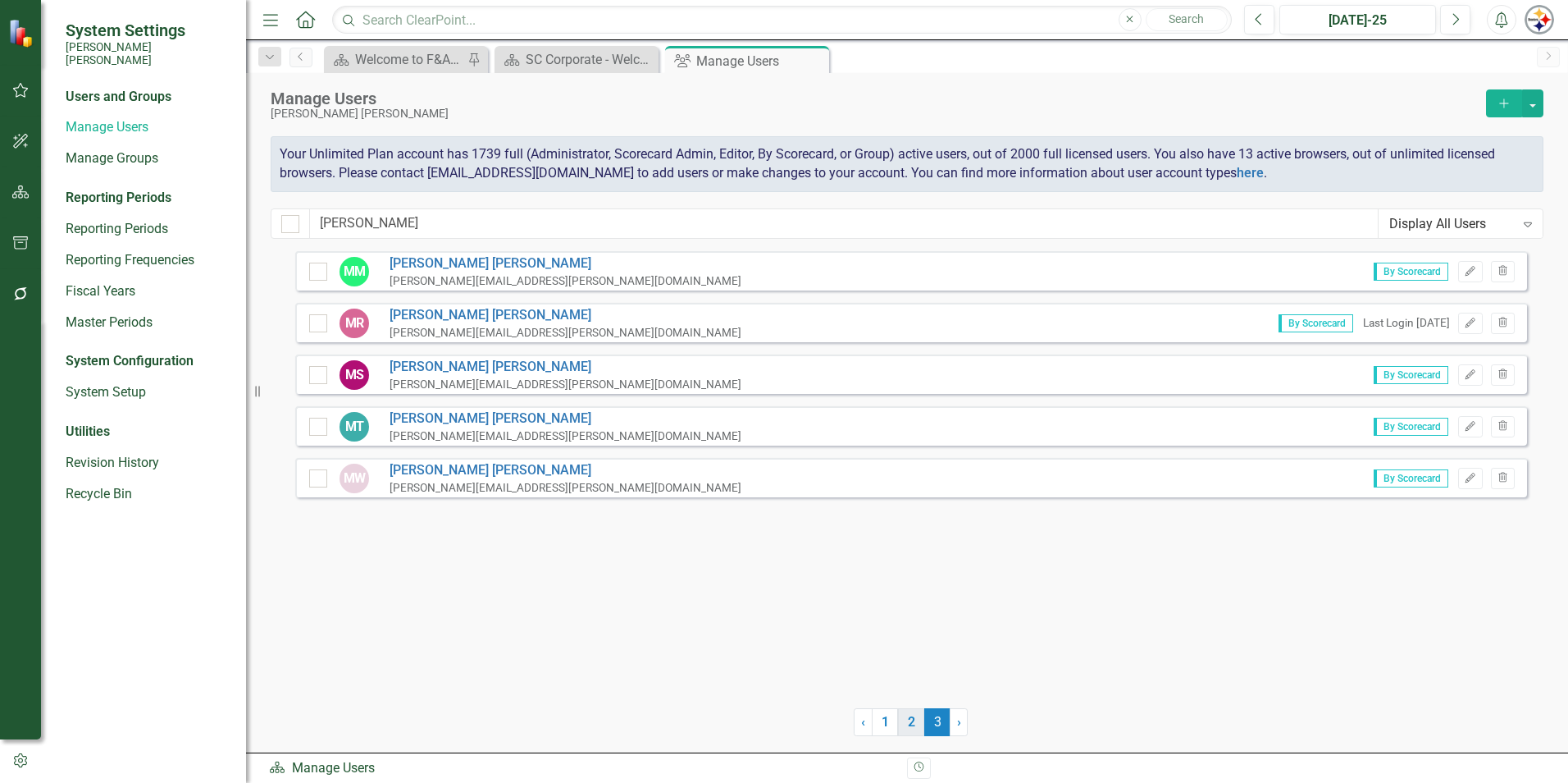
click at [914, 721] on link "2" at bounding box center [910, 722] width 26 height 28
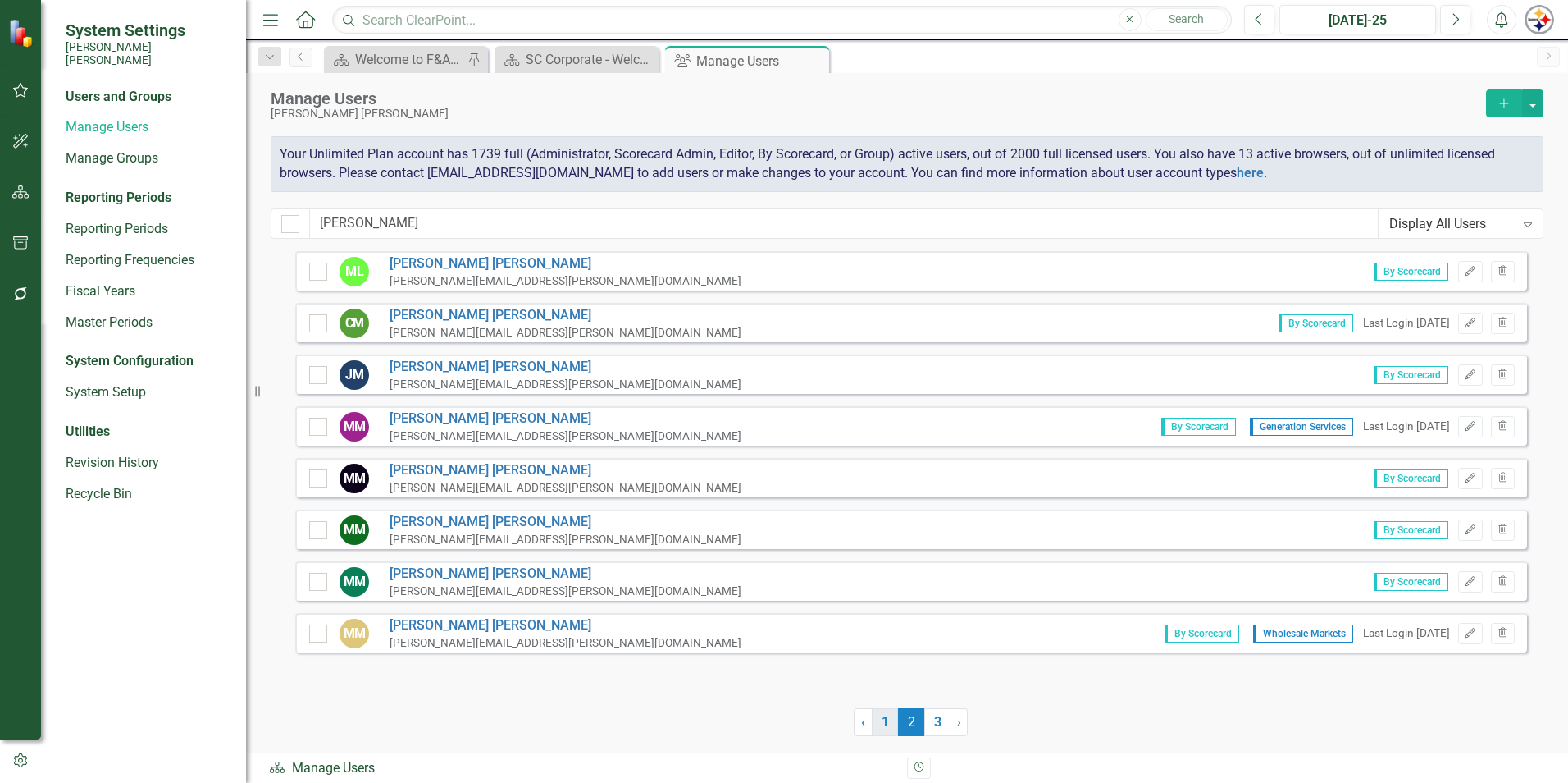
click at [874, 717] on link "1" at bounding box center [884, 722] width 26 height 28
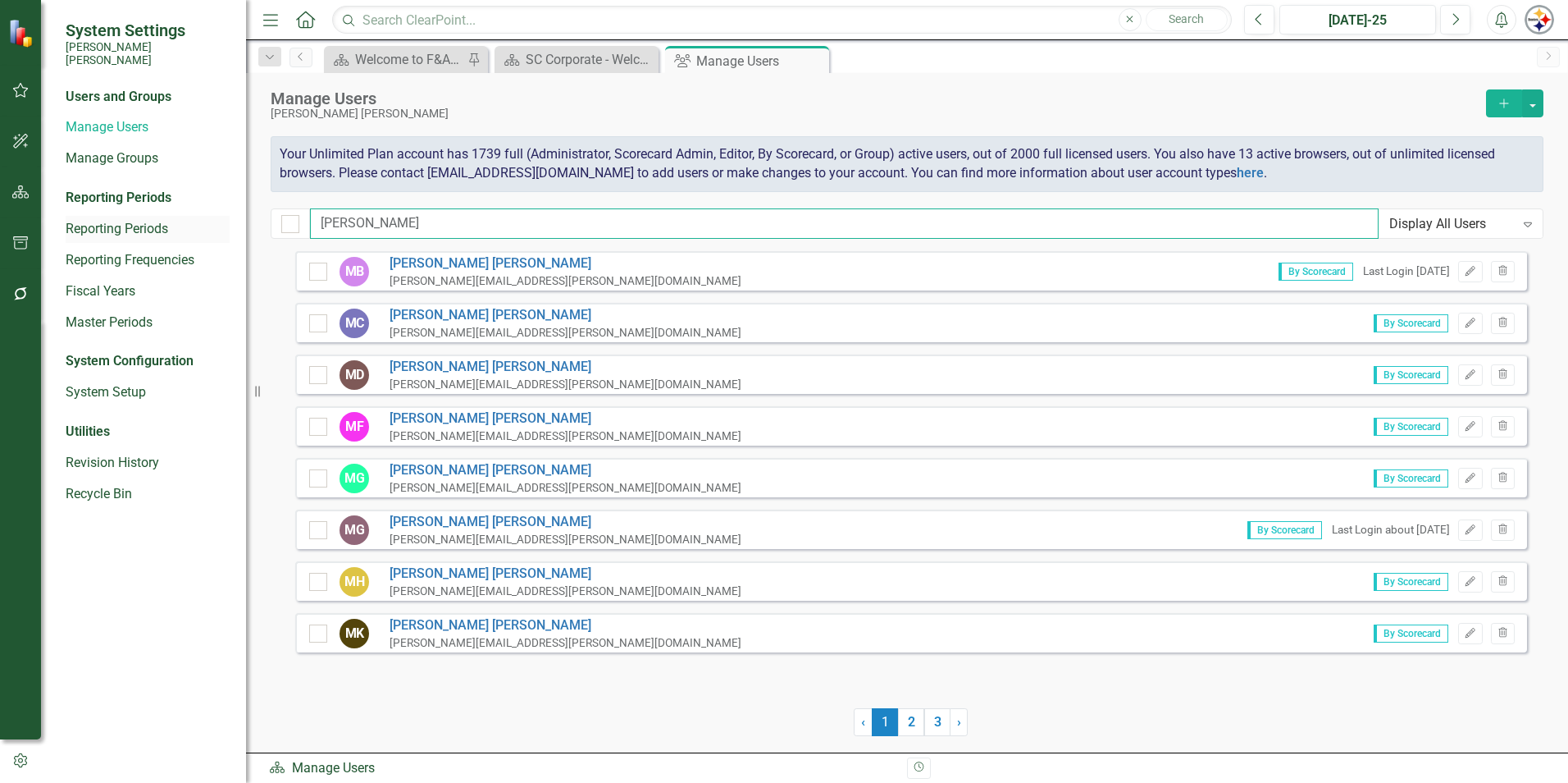
drag, startPoint x: 404, startPoint y: 223, endPoint x: 136, endPoint y: 223, distance: 268.0
click at [137, 223] on div "System Settings [PERSON_NAME] [PERSON_NAME] Users and Groups Manage Users Manag…" at bounding box center [784, 391] width 1568 height 783
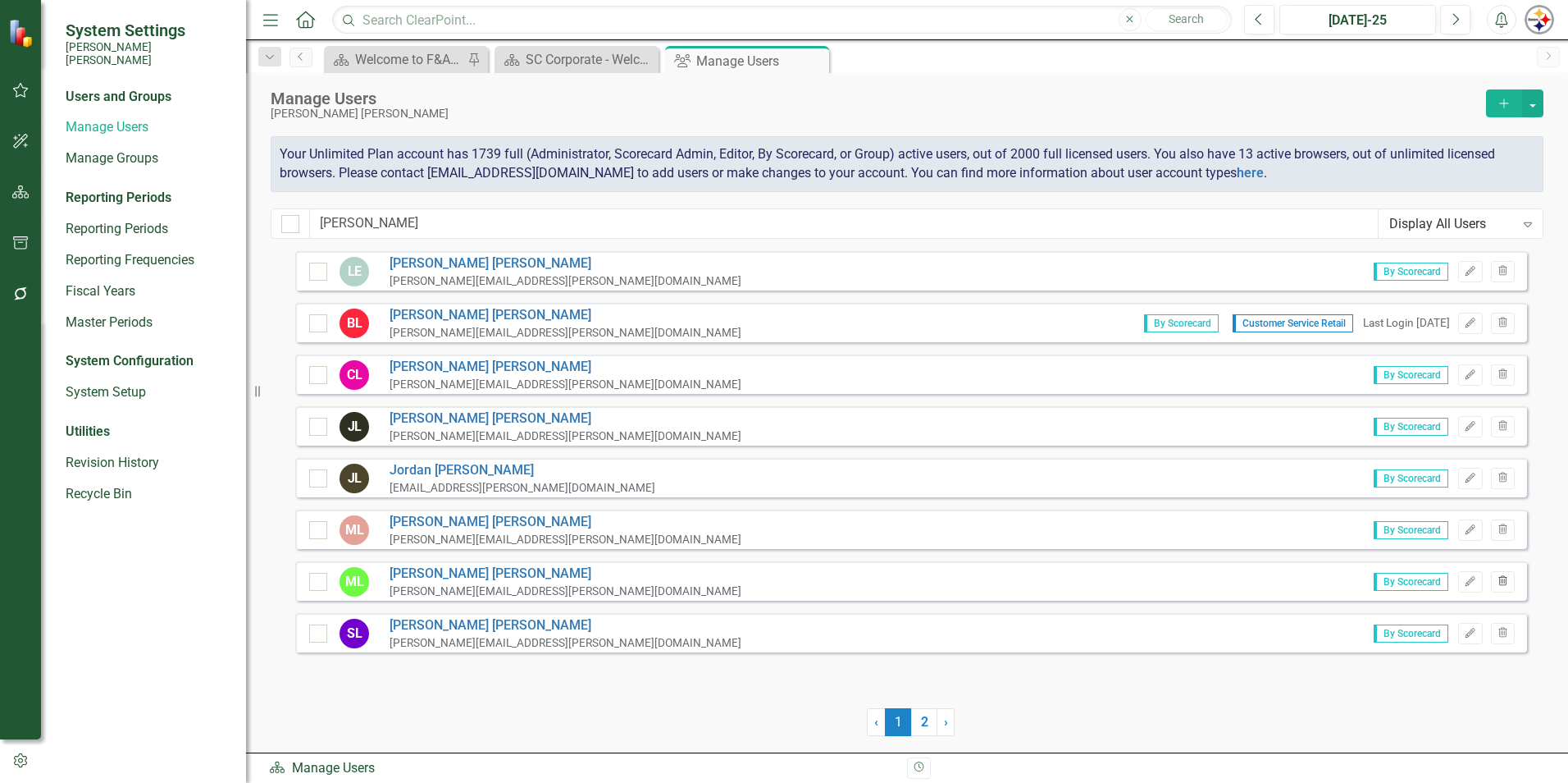
click at [1501, 580] on icon "button" at bounding box center [1502, 580] width 9 height 10
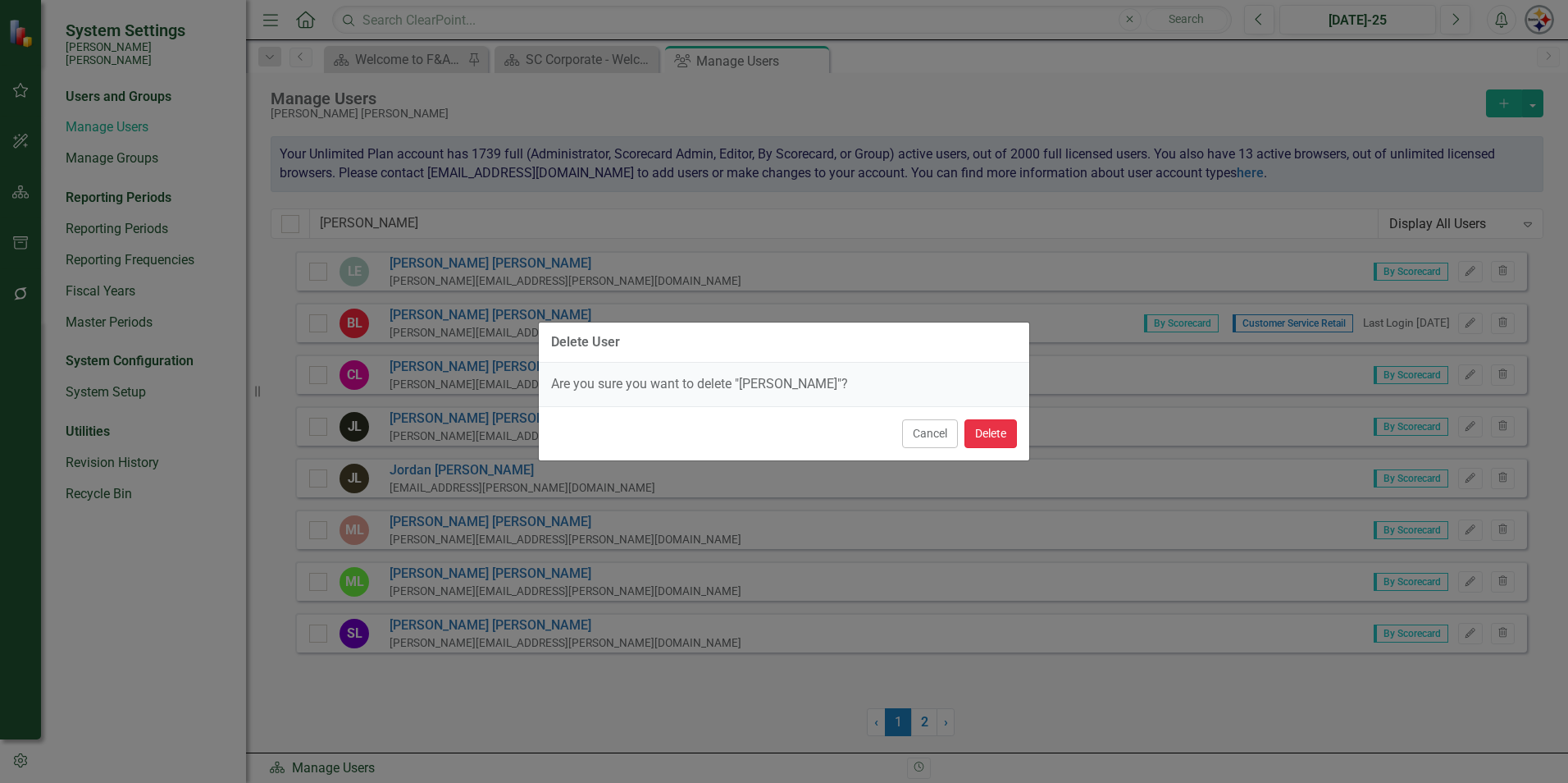
click at [1003, 431] on button "Delete" at bounding box center [990, 433] width 53 height 29
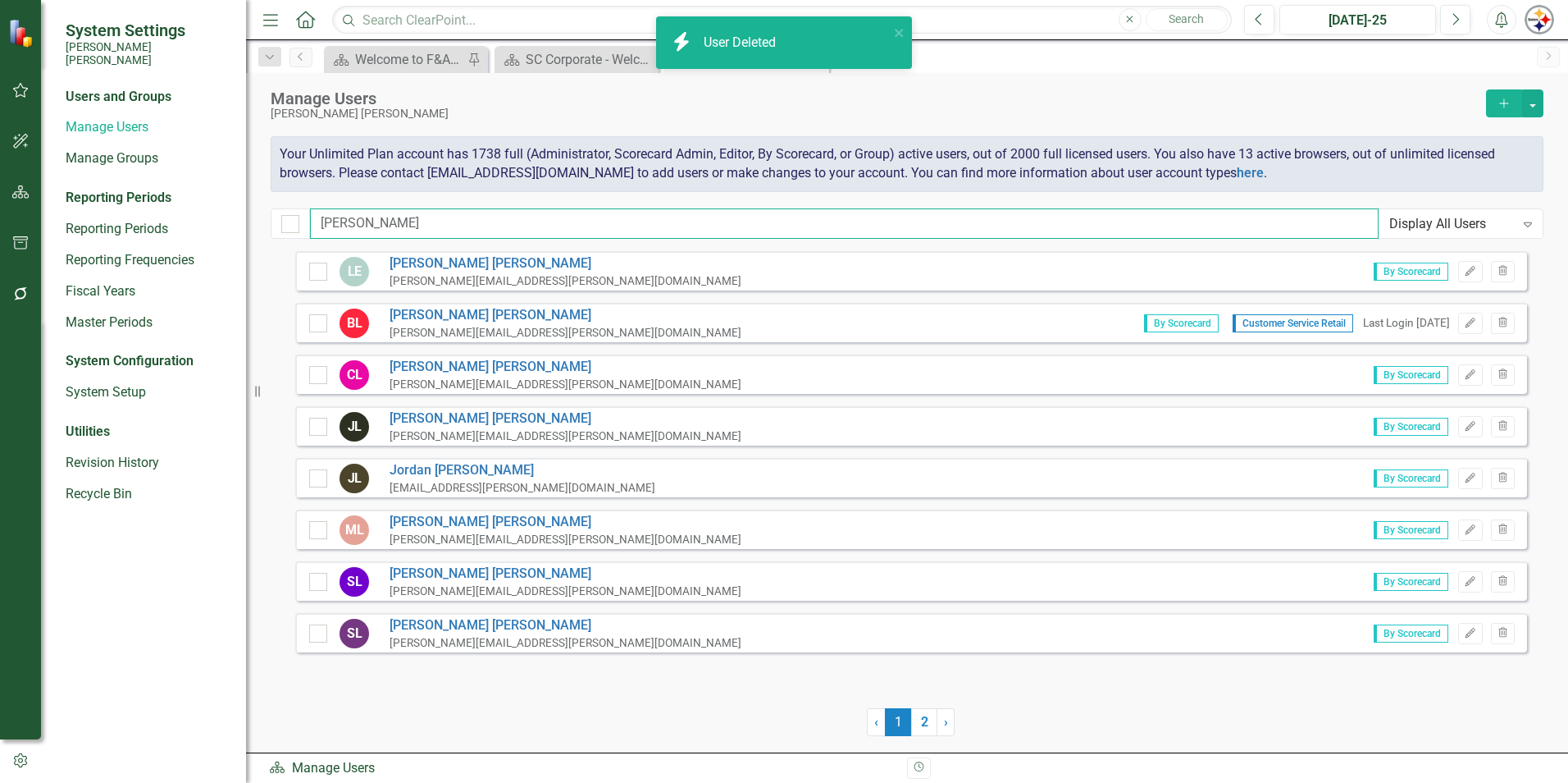
click at [395, 226] on input "[PERSON_NAME]" at bounding box center [844, 224] width 1069 height 31
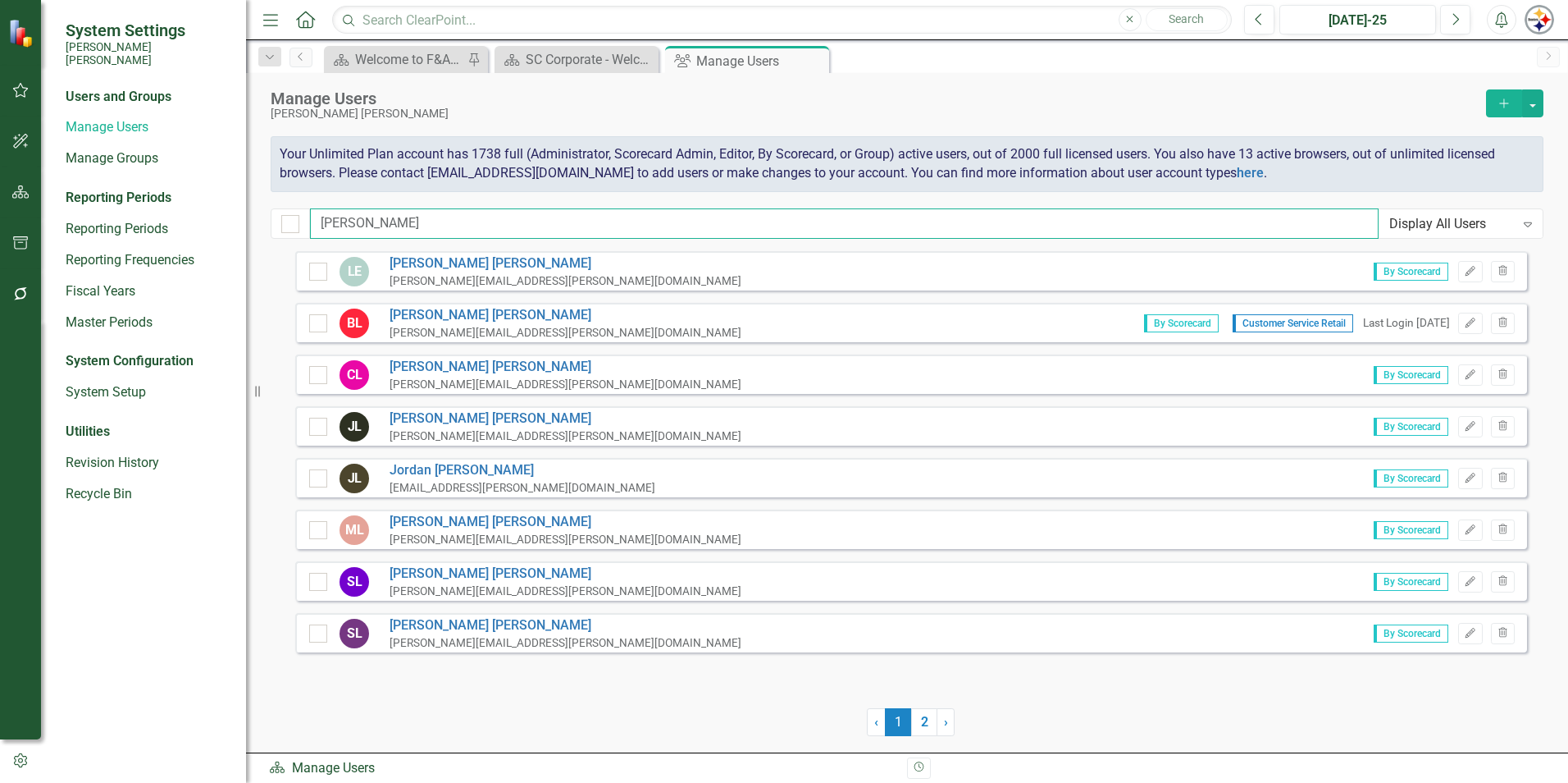
click at [245, 223] on div "System Settings [PERSON_NAME] [PERSON_NAME] Users and Groups Manage Users Manag…" at bounding box center [784, 391] width 1568 height 783
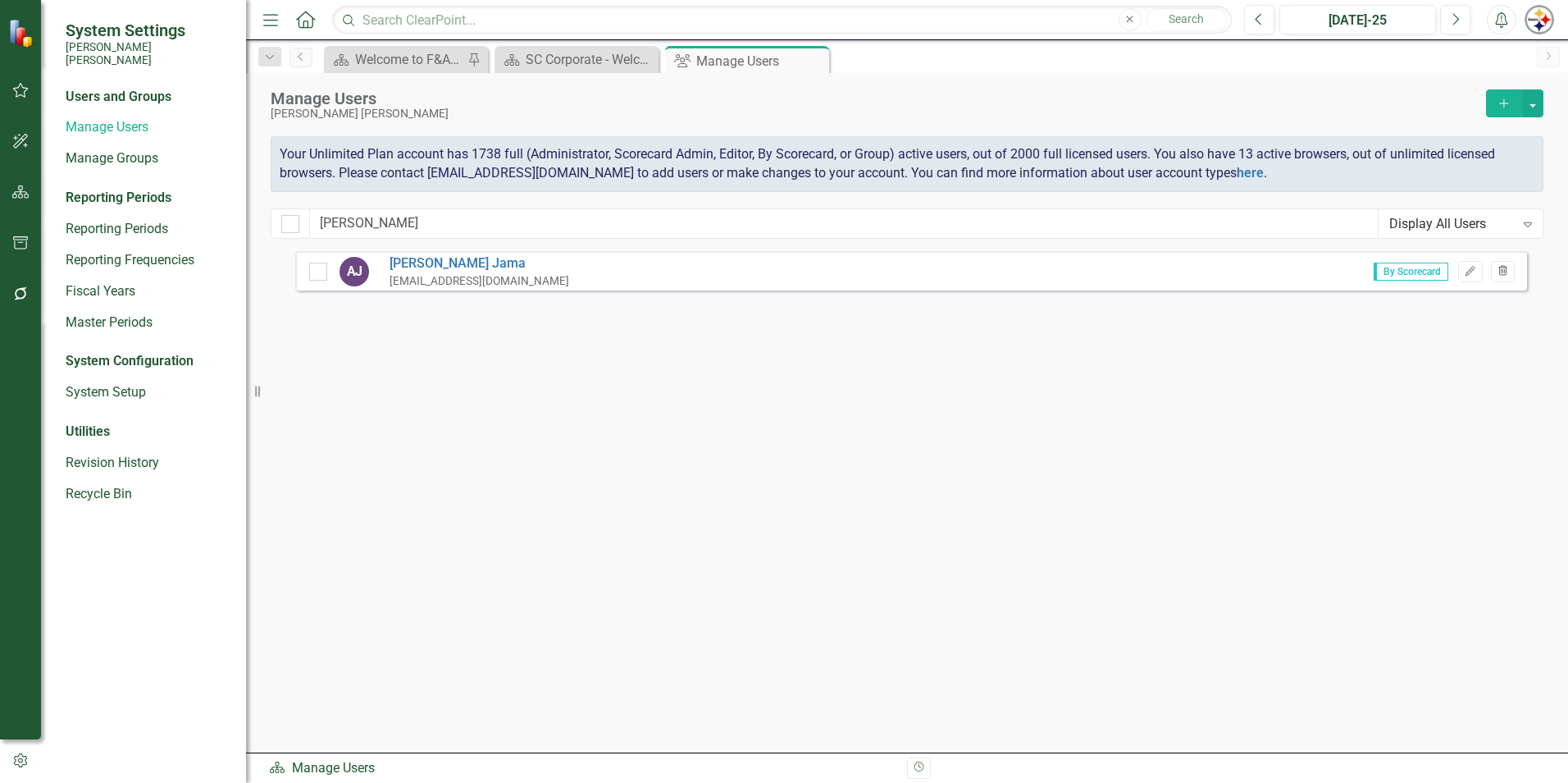
click at [1502, 273] on icon "Trash" at bounding box center [1503, 272] width 12 height 10
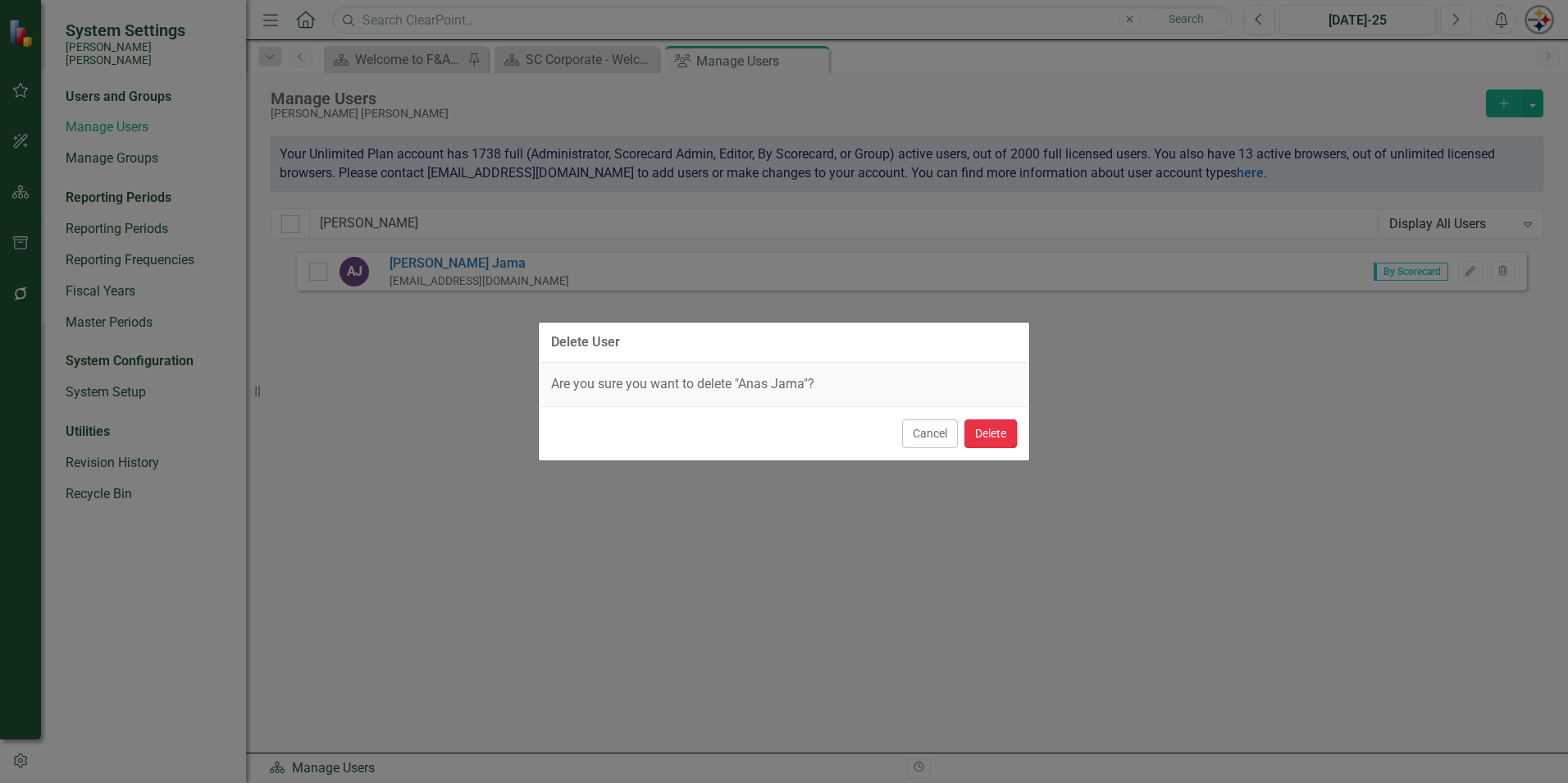
click at [977, 438] on button "Delete" at bounding box center [990, 433] width 53 height 29
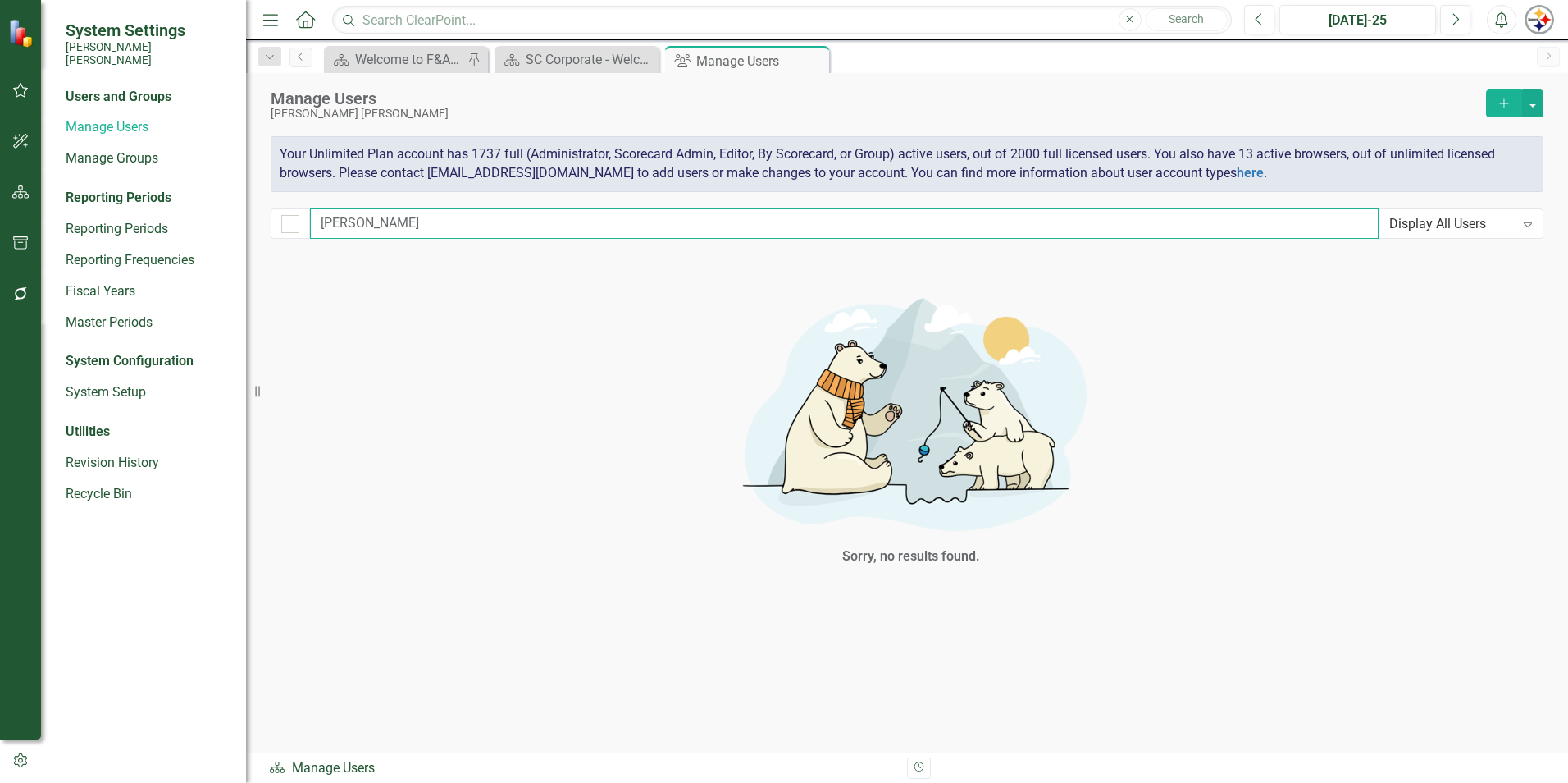
drag, startPoint x: 422, startPoint y: 222, endPoint x: 136, endPoint y: 184, distance: 288.5
click at [149, 185] on div "System Settings [PERSON_NAME] [PERSON_NAME] Users and Groups Manage Users Manag…" at bounding box center [784, 391] width 1568 height 783
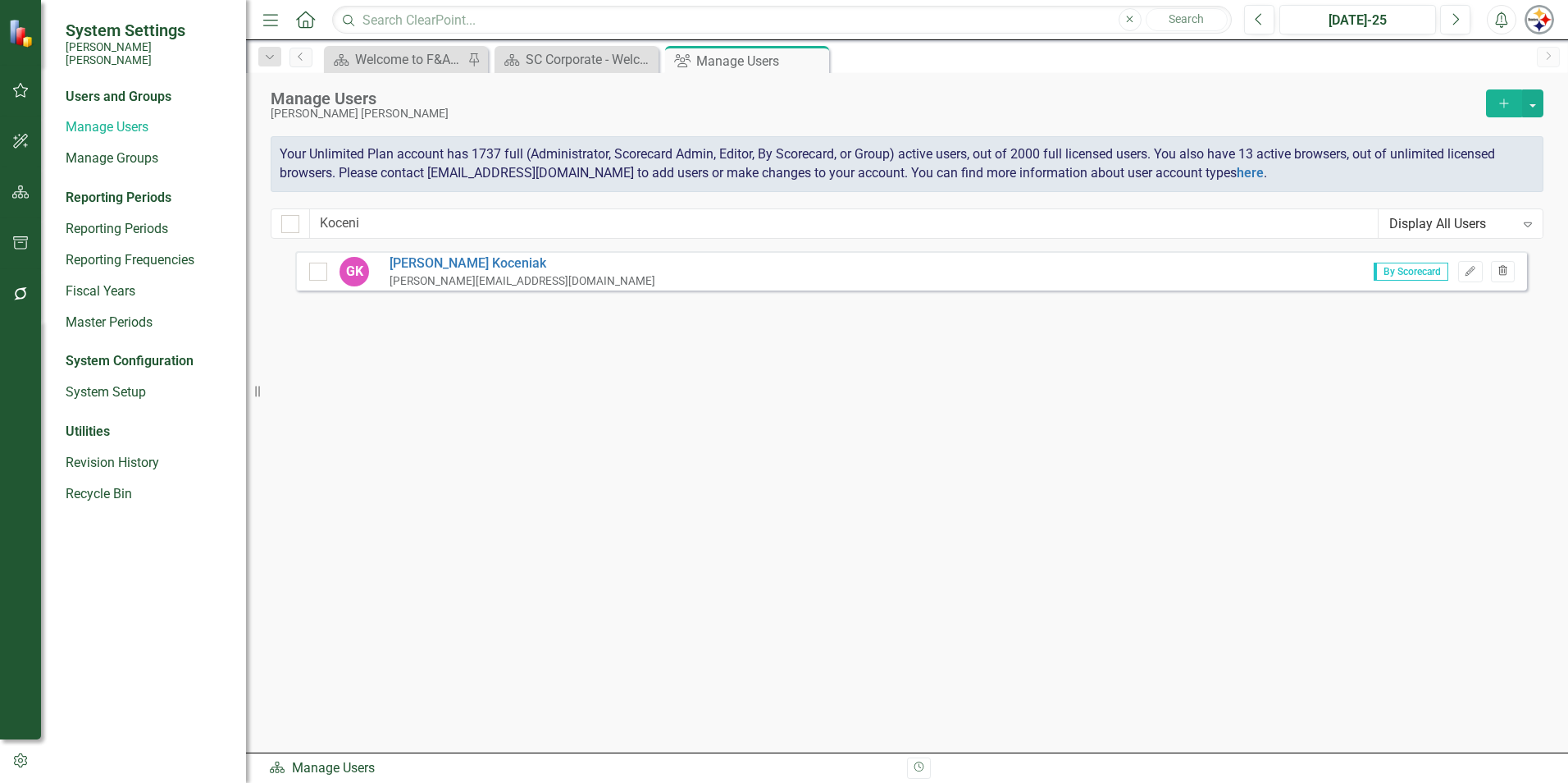
click at [1505, 269] on icon "Trash" at bounding box center [1503, 272] width 12 height 10
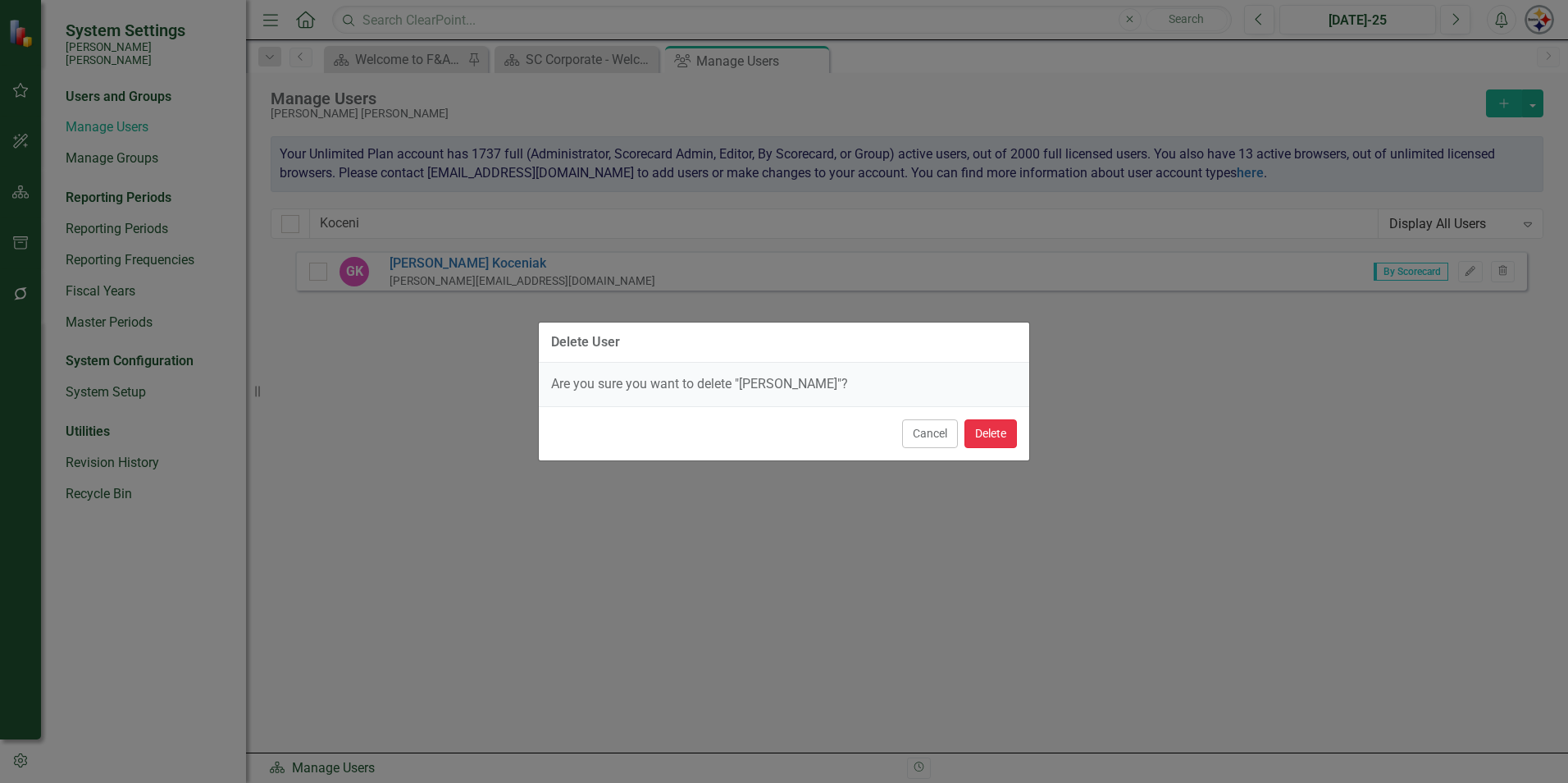
click at [995, 425] on button "Delete" at bounding box center [990, 433] width 53 height 29
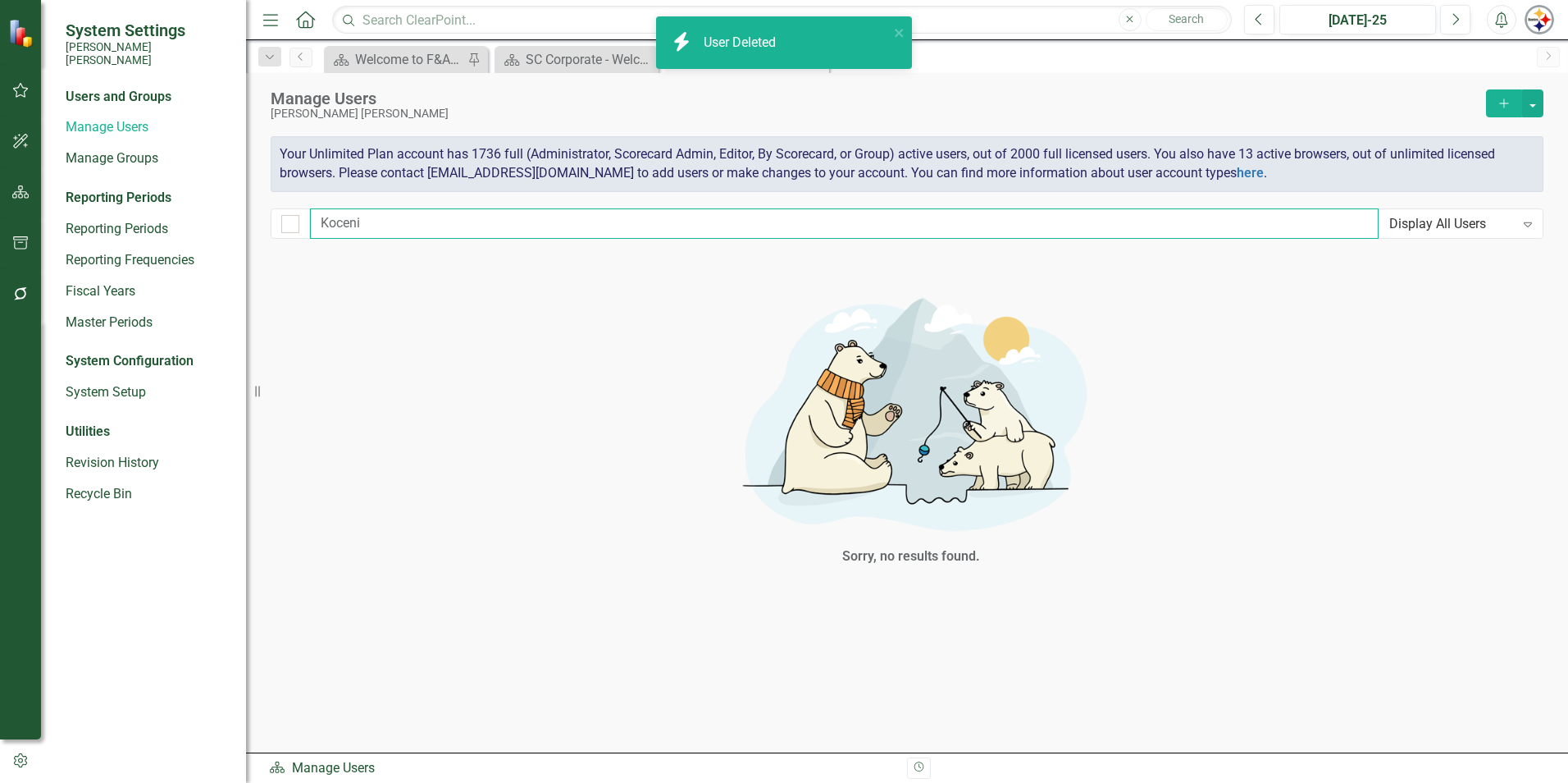
drag, startPoint x: 399, startPoint y: 233, endPoint x: 239, endPoint y: 232, distance: 160.0
click at [239, 232] on div "System Settings [PERSON_NAME] [PERSON_NAME] Users and Groups Manage Users Manag…" at bounding box center [784, 391] width 1568 height 783
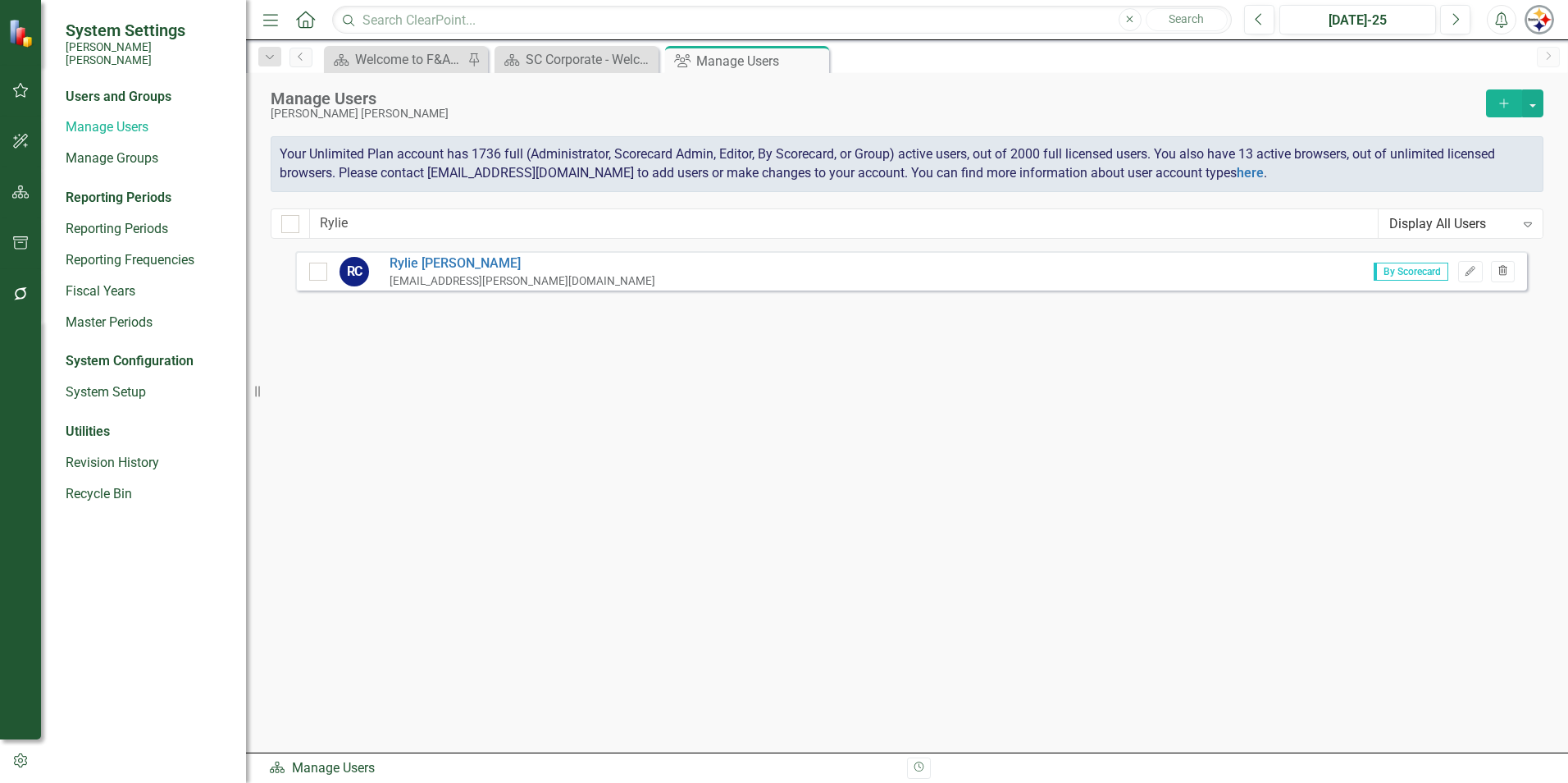
click at [1495, 265] on button "Trash" at bounding box center [1503, 272] width 24 height 21
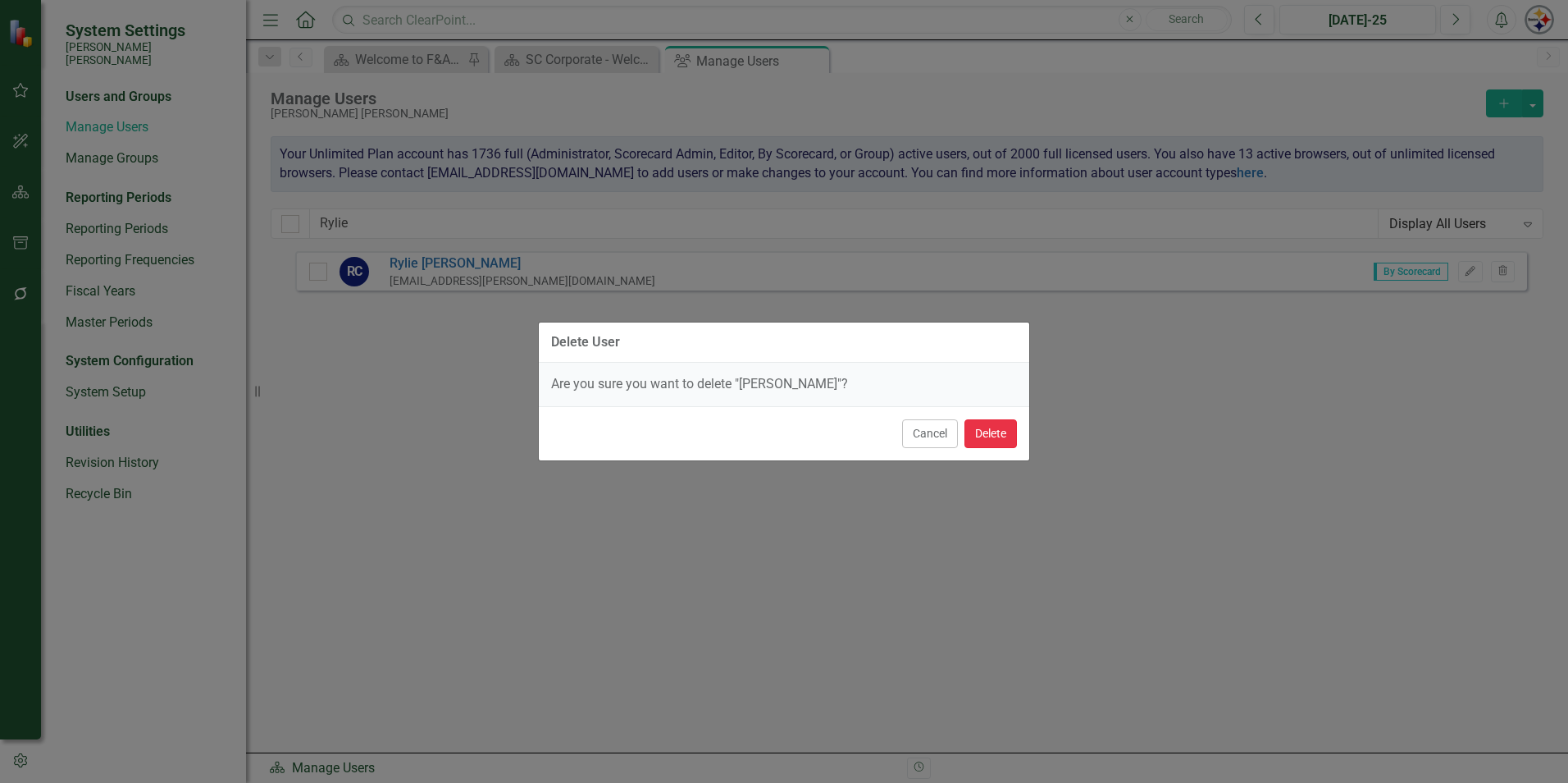
click at [988, 441] on button "Delete" at bounding box center [990, 433] width 53 height 29
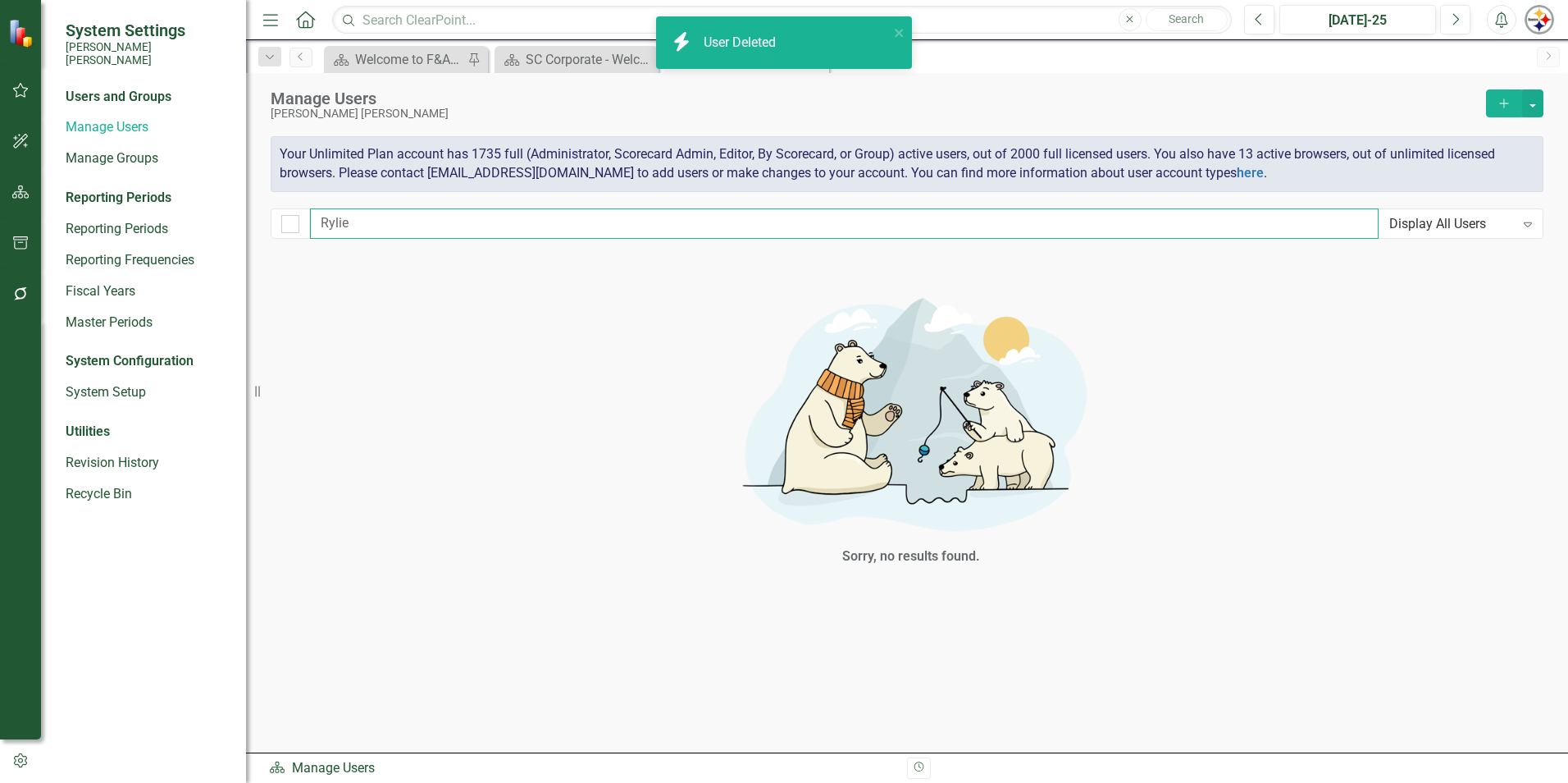
drag, startPoint x: 376, startPoint y: 222, endPoint x: 300, endPoint y: 222, distance: 76.0
click at [300, 222] on div "Rylie Display All Users Expand" at bounding box center [907, 224] width 1273 height 31
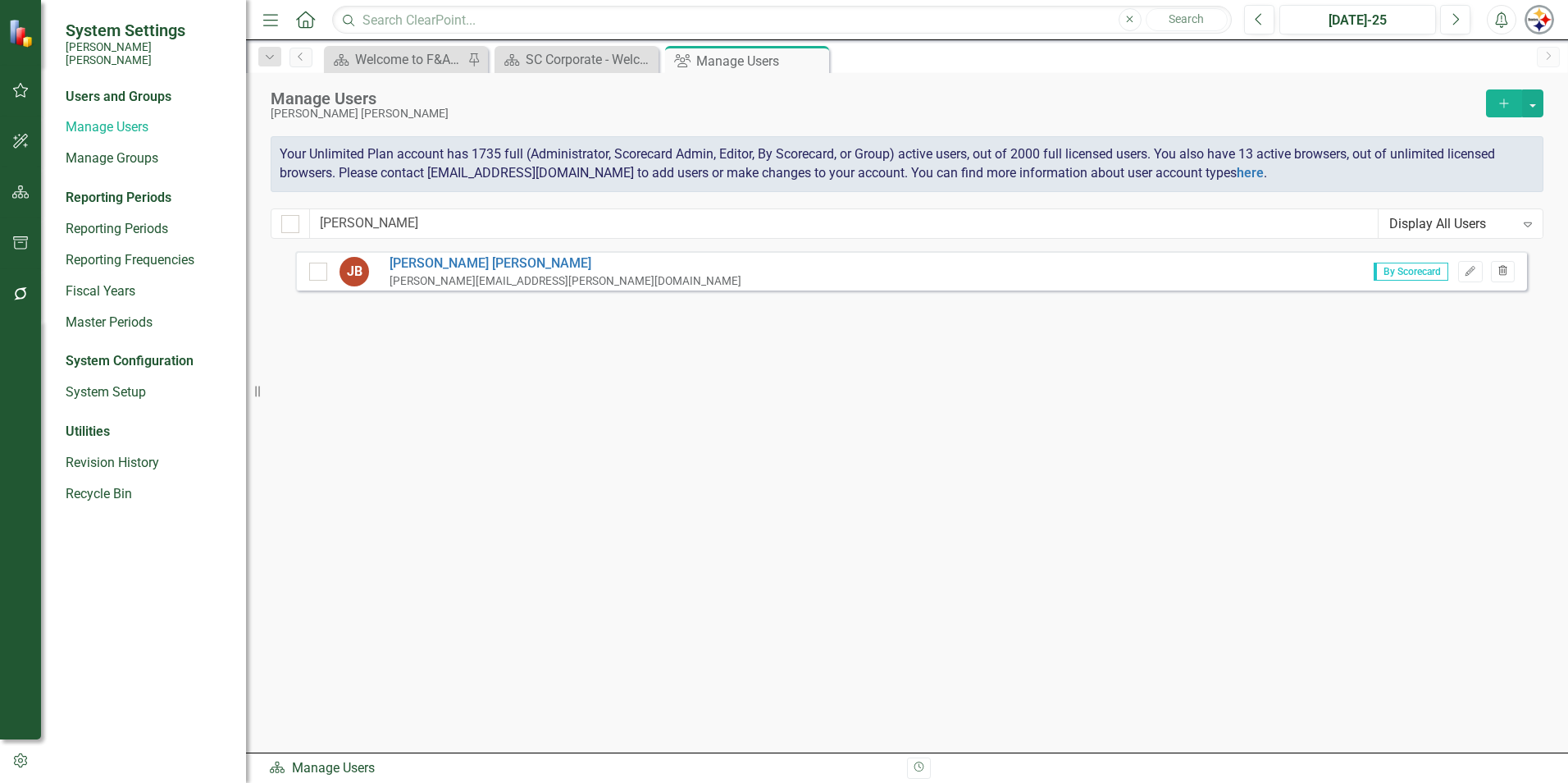
click at [1510, 272] on button "Trash" at bounding box center [1503, 272] width 24 height 21
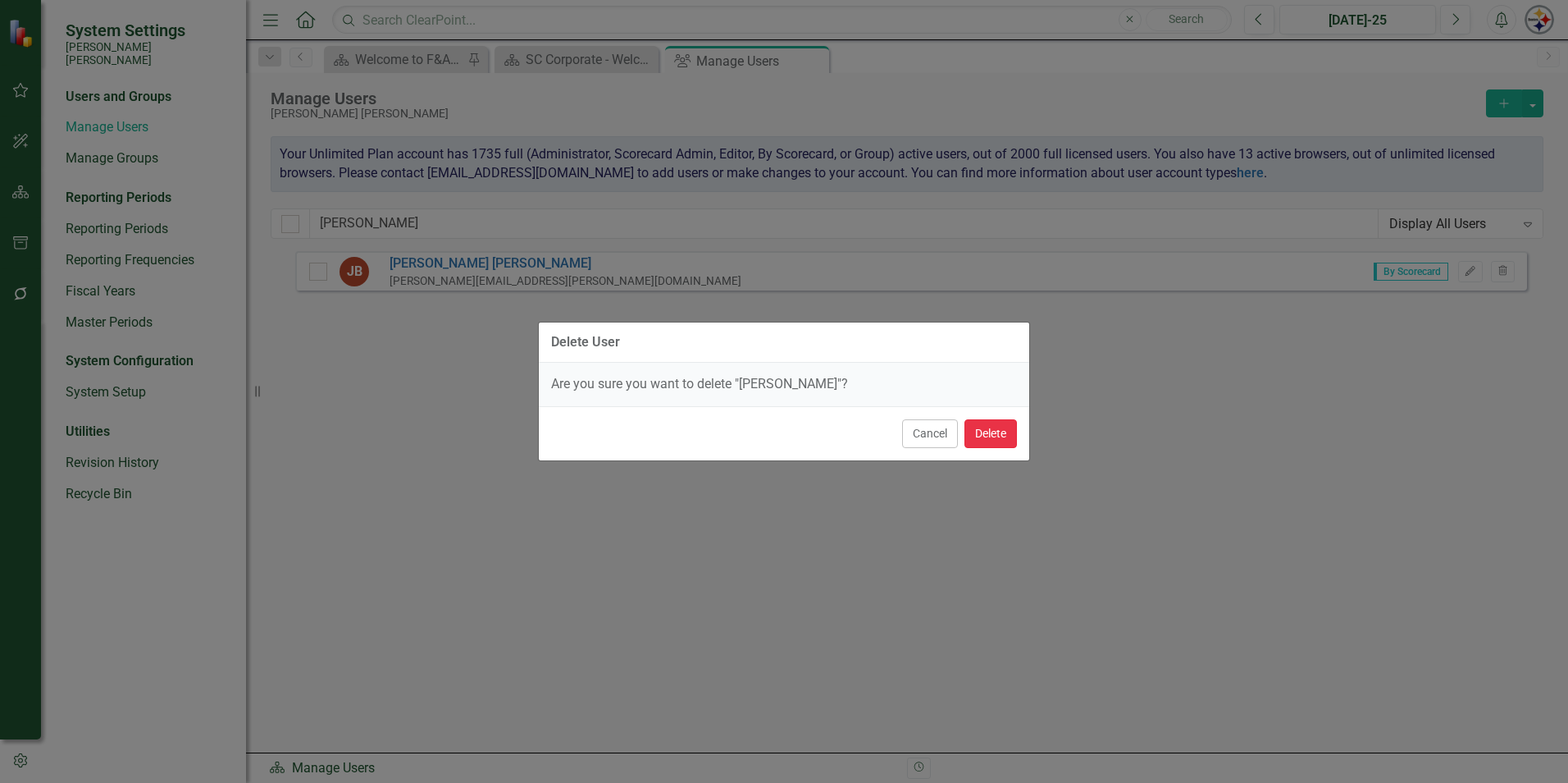
click at [998, 437] on button "Delete" at bounding box center [990, 433] width 53 height 29
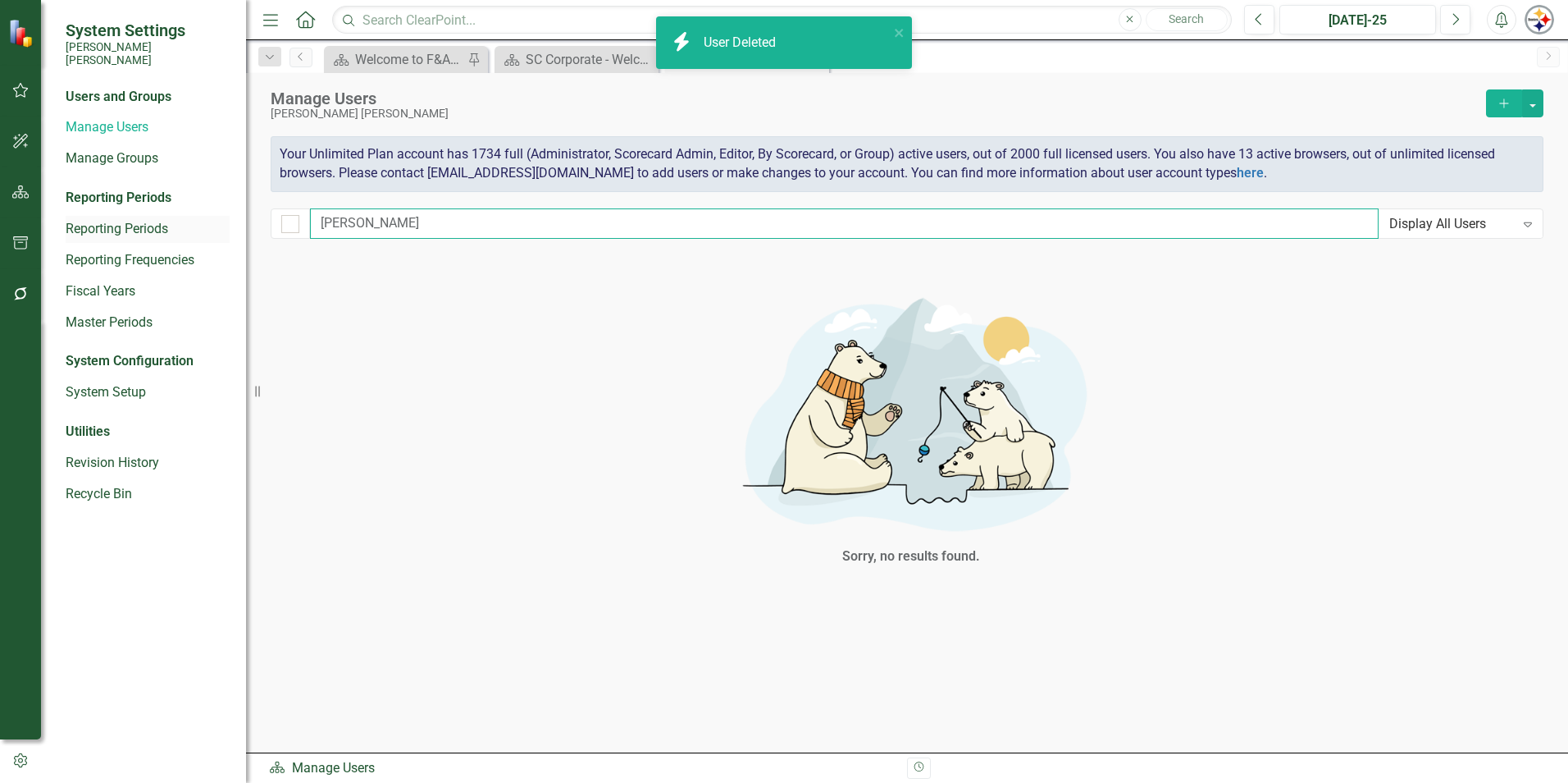
drag, startPoint x: 366, startPoint y: 225, endPoint x: 211, endPoint y: 225, distance: 155.0
click at [212, 225] on div "System Settings [PERSON_NAME] [PERSON_NAME] Users and Groups Manage Users Manag…" at bounding box center [784, 391] width 1568 height 783
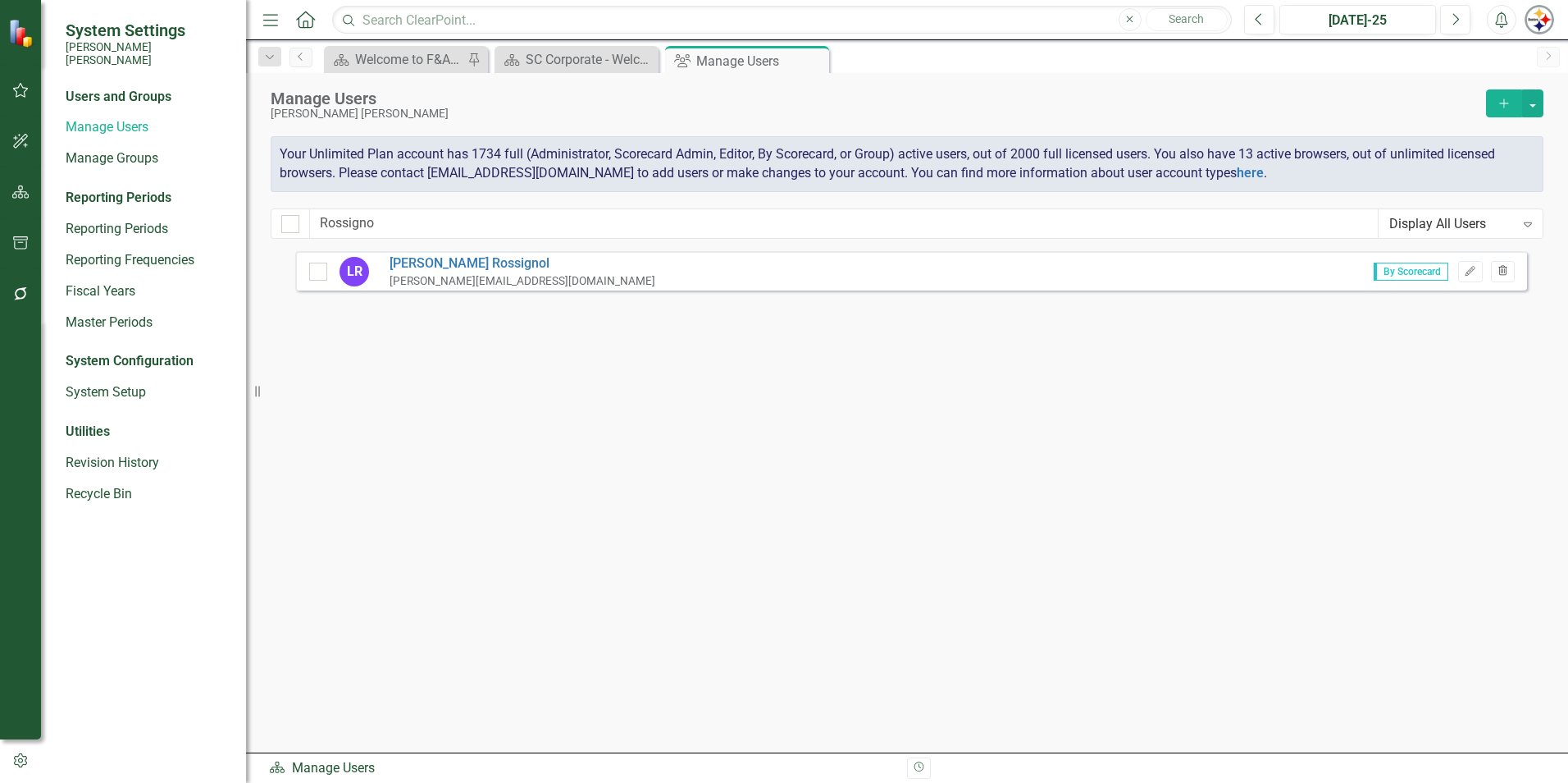
click at [1504, 273] on icon "Trash" at bounding box center [1503, 272] width 12 height 10
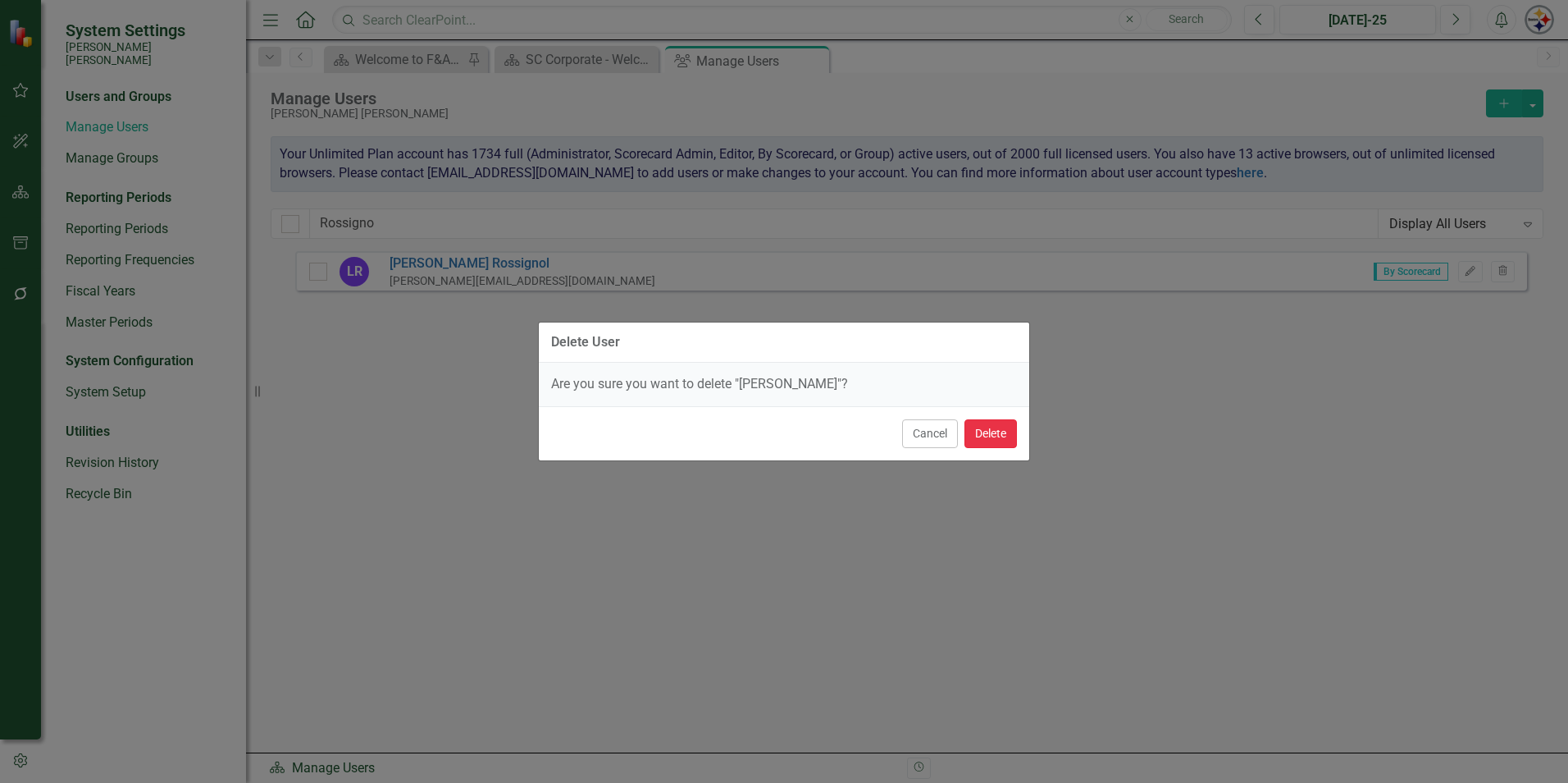
click at [996, 435] on button "Delete" at bounding box center [990, 433] width 53 height 29
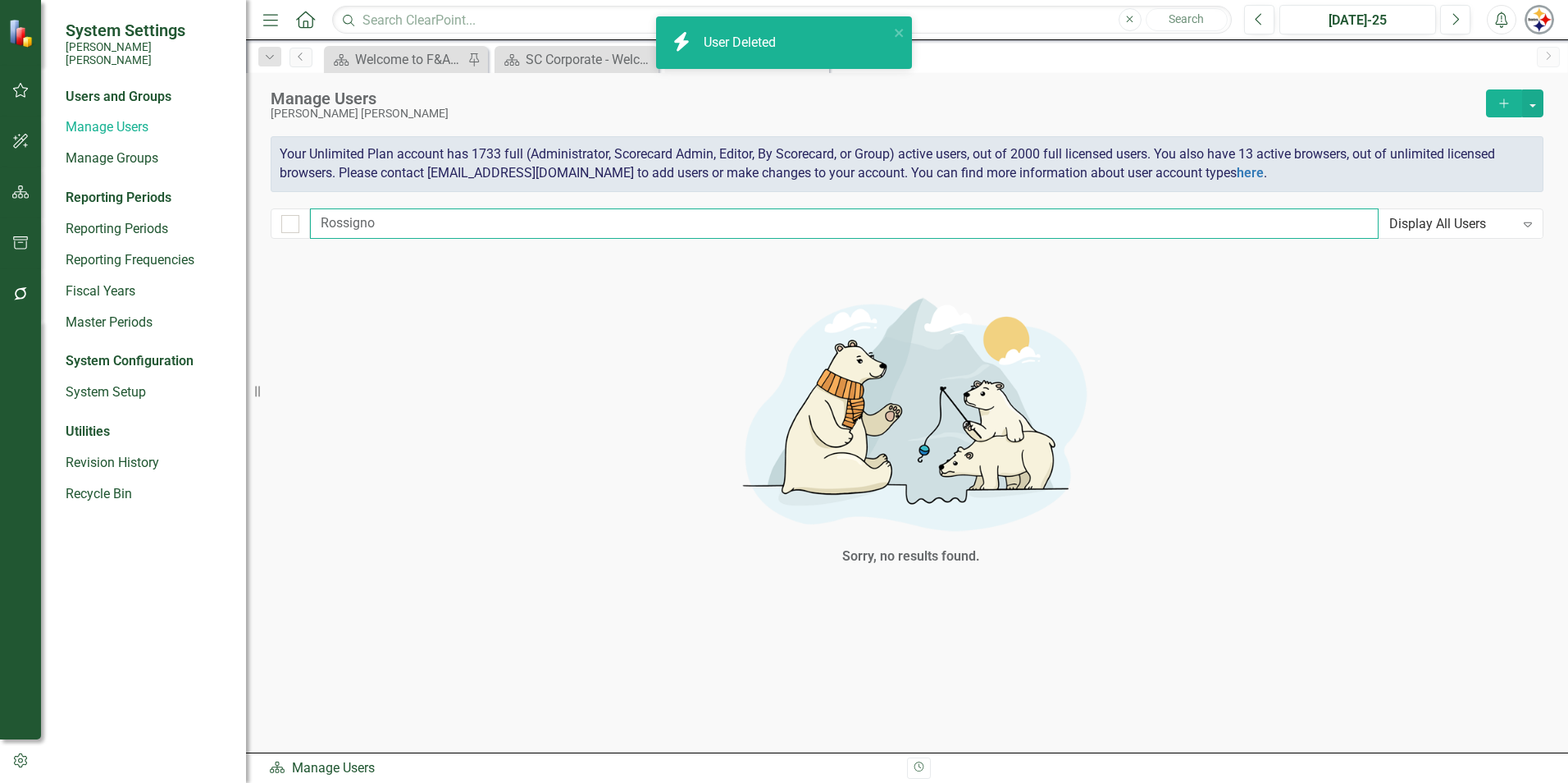
drag, startPoint x: 384, startPoint y: 223, endPoint x: 245, endPoint y: 226, distance: 139.0
click at [247, 226] on div "System Settings [PERSON_NAME] [PERSON_NAME] Users and Groups Manage Users Manag…" at bounding box center [784, 391] width 1568 height 783
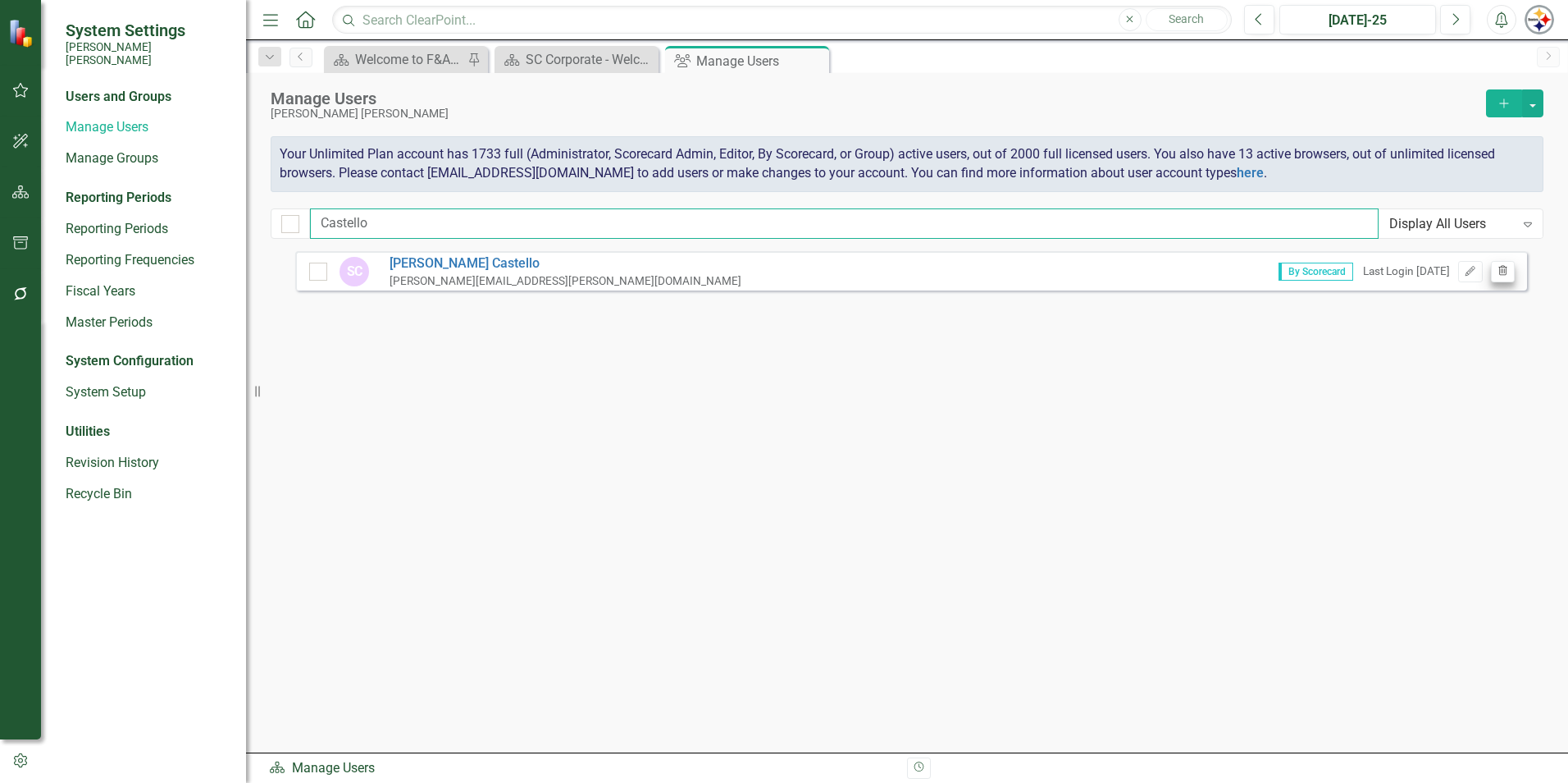
type input "Castello"
click at [1507, 269] on icon "Trash" at bounding box center [1503, 272] width 12 height 10
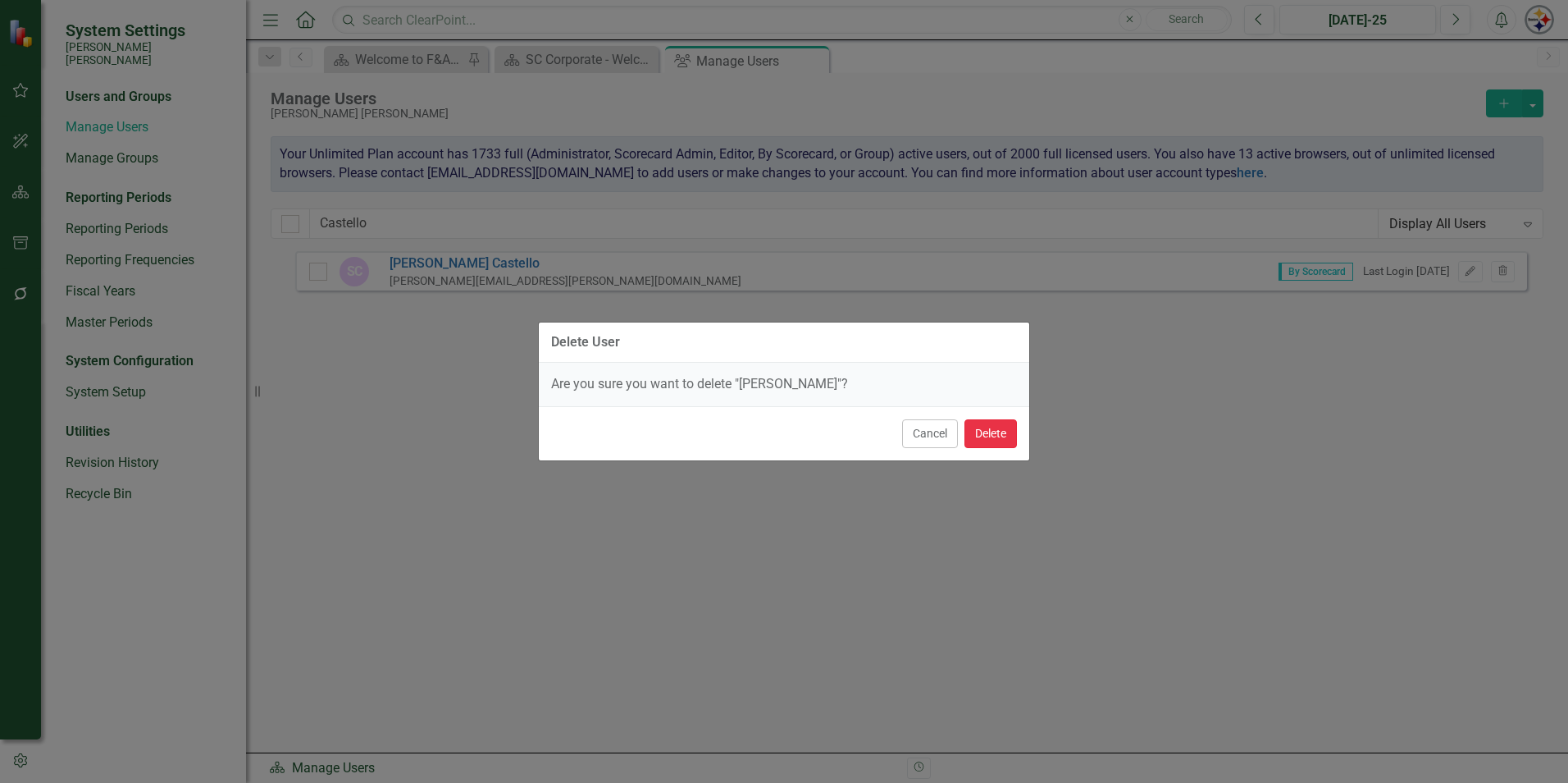
click at [984, 440] on button "Delete" at bounding box center [990, 433] width 53 height 29
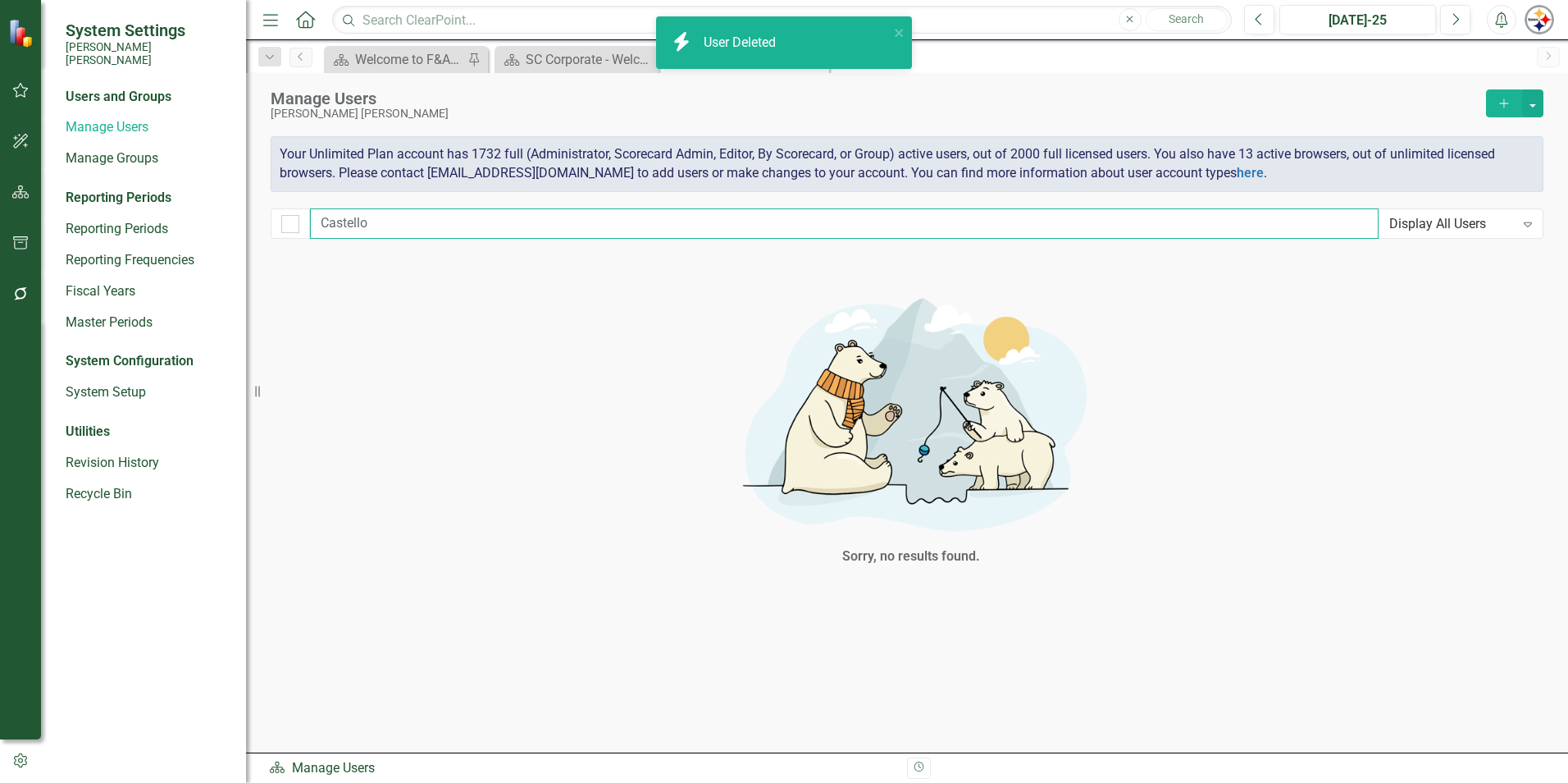
drag, startPoint x: 287, startPoint y: 230, endPoint x: 260, endPoint y: 231, distance: 27.0
click at [260, 231] on div "Manage Users [PERSON_NAME] [PERSON_NAME] Add Your Unlimited Plan account has 17…" at bounding box center [906, 161] width 1322 height 178
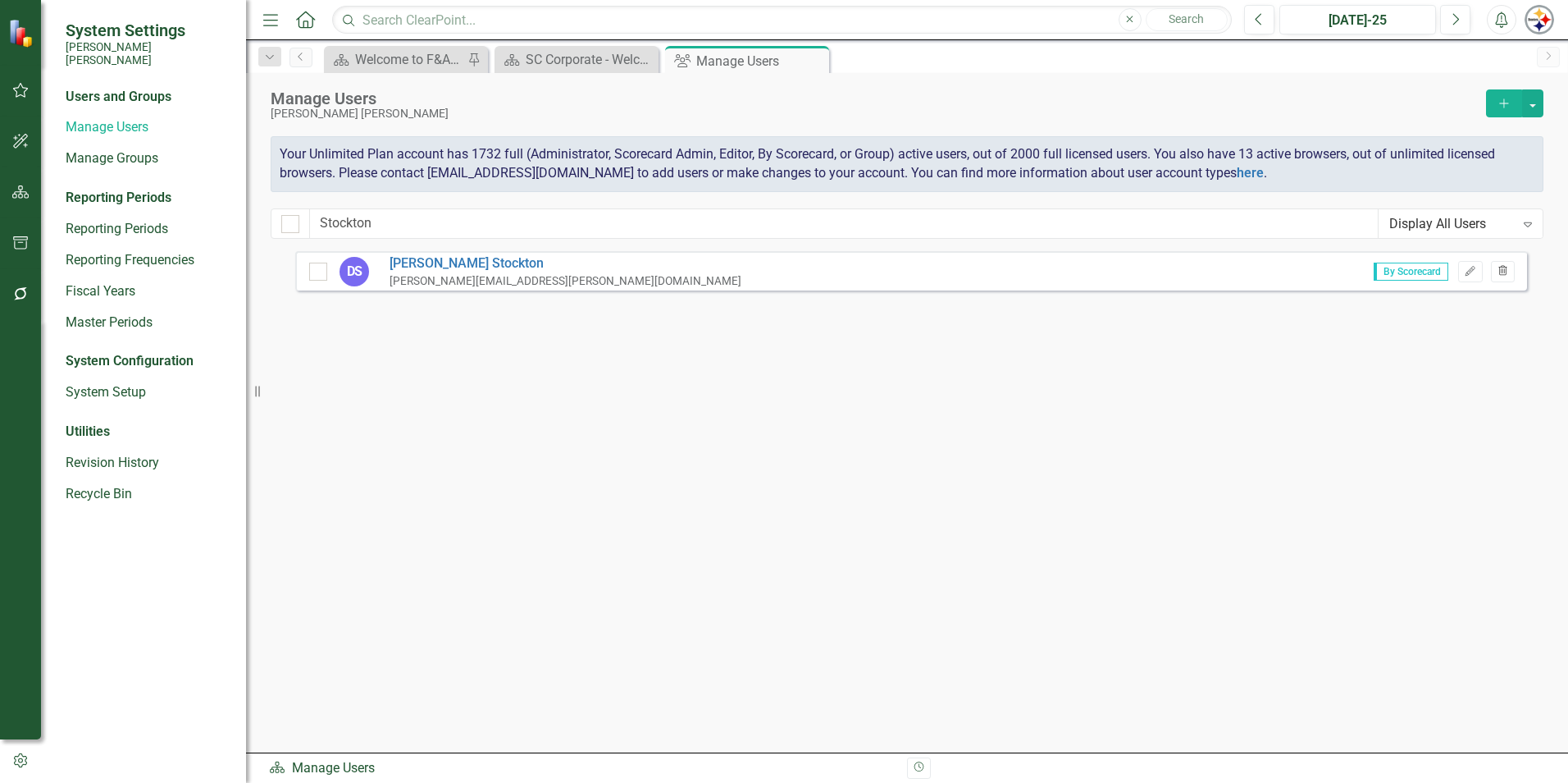
click at [1502, 261] on button "Trash" at bounding box center [1503, 272] width 24 height 21
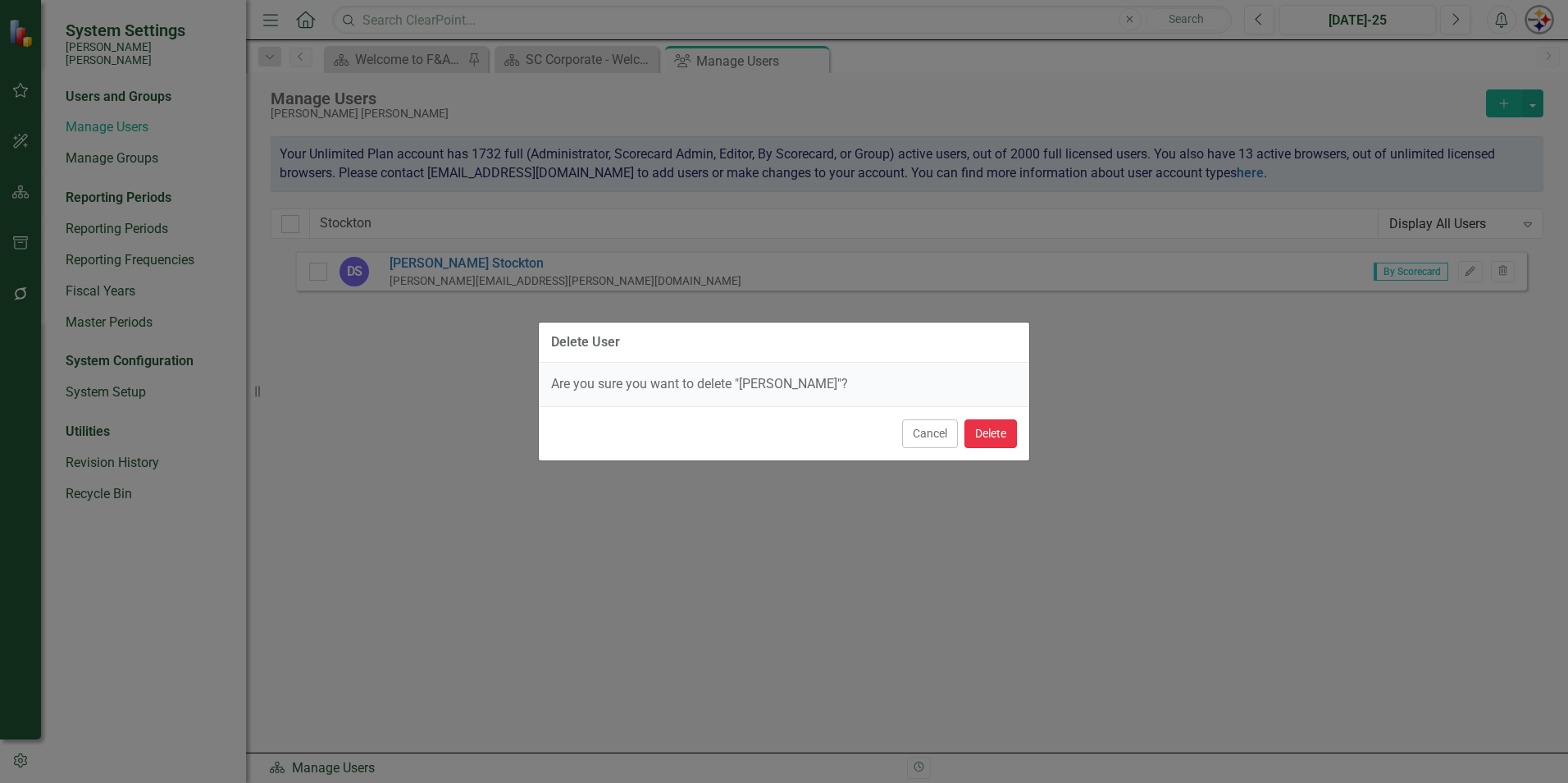
click at [1003, 434] on button "Delete" at bounding box center [990, 433] width 53 height 29
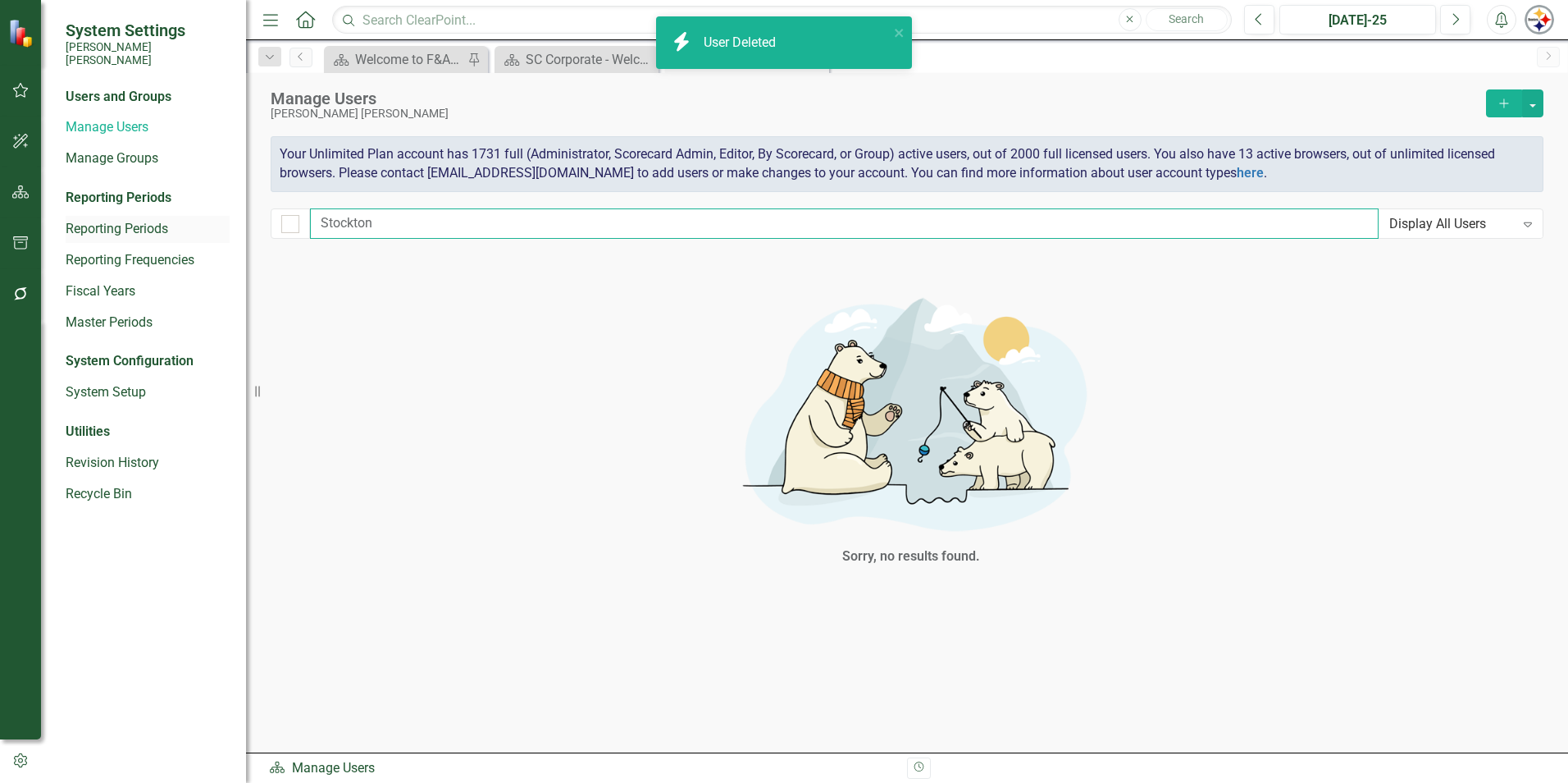
drag, startPoint x: 401, startPoint y: 225, endPoint x: 205, endPoint y: 224, distance: 196.0
click at [205, 224] on div "System Settings [PERSON_NAME] [PERSON_NAME] Users and Groups Manage Users Manag…" at bounding box center [784, 391] width 1568 height 783
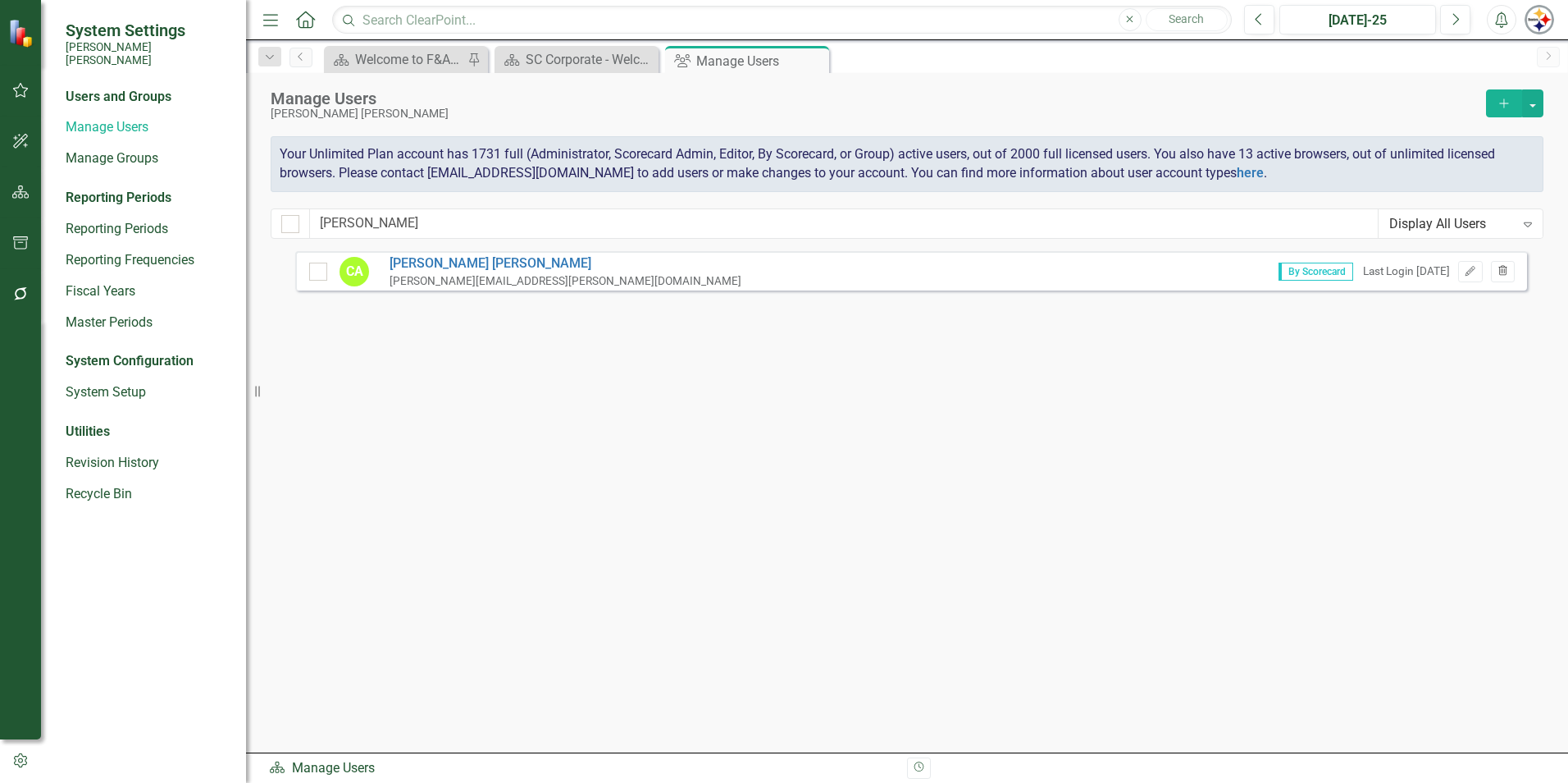
click at [1500, 270] on icon "Trash" at bounding box center [1503, 272] width 12 height 10
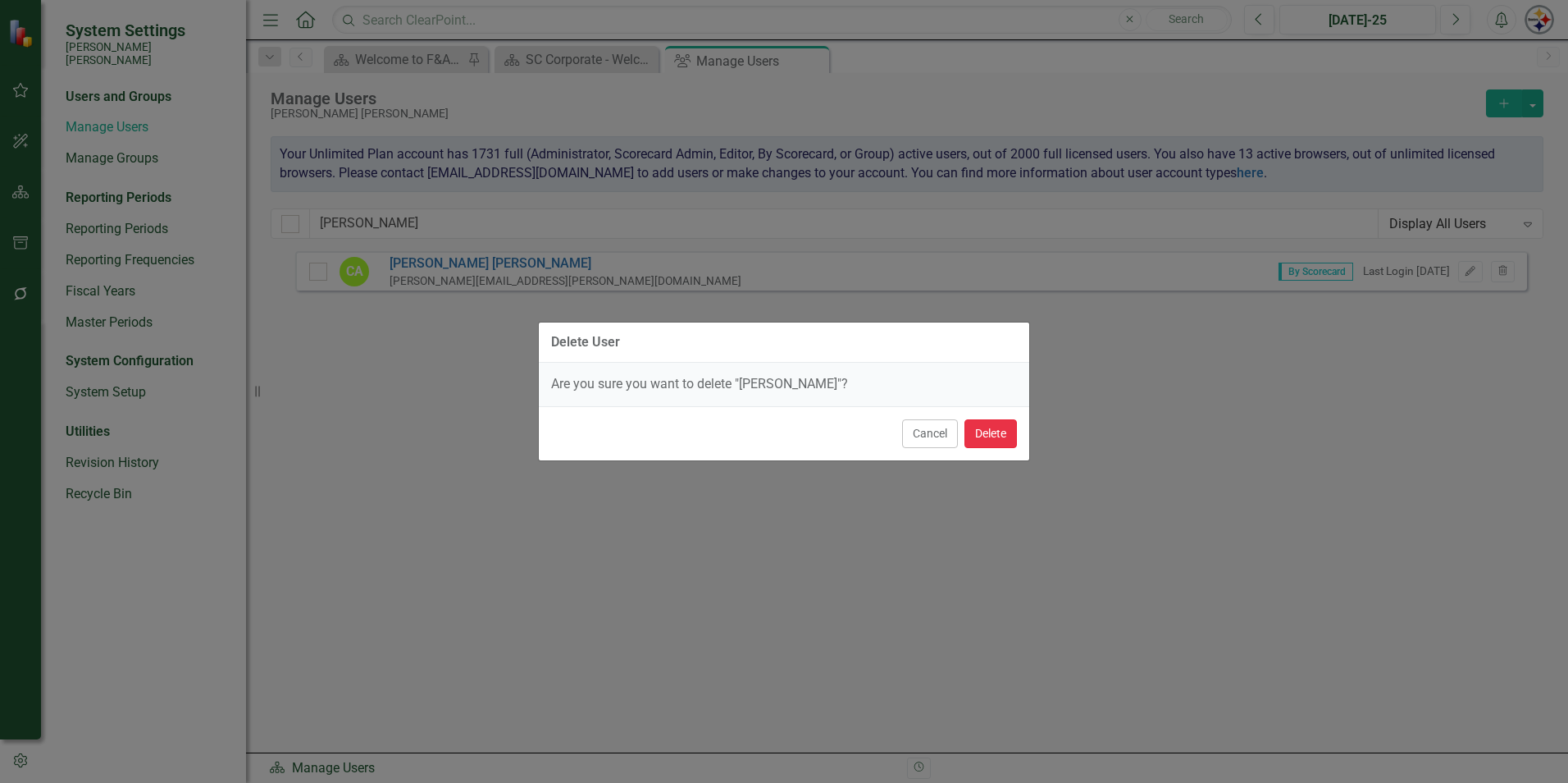
click at [977, 430] on button "Delete" at bounding box center [990, 433] width 53 height 29
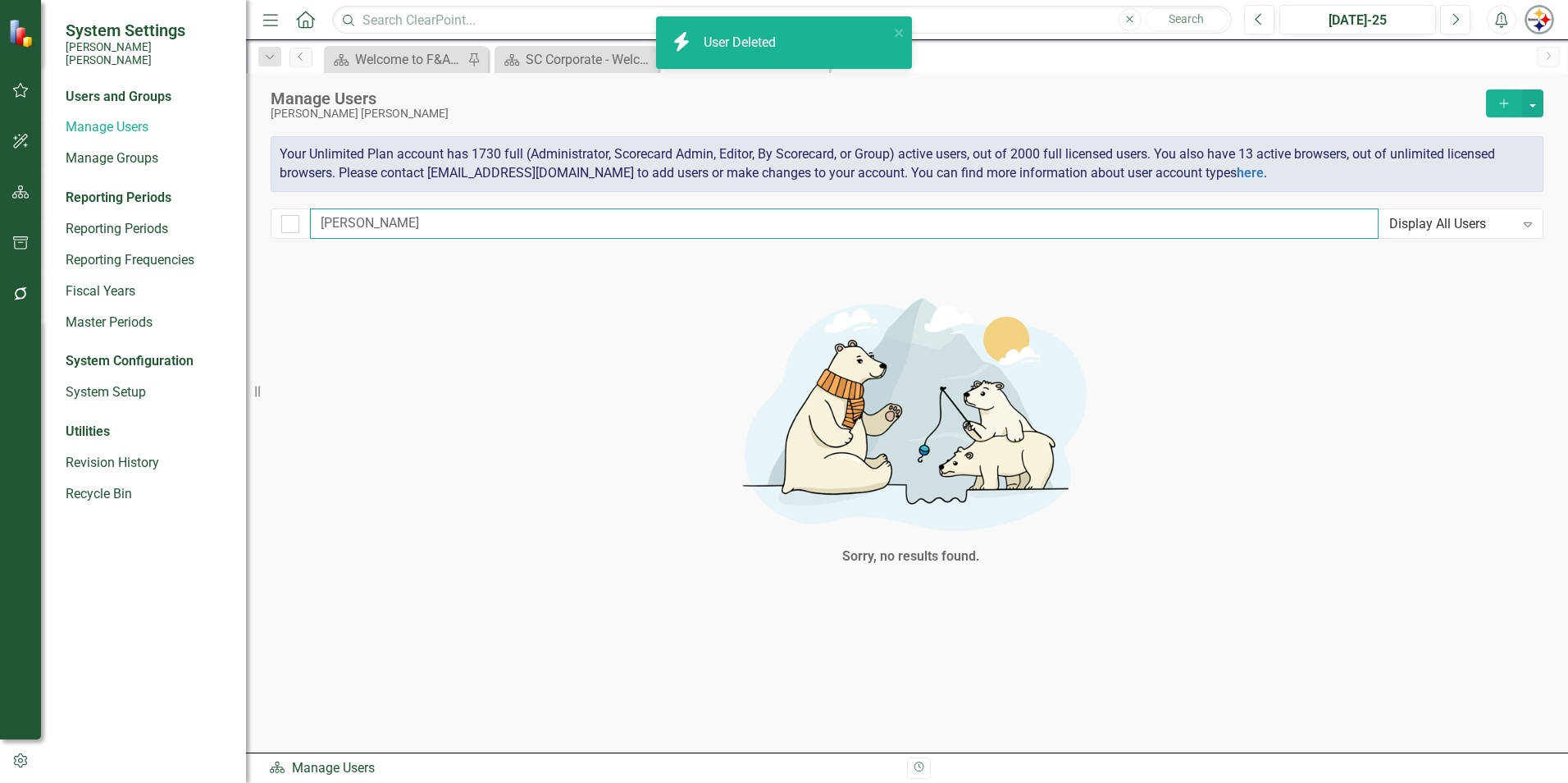
drag, startPoint x: 348, startPoint y: 226, endPoint x: 238, endPoint y: 226, distance: 110.0
click at [239, 226] on div "System Settings [PERSON_NAME] [PERSON_NAME] Users and Groups Manage Users Manag…" at bounding box center [784, 391] width 1568 height 783
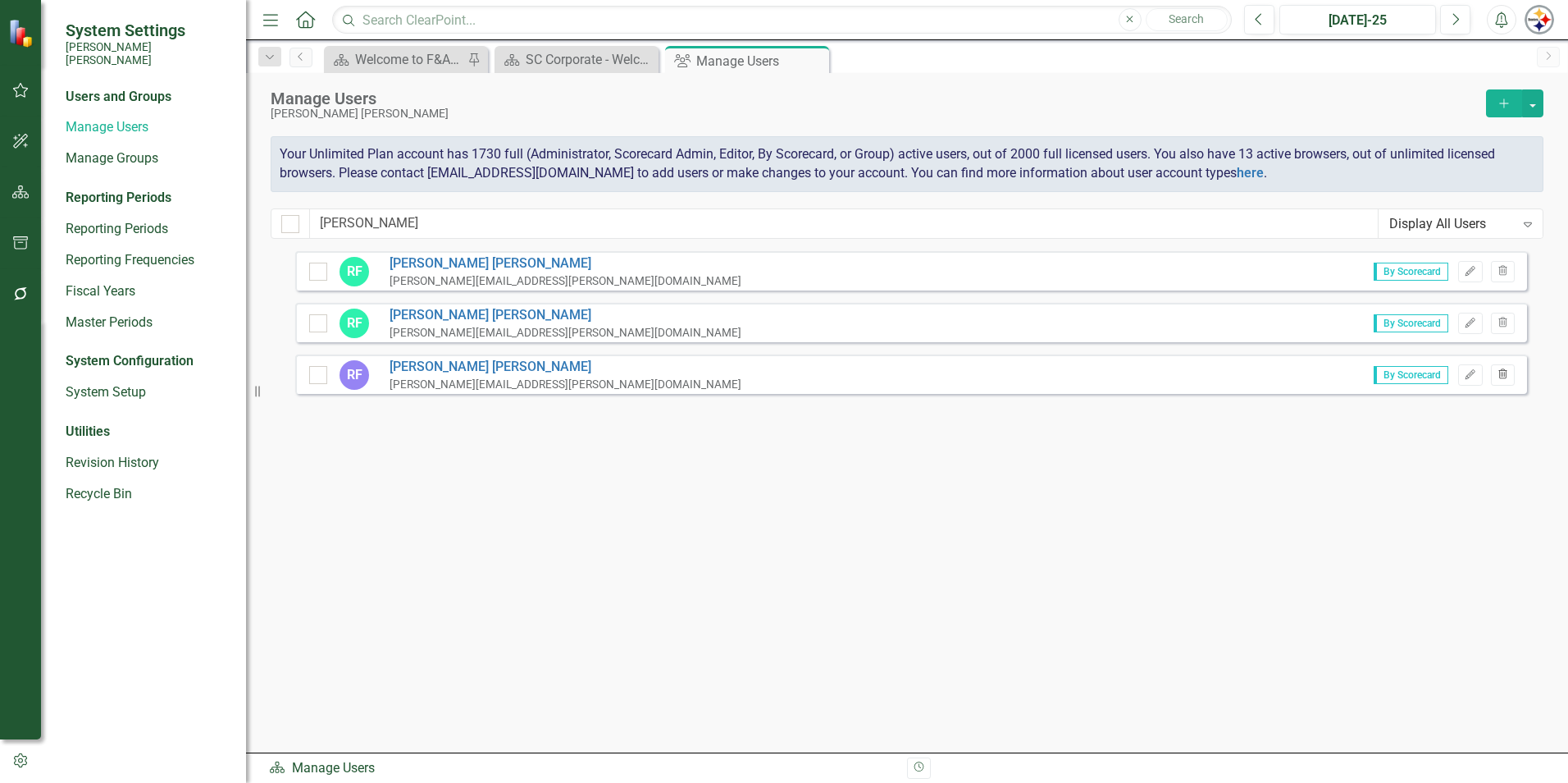
click at [1508, 372] on icon "Trash" at bounding box center [1503, 375] width 12 height 10
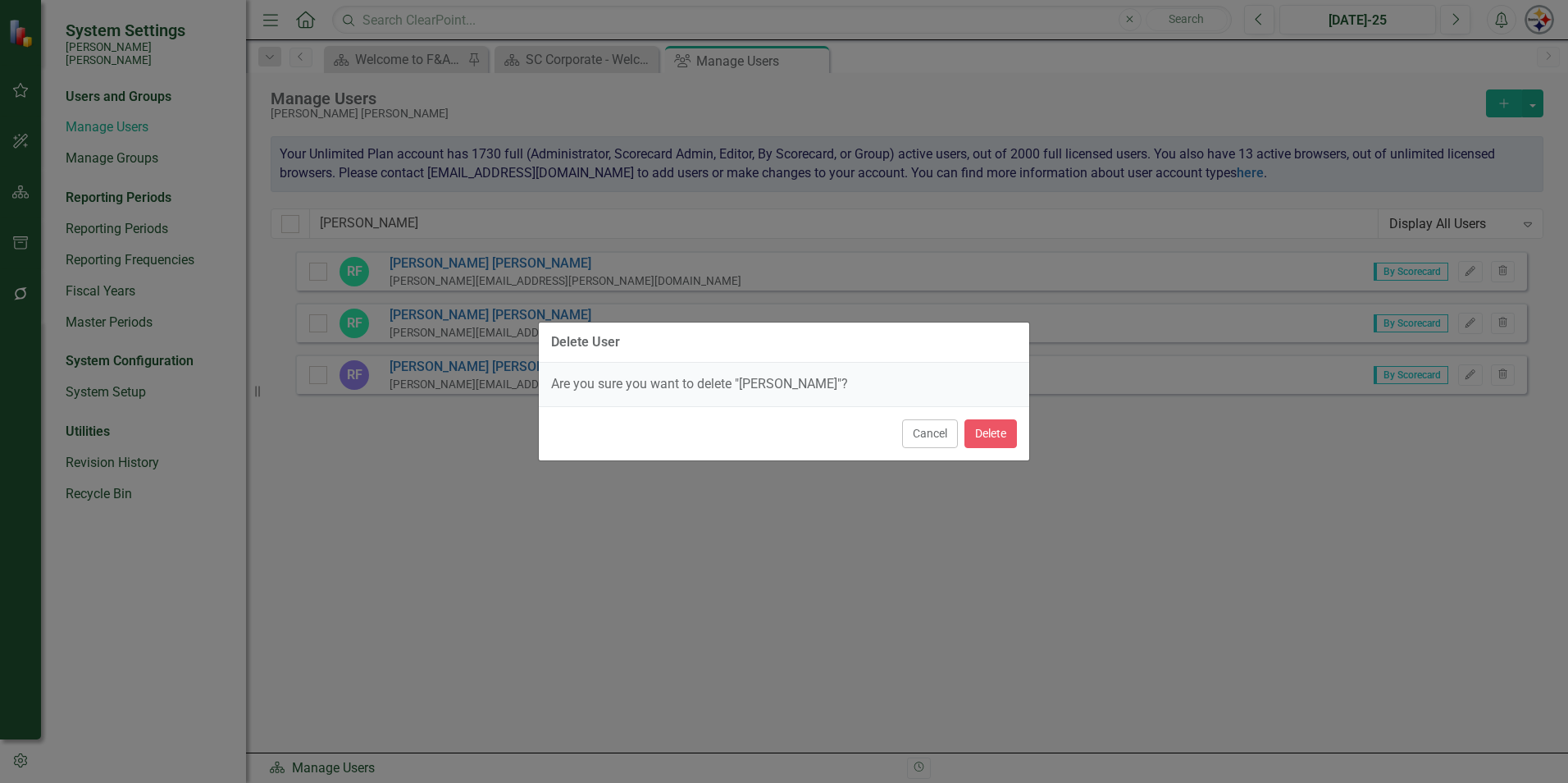
click at [1018, 431] on div "Cancel Delete" at bounding box center [784, 433] width 491 height 54
click at [993, 435] on button "Delete" at bounding box center [990, 433] width 53 height 29
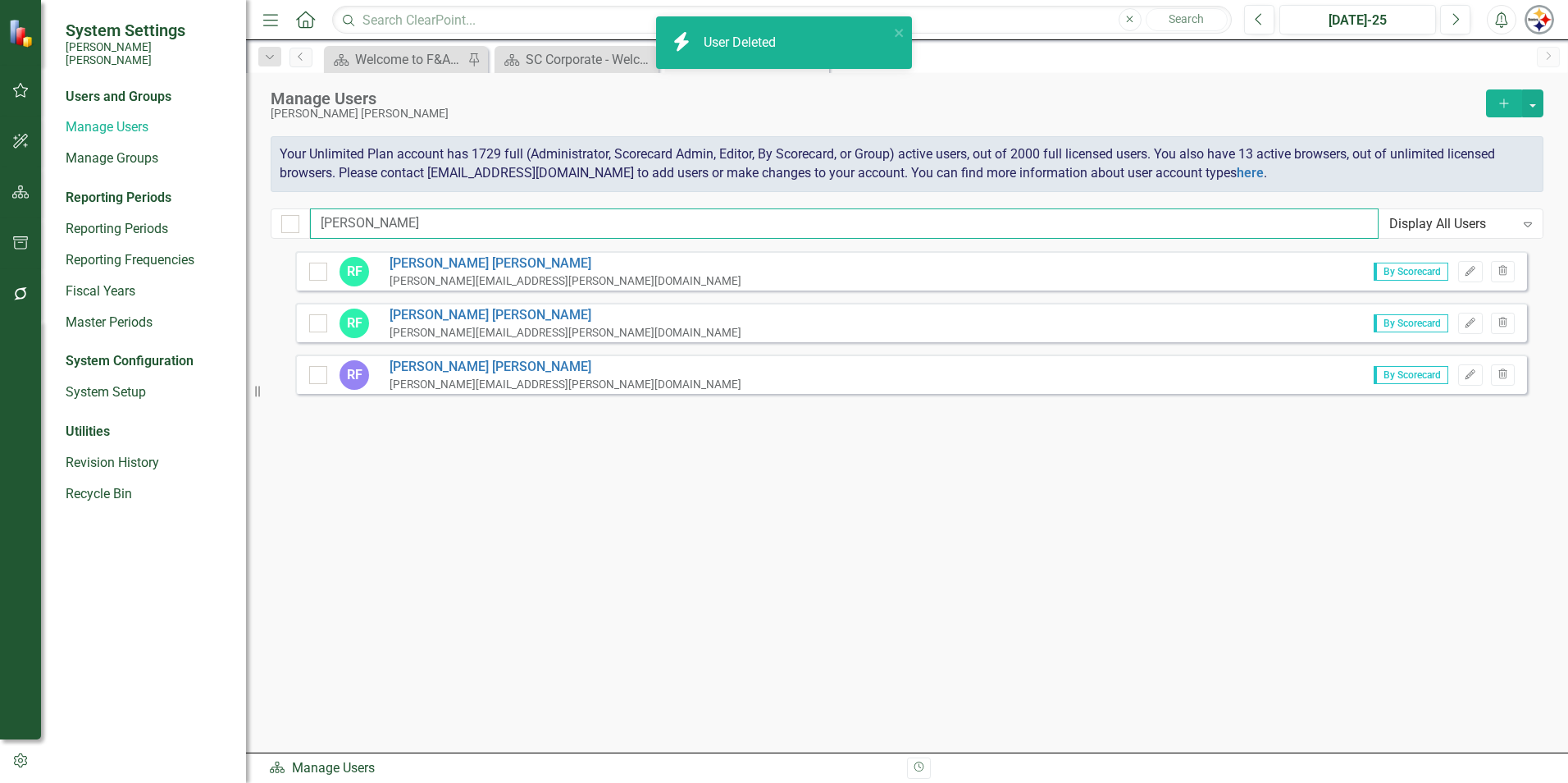
click at [404, 212] on input "[PERSON_NAME]" at bounding box center [844, 224] width 1069 height 31
drag, startPoint x: 392, startPoint y: 219, endPoint x: 201, endPoint y: 219, distance: 191.0
click at [202, 219] on div "System Settings [PERSON_NAME] [PERSON_NAME] Users and Groups Manage Users Manag…" at bounding box center [784, 391] width 1568 height 783
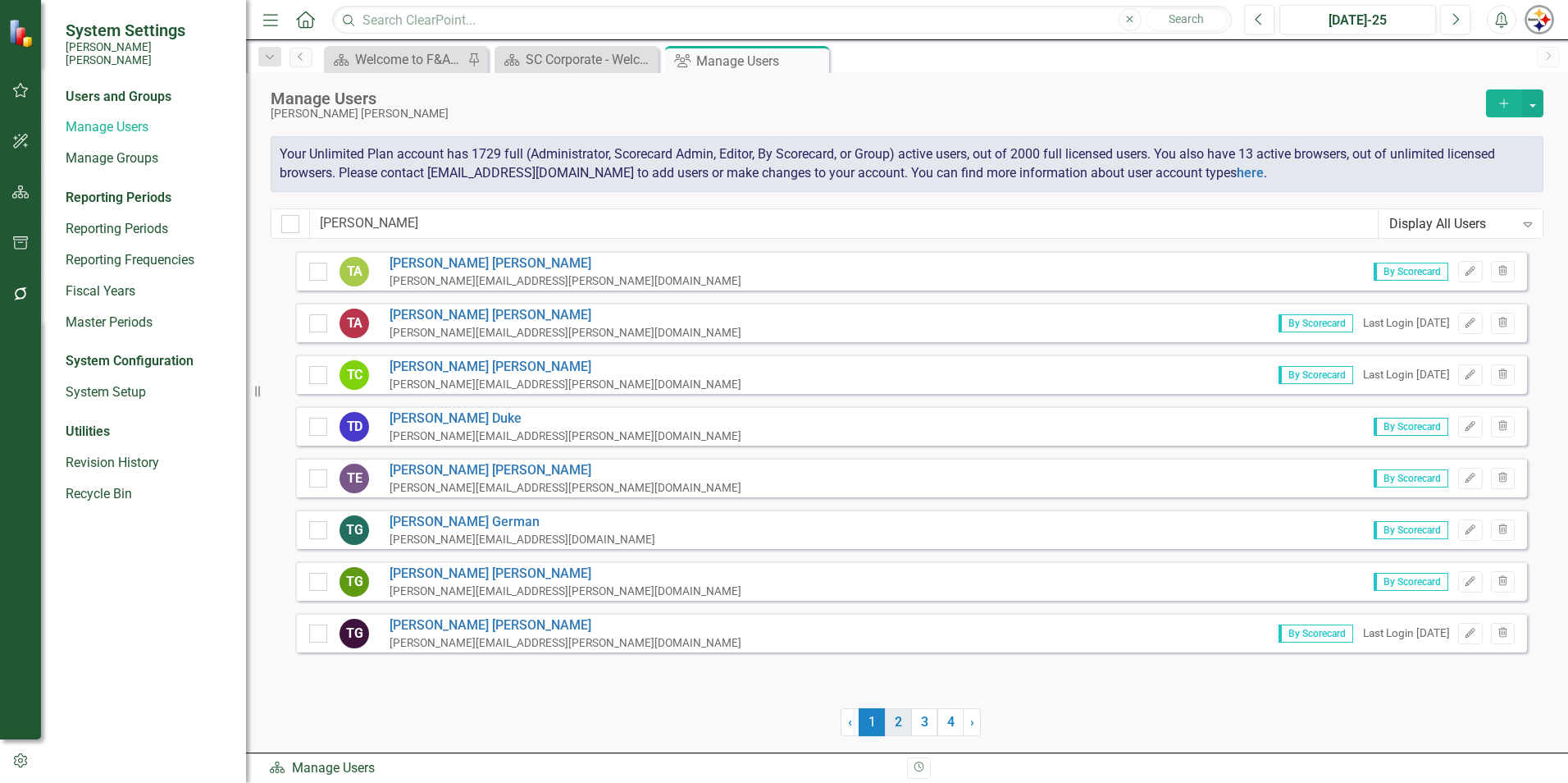
click at [905, 722] on link "2" at bounding box center [898, 722] width 26 height 28
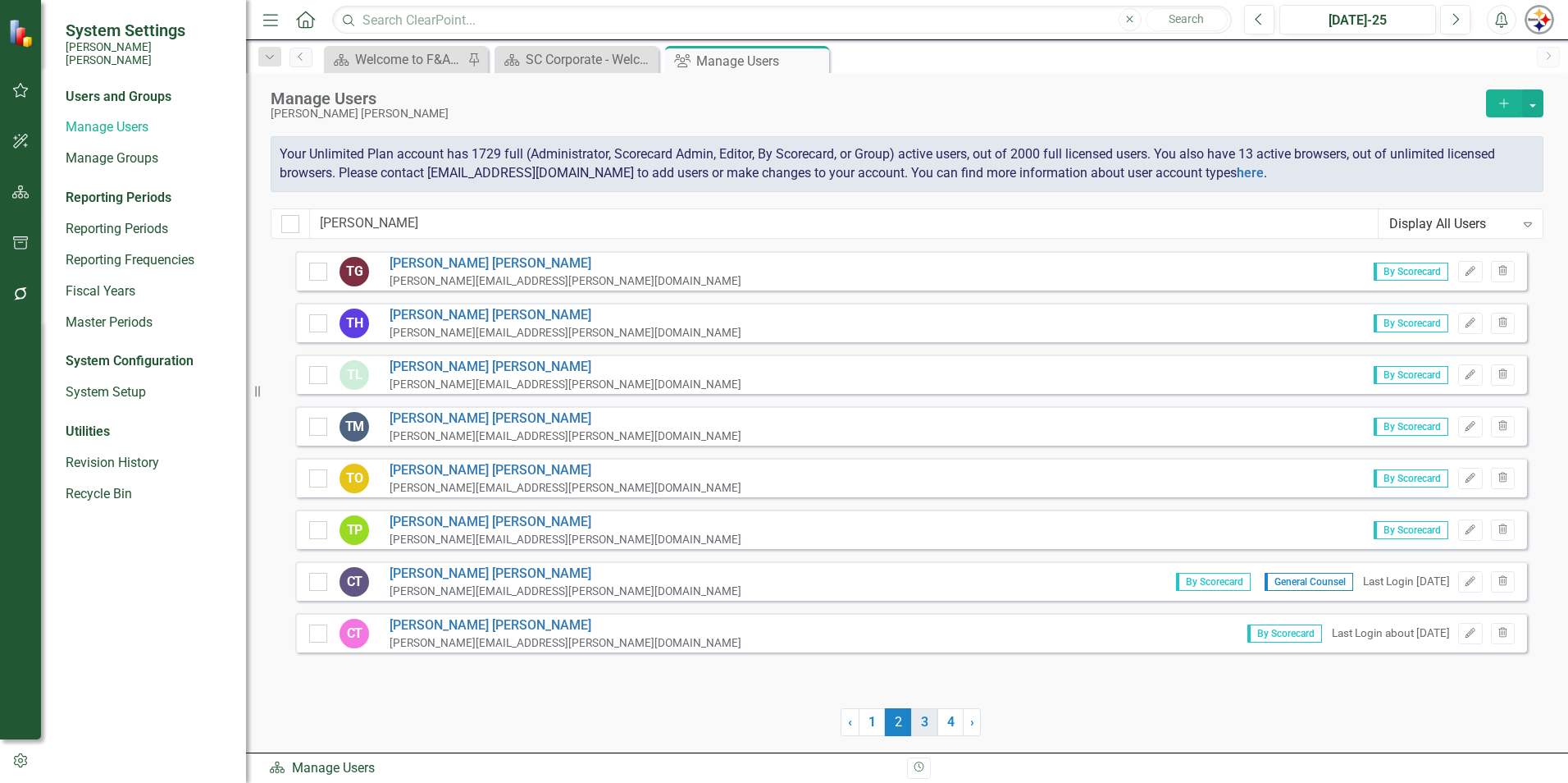
click at [920, 722] on link "3" at bounding box center [924, 722] width 26 height 28
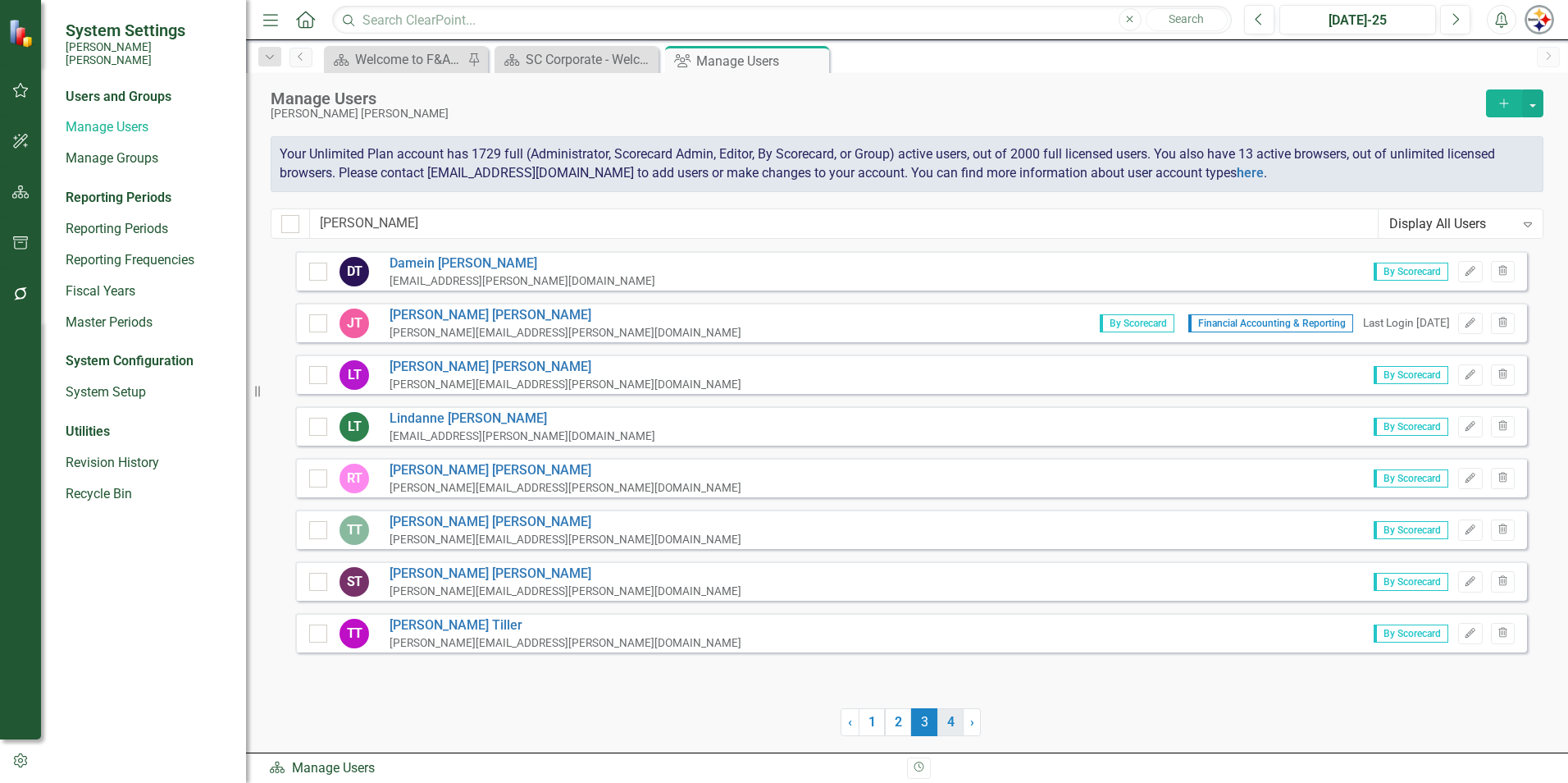
click at [938, 723] on link "4" at bounding box center [950, 722] width 26 height 28
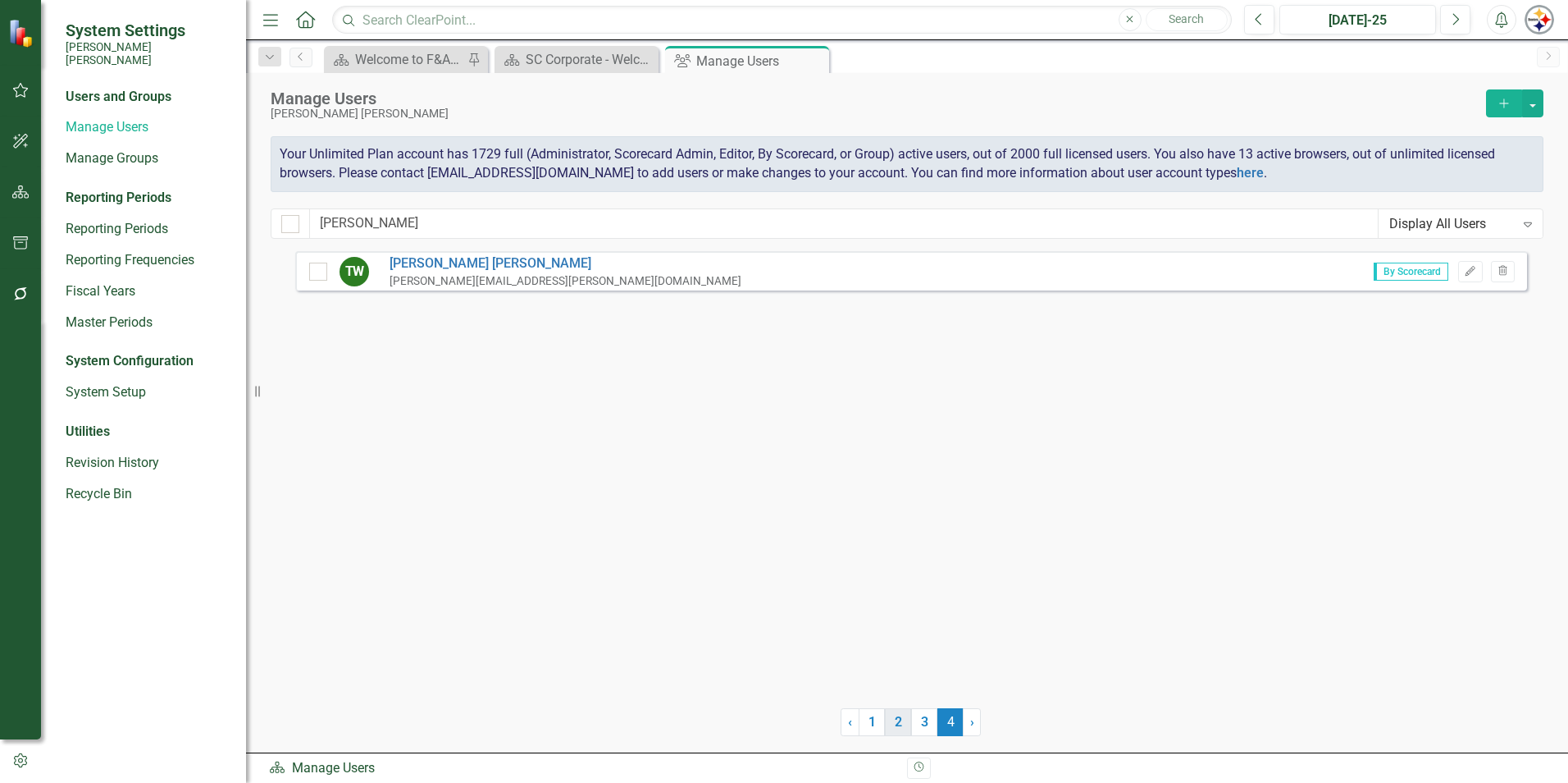
click at [909, 722] on link "2" at bounding box center [898, 722] width 26 height 28
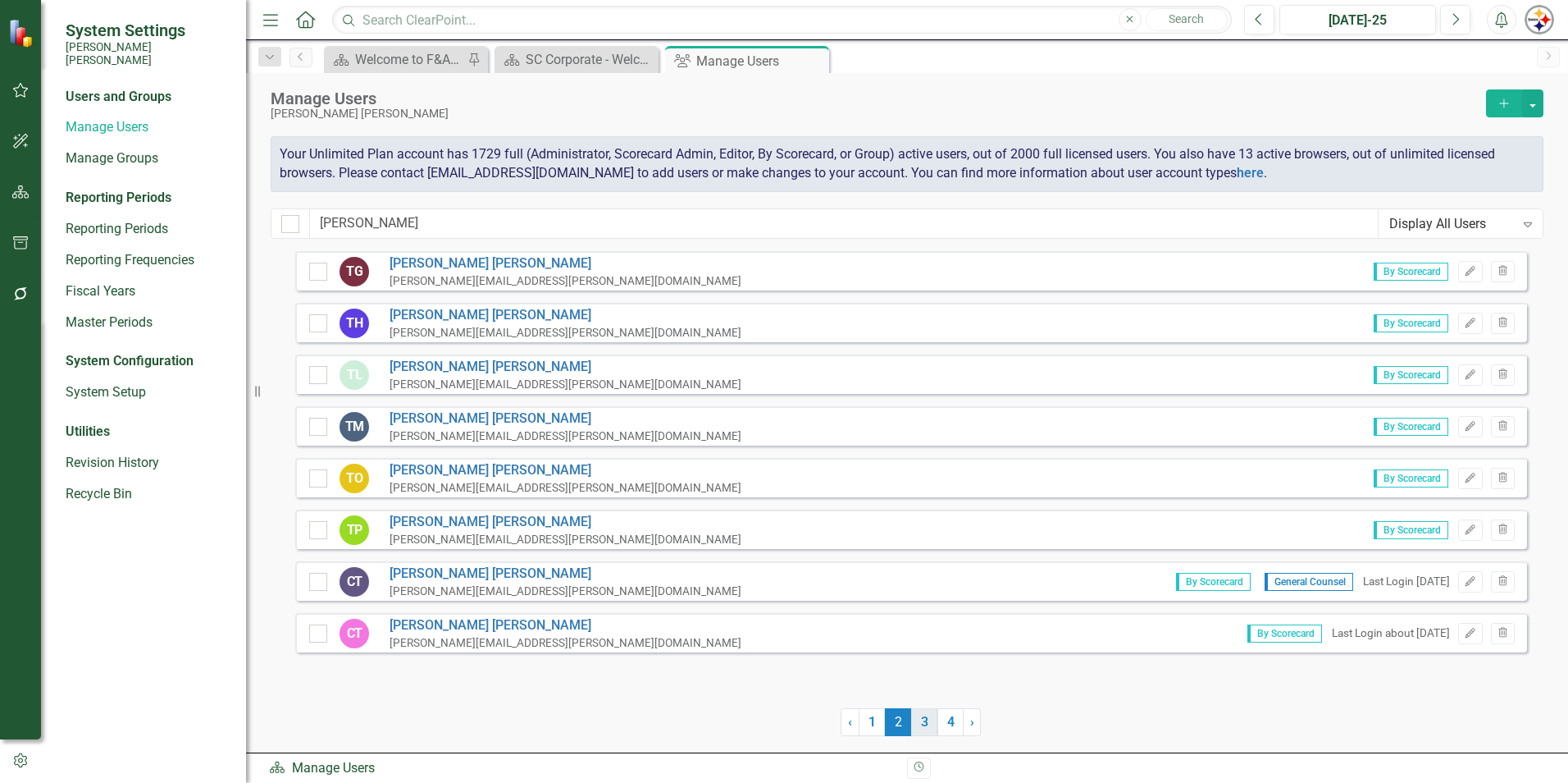
click at [924, 722] on link "3" at bounding box center [924, 722] width 26 height 28
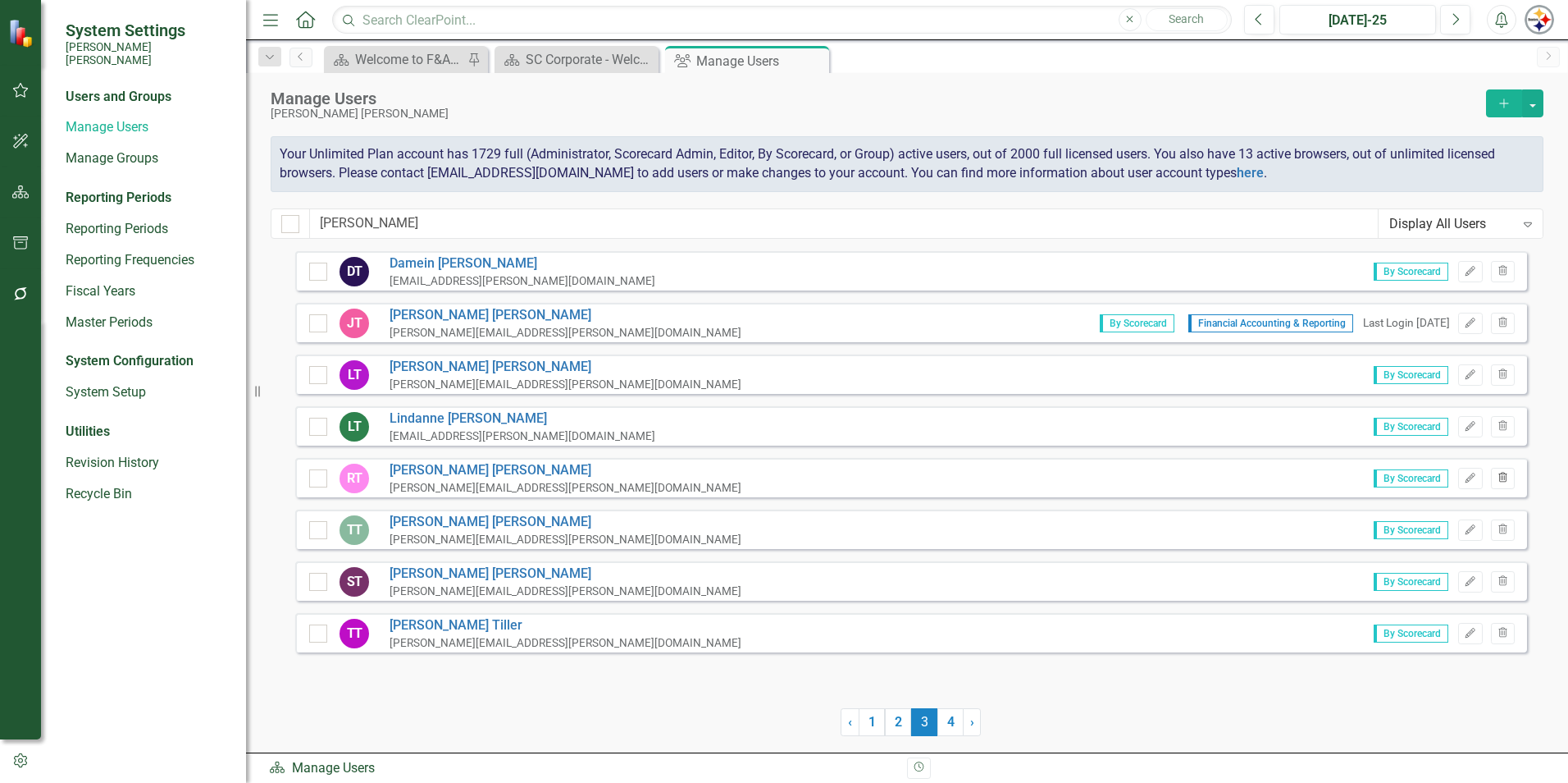
click at [1498, 483] on button "Trash" at bounding box center [1503, 478] width 24 height 21
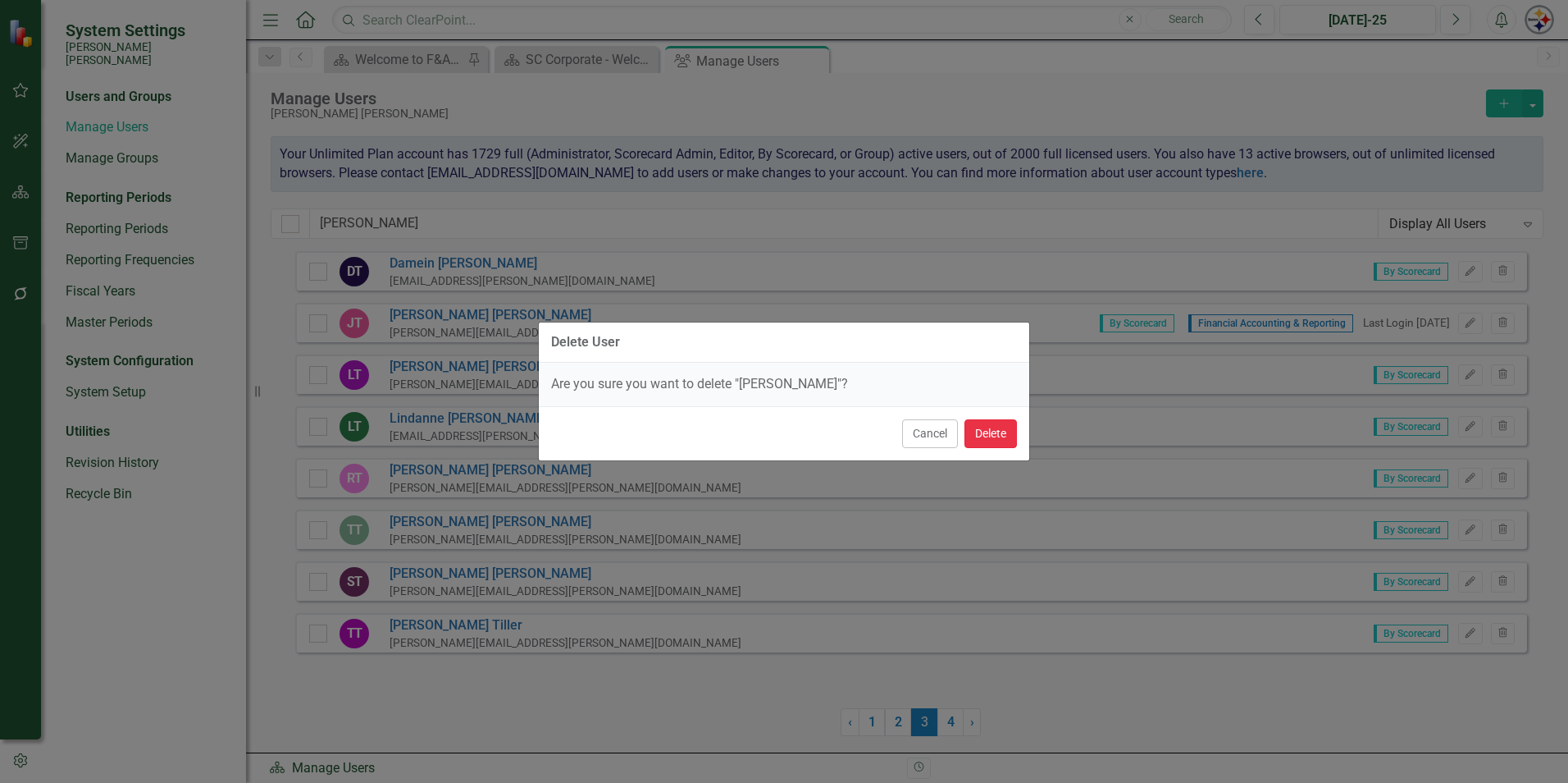
click at [983, 425] on button "Delete" at bounding box center [990, 433] width 53 height 29
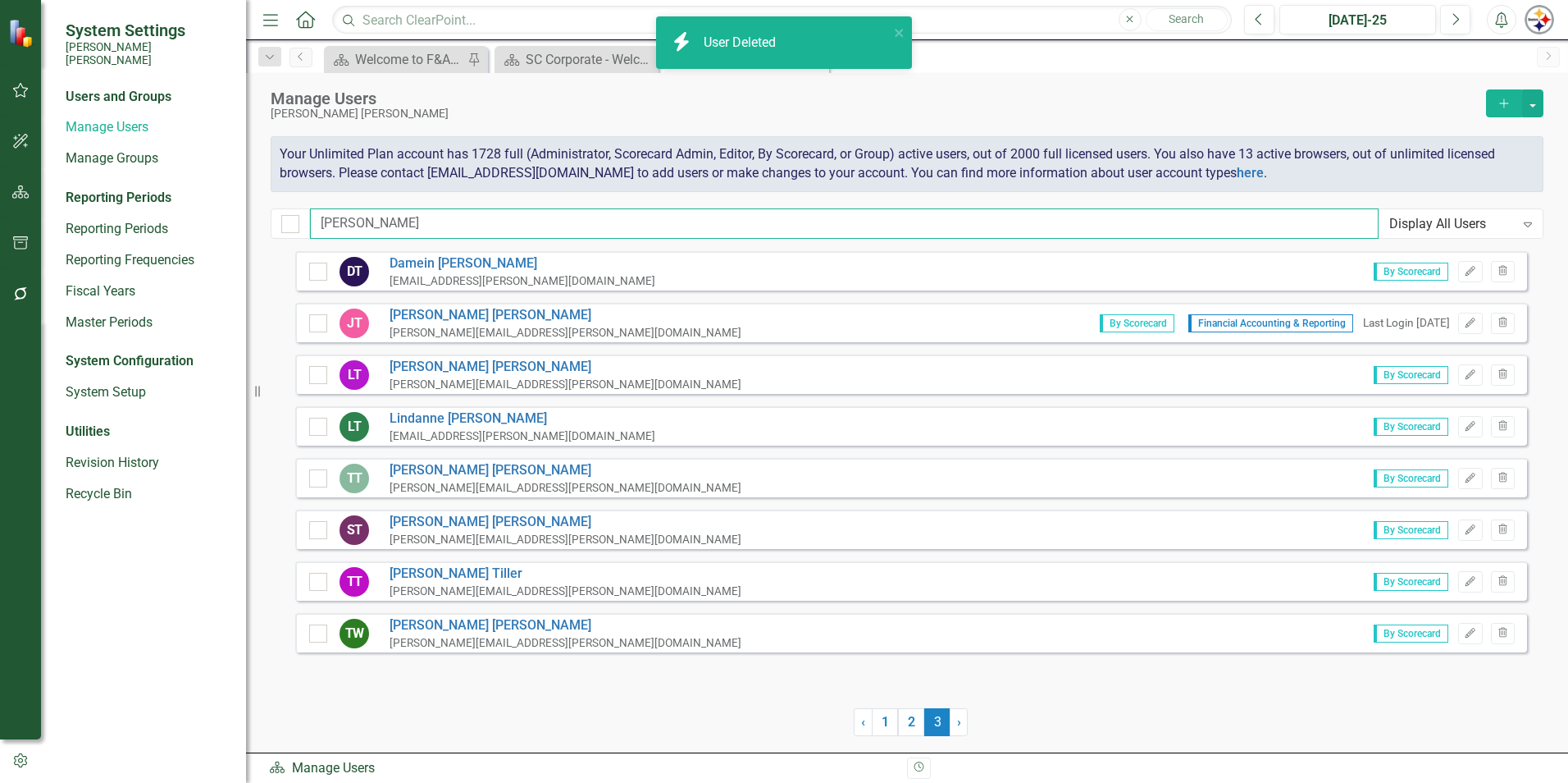
drag, startPoint x: 388, startPoint y: 222, endPoint x: 250, endPoint y: 224, distance: 138.0
click at [250, 224] on div "System Settings [PERSON_NAME] [PERSON_NAME] Users and Groups Manage Users Manag…" at bounding box center [784, 391] width 1568 height 783
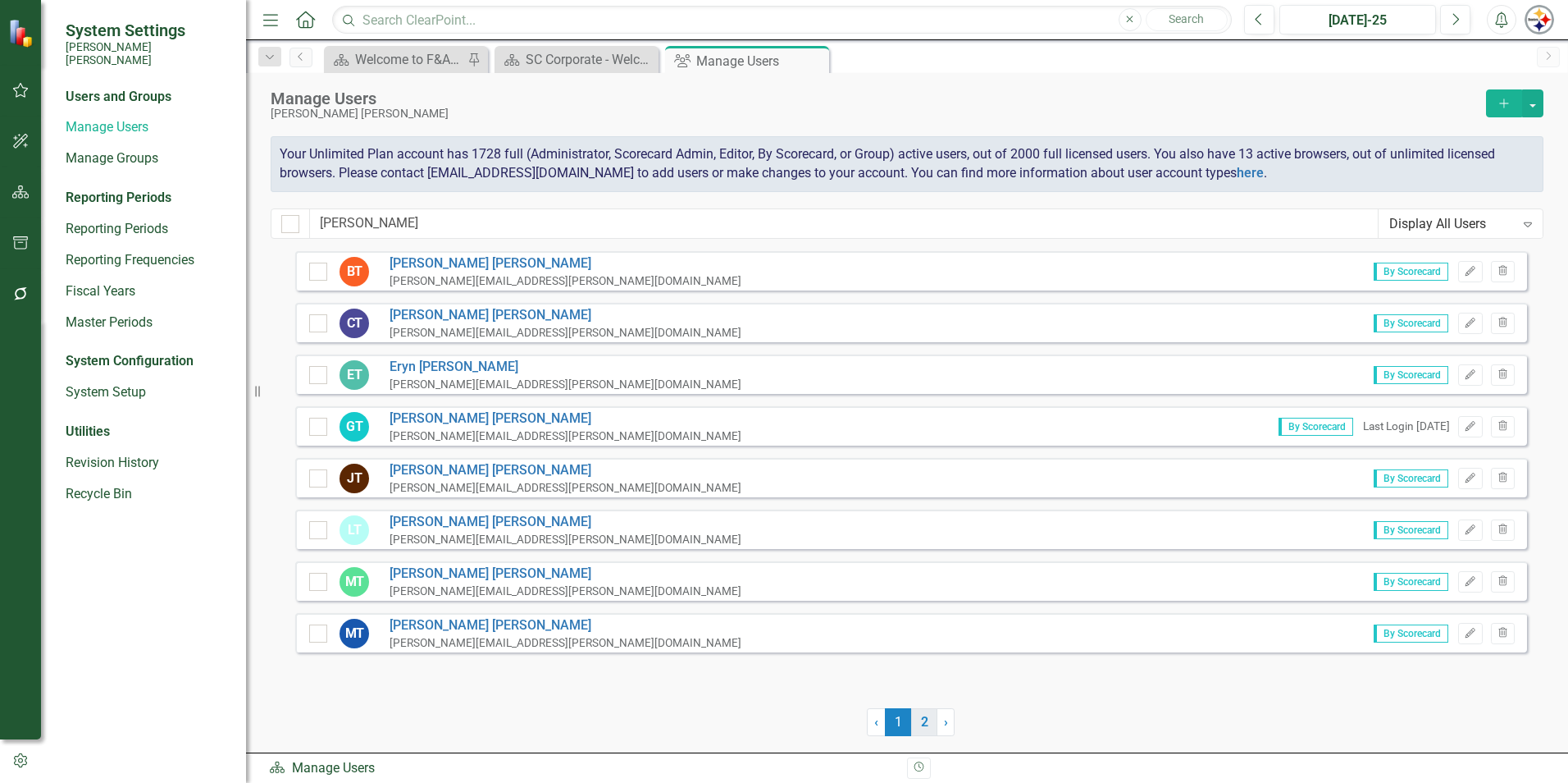
click at [926, 722] on link "2" at bounding box center [924, 722] width 26 height 28
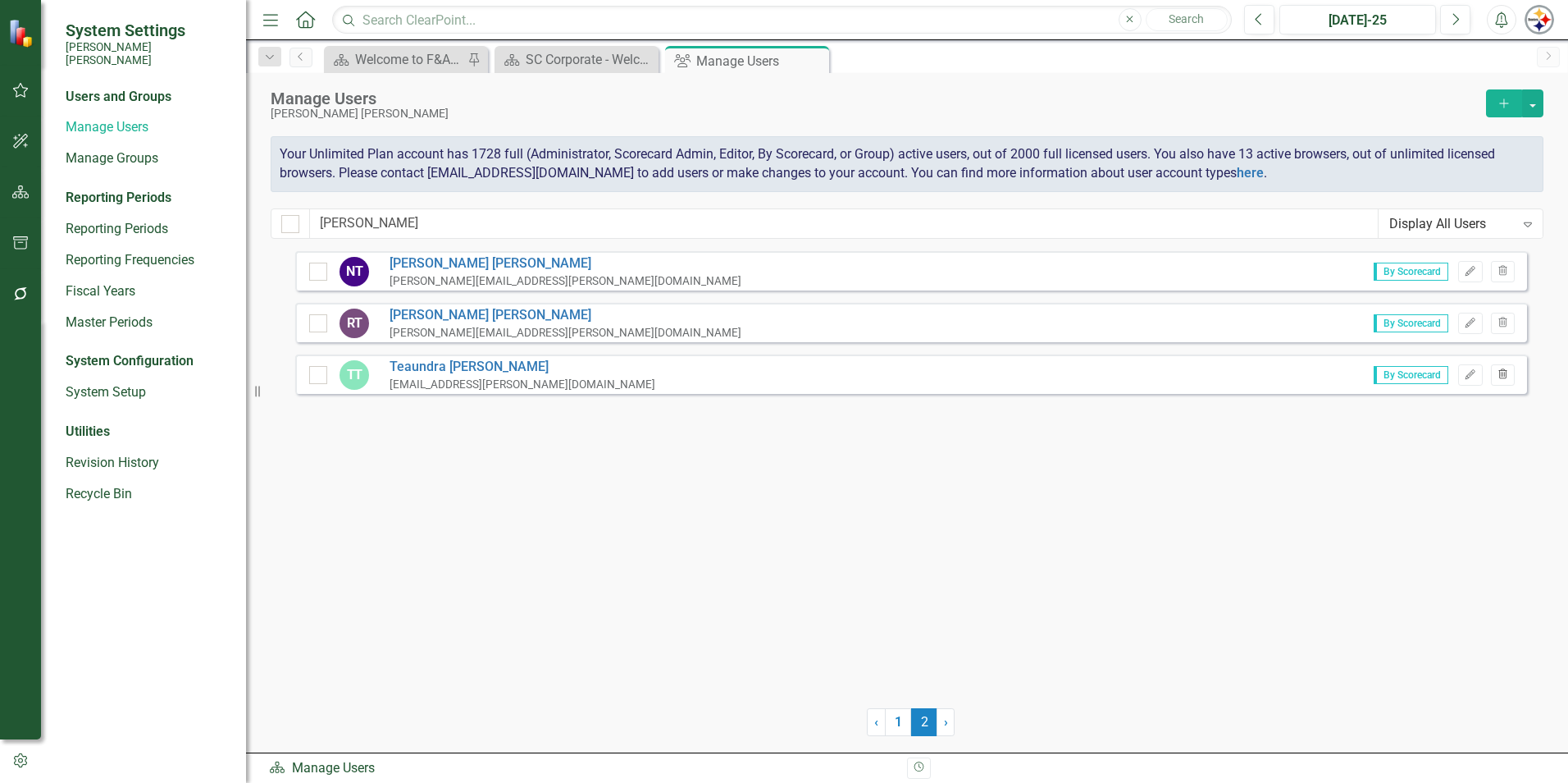
click at [1497, 368] on button "Trash" at bounding box center [1503, 375] width 24 height 21
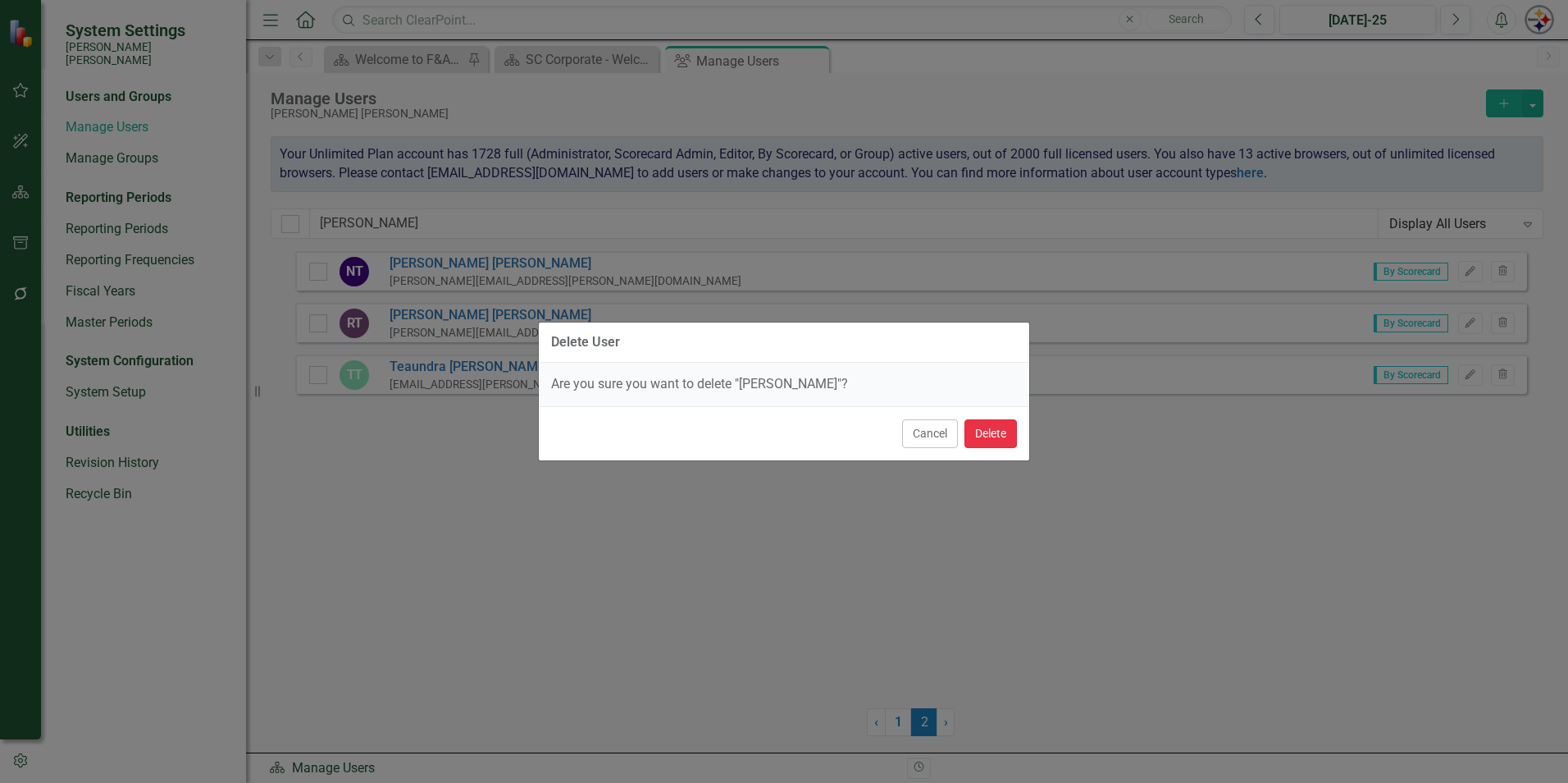
click at [978, 429] on button "Delete" at bounding box center [990, 433] width 53 height 29
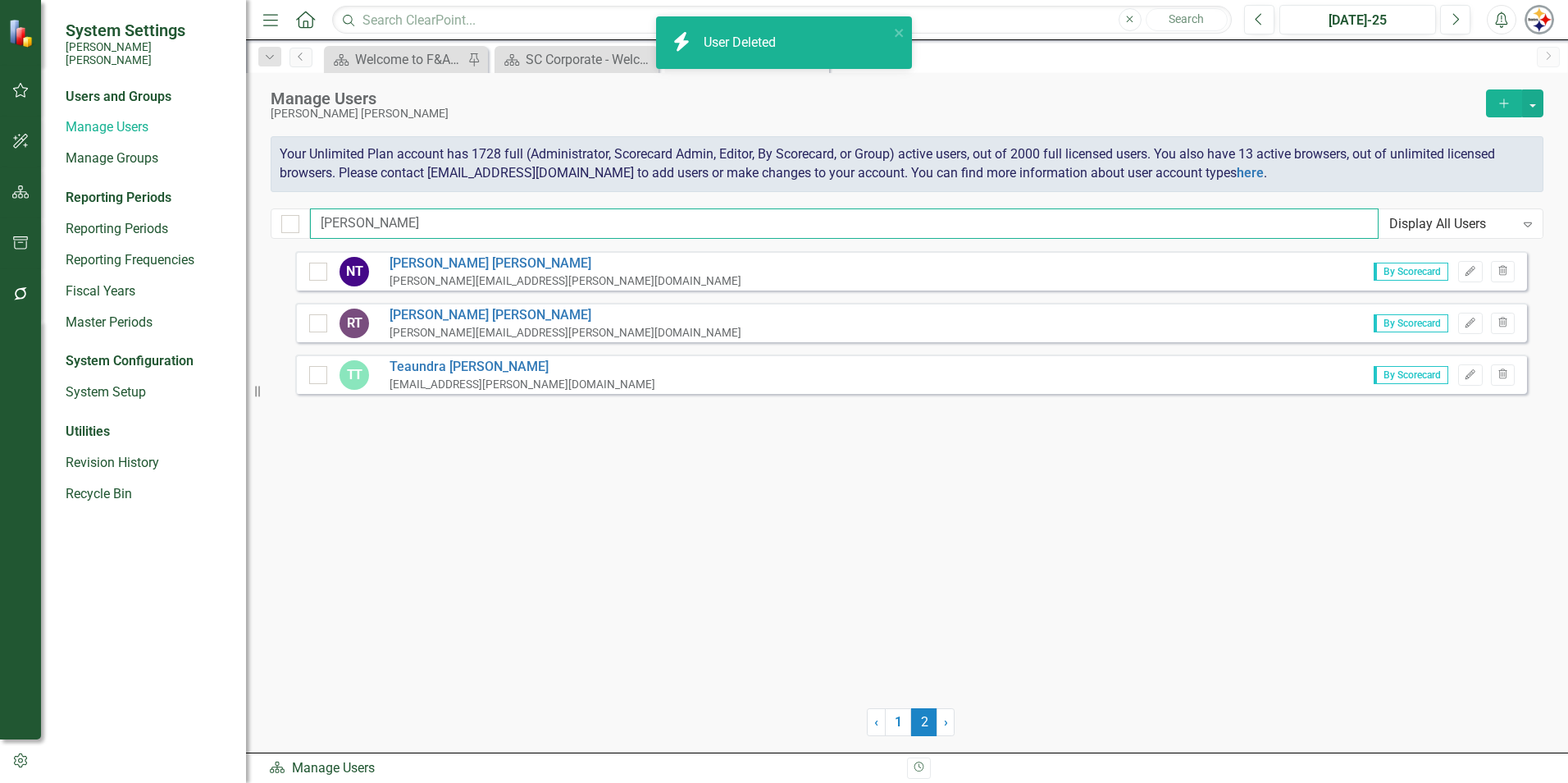
click at [404, 220] on input "[PERSON_NAME]" at bounding box center [844, 224] width 1069 height 31
drag, startPoint x: 409, startPoint y: 221, endPoint x: 212, endPoint y: 234, distance: 197.4
click at [216, 234] on div "System Settings [PERSON_NAME] [PERSON_NAME] Users and Groups Manage Users Manag…" at bounding box center [784, 391] width 1568 height 783
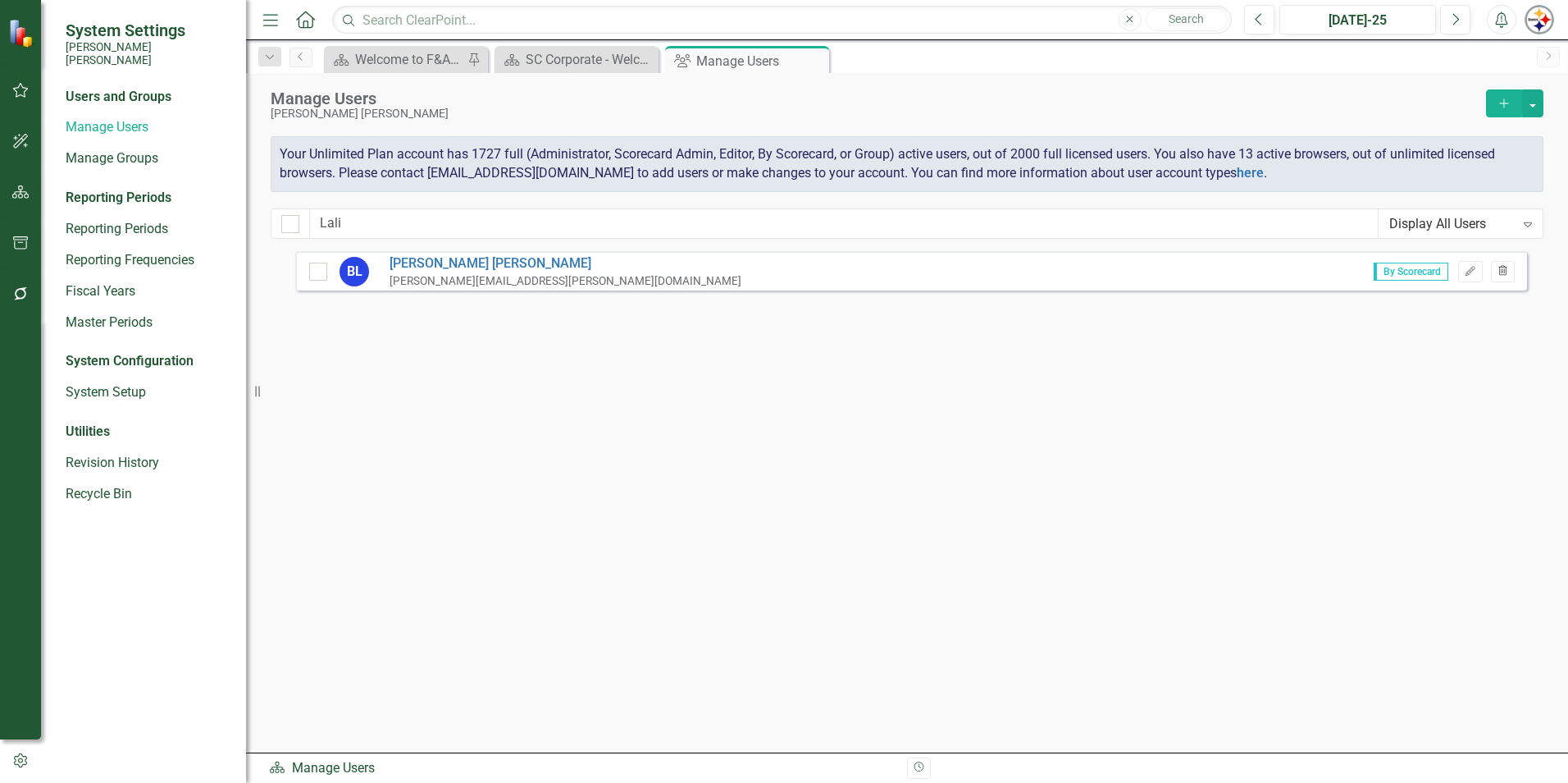
click at [1511, 271] on button "Trash" at bounding box center [1503, 272] width 24 height 21
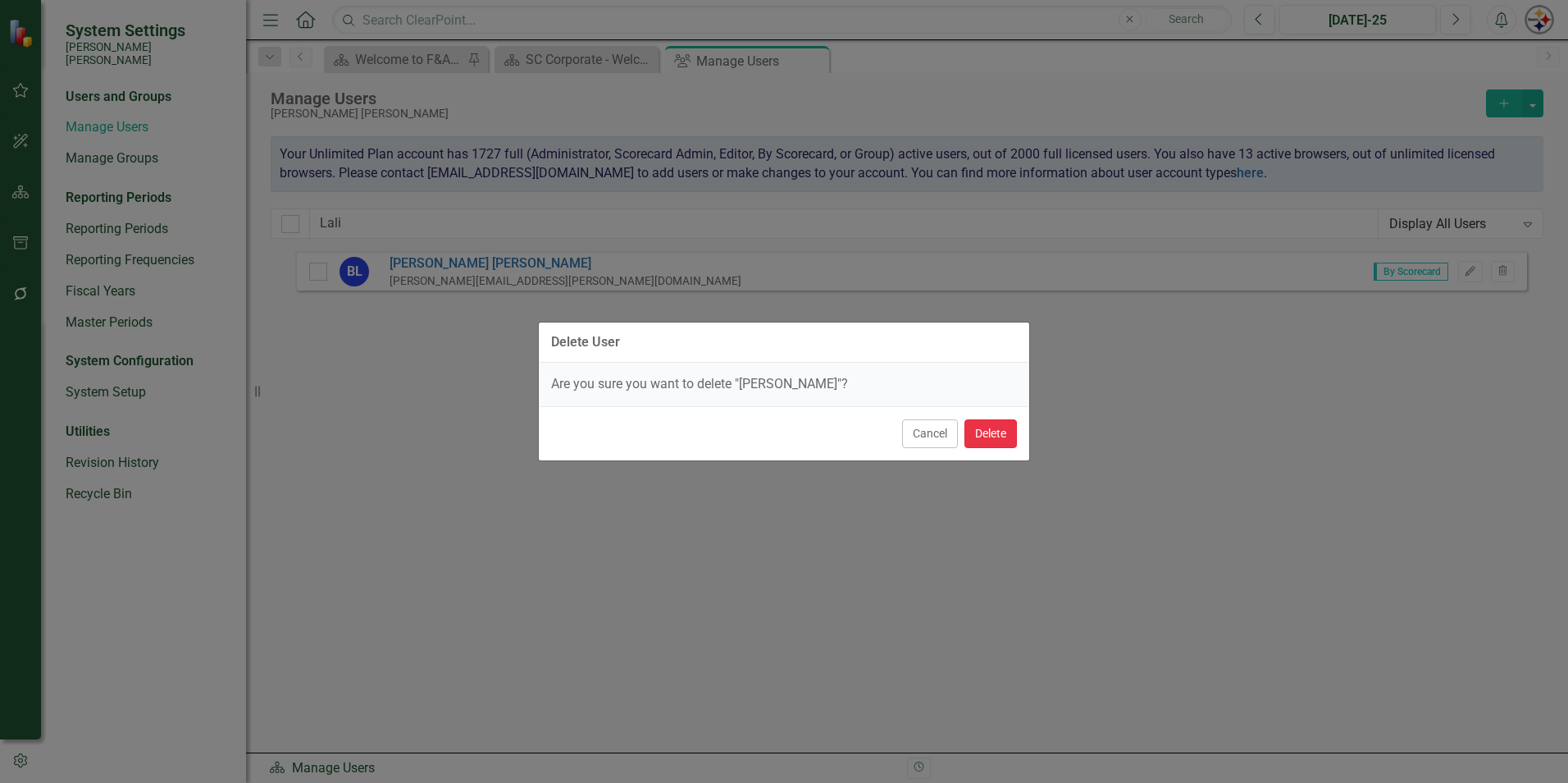
click at [1007, 426] on button "Delete" at bounding box center [990, 433] width 53 height 29
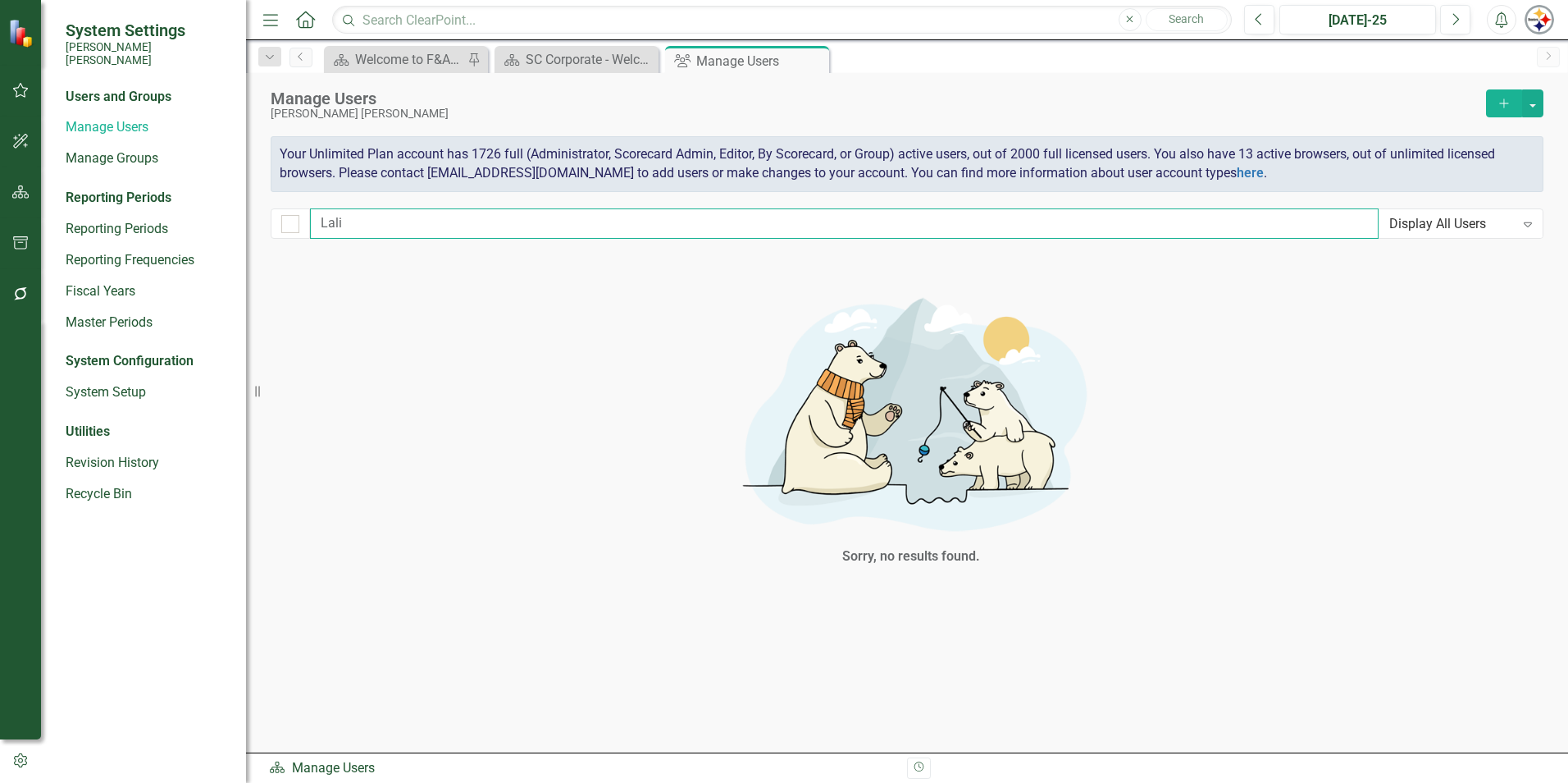
click at [365, 233] on input "Lali" at bounding box center [844, 224] width 1069 height 31
type input "L"
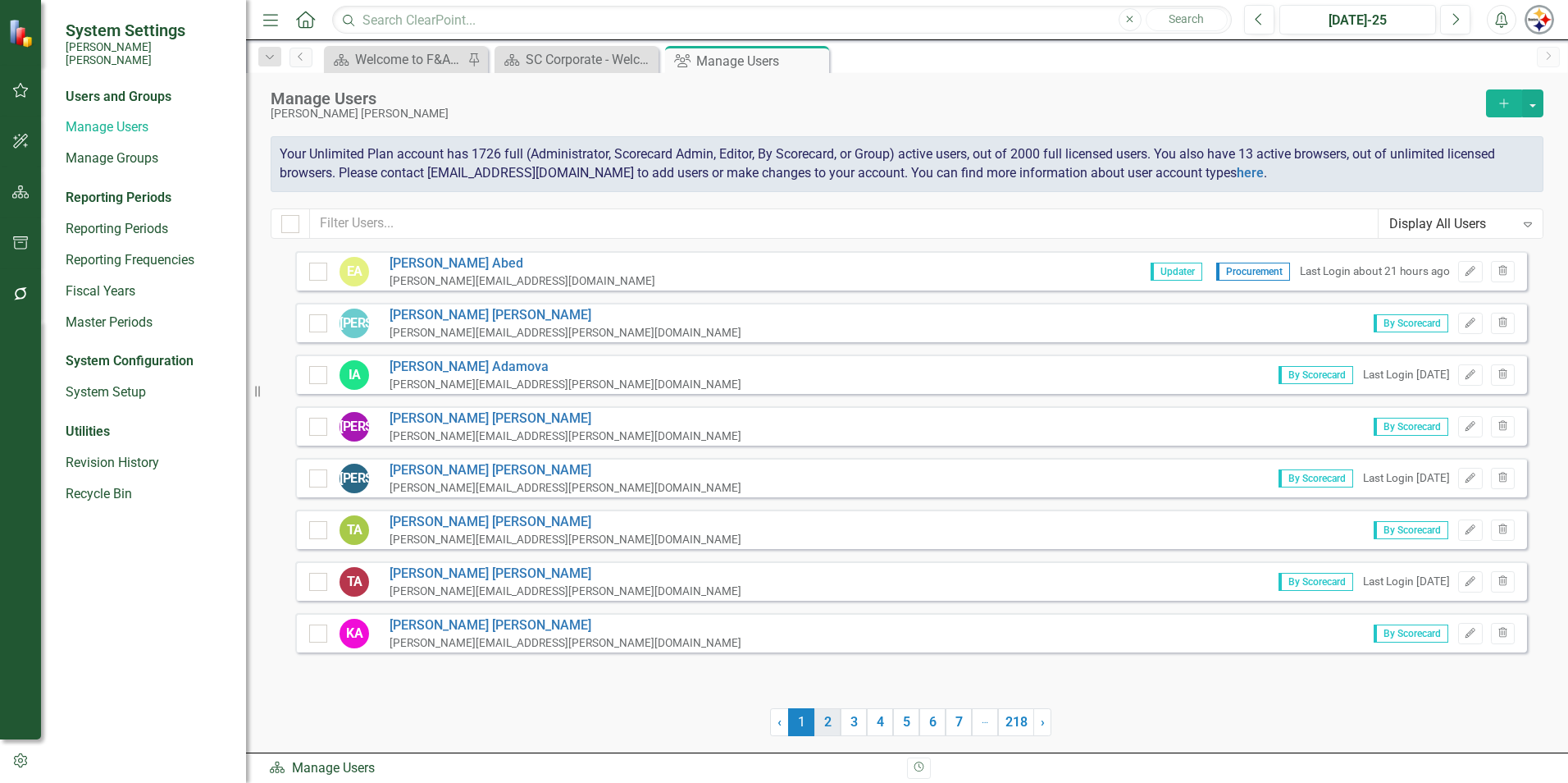
click at [830, 724] on link "2" at bounding box center [827, 722] width 26 height 28
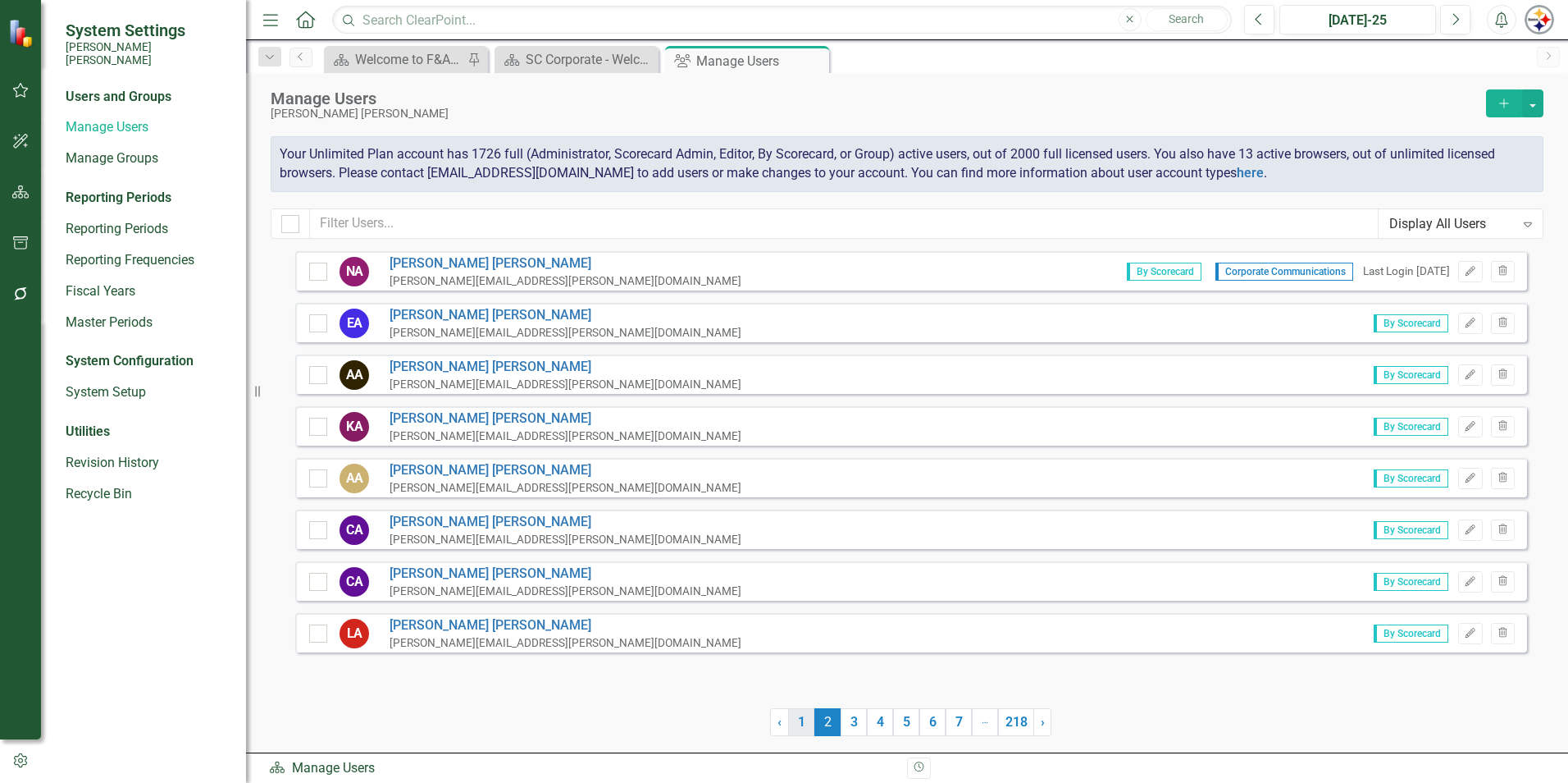
click at [804, 724] on link "1" at bounding box center [801, 722] width 26 height 28
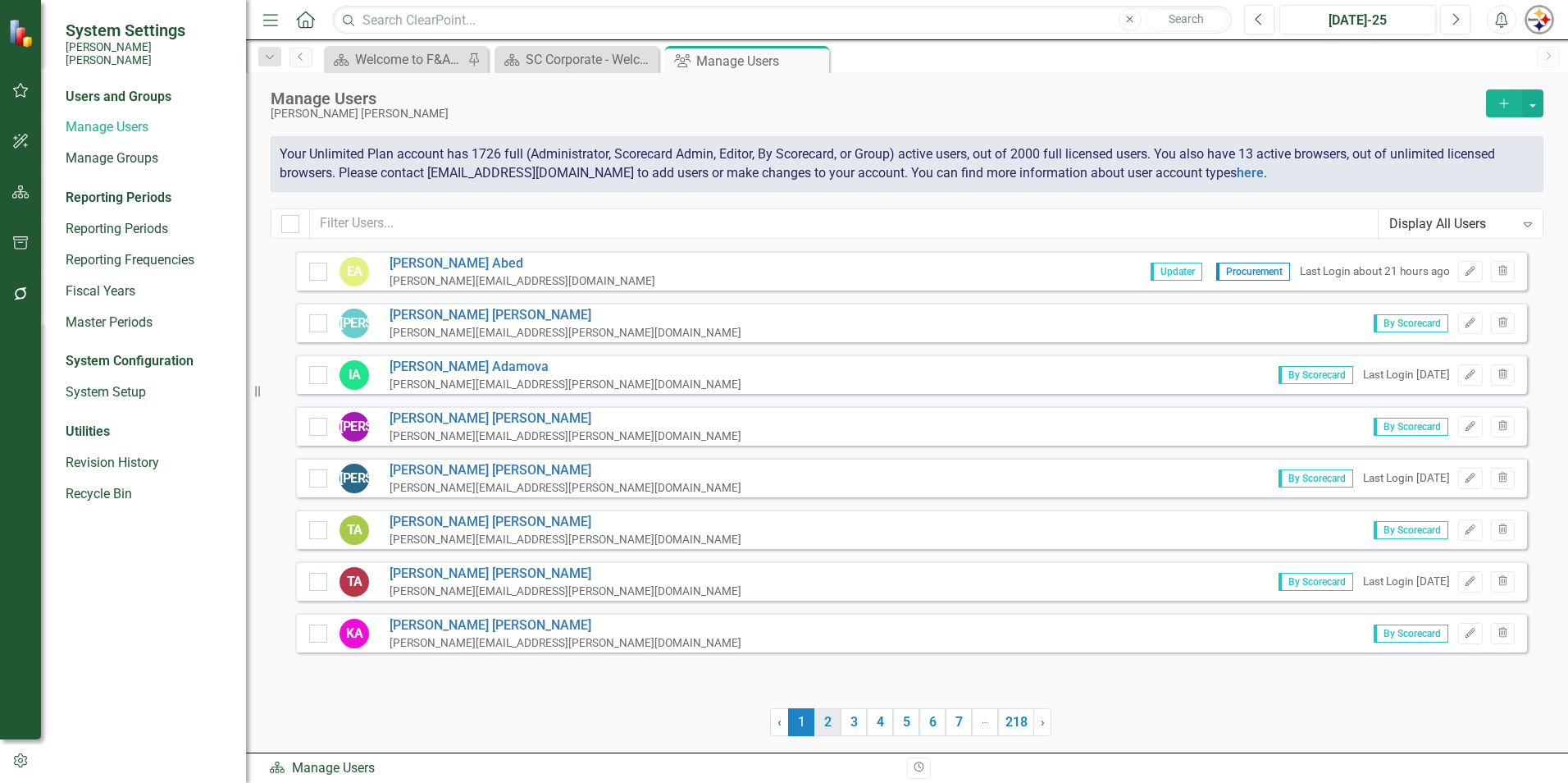
click at [829, 721] on link "2" at bounding box center [827, 722] width 26 height 28
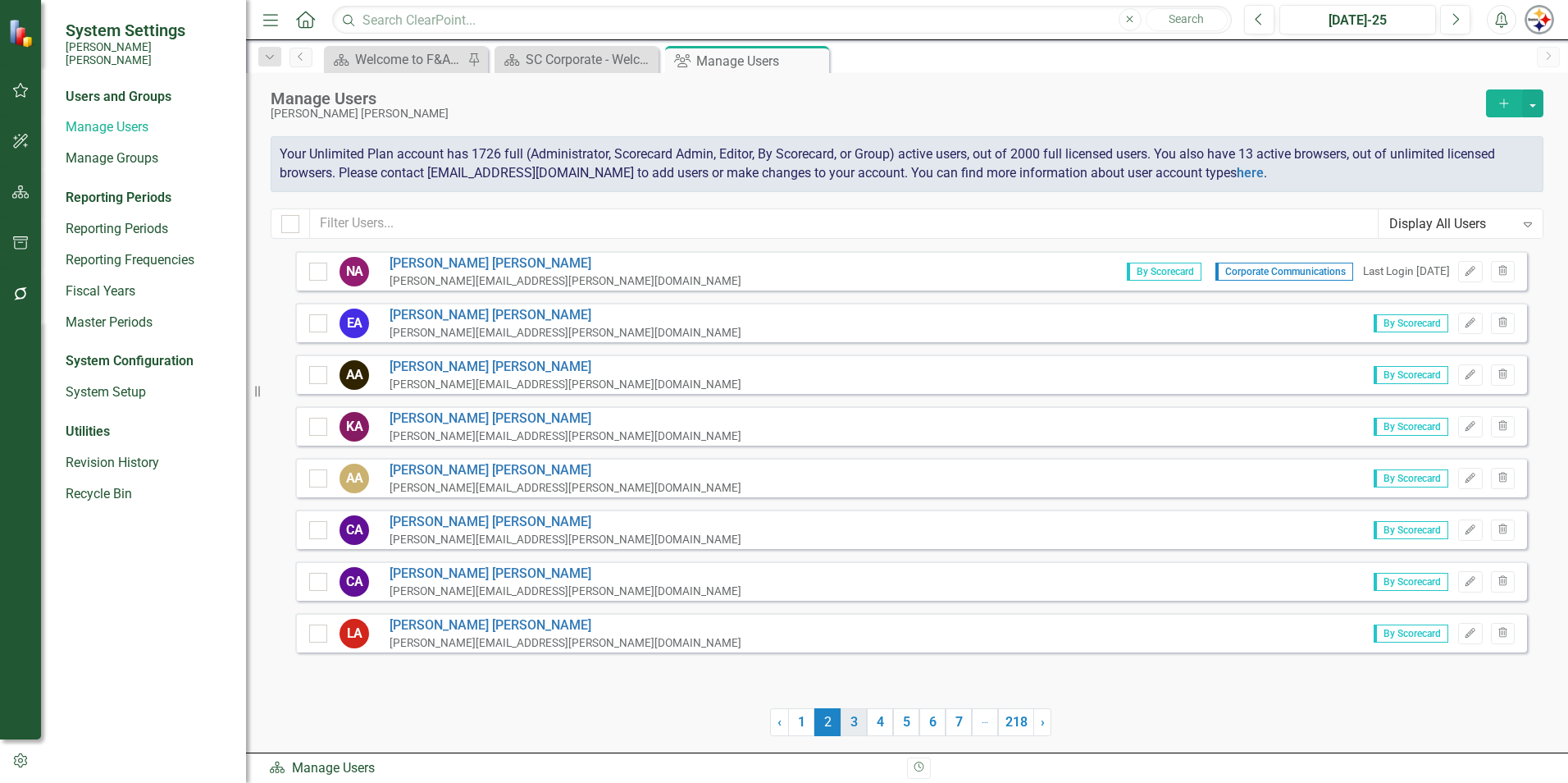
click at [852, 722] on link "3" at bounding box center [853, 722] width 26 height 28
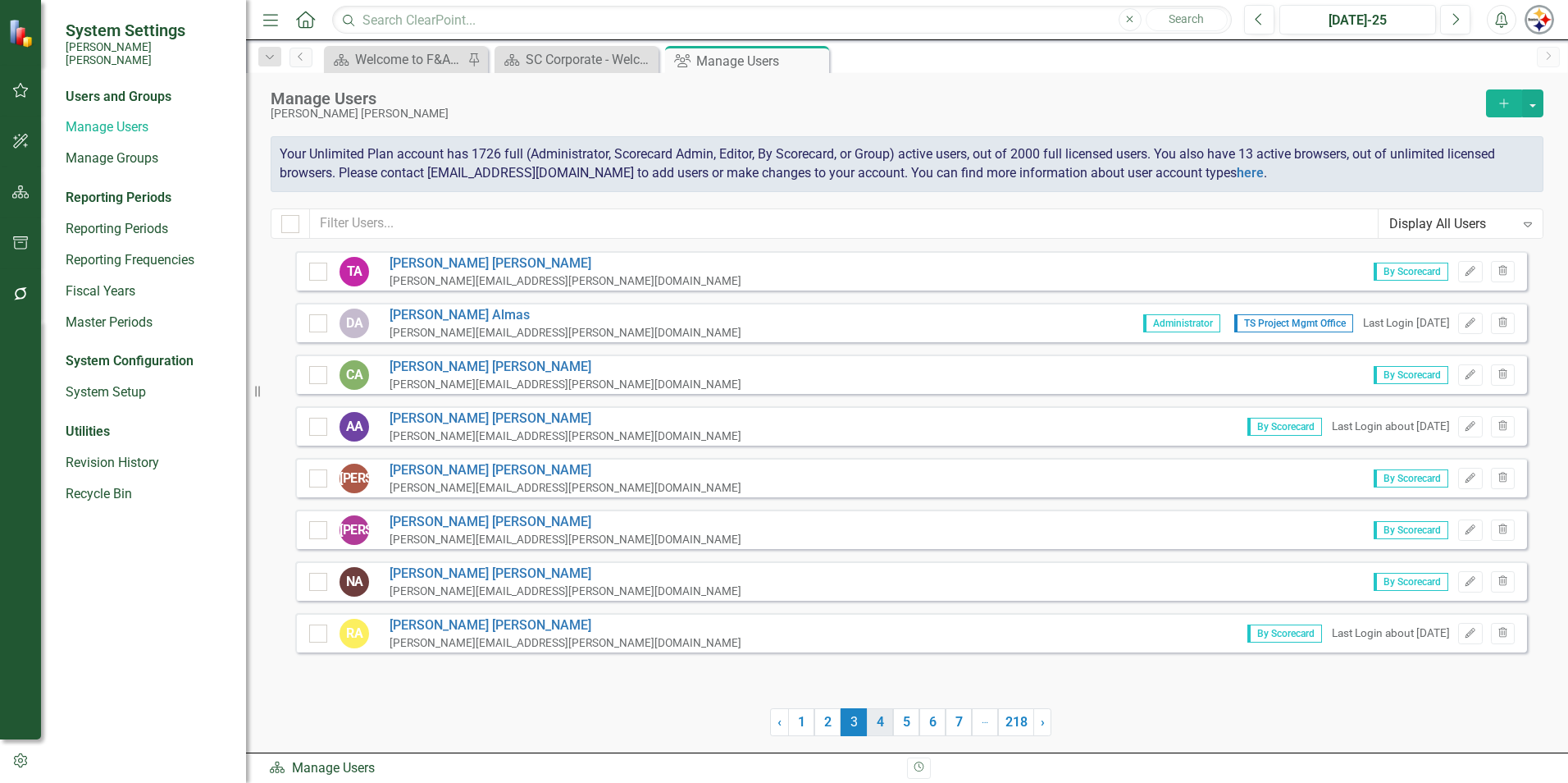
click at [875, 722] on link "4" at bounding box center [880, 722] width 26 height 28
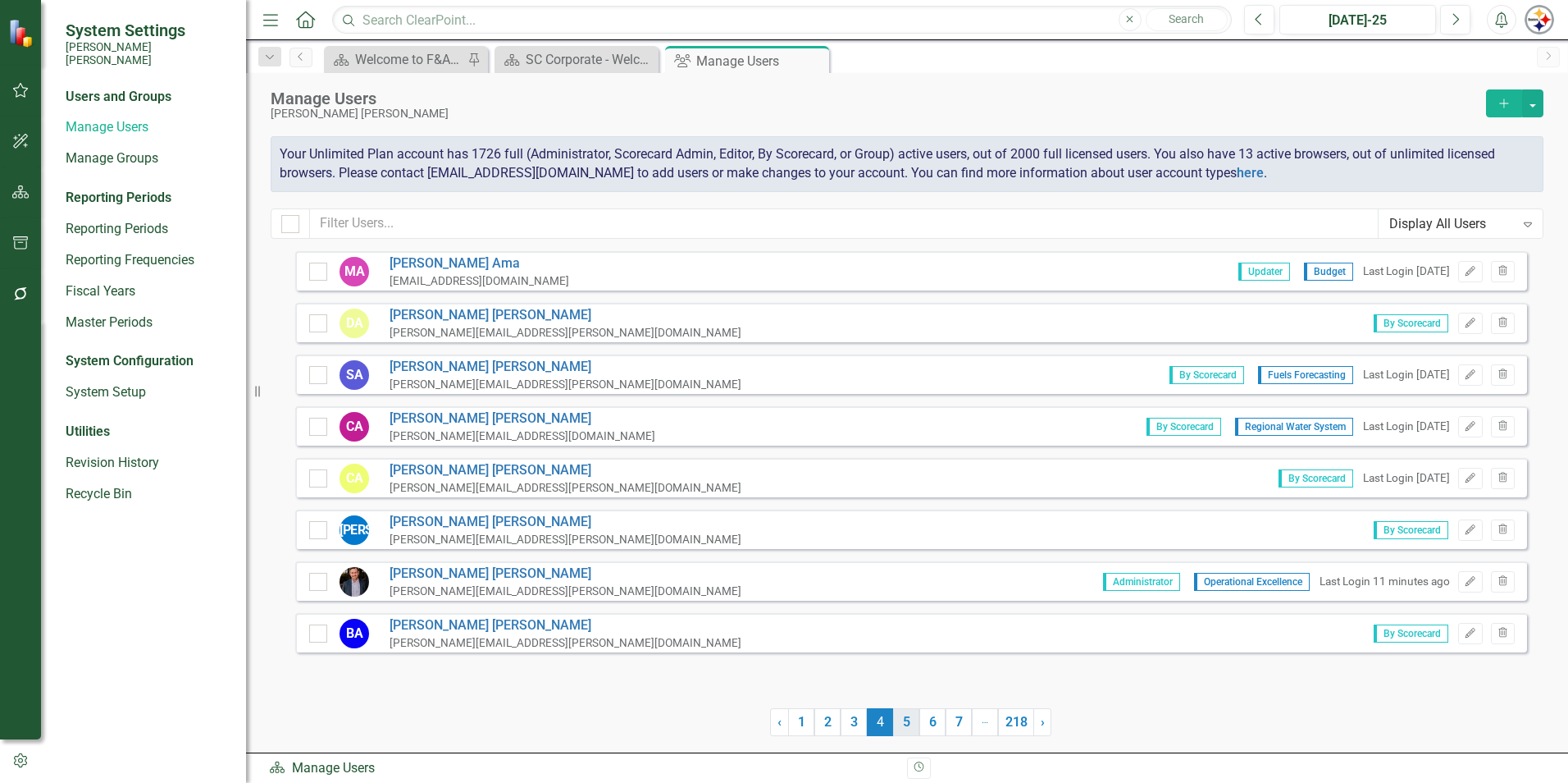
click at [895, 721] on link "5" at bounding box center [905, 722] width 26 height 28
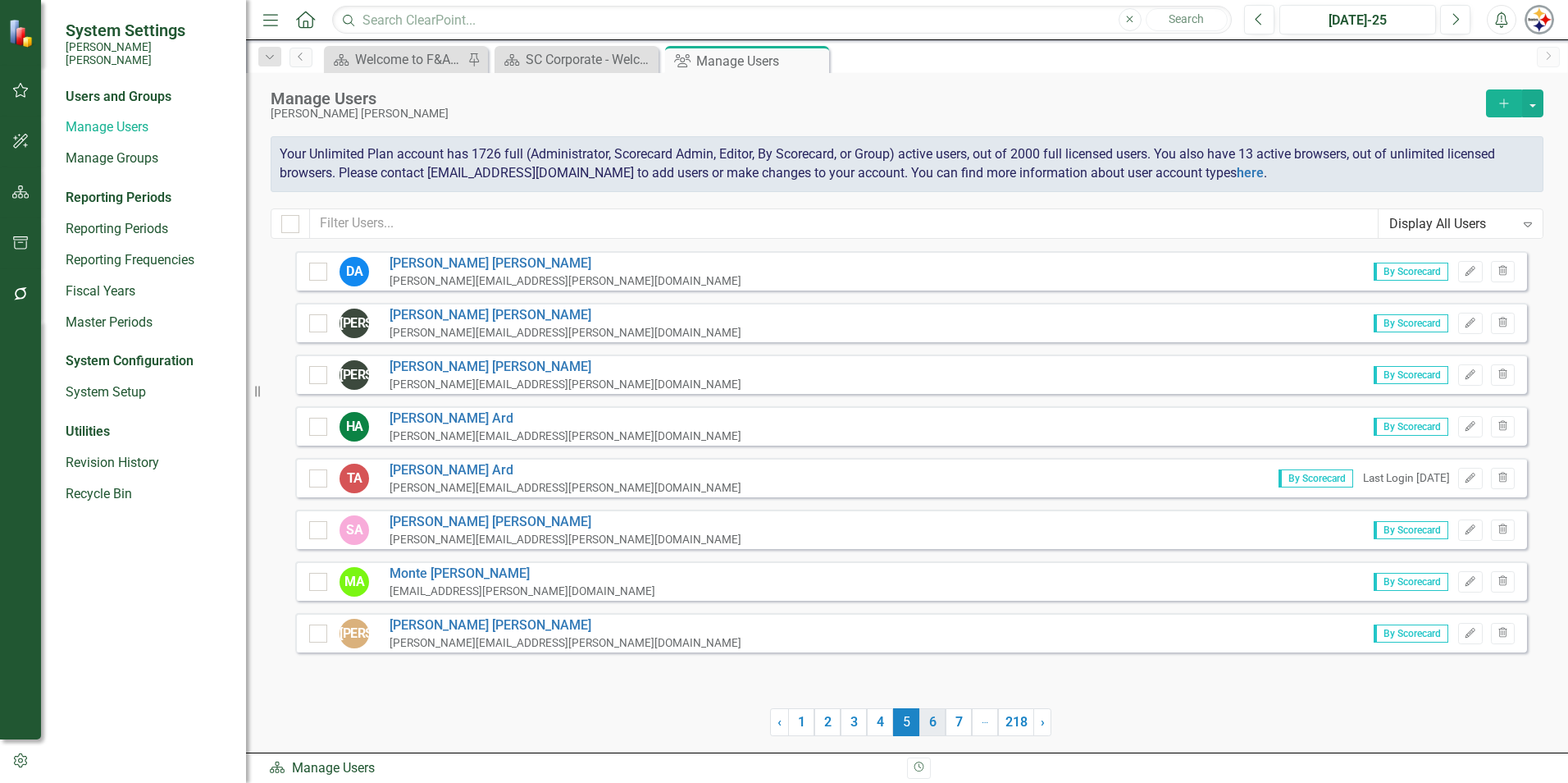
click at [929, 725] on link "6" at bounding box center [931, 722] width 26 height 28
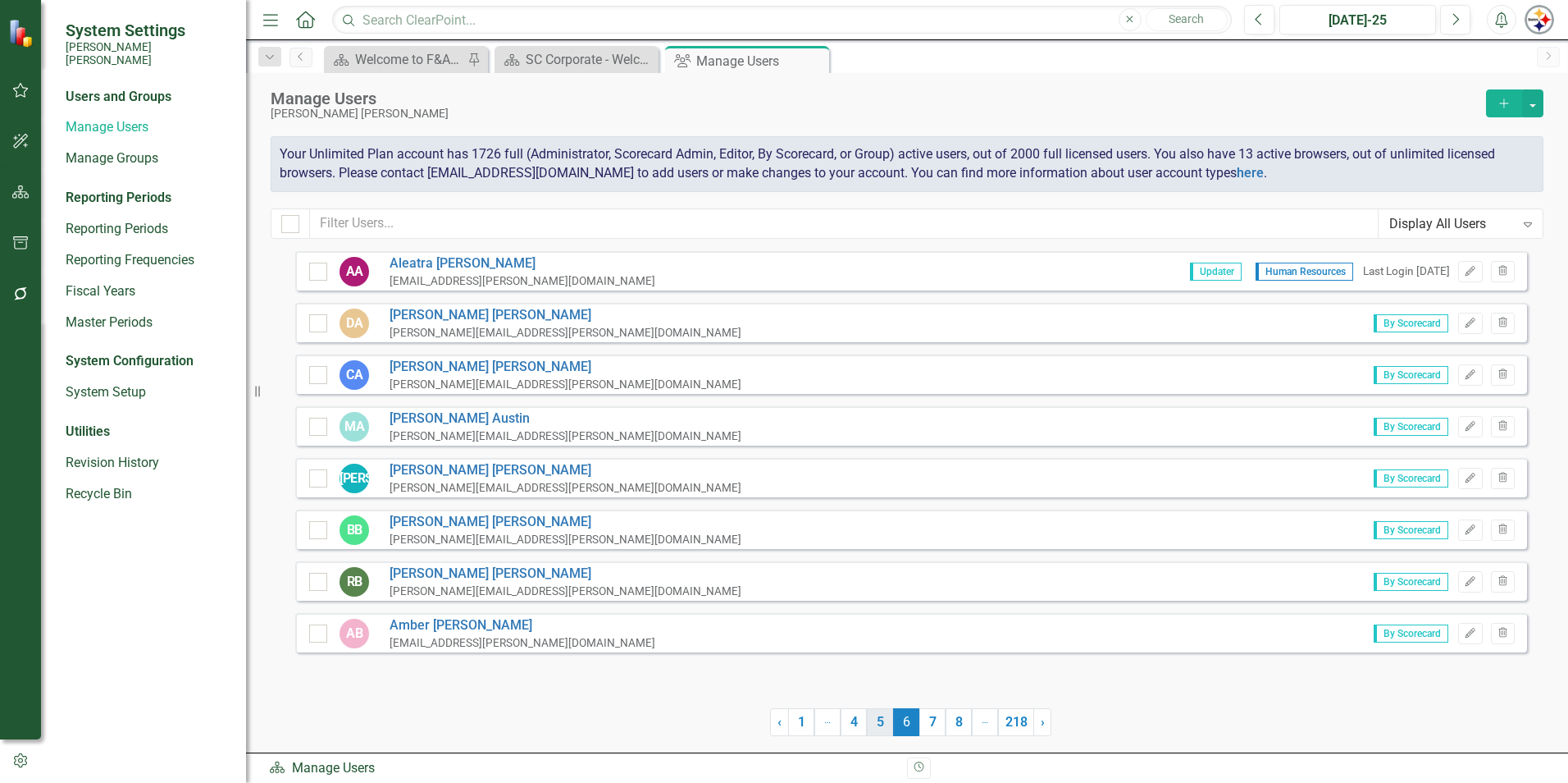
click at [881, 724] on link "5" at bounding box center [880, 722] width 26 height 28
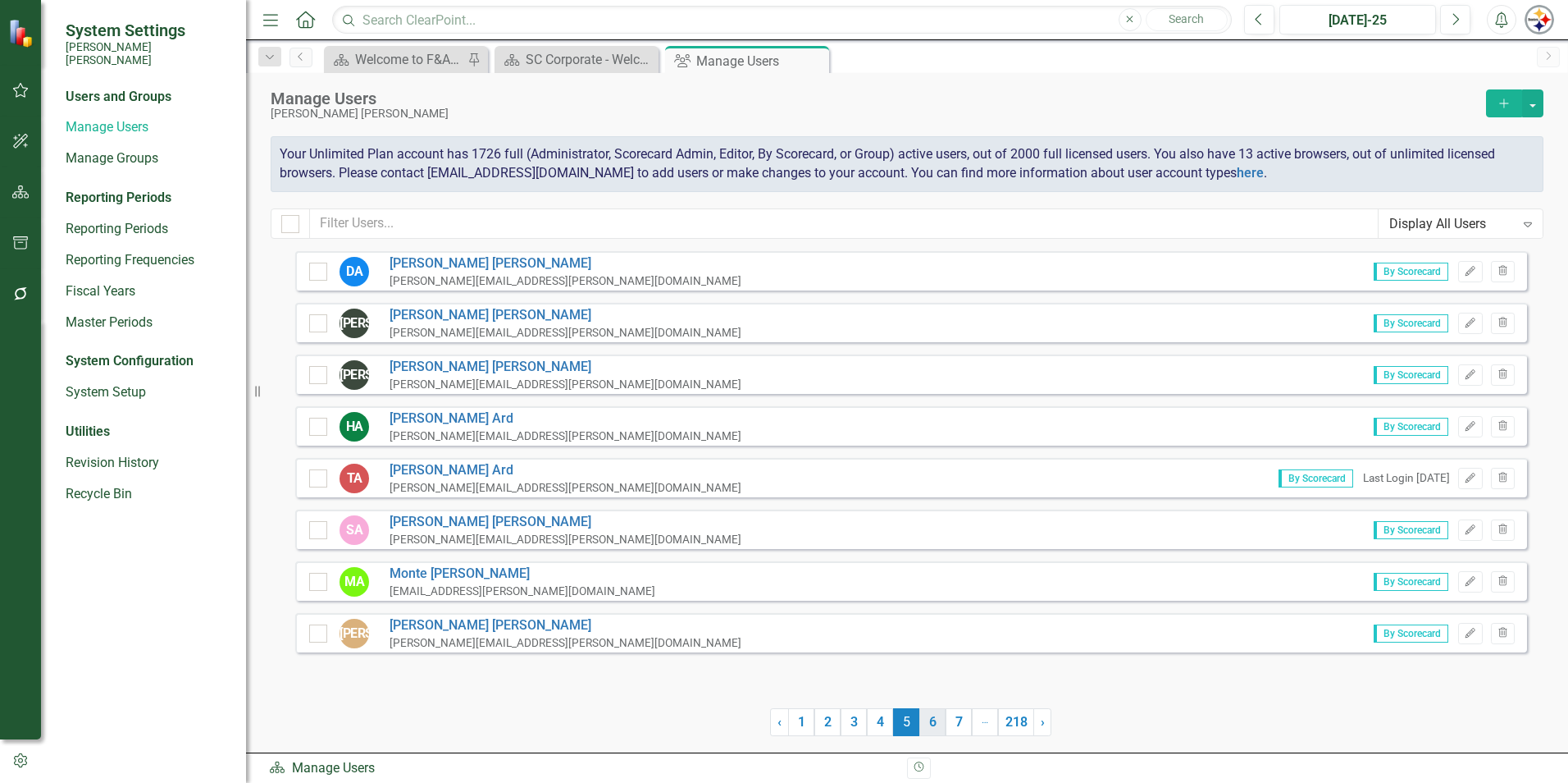
click at [942, 726] on link "6" at bounding box center [931, 722] width 26 height 28
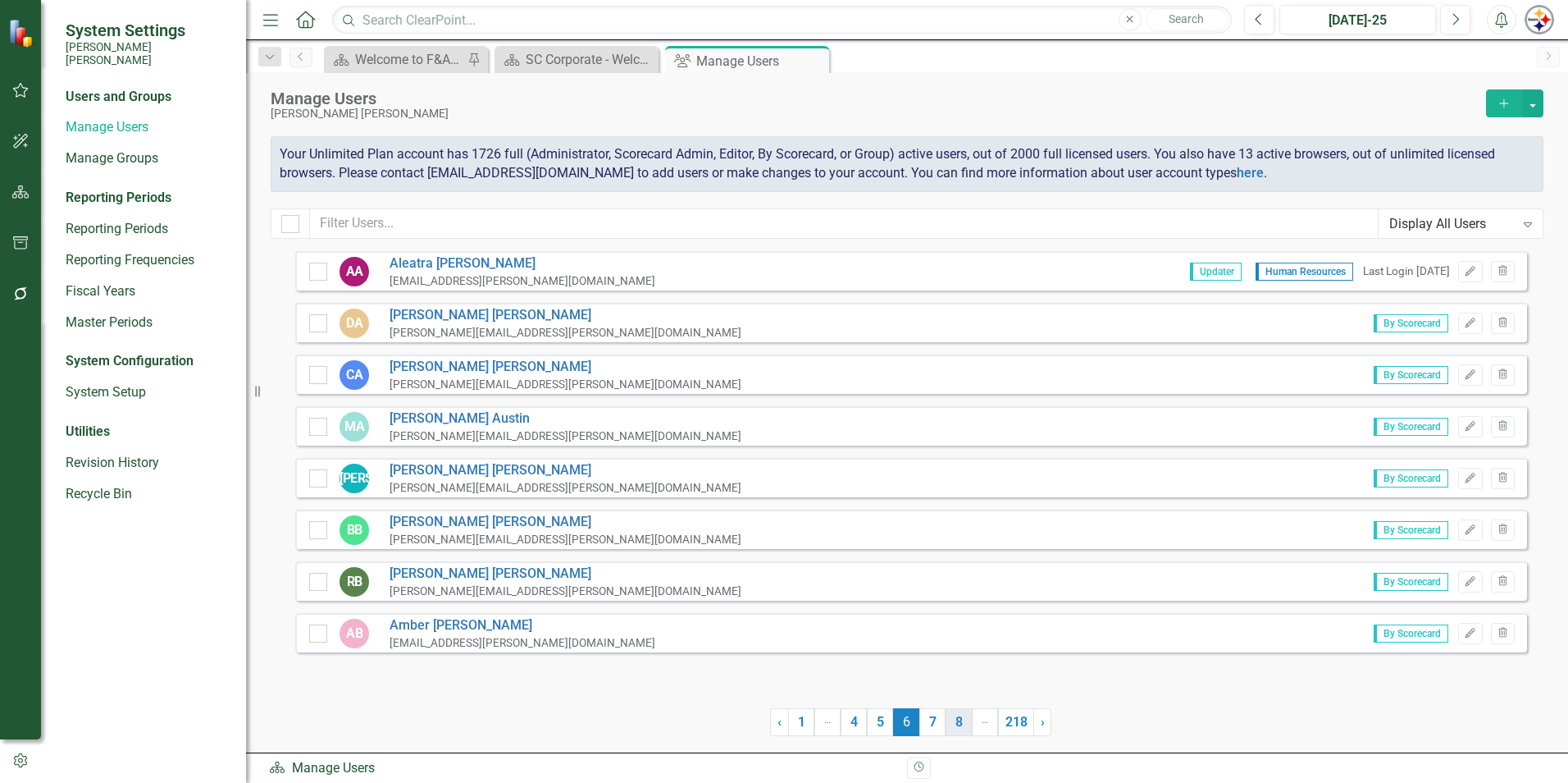
click at [956, 726] on link "8" at bounding box center [958, 722] width 26 height 28
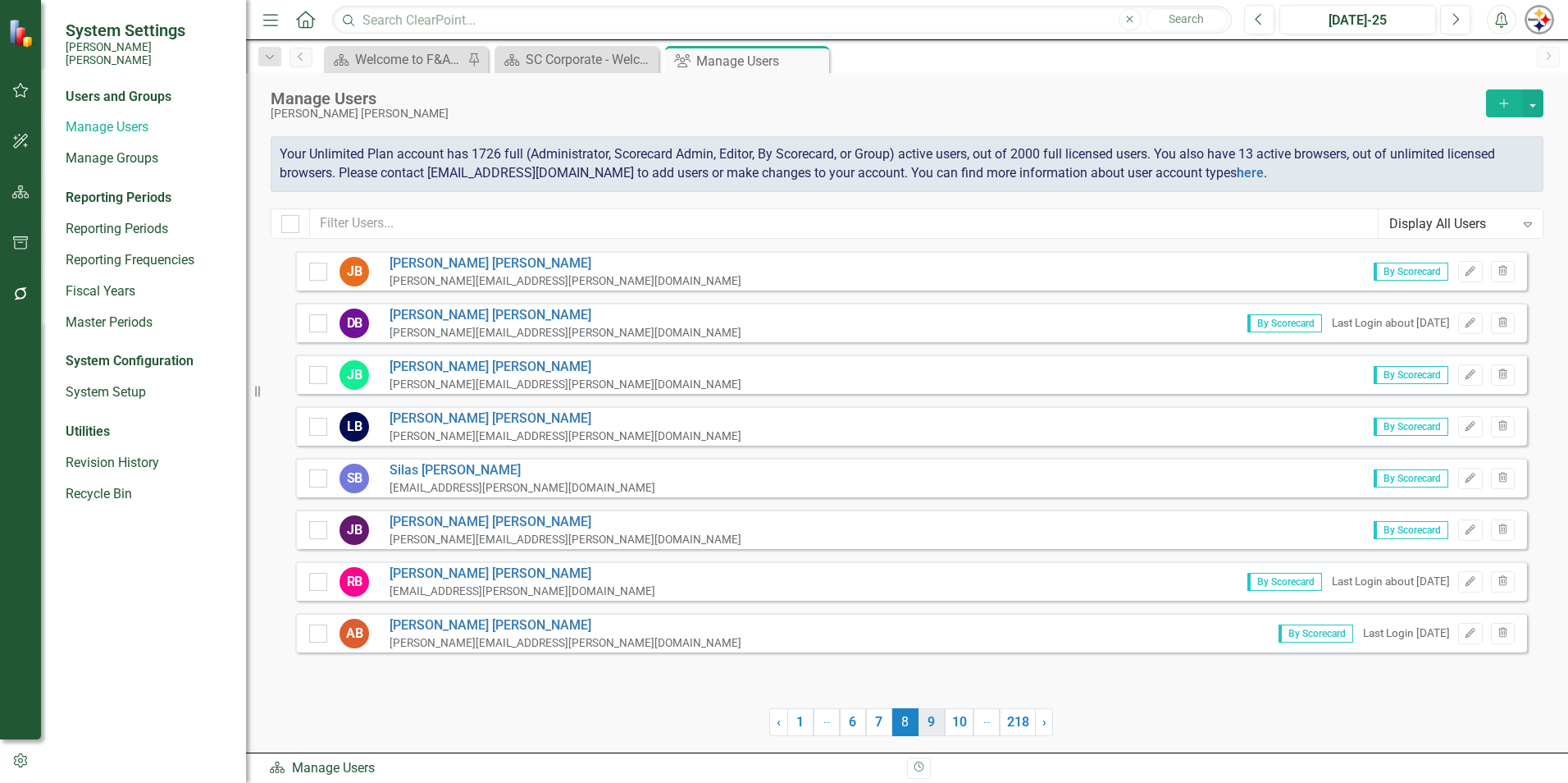
click at [938, 726] on link "9" at bounding box center [931, 722] width 26 height 28
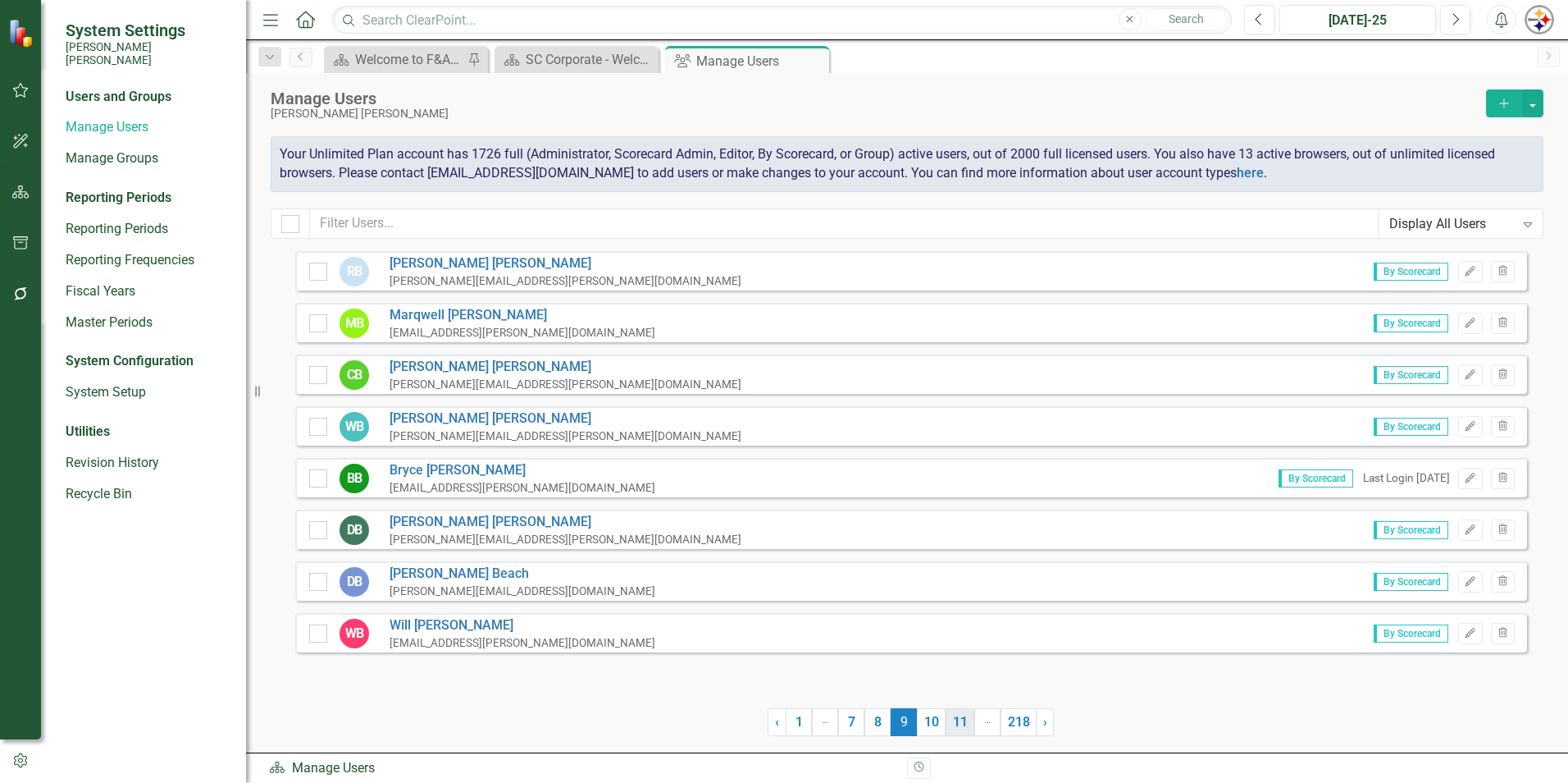
click at [955, 726] on link "11" at bounding box center [960, 722] width 29 height 28
